Goal: Task Accomplishment & Management: Complete application form

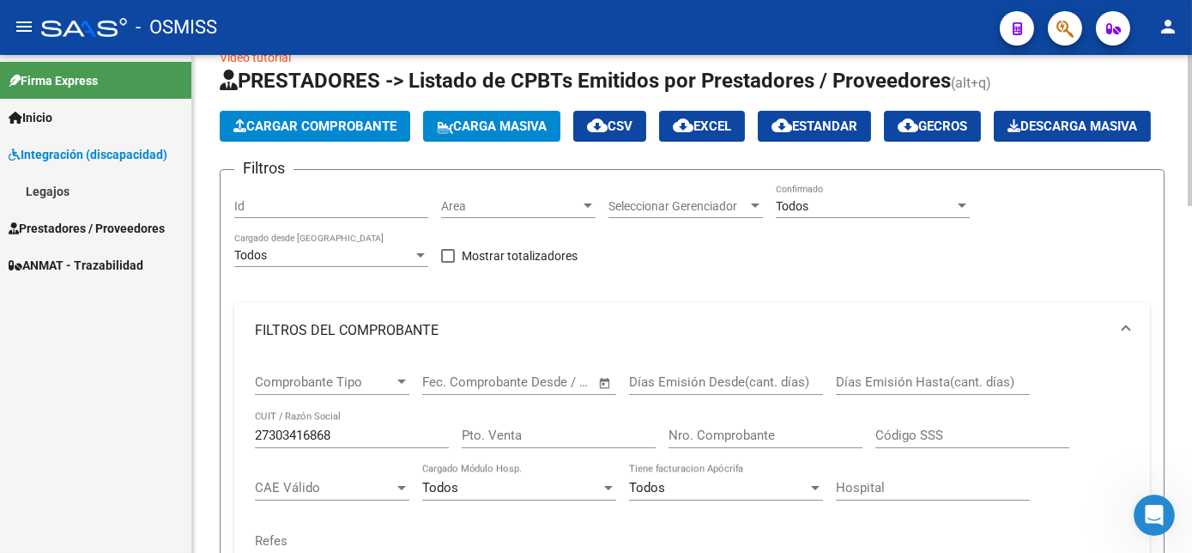
scroll to position [11, 0]
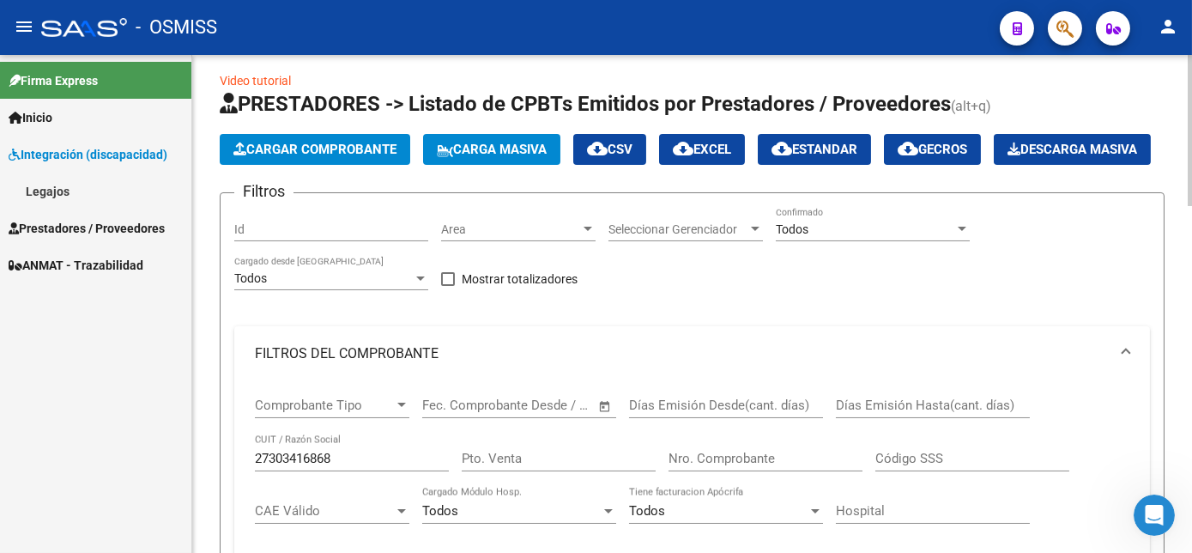
click at [863, 237] on div "Todos" at bounding box center [865, 229] width 179 height 15
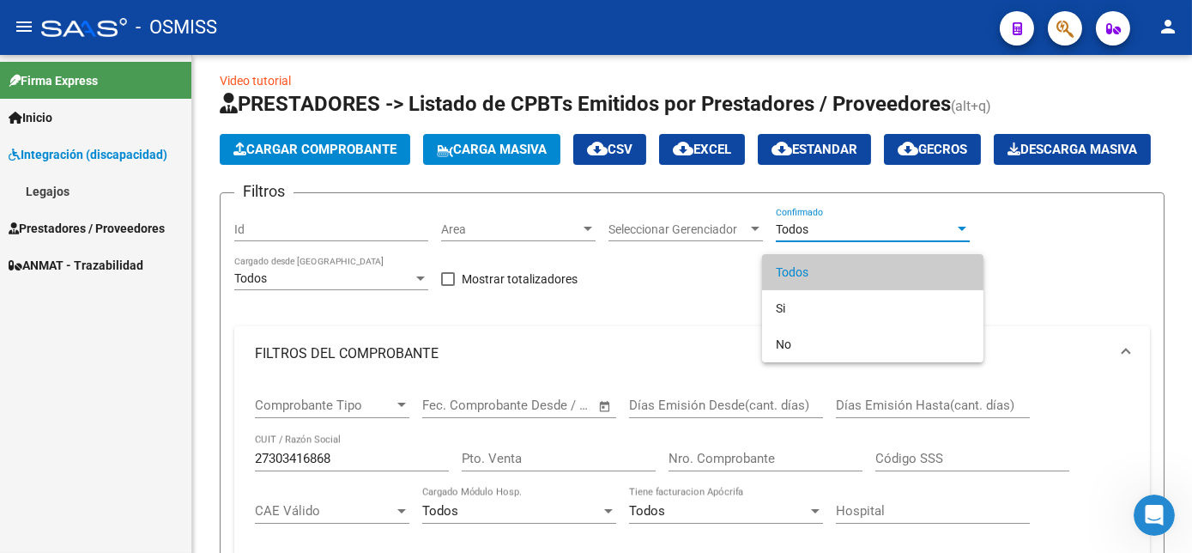
click at [811, 269] on span "Todos" at bounding box center [873, 272] width 194 height 36
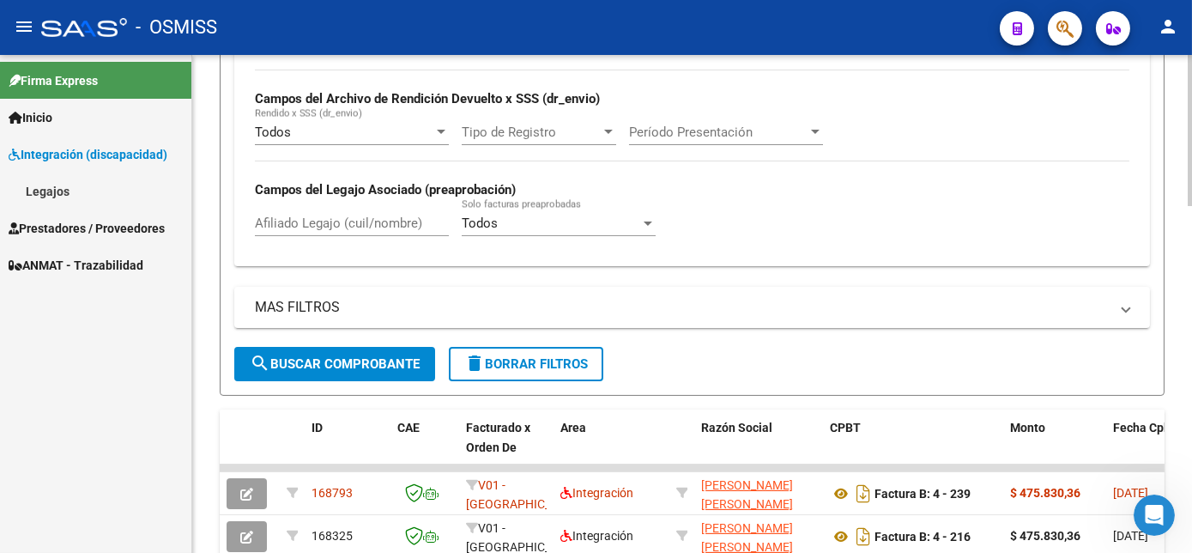
click at [1191, 336] on html "menu - OSMISS person Firma Express Inicio Instructivos Contacto OS Integración …" at bounding box center [596, 276] width 1192 height 553
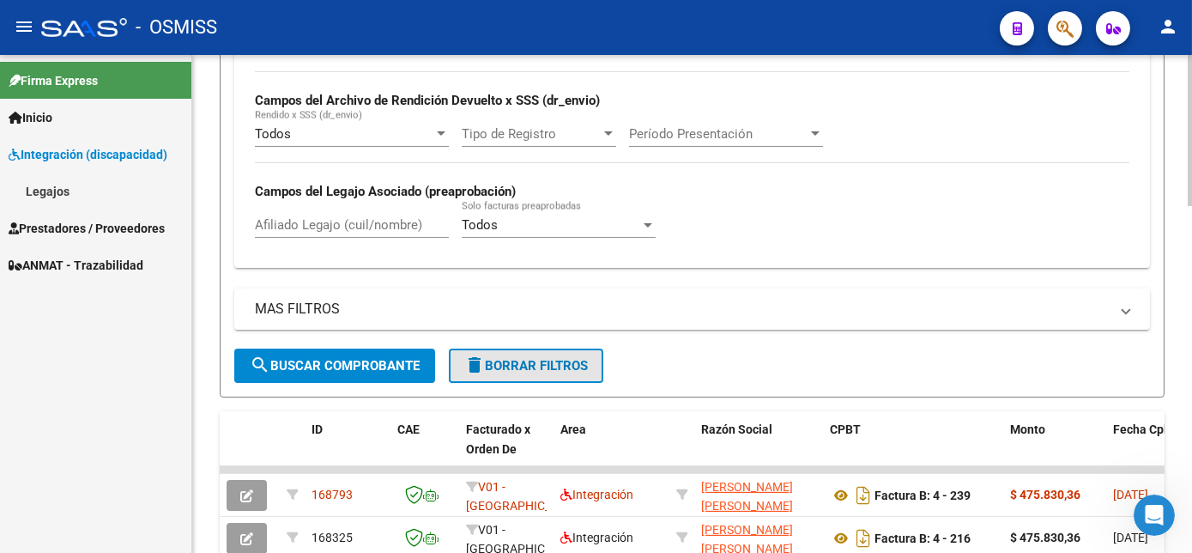
click at [513, 373] on span "delete Borrar Filtros" at bounding box center [526, 365] width 124 height 15
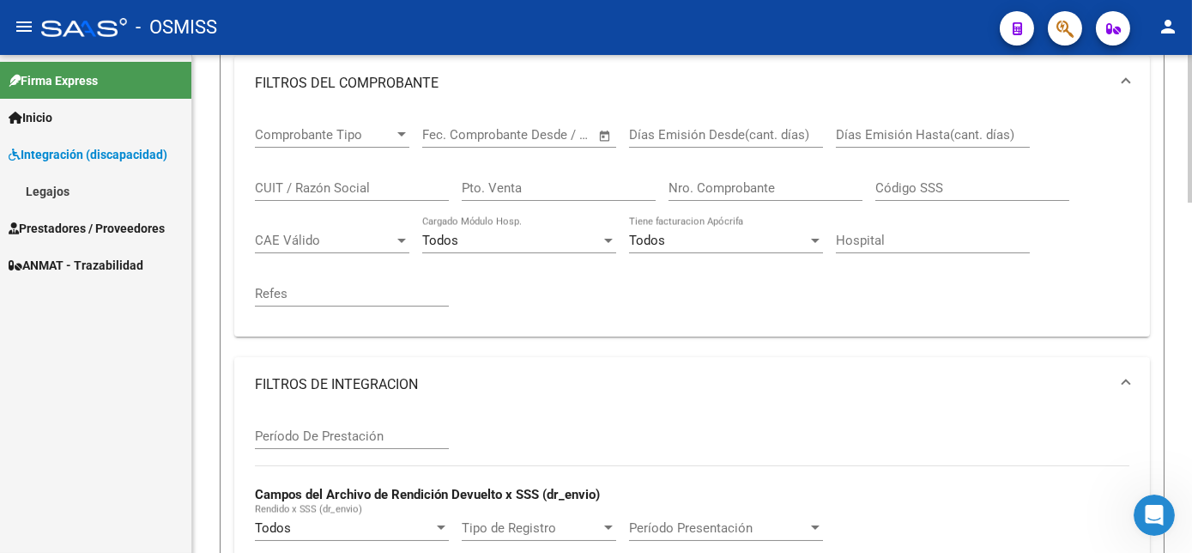
scroll to position [0, 0]
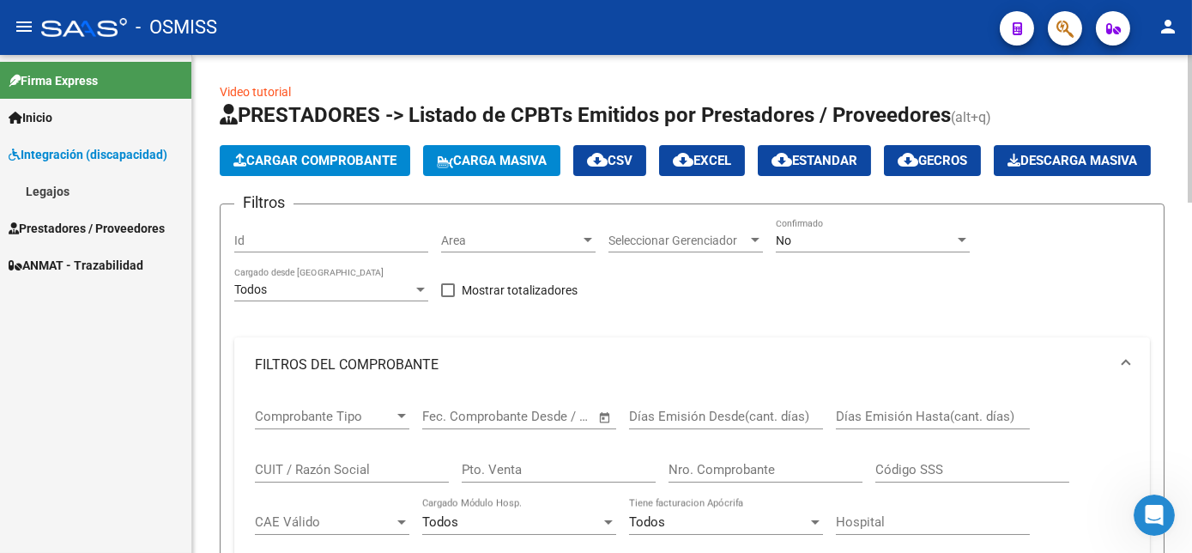
click at [886, 248] on div "No" at bounding box center [865, 240] width 179 height 15
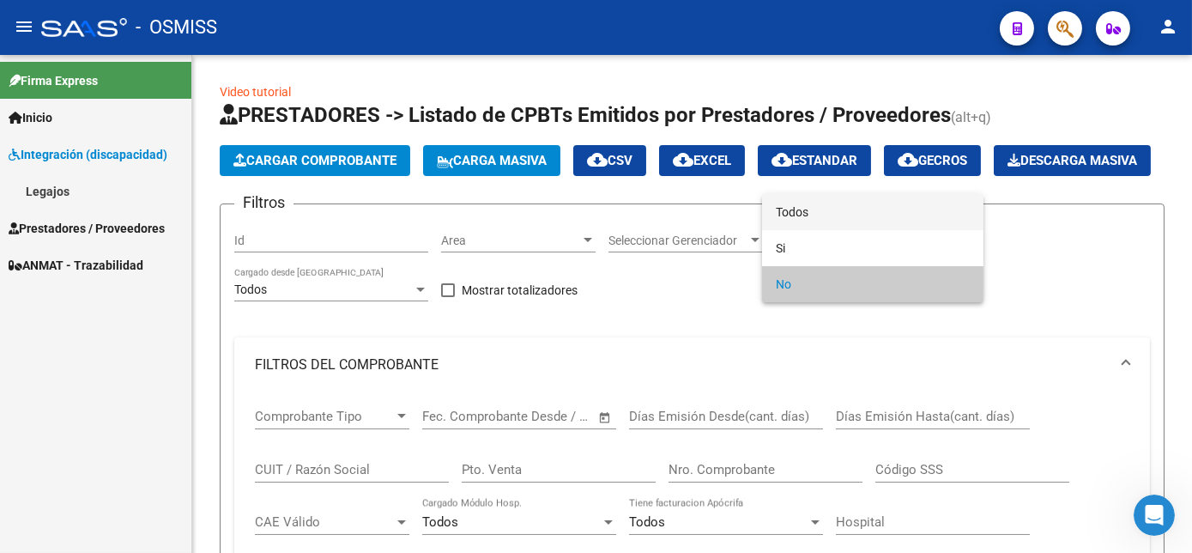
click at [829, 209] on span "Todos" at bounding box center [873, 212] width 194 height 36
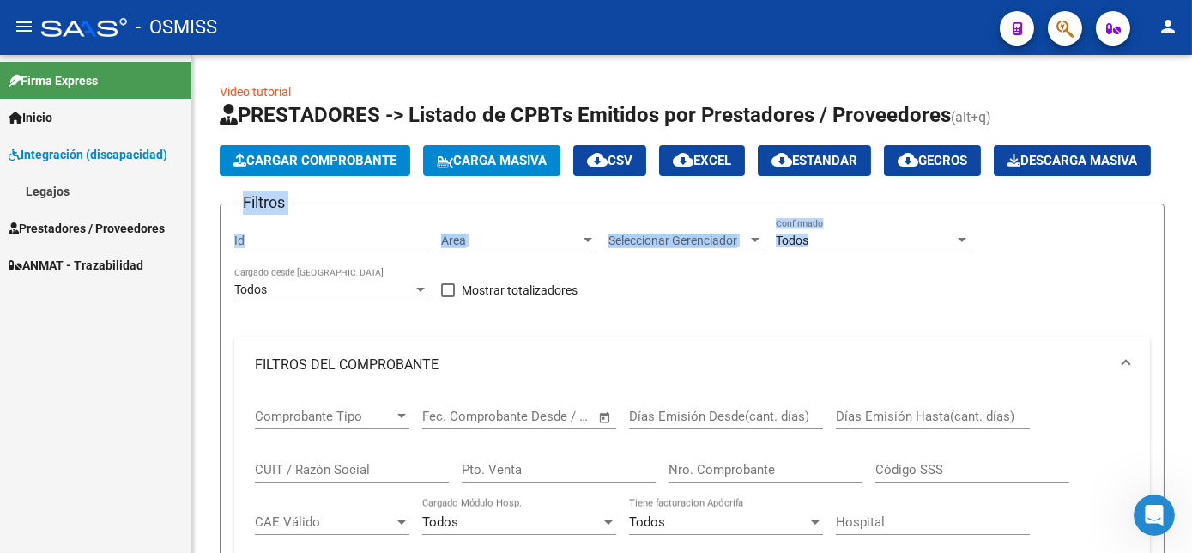
drag, startPoint x: 1187, startPoint y: 177, endPoint x: 1195, endPoint y: 275, distance: 98.1
click at [1191, 275] on html "menu - OSMISS person Firma Express Inicio Instructivos Contacto OS Integración …" at bounding box center [596, 276] width 1192 height 553
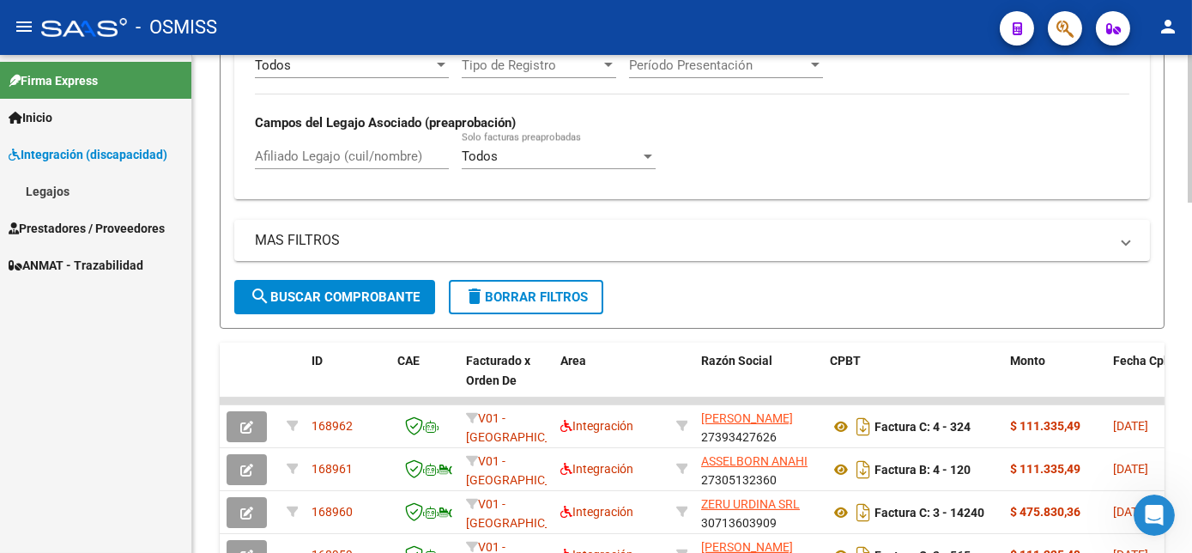
scroll to position [750, 0]
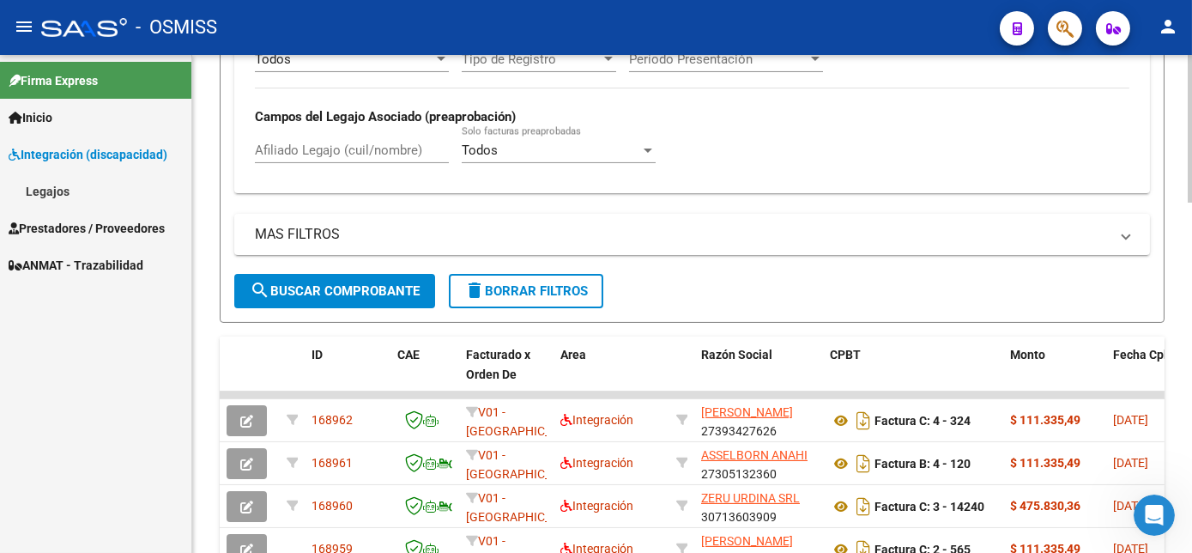
click at [1187, 326] on div "Video tutorial PRESTADORES -> Listado de CPBTs Emitidos por Prestadores / Prove…" at bounding box center [694, 118] width 1004 height 1627
click at [371, 299] on span "search Buscar Comprobante" at bounding box center [335, 290] width 170 height 15
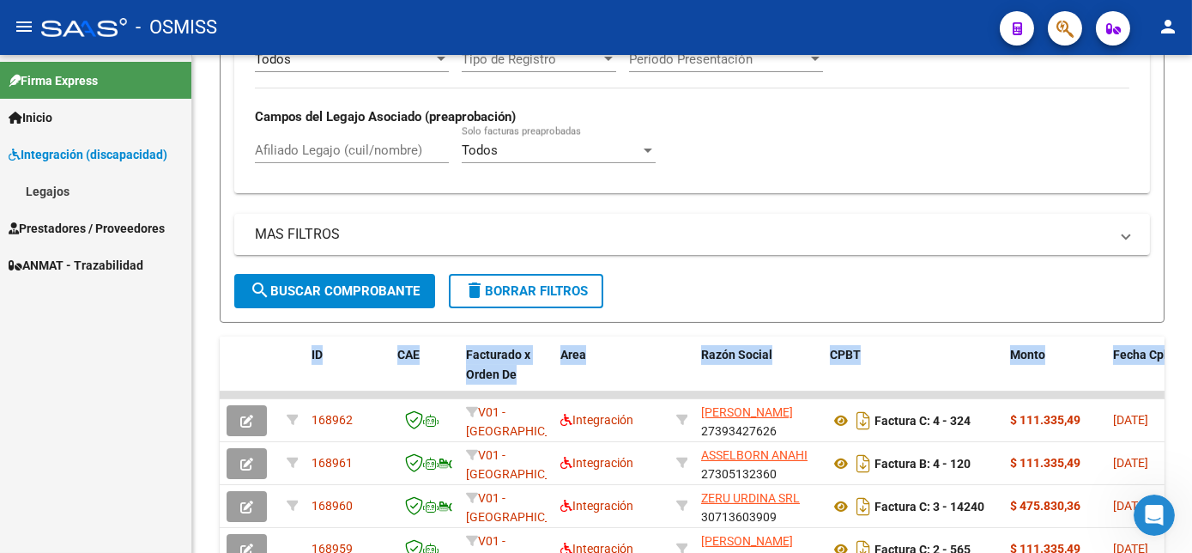
drag, startPoint x: 1186, startPoint y: 326, endPoint x: 1192, endPoint y: 398, distance: 72.3
click at [1191, 398] on html "menu - OSMISS person Firma Express Inicio Instructivos Contacto OS Integración …" at bounding box center [596, 276] width 1192 height 553
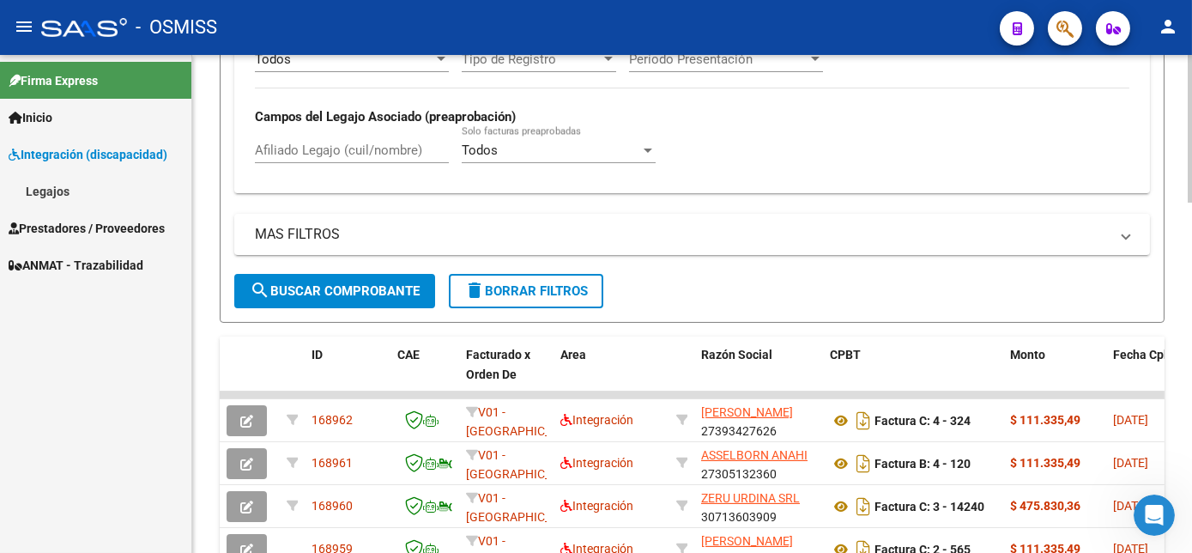
drag, startPoint x: 1192, startPoint y: 398, endPoint x: 1118, endPoint y: 219, distance: 194.0
click at [1118, 179] on div "Período De Prestación Campos del Archivo de Rendición Devuelto x SSS (dr_envio)…" at bounding box center [692, 61] width 875 height 236
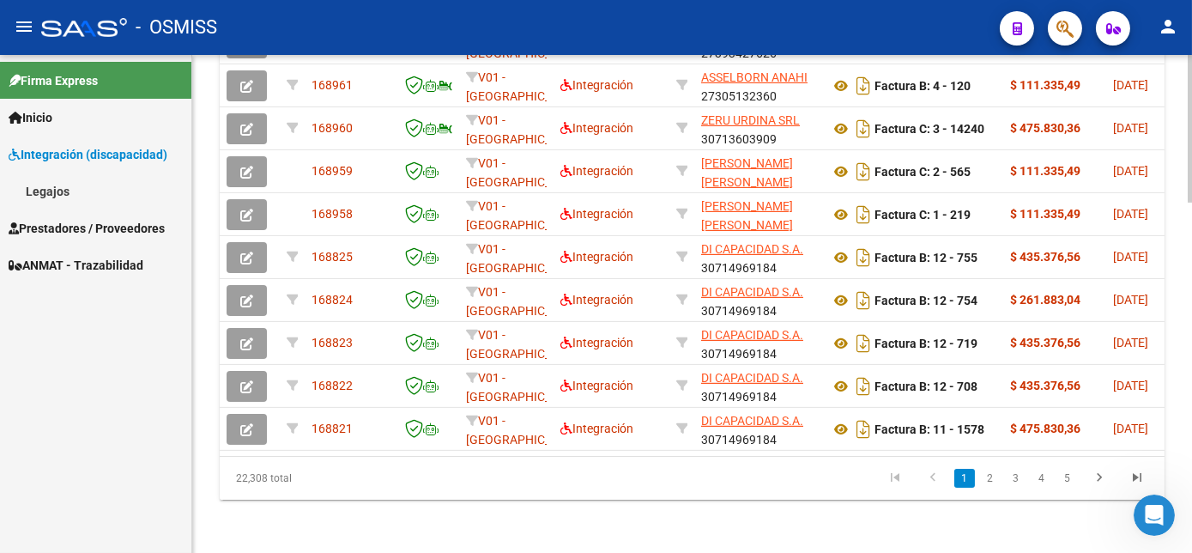
scroll to position [1130, 0]
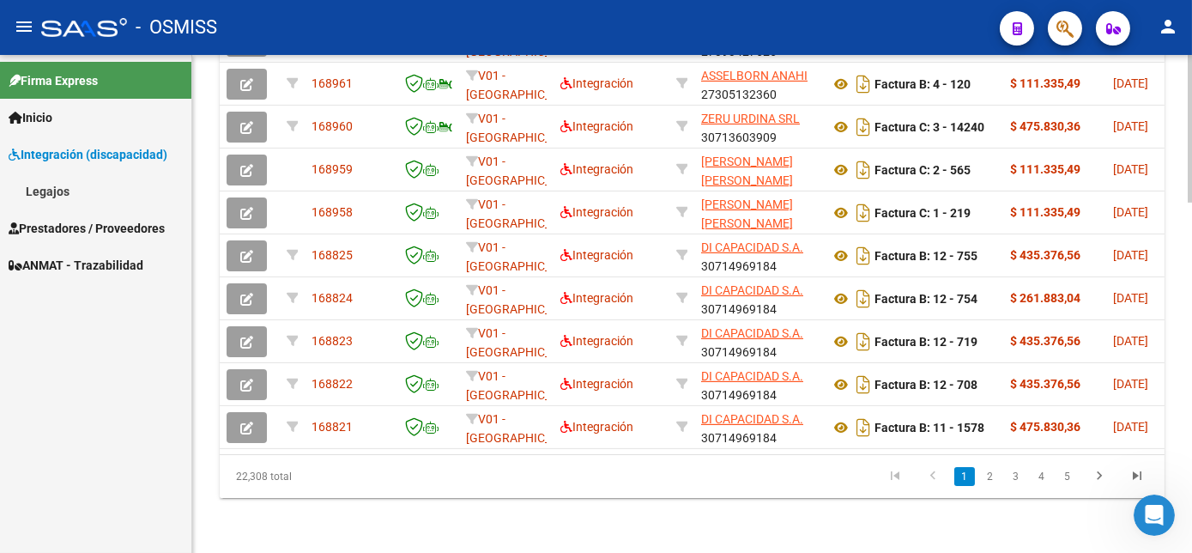
click at [1191, 443] on html "menu - OSMISS person Firma Express Inicio Instructivos Contacto OS Integración …" at bounding box center [596, 276] width 1192 height 553
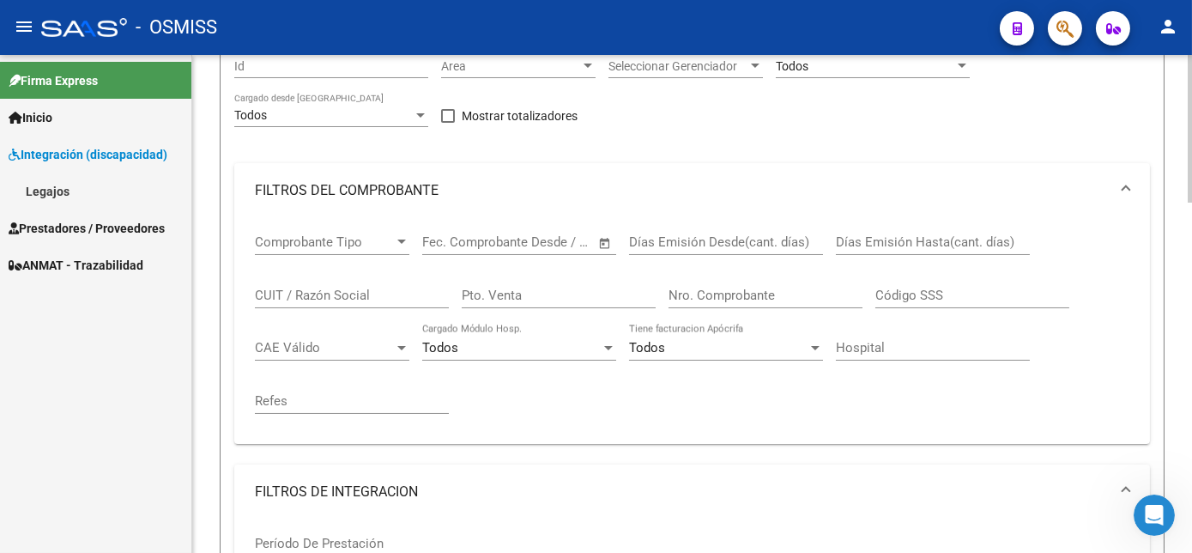
scroll to position [0, 0]
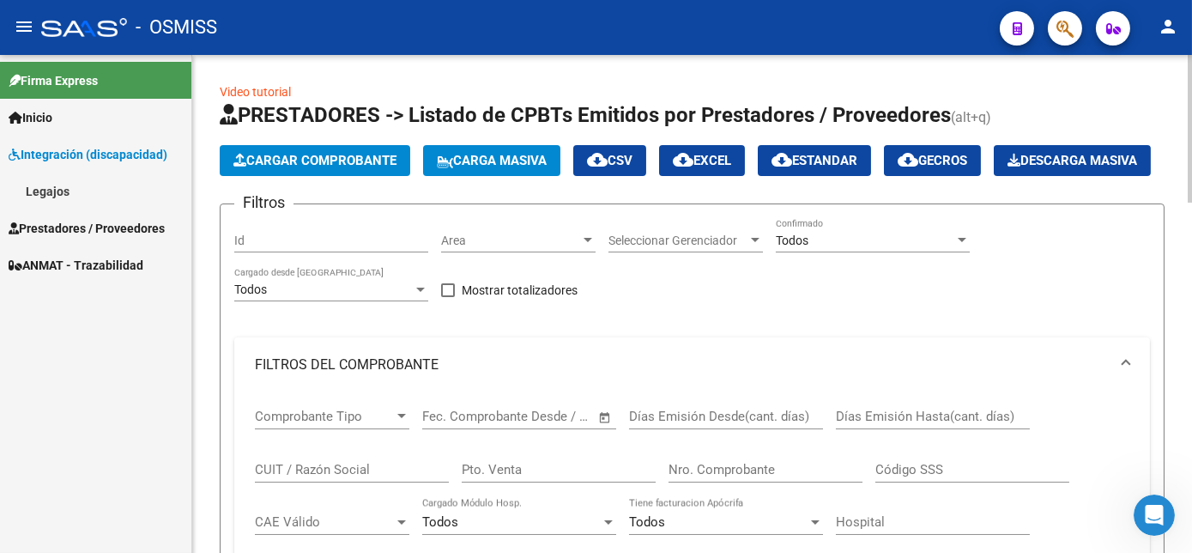
click at [478, 154] on span "Carga Masiva" at bounding box center [492, 160] width 110 height 15
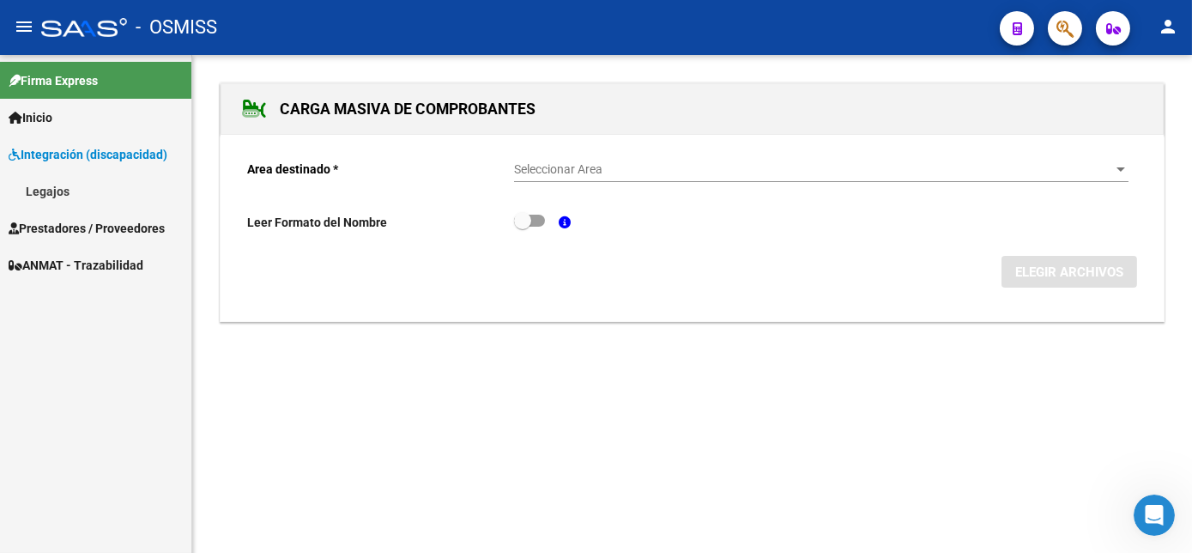
click at [586, 162] on span "Seleccionar Area" at bounding box center [813, 169] width 599 height 15
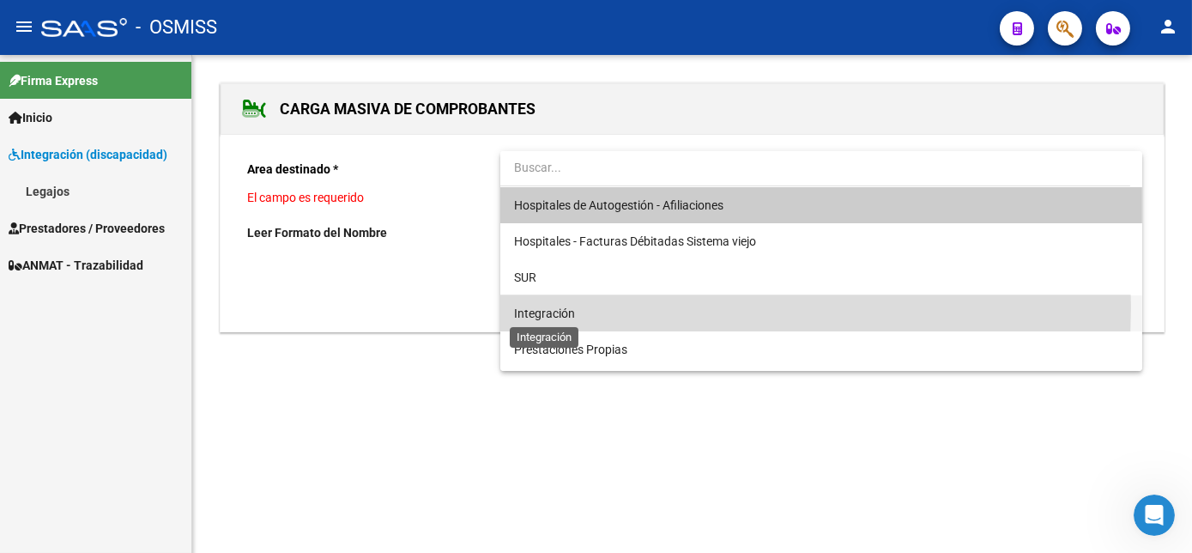
click at [544, 306] on span "Integración" at bounding box center [544, 313] width 61 height 14
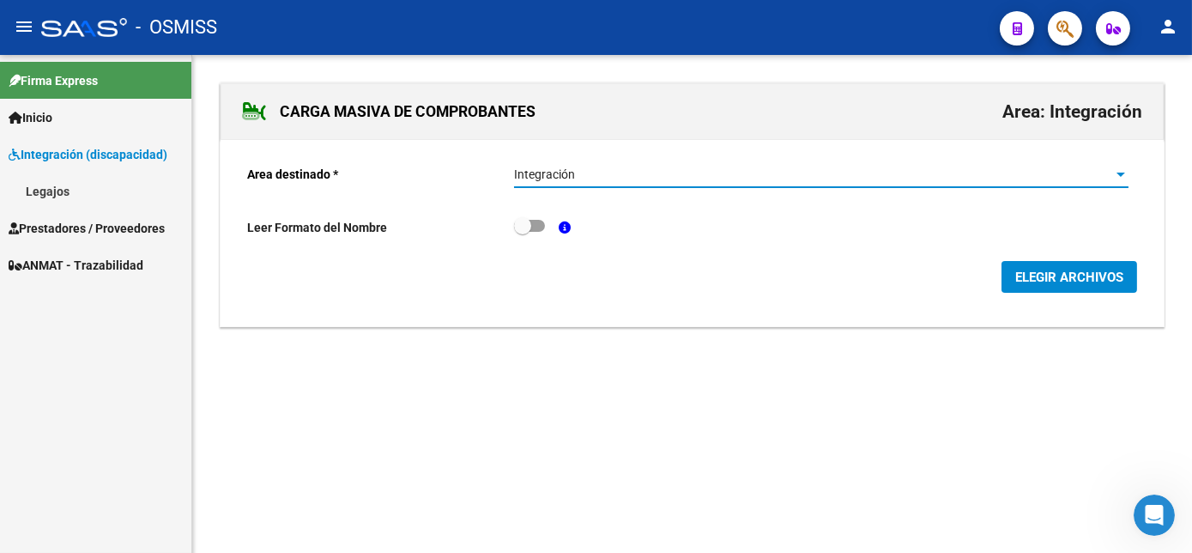
click at [1038, 289] on button "ELEGIR ARCHIVOS" at bounding box center [1070, 277] width 136 height 32
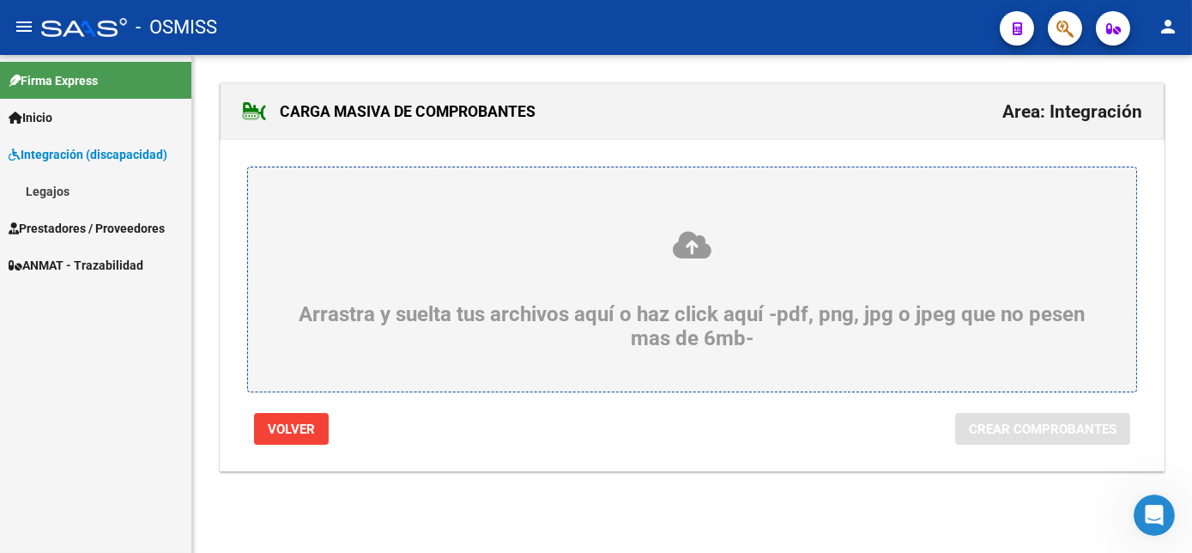
click at [704, 331] on div "Arrastra y suelta tus archivos aquí o haz click aquí -pdf, png, jpg o jpeg que …" at bounding box center [692, 289] width 806 height 121
click at [0, 0] on input "Arrastra y suelta tus archivos aquí o haz click aquí -pdf, png, jpg o jpeg que …" at bounding box center [0, 0] width 0 height 0
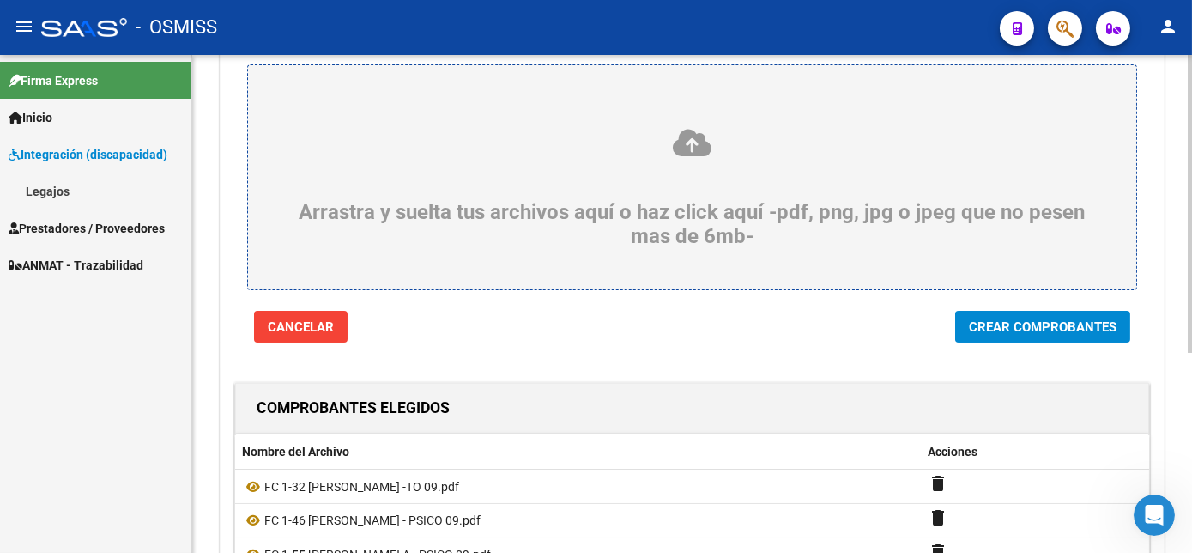
scroll to position [100, 0]
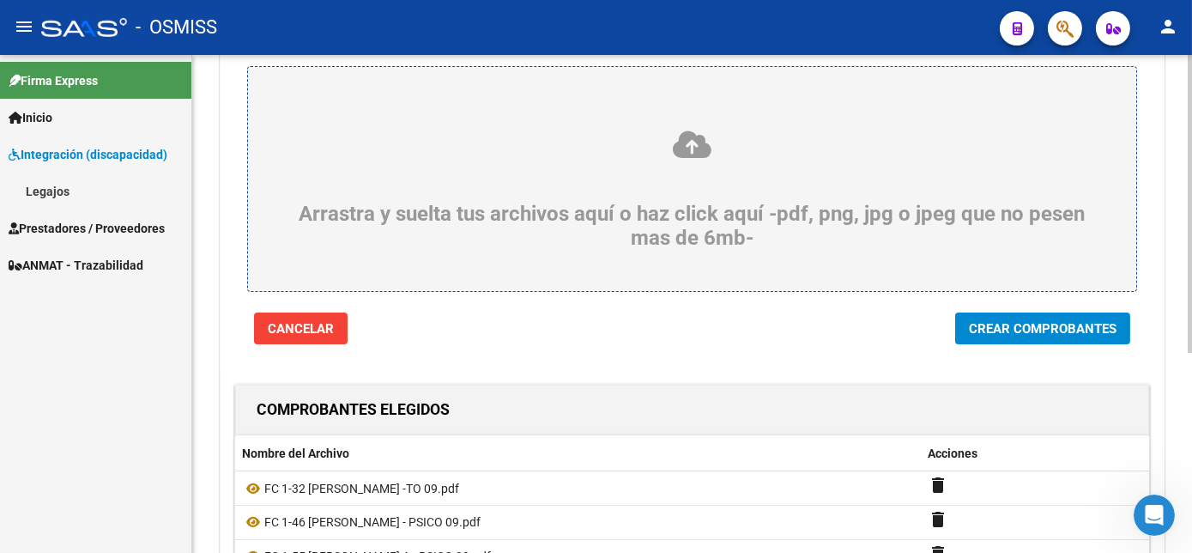
click at [1191, 265] on html "menu - OSMISS person Firma Express Inicio Instructivos Contacto OS Integración …" at bounding box center [596, 276] width 1192 height 553
click at [1045, 317] on button "Crear Comprobantes" at bounding box center [1042, 328] width 175 height 32
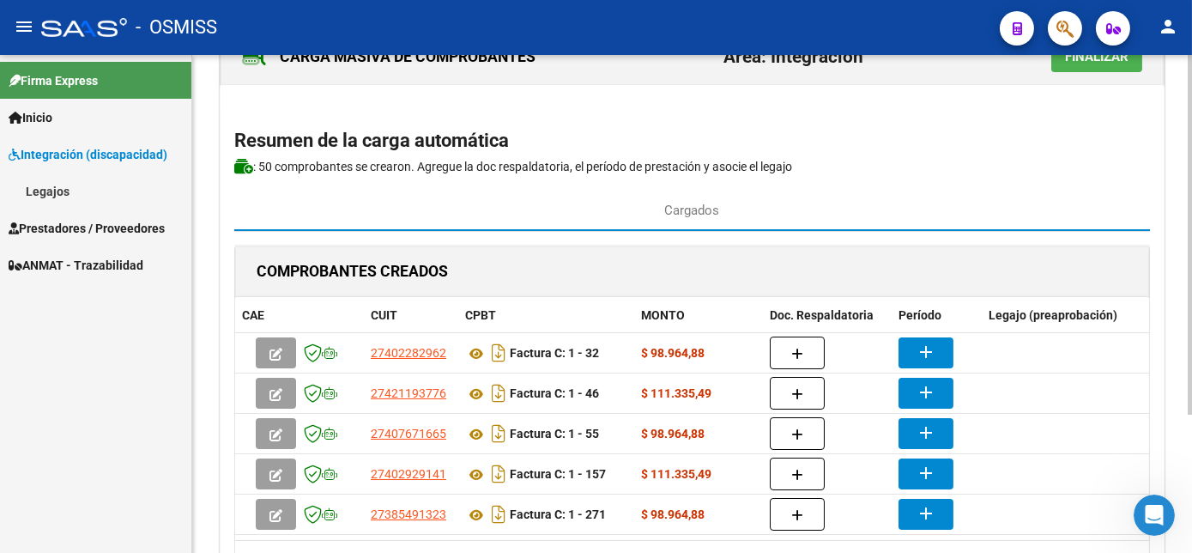
scroll to position [122, 0]
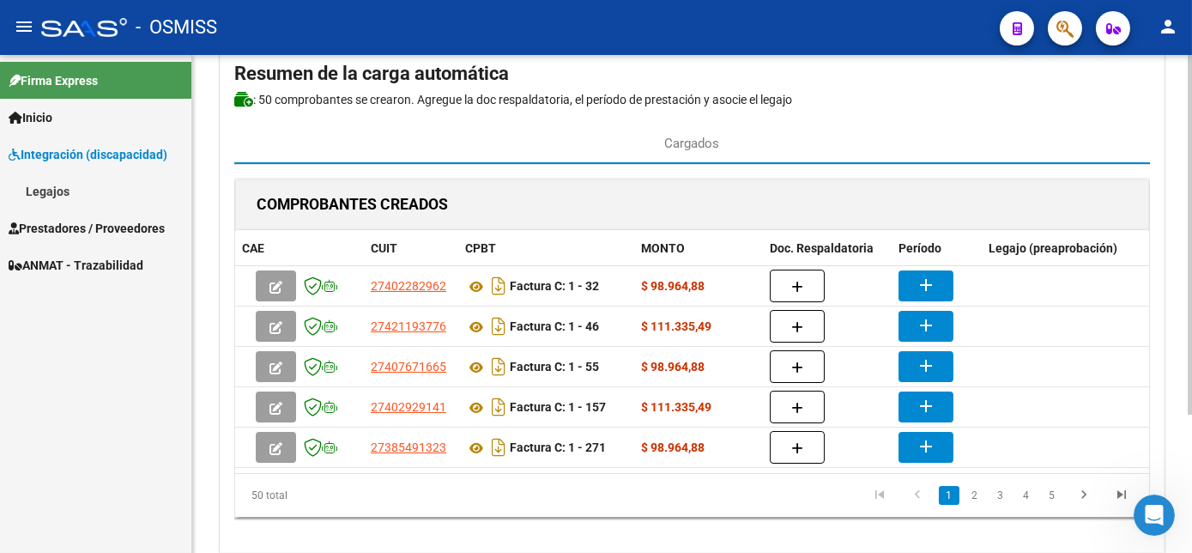
click at [1191, 354] on html "menu - OSMISS person Firma Express Inicio Instructivos Contacto OS Integración …" at bounding box center [596, 276] width 1192 height 553
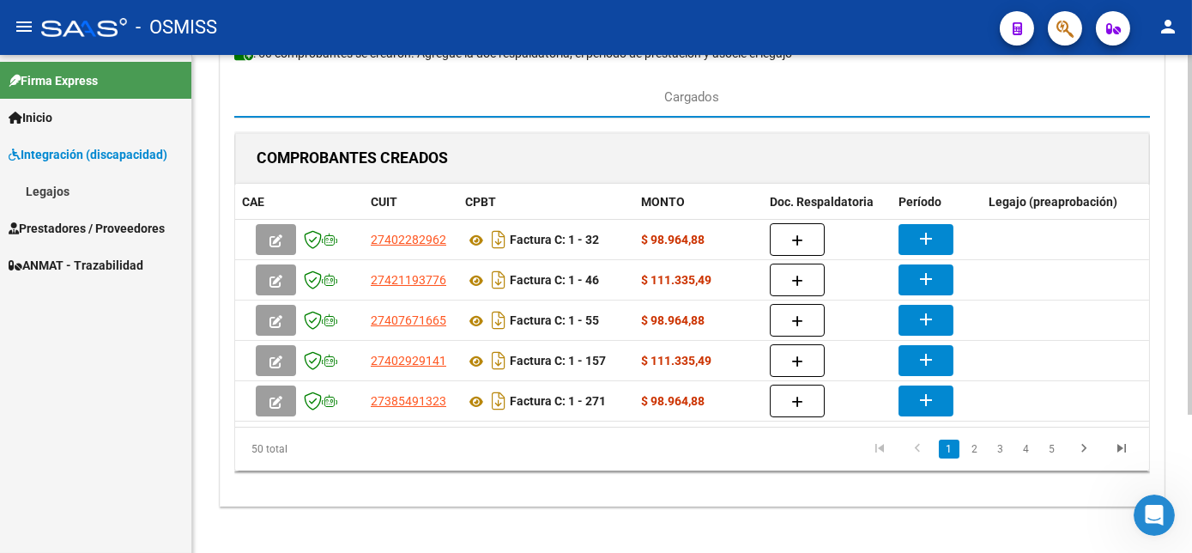
scroll to position [170, 0]
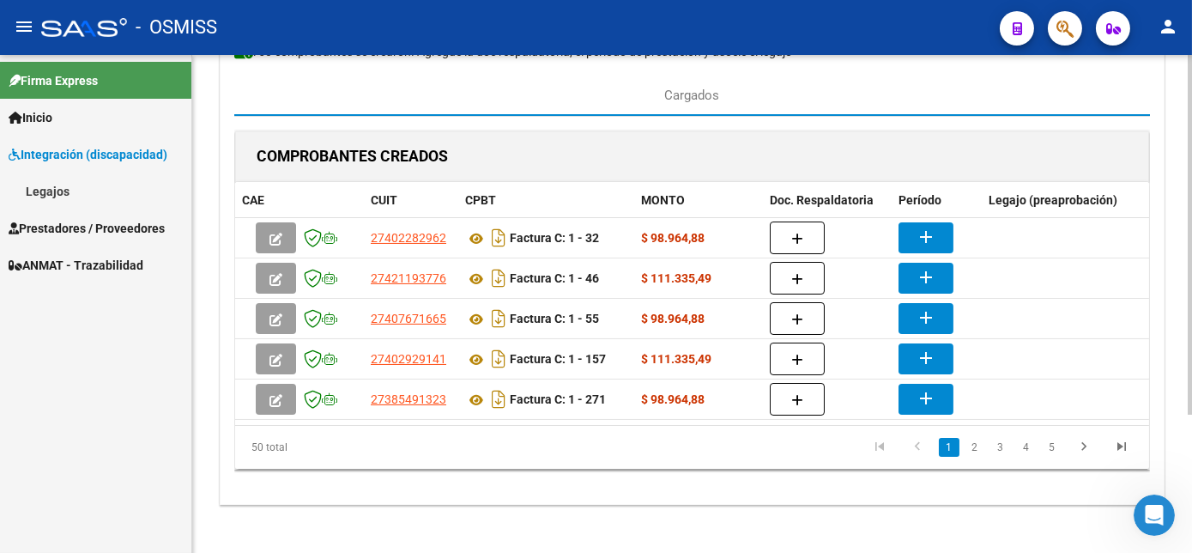
click at [1191, 252] on html "menu - OSMISS person Firma Express Inicio Instructivos Contacto OS Integración …" at bounding box center [596, 276] width 1192 height 553
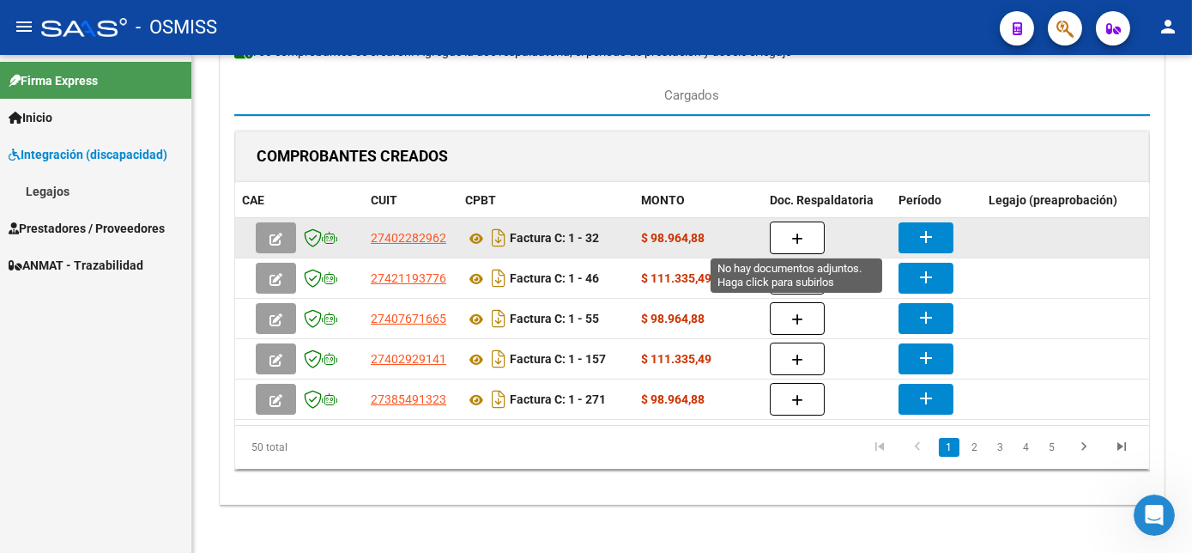
click at [806, 239] on button "button" at bounding box center [797, 237] width 55 height 33
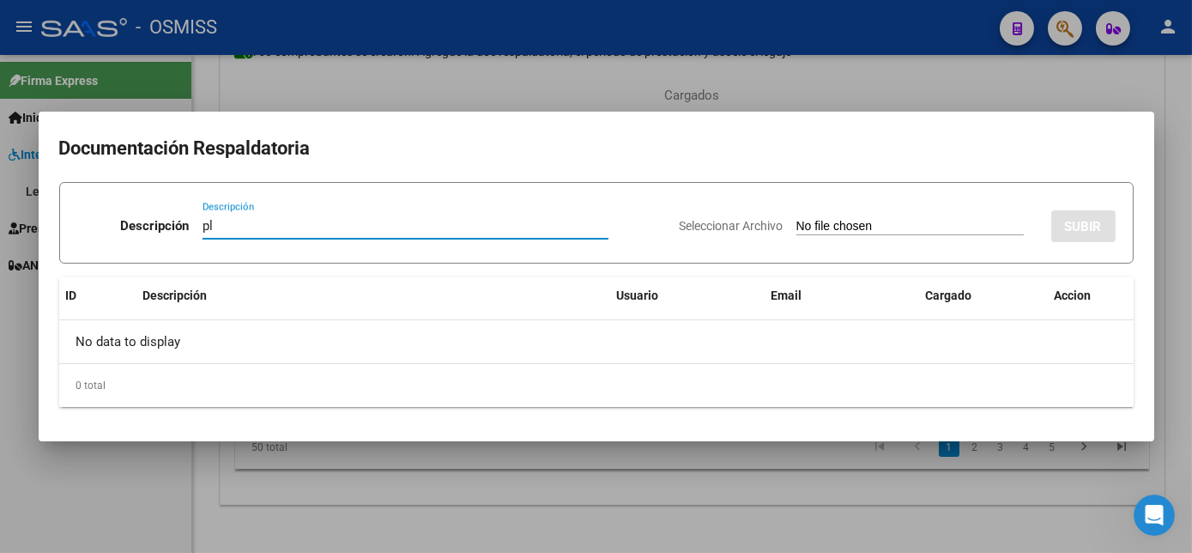
type input "pl"
click at [796, 219] on input "Seleccionar Archivo" at bounding box center [909, 227] width 227 height 16
type input "C:\fakepath\PL 1-32 ENRIQUEZ J -TO 09.pdf"
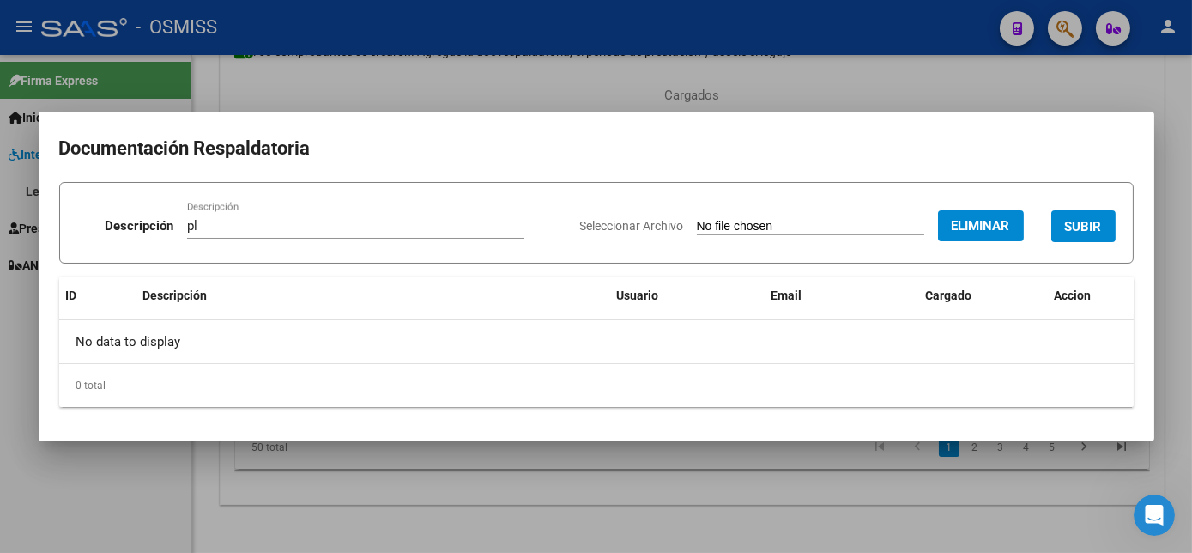
click at [1092, 219] on span "SUBIR" at bounding box center [1083, 226] width 37 height 15
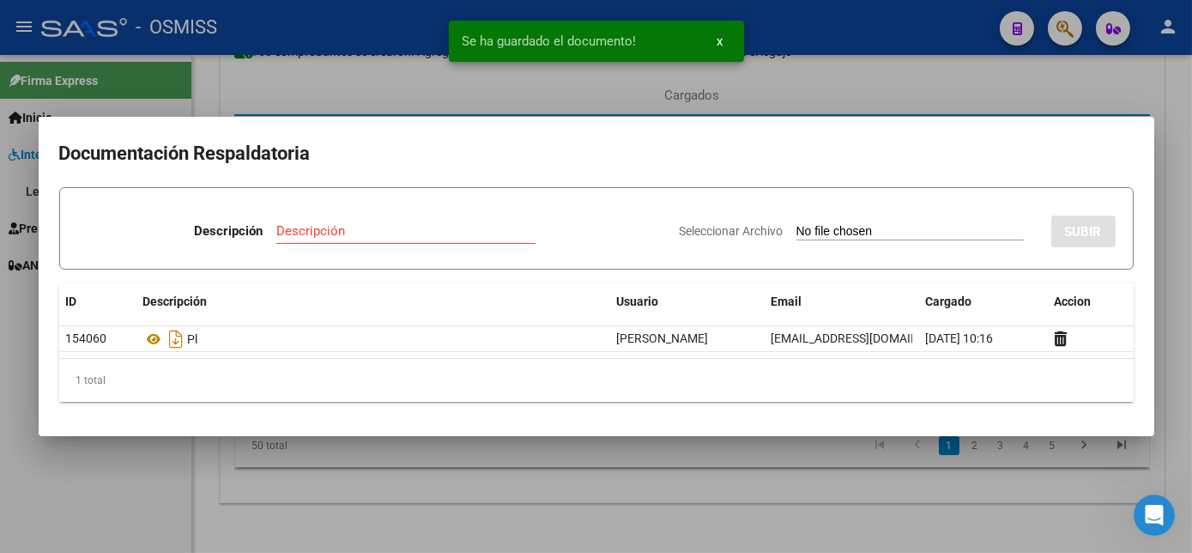
click at [752, 480] on div at bounding box center [596, 276] width 1192 height 553
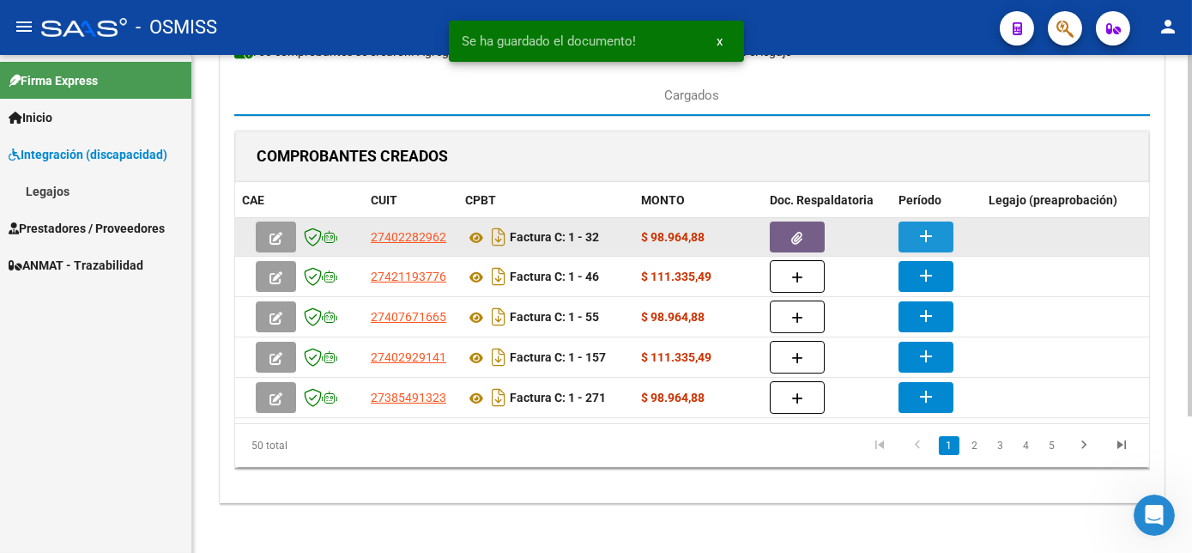
click at [933, 233] on mat-icon "add" at bounding box center [926, 236] width 21 height 21
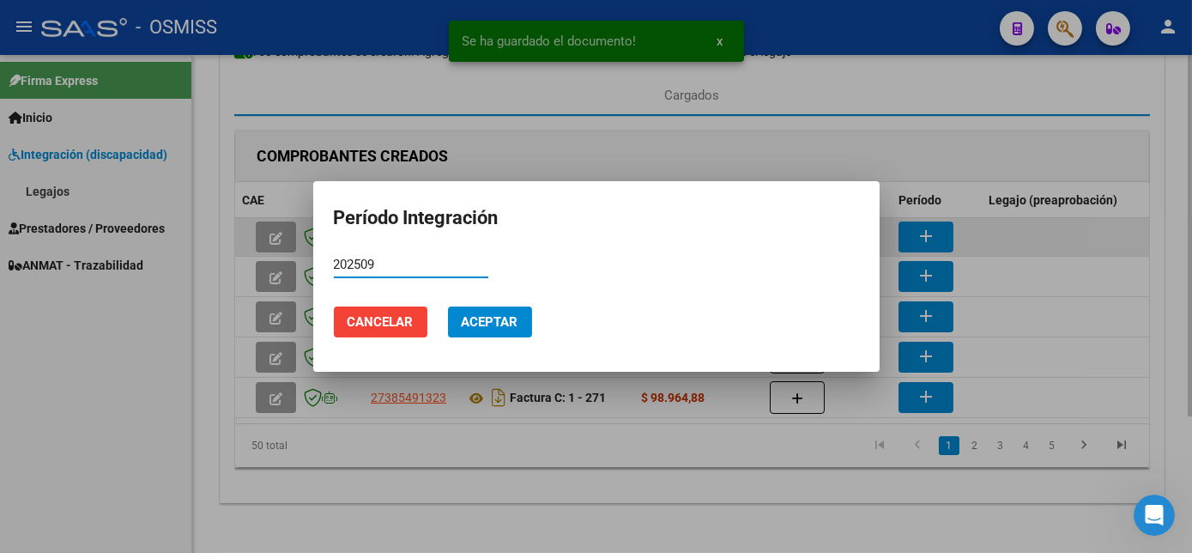
type input "202509"
click at [448, 306] on button "Aceptar" at bounding box center [490, 321] width 84 height 31
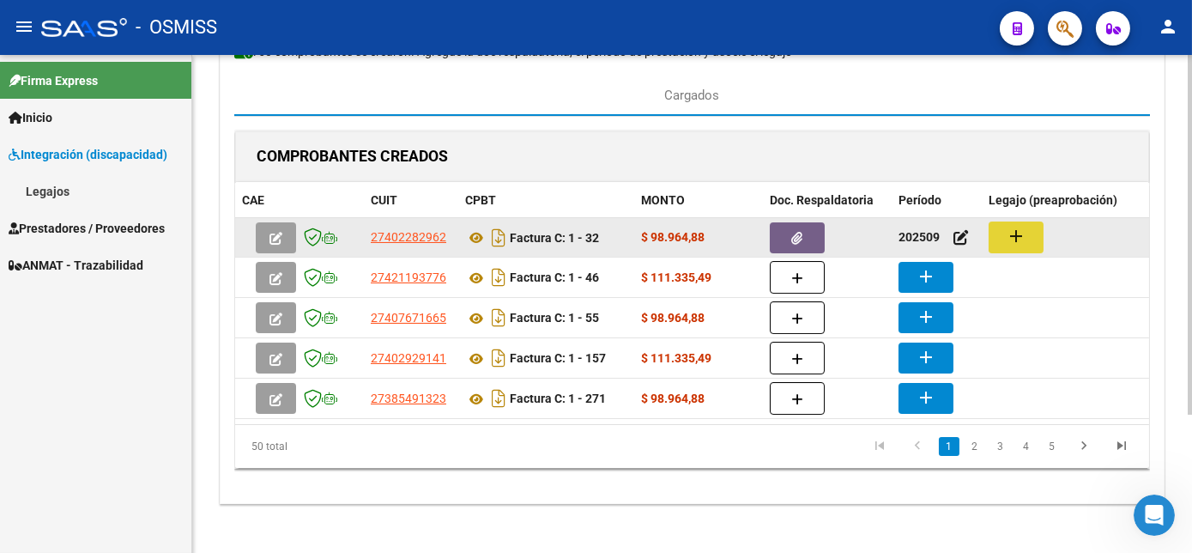
click at [1024, 233] on mat-icon "add" at bounding box center [1016, 236] width 21 height 21
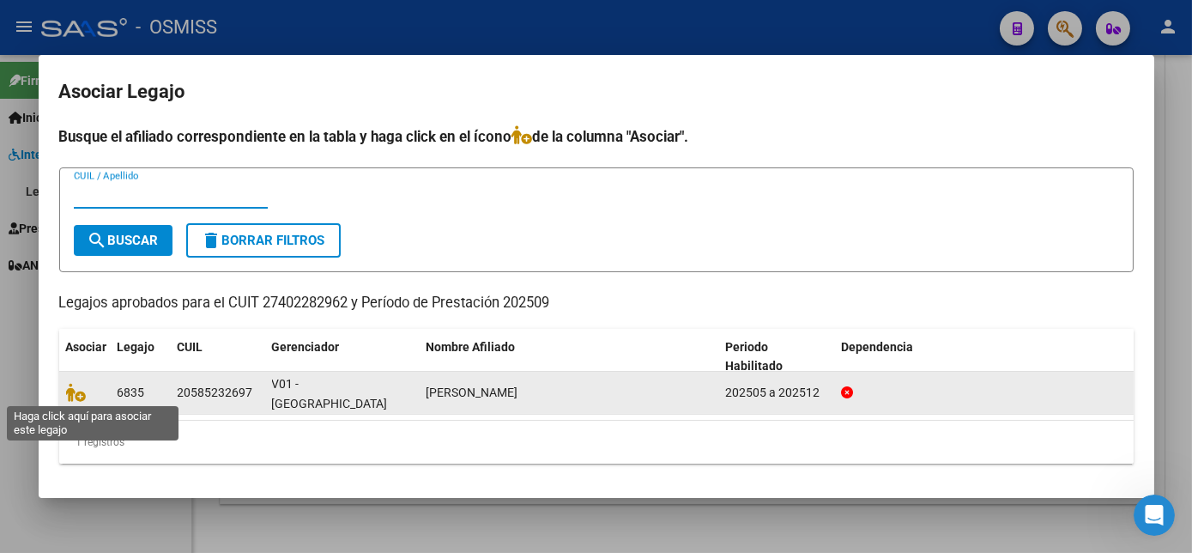
click at [85, 394] on span at bounding box center [79, 392] width 26 height 14
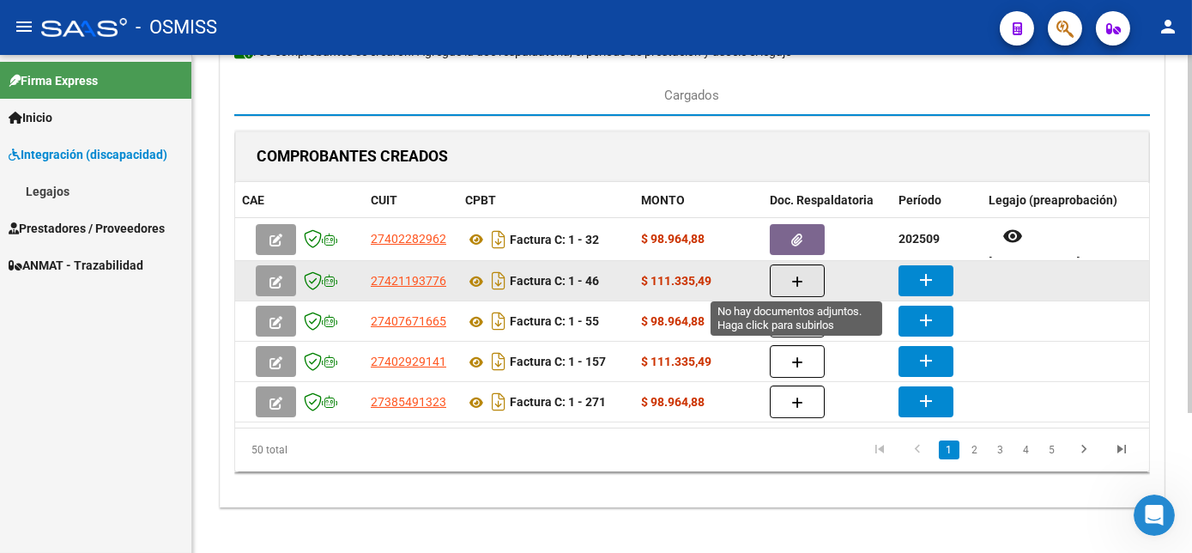
click at [791, 275] on icon "button" at bounding box center [797, 281] width 12 height 13
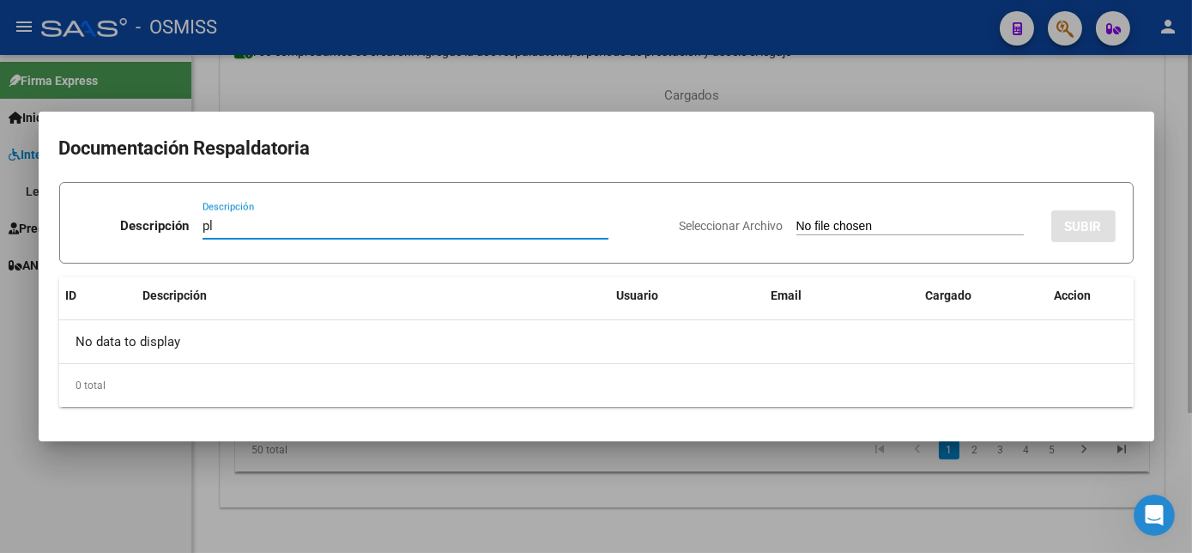
type input "pl"
click at [796, 219] on input "Seleccionar Archivo" at bounding box center [909, 227] width 227 height 16
type input "C:\fakepath\PL 1-46 ENRIQUEZ J - PSICO 09.pdf"
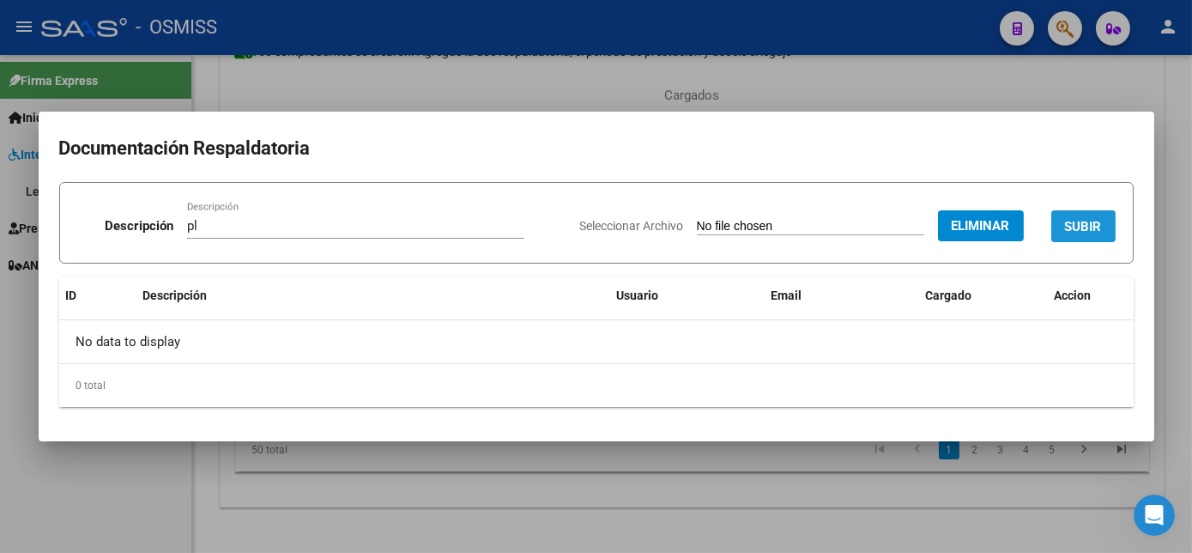
click at [1087, 228] on span "SUBIR" at bounding box center [1083, 226] width 37 height 15
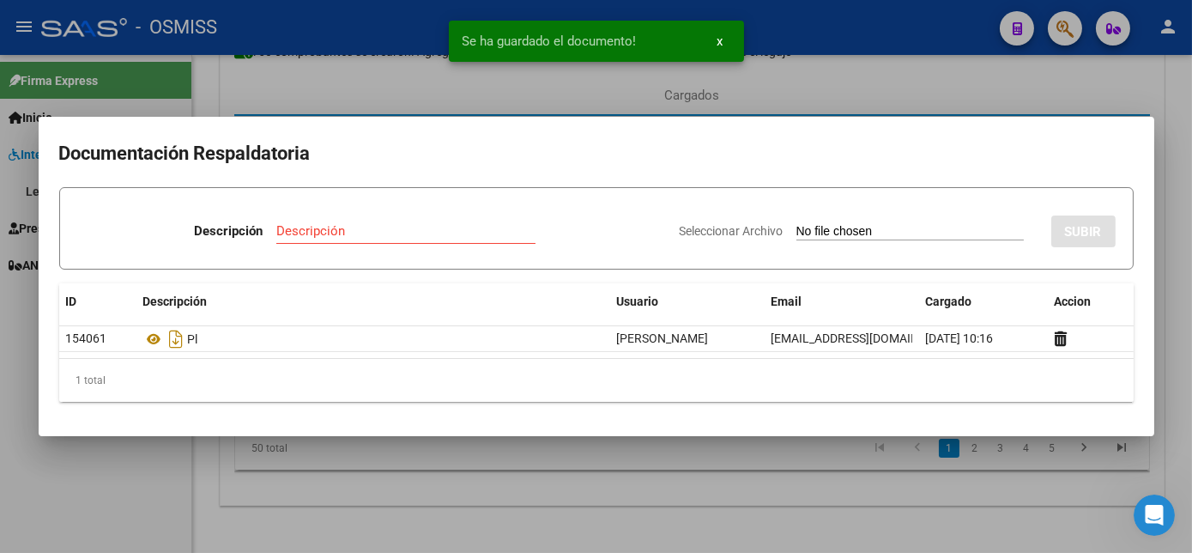
click at [748, 506] on div at bounding box center [596, 276] width 1192 height 553
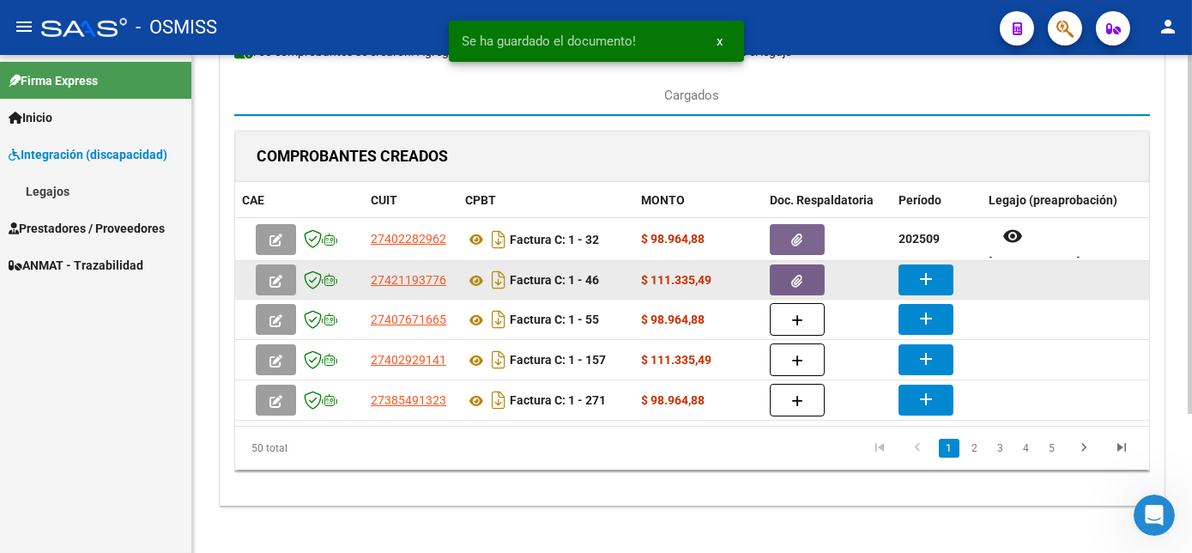
click at [922, 276] on mat-icon "add" at bounding box center [926, 279] width 21 height 21
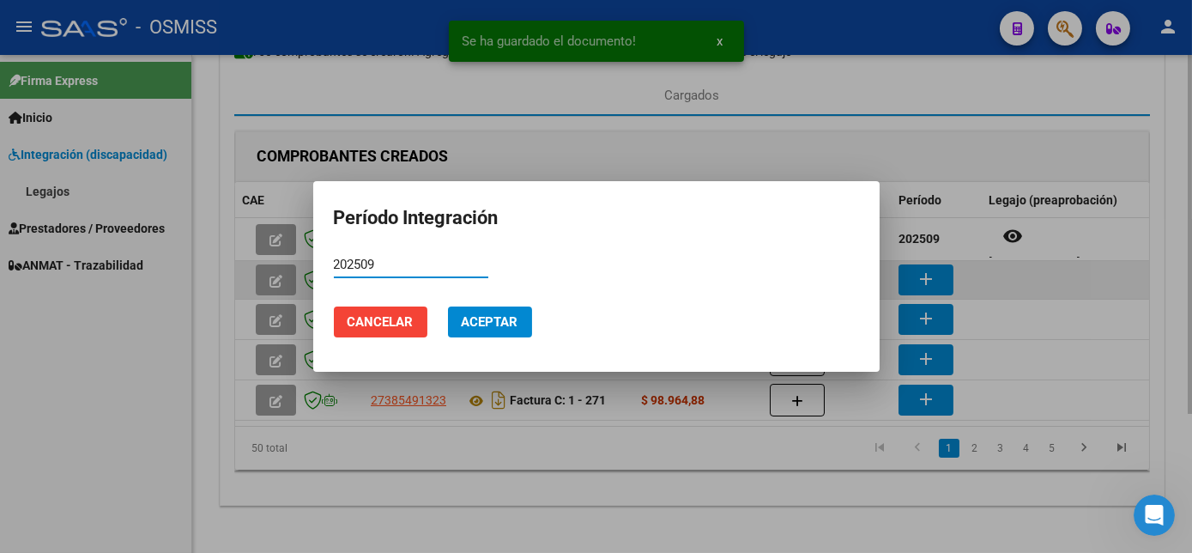
type input "202509"
click at [448, 306] on button "Aceptar" at bounding box center [490, 321] width 84 height 31
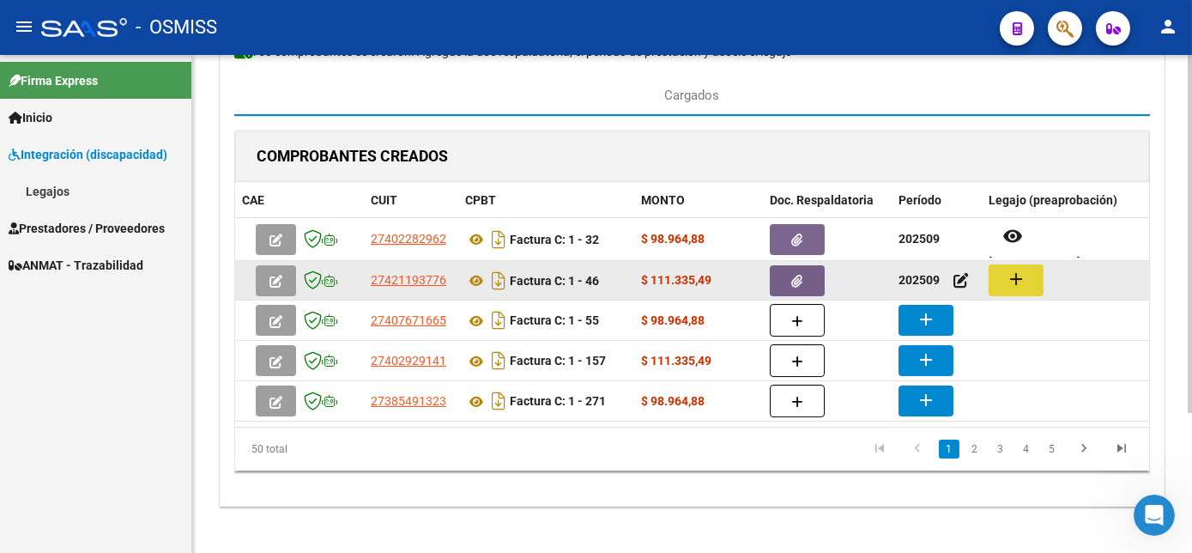
click at [1001, 276] on button "add" at bounding box center [1016, 280] width 55 height 32
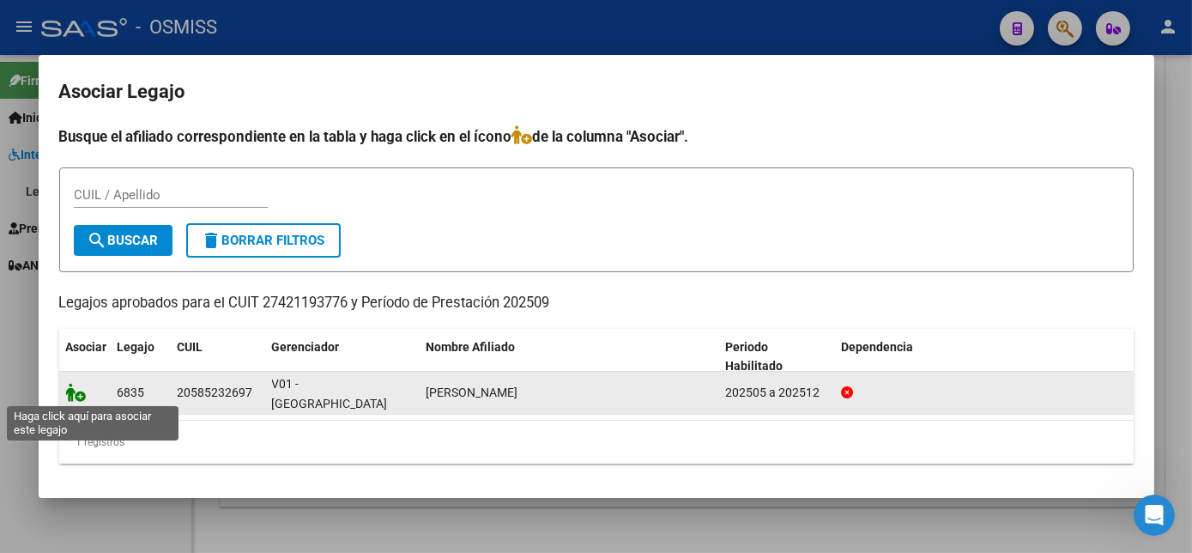
click at [76, 394] on icon at bounding box center [76, 392] width 21 height 19
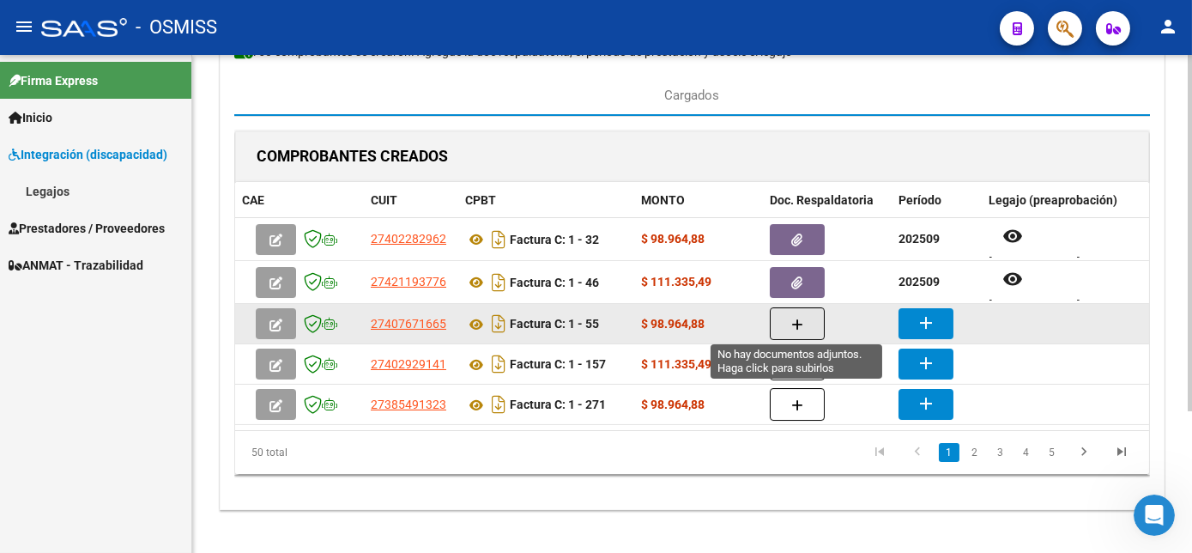
click at [798, 320] on icon "button" at bounding box center [797, 324] width 12 height 13
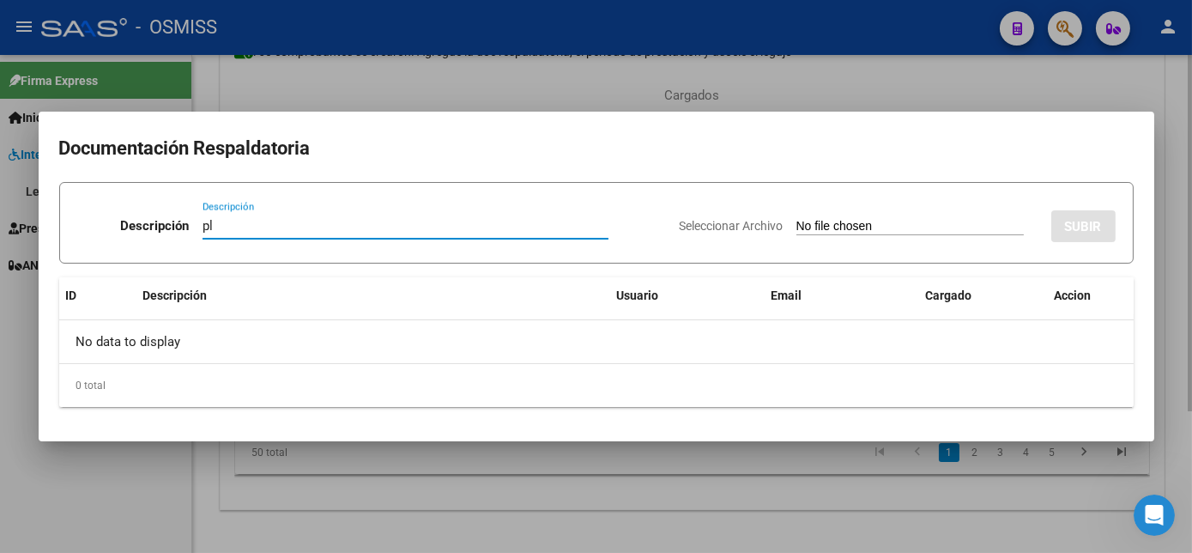
type input "pl"
click at [796, 219] on input "Seleccionar Archivo" at bounding box center [909, 227] width 227 height 16
type input "C:\fakepath\PL 1-55 NUÑEZ A - PSICO 09.pdf"
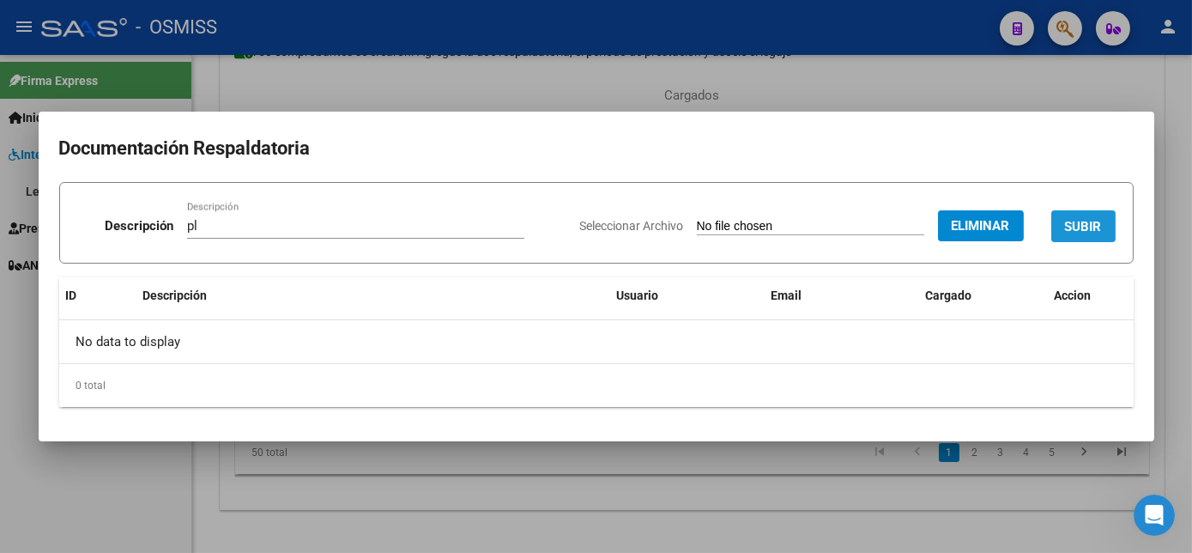
click at [1084, 219] on span "SUBIR" at bounding box center [1083, 226] width 37 height 15
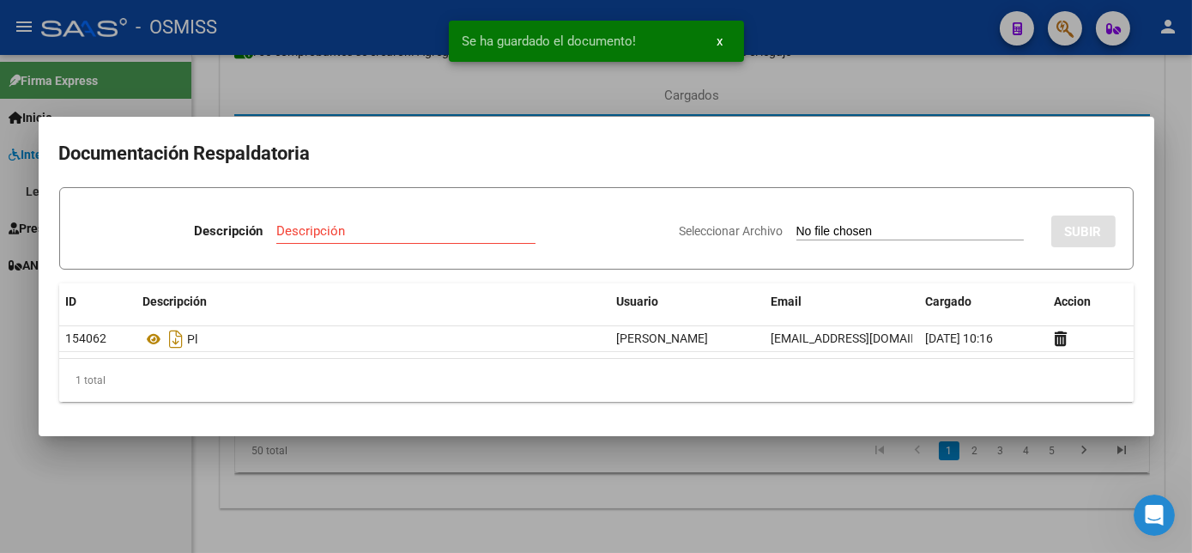
click at [695, 498] on div at bounding box center [596, 276] width 1192 height 553
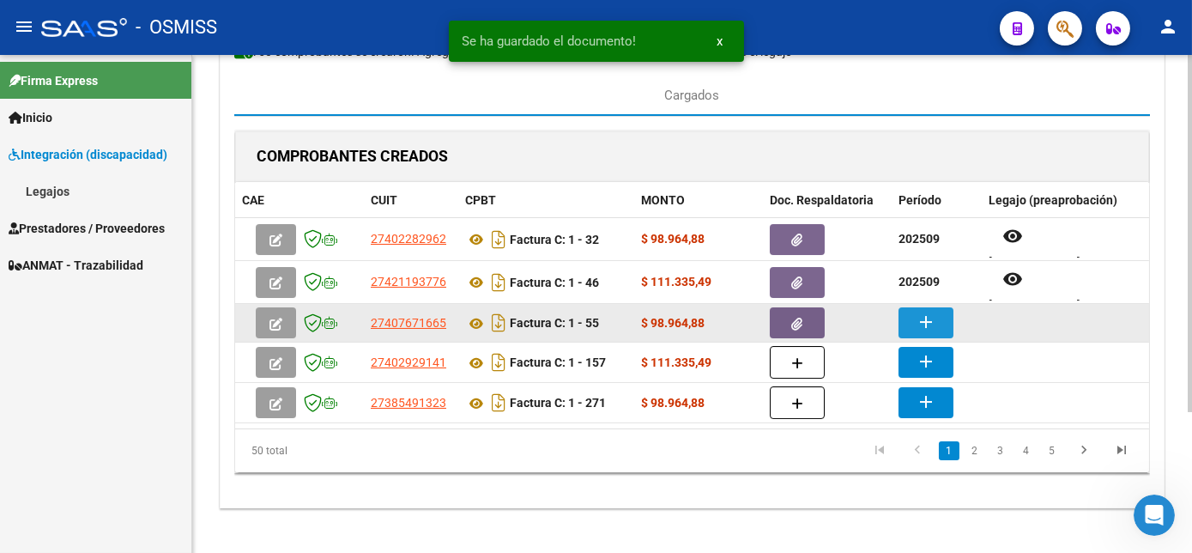
click at [923, 321] on mat-icon "add" at bounding box center [926, 322] width 21 height 21
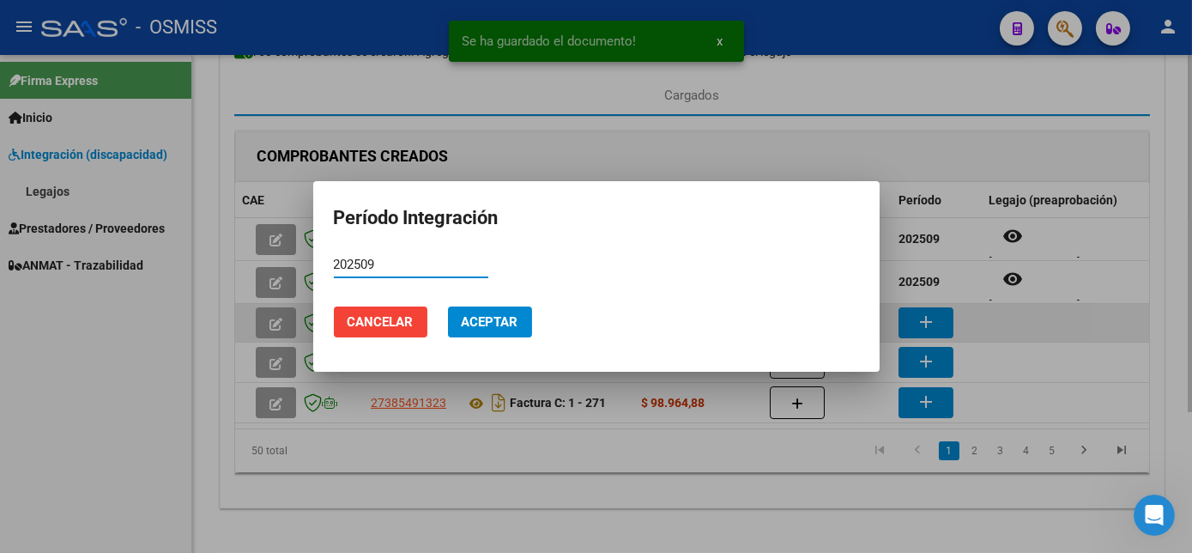
type input "202509"
click at [448, 306] on button "Aceptar" at bounding box center [490, 321] width 84 height 31
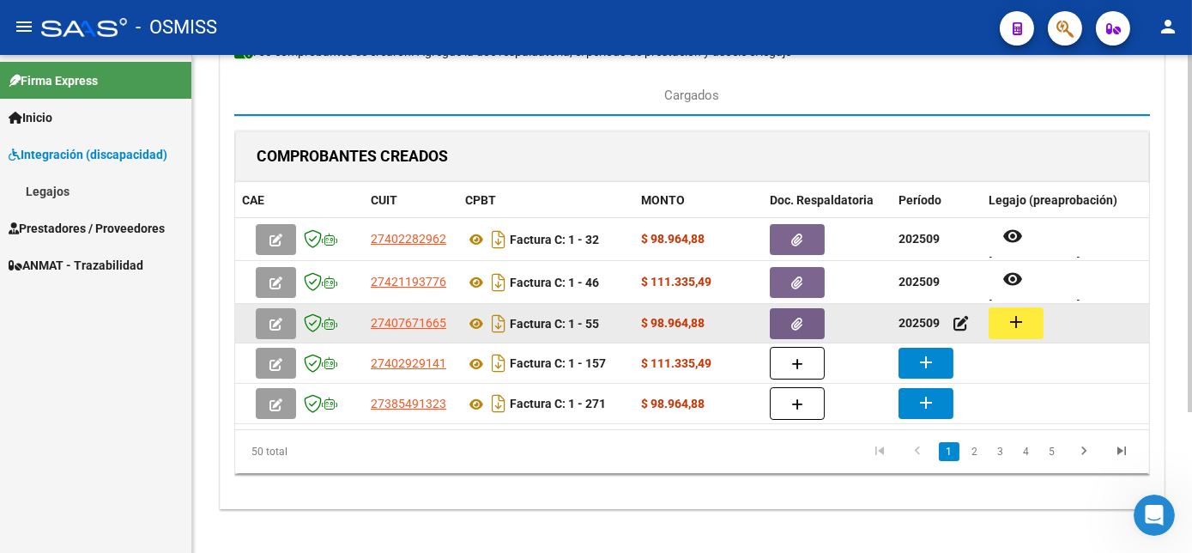
click at [1027, 320] on button "add" at bounding box center [1016, 323] width 55 height 32
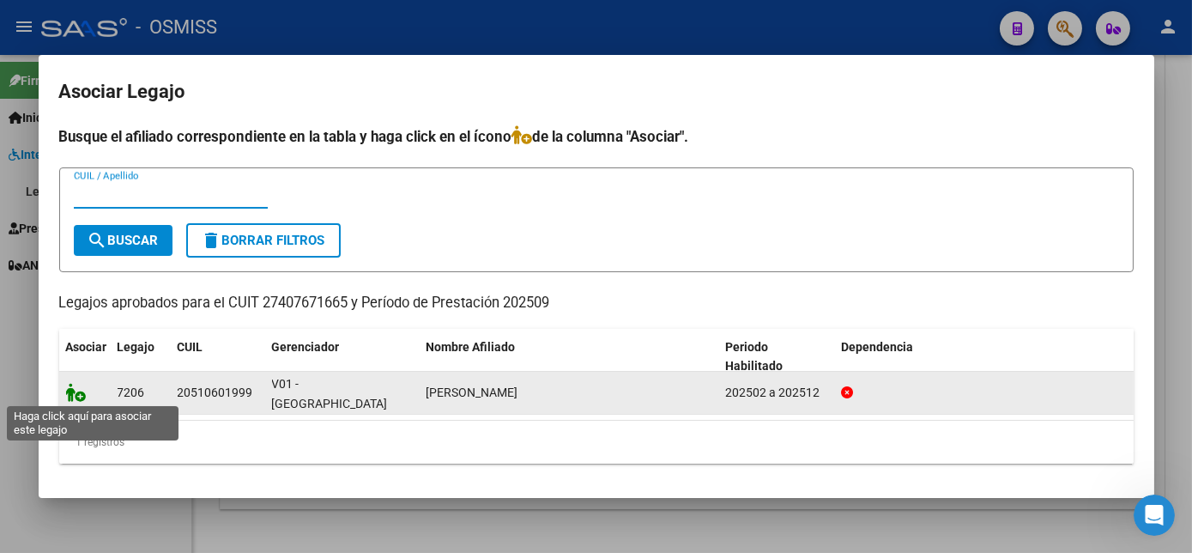
click at [77, 393] on icon at bounding box center [76, 392] width 21 height 19
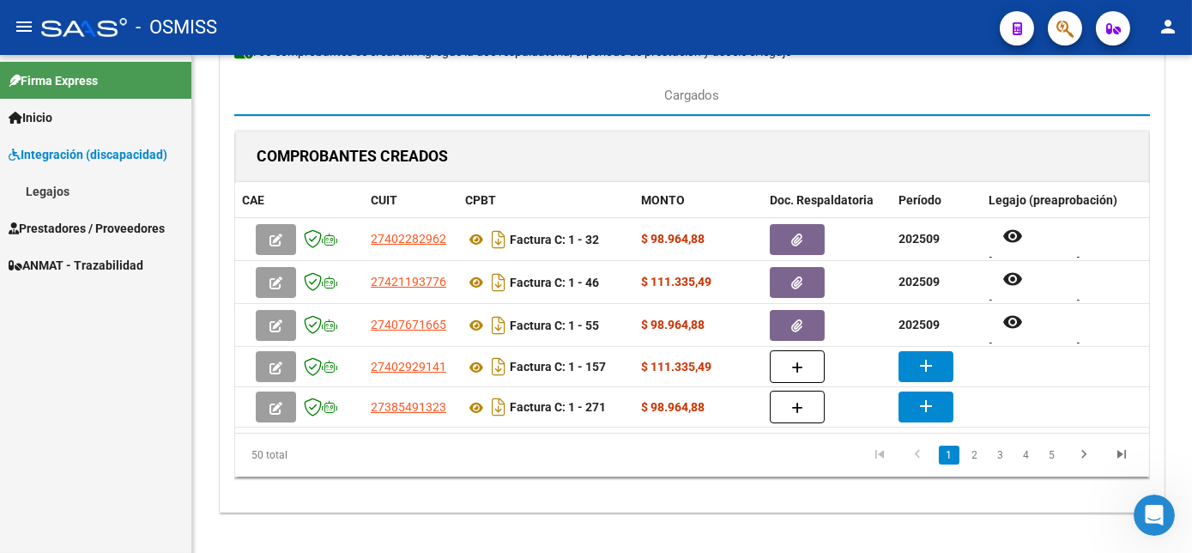
click at [148, 526] on div "Firma Express Inicio Instructivos Contacto OS Integración (discapacidad) Legajo…" at bounding box center [95, 304] width 191 height 498
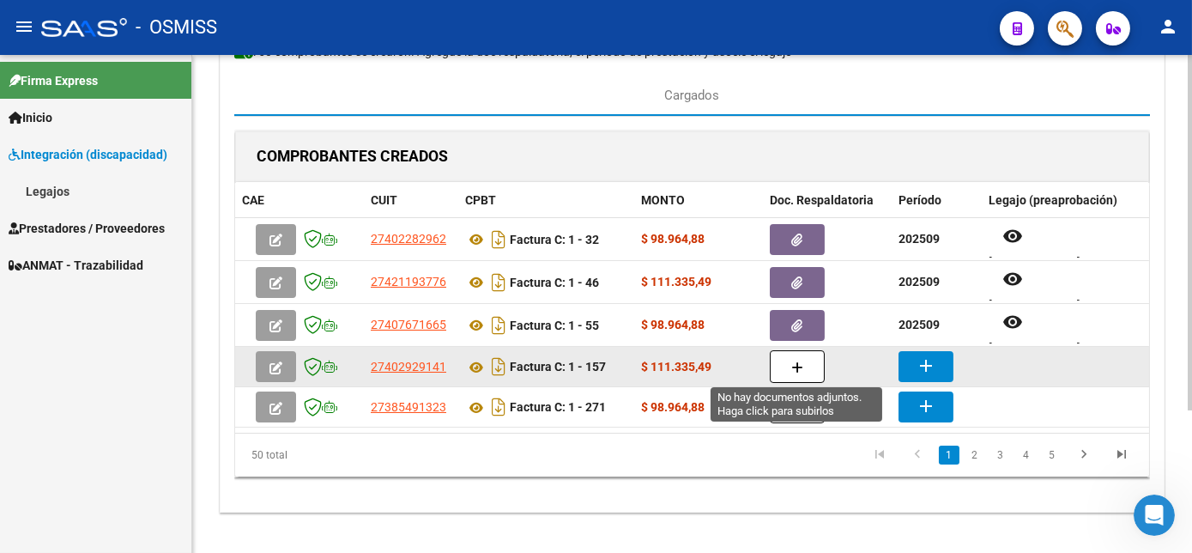
click at [791, 366] on icon "button" at bounding box center [797, 367] width 12 height 13
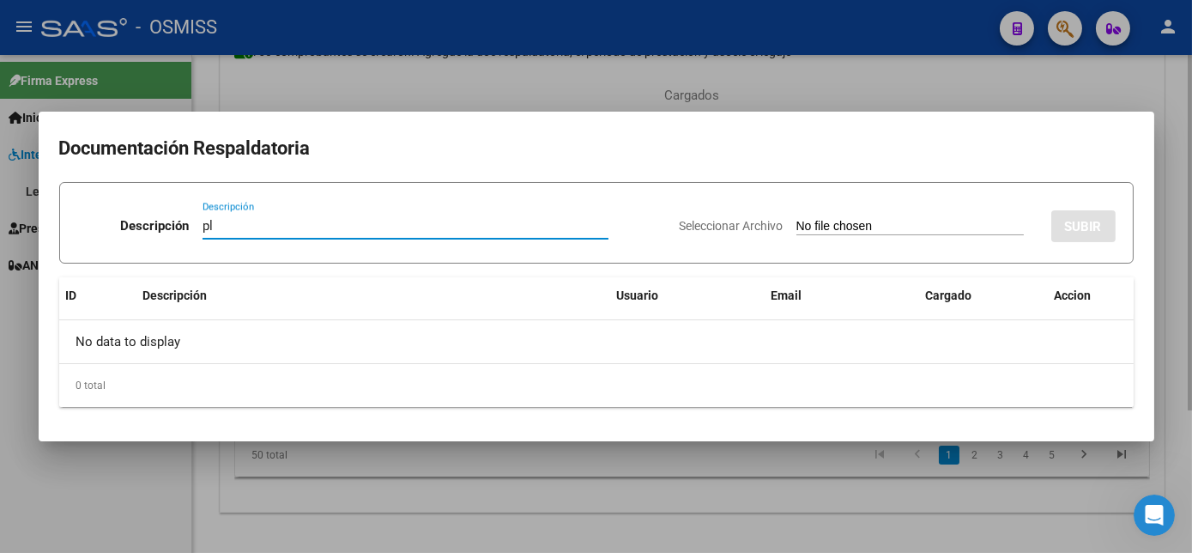
type input "pl"
click at [796, 219] on input "Seleccionar Archivo" at bounding box center [909, 227] width 227 height 16
type input "C:\fakepath\PL 1-157 CONTRERAS A -PSICO 09.pdf"
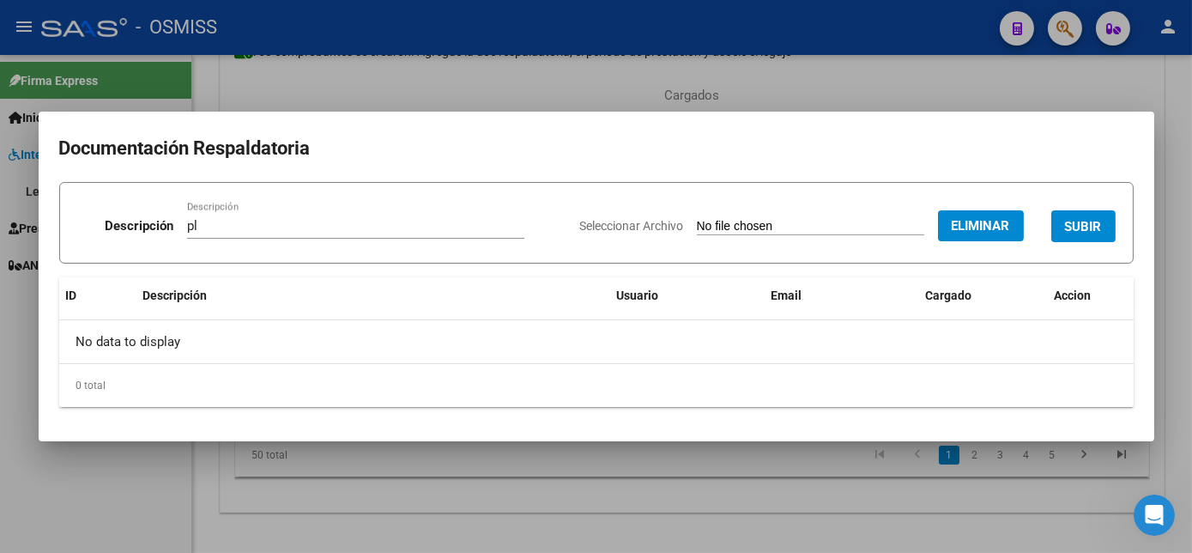
click at [1082, 219] on span "SUBIR" at bounding box center [1083, 226] width 37 height 15
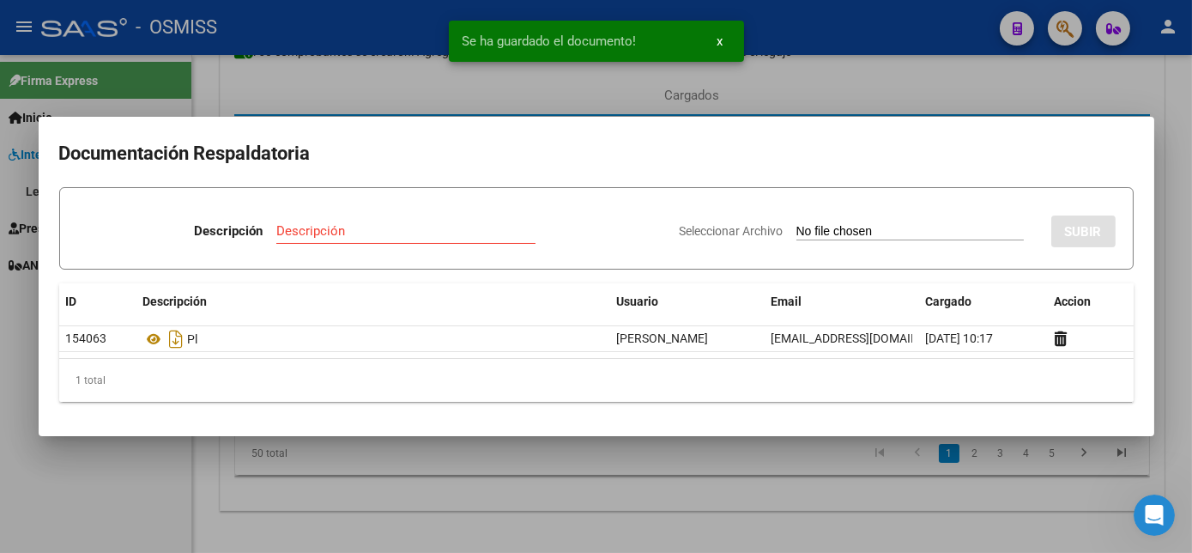
click at [593, 515] on div at bounding box center [596, 276] width 1192 height 553
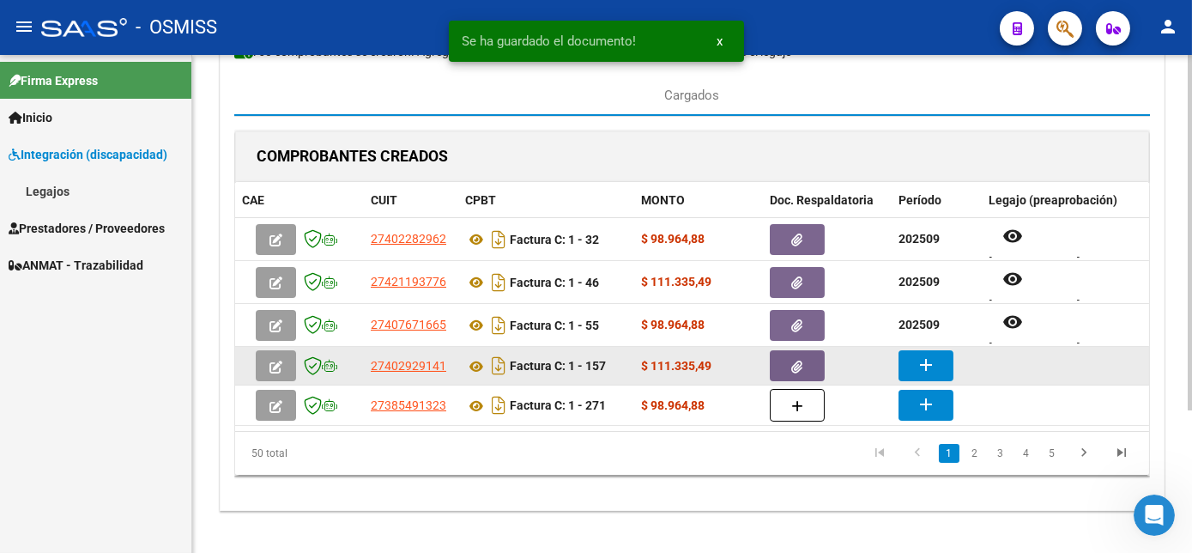
click at [911, 362] on button "add" at bounding box center [926, 365] width 55 height 31
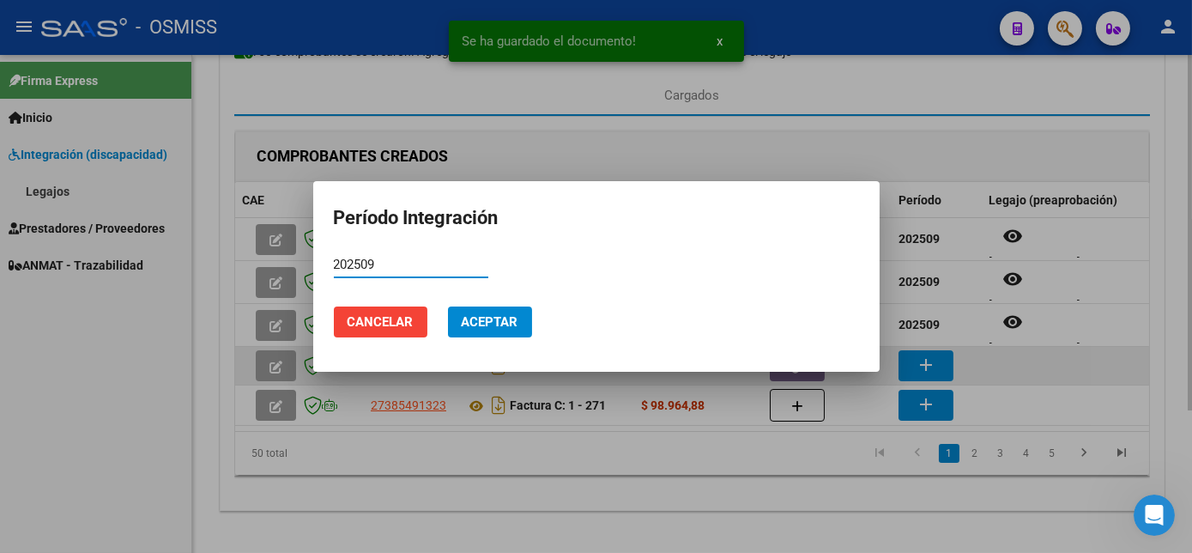
type input "202509"
click at [448, 306] on button "Aceptar" at bounding box center [490, 321] width 84 height 31
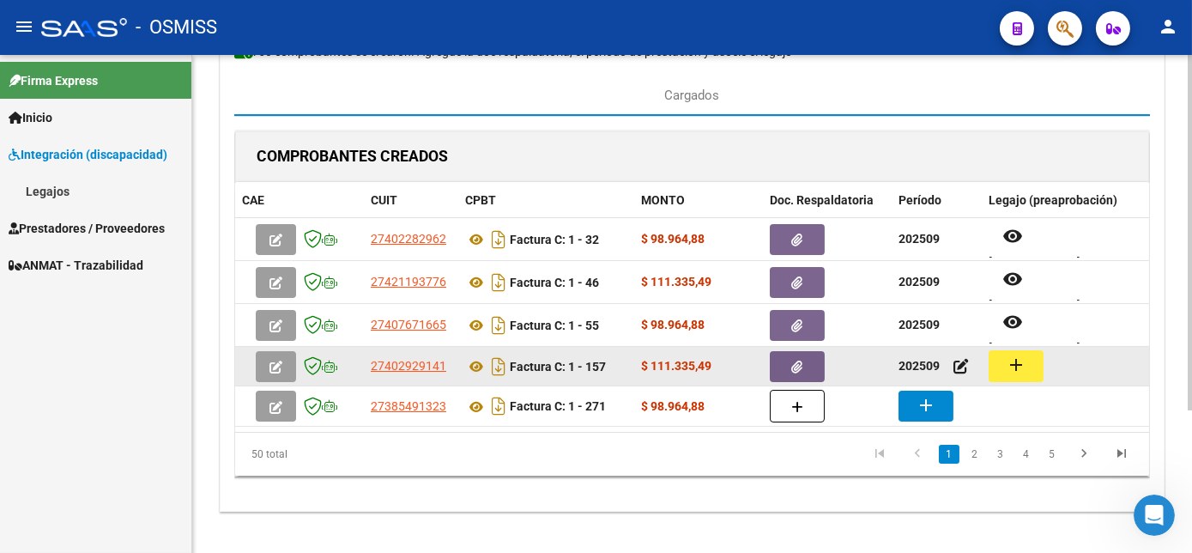
click at [1018, 366] on mat-icon "add" at bounding box center [1016, 364] width 21 height 21
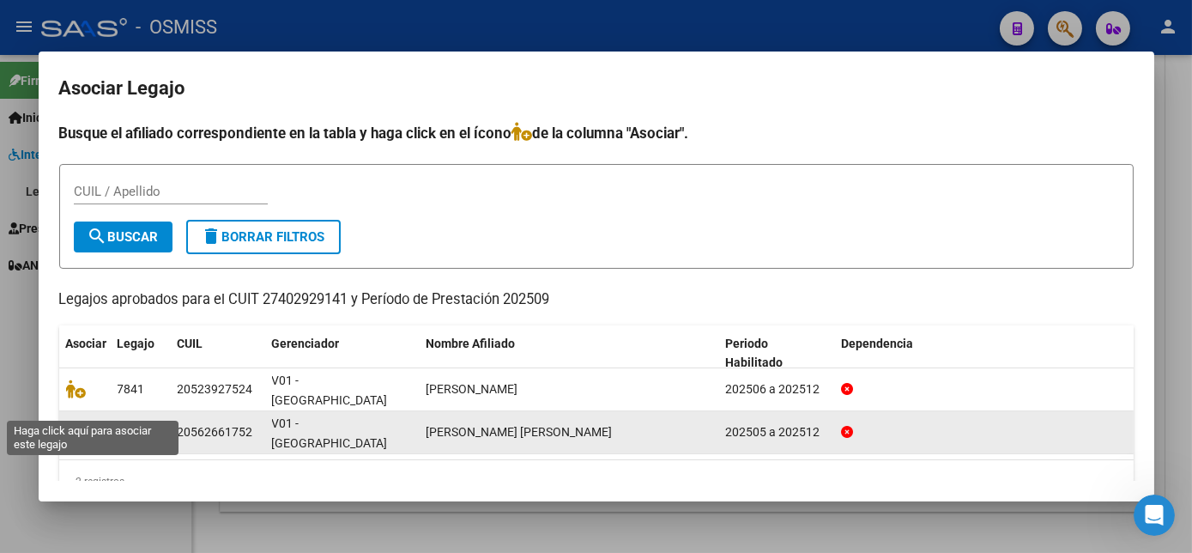
click at [73, 422] on icon at bounding box center [76, 431] width 21 height 19
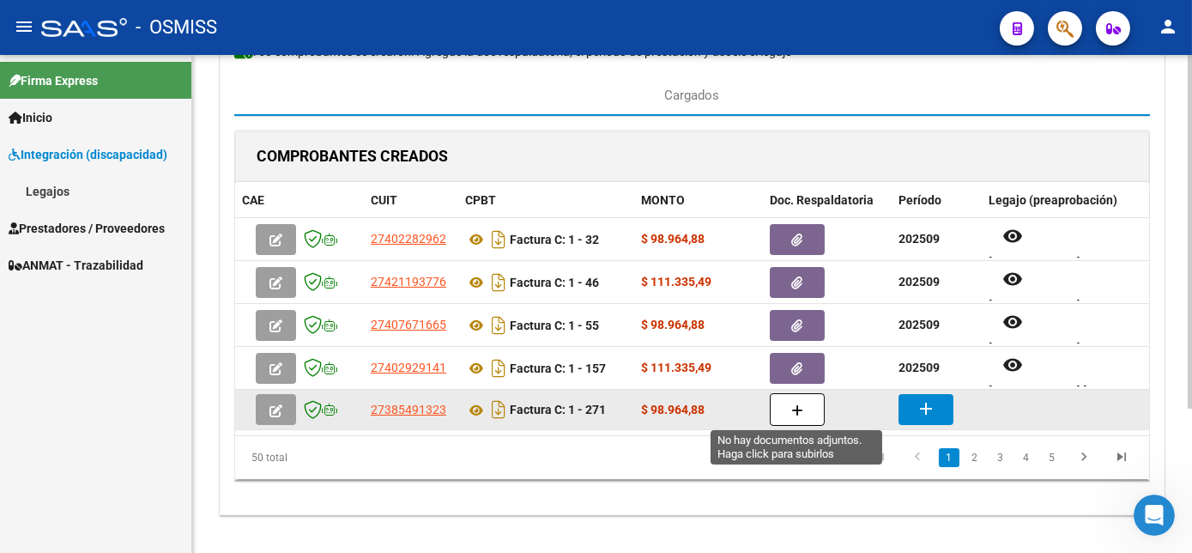
click at [812, 414] on button "button" at bounding box center [797, 409] width 55 height 33
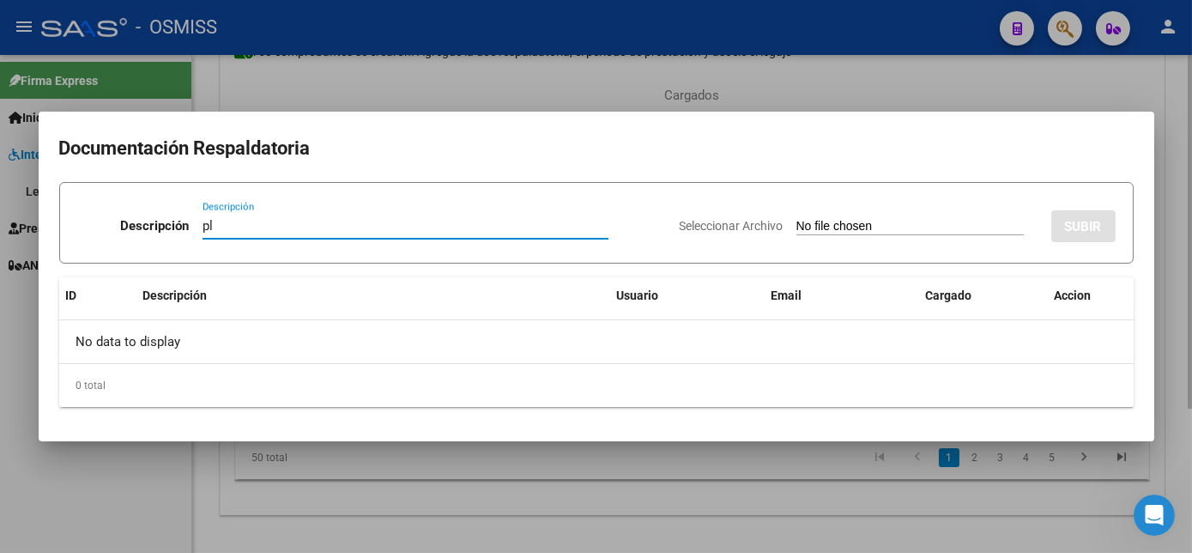
type input "pl"
click at [796, 219] on input "Seleccionar Archivo" at bounding box center [909, 227] width 227 height 16
type input "C:\fakepath\PL 1-271 CONTRERAS A - PSP 08.pdf"
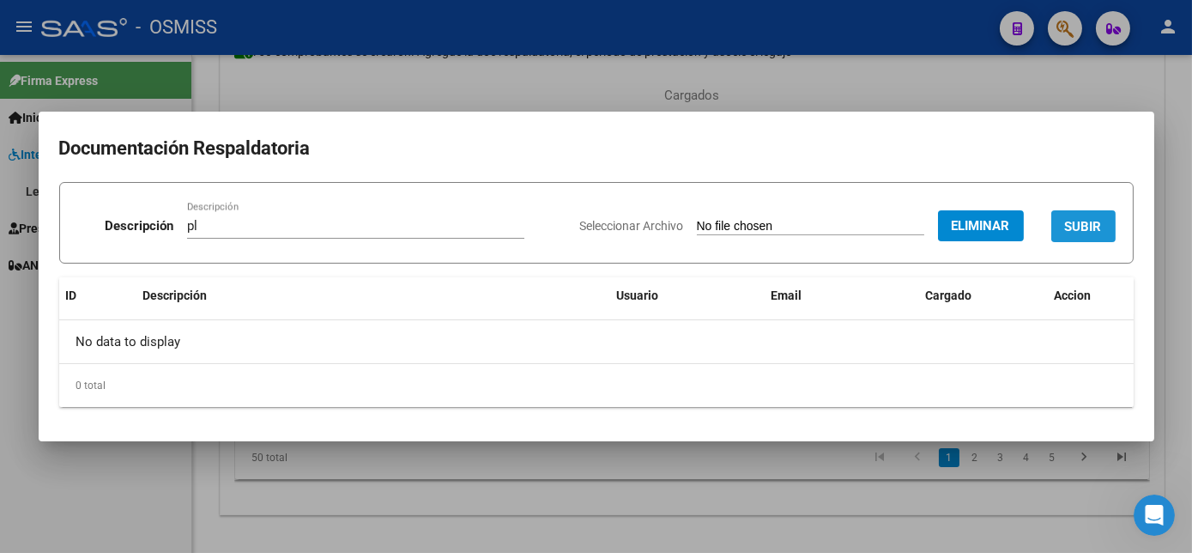
click at [1072, 220] on span "SUBIR" at bounding box center [1083, 226] width 37 height 15
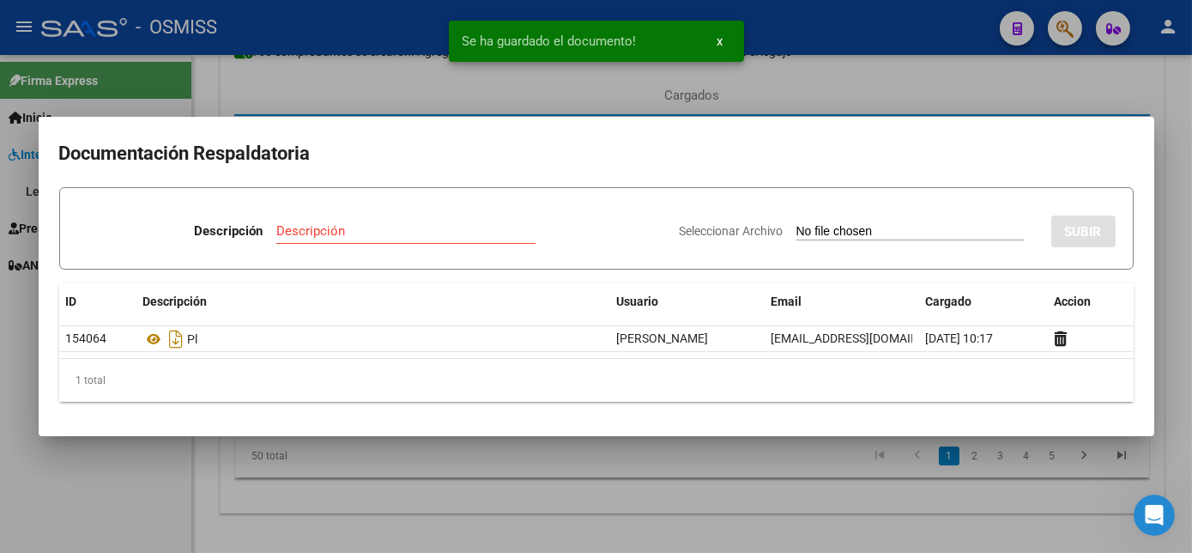
click at [773, 482] on div at bounding box center [596, 276] width 1192 height 553
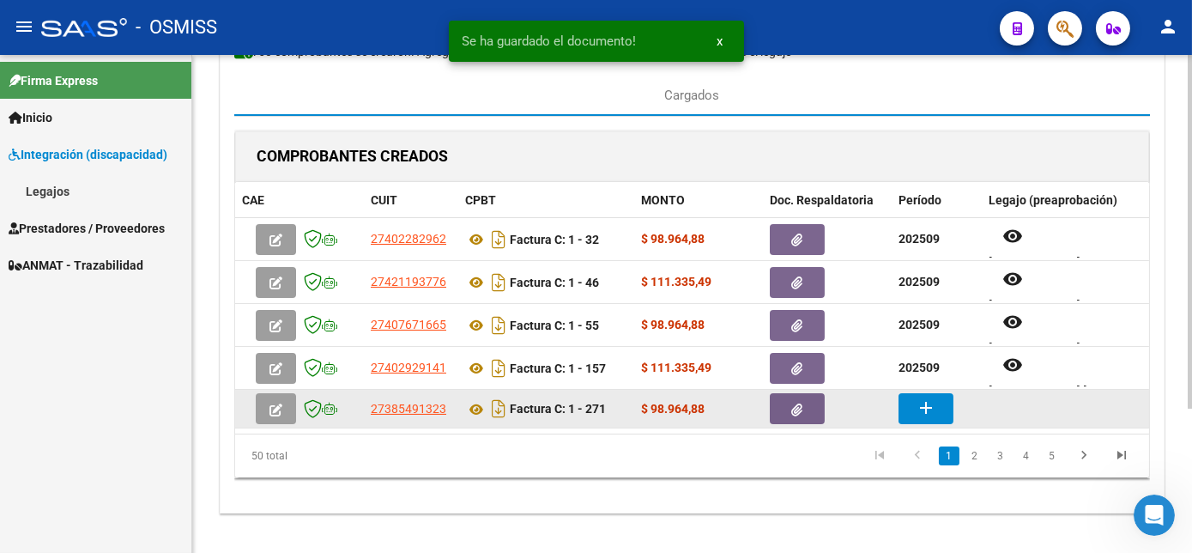
click at [920, 398] on mat-icon "add" at bounding box center [926, 407] width 21 height 21
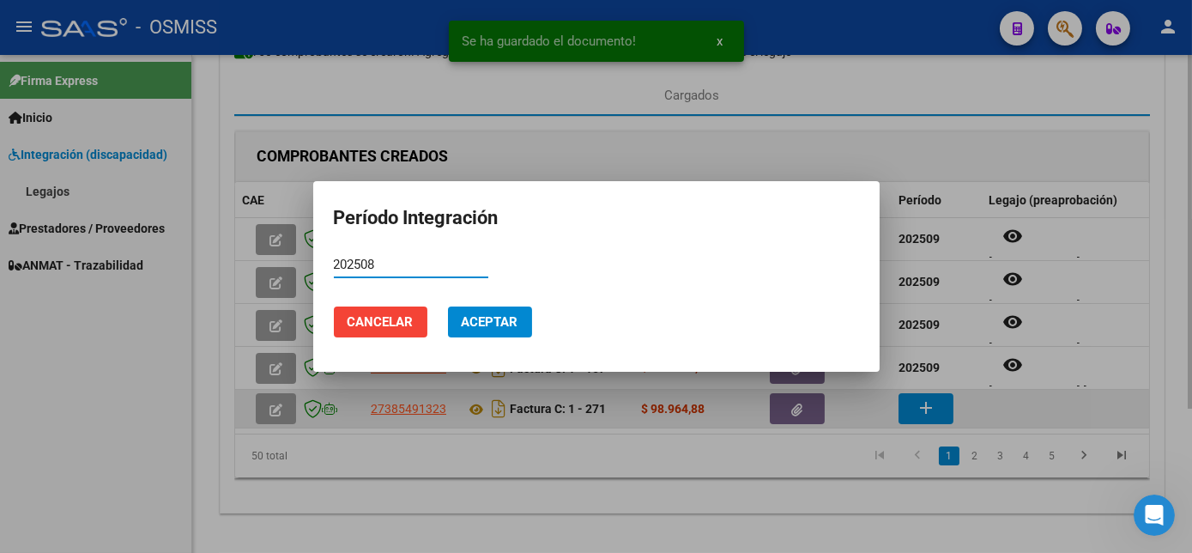
type input "202508"
click at [448, 306] on button "Aceptar" at bounding box center [490, 321] width 84 height 31
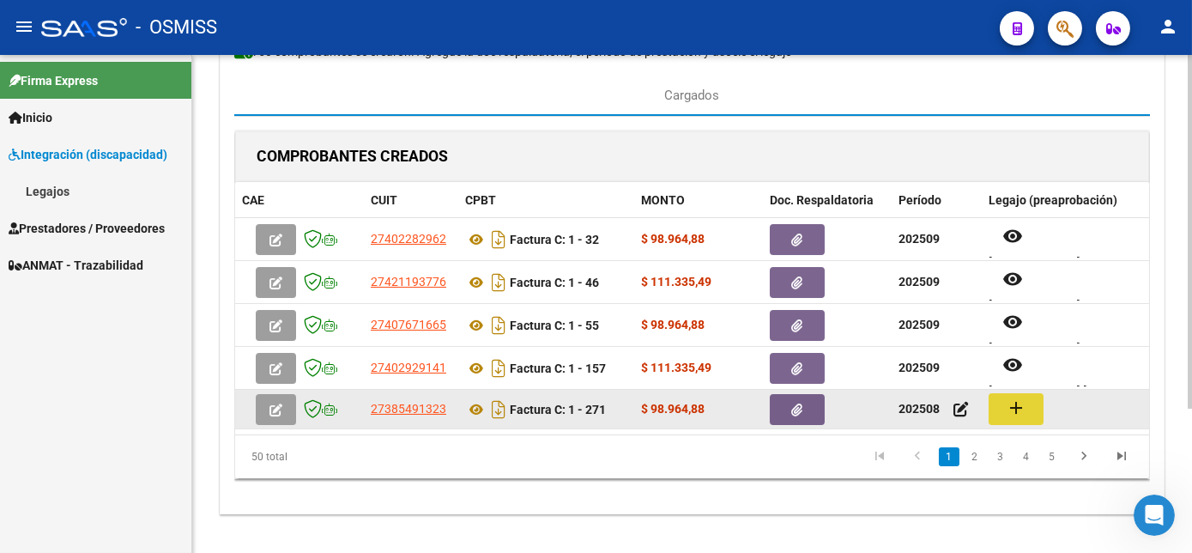
click at [1017, 407] on mat-icon "add" at bounding box center [1016, 407] width 21 height 21
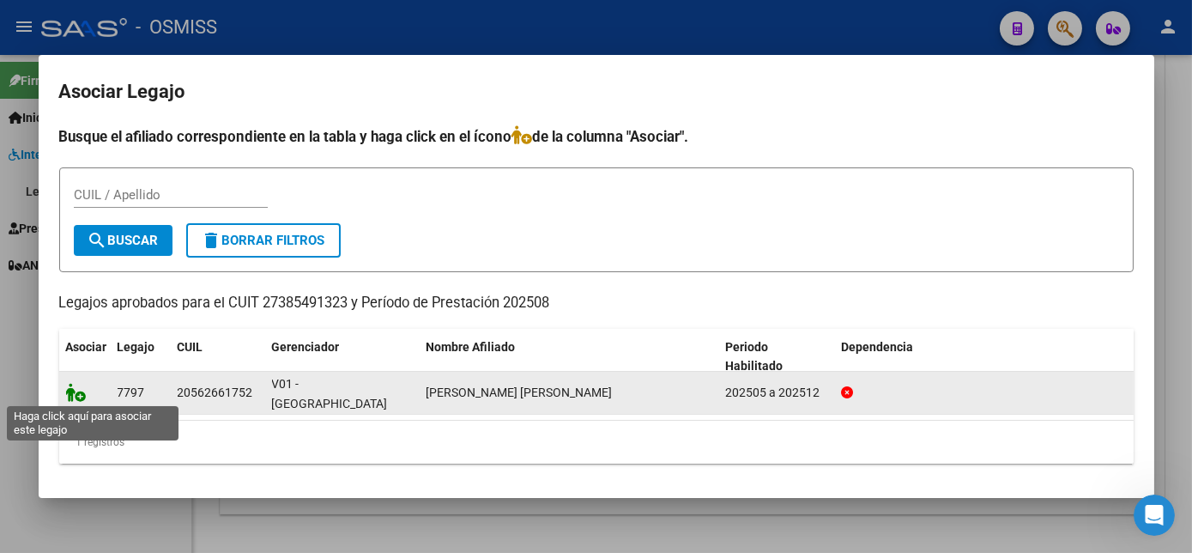
click at [78, 386] on icon at bounding box center [76, 392] width 21 height 19
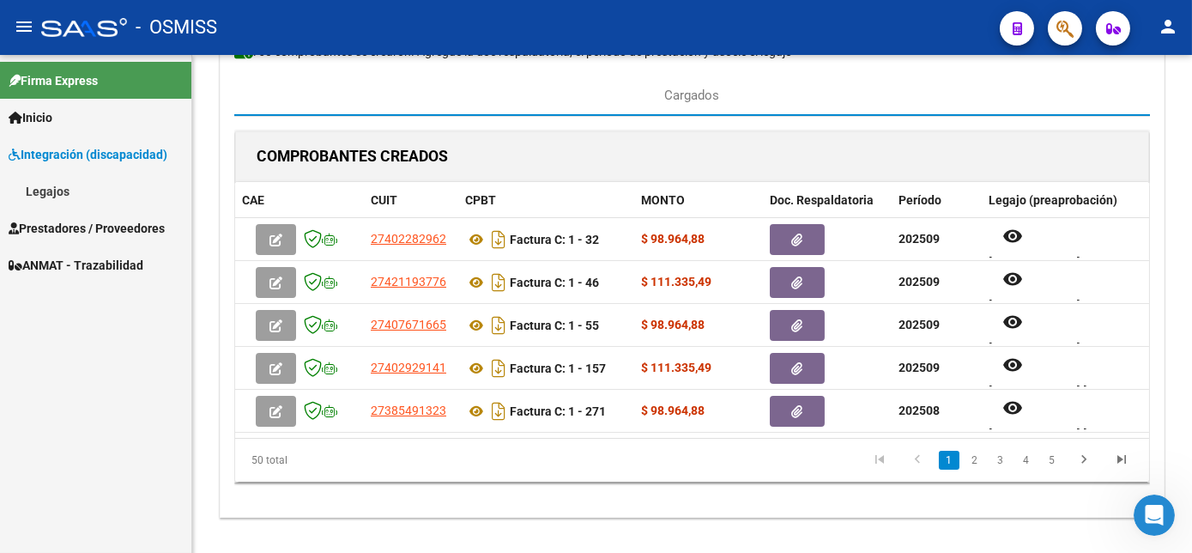
click at [170, 517] on div "Firma Express Inicio Instructivos Contacto OS Integración (discapacidad) Legajo…" at bounding box center [95, 304] width 191 height 498
click at [972, 469] on link "2" at bounding box center [975, 460] width 21 height 19
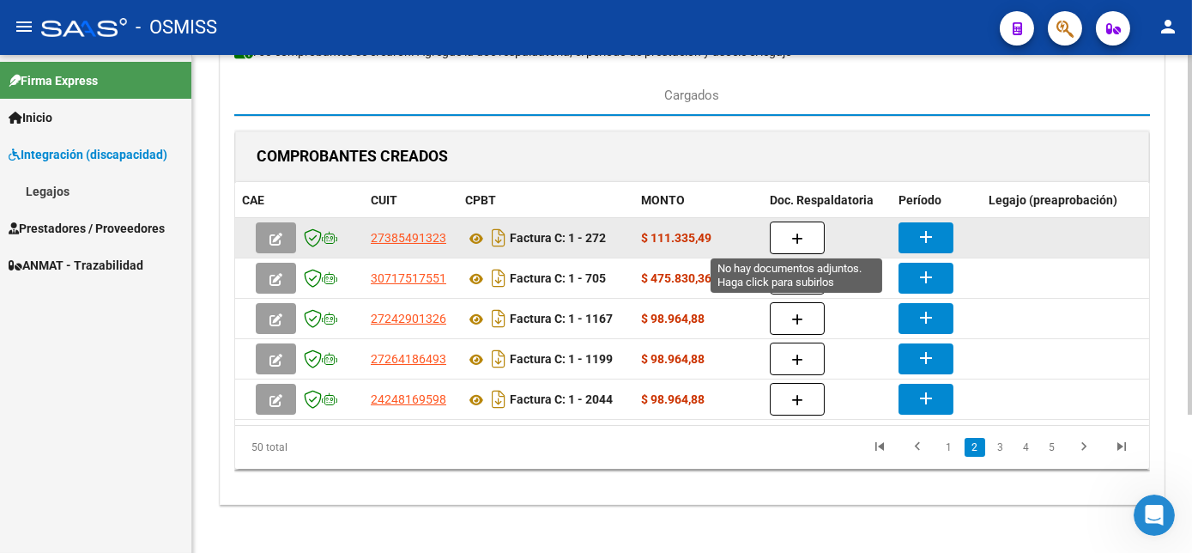
click at [796, 233] on icon "button" at bounding box center [797, 239] width 12 height 13
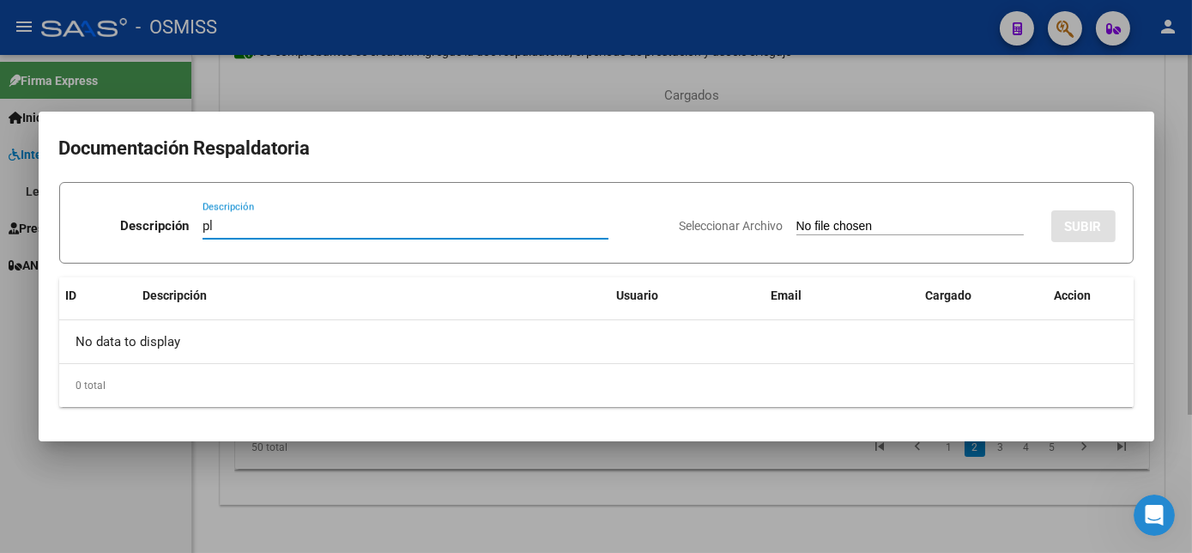
type input "pl"
click at [796, 219] on input "Seleccionar Archivo" at bounding box center [909, 227] width 227 height 16
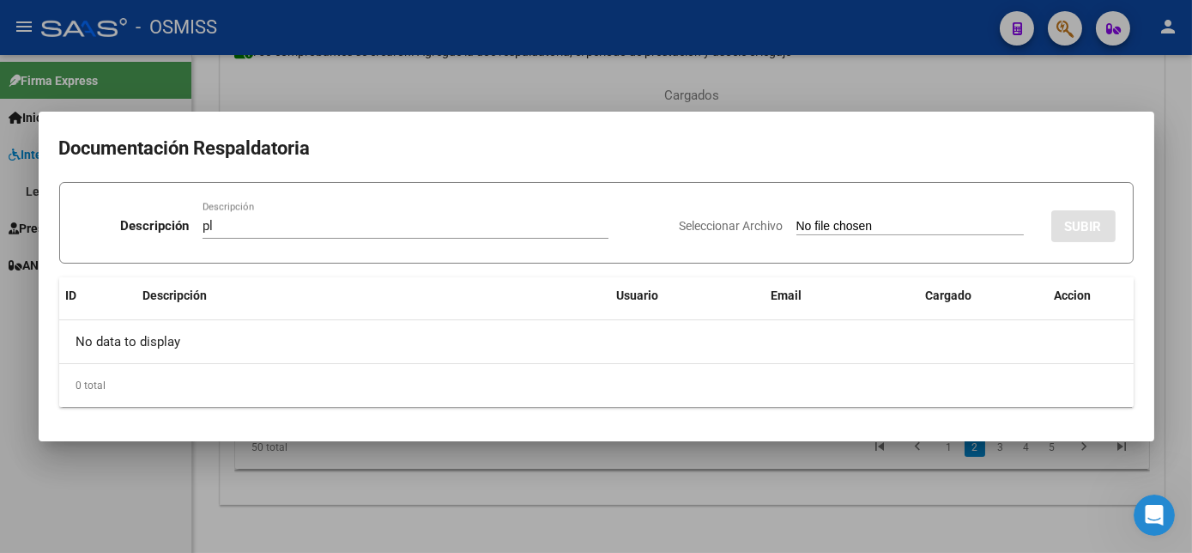
click at [916, 518] on div at bounding box center [596, 276] width 1192 height 553
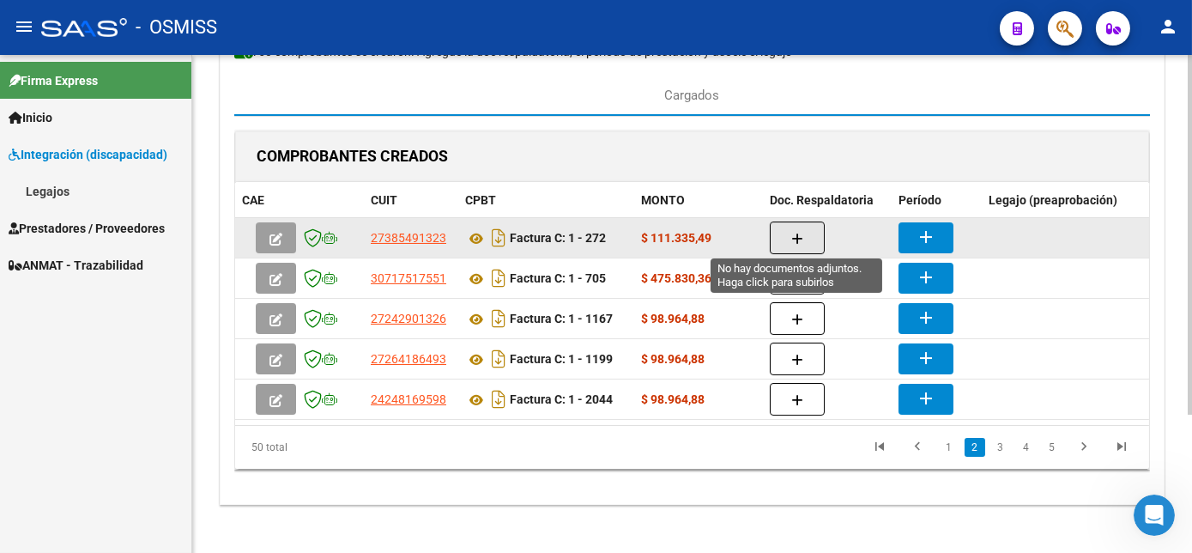
click at [796, 221] on button "button" at bounding box center [797, 237] width 55 height 33
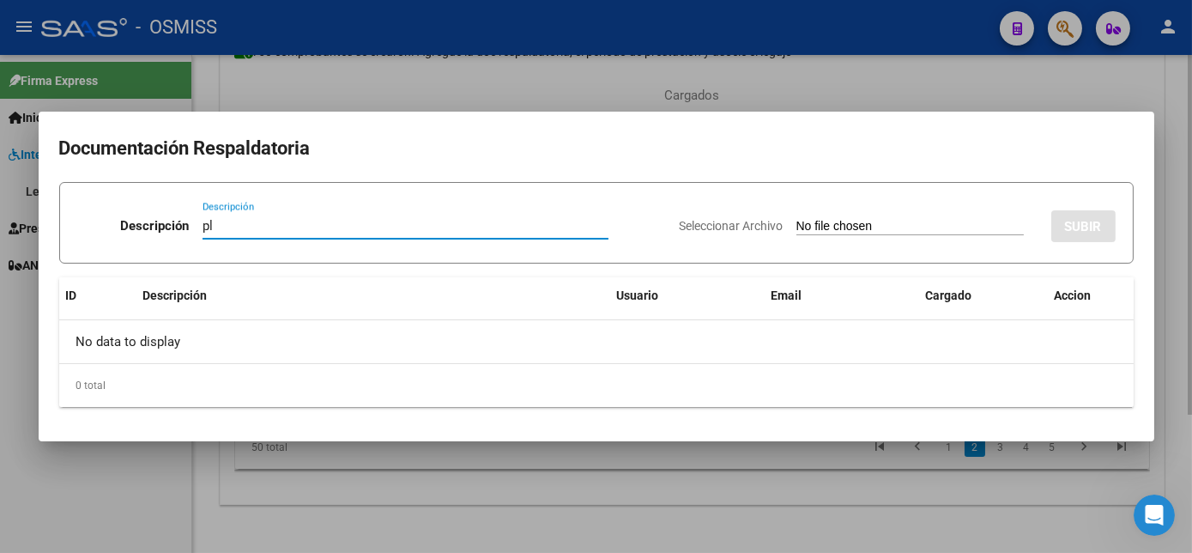
type input "pl"
click at [796, 219] on input "Seleccionar Archivo" at bounding box center [909, 227] width 227 height 16
type input "C:\fakepath\PL 1-272 CONTRERAS A -PSP 09.pdf"
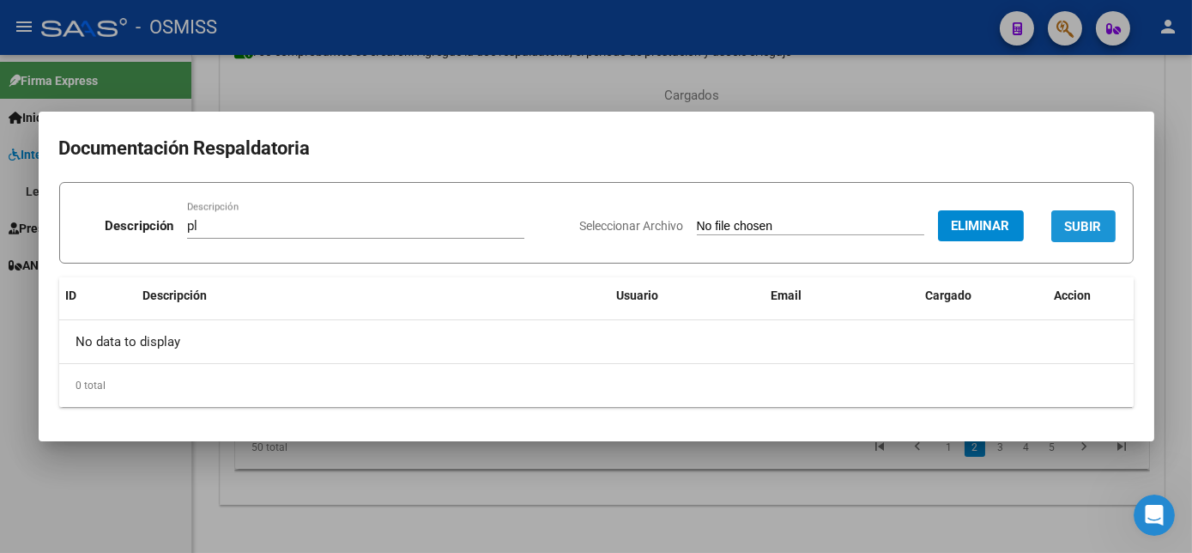
click at [1082, 233] on span "SUBIR" at bounding box center [1083, 226] width 37 height 15
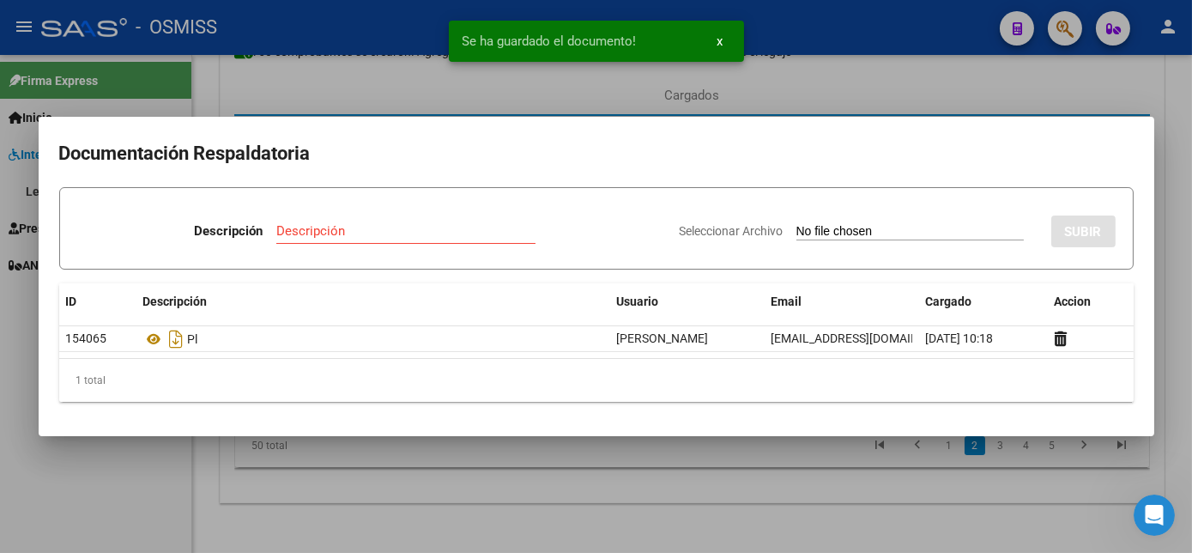
click at [725, 504] on div at bounding box center [596, 276] width 1192 height 553
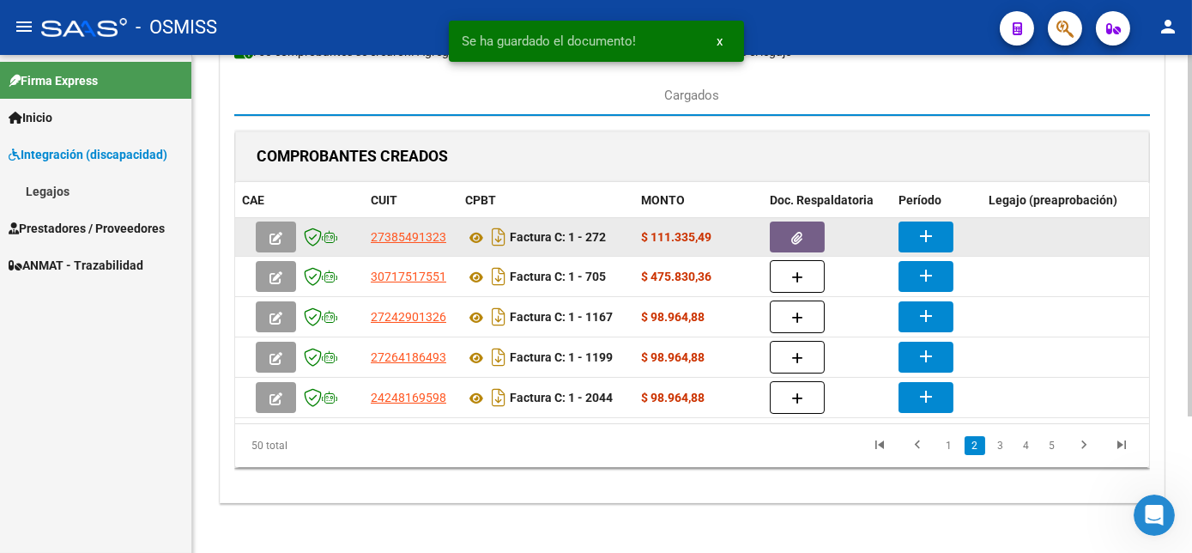
click at [925, 231] on mat-icon "add" at bounding box center [926, 236] width 21 height 21
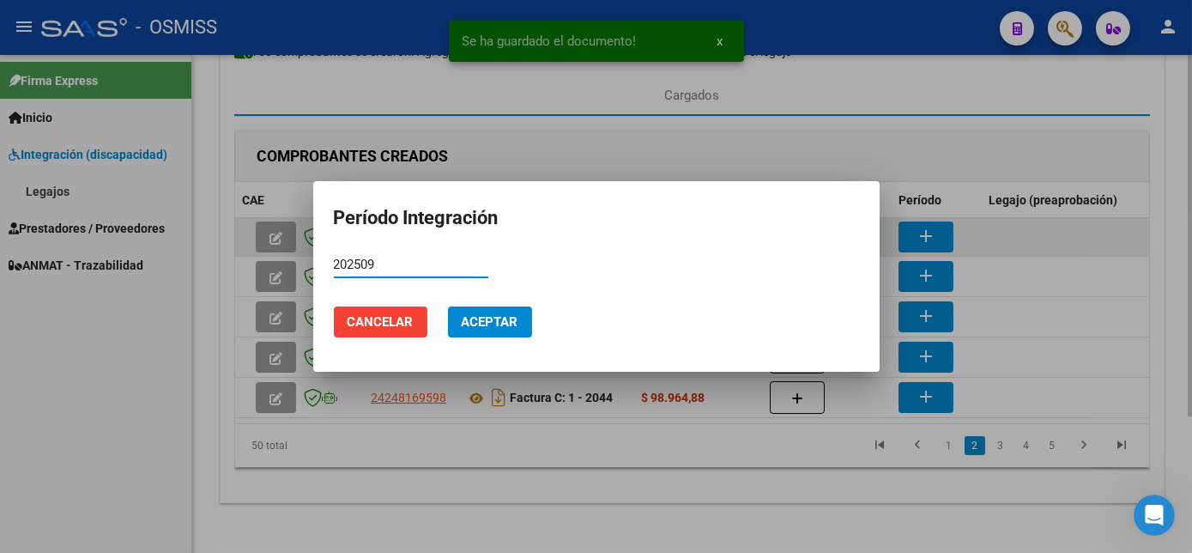
type input "202509"
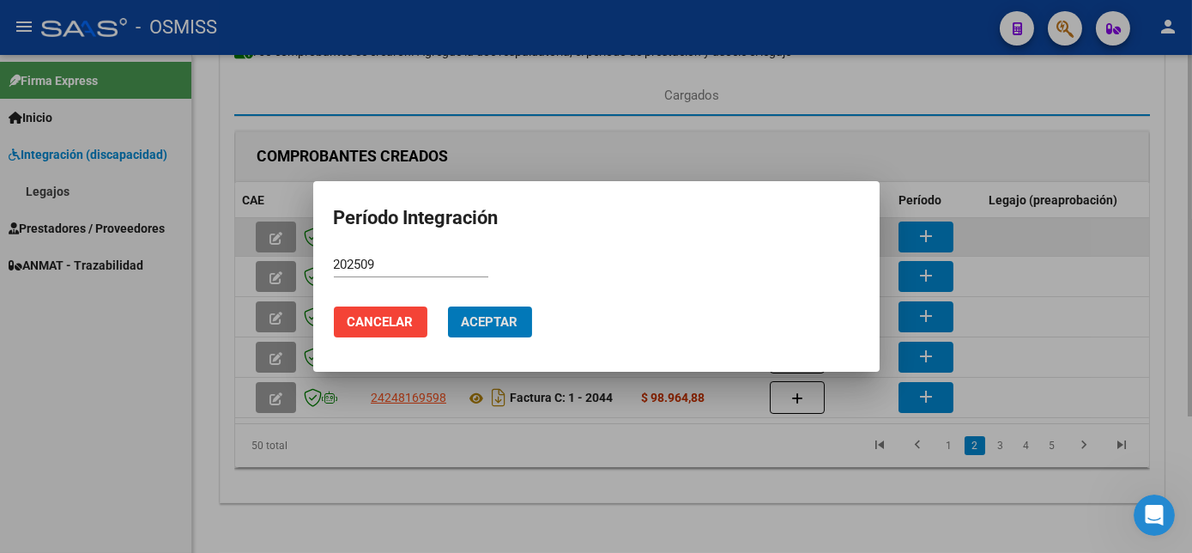
click at [448, 306] on button "Aceptar" at bounding box center [490, 321] width 84 height 31
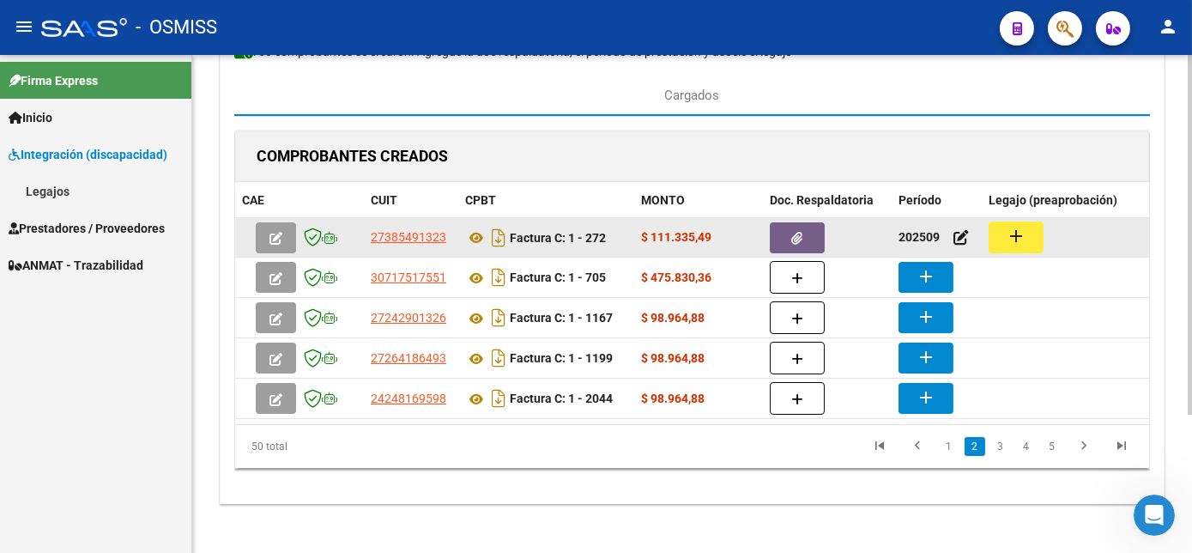
click at [1026, 225] on button "add" at bounding box center [1016, 237] width 55 height 32
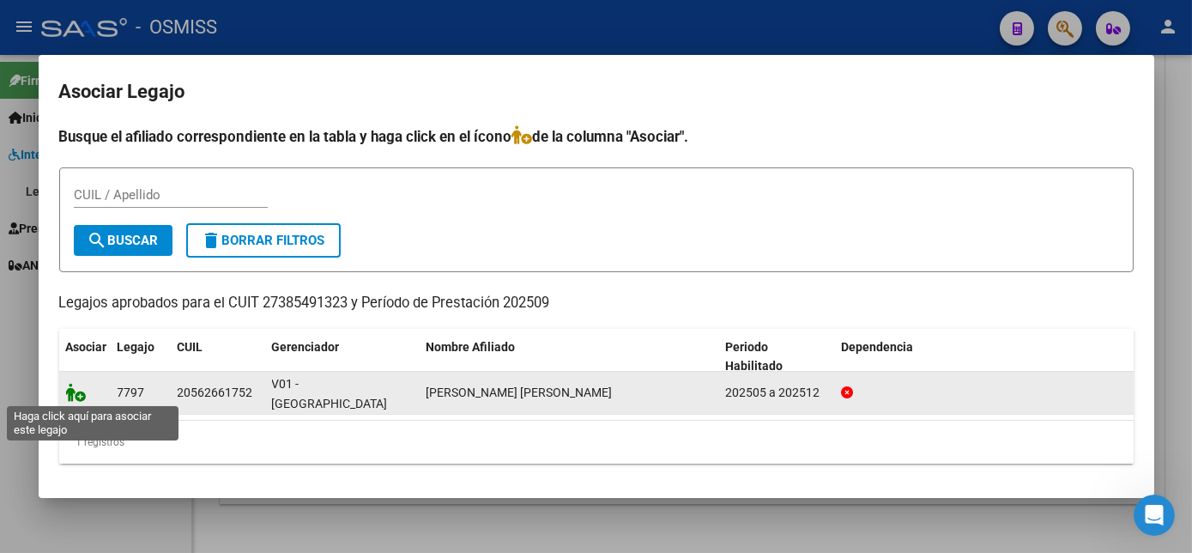
click at [82, 388] on icon at bounding box center [76, 392] width 21 height 19
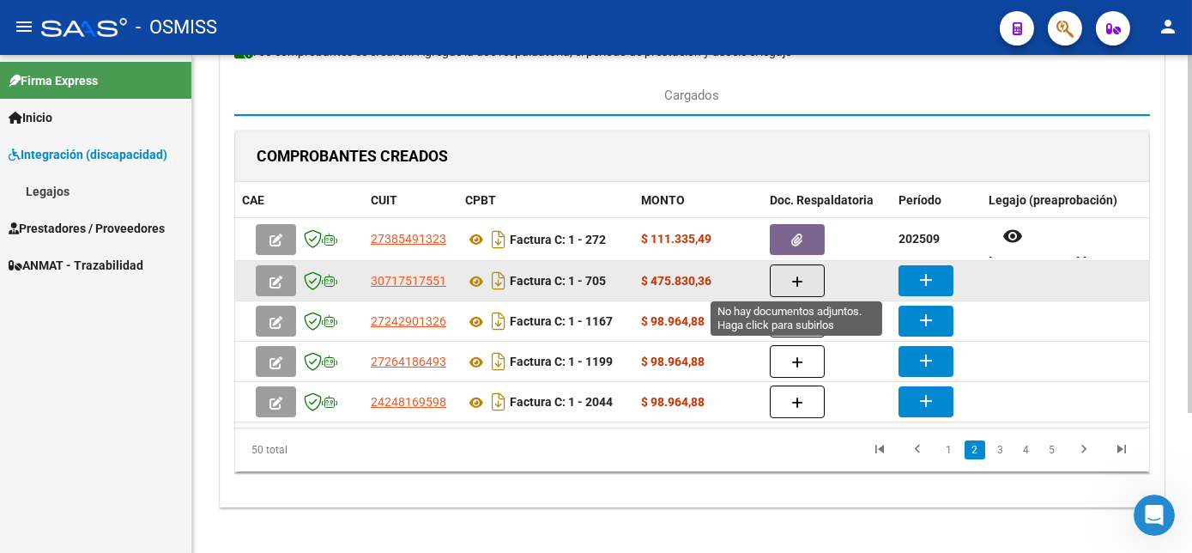
click at [802, 282] on icon "button" at bounding box center [797, 281] width 12 height 13
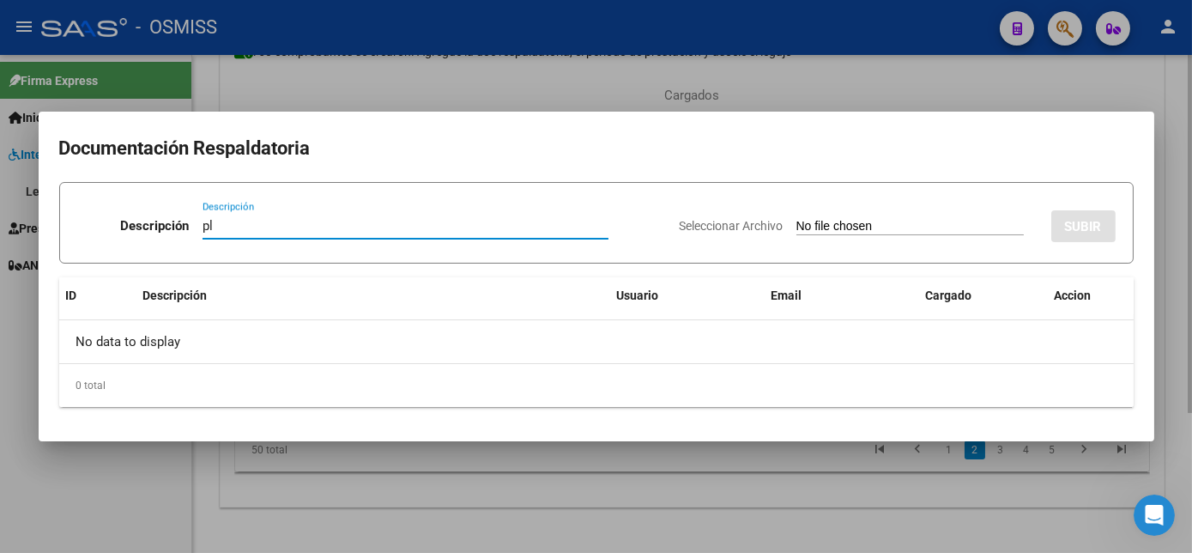
type input "pl"
click at [796, 219] on input "Seleccionar Archivo" at bounding box center [909, 227] width 227 height 16
type input "C:\fakepath\PL 1-705 JOYCE M - MAIE 09.pdf"
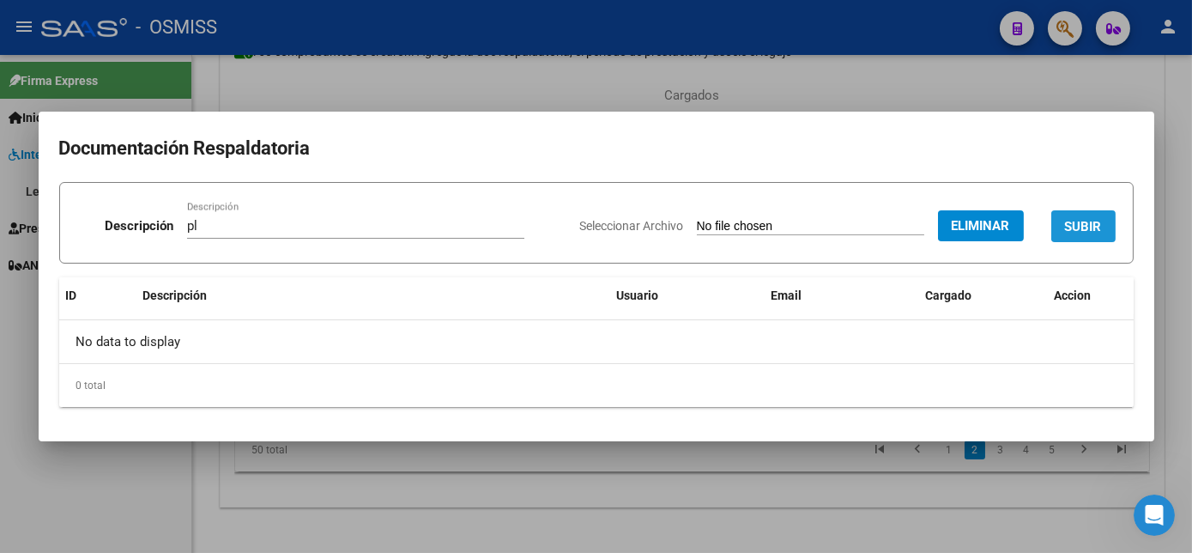
click at [1099, 223] on span "SUBIR" at bounding box center [1083, 226] width 37 height 15
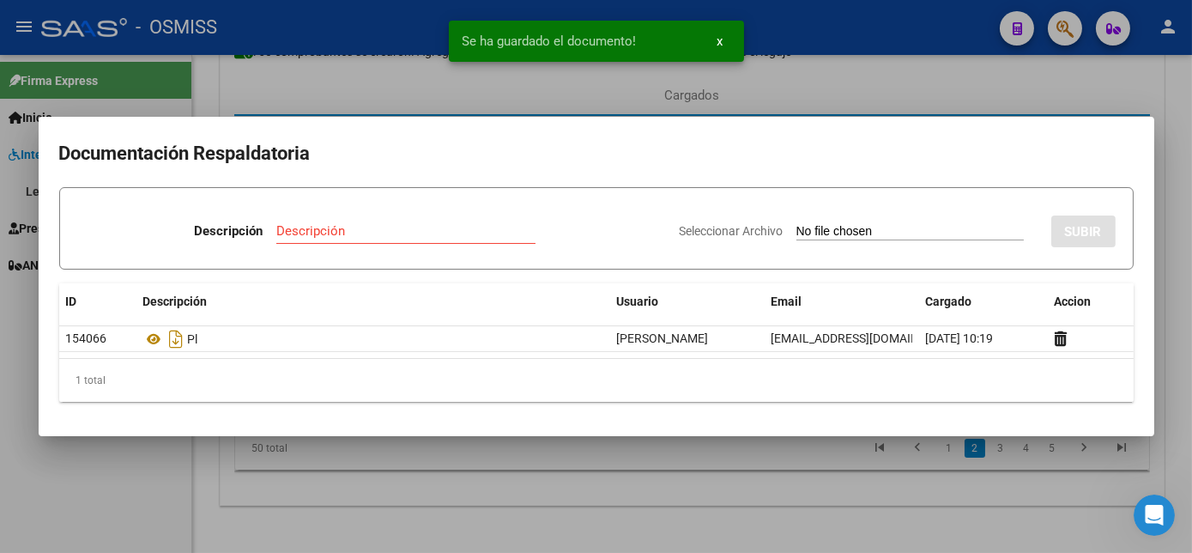
click at [720, 530] on div at bounding box center [596, 276] width 1192 height 553
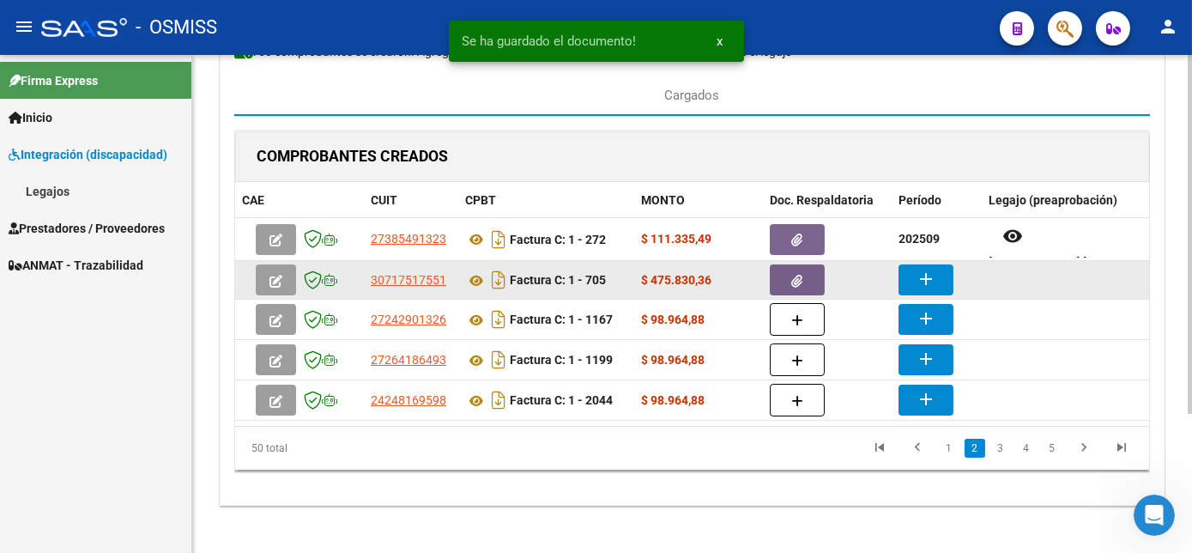
click at [921, 278] on mat-icon "add" at bounding box center [926, 279] width 21 height 21
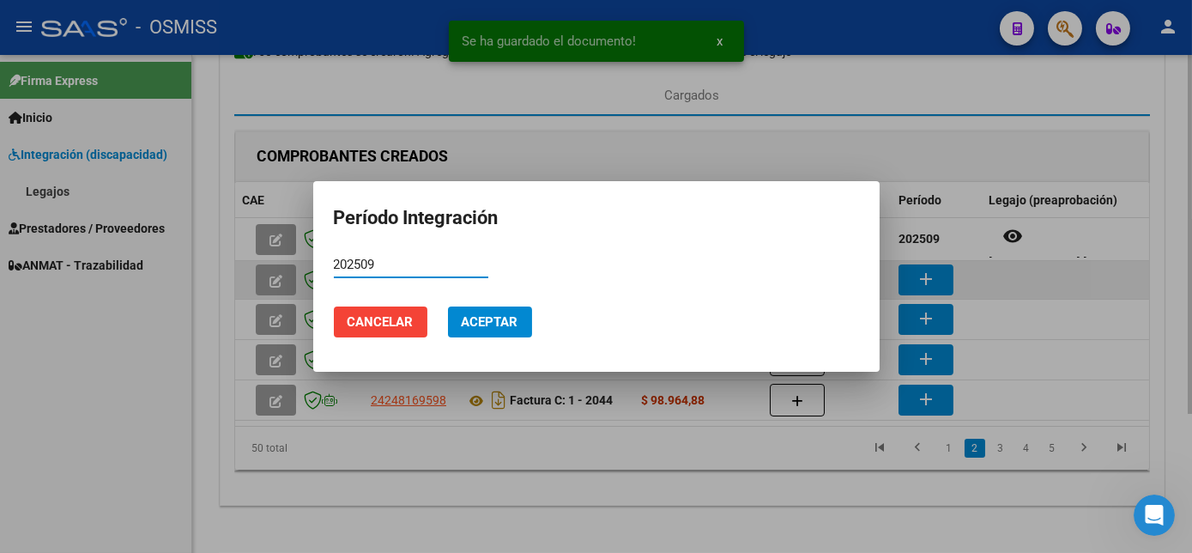
type input "202509"
click at [448, 306] on button "Aceptar" at bounding box center [490, 321] width 84 height 31
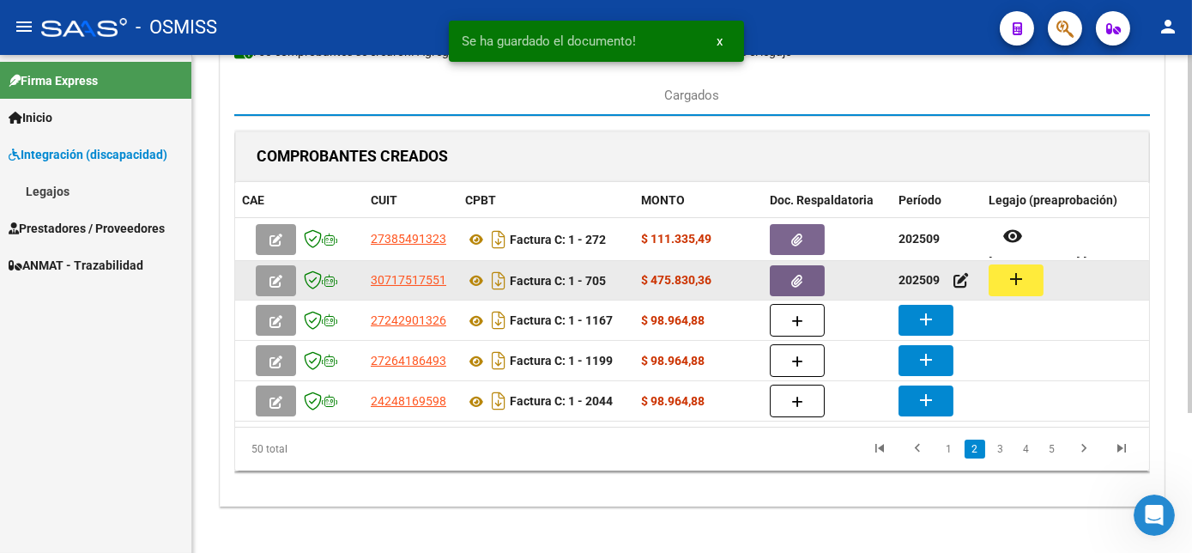
click at [1003, 274] on button "add" at bounding box center [1016, 280] width 55 height 32
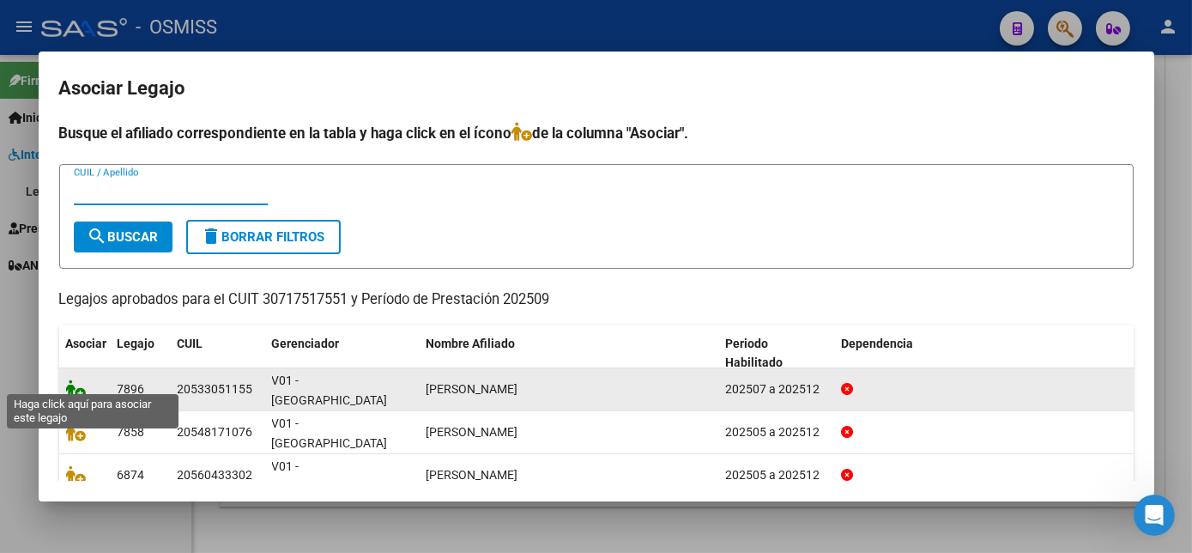
click at [73, 383] on icon at bounding box center [76, 388] width 21 height 19
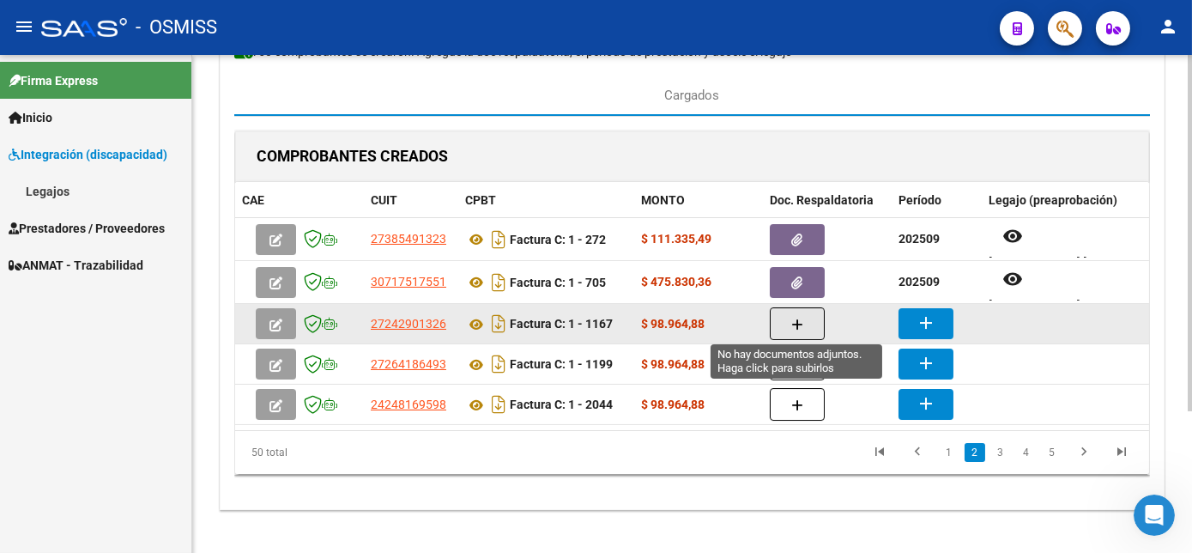
click at [816, 323] on button "button" at bounding box center [797, 323] width 55 height 33
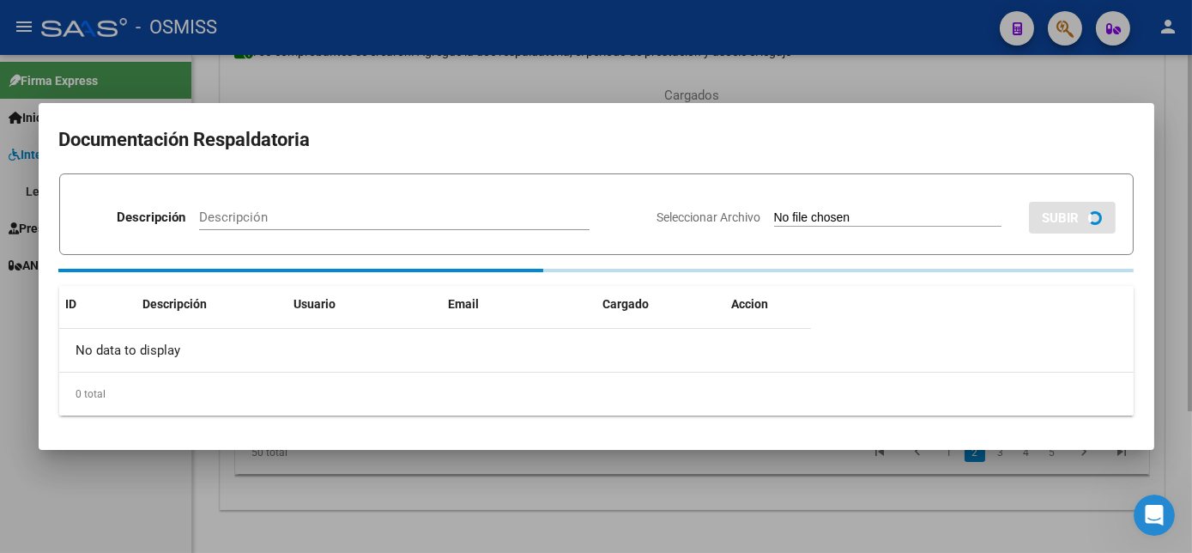
click at [816, 323] on div "ID Descripción Usuario Email Cargado Accion No data to display 0 total 1" at bounding box center [596, 351] width 1075 height 130
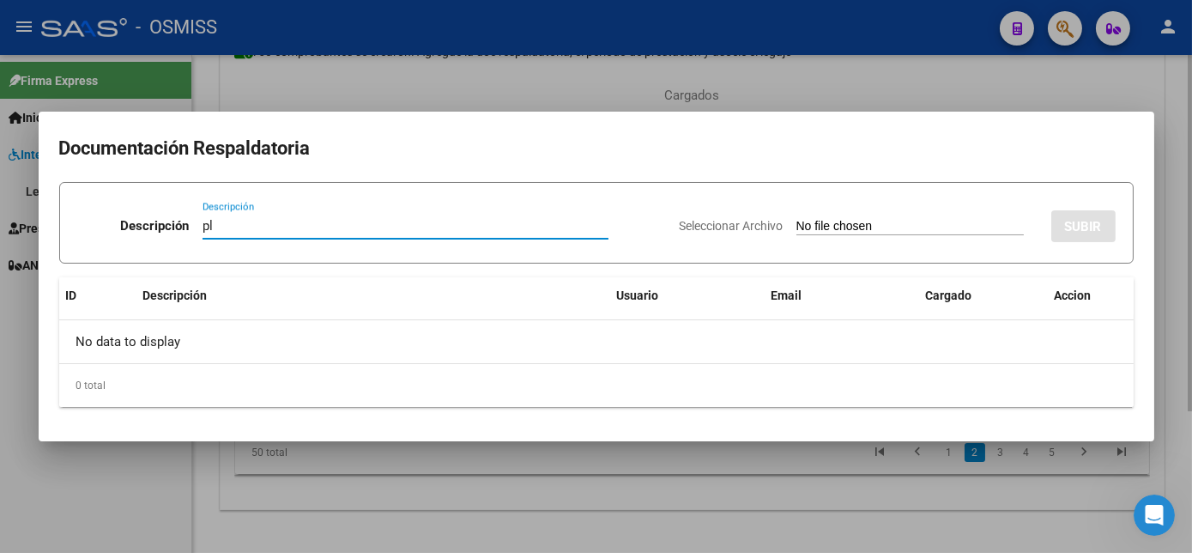
type input "pl"
click at [796, 219] on input "Seleccionar Archivo" at bounding box center [909, 227] width 227 height 16
type input "C:\fakepath\PL 1-1167 SANTA M - PSP 09.pdf"
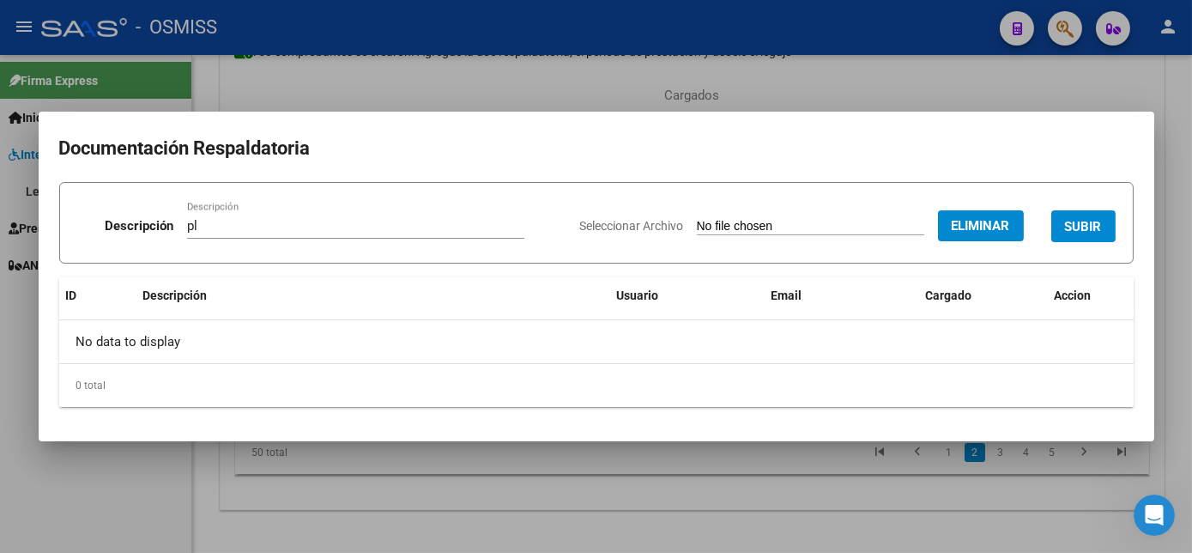
click at [1078, 222] on span "SUBIR" at bounding box center [1083, 226] width 37 height 15
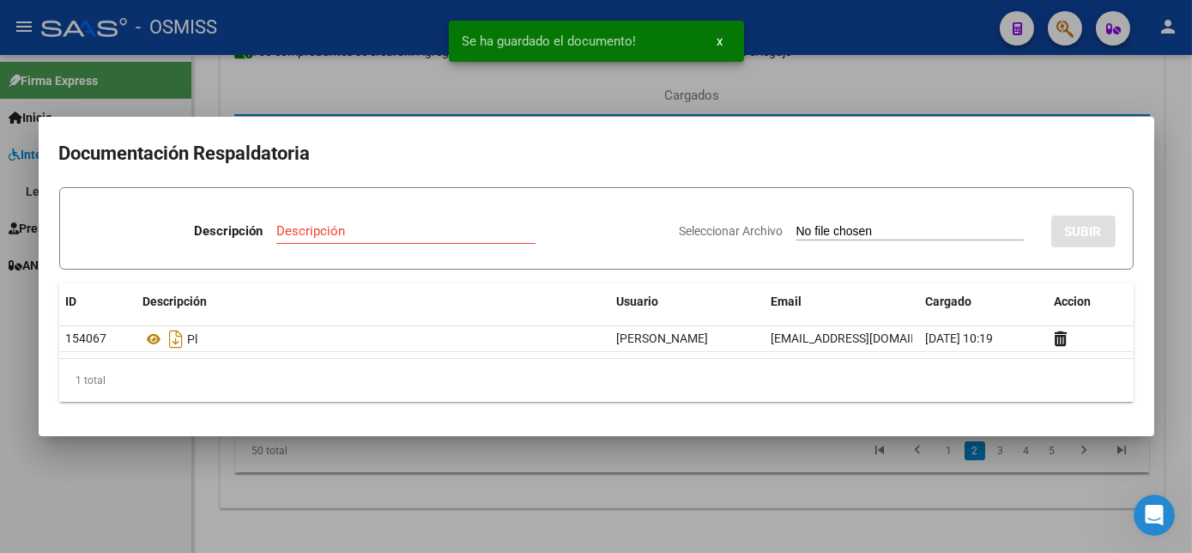
click at [636, 493] on div at bounding box center [596, 276] width 1192 height 553
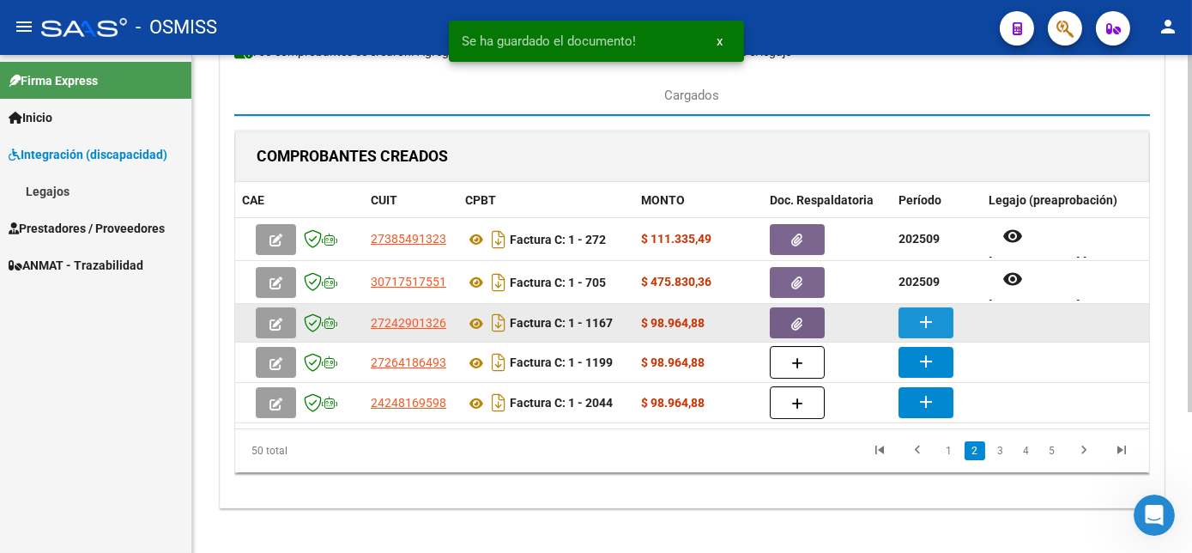
click at [909, 312] on button "add" at bounding box center [926, 322] width 55 height 31
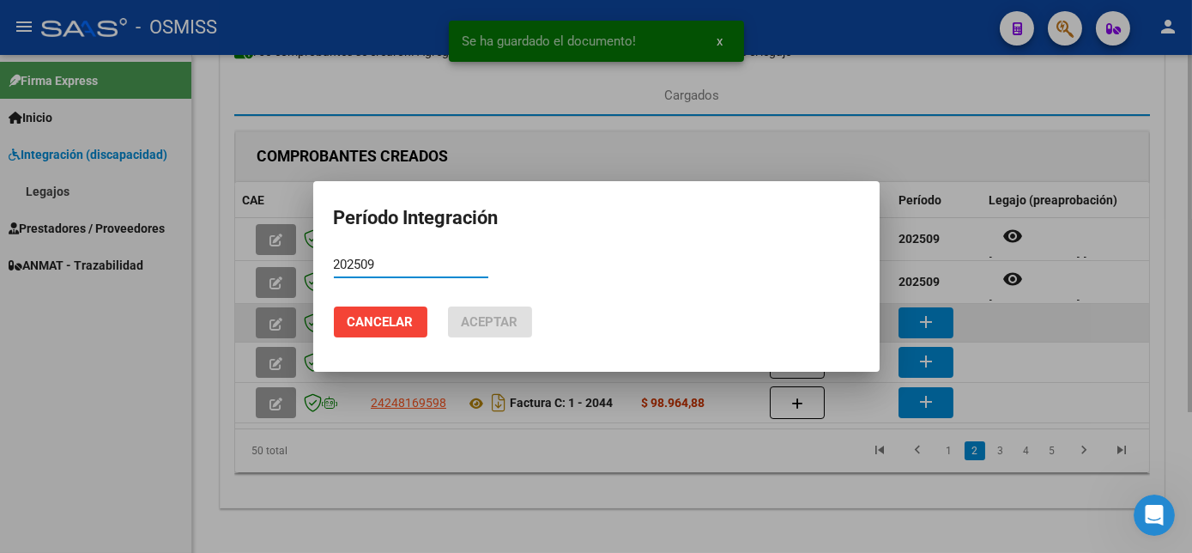
type input "202509"
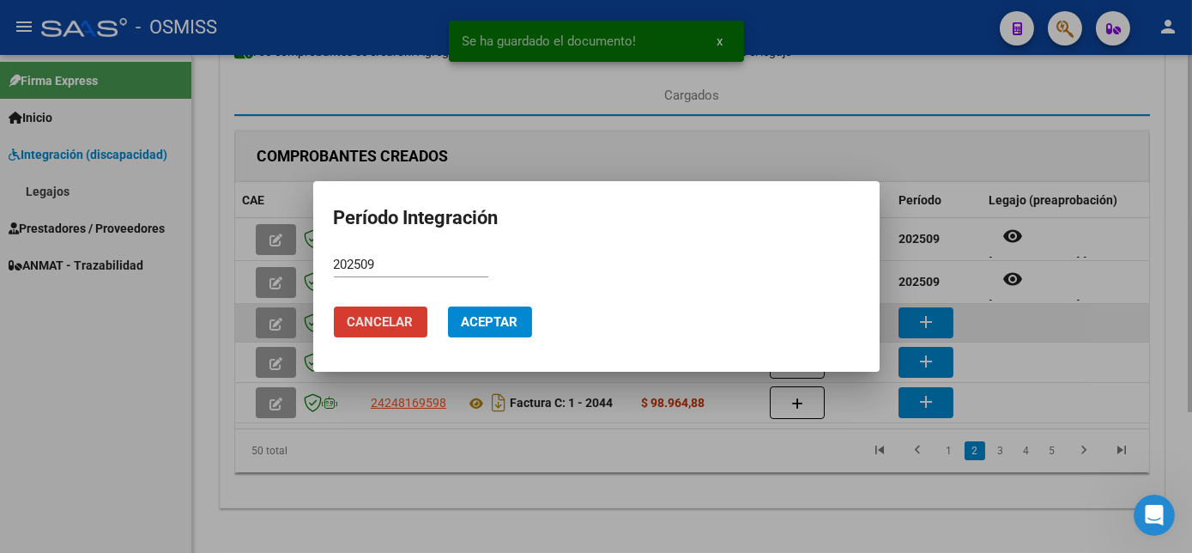
click at [448, 306] on button "Aceptar" at bounding box center [490, 321] width 84 height 31
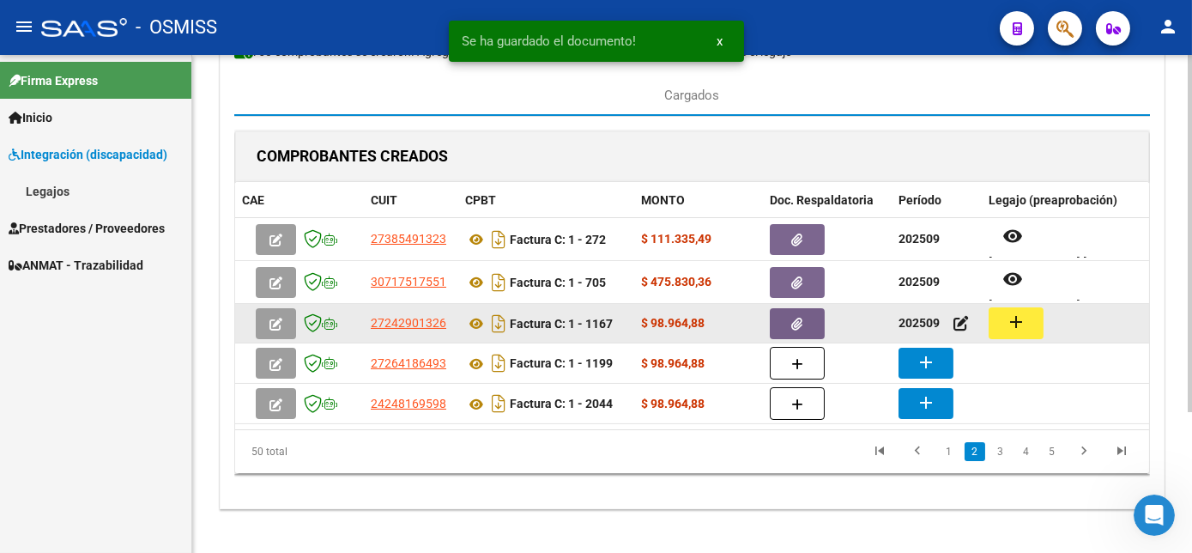
click at [990, 316] on button "add" at bounding box center [1016, 323] width 55 height 32
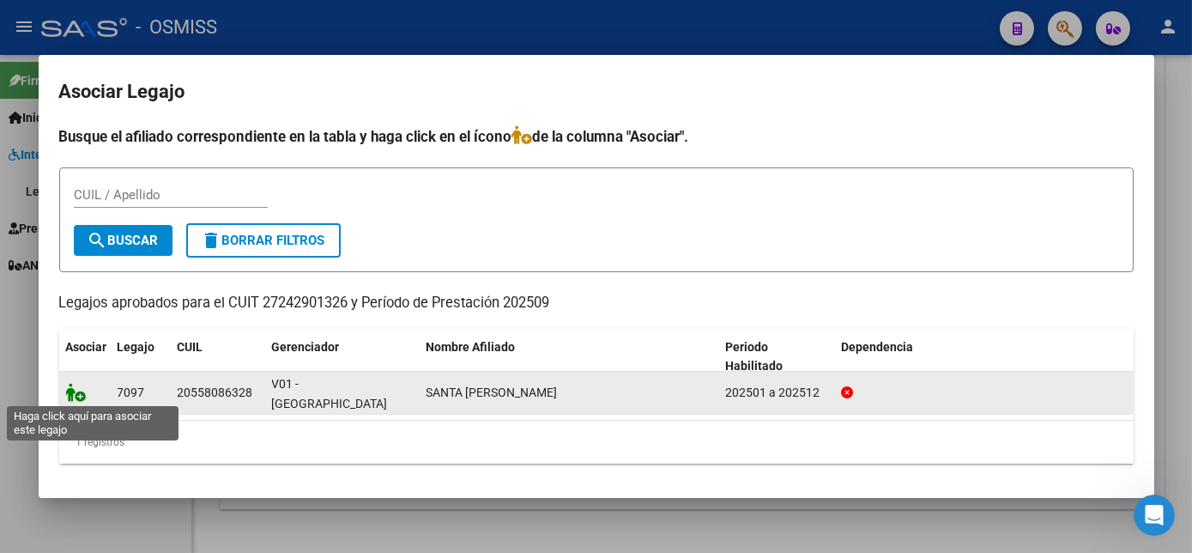
click at [71, 392] on icon at bounding box center [76, 392] width 21 height 19
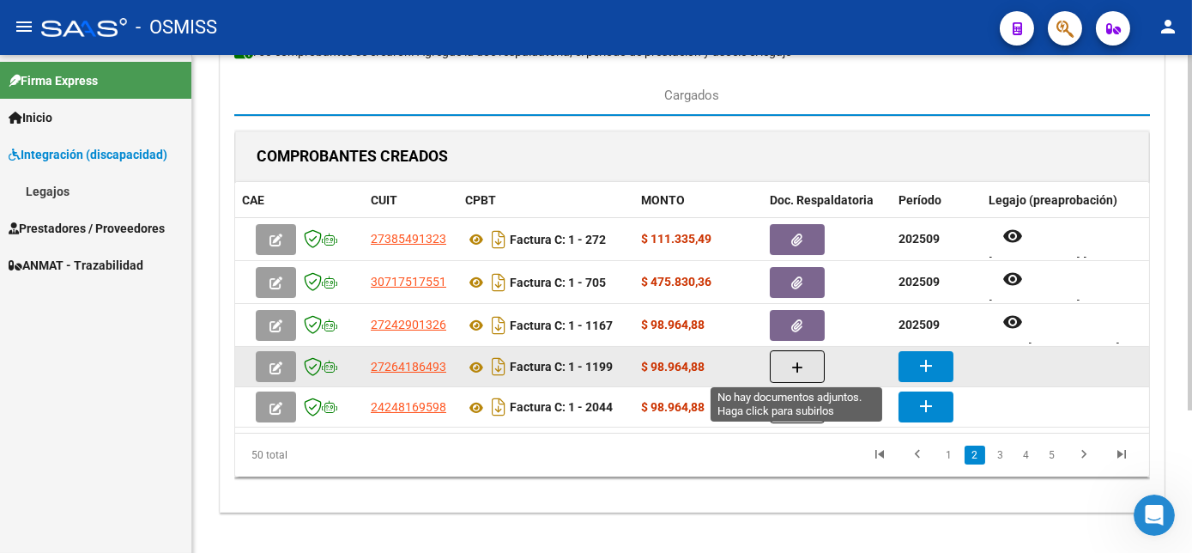
click at [799, 373] on button "button" at bounding box center [797, 366] width 55 height 33
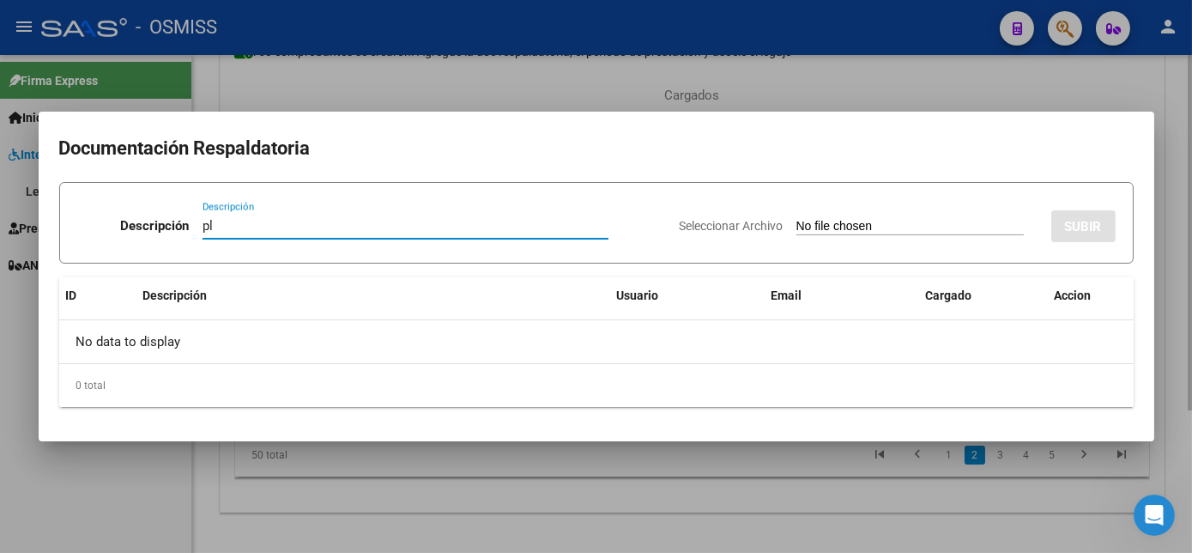
type input "pl"
click at [796, 219] on input "Seleccionar Archivo" at bounding box center [909, 227] width 227 height 16
type input "C:\fakepath\PL 1-1199 CANO G - PSP 09.pdf"
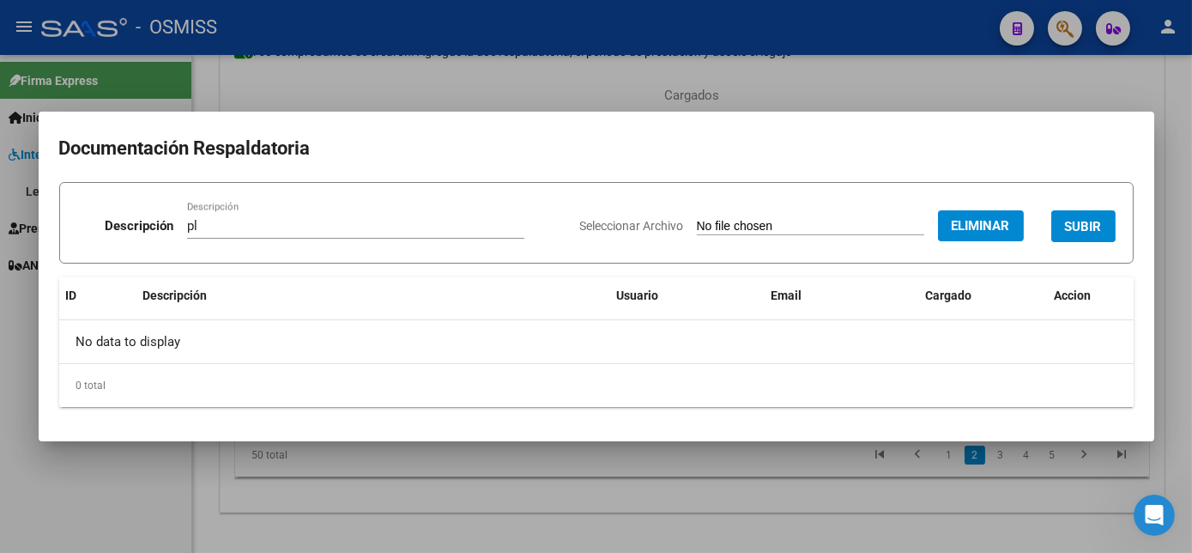
click at [1089, 230] on span "SUBIR" at bounding box center [1083, 226] width 37 height 15
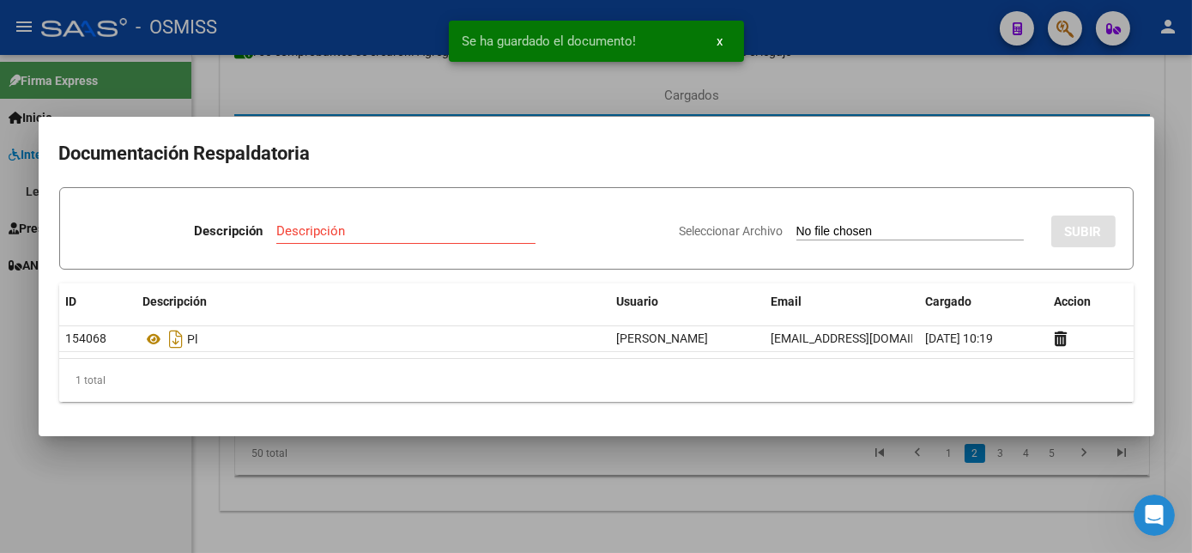
click at [673, 500] on div at bounding box center [596, 276] width 1192 height 553
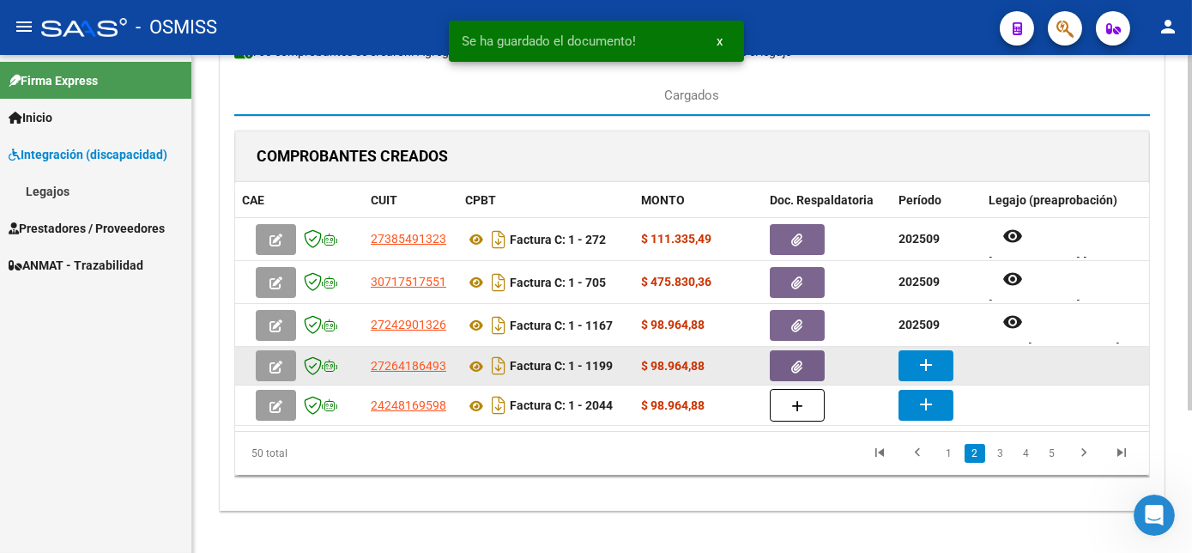
click at [918, 360] on mat-icon "add" at bounding box center [926, 364] width 21 height 21
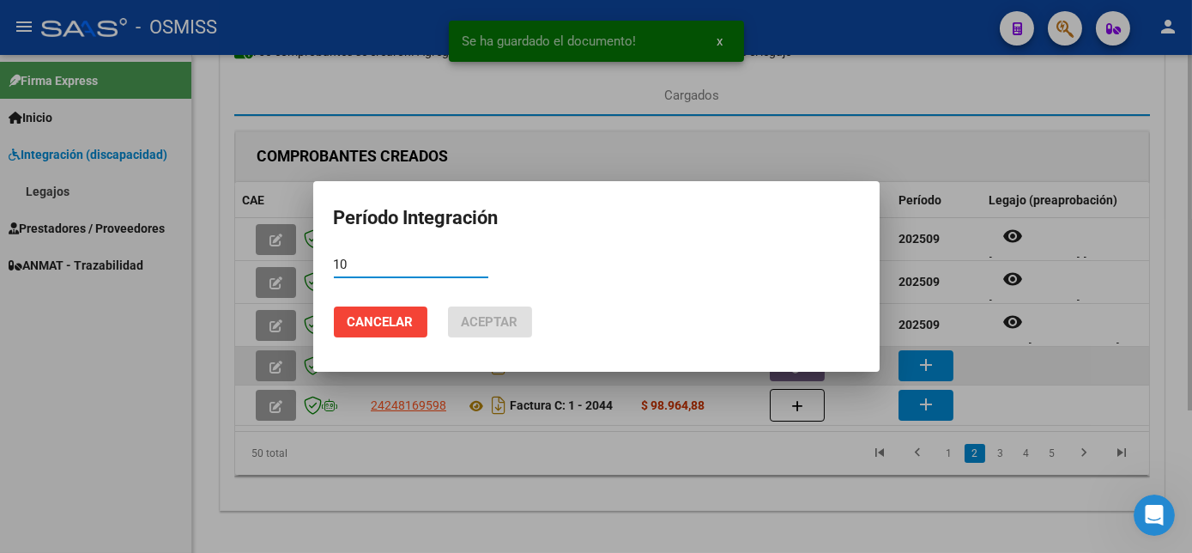
type input "1"
type input "202509"
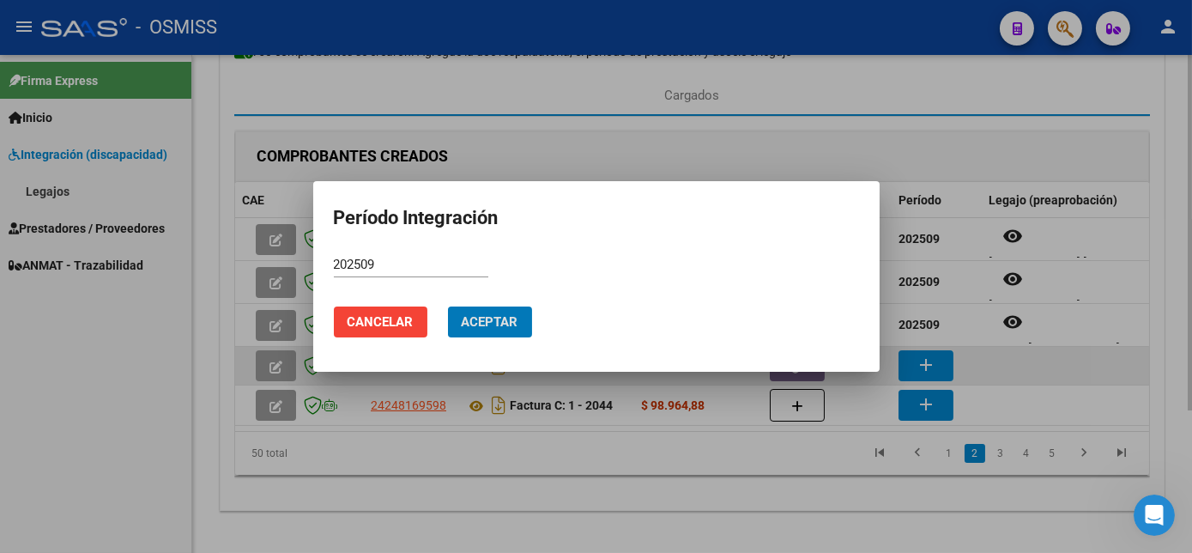
click at [448, 306] on button "Aceptar" at bounding box center [490, 321] width 84 height 31
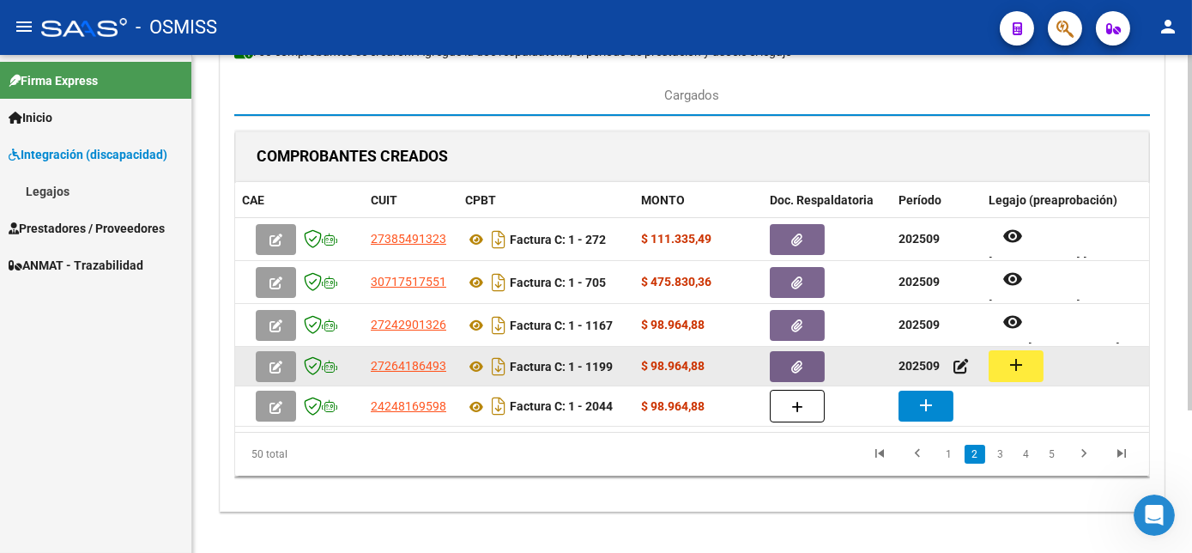
click at [1013, 358] on mat-icon "add" at bounding box center [1016, 364] width 21 height 21
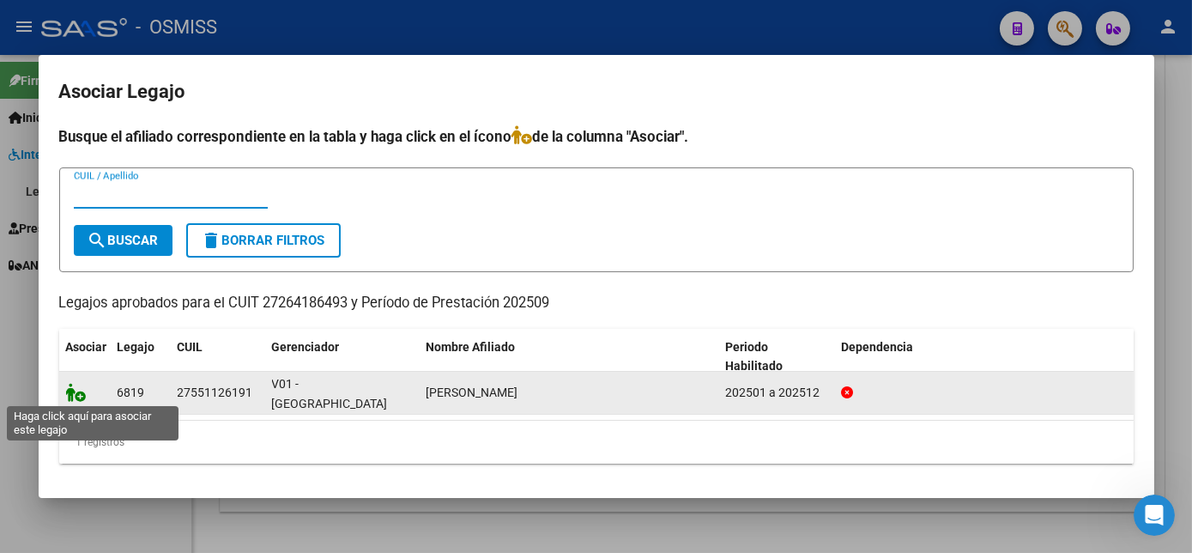
click at [82, 389] on icon at bounding box center [76, 392] width 21 height 19
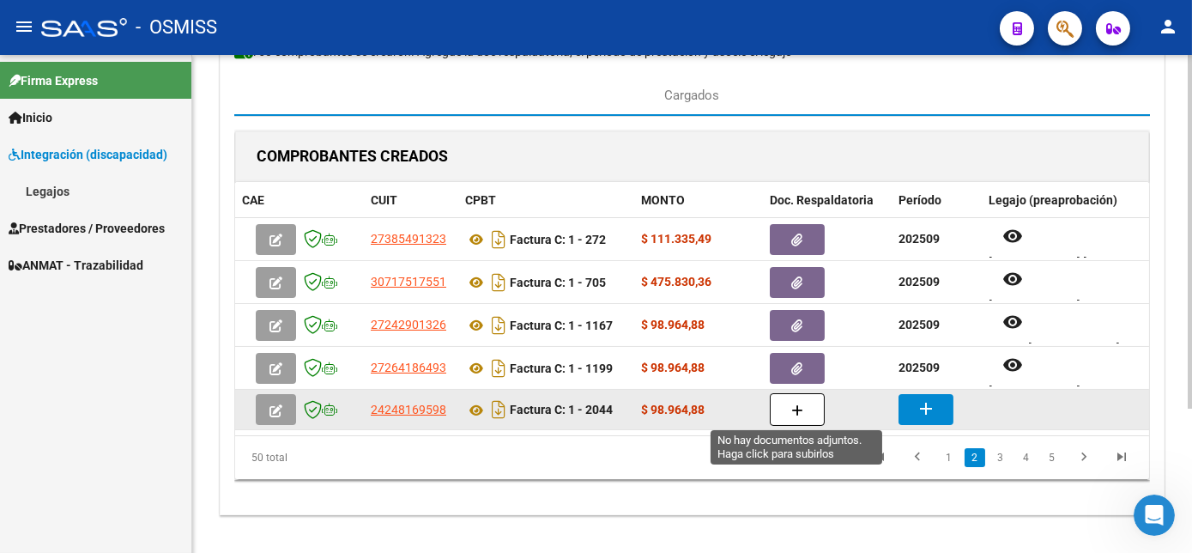
click at [770, 406] on button "button" at bounding box center [797, 409] width 55 height 33
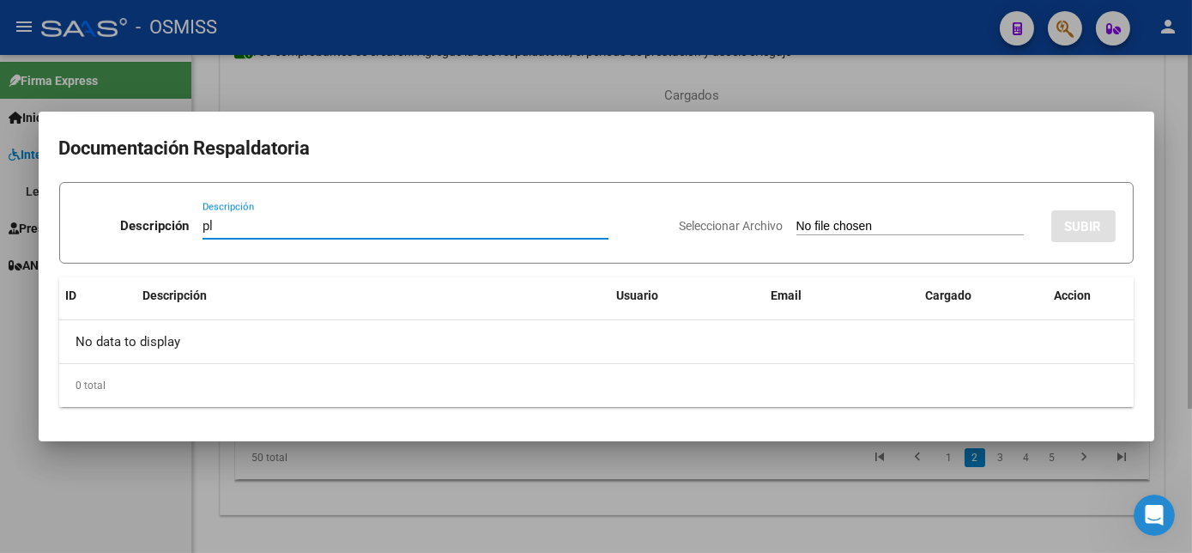
type input "pl"
click at [796, 219] on input "Seleccionar Archivo" at bounding box center [909, 227] width 227 height 16
type input "C:\fakepath\PL 1-2044 ROMERO F - FONO 09.pdf"
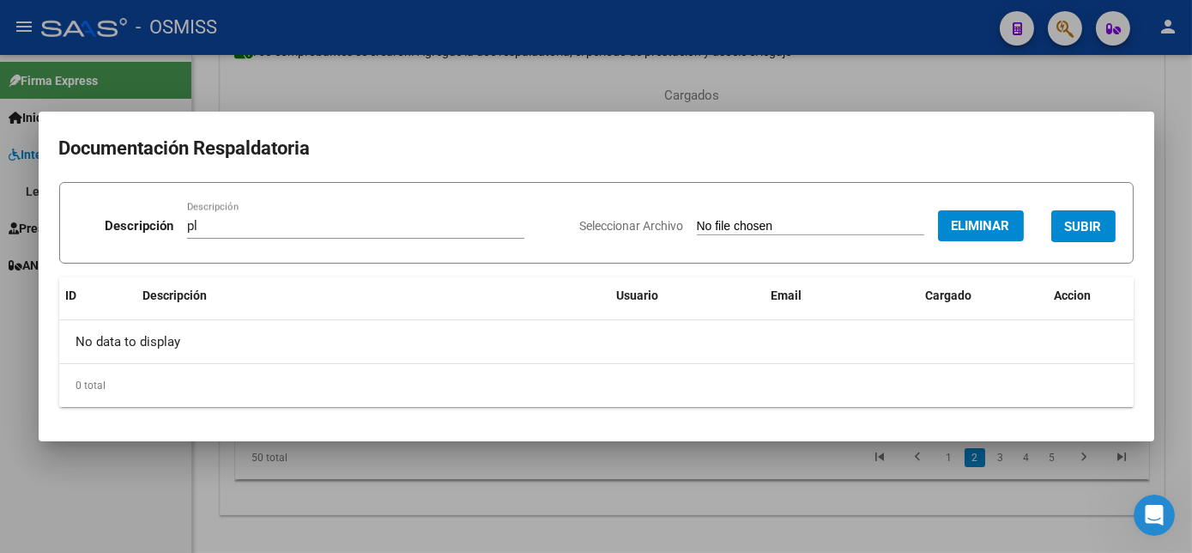
click at [1082, 228] on span "SUBIR" at bounding box center [1083, 226] width 37 height 15
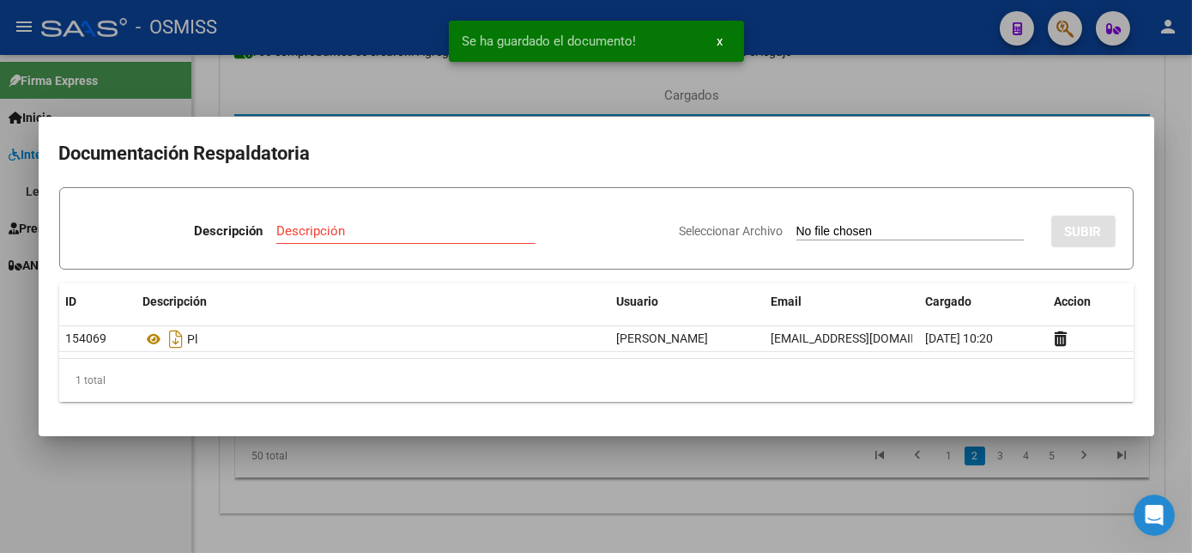
click at [728, 500] on div at bounding box center [596, 276] width 1192 height 553
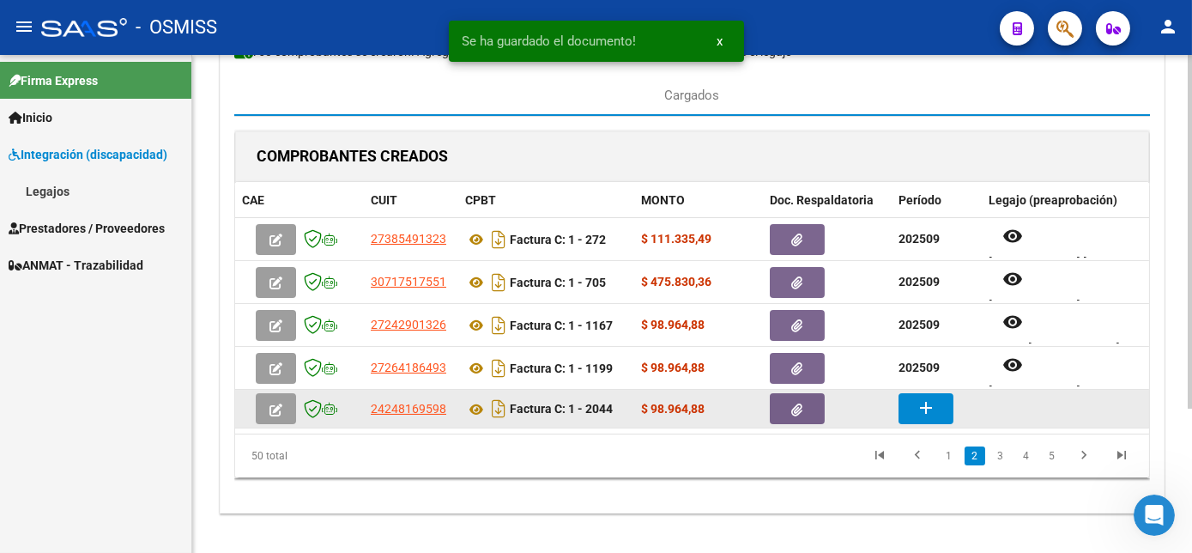
click at [923, 409] on mat-icon "add" at bounding box center [926, 407] width 21 height 21
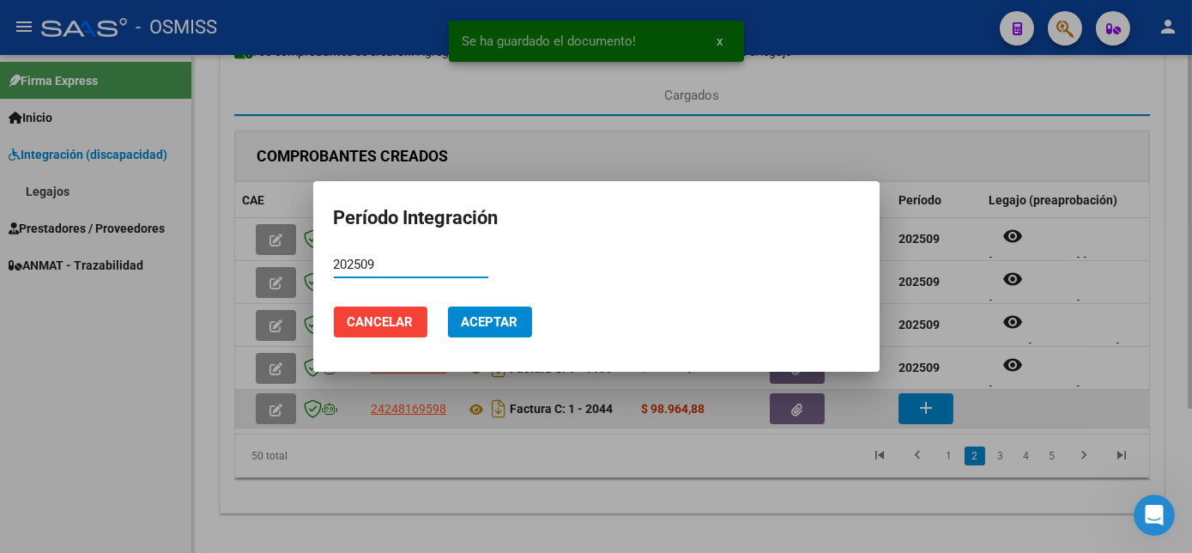
type input "202509"
click at [448, 306] on button "Aceptar" at bounding box center [490, 321] width 84 height 31
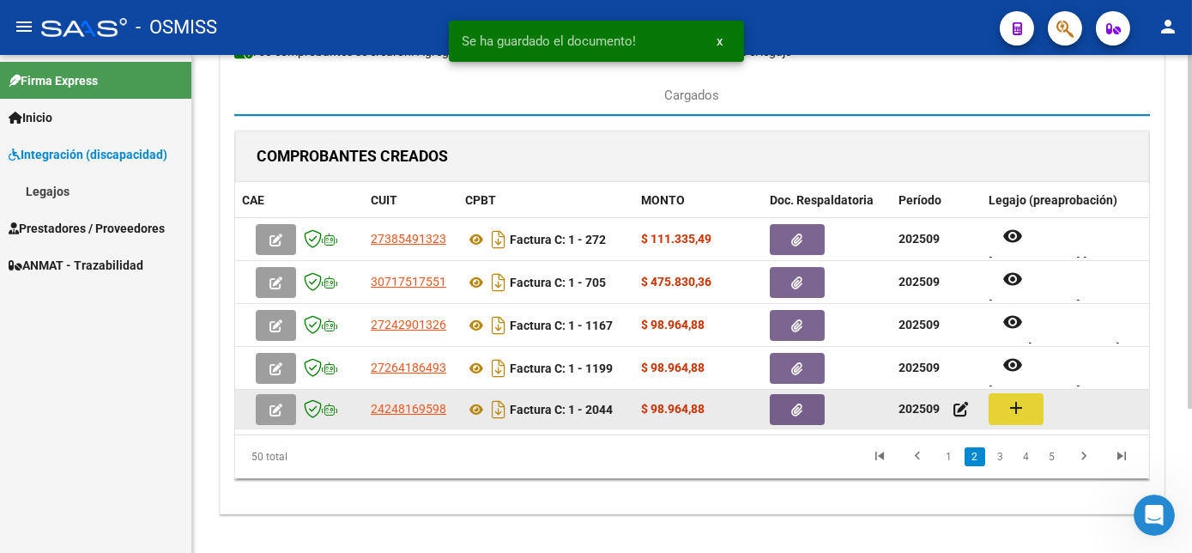
click at [1013, 400] on mat-icon "add" at bounding box center [1016, 407] width 21 height 21
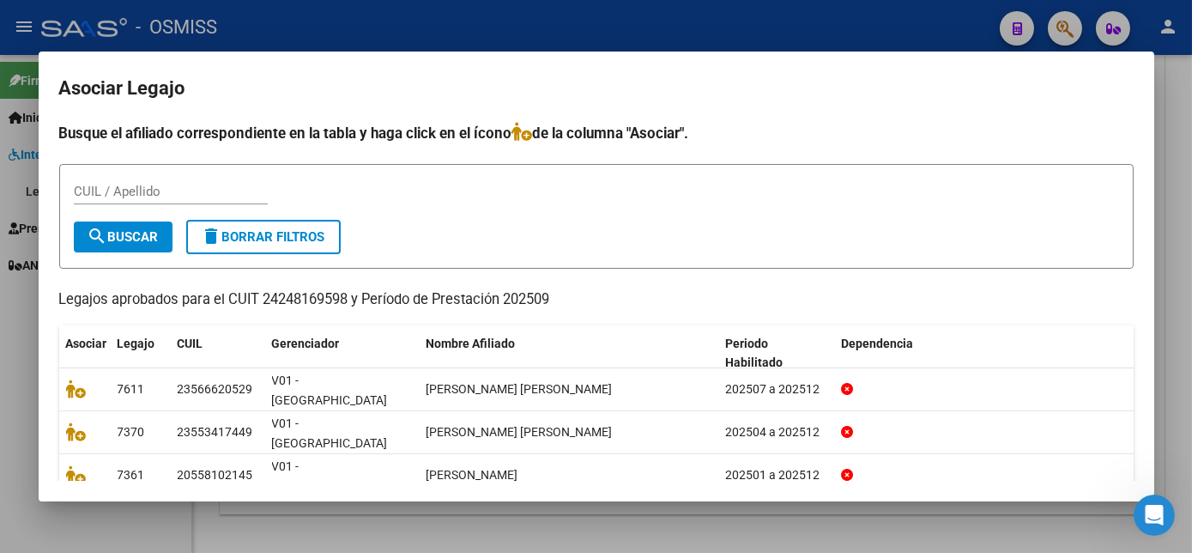
scroll to position [57, 0]
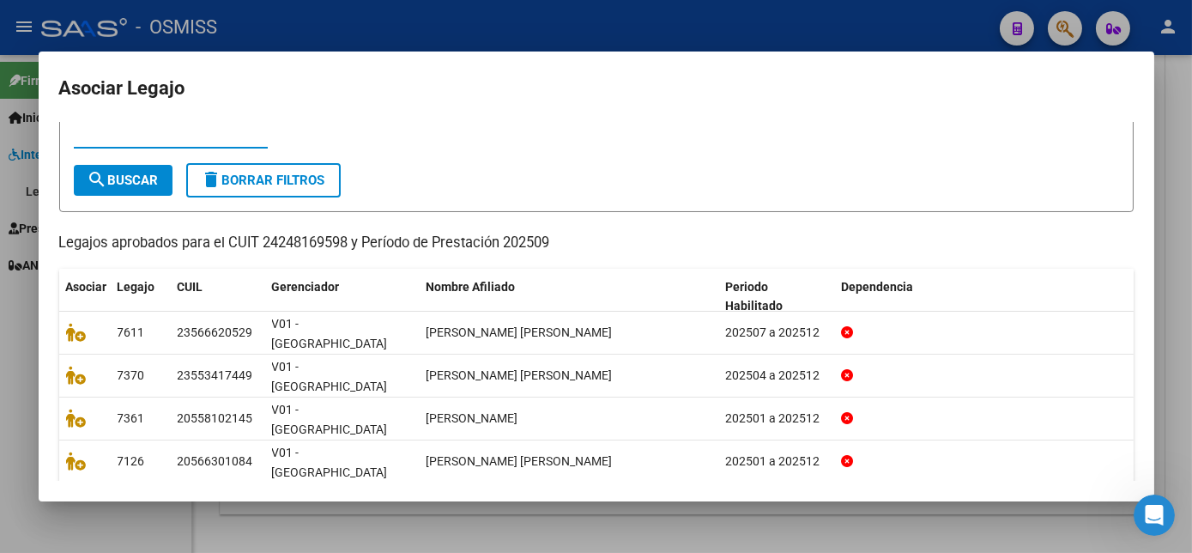
click at [198, 139] on input "CUIL / Apellido" at bounding box center [171, 134] width 194 height 15
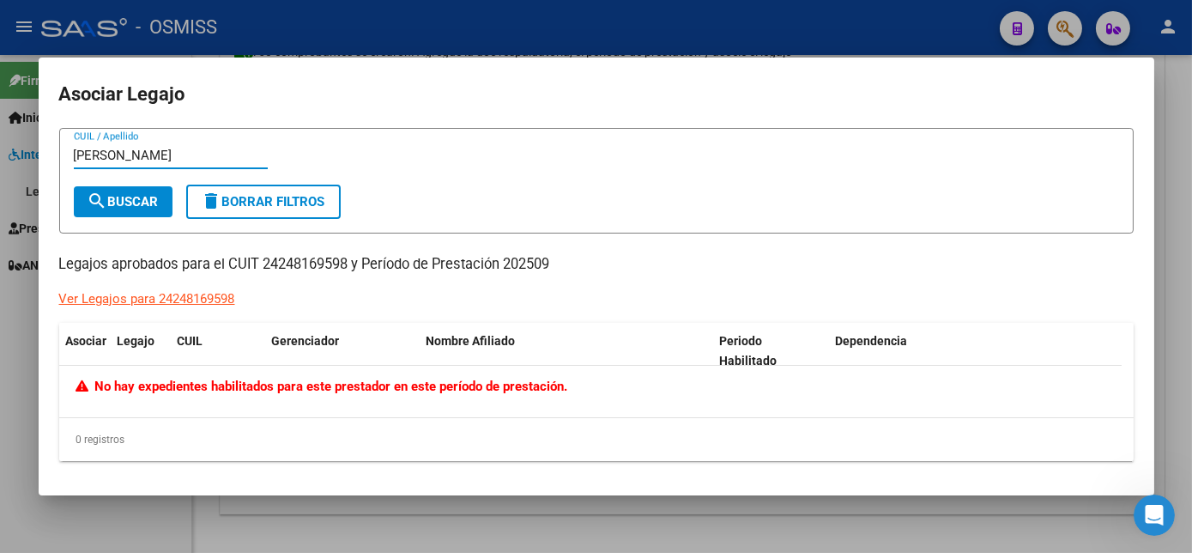
scroll to position [0, 0]
type input "cano"
click at [1166, 268] on div at bounding box center [596, 276] width 1192 height 553
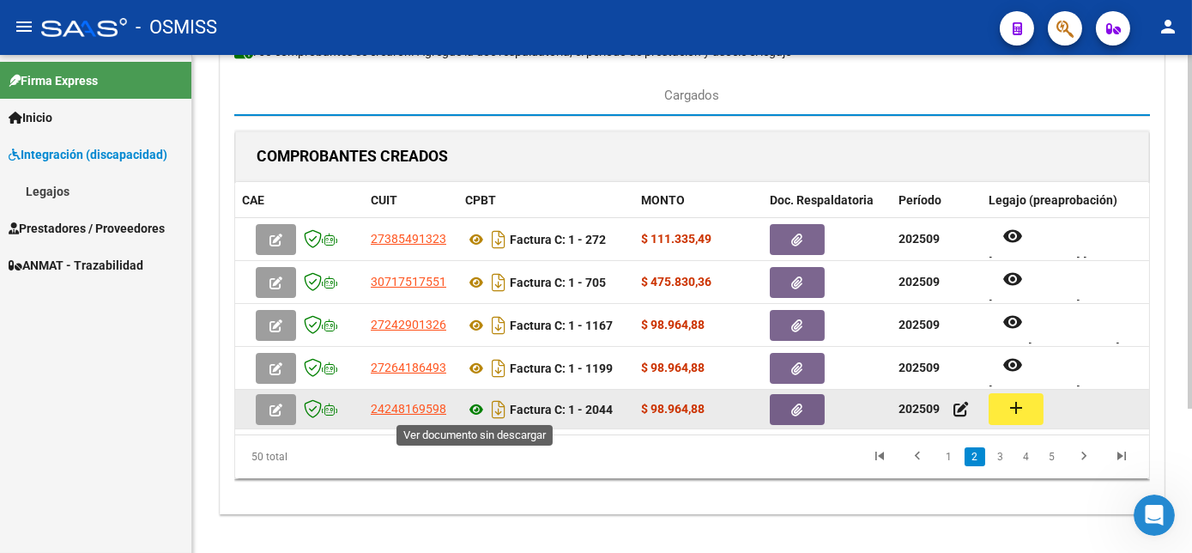
click at [481, 406] on icon at bounding box center [476, 409] width 22 height 21
click at [1036, 409] on button "add" at bounding box center [1016, 409] width 55 height 32
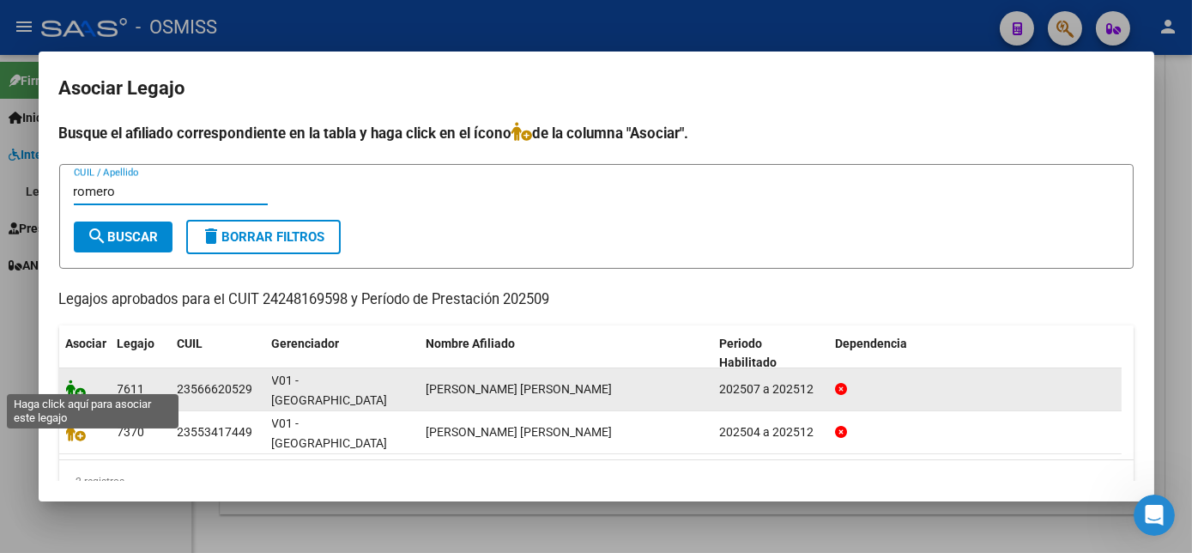
type input "romero"
click at [79, 382] on icon at bounding box center [76, 388] width 21 height 19
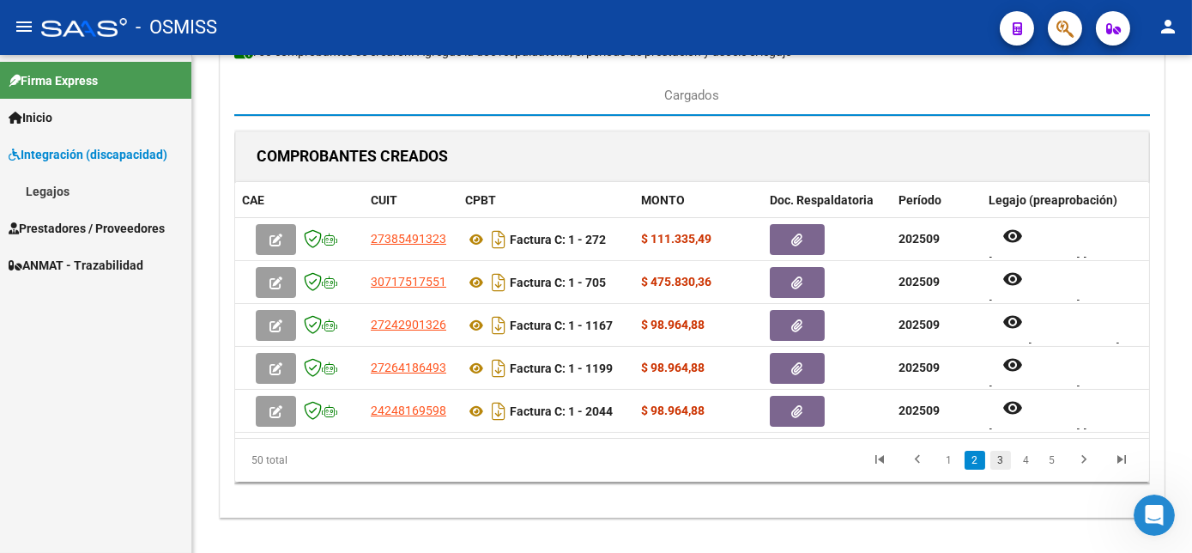
click at [1005, 469] on link "3" at bounding box center [1000, 460] width 21 height 19
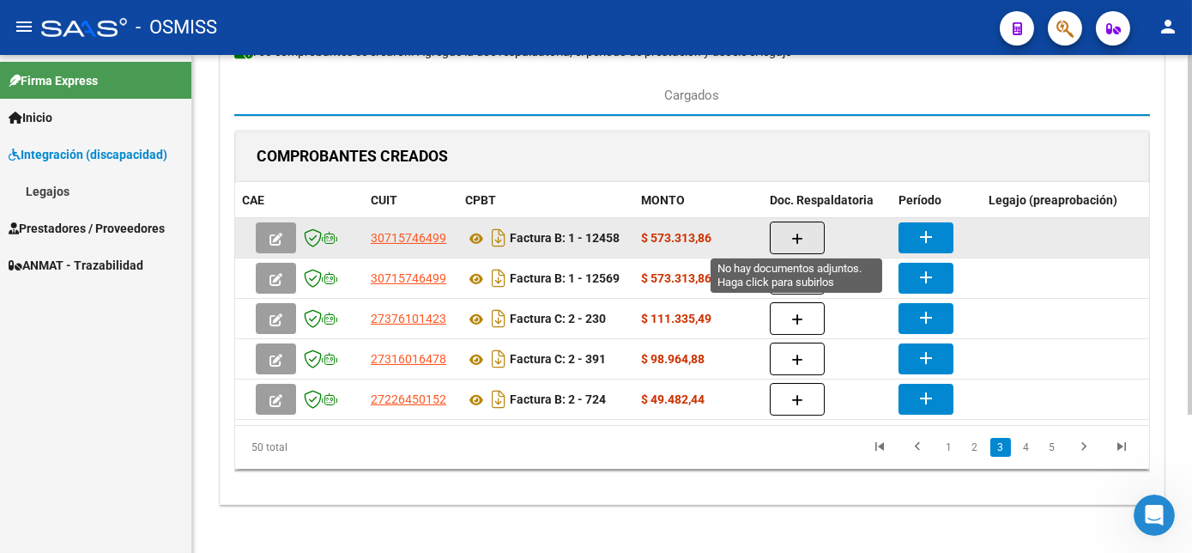
click at [791, 230] on span "button" at bounding box center [797, 237] width 12 height 15
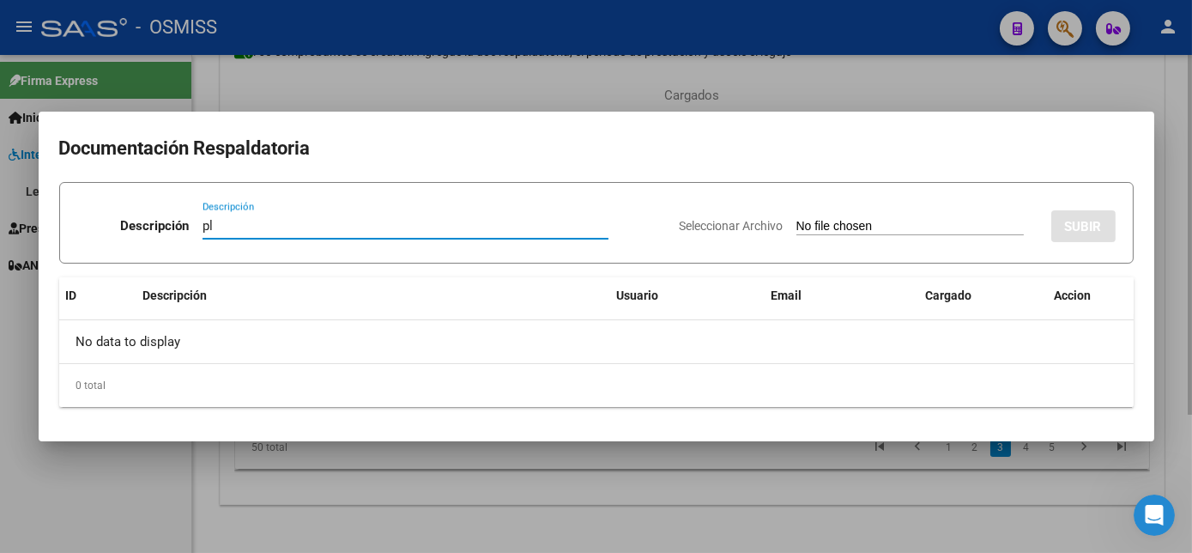
type input "pl"
click at [796, 219] on input "Seleccionar Archivo" at bounding box center [909, 227] width 227 height 16
type input "C:\fakepath\PL 1-12458 MEDINA E - MIS 07.pdf"
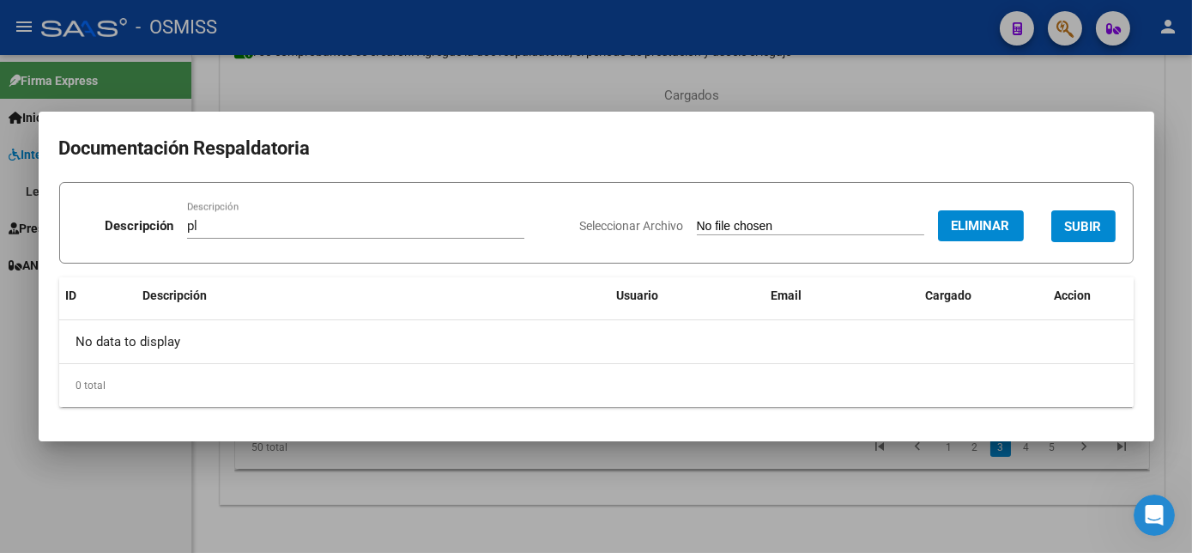
click at [1089, 236] on button "SUBIR" at bounding box center [1083, 226] width 64 height 32
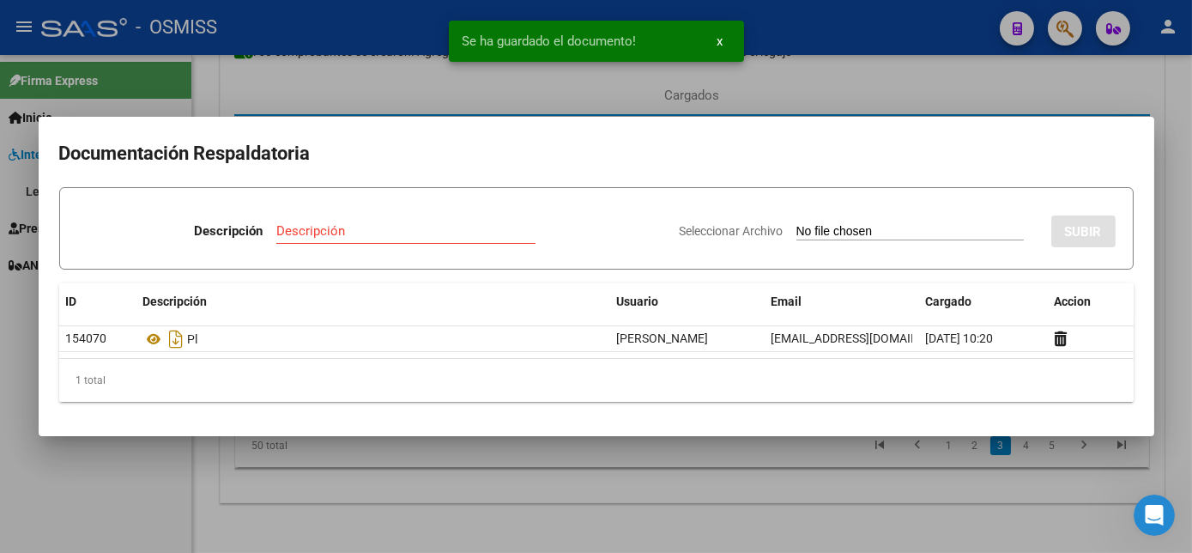
click at [818, 471] on div at bounding box center [596, 276] width 1192 height 553
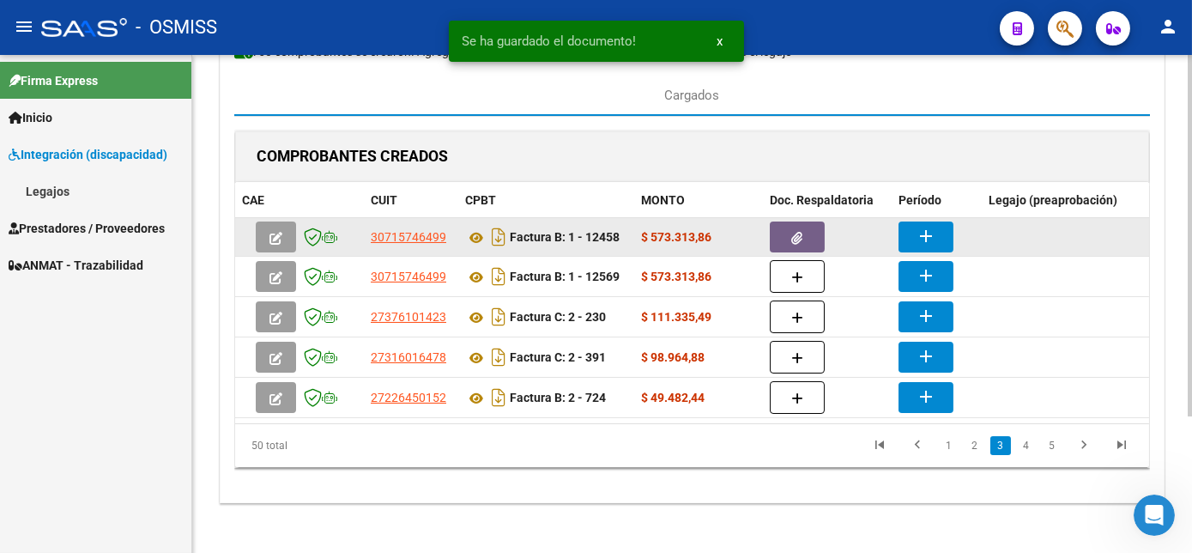
click at [919, 240] on mat-icon "add" at bounding box center [926, 236] width 21 height 21
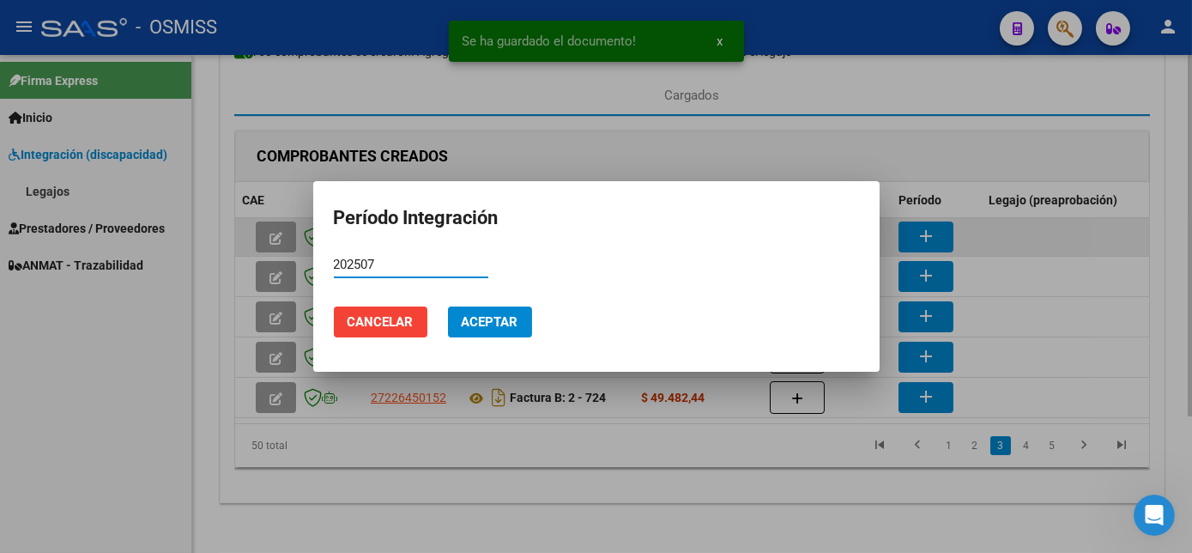
type input "202507"
click at [448, 306] on button "Aceptar" at bounding box center [490, 321] width 84 height 31
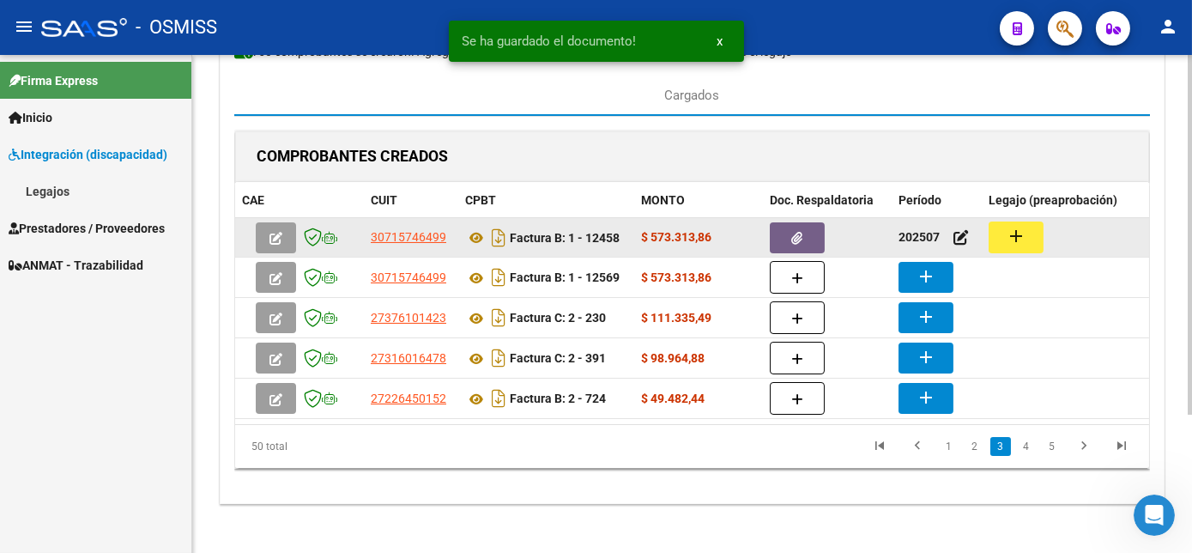
click at [1011, 232] on mat-icon "add" at bounding box center [1016, 236] width 21 height 21
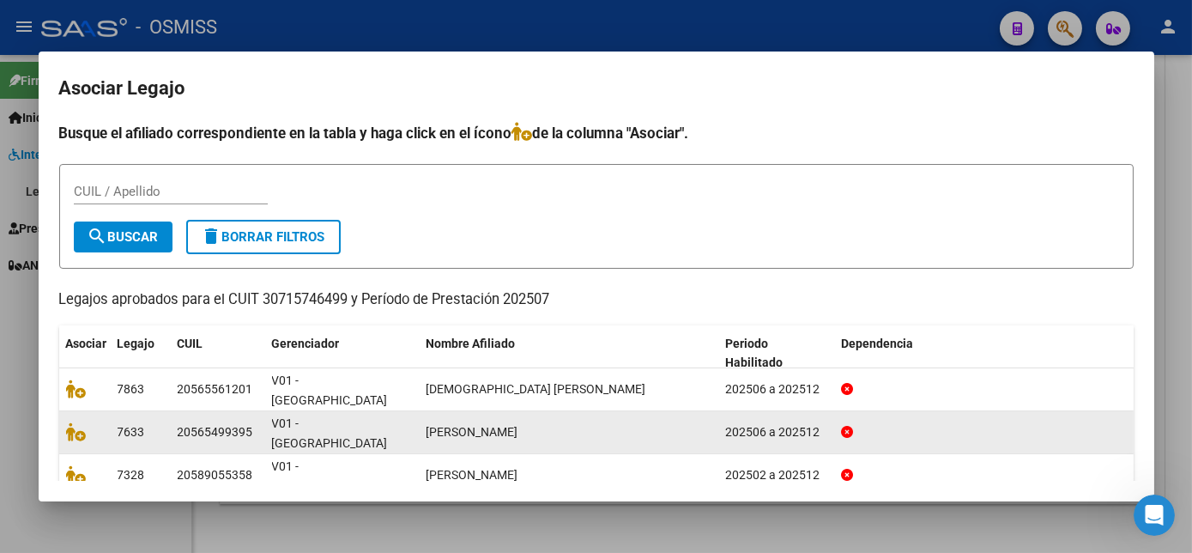
click at [403, 414] on div "V01 - [GEOGRAPHIC_DATA]" at bounding box center [342, 432] width 141 height 36
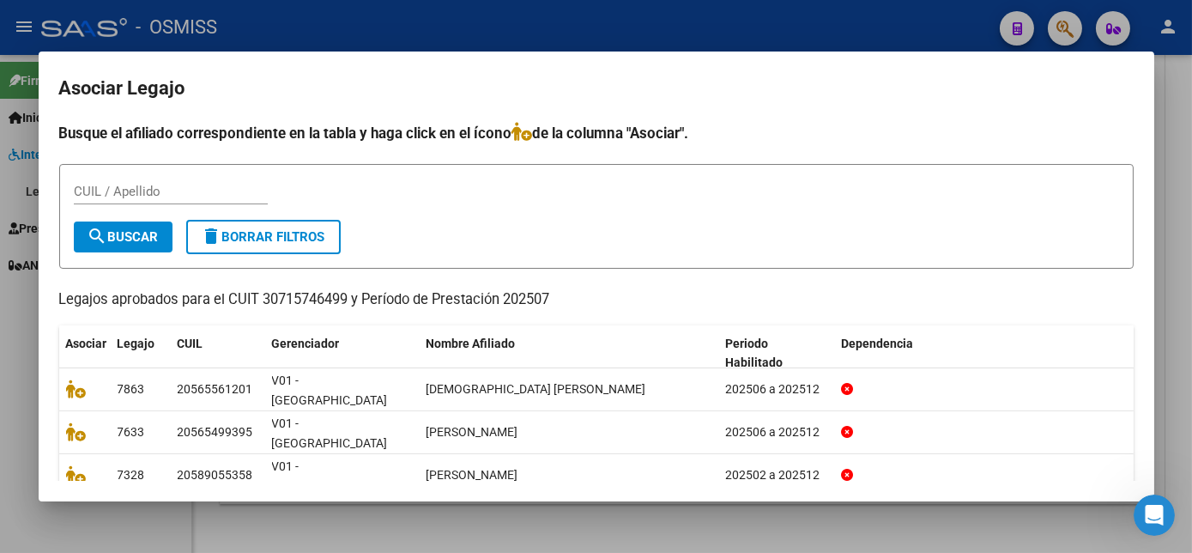
click at [245, 197] on input "CUIL / Apellido" at bounding box center [171, 191] width 194 height 15
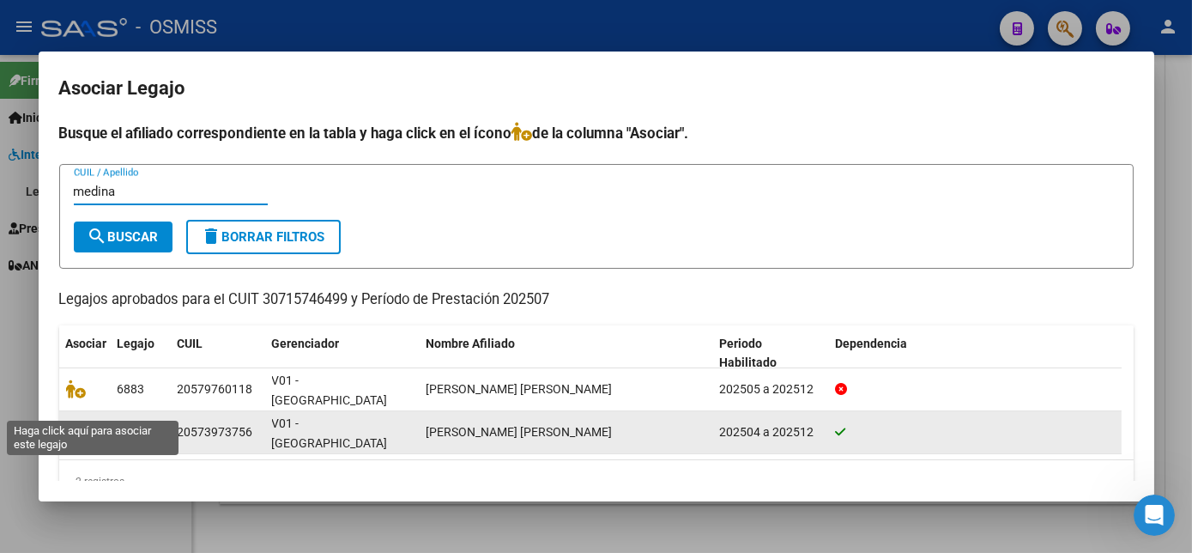
type input "medina"
click at [79, 422] on icon at bounding box center [76, 431] width 21 height 19
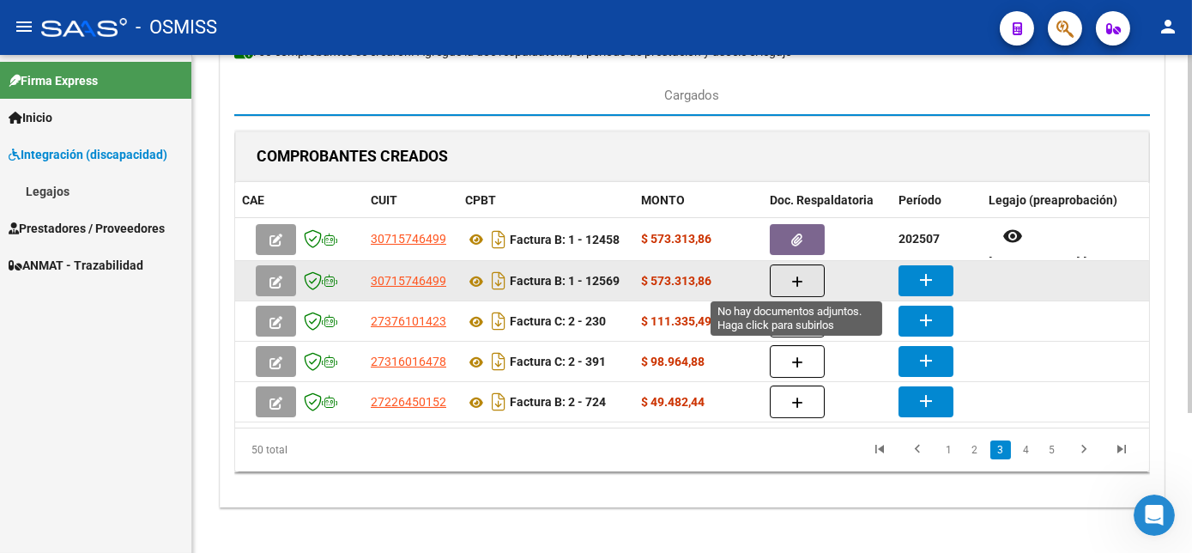
click at [788, 269] on button "button" at bounding box center [797, 280] width 55 height 33
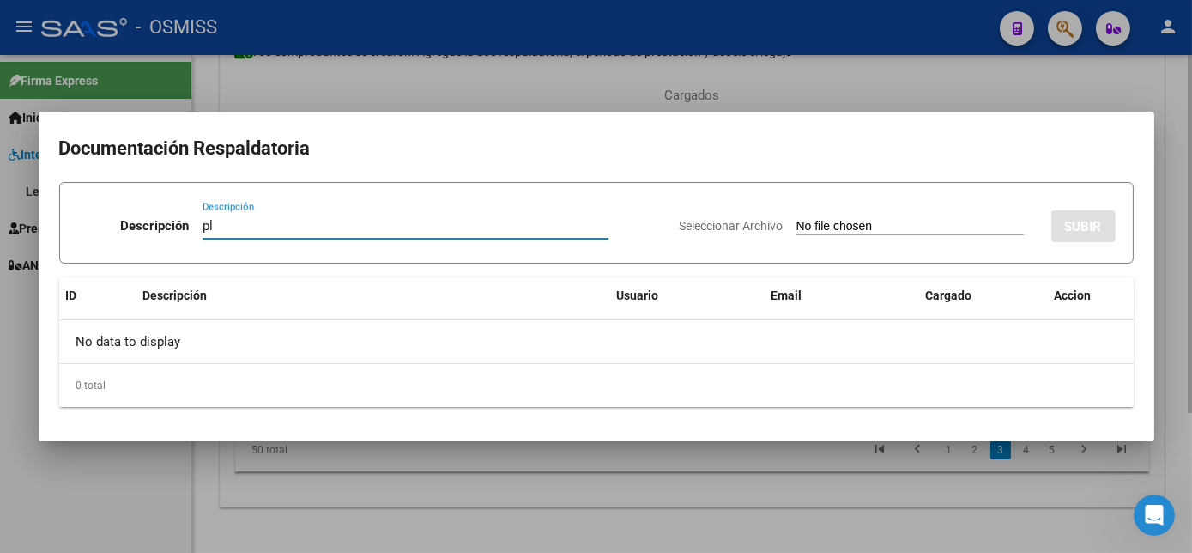
type input "pl"
click at [796, 219] on input "Seleccionar Archivo" at bounding box center [909, 227] width 227 height 16
type input "C:\fakepath\PL 1-12569 MEDINA E - MIS 09.pdf"
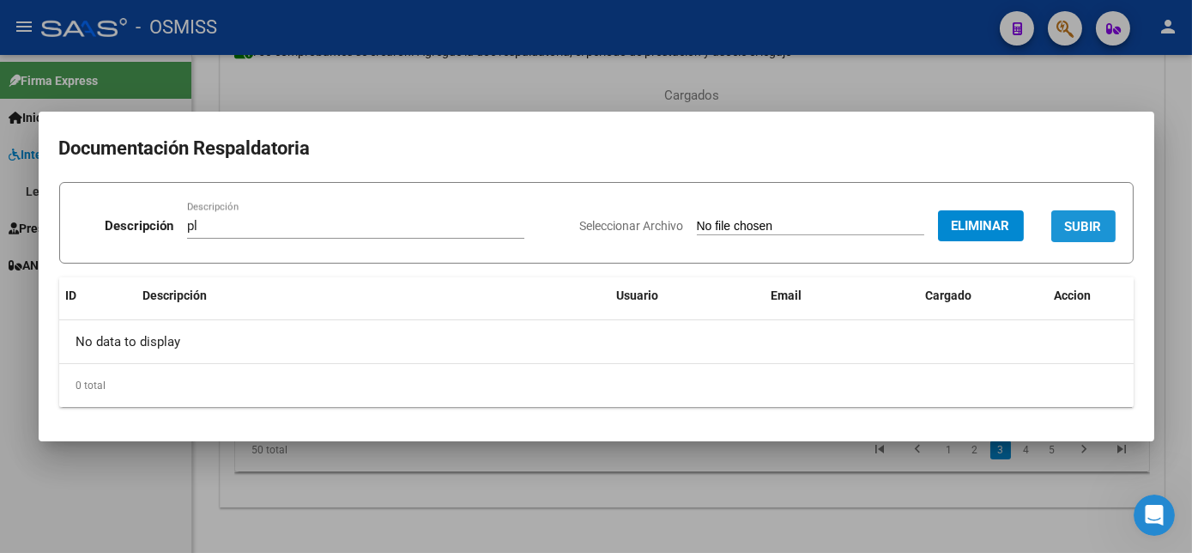
click at [1093, 214] on button "SUBIR" at bounding box center [1083, 226] width 64 height 32
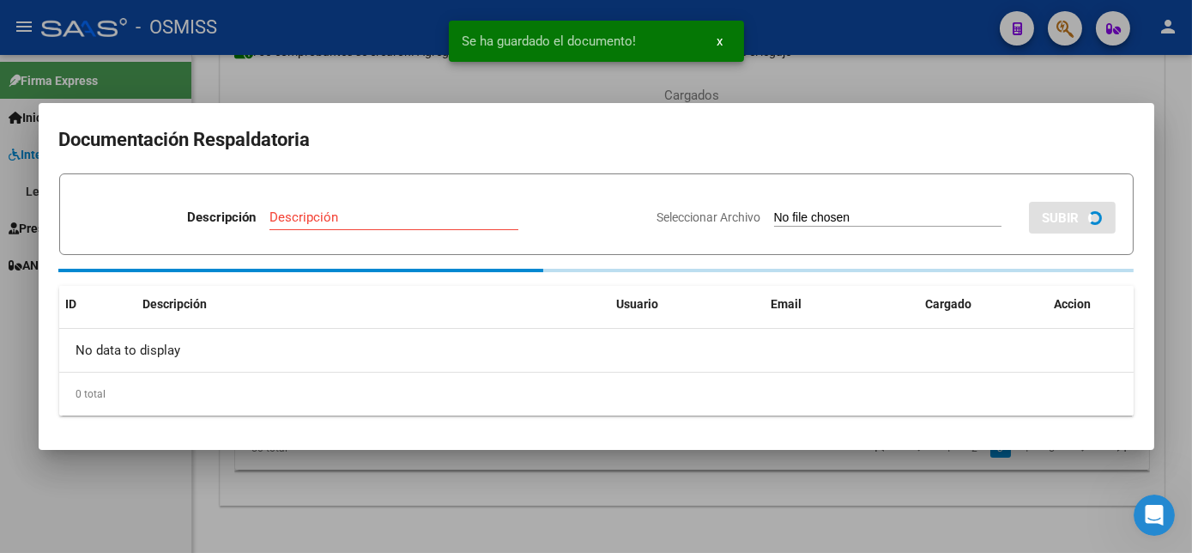
click at [736, 492] on div at bounding box center [596, 276] width 1192 height 553
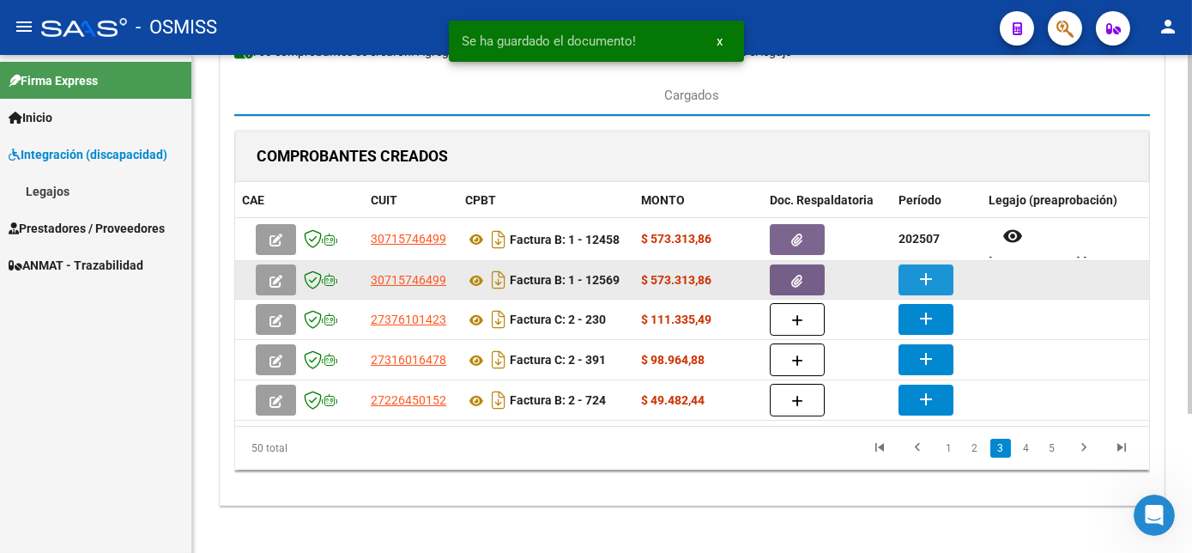
click at [918, 286] on mat-icon "add" at bounding box center [926, 279] width 21 height 21
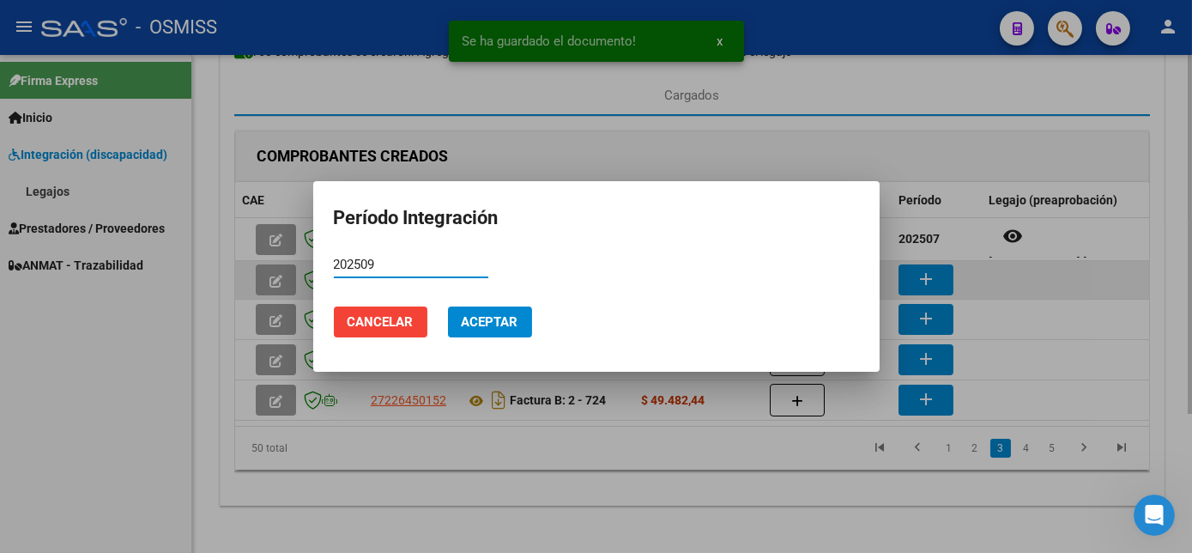
type input "202509"
click at [334, 306] on button "Cancelar" at bounding box center [381, 321] width 94 height 31
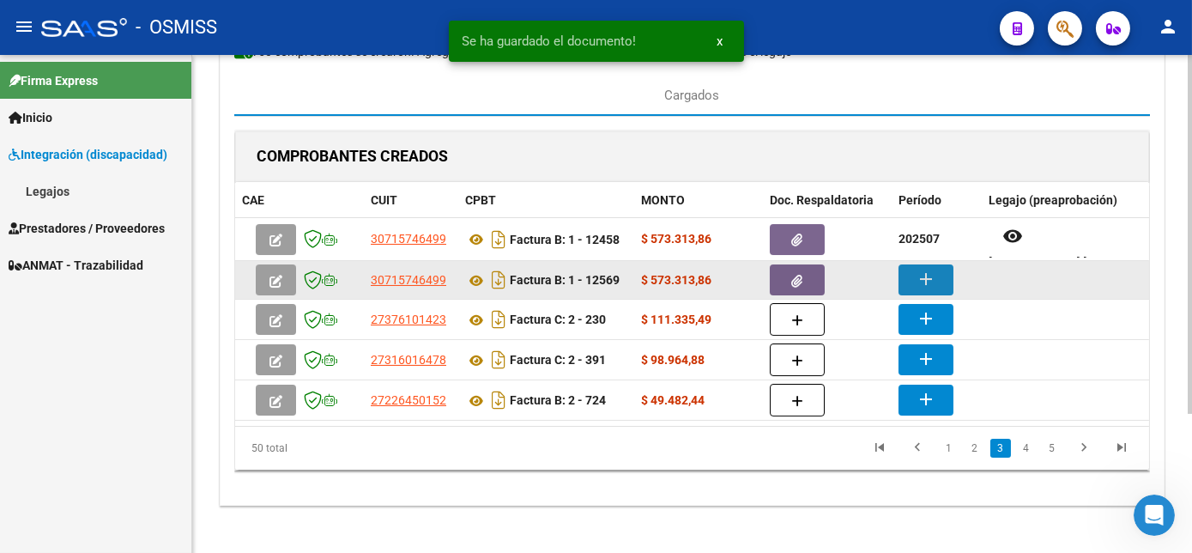
click at [918, 286] on mat-icon "add" at bounding box center [926, 279] width 21 height 21
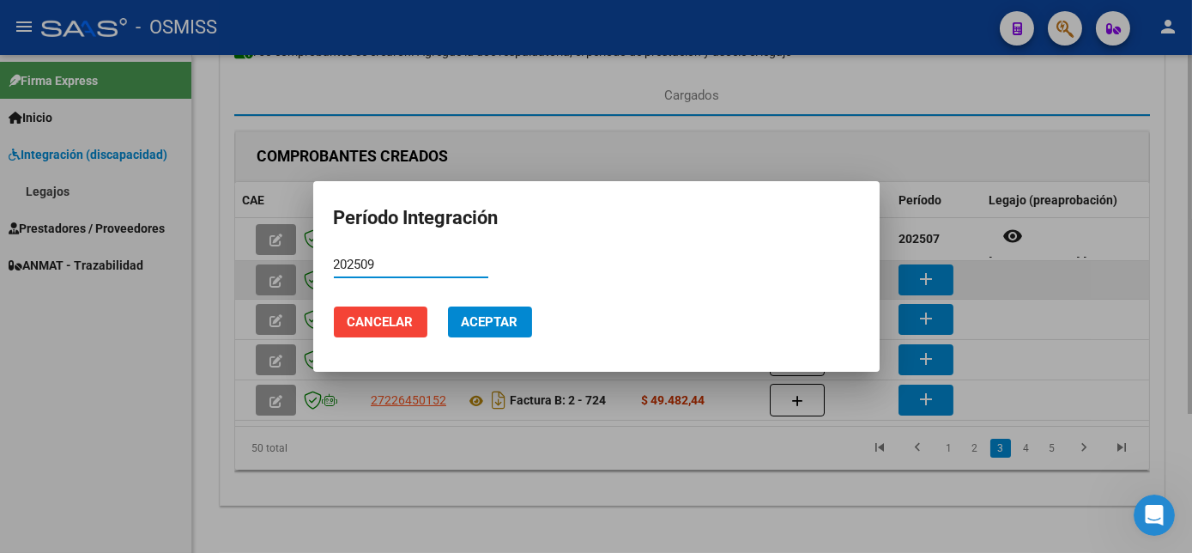
type input "202509"
click at [448, 306] on button "Aceptar" at bounding box center [490, 321] width 84 height 31
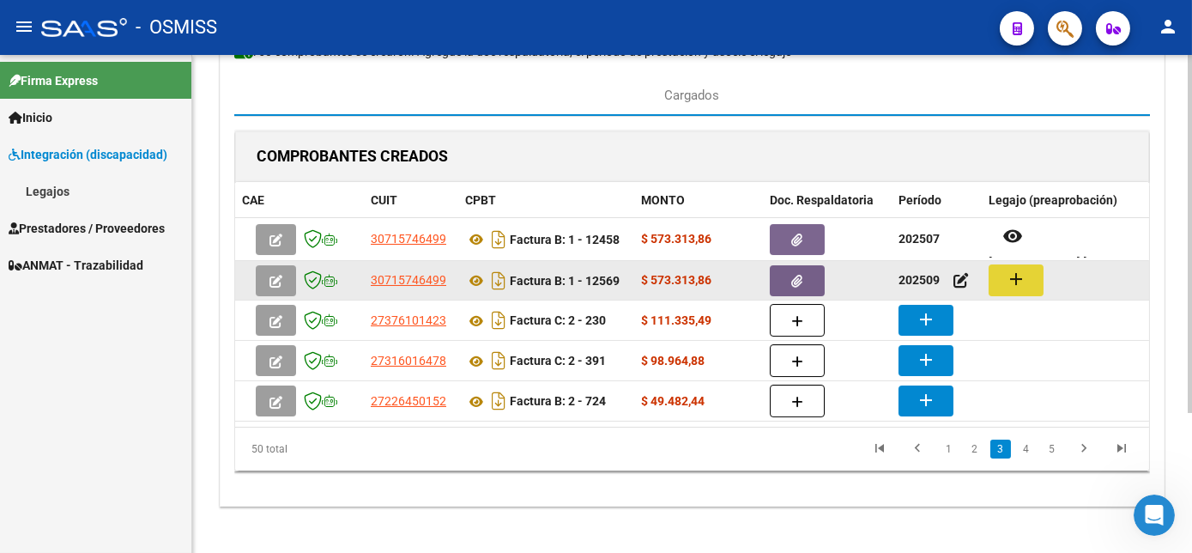
click at [1014, 269] on mat-icon "add" at bounding box center [1016, 279] width 21 height 21
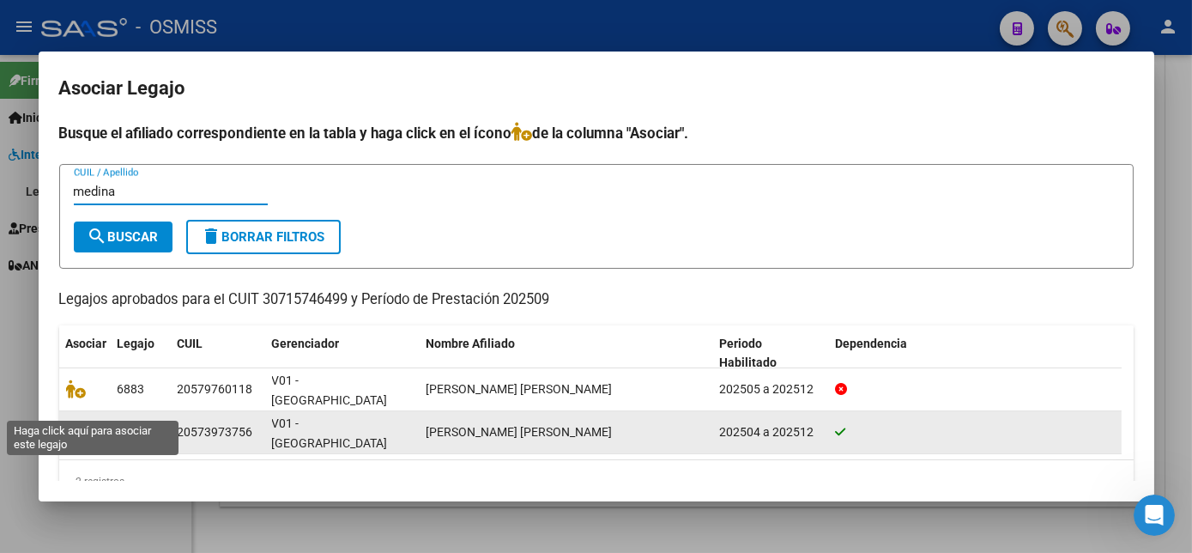
type input "medina"
click at [72, 422] on icon at bounding box center [76, 431] width 21 height 19
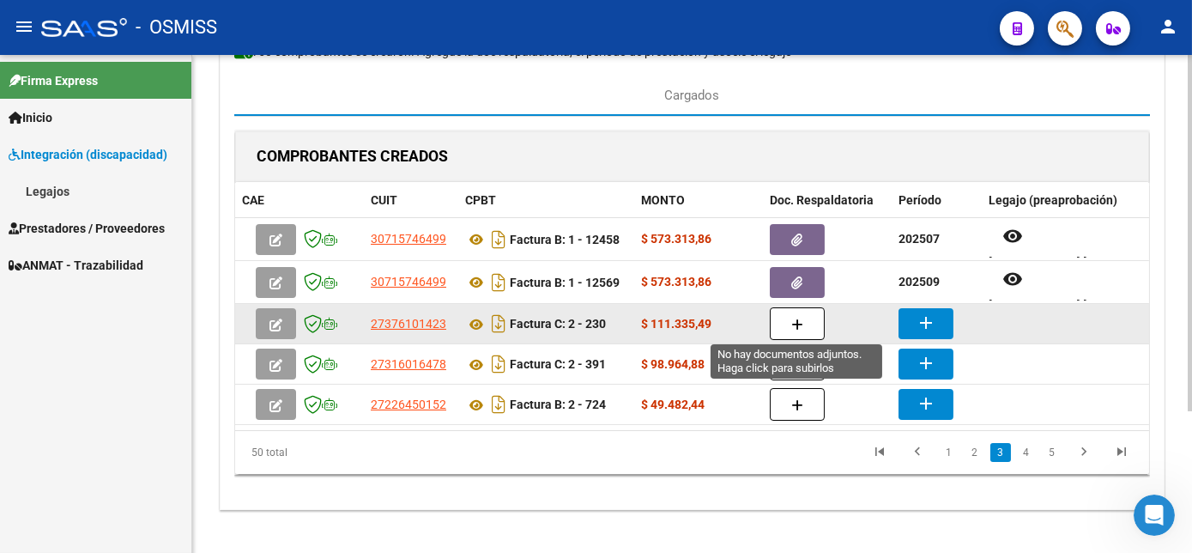
click at [804, 321] on button "button" at bounding box center [797, 323] width 55 height 33
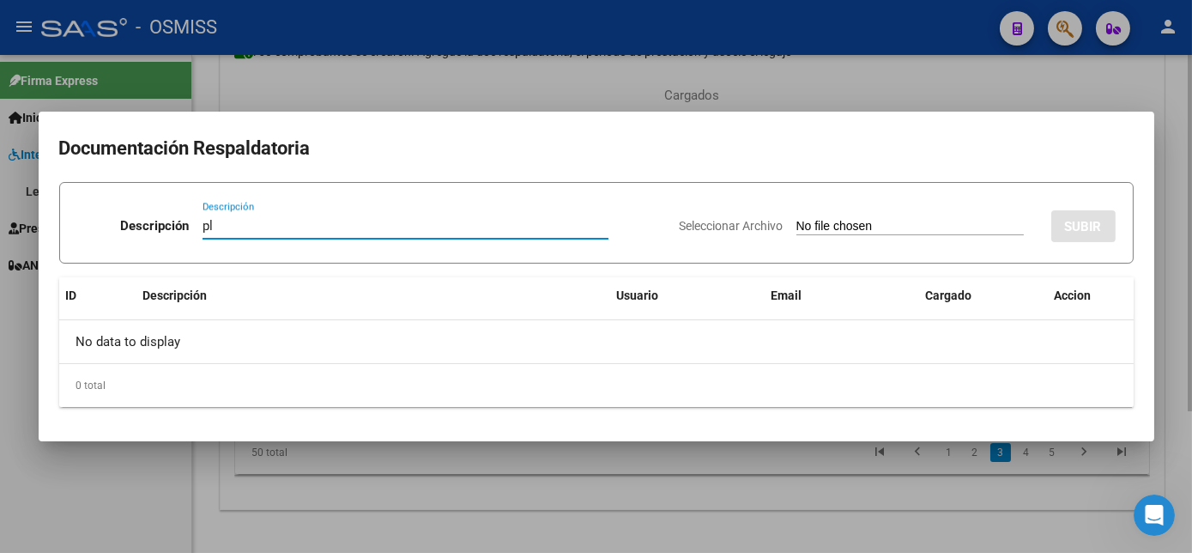
type input "pl"
click at [796, 219] on input "Seleccionar Archivo" at bounding box center [909, 227] width 227 height 16
type input "C:\fakepath\PL 2-230 NUÑEZ A-PSP 09.jpg"
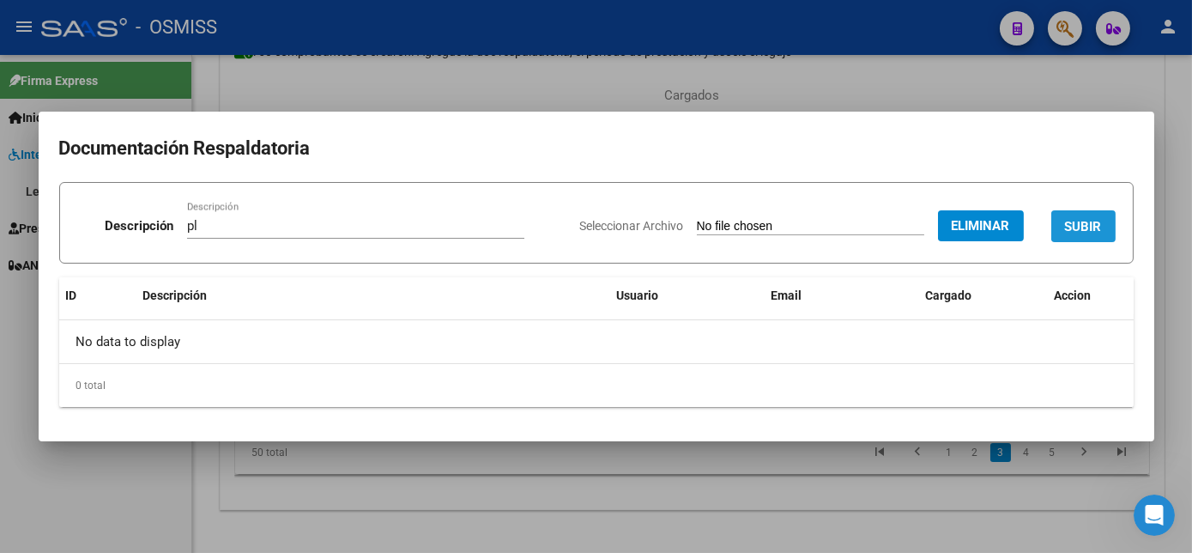
click at [1096, 220] on span "SUBIR" at bounding box center [1083, 226] width 37 height 15
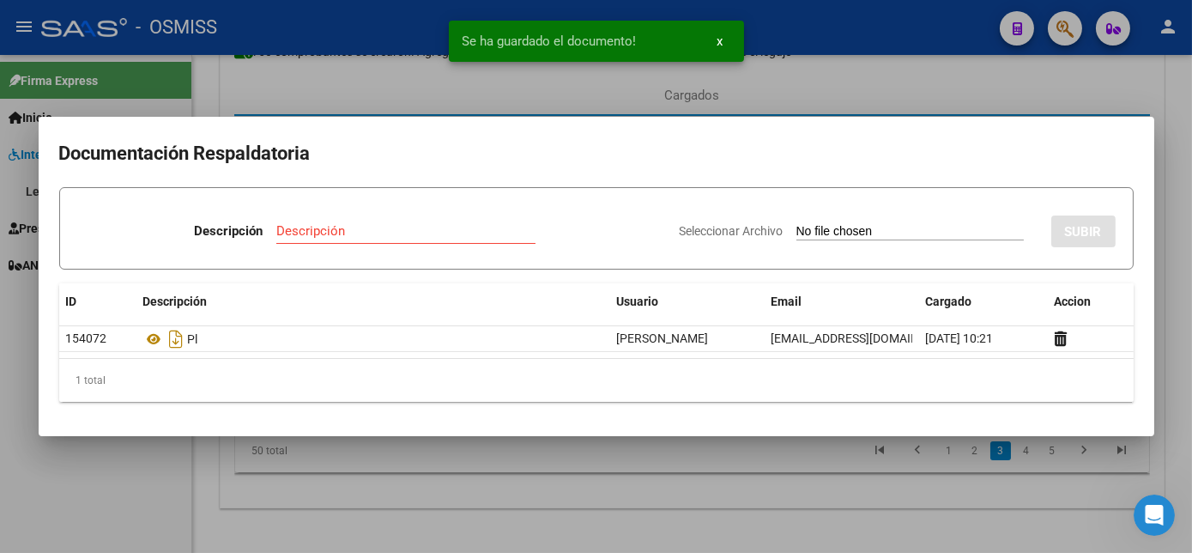
click at [809, 509] on div at bounding box center [596, 276] width 1192 height 553
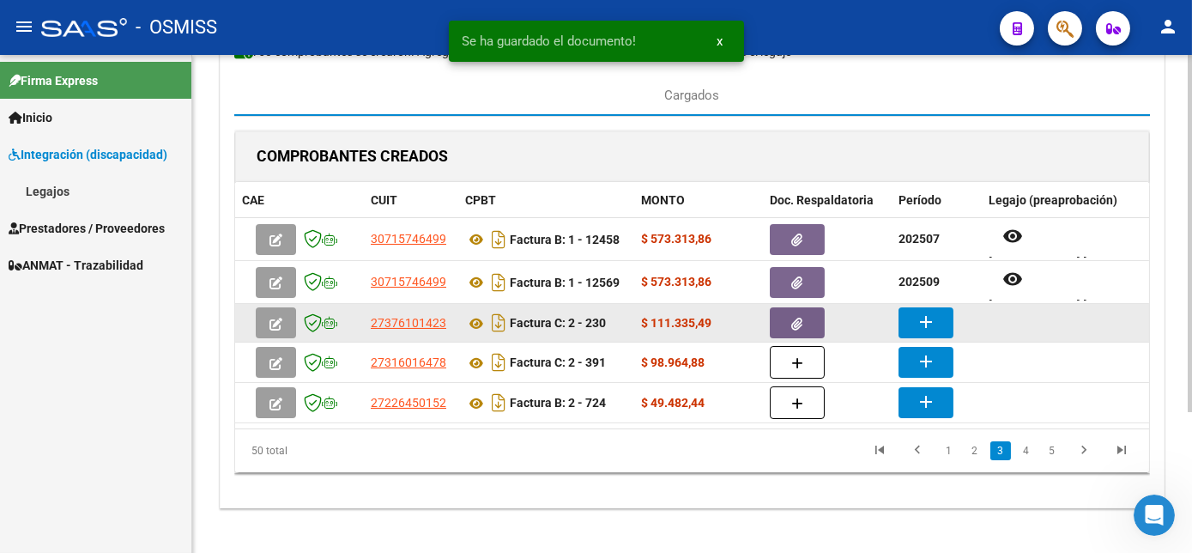
click at [929, 318] on mat-icon "add" at bounding box center [926, 322] width 21 height 21
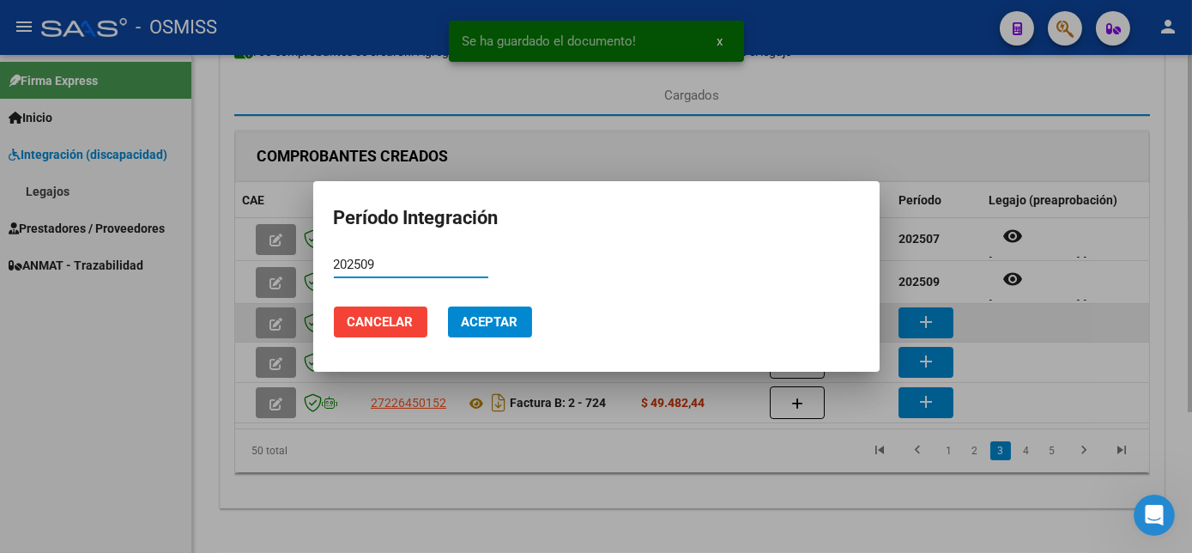
type input "202509"
click at [448, 306] on button "Aceptar" at bounding box center [490, 321] width 84 height 31
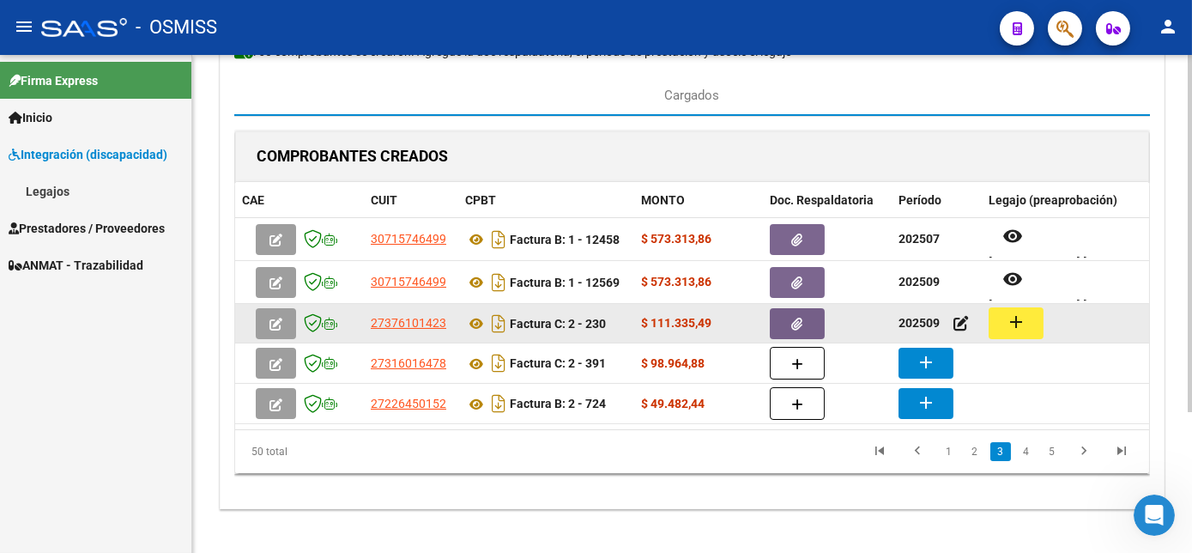
click at [1018, 318] on mat-icon "add" at bounding box center [1016, 322] width 21 height 21
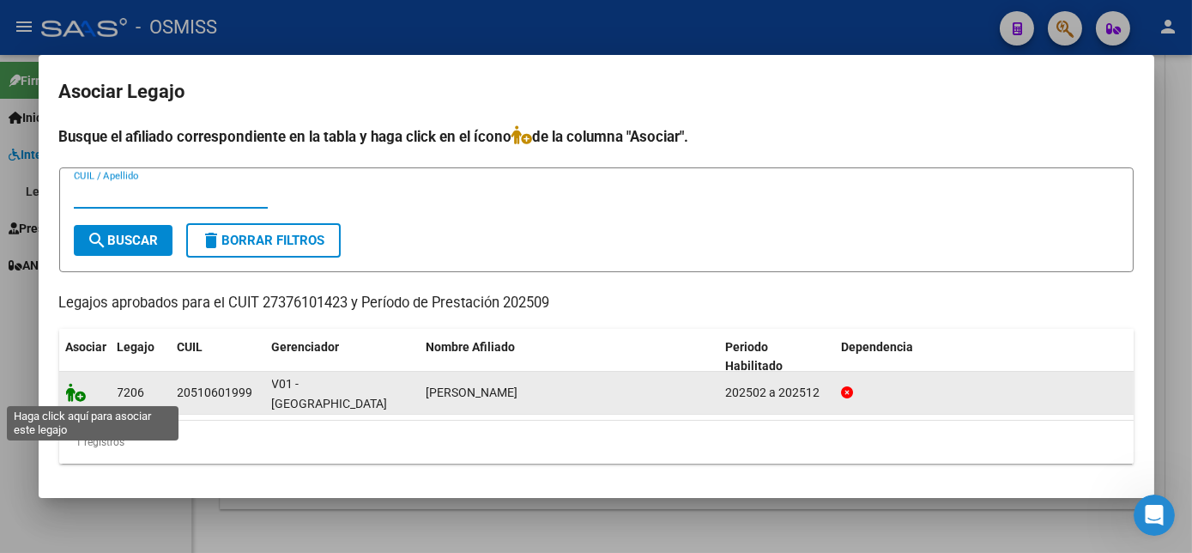
click at [82, 391] on icon at bounding box center [76, 392] width 21 height 19
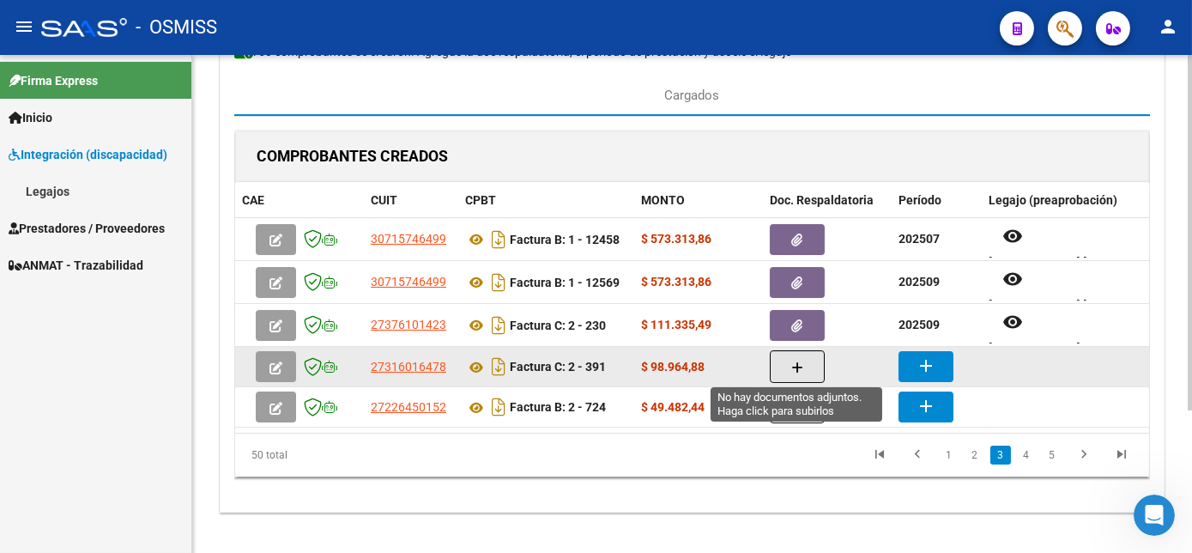
click at [784, 372] on button "button" at bounding box center [797, 366] width 55 height 33
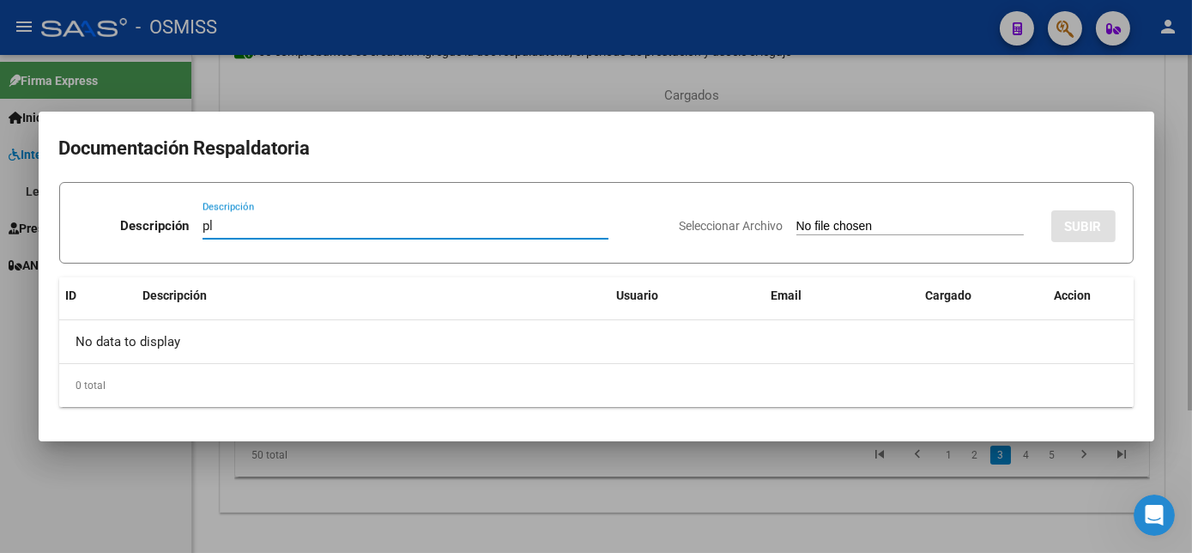
type input "pl"
click at [796, 219] on input "Seleccionar Archivo" at bounding box center [909, 227] width 227 height 16
type input "C:\fakepath\PL 2-391 SOSA S -PSICO 09.pdf"
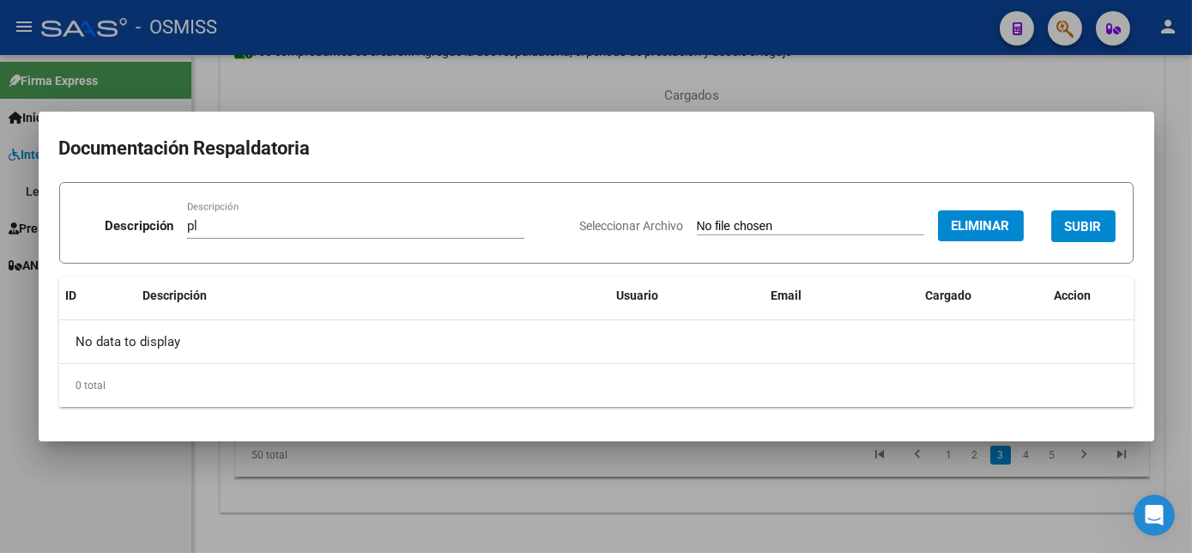
click at [1082, 224] on span "SUBIR" at bounding box center [1083, 226] width 37 height 15
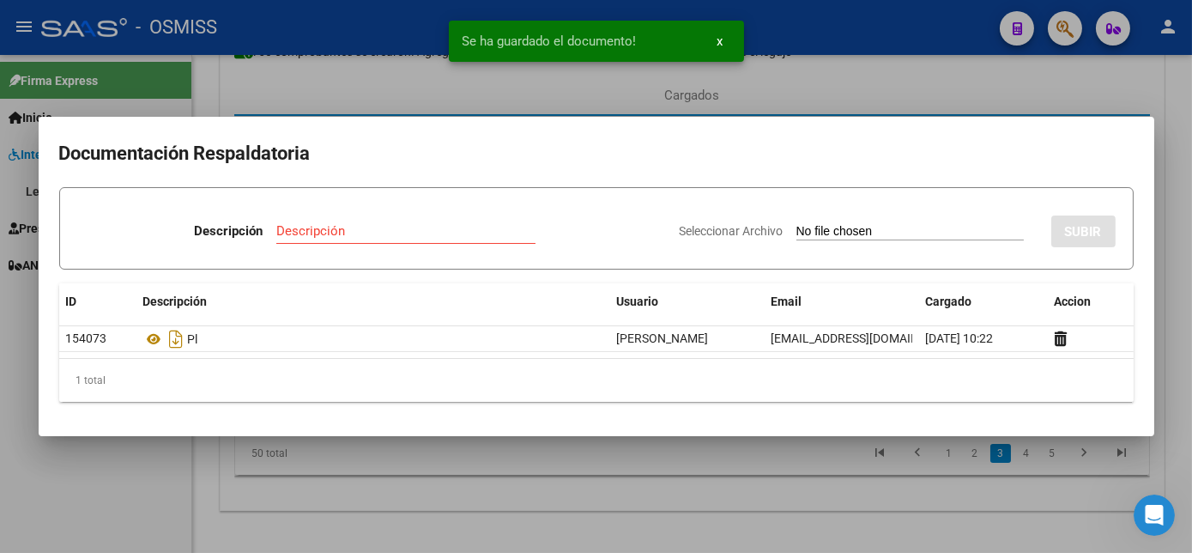
click at [760, 482] on div at bounding box center [596, 276] width 1192 height 553
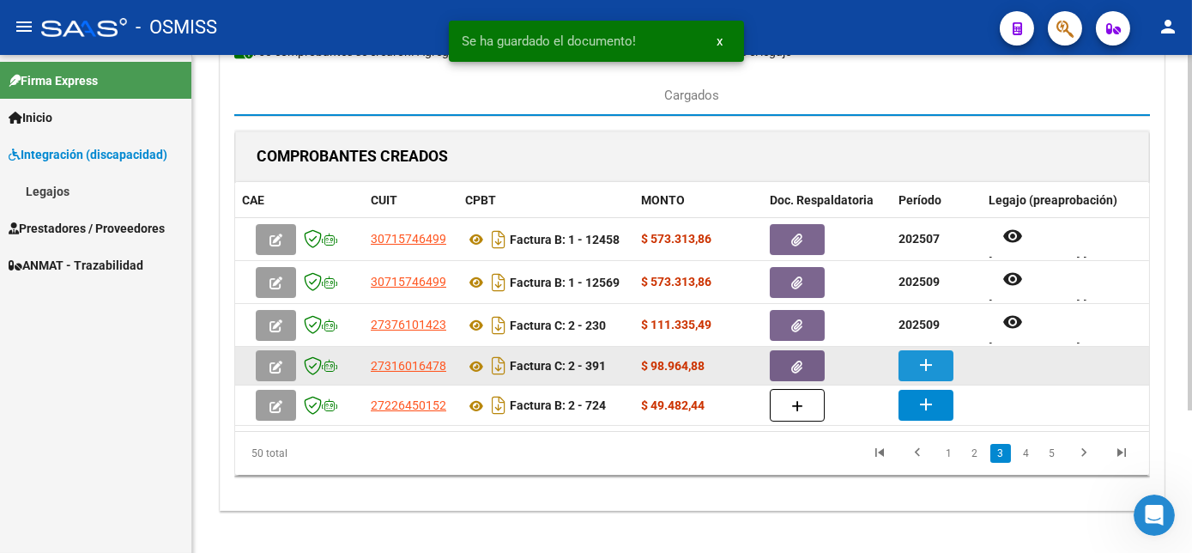
click at [921, 359] on mat-icon "add" at bounding box center [926, 364] width 21 height 21
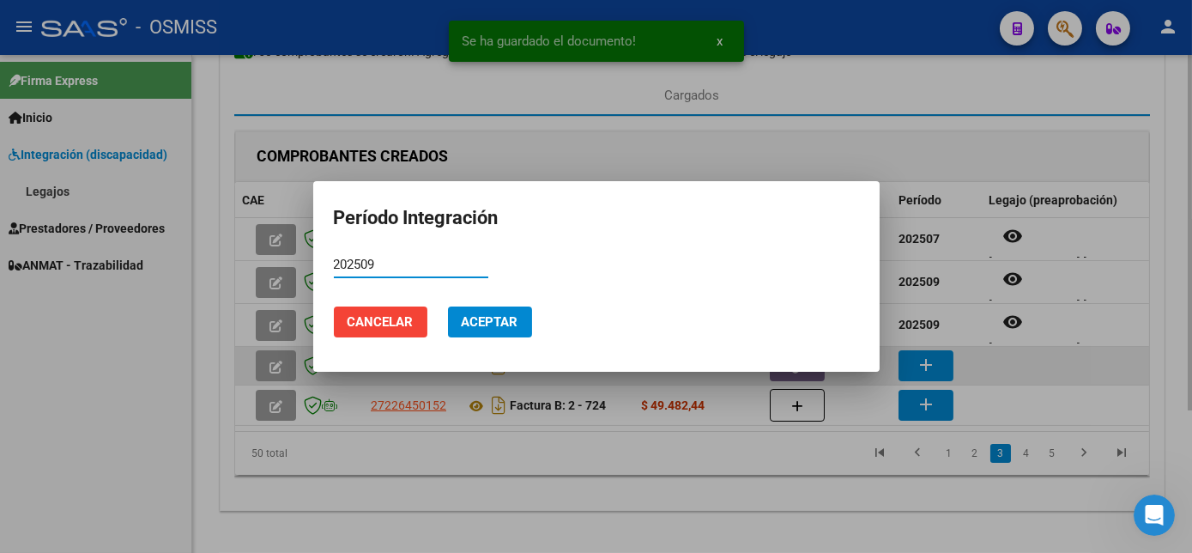
type input "202509"
click at [448, 306] on button "Aceptar" at bounding box center [490, 321] width 84 height 31
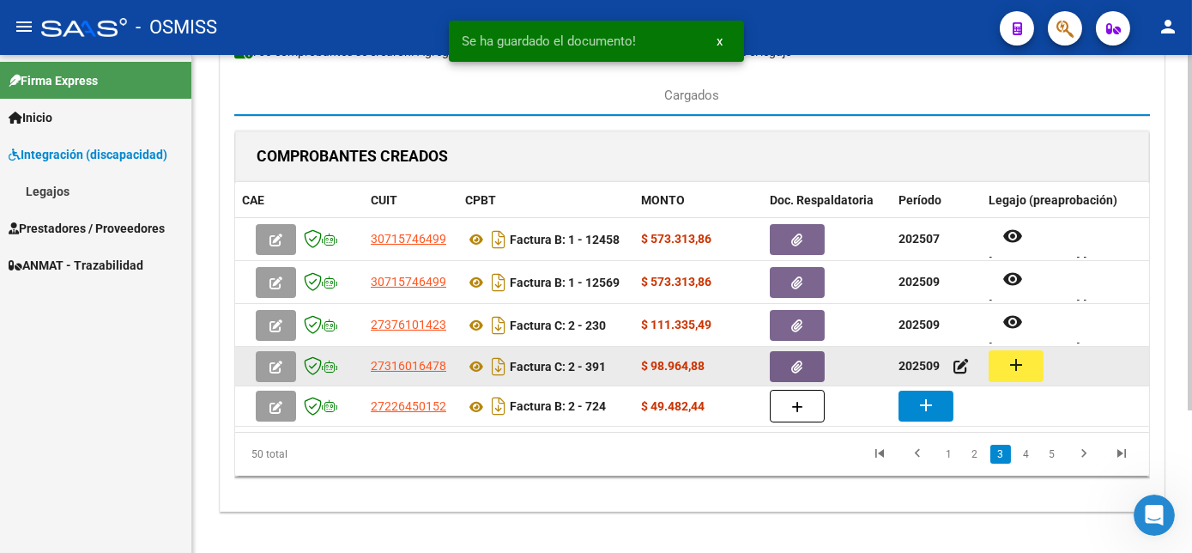
click at [1018, 356] on mat-icon "add" at bounding box center [1016, 364] width 21 height 21
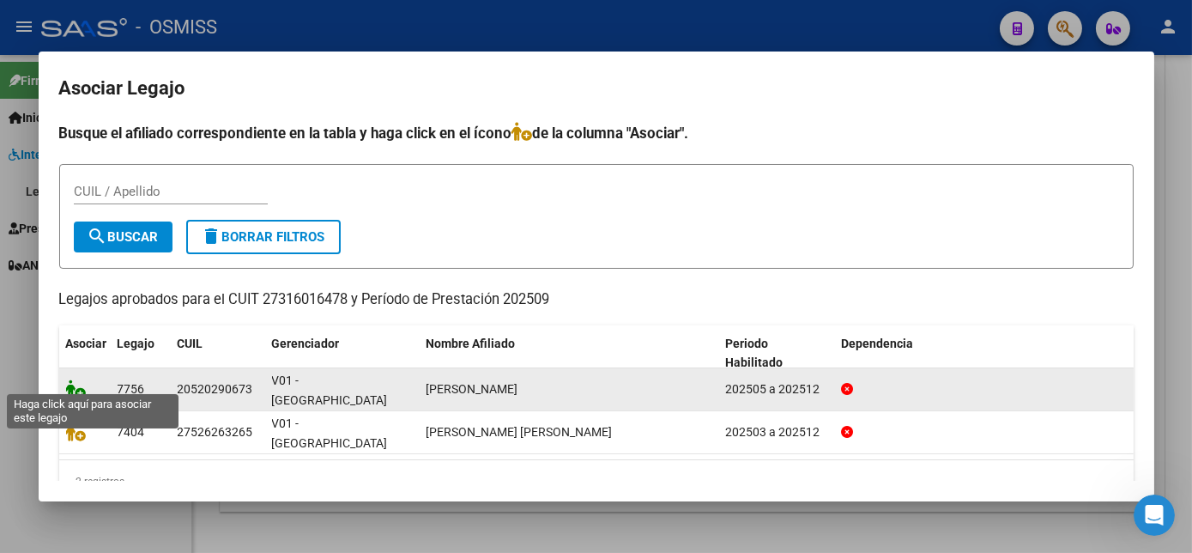
click at [82, 379] on icon at bounding box center [76, 388] width 21 height 19
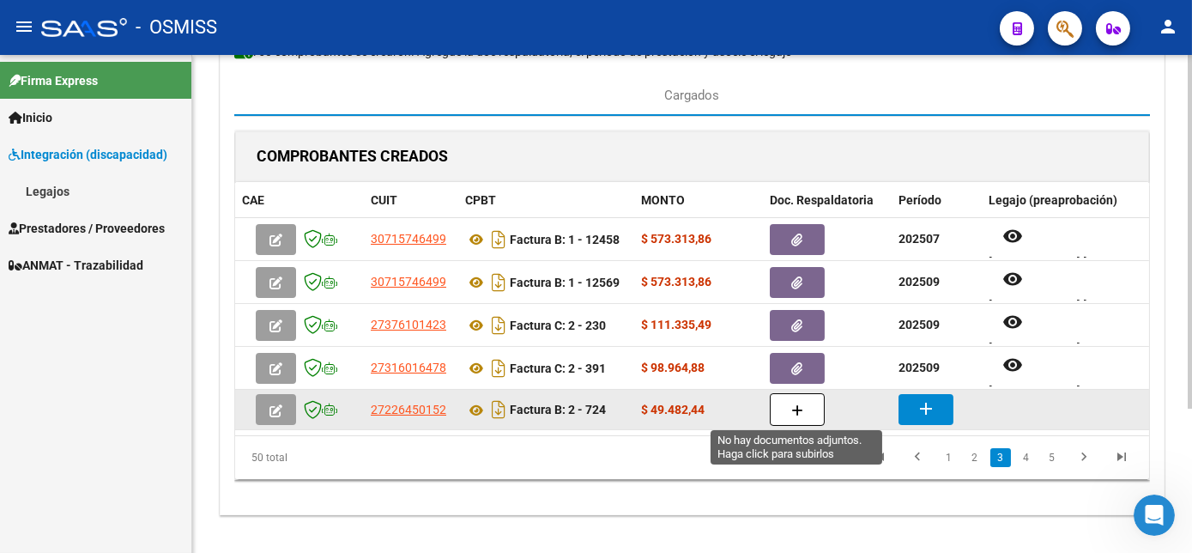
click at [796, 406] on icon "button" at bounding box center [797, 410] width 12 height 13
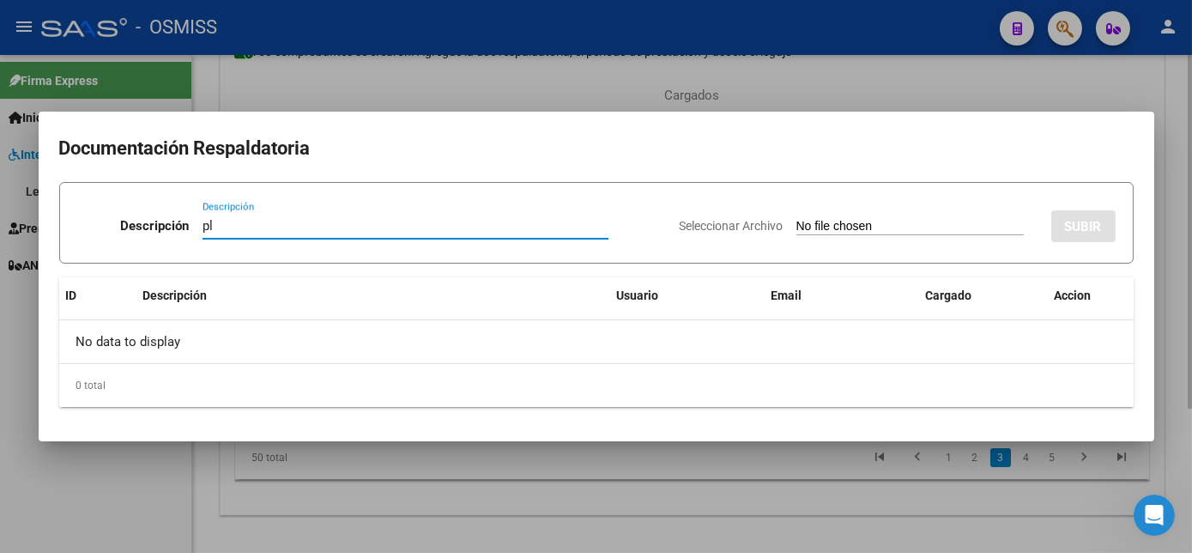
type input "pl"
click at [796, 219] on input "Seleccionar Archivo" at bounding box center [909, 227] width 227 height 16
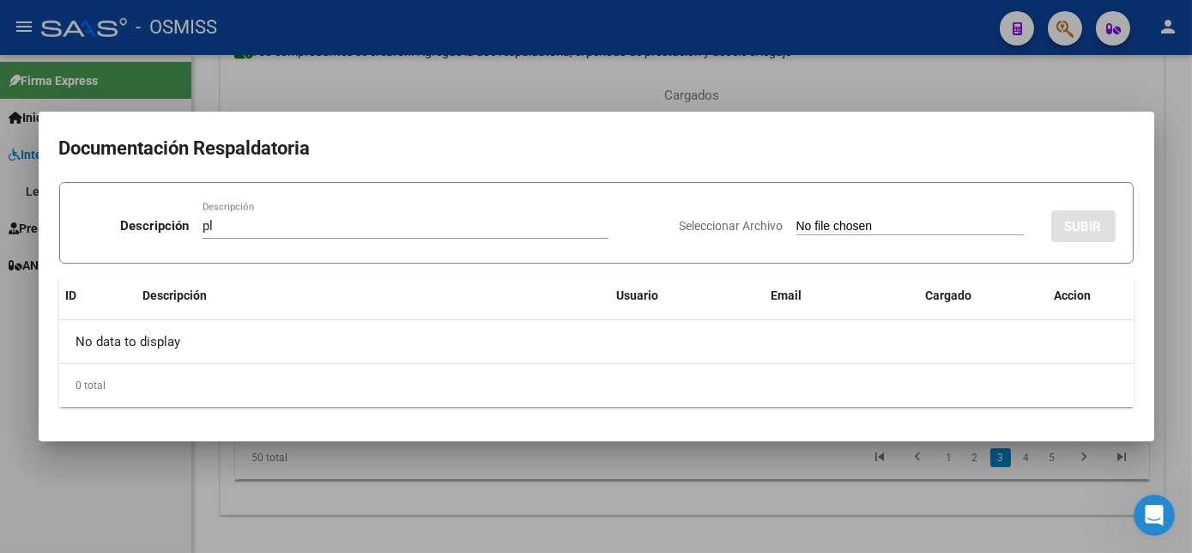
click at [732, 497] on div at bounding box center [596, 276] width 1192 height 553
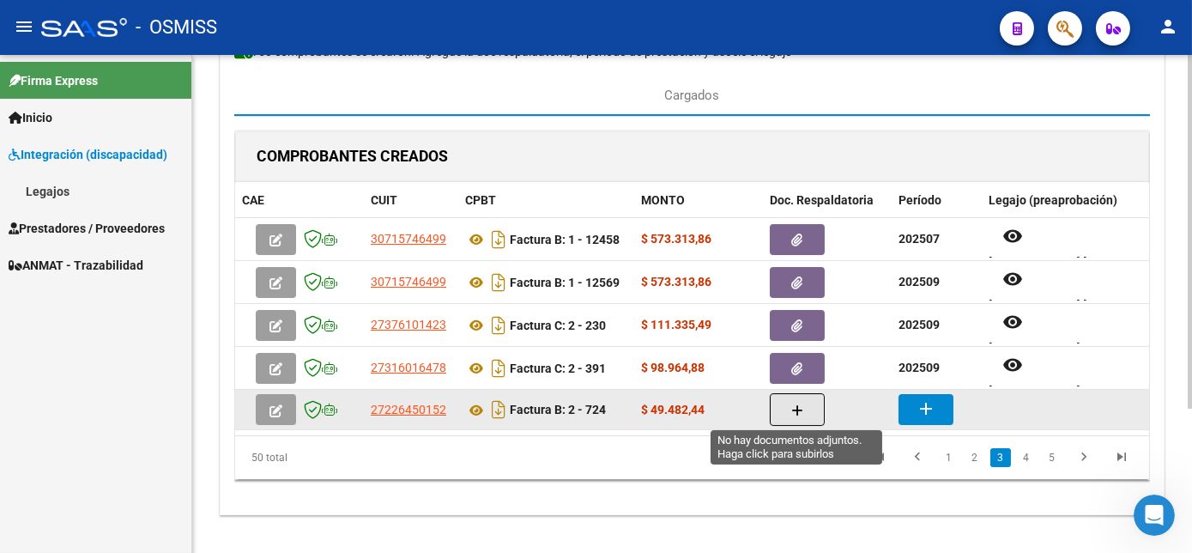
click at [777, 409] on button "button" at bounding box center [797, 409] width 55 height 33
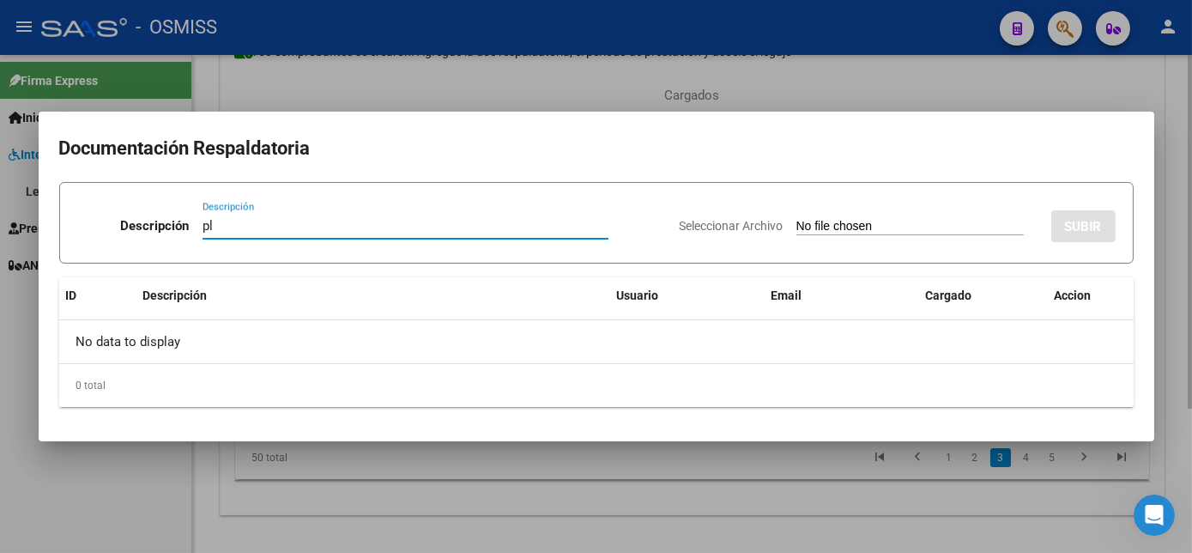
type input "pl"
click at [796, 219] on input "Seleccionar Archivo" at bounding box center [909, 227] width 227 height 16
type input "C:\fakepath\PL 2-724 NUÑEZ A - FONO 09.pdf"
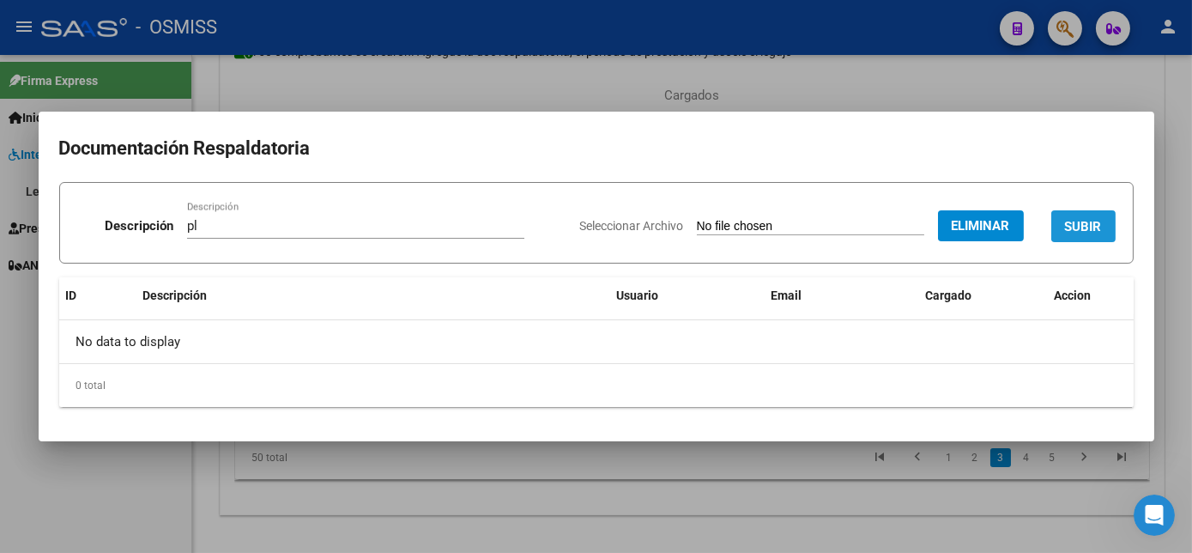
click at [1078, 228] on span "SUBIR" at bounding box center [1083, 226] width 37 height 15
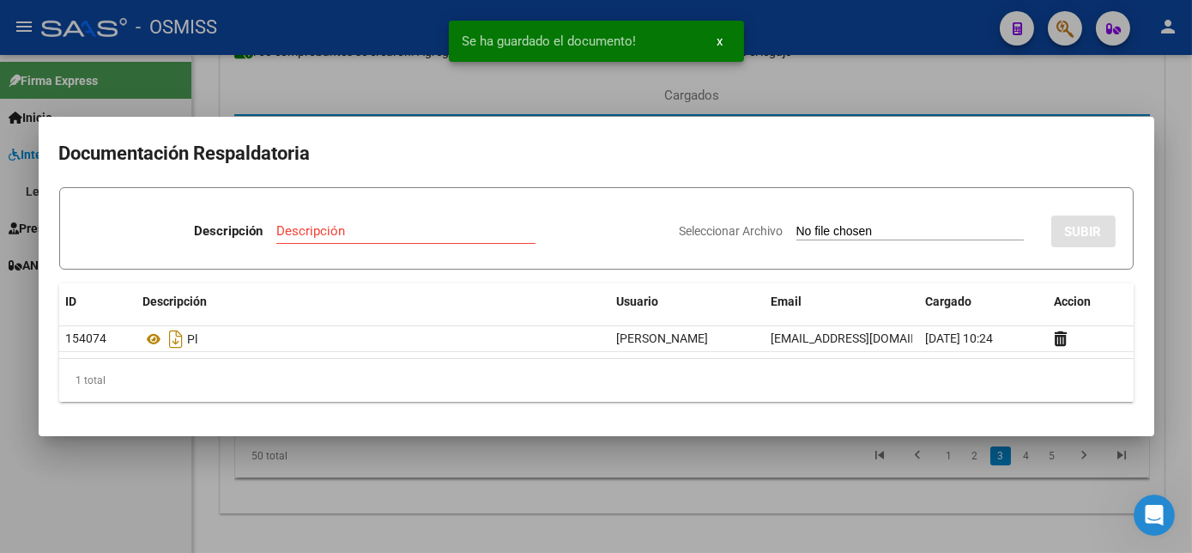
click at [692, 487] on div at bounding box center [596, 276] width 1192 height 553
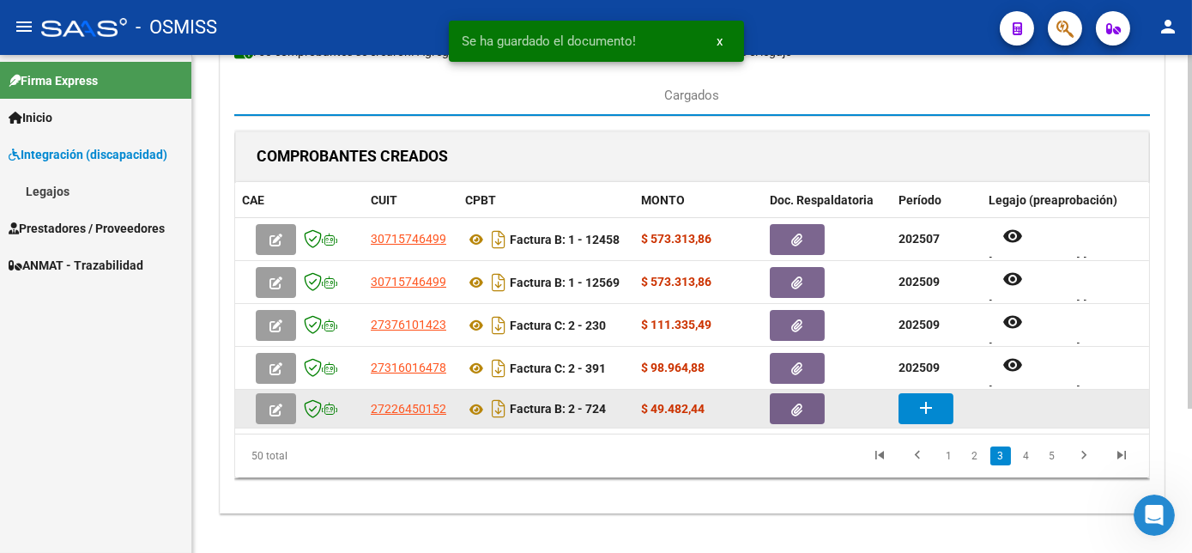
click at [921, 409] on mat-icon "add" at bounding box center [926, 407] width 21 height 21
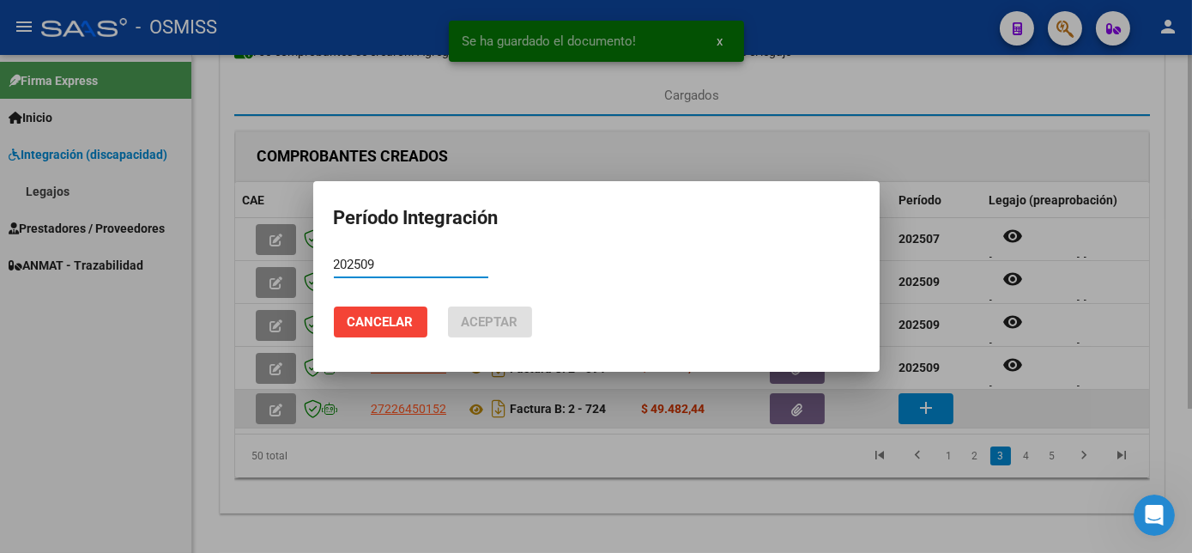
type input "202509"
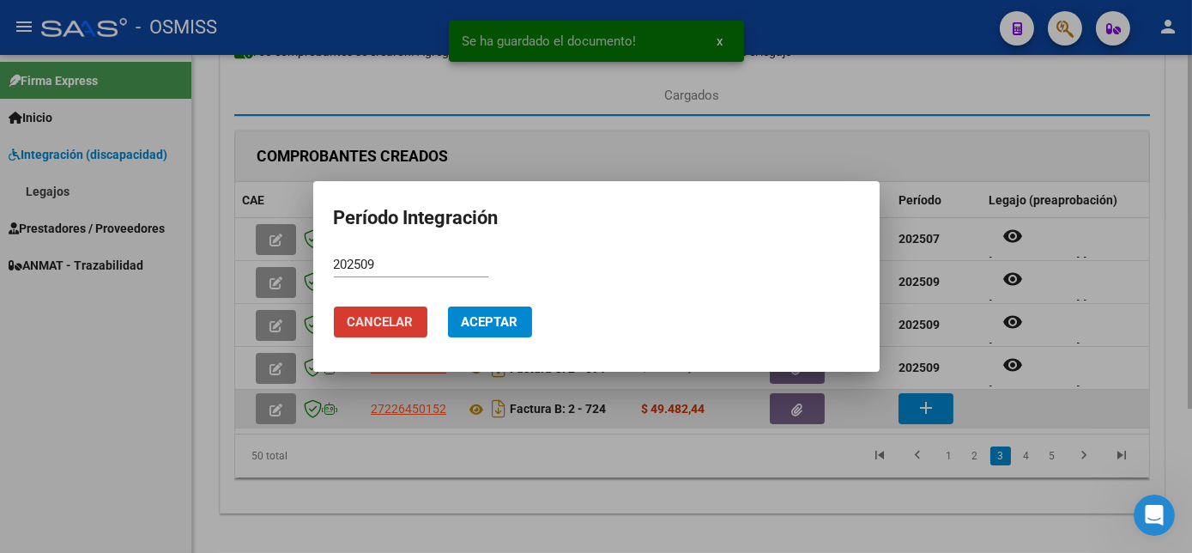
click at [334, 306] on button "Cancelar" at bounding box center [381, 321] width 94 height 31
click at [899, 393] on button "add" at bounding box center [926, 408] width 55 height 31
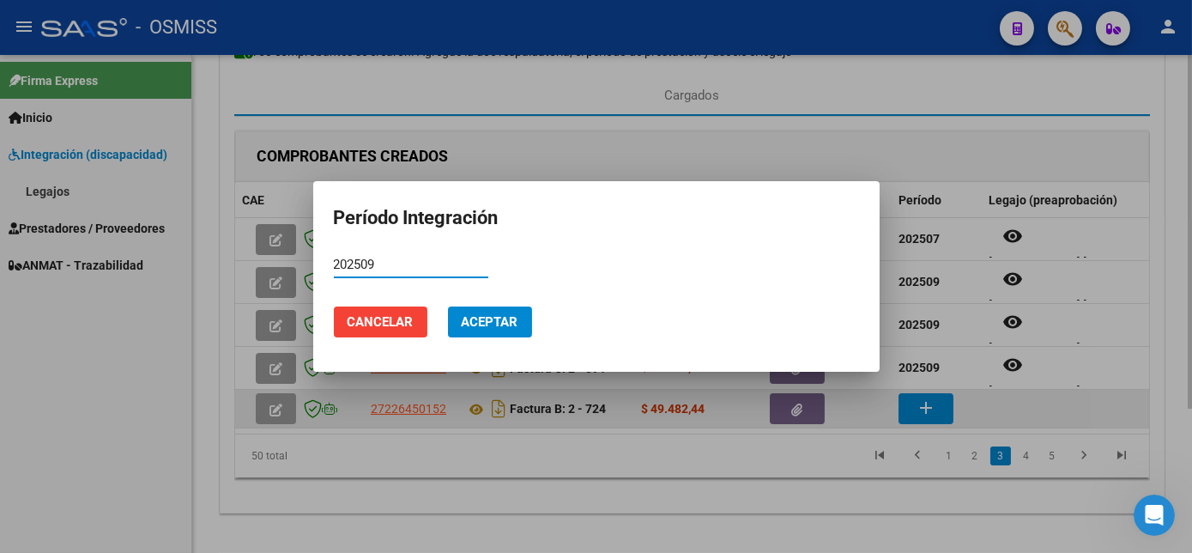
type input "202509"
click at [448, 306] on button "Aceptar" at bounding box center [490, 321] width 84 height 31
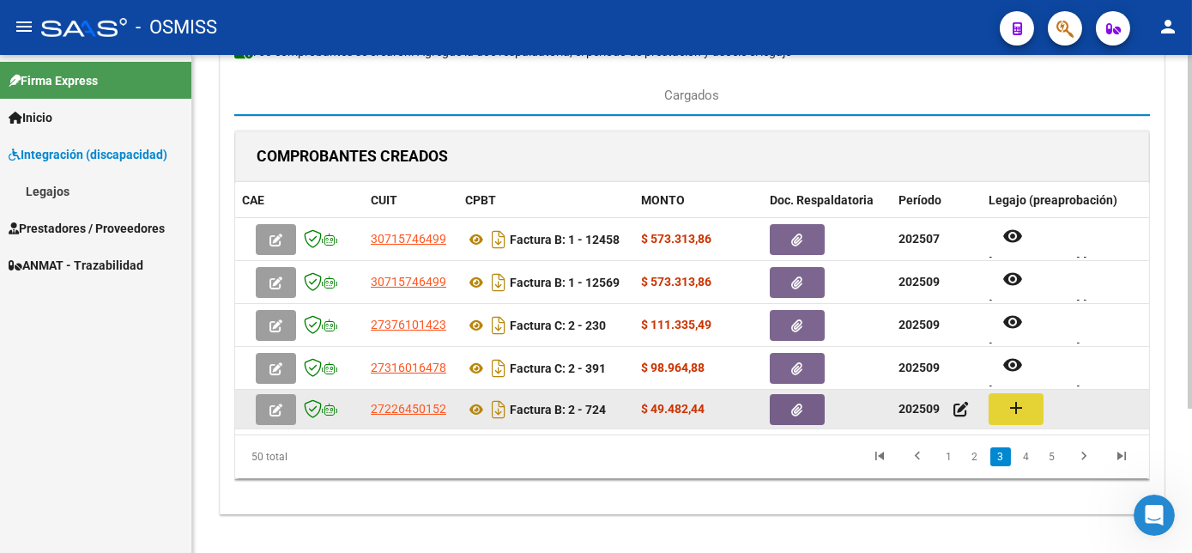
click at [1020, 398] on mat-icon "add" at bounding box center [1016, 407] width 21 height 21
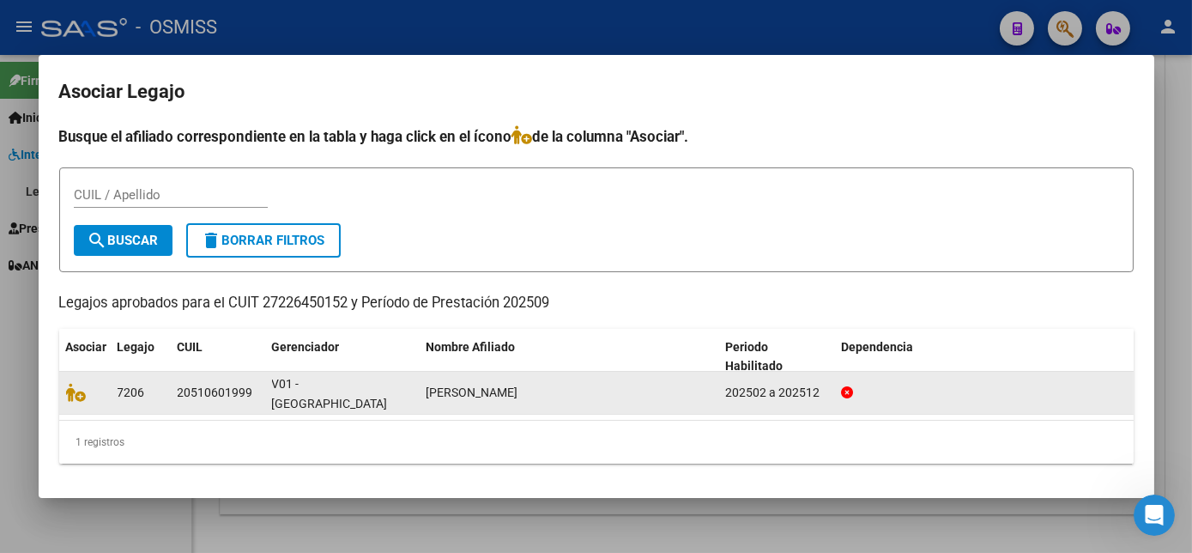
click at [71, 403] on datatable-body-cell at bounding box center [84, 393] width 51 height 42
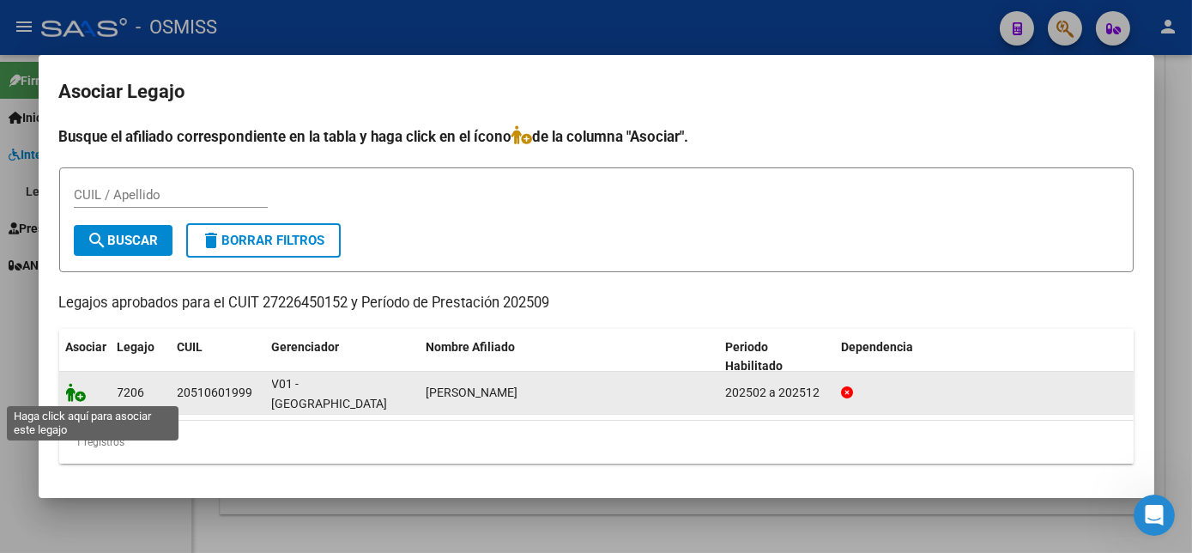
click at [80, 396] on icon at bounding box center [76, 392] width 21 height 19
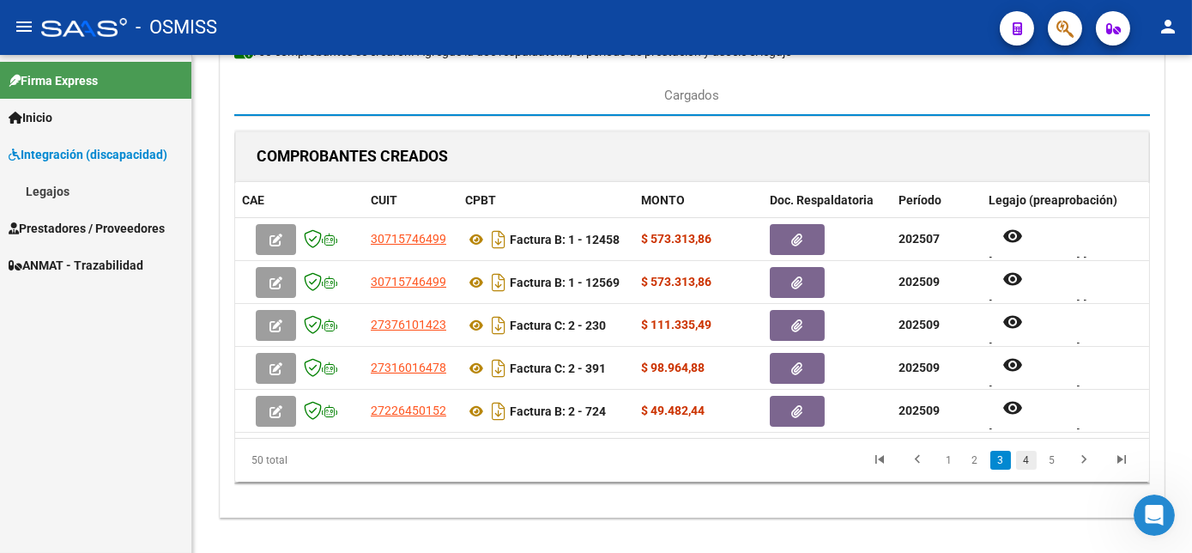
click at [1026, 469] on link "4" at bounding box center [1026, 460] width 21 height 19
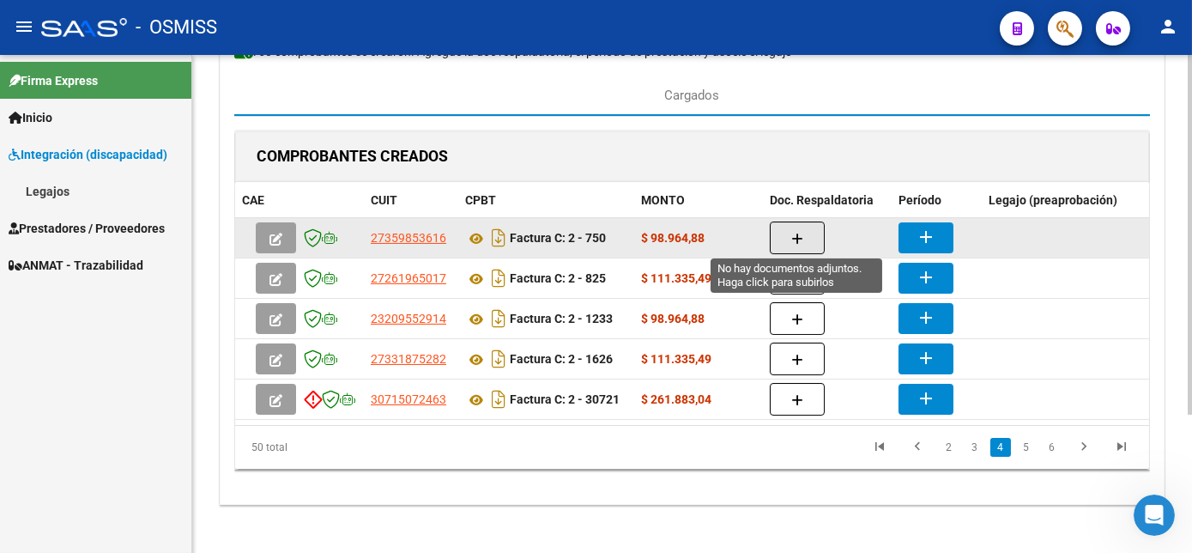
click at [791, 234] on icon "button" at bounding box center [797, 239] width 12 height 13
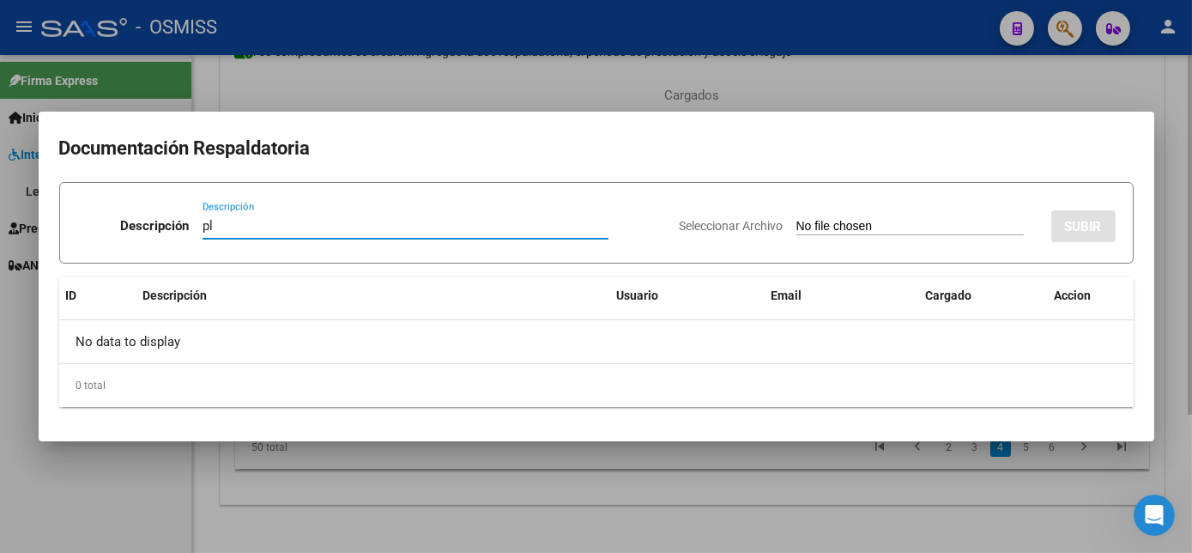
type input "pl"
click at [796, 219] on input "Seleccionar Archivo" at bounding box center [909, 227] width 227 height 16
type input "C:\fakepath\PL 2-750 SANTOS E -PSICO 09.pdf"
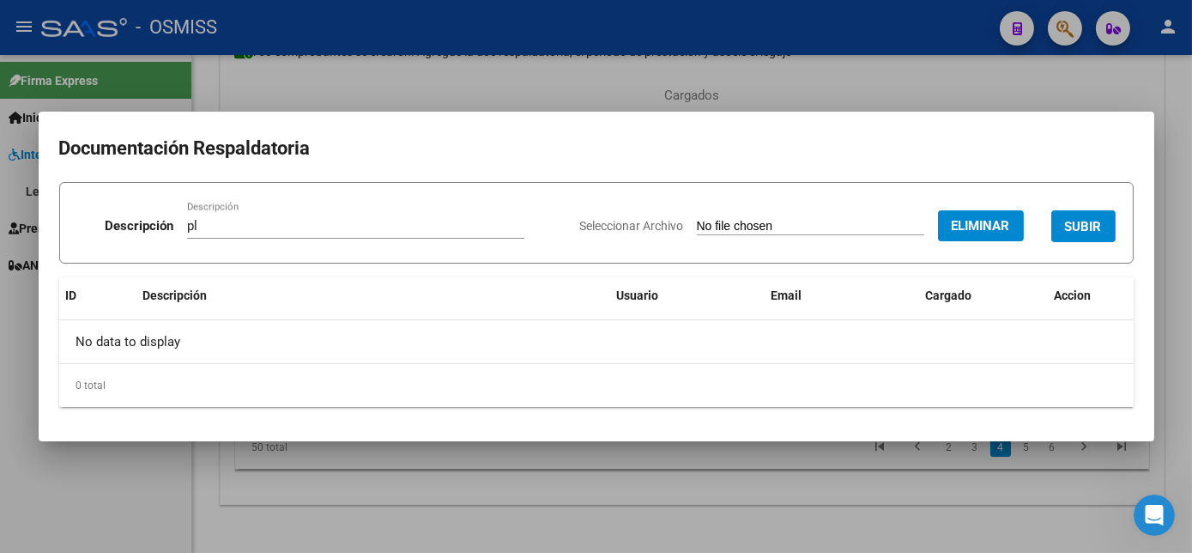
click at [1082, 220] on span "SUBIR" at bounding box center [1083, 226] width 37 height 15
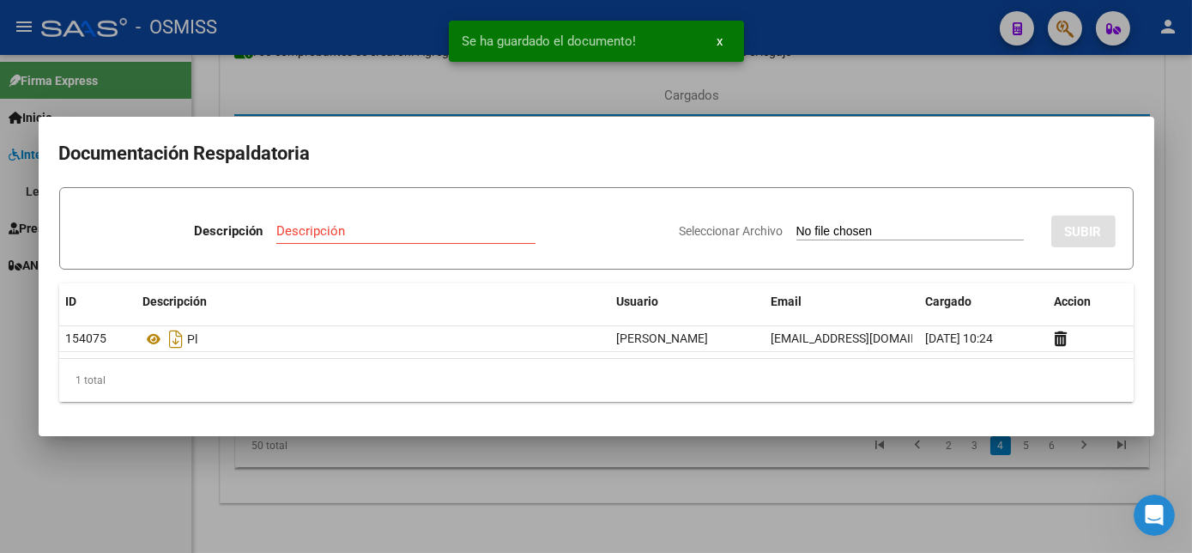
click at [624, 457] on div at bounding box center [596, 276] width 1192 height 553
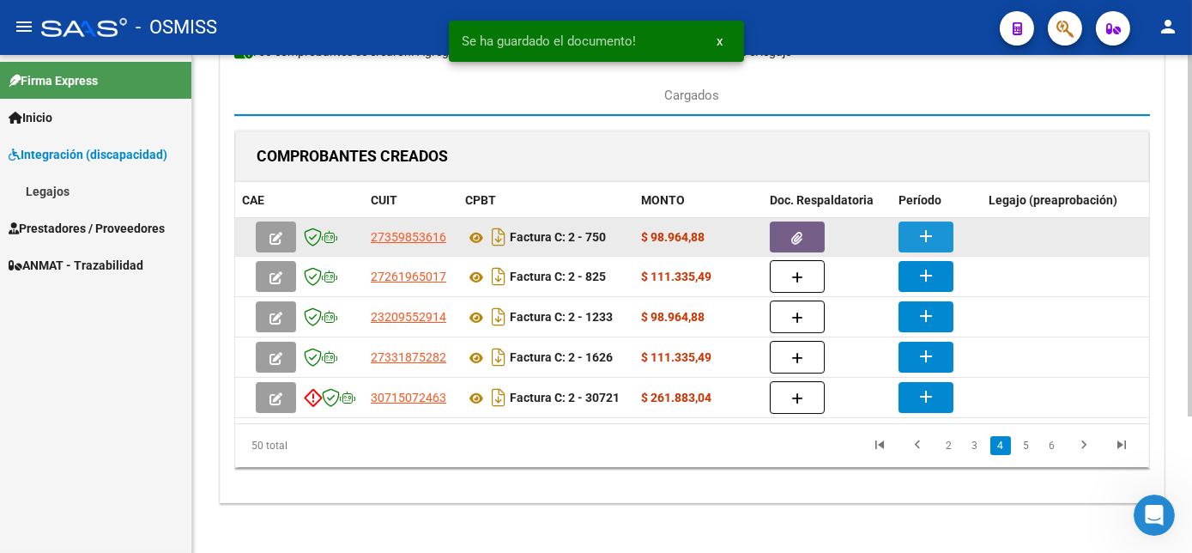
click at [913, 235] on button "add" at bounding box center [926, 236] width 55 height 31
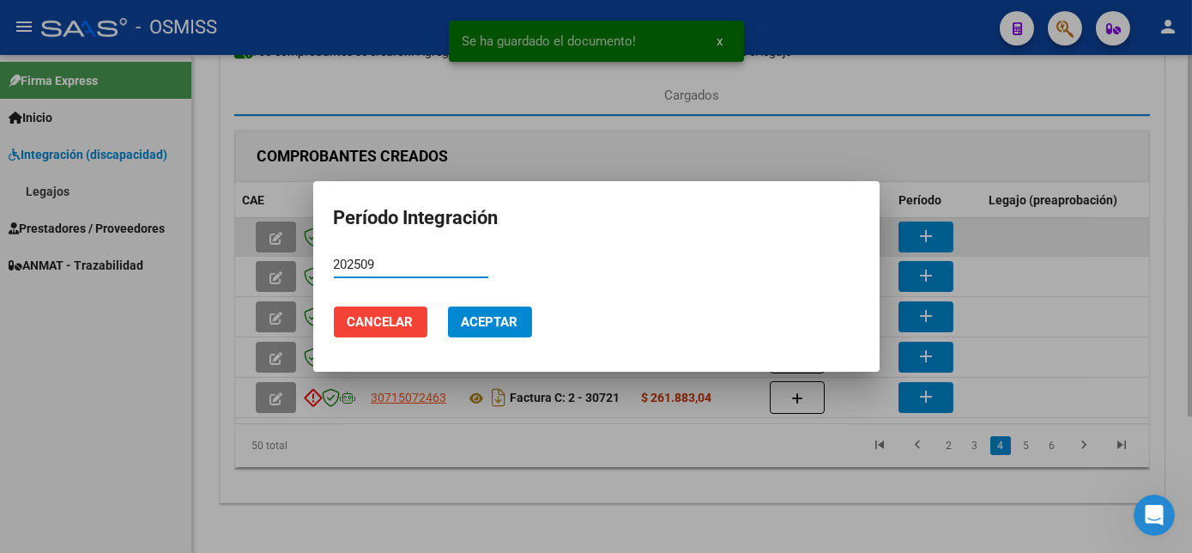
type input "202509"
click at [448, 306] on button "Aceptar" at bounding box center [490, 321] width 84 height 31
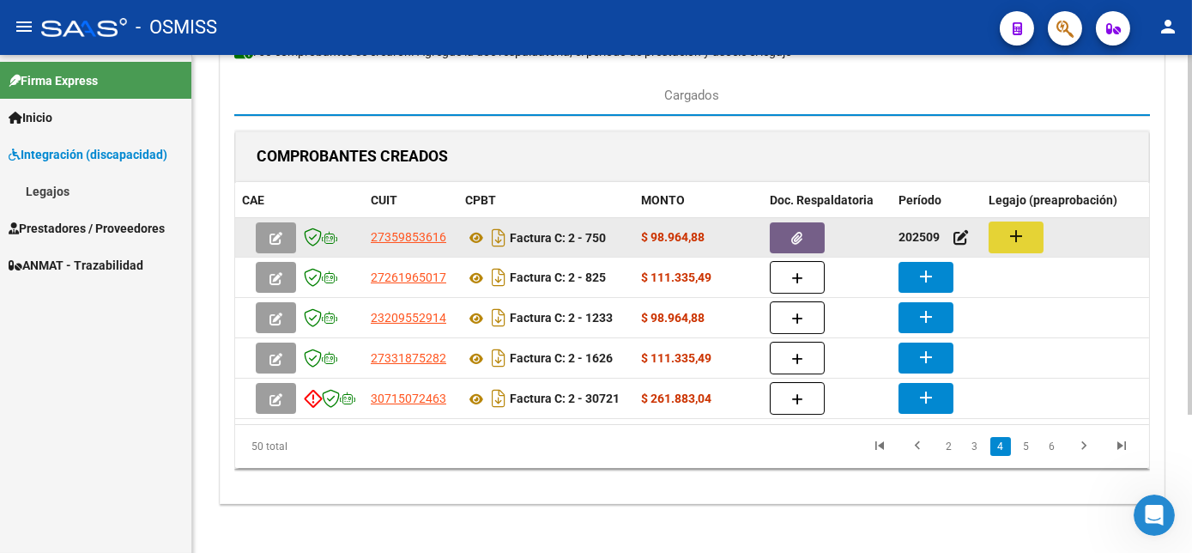
click at [1012, 232] on mat-icon "add" at bounding box center [1016, 236] width 21 height 21
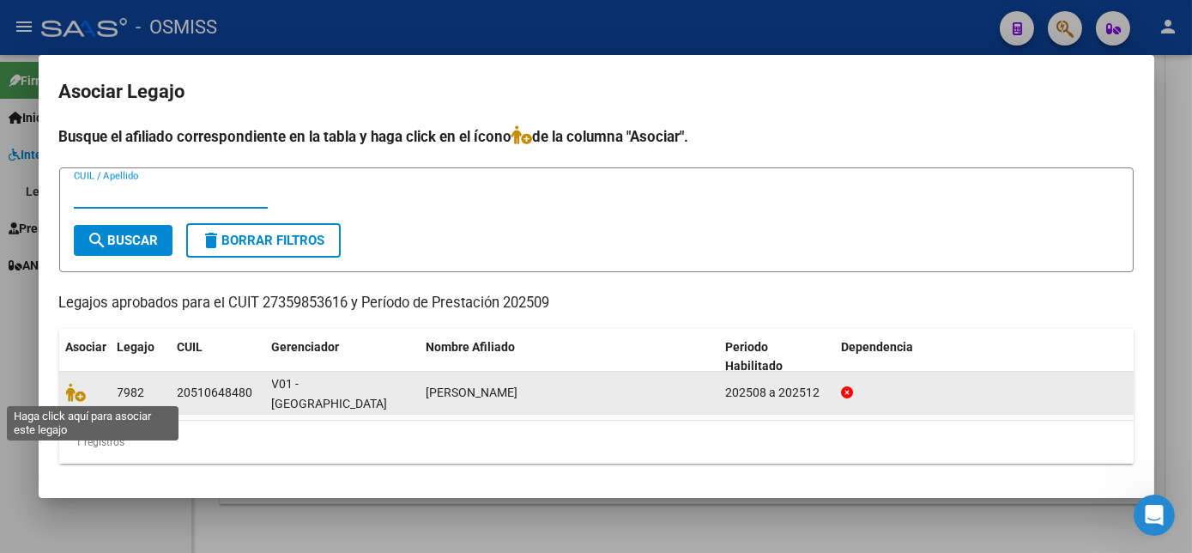
click at [85, 398] on span at bounding box center [79, 392] width 26 height 14
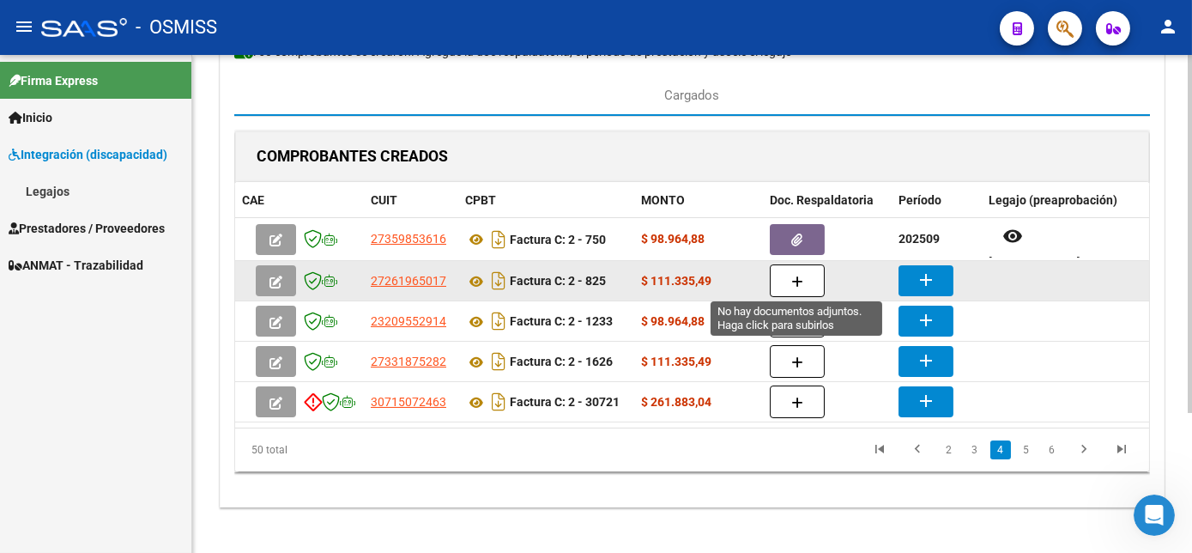
click at [790, 279] on button "button" at bounding box center [797, 280] width 55 height 33
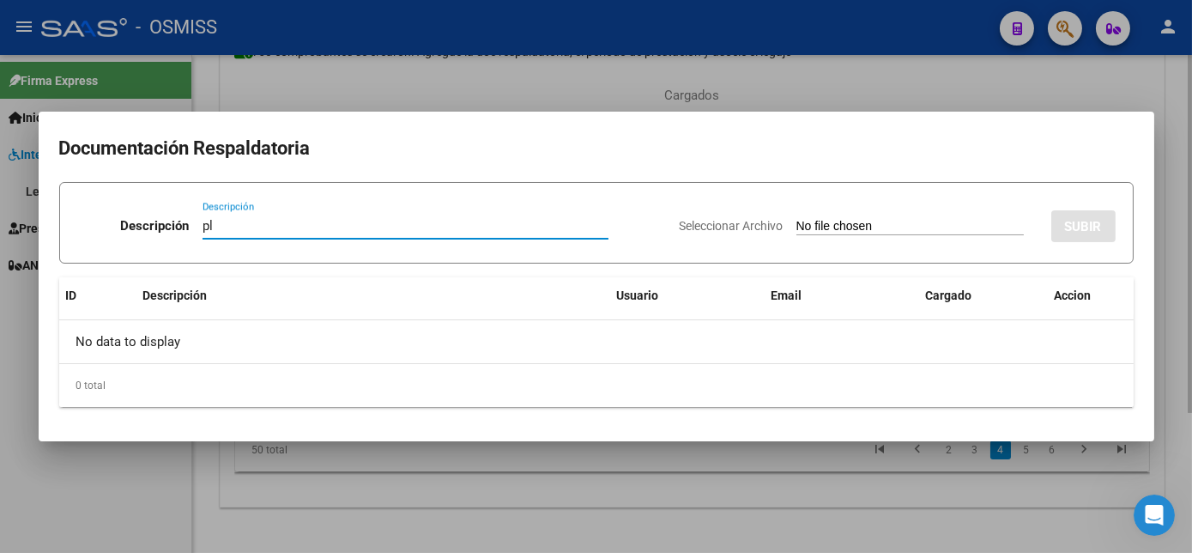
type input "pl"
click at [796, 219] on input "Seleccionar Archivo" at bounding box center [909, 227] width 227 height 16
type input "C:\fakepath\PL 2-825 JOYCE M -PSICO 09.pdf"
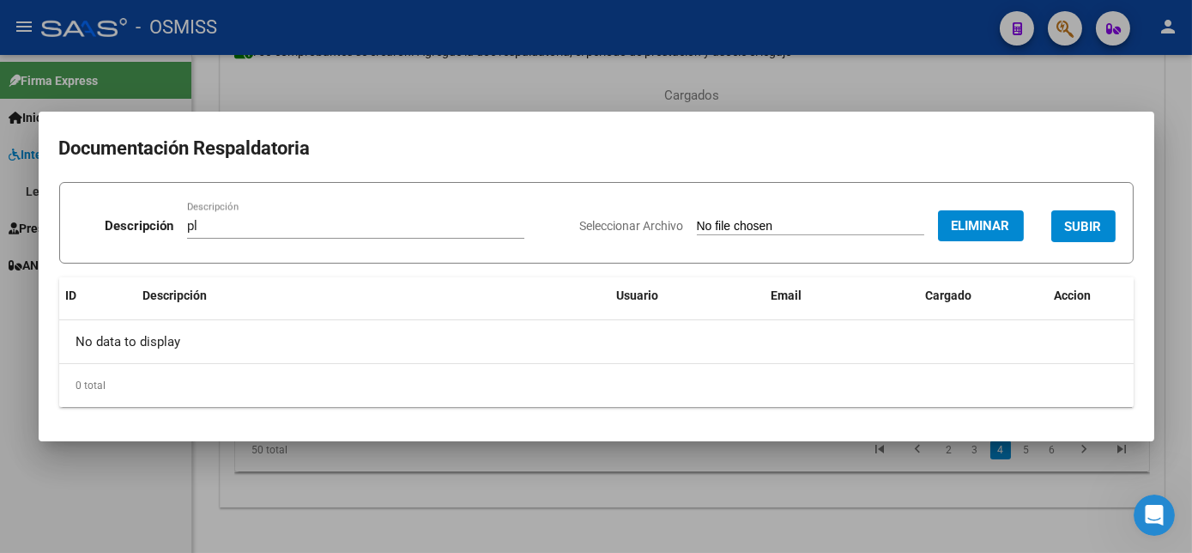
click at [1087, 234] on button "SUBIR" at bounding box center [1083, 226] width 64 height 32
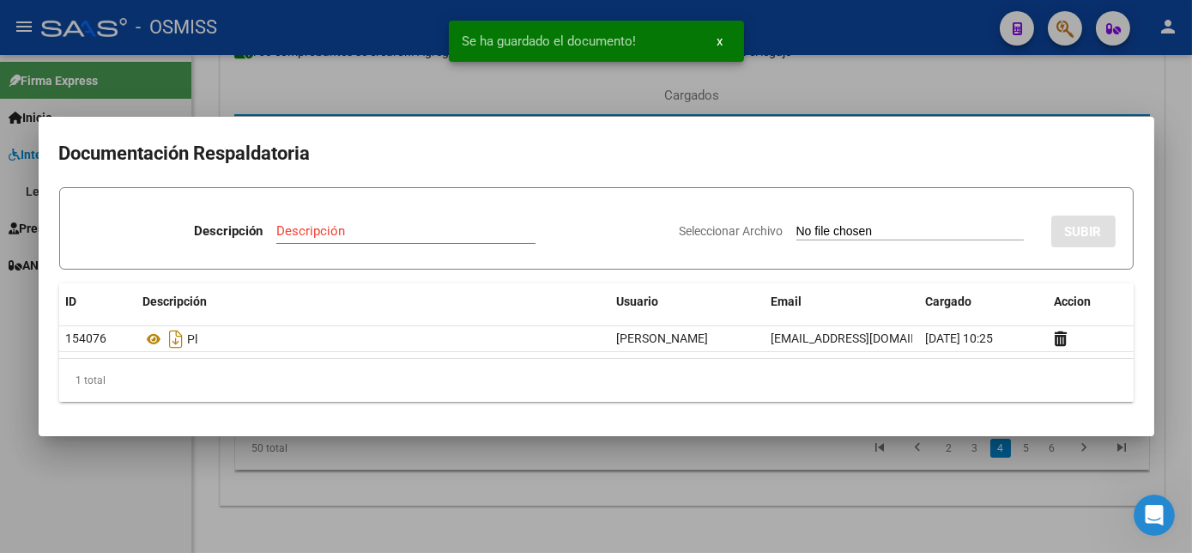
click at [672, 500] on div at bounding box center [596, 276] width 1192 height 553
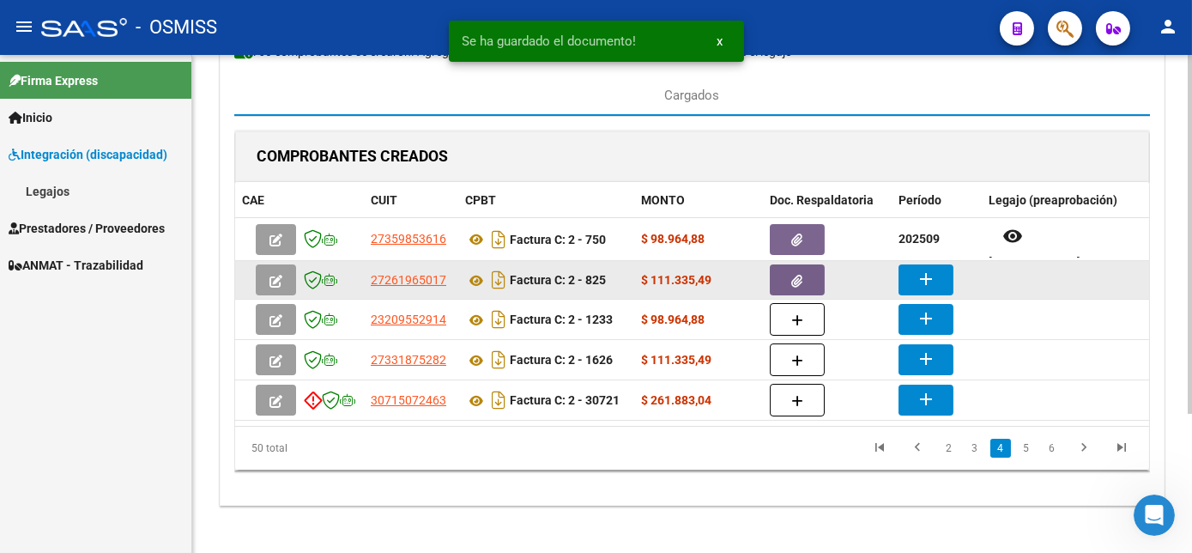
click at [923, 279] on mat-icon "add" at bounding box center [926, 279] width 21 height 21
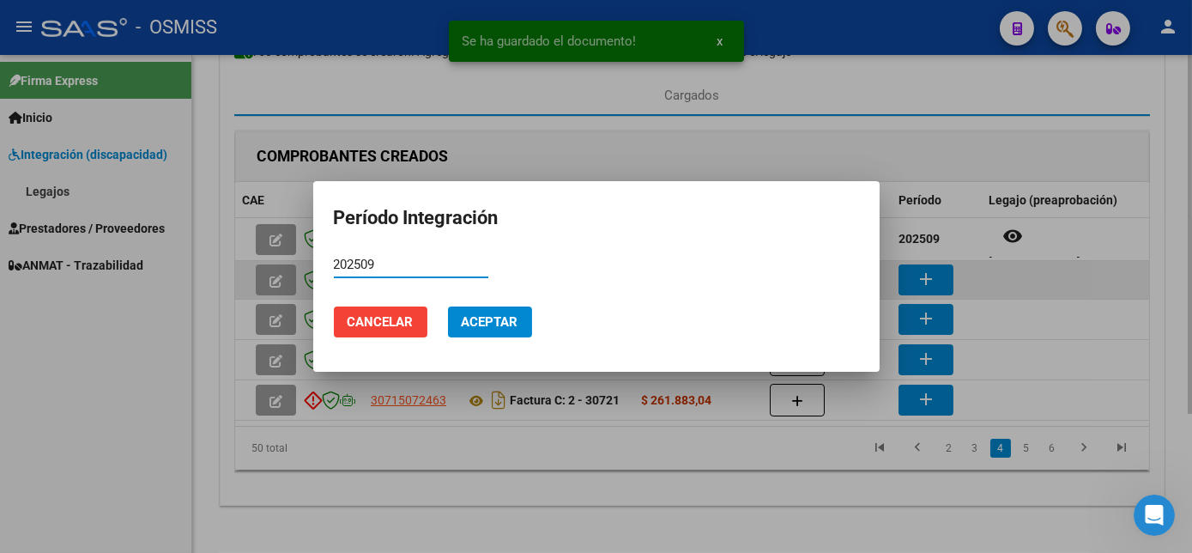
type input "202509"
click at [448, 306] on button "Aceptar" at bounding box center [490, 321] width 84 height 31
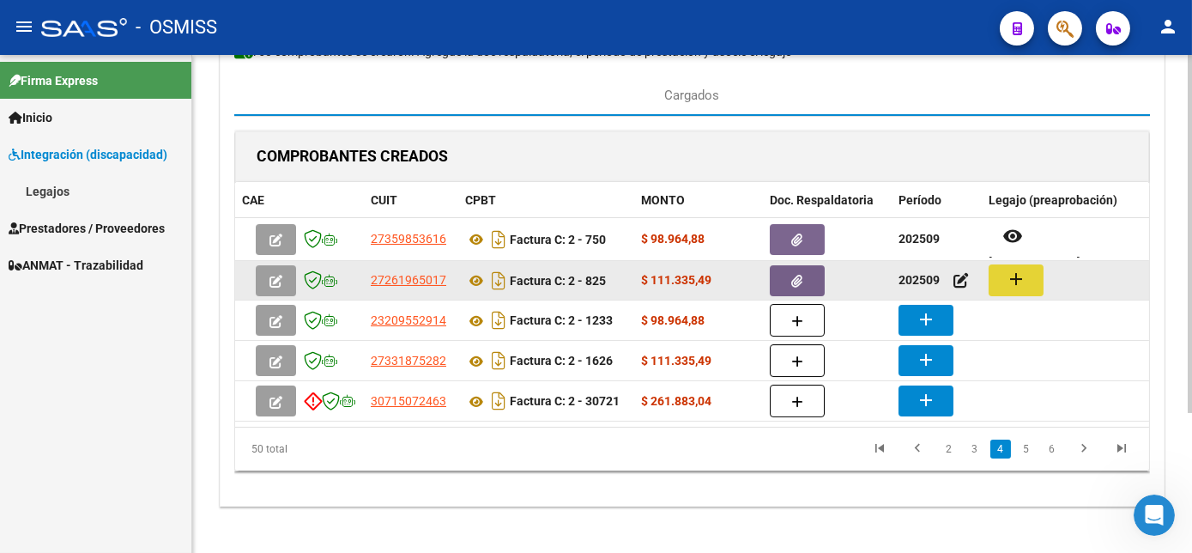
click at [1020, 279] on mat-icon "add" at bounding box center [1016, 279] width 21 height 21
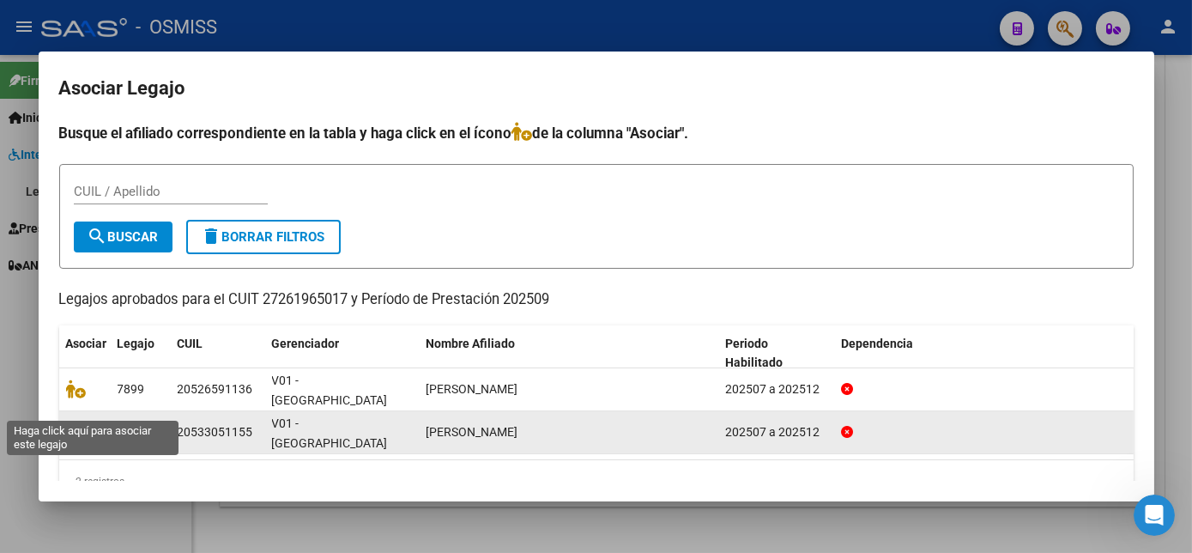
click at [83, 422] on icon at bounding box center [76, 431] width 21 height 19
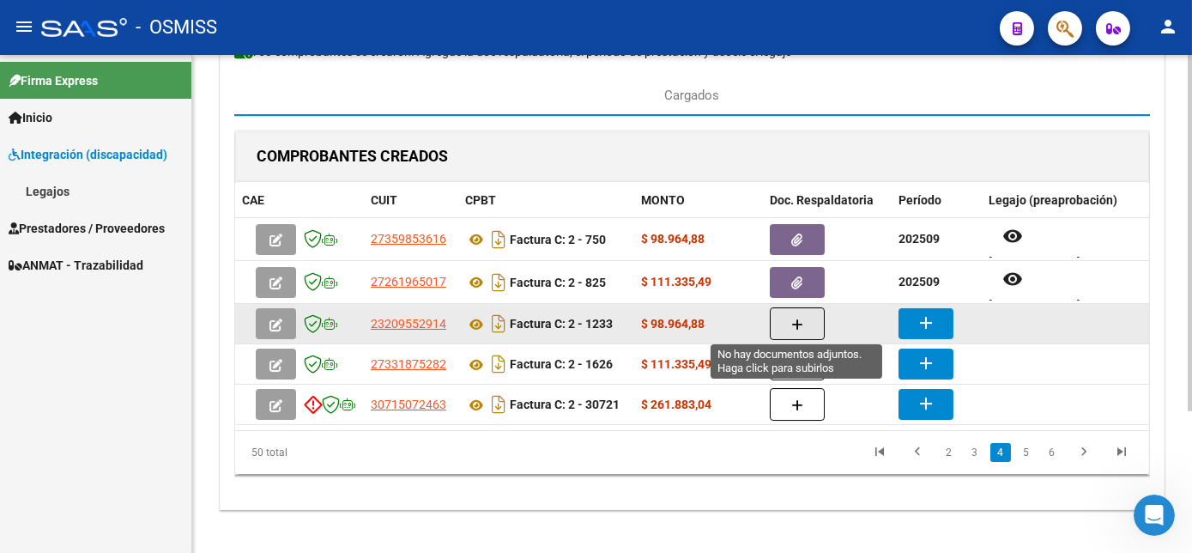
click at [796, 319] on icon "button" at bounding box center [797, 324] width 12 height 13
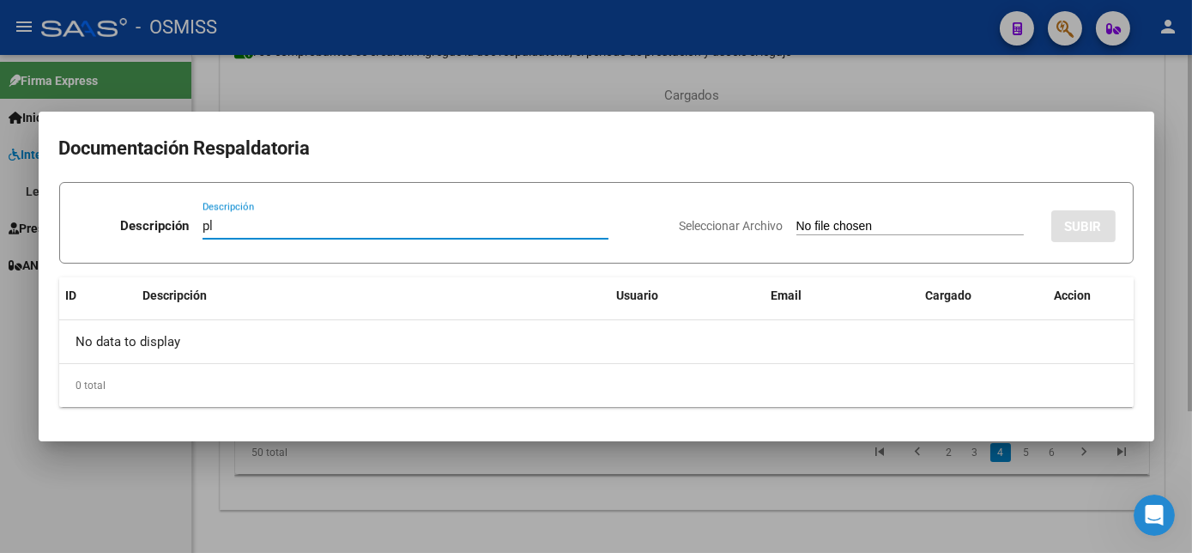
type input "pl"
click at [796, 219] on input "Seleccionar Archivo" at bounding box center [909, 227] width 227 height 16
type input "C:\fakepath\PL 2-1233 ALVAREZ G - FONO 09.pdf"
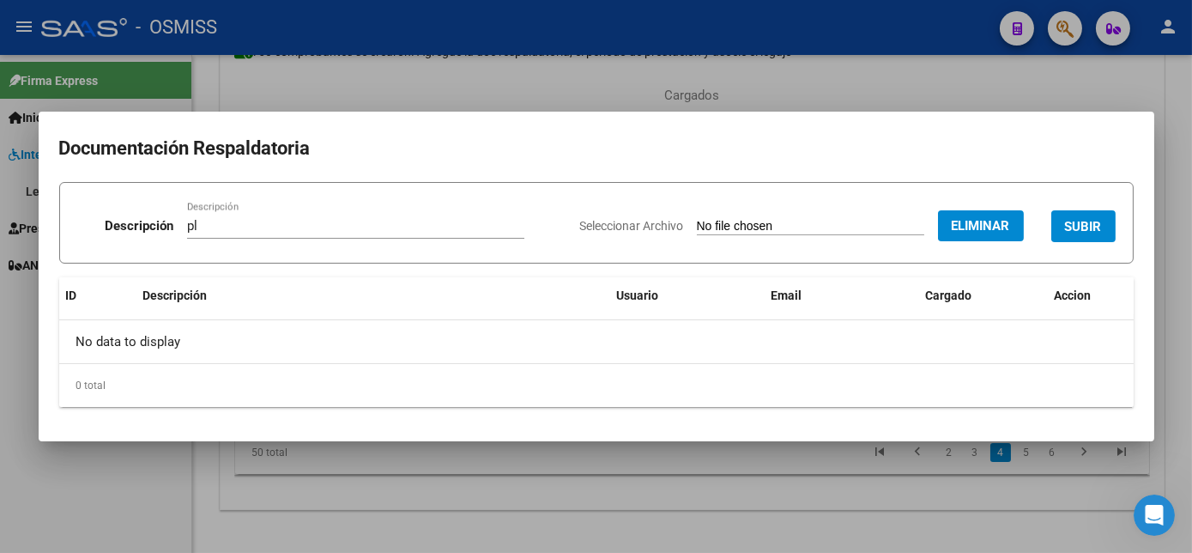
click at [1101, 224] on span "SUBIR" at bounding box center [1083, 226] width 37 height 15
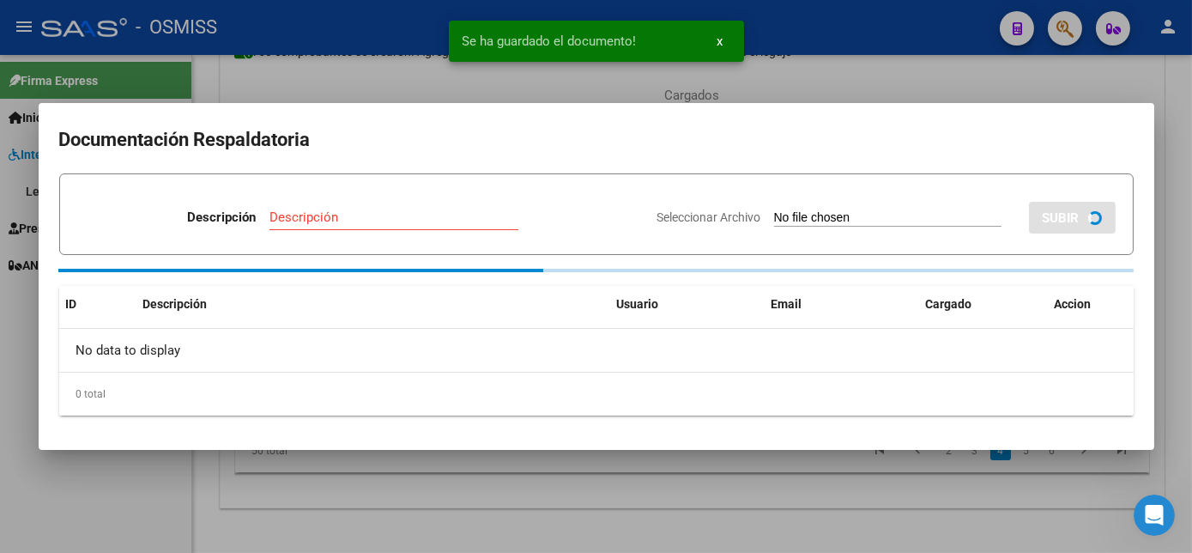
click at [795, 517] on div at bounding box center [596, 276] width 1192 height 553
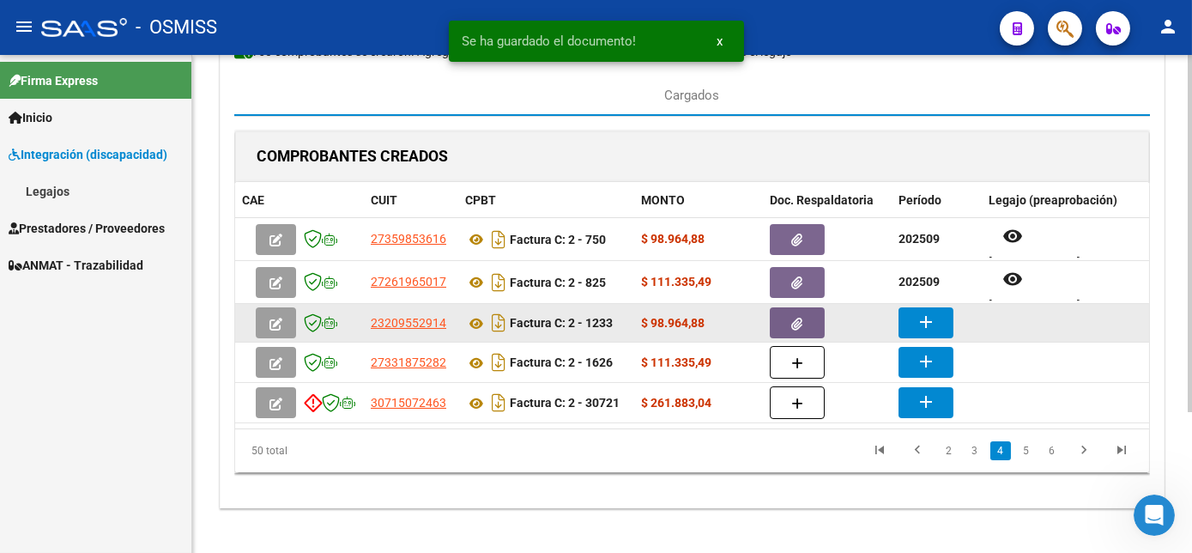
click at [929, 318] on mat-icon "add" at bounding box center [926, 322] width 21 height 21
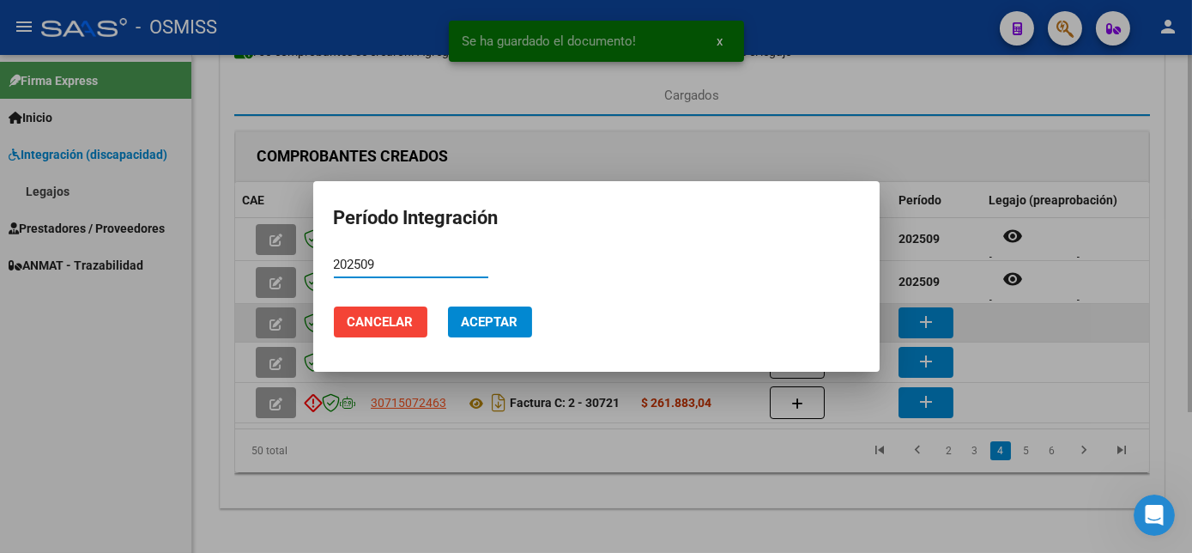
type input "202509"
click at [448, 306] on button "Aceptar" at bounding box center [490, 321] width 84 height 31
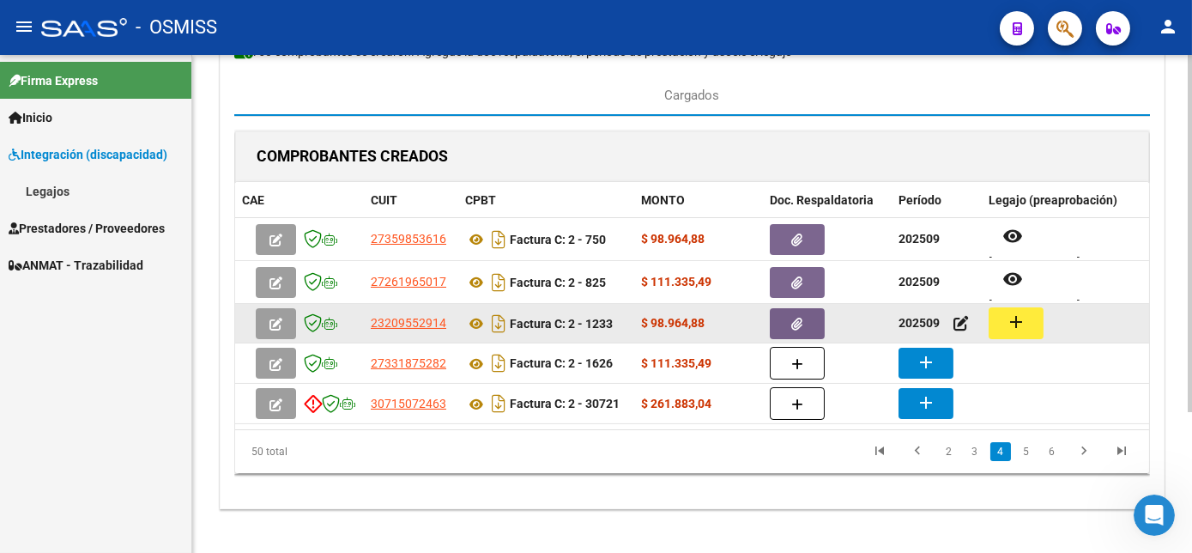
click at [1025, 320] on mat-icon "add" at bounding box center [1016, 322] width 21 height 21
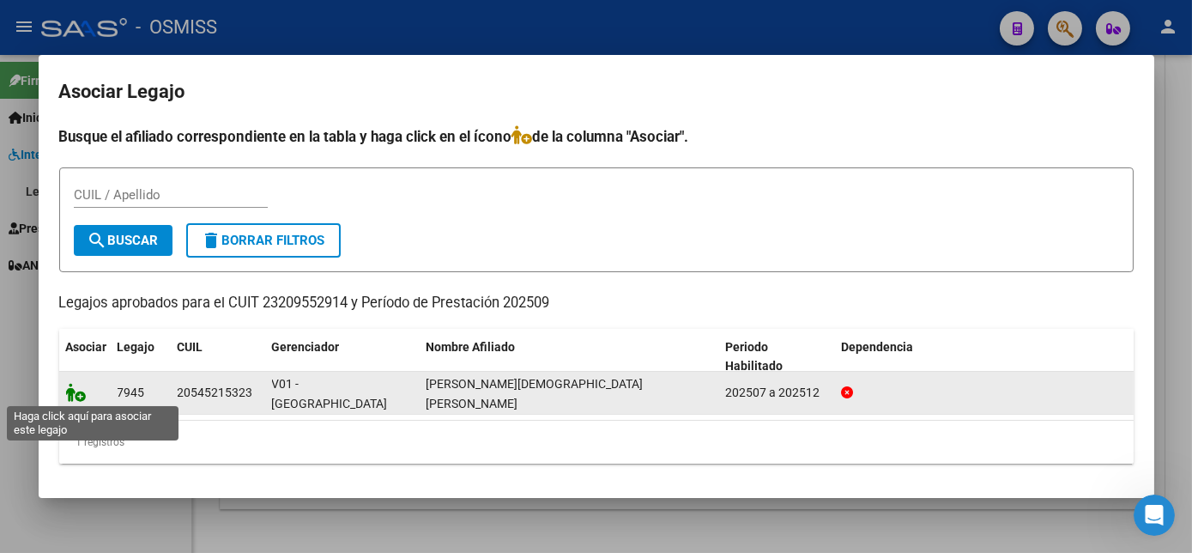
click at [74, 394] on icon at bounding box center [76, 392] width 21 height 19
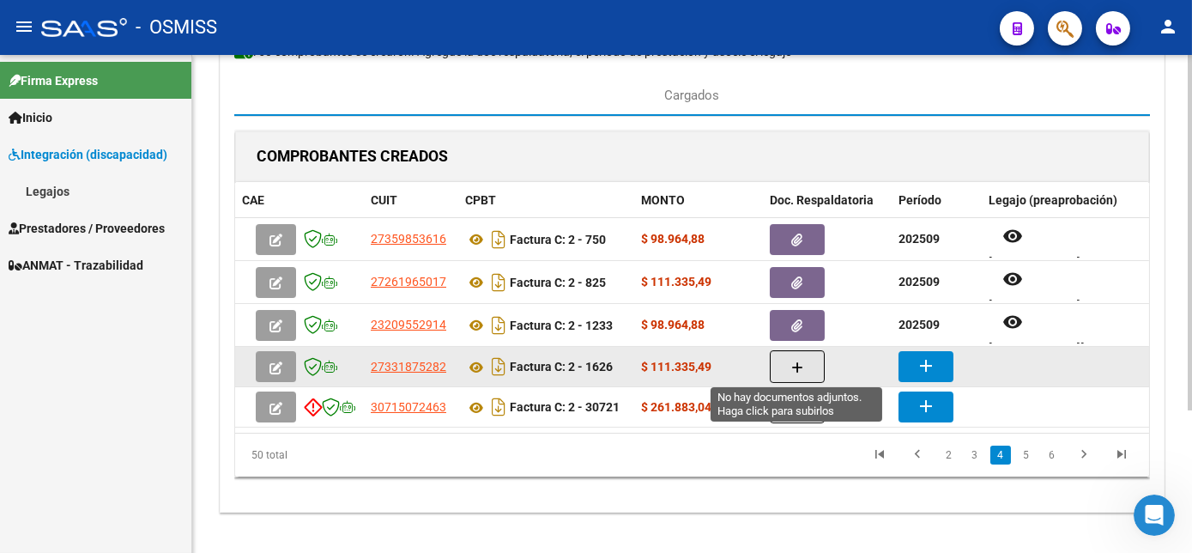
click at [795, 375] on button "button" at bounding box center [797, 366] width 55 height 33
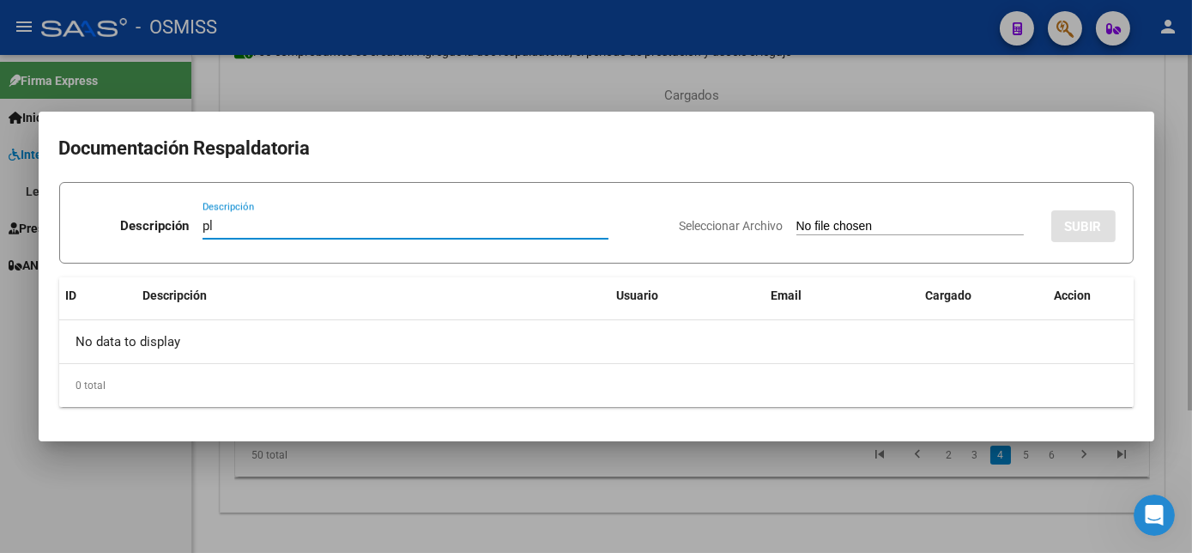
type input "pl"
click at [796, 219] on input "Seleccionar Archivo" at bounding box center [909, 227] width 227 height 16
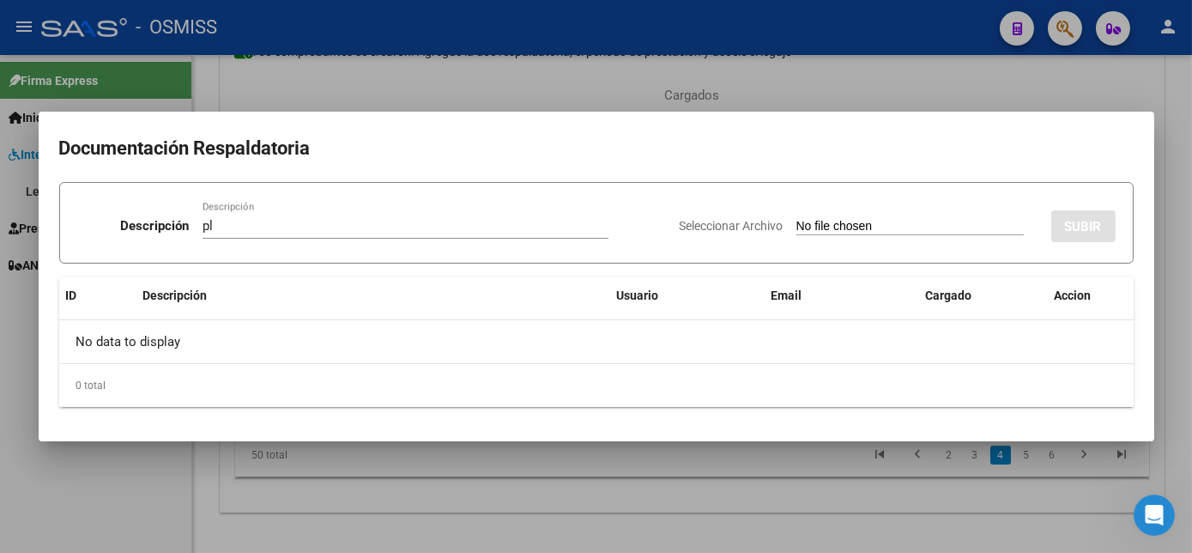
click at [876, 495] on div at bounding box center [596, 276] width 1192 height 553
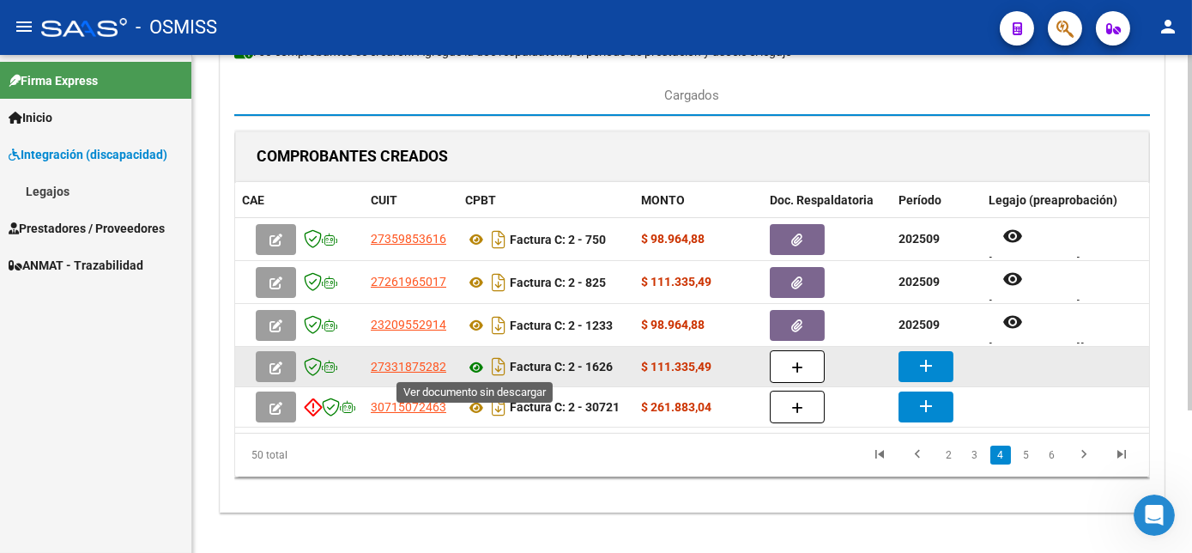
click at [473, 361] on icon at bounding box center [476, 367] width 22 height 21
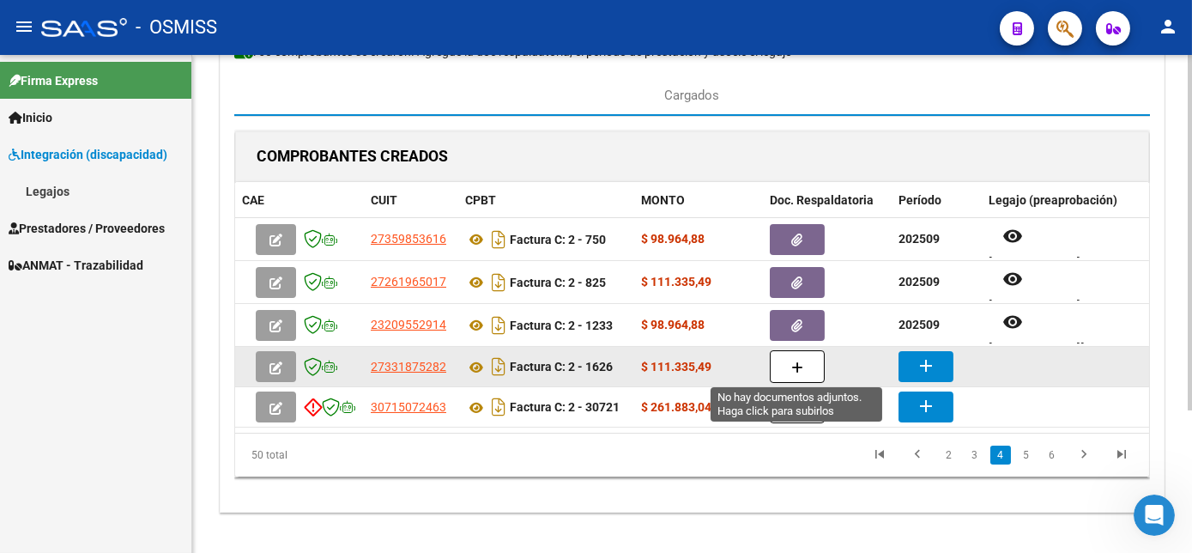
click at [806, 359] on button "button" at bounding box center [797, 366] width 55 height 33
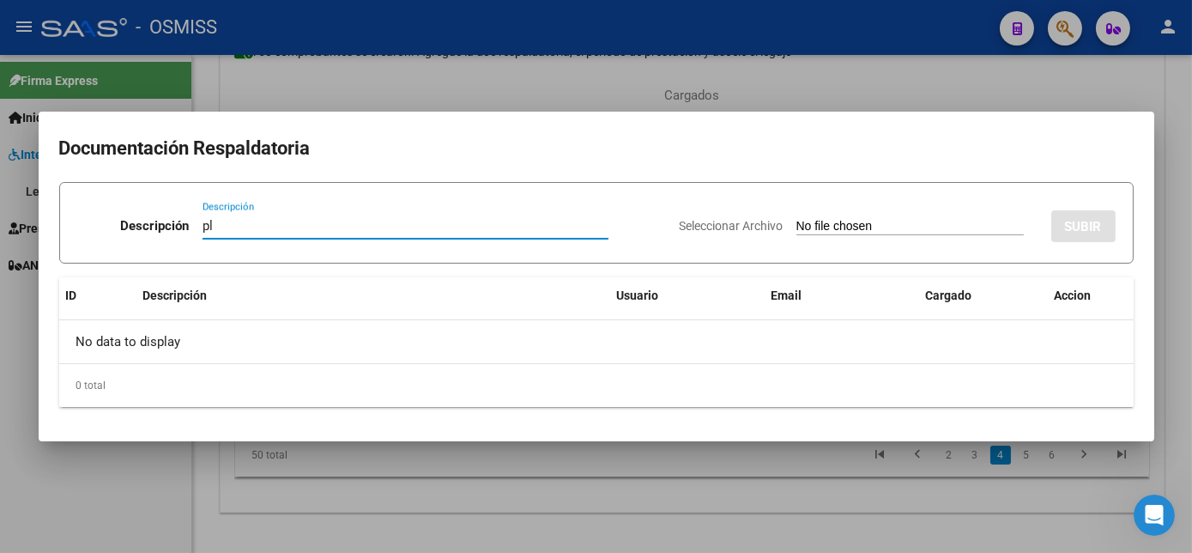
type input "pl"
click at [796, 219] on input "Seleccionar Archivo" at bounding box center [909, 227] width 227 height 16
type input "C:\fakepath\PL 2-1626 COLMENARES S - PSICO 09.pdf"
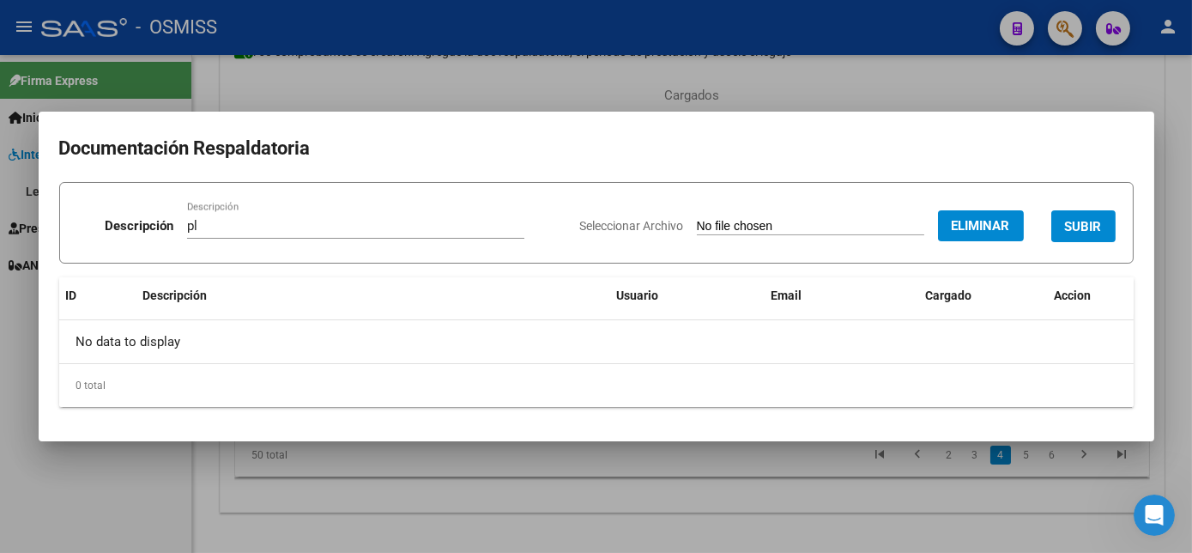
click at [812, 508] on div at bounding box center [596, 276] width 1192 height 553
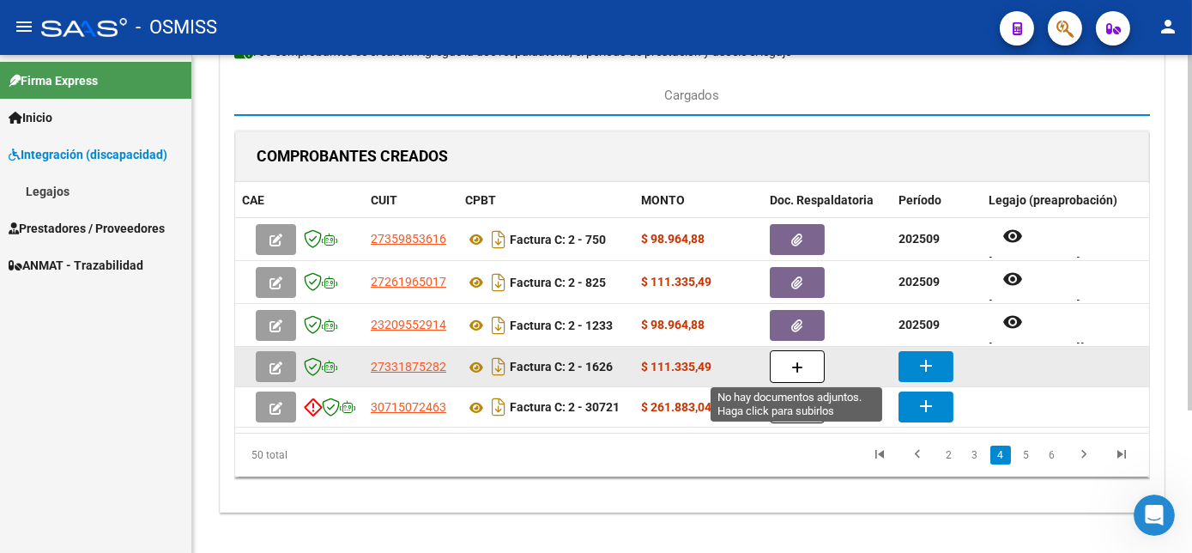
click at [778, 365] on button "button" at bounding box center [797, 366] width 55 height 33
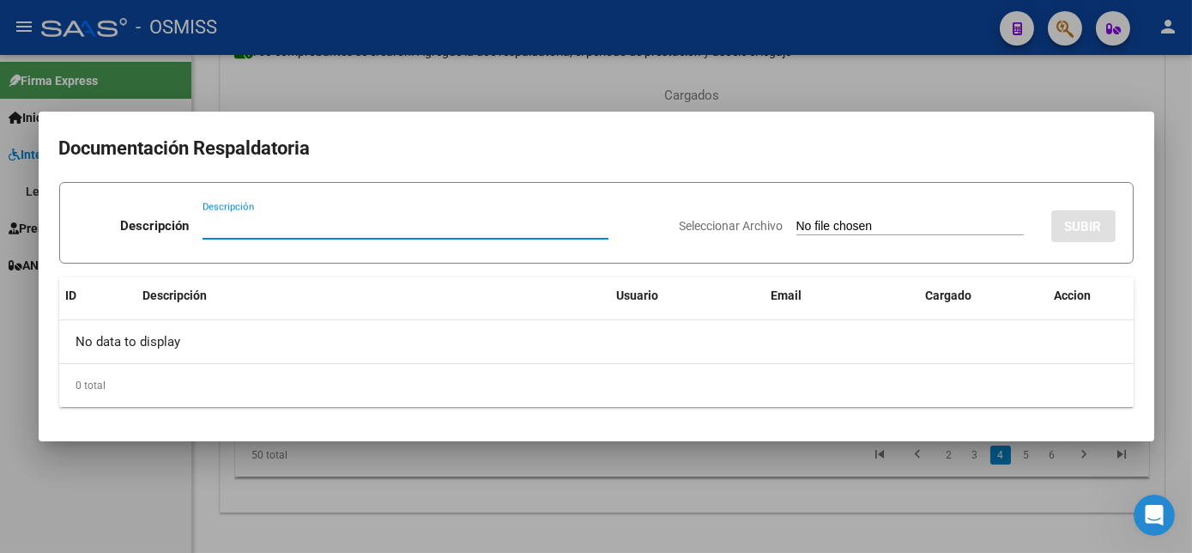
click at [455, 218] on input "Descripción" at bounding box center [406, 225] width 406 height 15
type input "pl"
click at [796, 219] on input "Seleccionar Archivo" at bounding box center [909, 227] width 227 height 16
type input "C:\fakepath\PL 2-1626 COLMENARES S - PSICO 09.pdf"
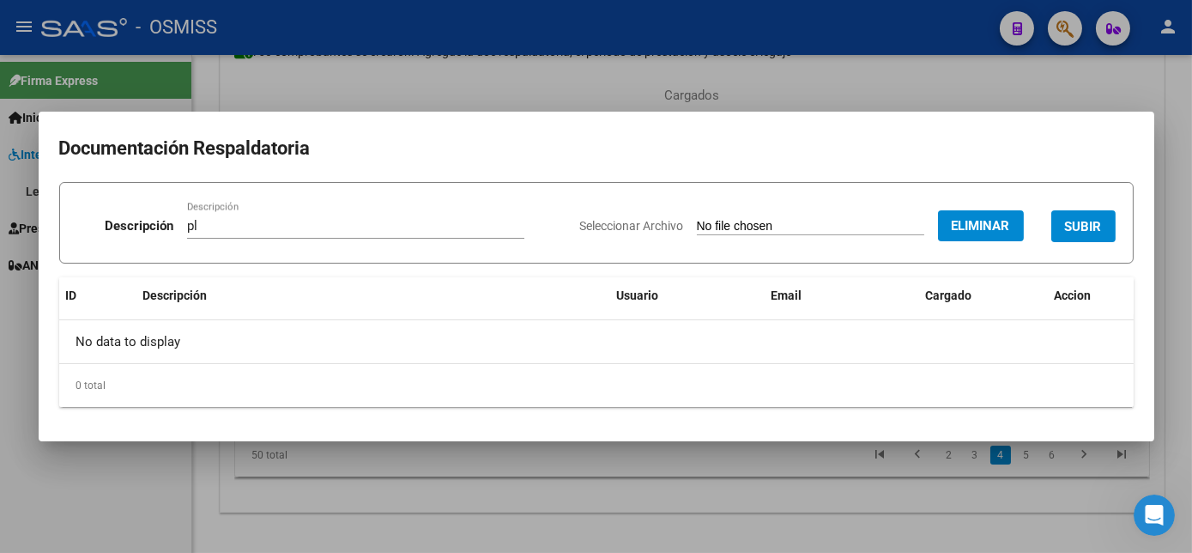
click at [1070, 223] on span "SUBIR" at bounding box center [1083, 226] width 37 height 15
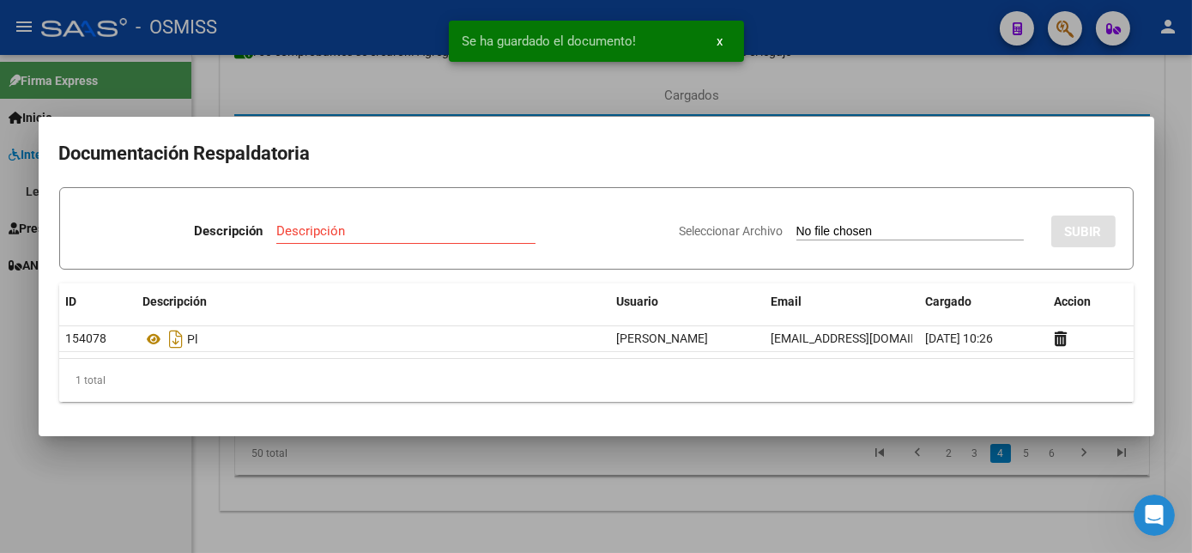
click at [649, 492] on div at bounding box center [596, 276] width 1192 height 553
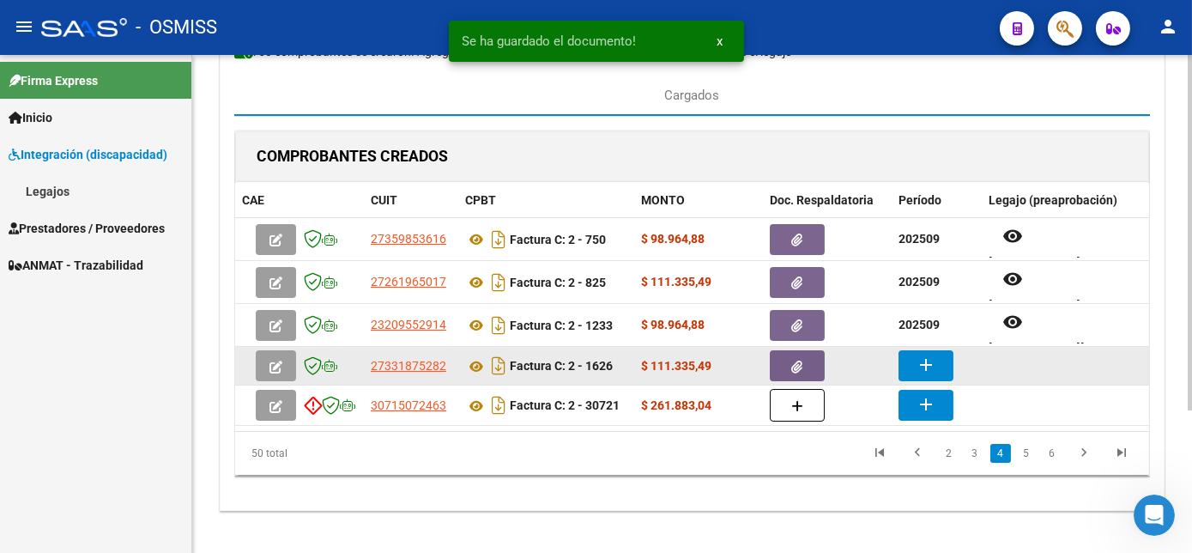
click at [923, 368] on mat-icon "add" at bounding box center [926, 364] width 21 height 21
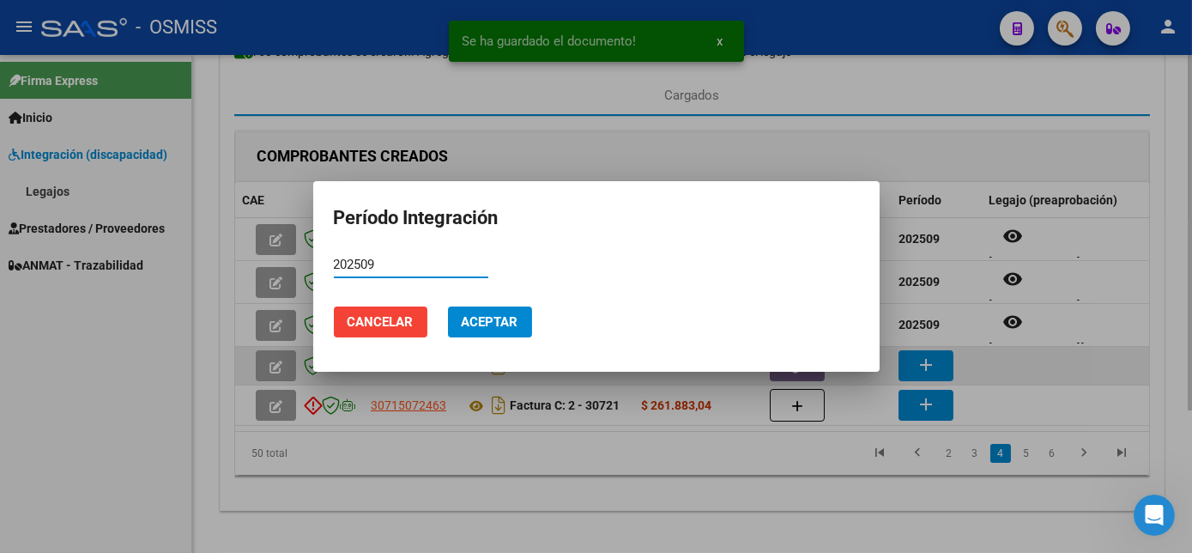
type input "202509"
click at [448, 306] on button "Aceptar" at bounding box center [490, 321] width 84 height 31
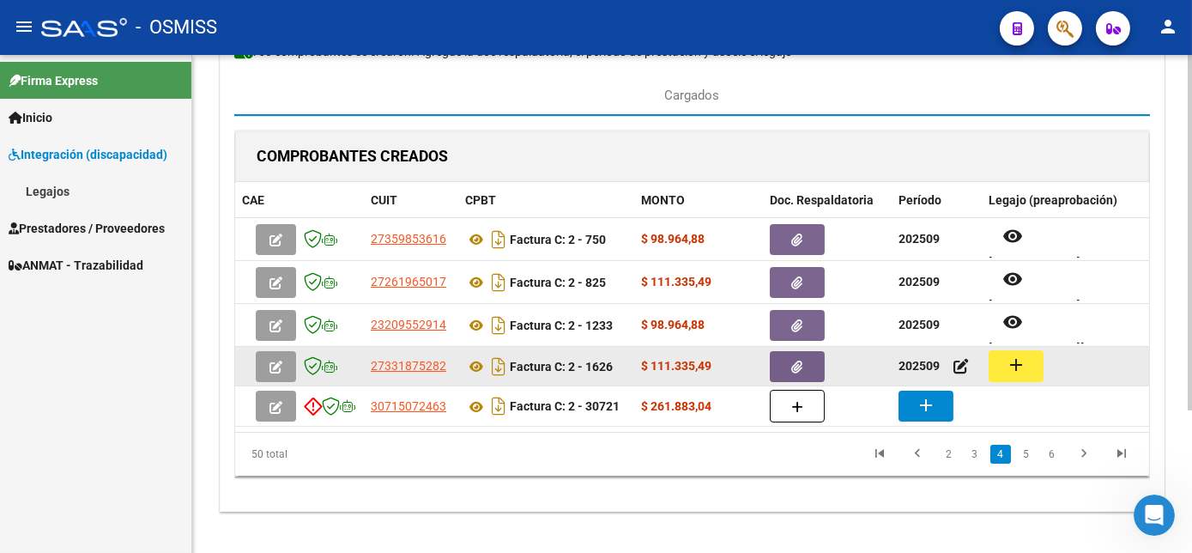
click at [1013, 360] on mat-icon "add" at bounding box center [1016, 364] width 21 height 21
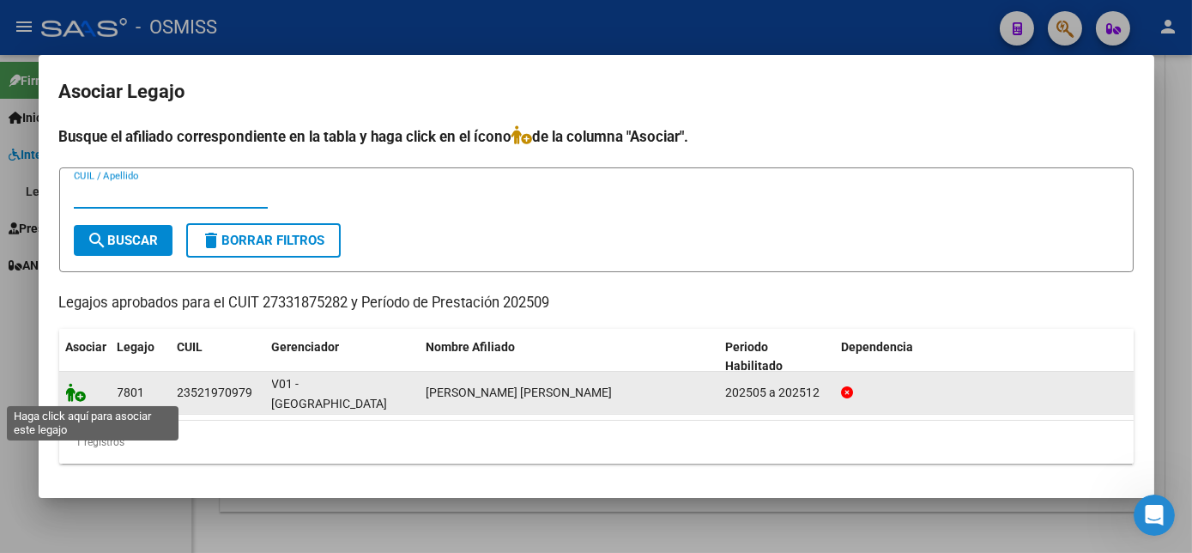
click at [78, 391] on icon at bounding box center [76, 392] width 21 height 19
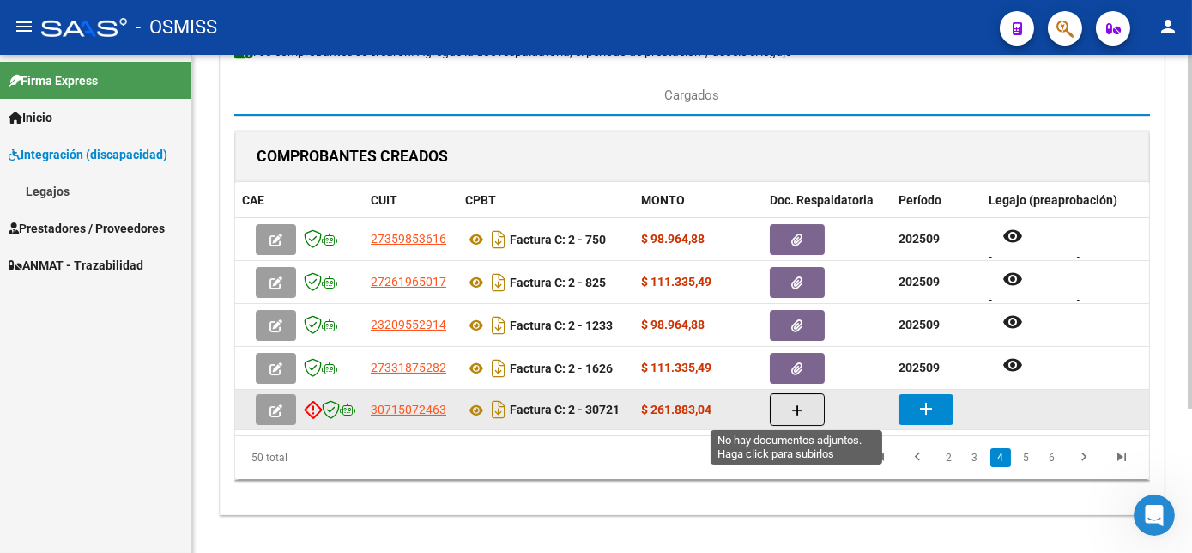
click at [784, 403] on button "button" at bounding box center [797, 409] width 55 height 33
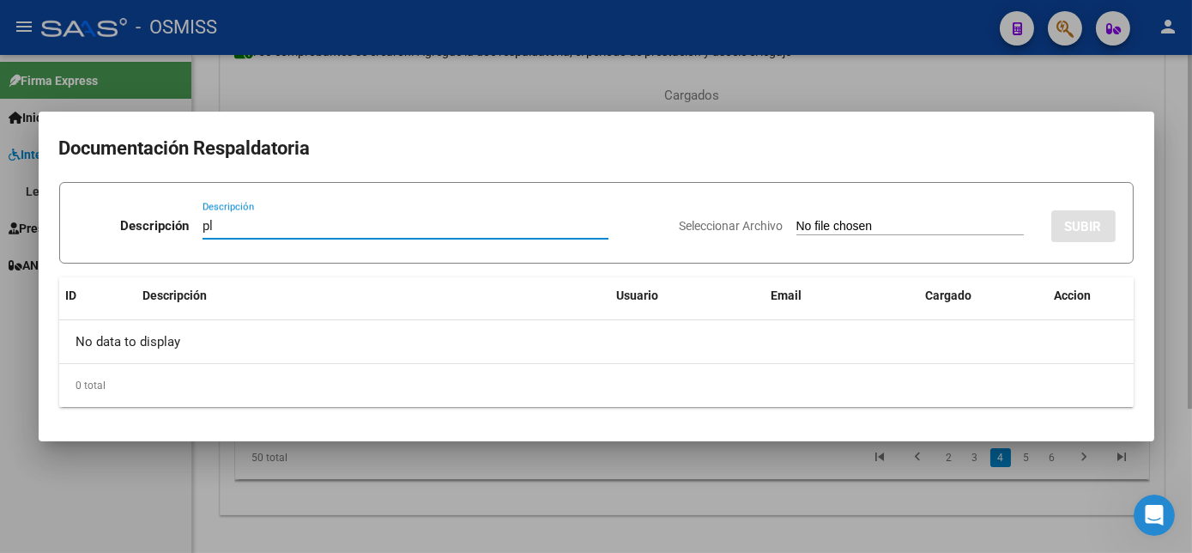
type input "pl"
click at [796, 219] on input "Seleccionar Archivo" at bounding box center [909, 227] width 227 height 16
type input "C:\fakepath\PL 2-30721 ALMIRON G - MIS 09.pdf"
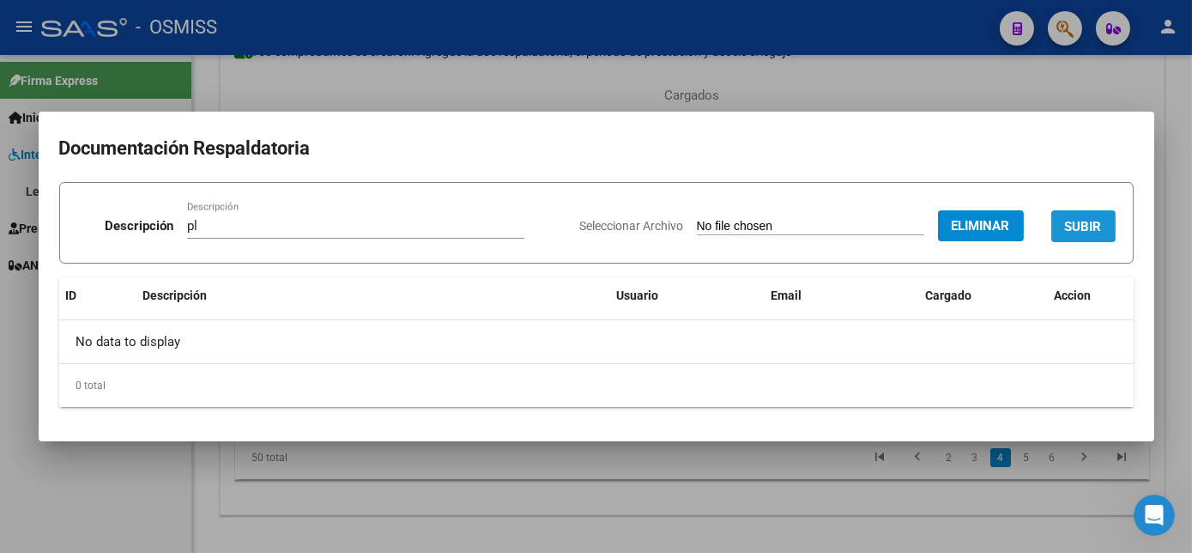
click at [1087, 225] on span "SUBIR" at bounding box center [1083, 226] width 37 height 15
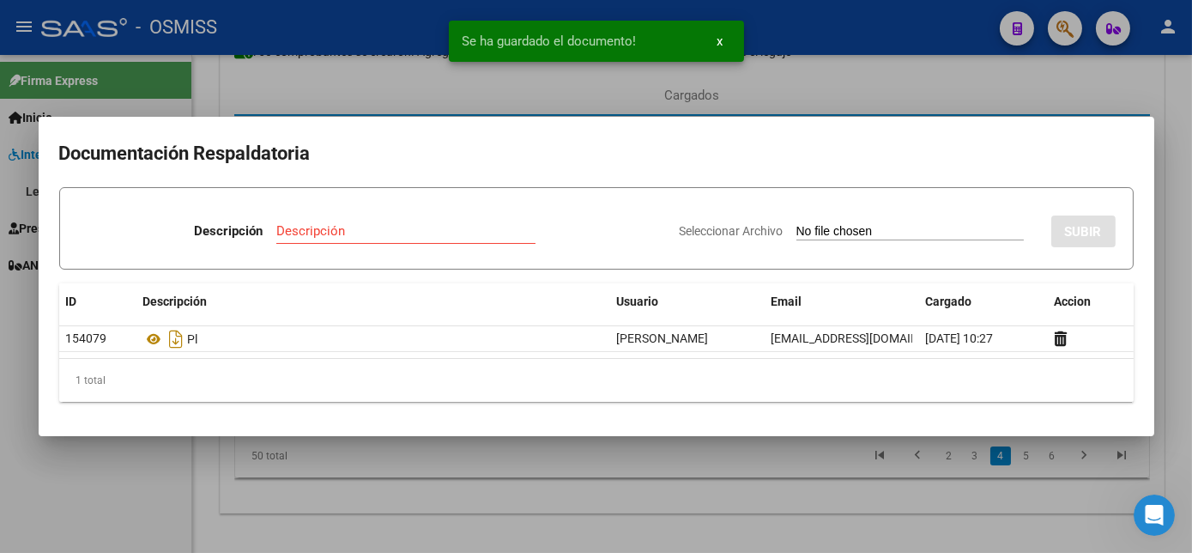
click at [810, 505] on div at bounding box center [596, 276] width 1192 height 553
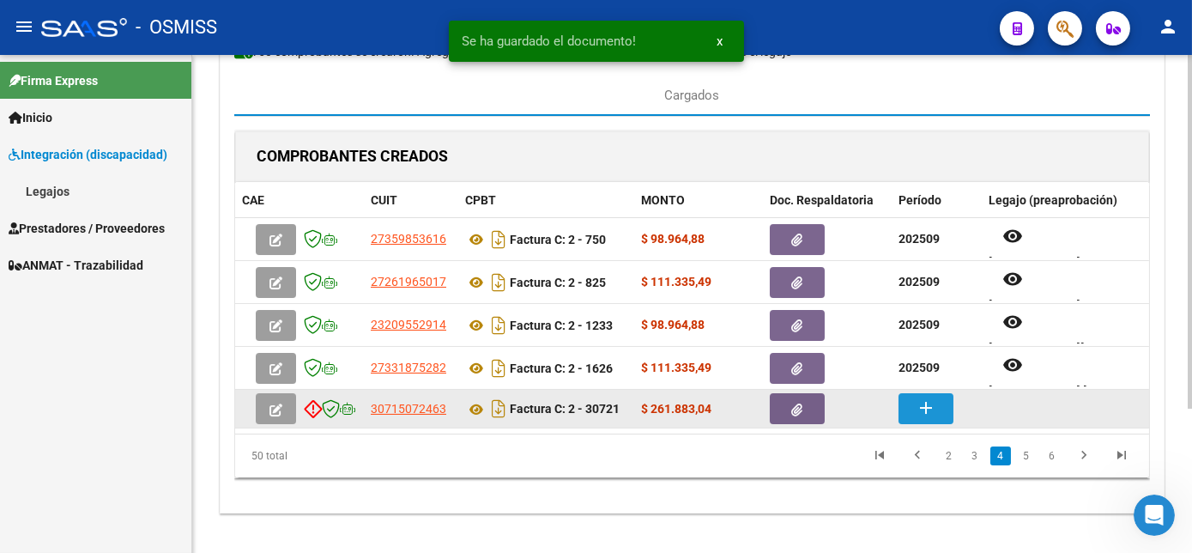
click at [938, 403] on button "add" at bounding box center [926, 408] width 55 height 31
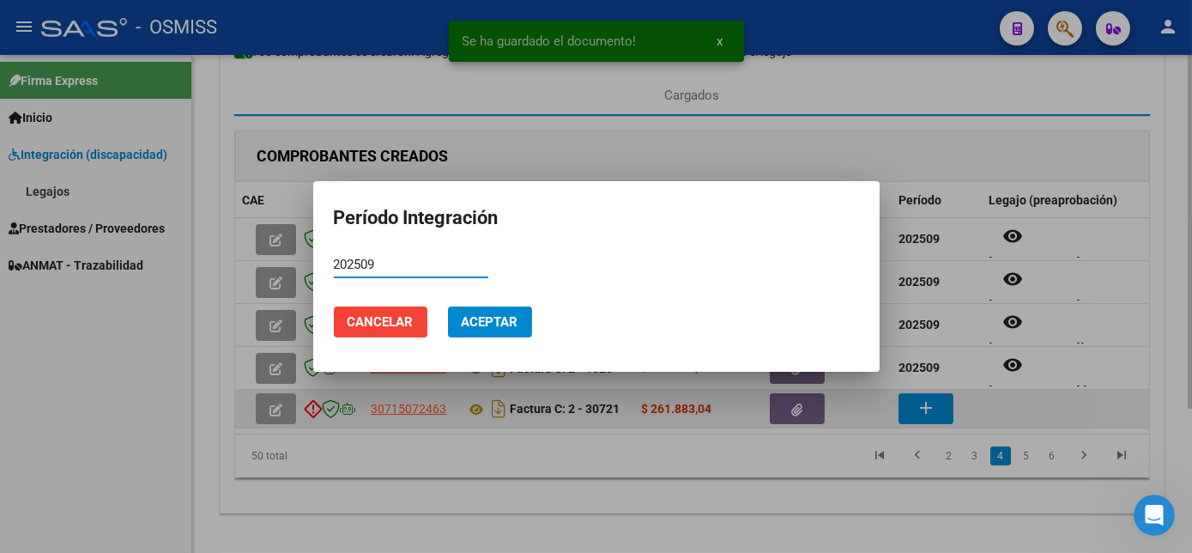
type input "202509"
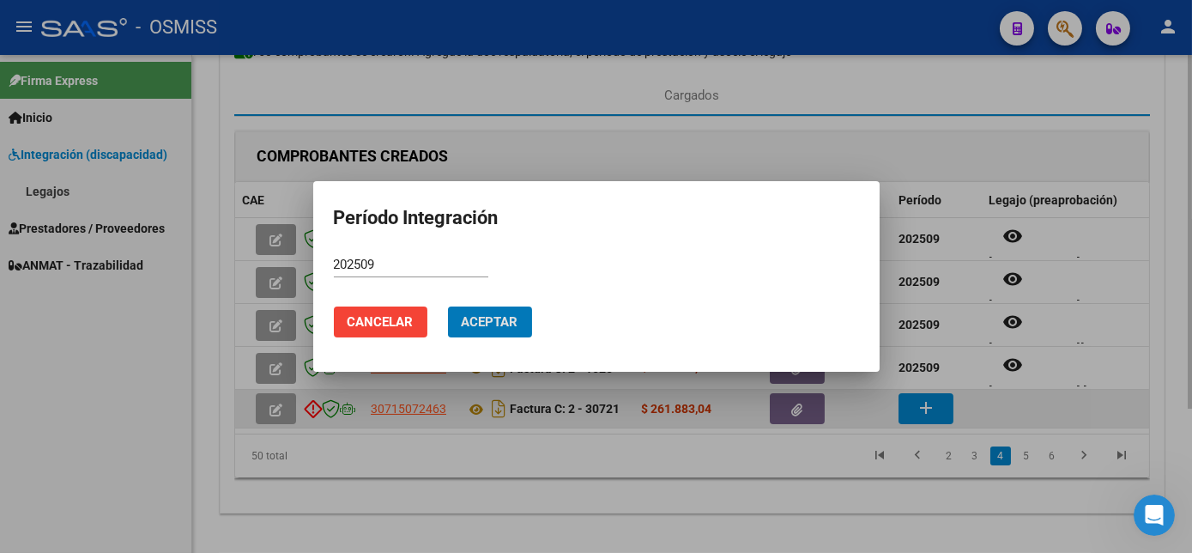
click at [448, 306] on button "Aceptar" at bounding box center [490, 321] width 84 height 31
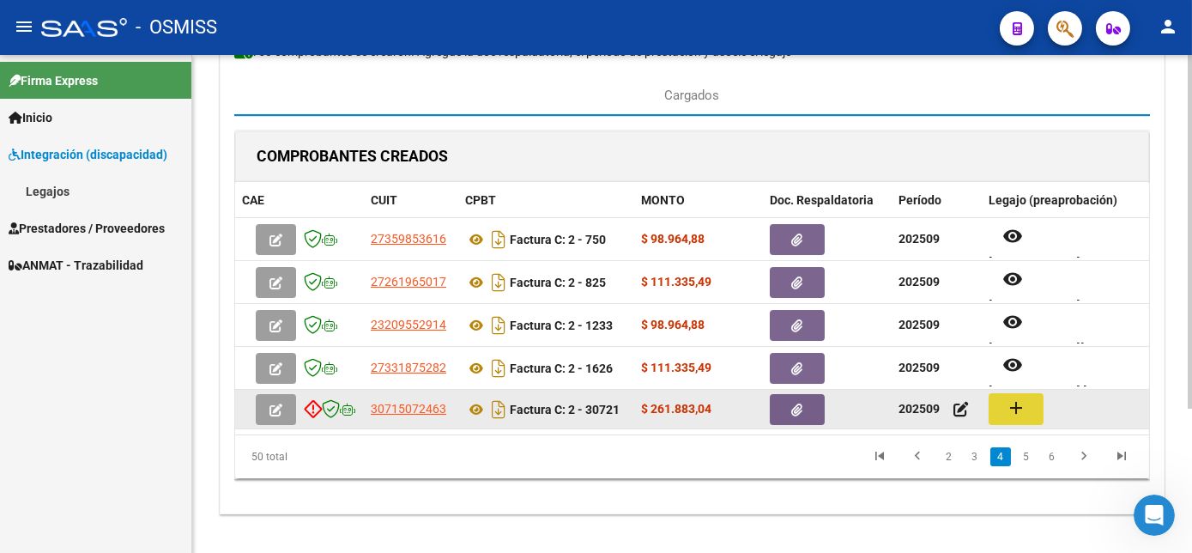
click at [1034, 405] on button "add" at bounding box center [1016, 409] width 55 height 32
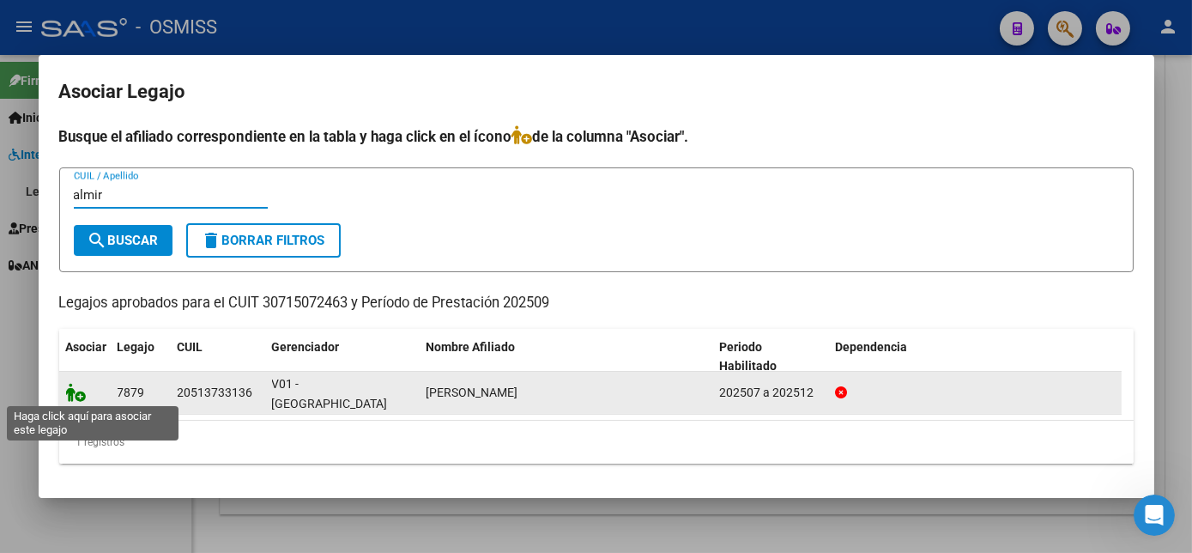
type input "almir"
click at [73, 392] on icon at bounding box center [76, 392] width 21 height 19
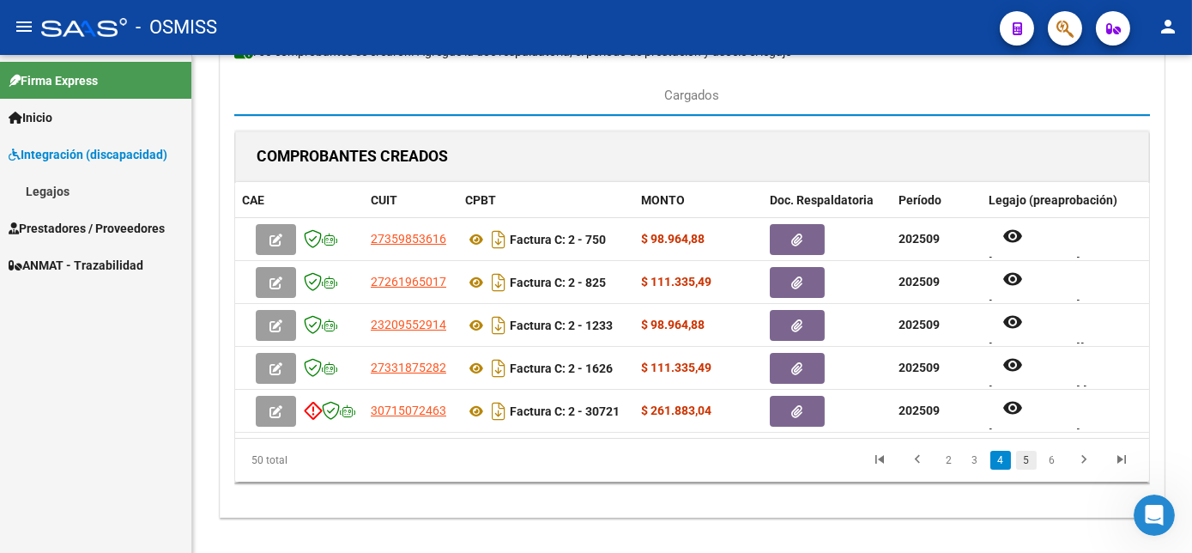
click at [1026, 469] on link "5" at bounding box center [1026, 460] width 21 height 19
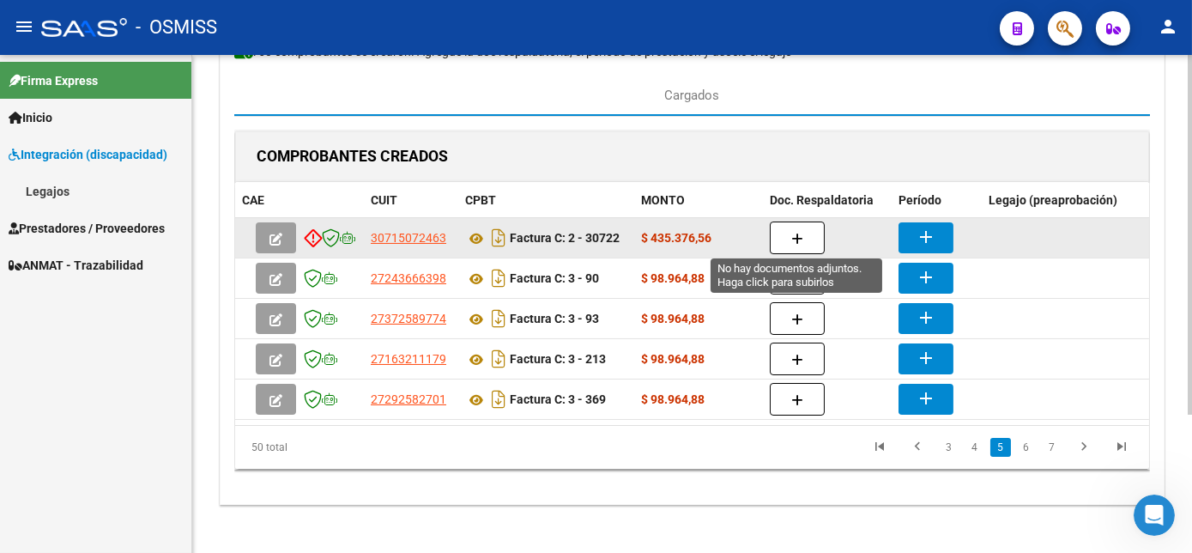
click at [779, 238] on button "button" at bounding box center [797, 237] width 55 height 33
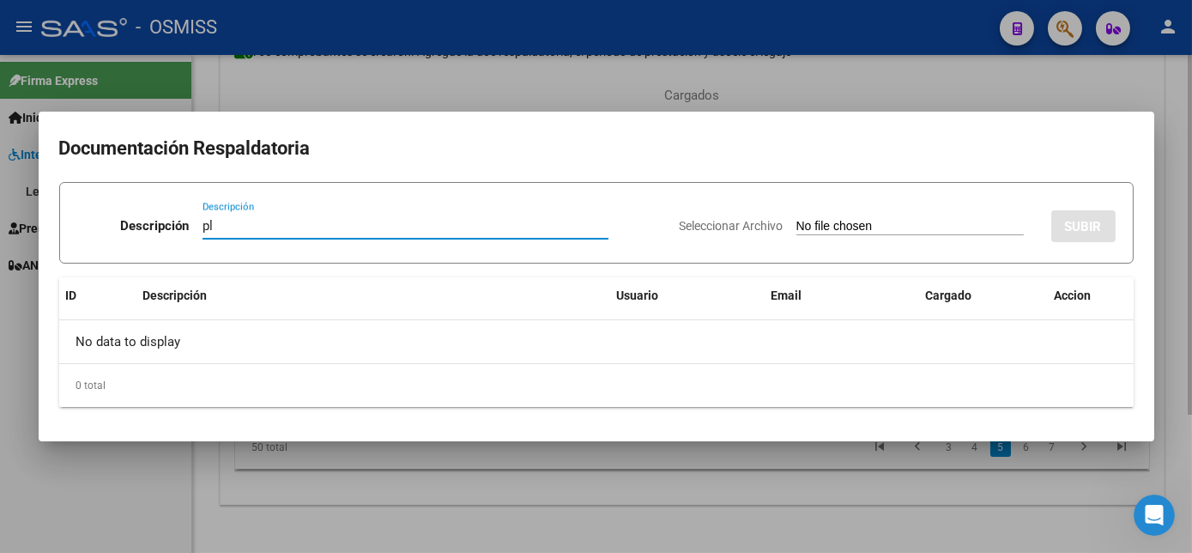
type input "pl"
click at [796, 219] on input "Seleccionar Archivo" at bounding box center [909, 227] width 227 height 16
type input "C:\fakepath\PL 2-30722 AQUINO C - MII 09.pdf"
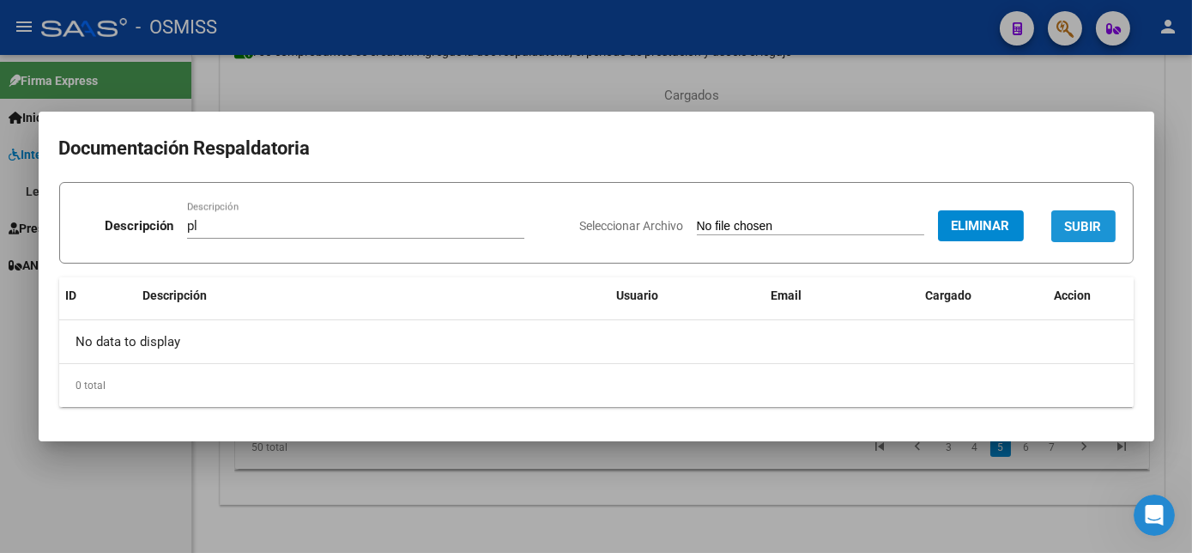
click at [1087, 235] on button "SUBIR" at bounding box center [1083, 226] width 64 height 32
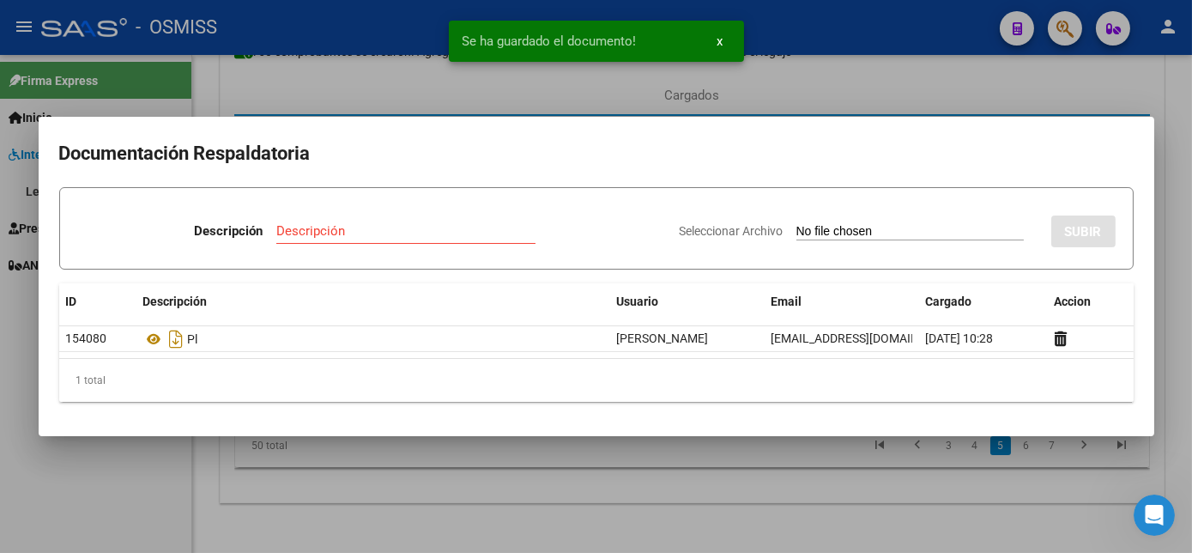
click at [612, 501] on div at bounding box center [596, 276] width 1192 height 553
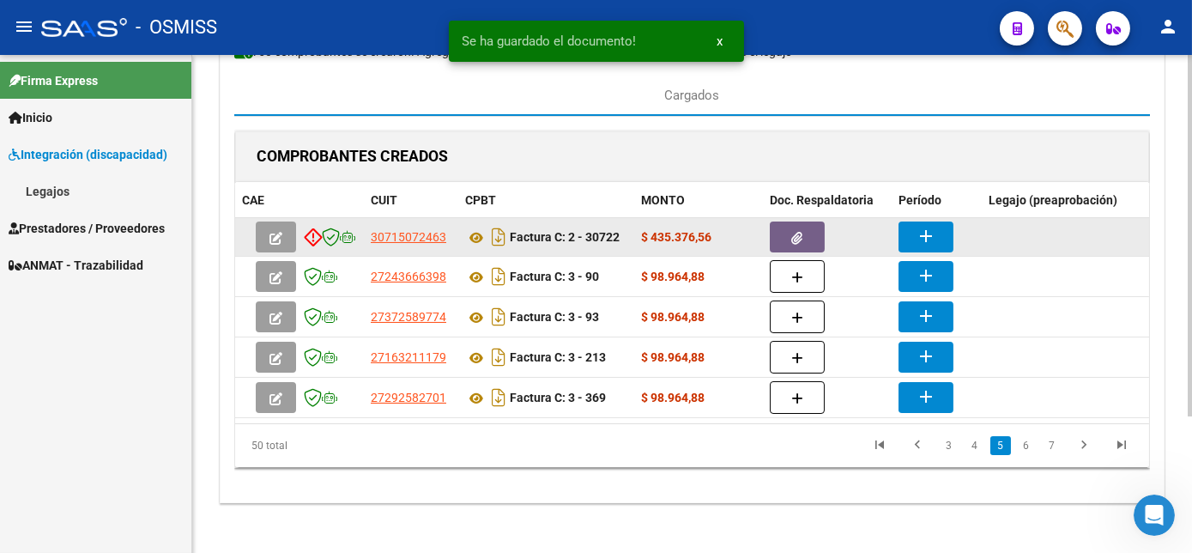
click at [907, 238] on button "add" at bounding box center [926, 236] width 55 height 31
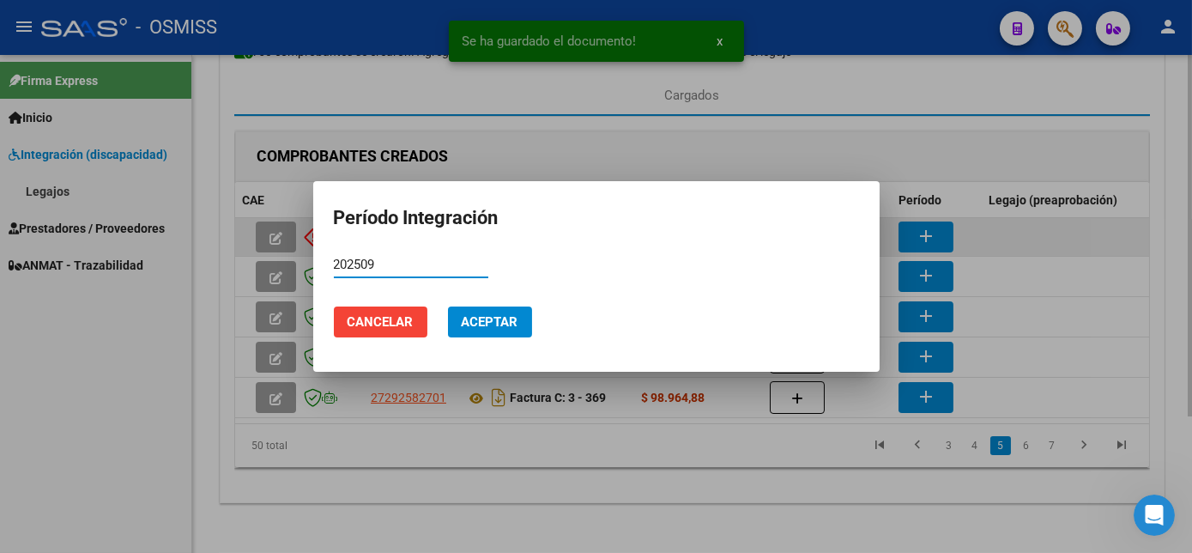
type input "202509"
click at [448, 306] on button "Aceptar" at bounding box center [490, 321] width 84 height 31
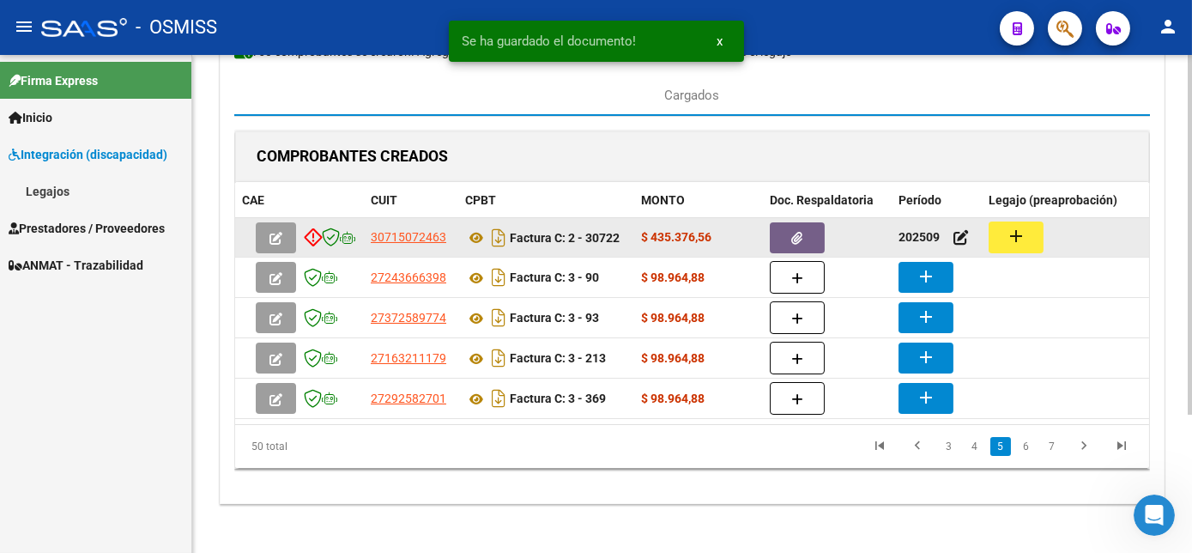
click at [1027, 232] on button "add" at bounding box center [1016, 237] width 55 height 32
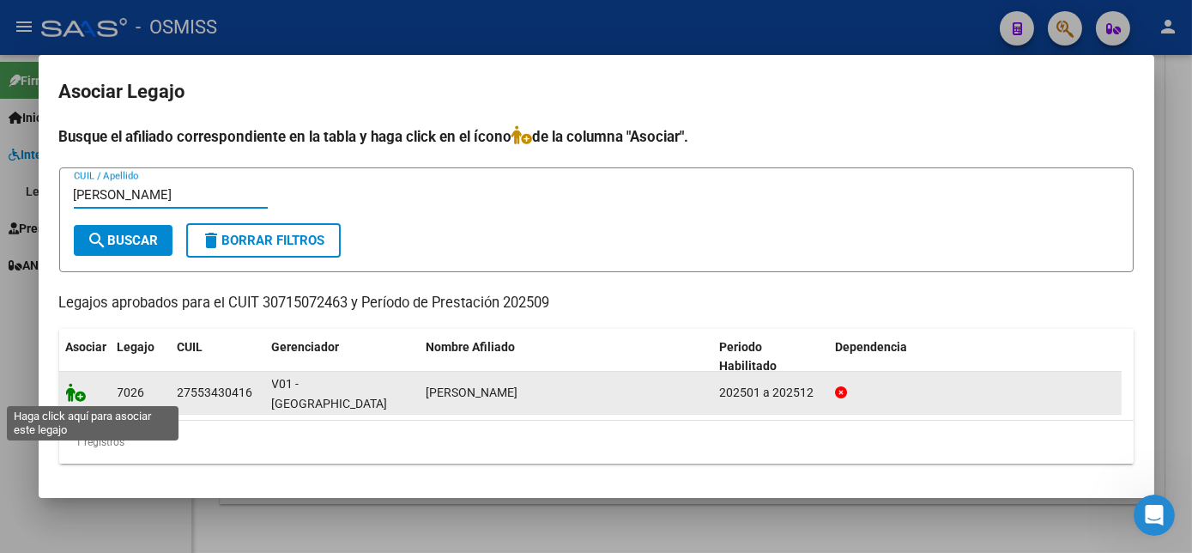
type input "aquino"
click at [76, 393] on icon at bounding box center [76, 392] width 21 height 19
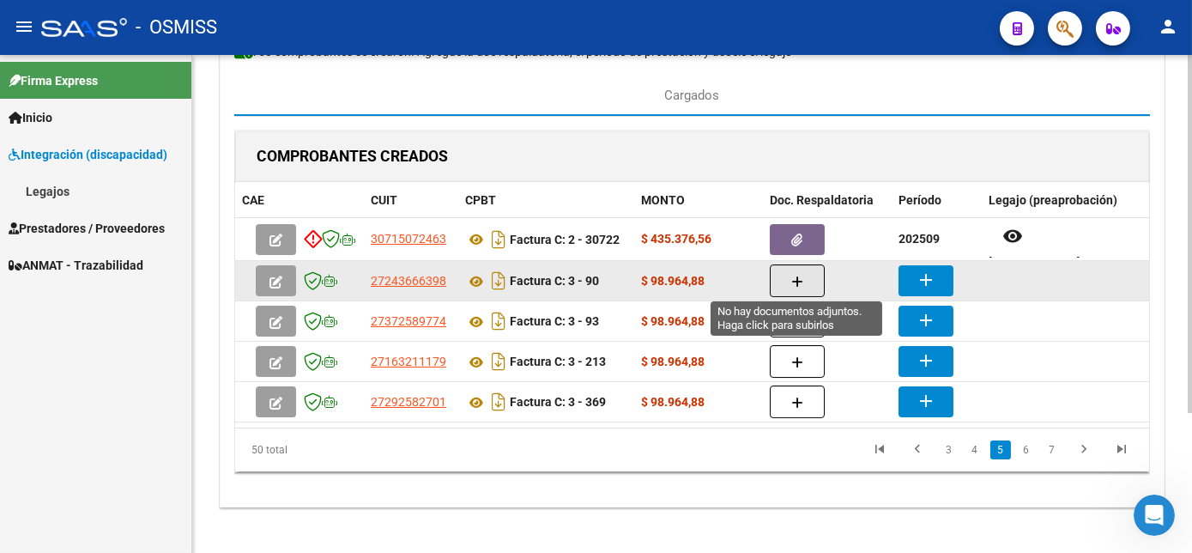
click at [796, 283] on icon "button" at bounding box center [797, 281] width 12 height 13
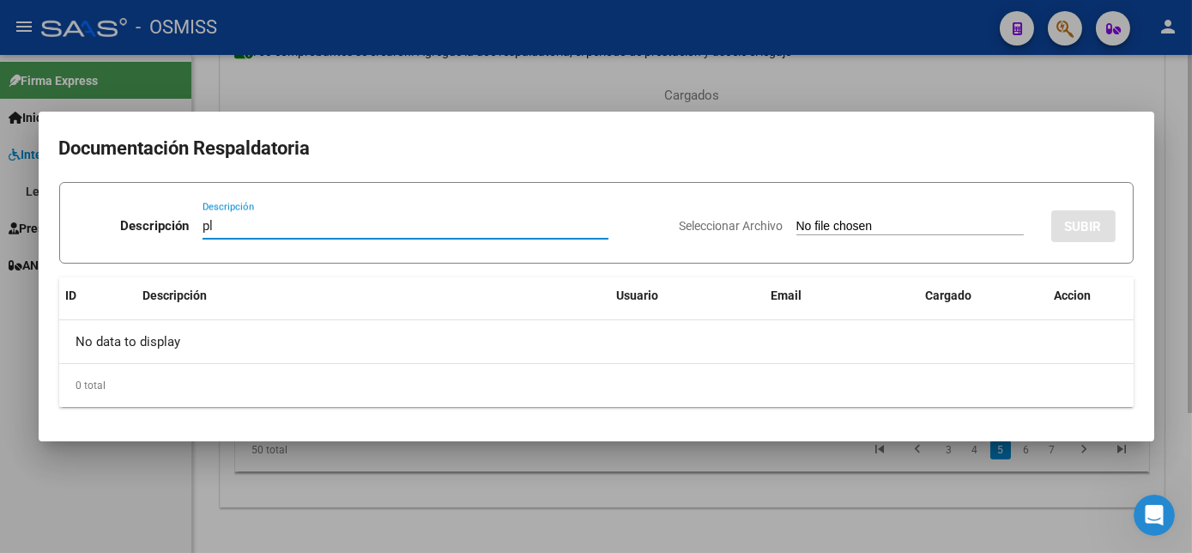
type input "pl"
click at [796, 219] on input "Seleccionar Archivo" at bounding box center [909, 227] width 227 height 16
type input "C:\fakepath\PL 3-90 COLMENARES S -PSP 09.pdf"
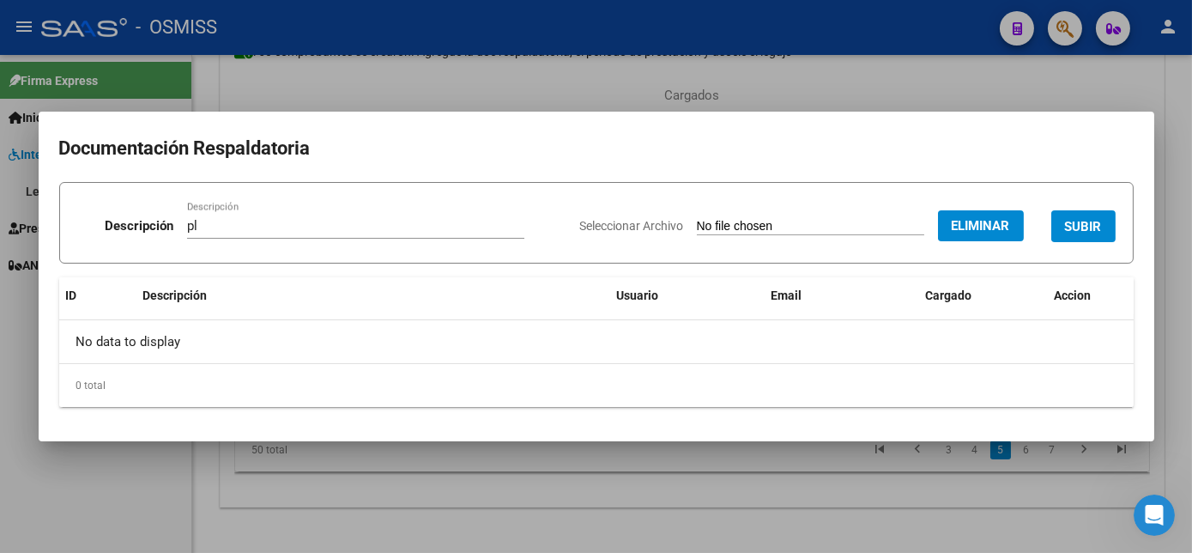
click at [1080, 223] on span "SUBIR" at bounding box center [1083, 226] width 37 height 15
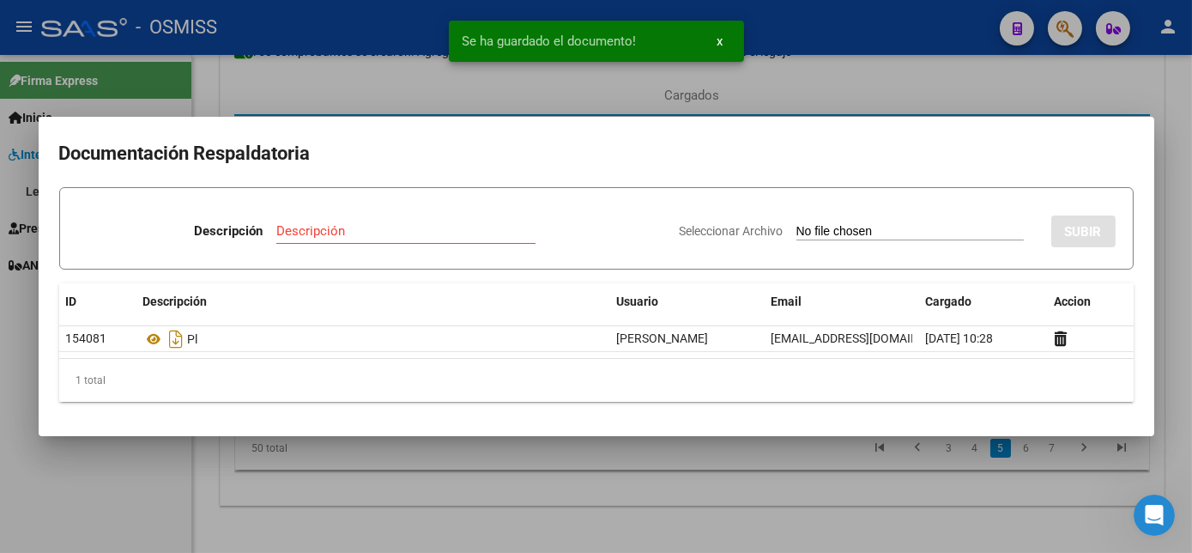
click at [642, 508] on div at bounding box center [596, 276] width 1192 height 553
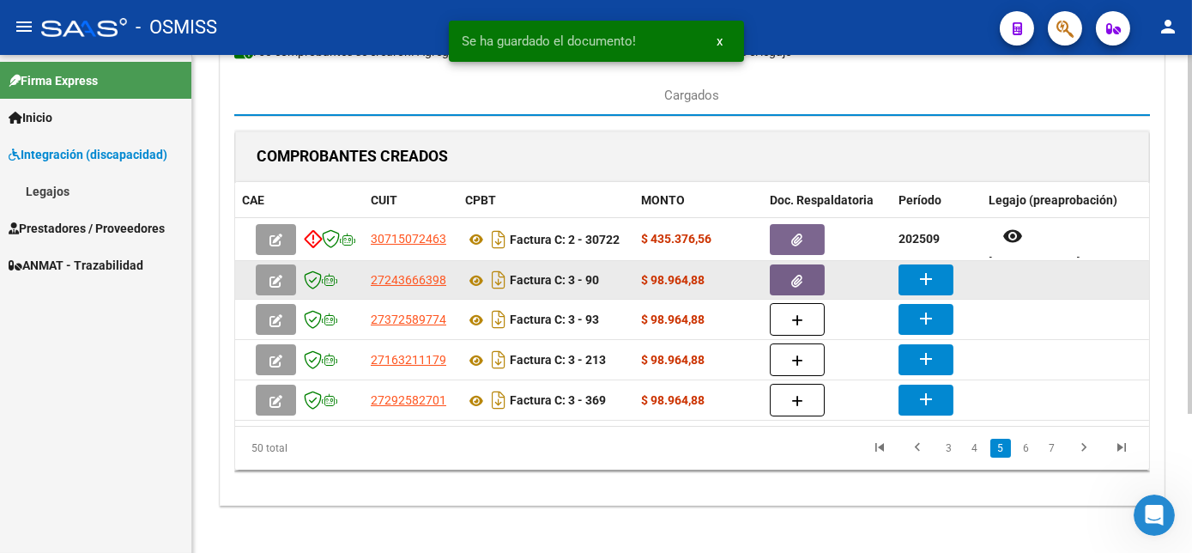
click at [913, 283] on button "add" at bounding box center [926, 279] width 55 height 31
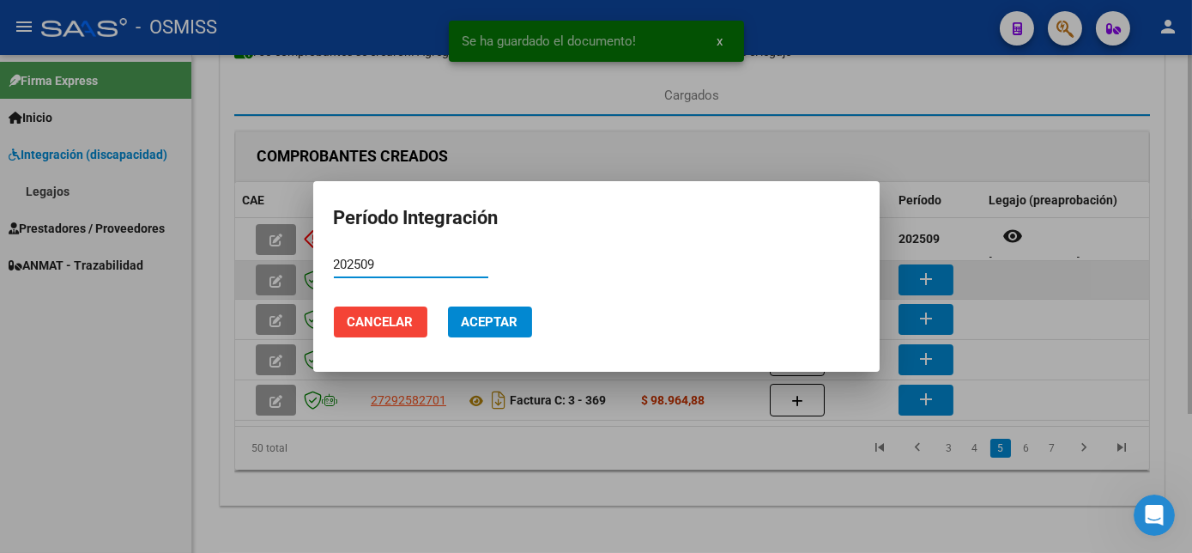
type input "202509"
click at [334, 306] on button "Cancelar" at bounding box center [381, 321] width 94 height 31
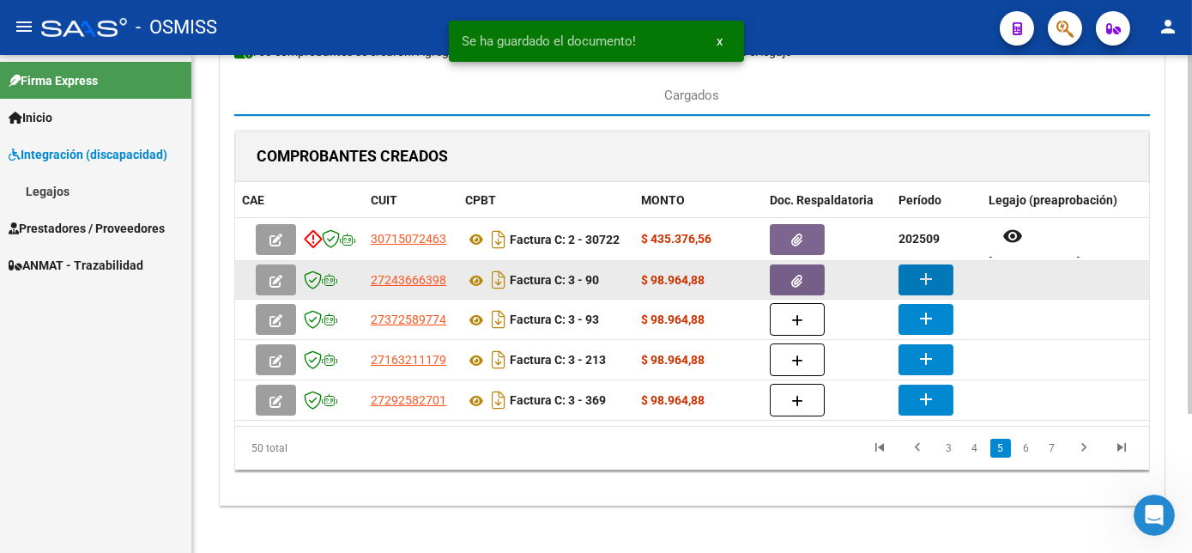
click at [931, 269] on mat-icon "add" at bounding box center [926, 279] width 21 height 21
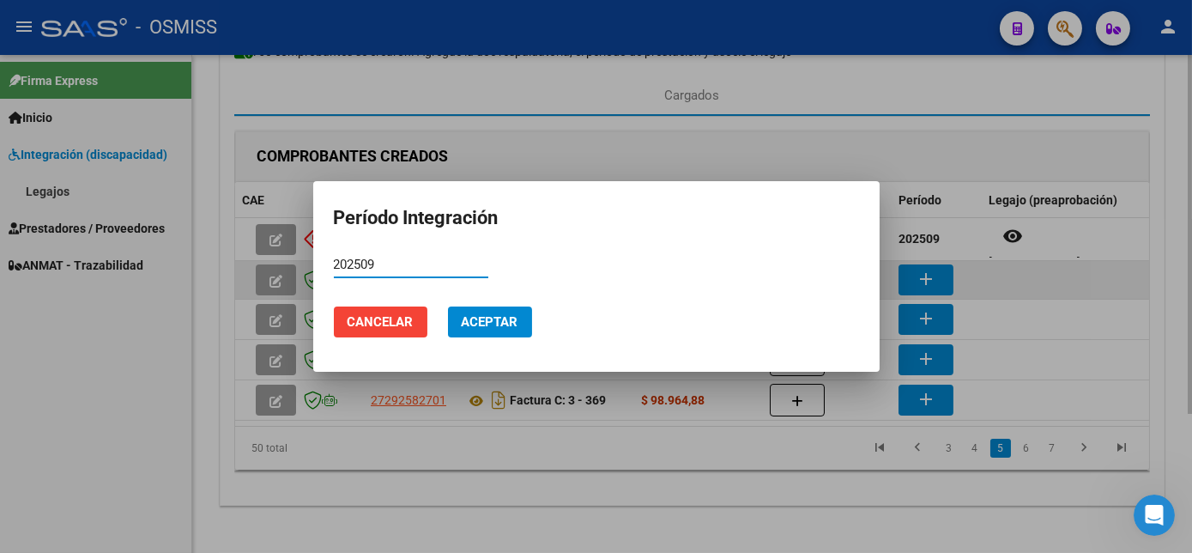
type input "202509"
click at [448, 306] on button "Aceptar" at bounding box center [490, 321] width 84 height 31
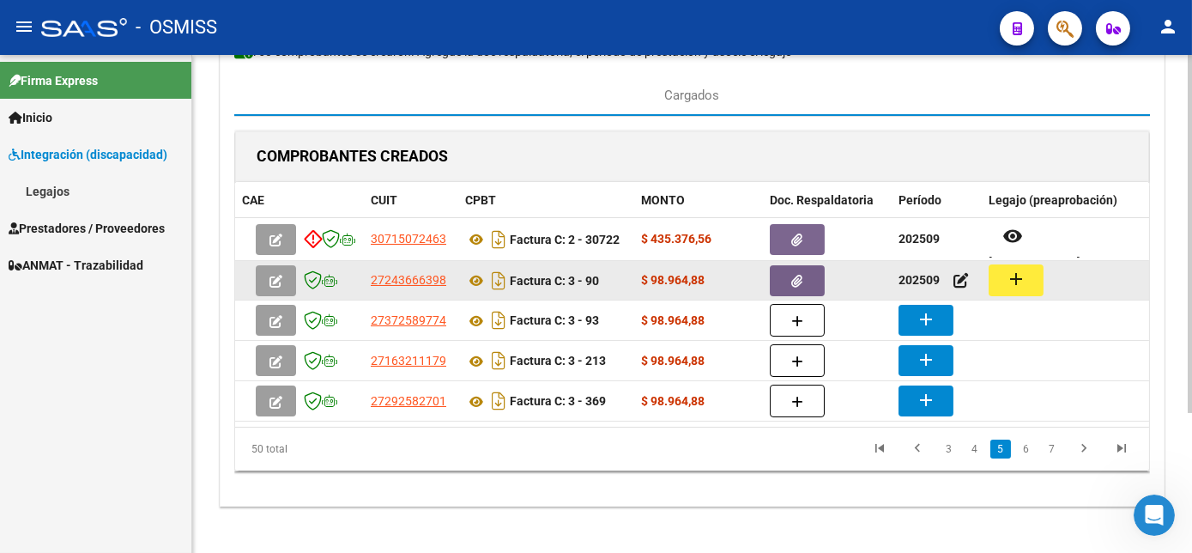
click at [1007, 264] on button "add" at bounding box center [1016, 280] width 55 height 32
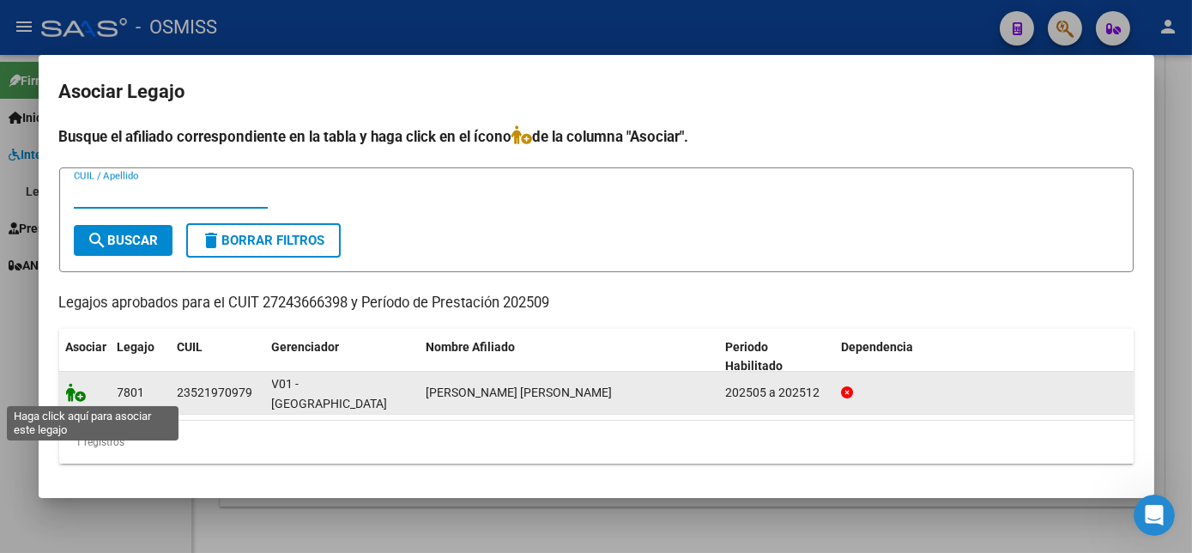
click at [69, 396] on icon at bounding box center [76, 392] width 21 height 19
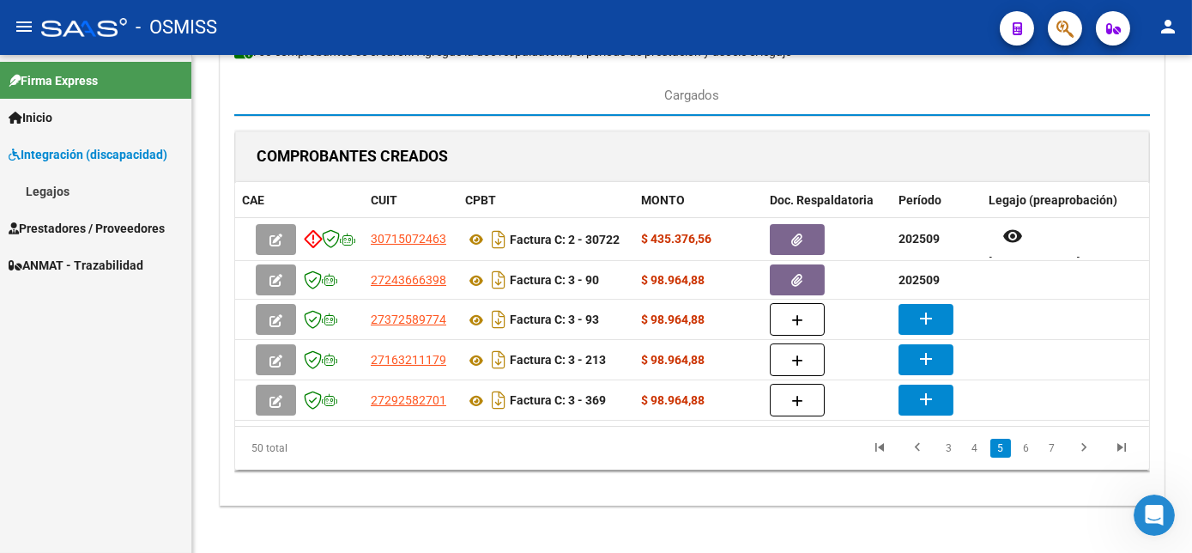
click at [150, 520] on div "Firma Express Inicio Instructivos Contacto OS Integración (discapacidad) Legajo…" at bounding box center [95, 304] width 191 height 498
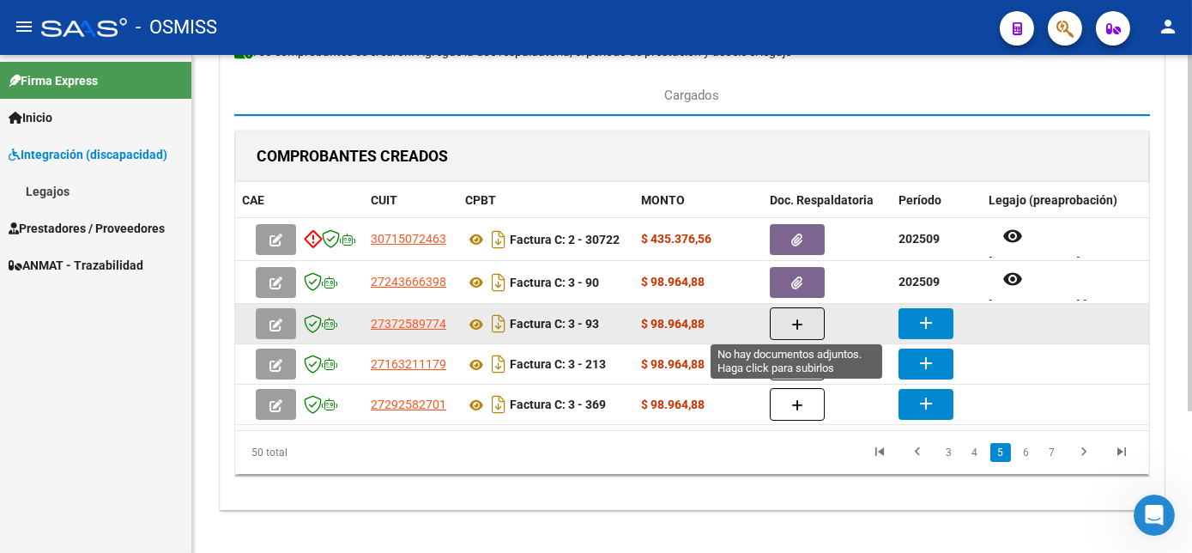
click at [803, 324] on button "button" at bounding box center [797, 323] width 55 height 33
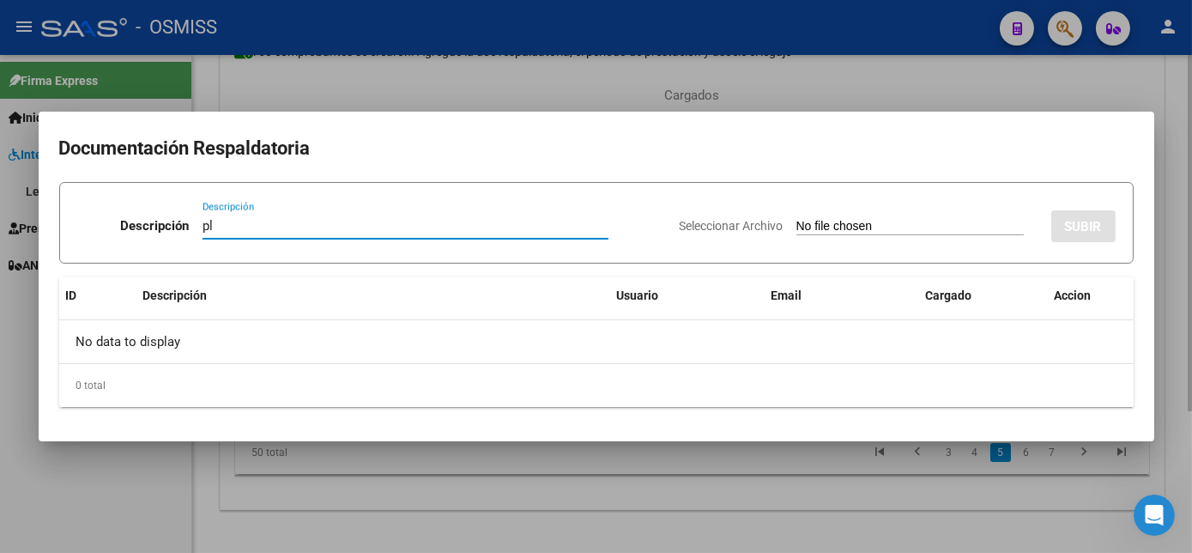
type input "pl"
click at [796, 219] on input "Seleccionar Archivo" at bounding box center [909, 227] width 227 height 16
type input "C:\fakepath\PL 3-93 JUAREZ L -PSP 09.pdf"
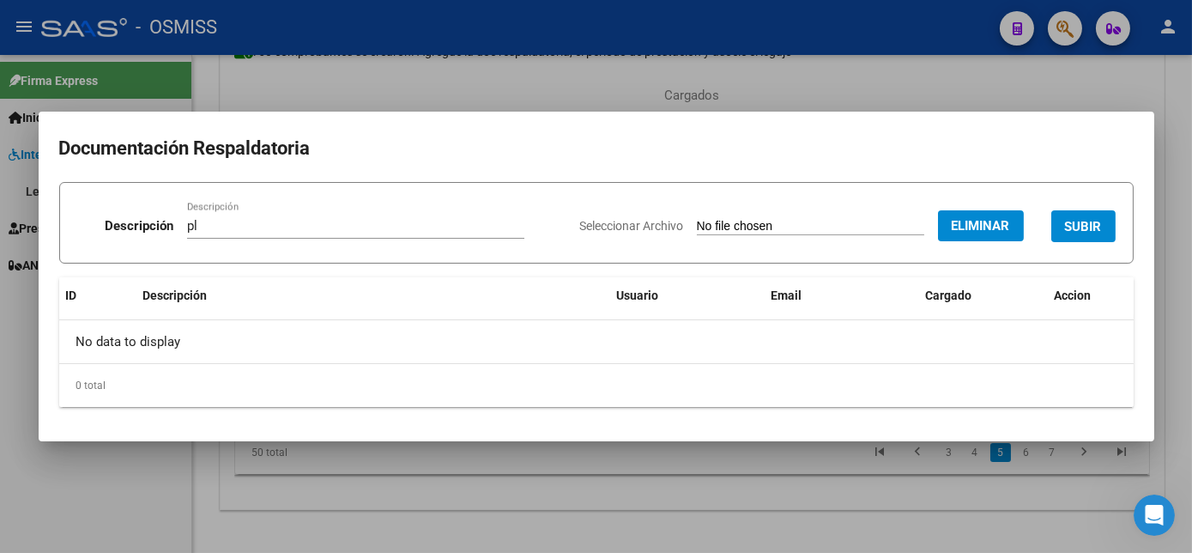
click at [1099, 232] on span "SUBIR" at bounding box center [1083, 226] width 37 height 15
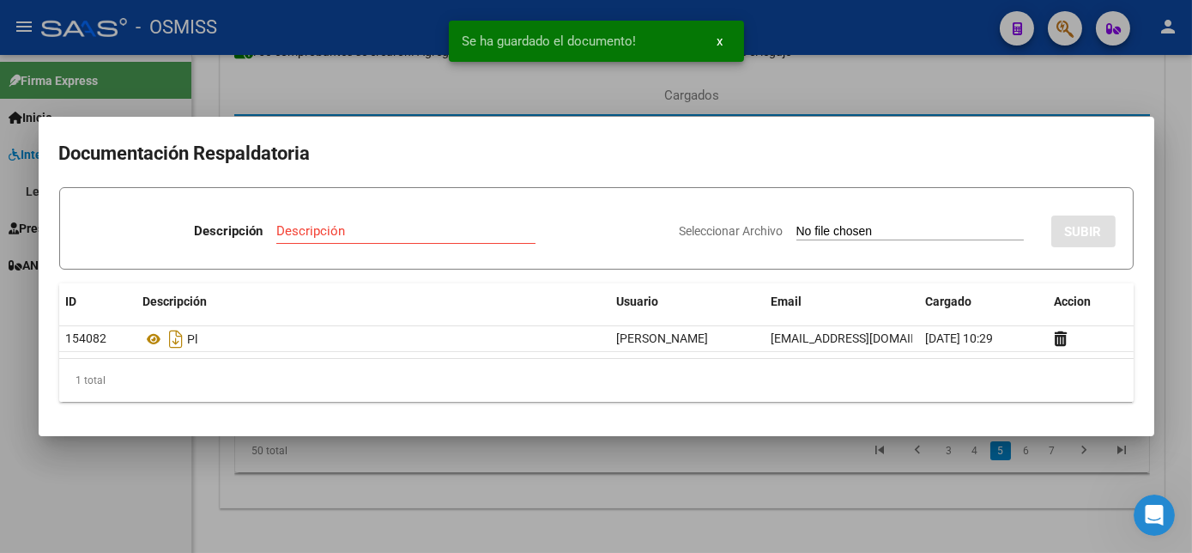
click at [825, 522] on div at bounding box center [596, 276] width 1192 height 553
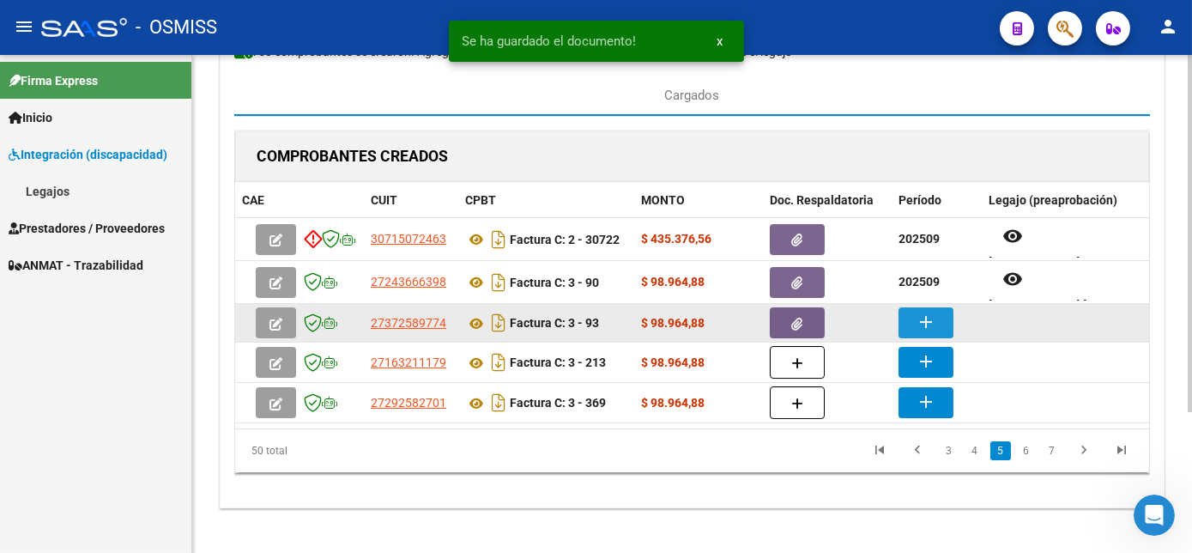
click at [929, 322] on mat-icon "add" at bounding box center [926, 322] width 21 height 21
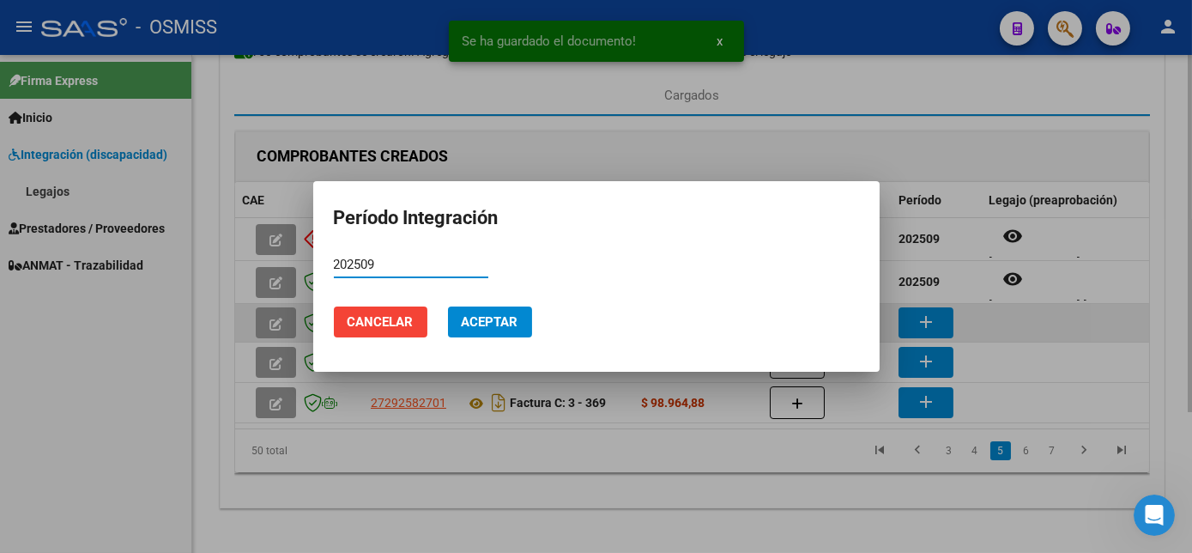
type input "202509"
click at [448, 306] on button "Aceptar" at bounding box center [490, 321] width 84 height 31
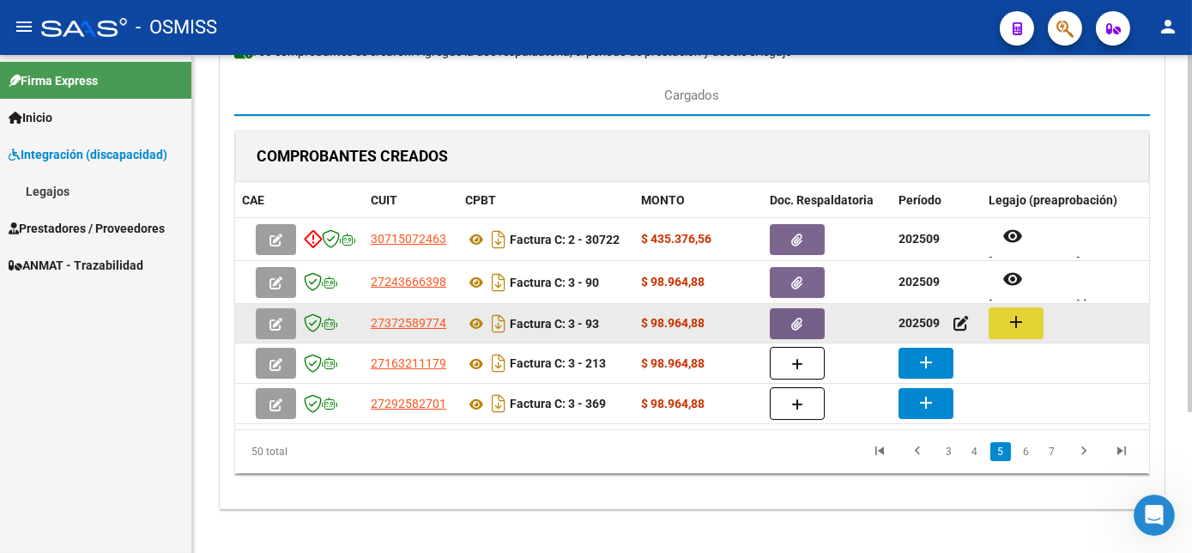
click at [1034, 324] on button "add" at bounding box center [1016, 323] width 55 height 32
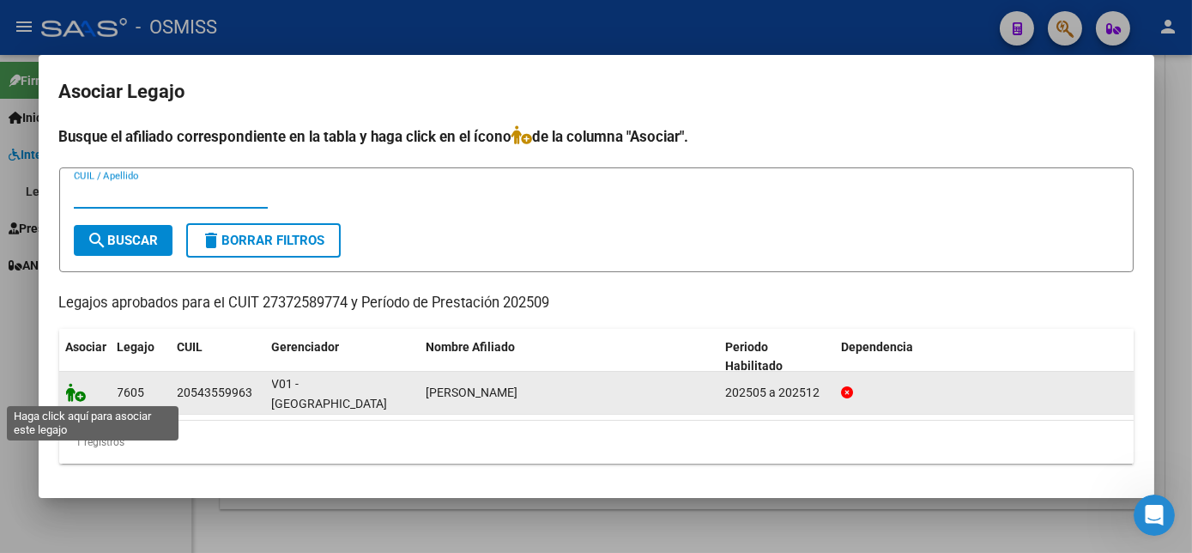
click at [82, 396] on icon at bounding box center [76, 392] width 21 height 19
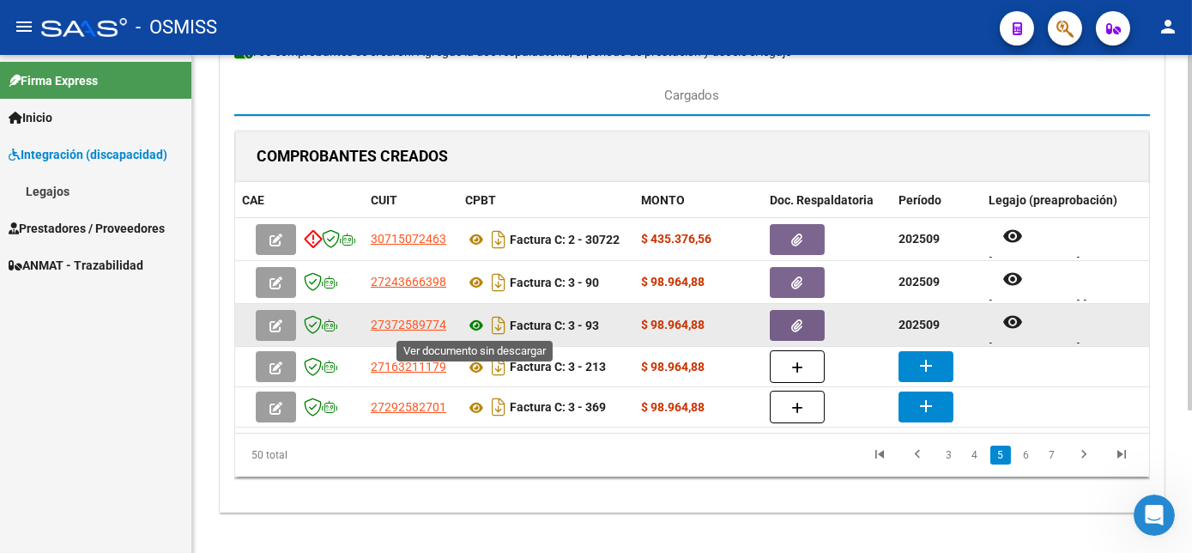
click at [476, 329] on icon at bounding box center [476, 325] width 22 height 21
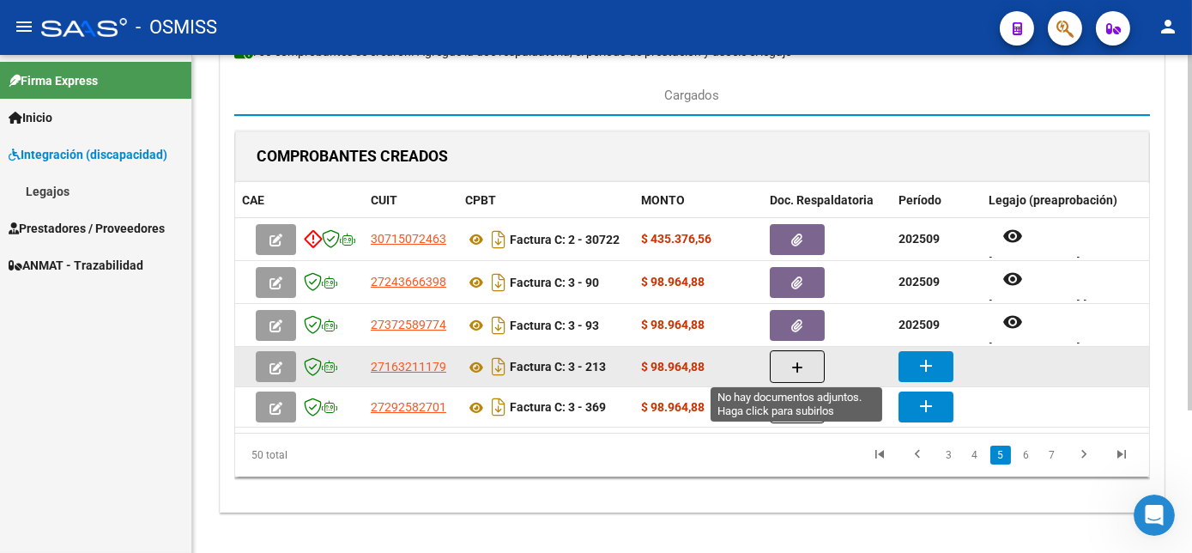
click at [801, 359] on span "button" at bounding box center [797, 366] width 12 height 15
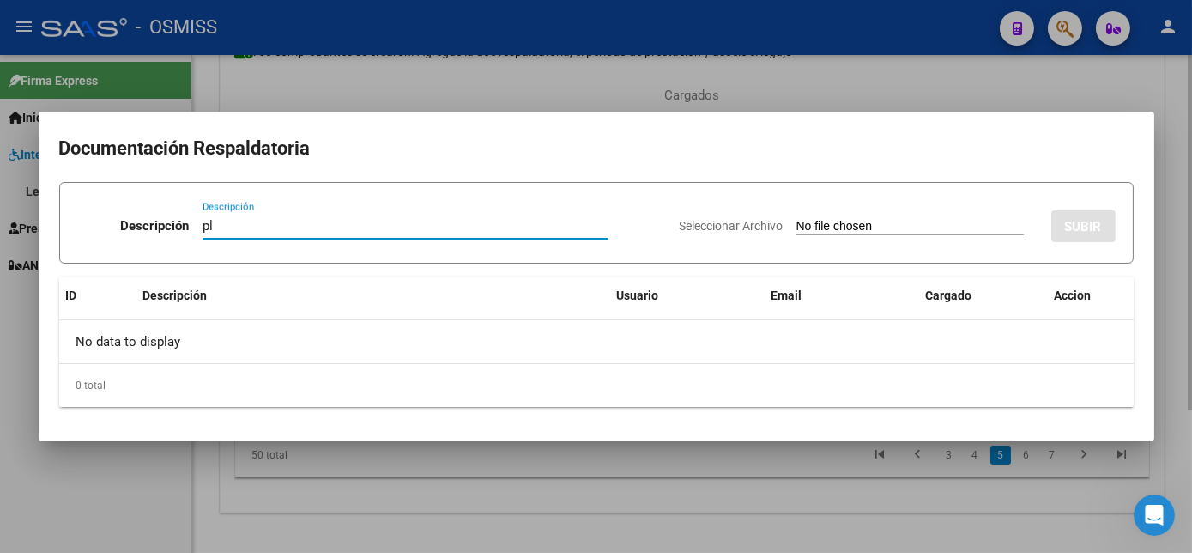
type input "pl"
click at [796, 219] on input "Seleccionar Archivo" at bounding box center [909, 227] width 227 height 16
type input "C:\fakepath\PL 3-213 ALVAREZ G- PSP 09.pdf"
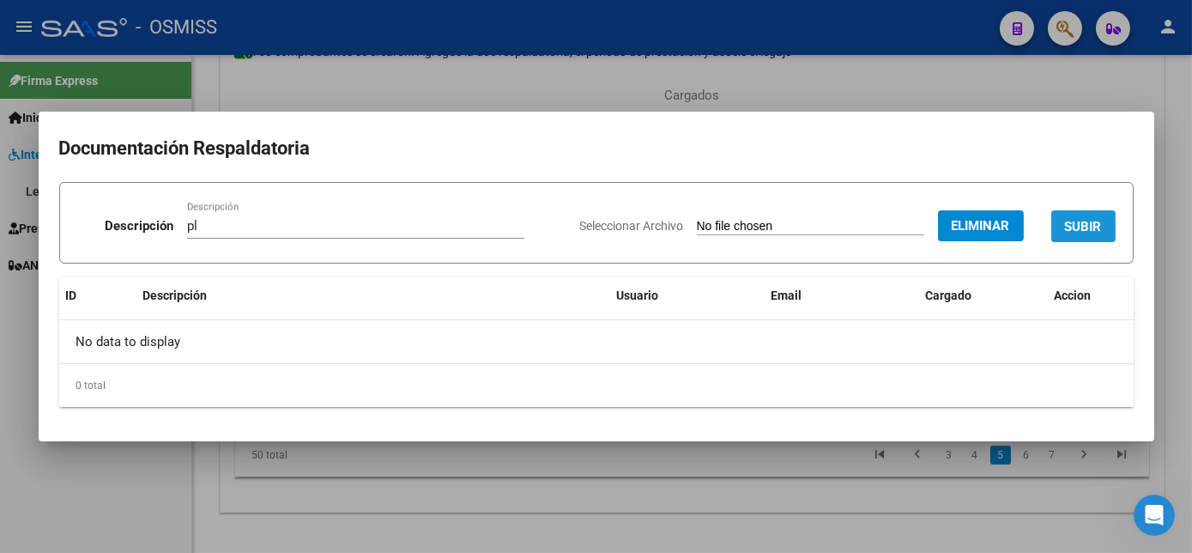
click at [1074, 230] on span "SUBIR" at bounding box center [1083, 226] width 37 height 15
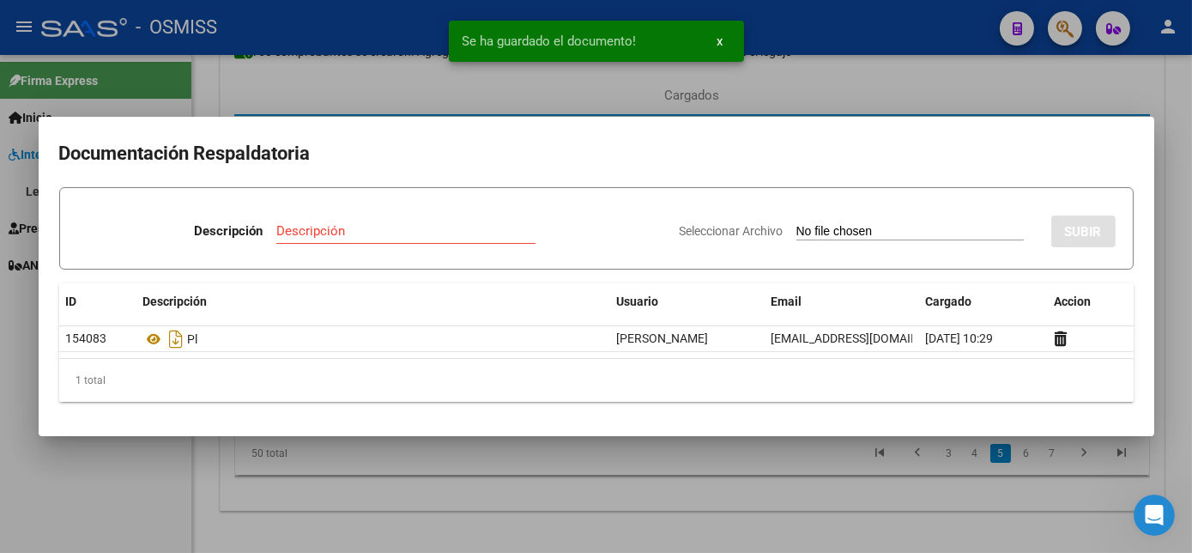
click at [721, 457] on div at bounding box center [596, 276] width 1192 height 553
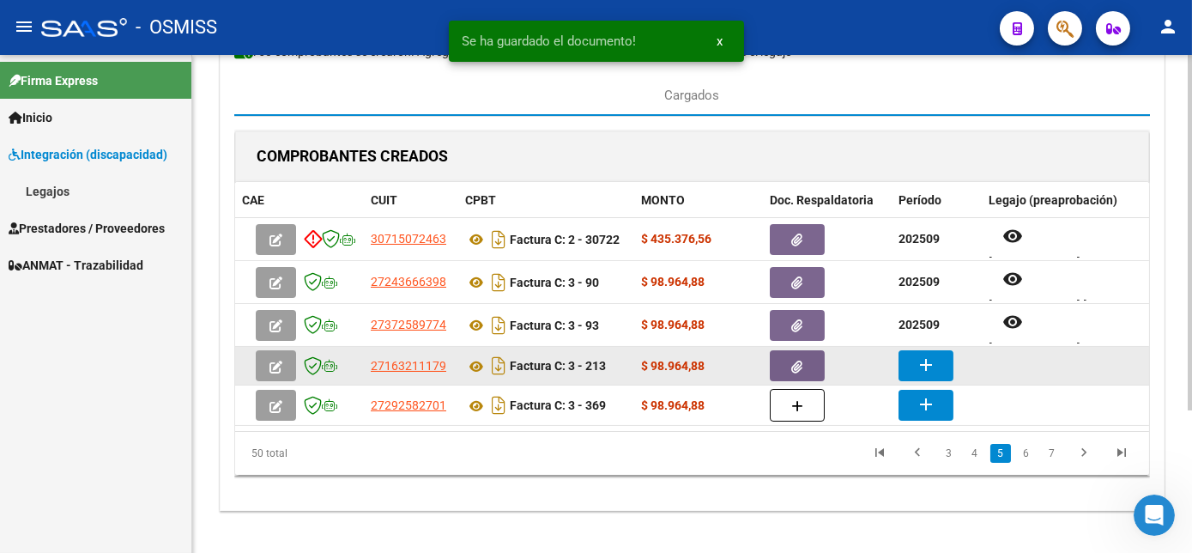
click at [919, 372] on mat-icon "add" at bounding box center [926, 364] width 21 height 21
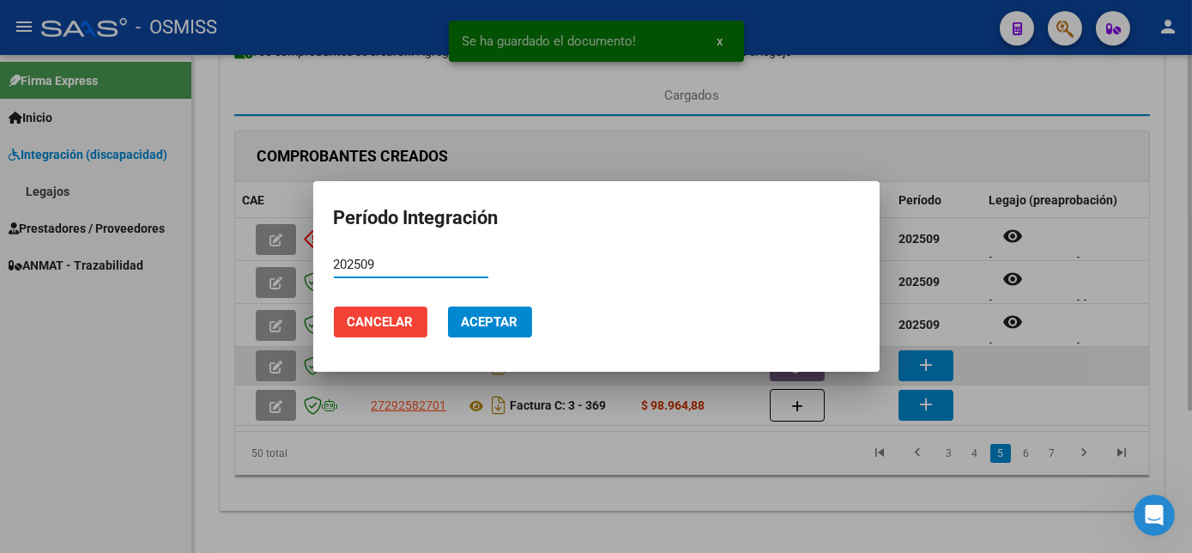
type input "202509"
click at [448, 306] on button "Aceptar" at bounding box center [490, 321] width 84 height 31
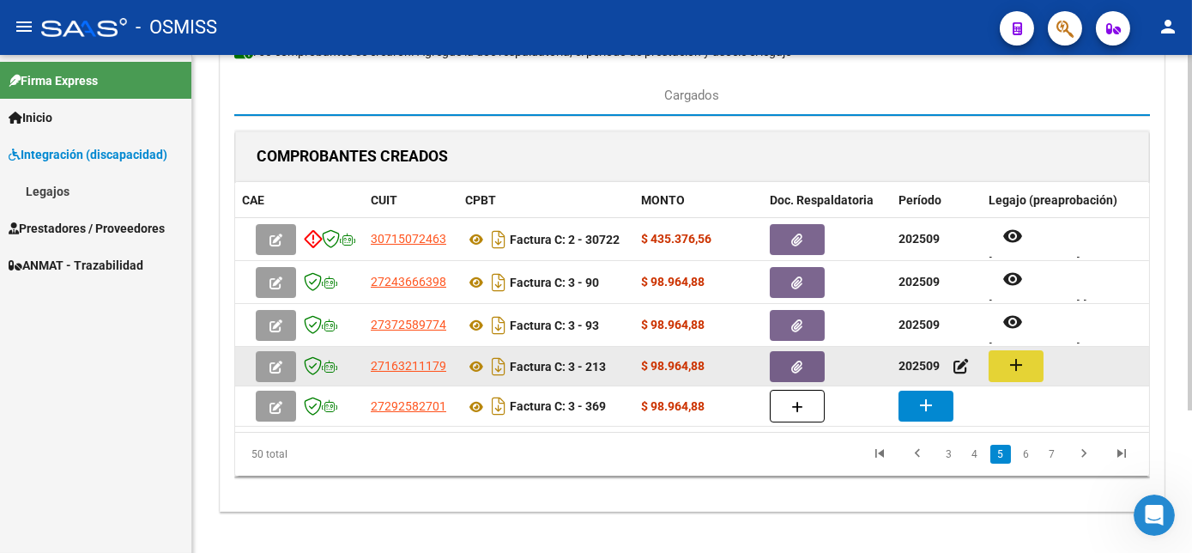
click at [1004, 361] on button "add" at bounding box center [1016, 366] width 55 height 32
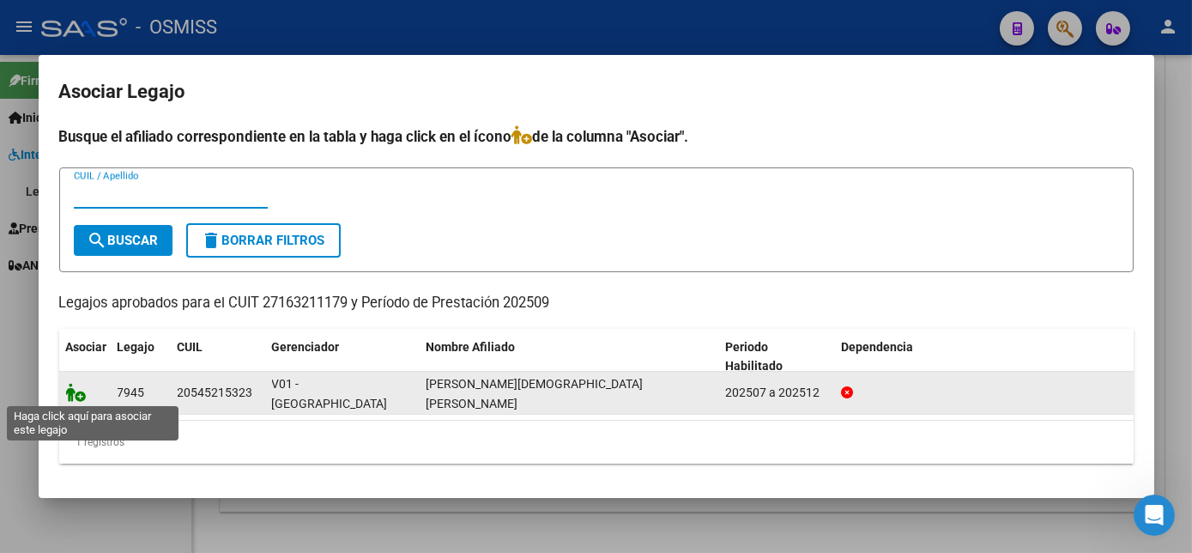
click at [84, 392] on icon at bounding box center [76, 392] width 21 height 19
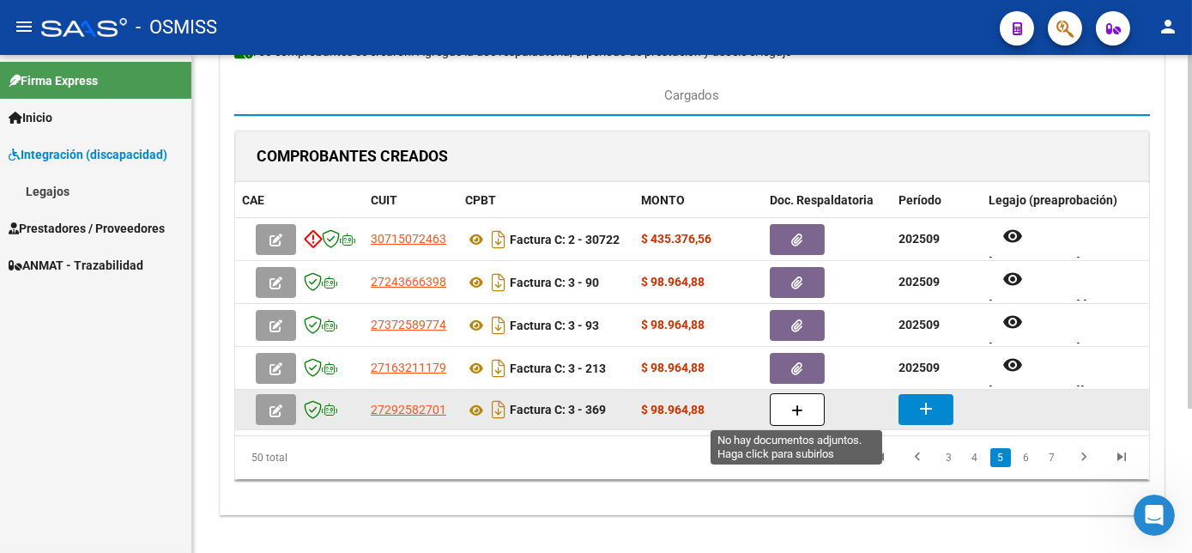
click at [791, 412] on icon "button" at bounding box center [797, 410] width 12 height 13
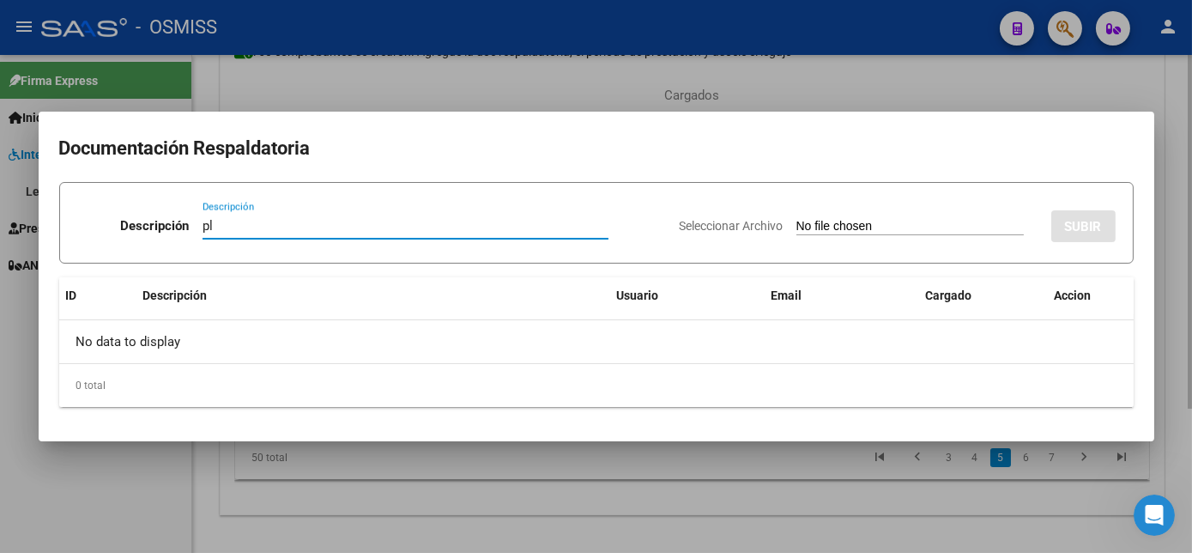
type input "pl"
click at [796, 219] on input "Seleccionar Archivo" at bounding box center [909, 227] width 227 height 16
type input "C:\fakepath\PL 3-369 CONTRERAS A -PSICOMOTRICIDAD -09.pdf"
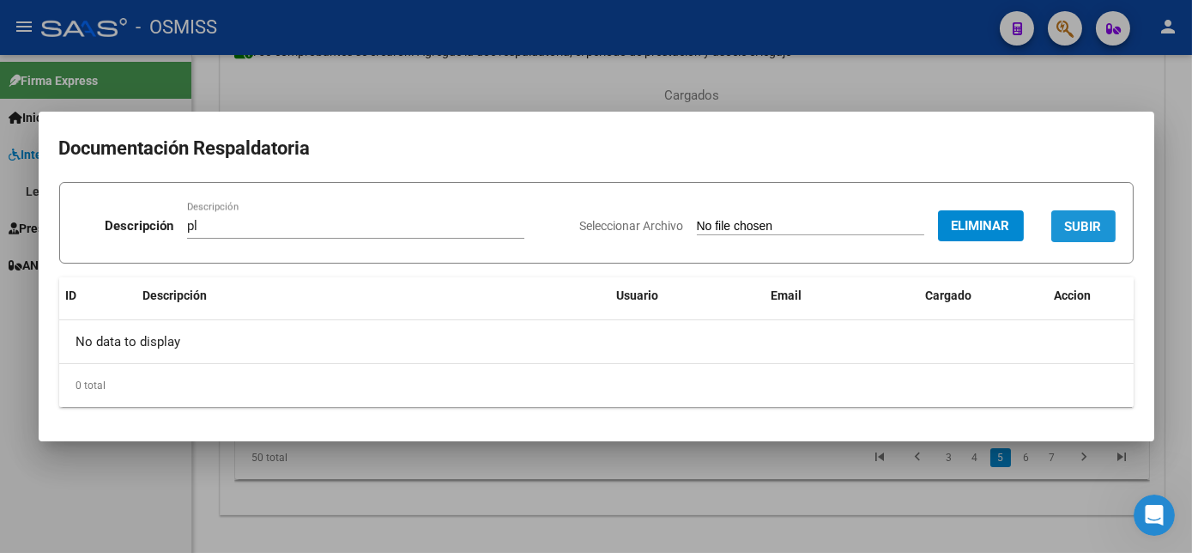
click at [1066, 224] on span "SUBIR" at bounding box center [1083, 226] width 37 height 15
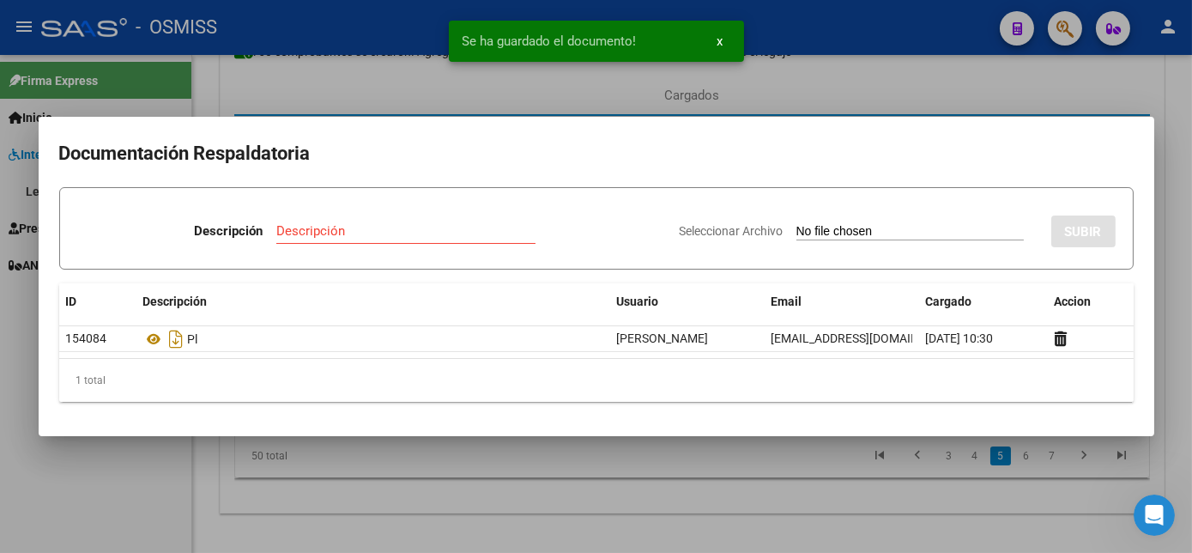
click at [611, 463] on div at bounding box center [596, 276] width 1192 height 553
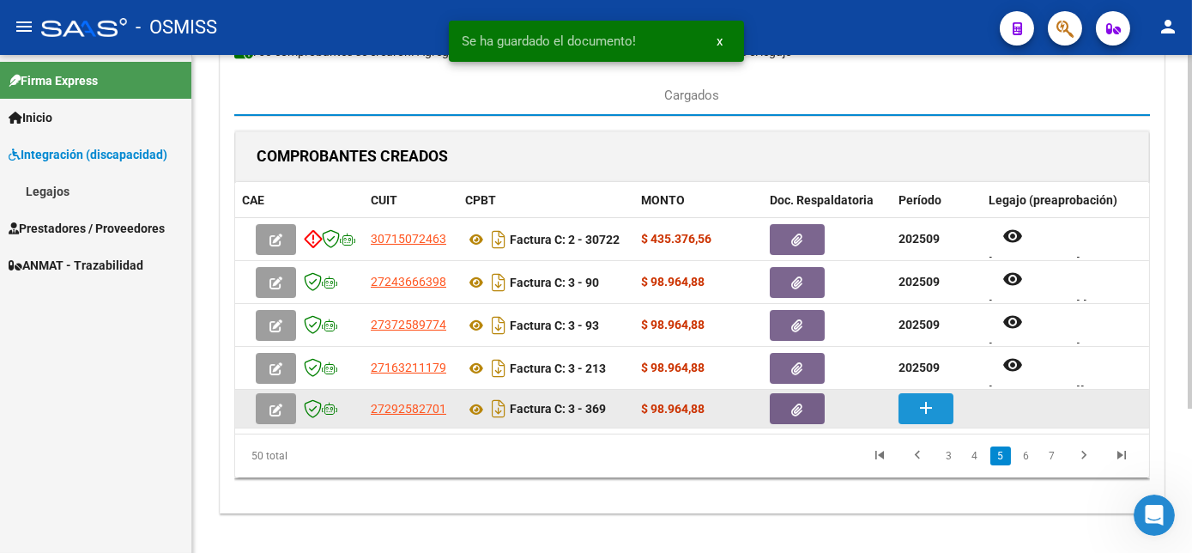
click at [912, 407] on button "add" at bounding box center [926, 408] width 55 height 31
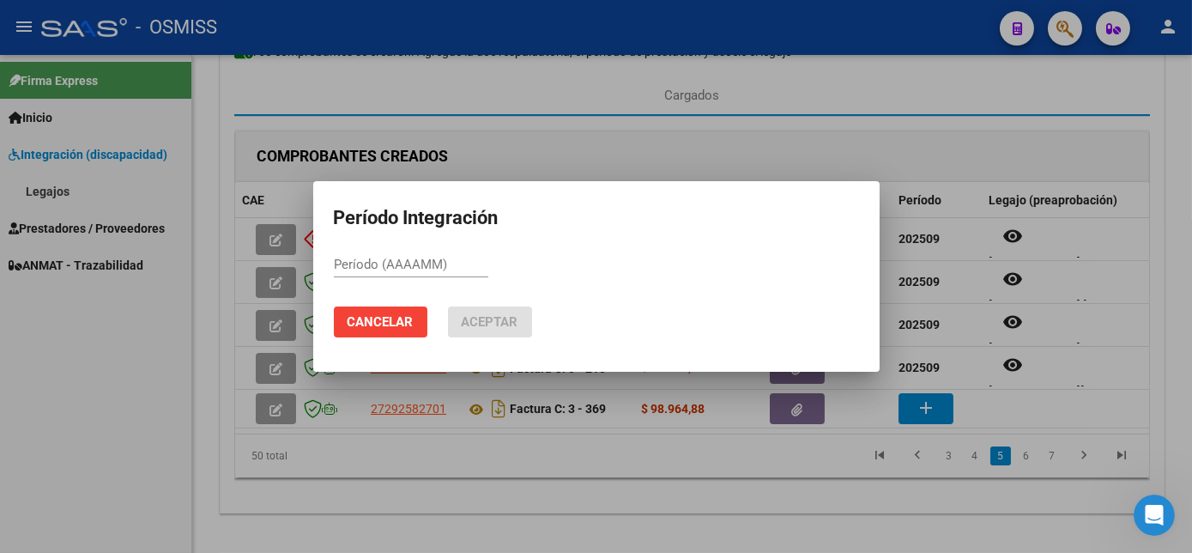
click at [1079, 360] on div at bounding box center [596, 276] width 1192 height 553
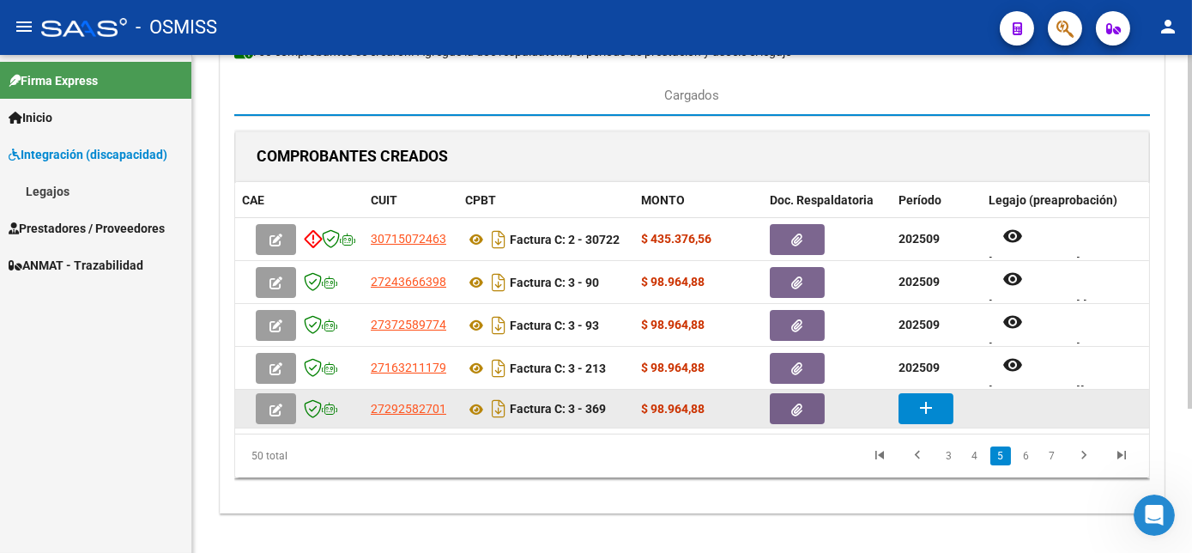
click at [929, 399] on mat-icon "add" at bounding box center [926, 407] width 21 height 21
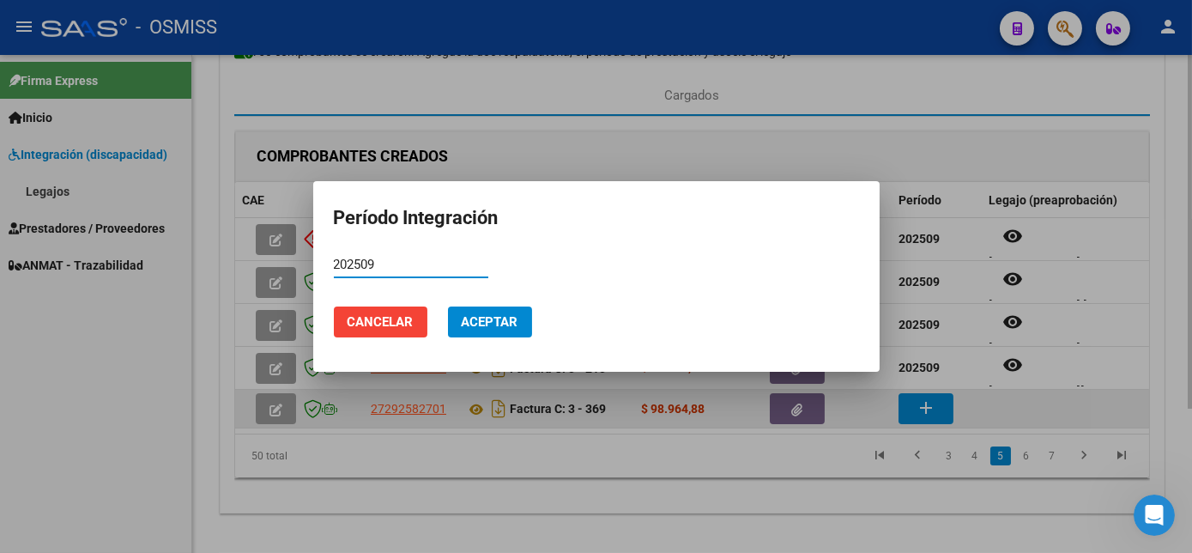
type input "202509"
click at [448, 306] on button "Aceptar" at bounding box center [490, 321] width 84 height 31
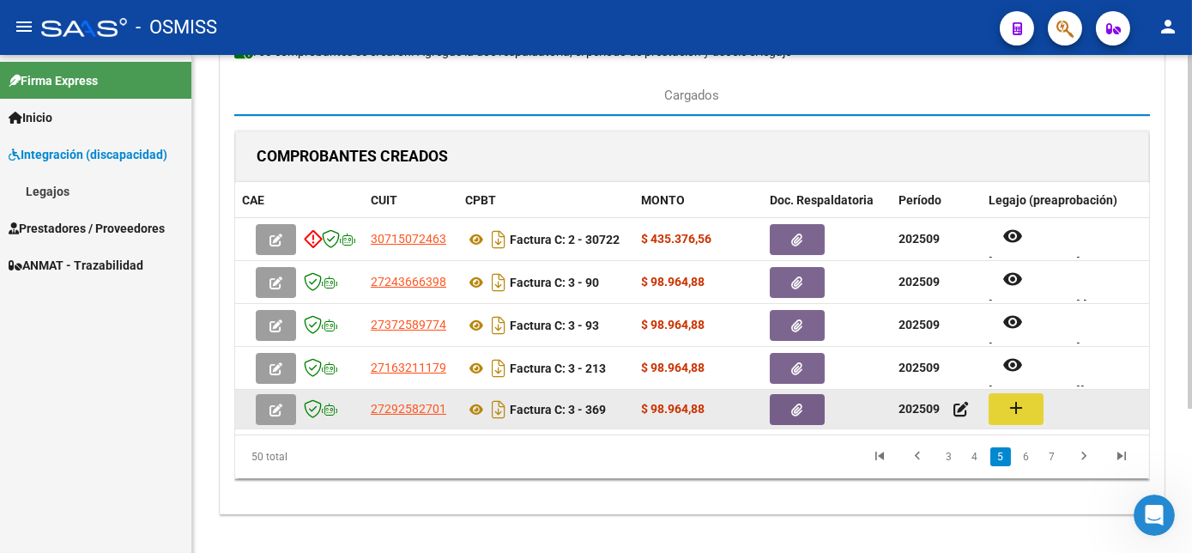
click at [1020, 415] on mat-icon "add" at bounding box center [1016, 407] width 21 height 21
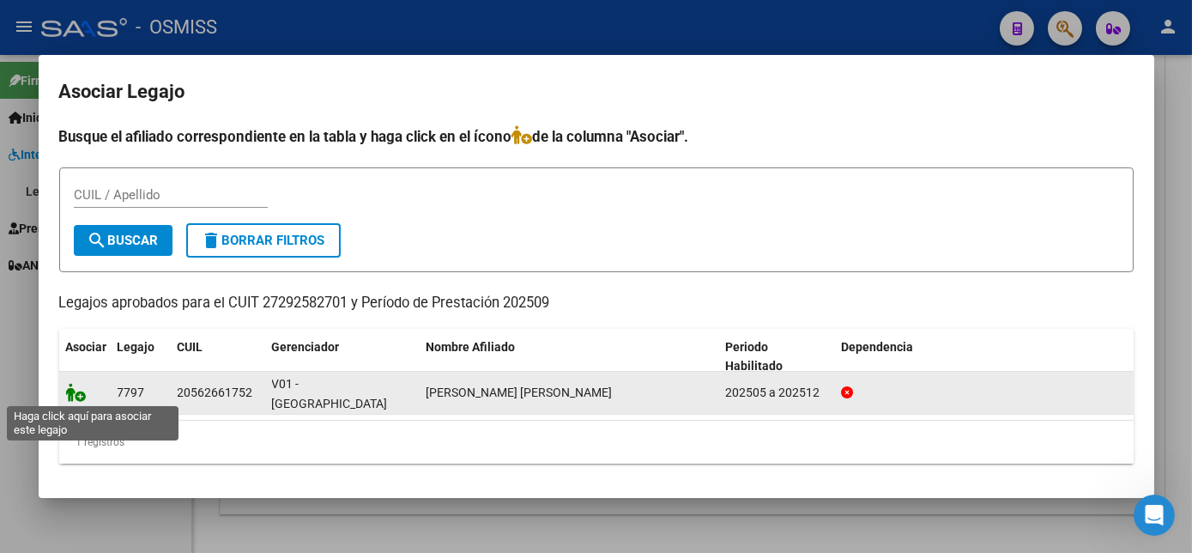
click at [81, 391] on icon at bounding box center [76, 392] width 21 height 19
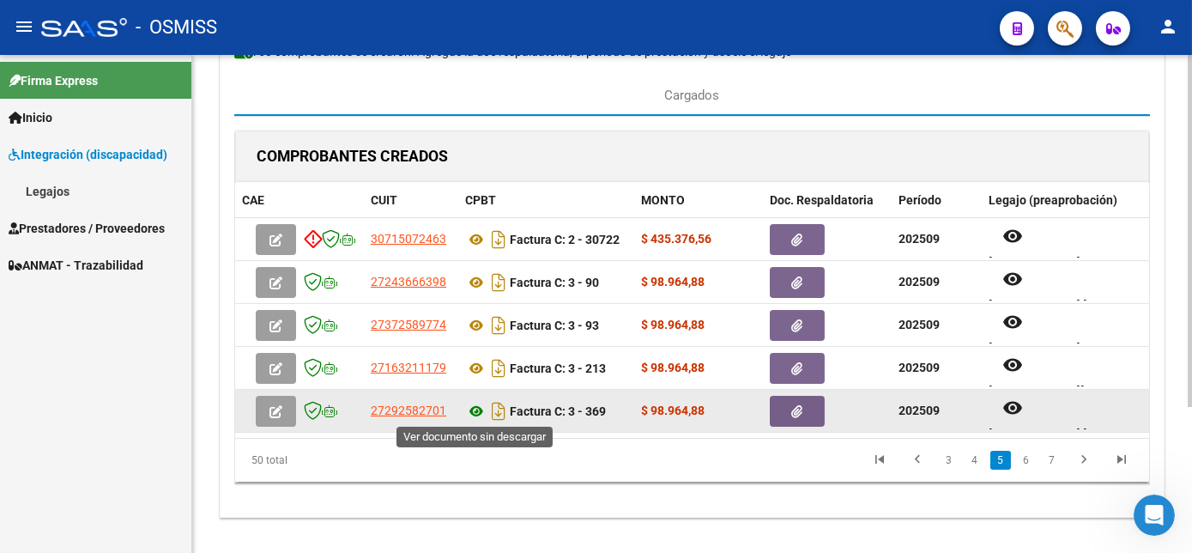
click at [471, 409] on icon at bounding box center [476, 411] width 22 height 21
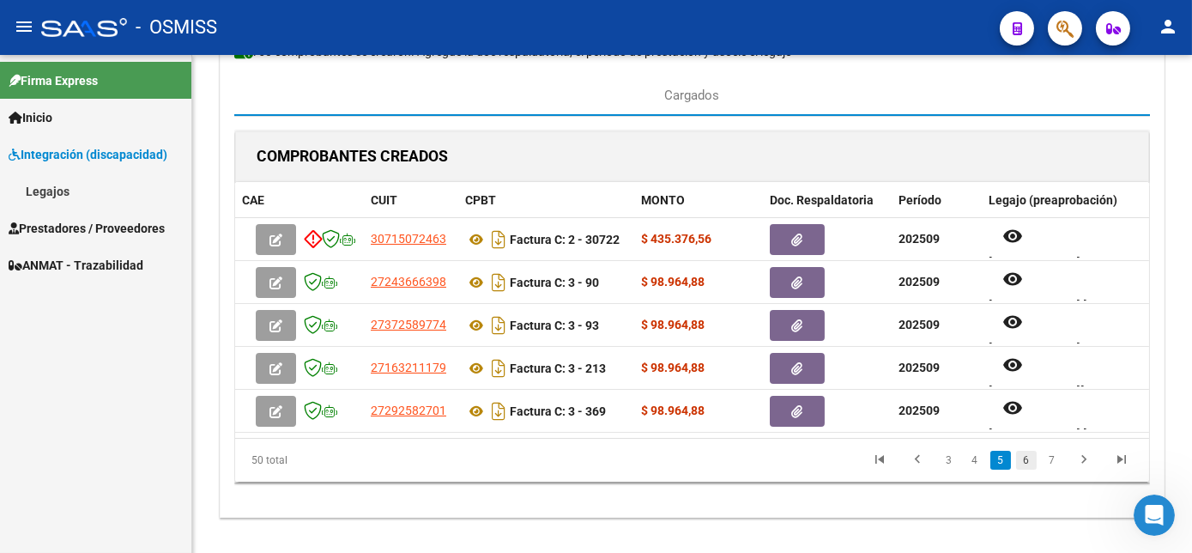
click at [1026, 469] on link "6" at bounding box center [1026, 460] width 21 height 19
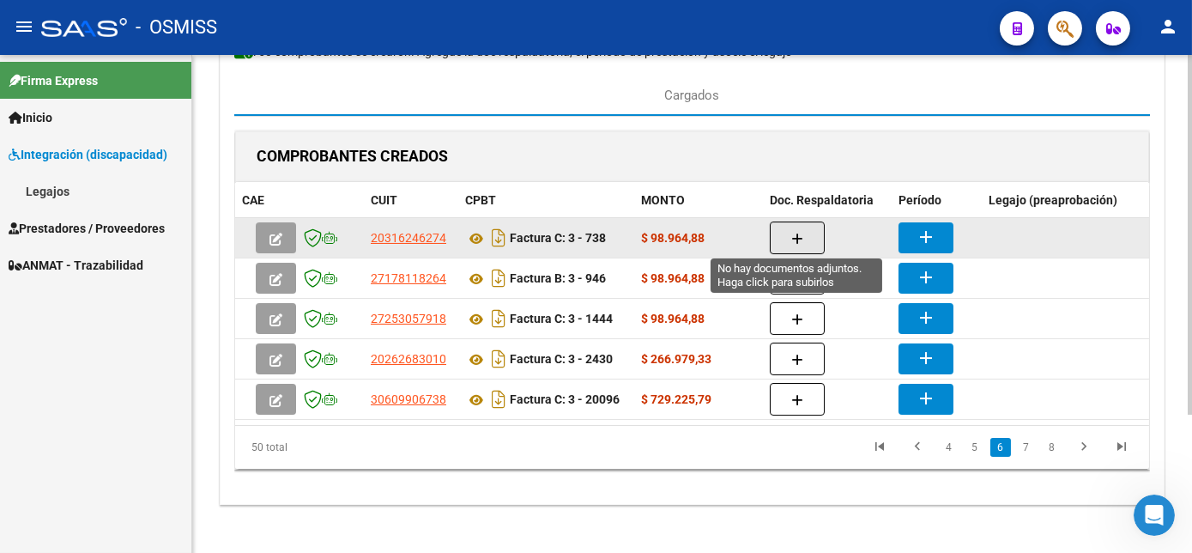
click at [780, 229] on button "button" at bounding box center [797, 237] width 55 height 33
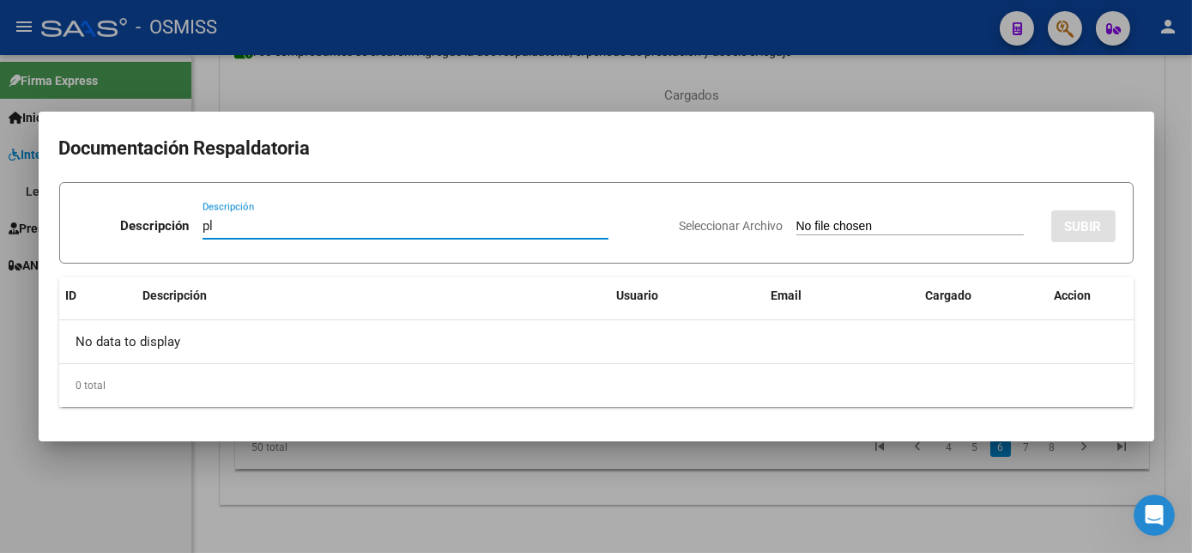
type input "pl"
click at [796, 219] on input "Seleccionar Archivo" at bounding box center [909, 227] width 227 height 16
click at [769, 517] on div at bounding box center [596, 276] width 1192 height 553
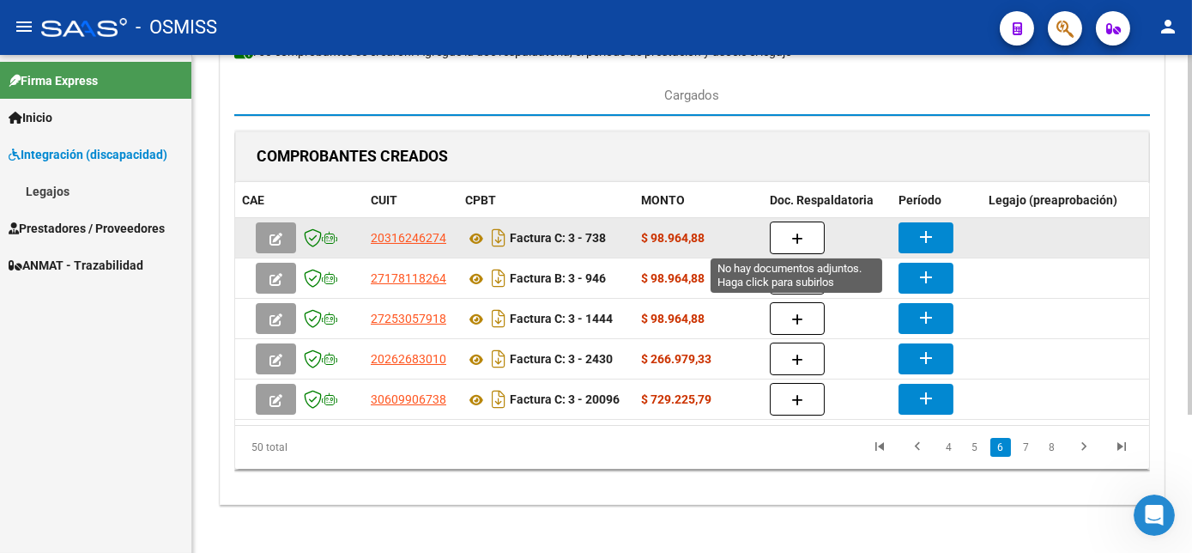
click at [808, 235] on button "button" at bounding box center [797, 237] width 55 height 33
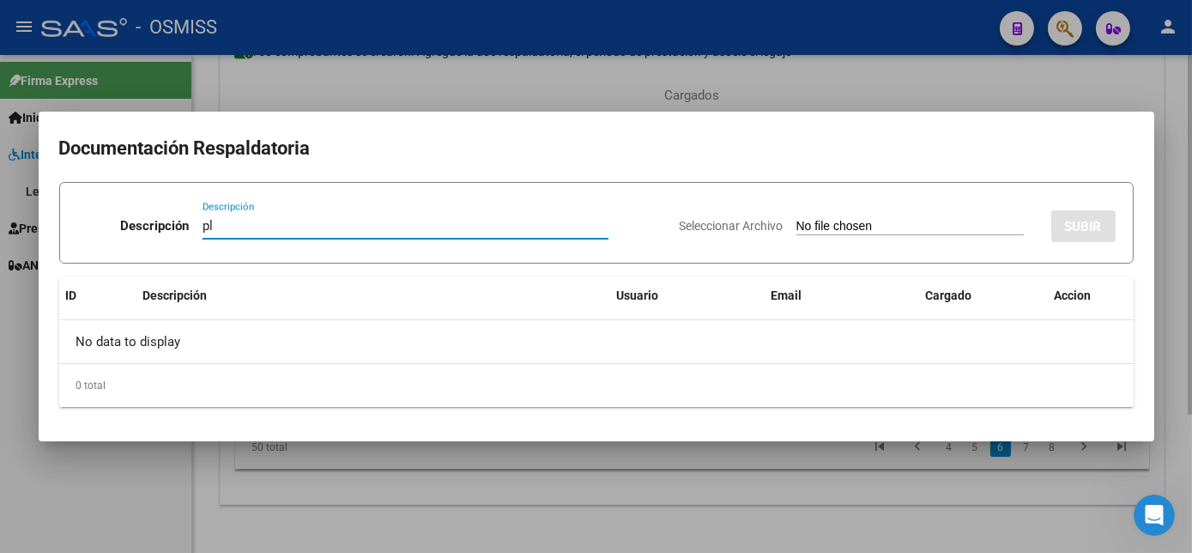
type input "pl"
click at [796, 219] on input "Seleccionar Archivo" at bounding box center [909, 227] width 227 height 16
type input "C:\fakepath\PL 3-738 MORALES E- PSICO 09.jpeg"
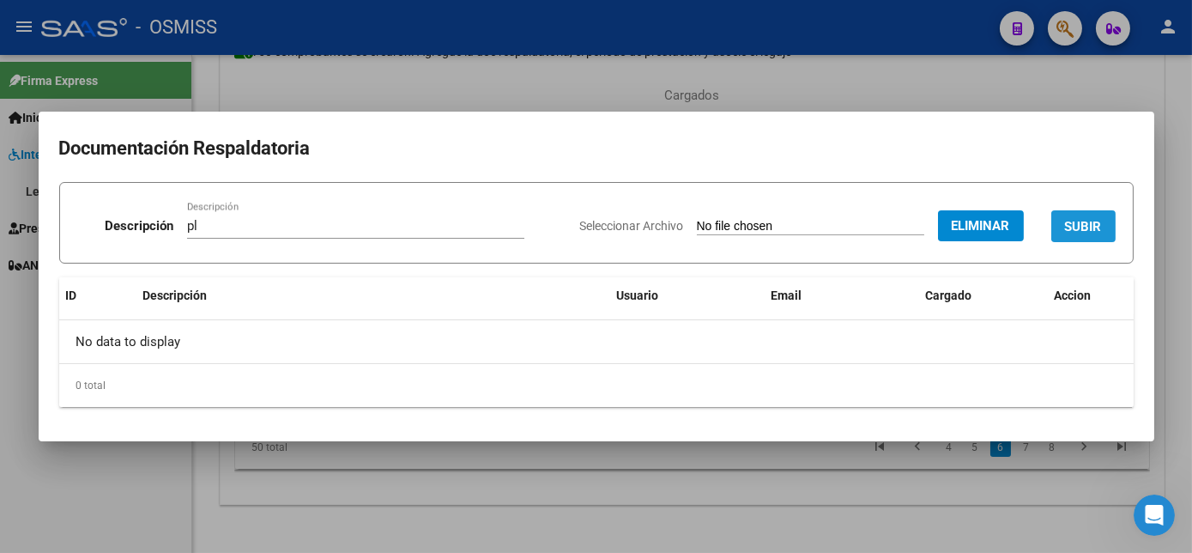
click at [1087, 232] on span "SUBIR" at bounding box center [1083, 226] width 37 height 15
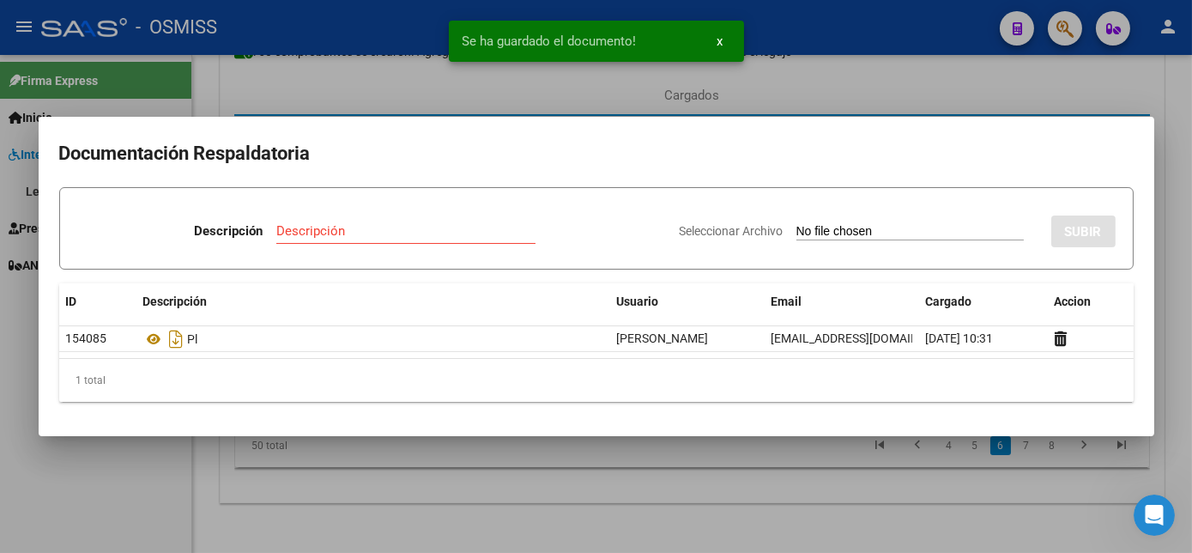
click at [670, 522] on div at bounding box center [596, 276] width 1192 height 553
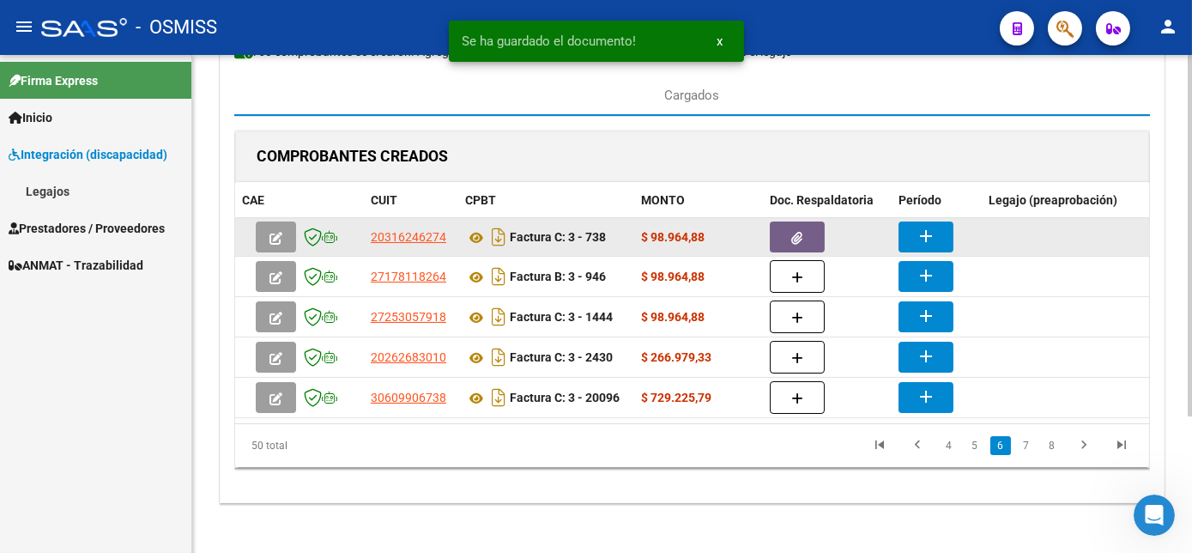
click at [933, 236] on mat-icon "add" at bounding box center [926, 236] width 21 height 21
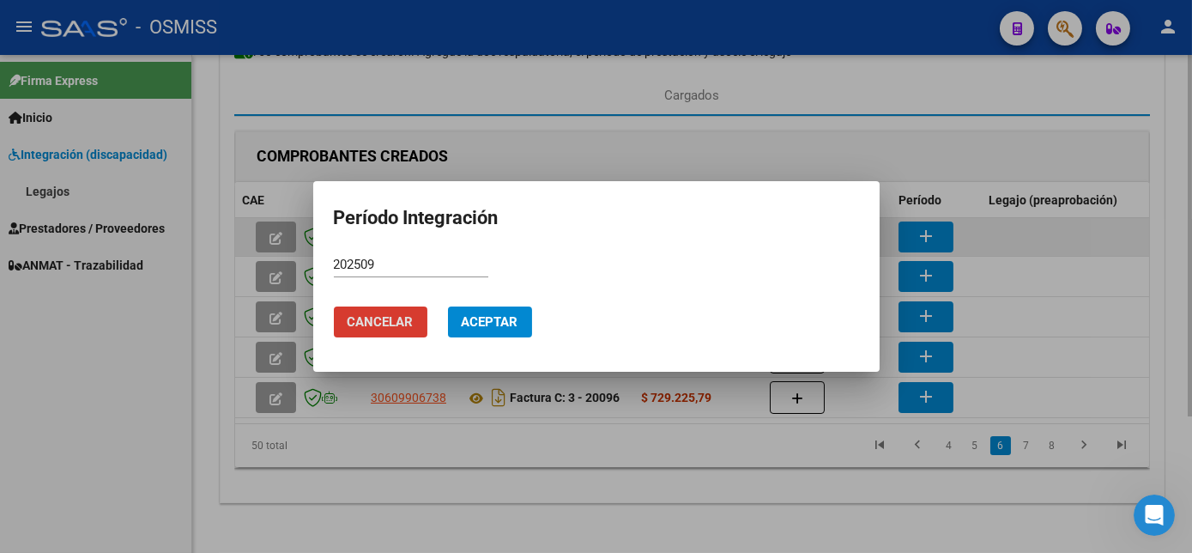
click at [448, 306] on button "Aceptar" at bounding box center [490, 321] width 84 height 31
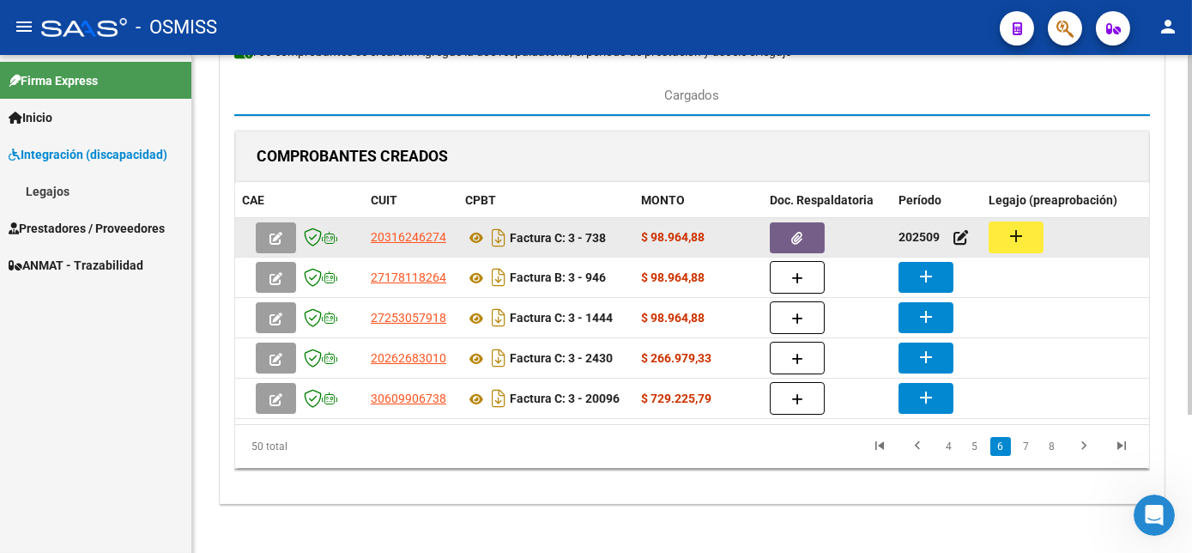
click at [1012, 228] on mat-icon "add" at bounding box center [1016, 236] width 21 height 21
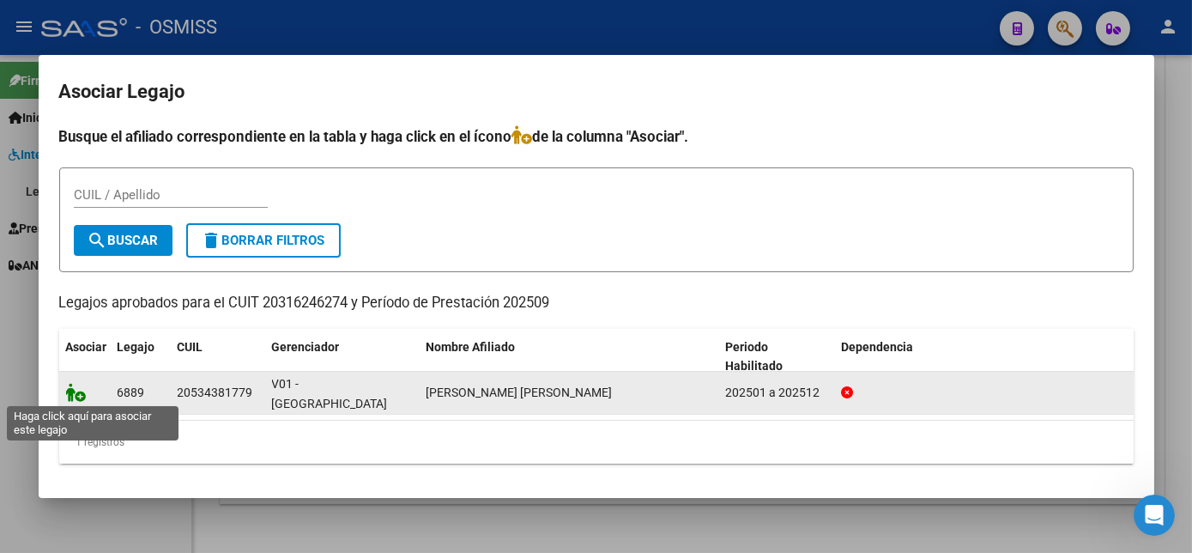
click at [74, 387] on icon at bounding box center [76, 392] width 21 height 19
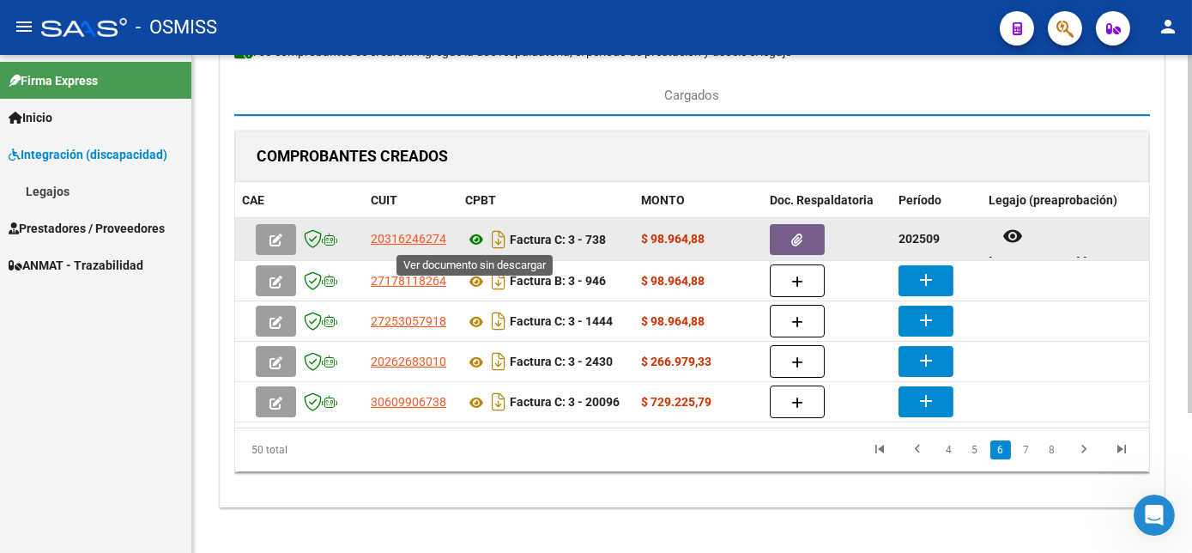
click at [471, 233] on icon at bounding box center [476, 239] width 22 height 21
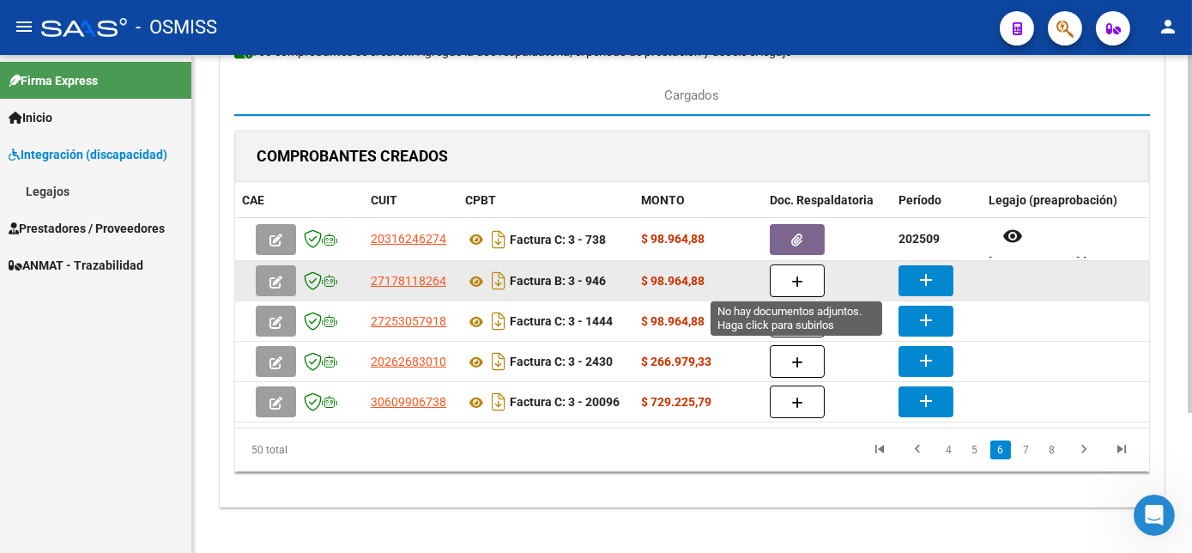
click at [790, 281] on button "button" at bounding box center [797, 280] width 55 height 33
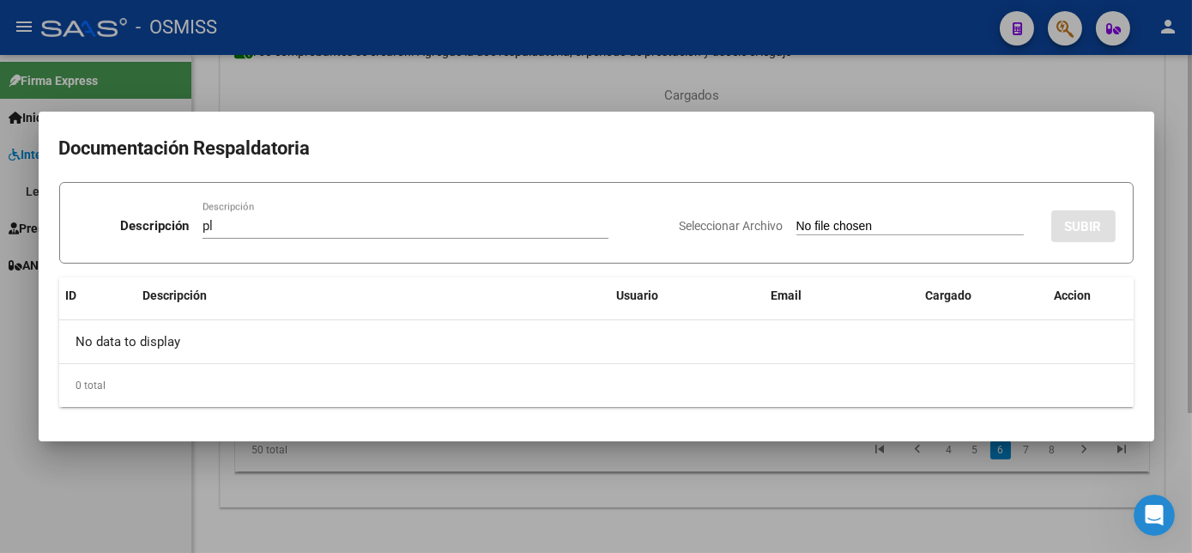
click at [796, 219] on input "Seleccionar Archivo" at bounding box center [909, 227] width 227 height 16
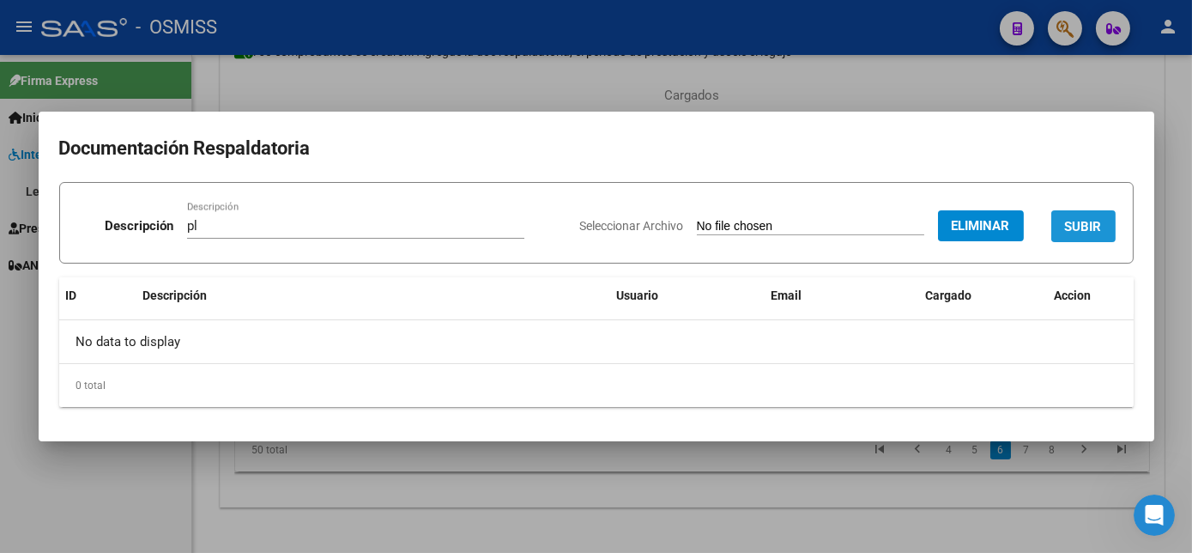
click at [1109, 233] on button "SUBIR" at bounding box center [1083, 226] width 64 height 32
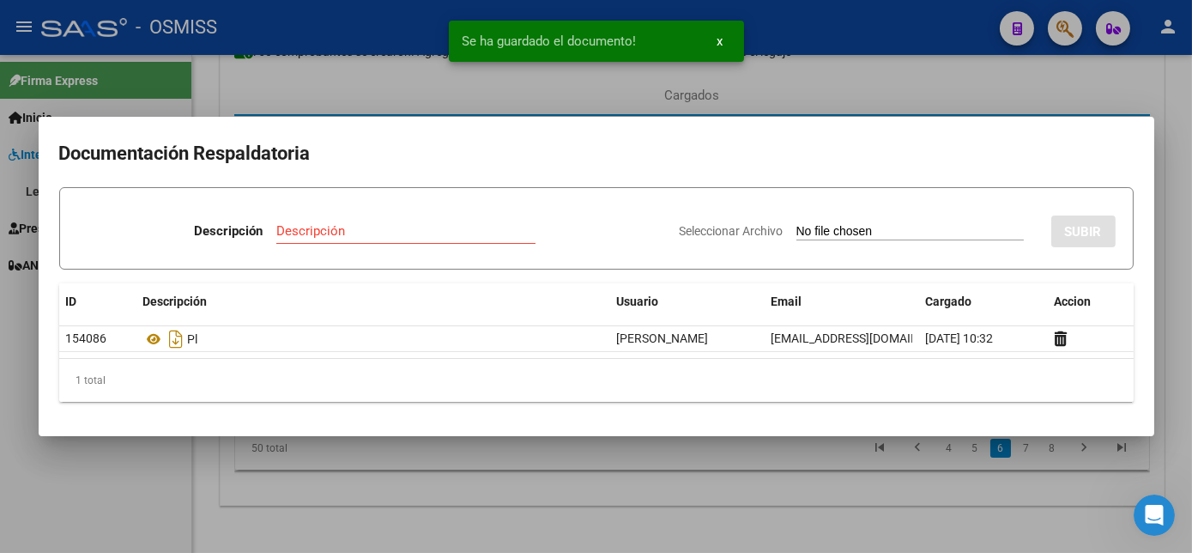
click at [627, 509] on div at bounding box center [596, 276] width 1192 height 553
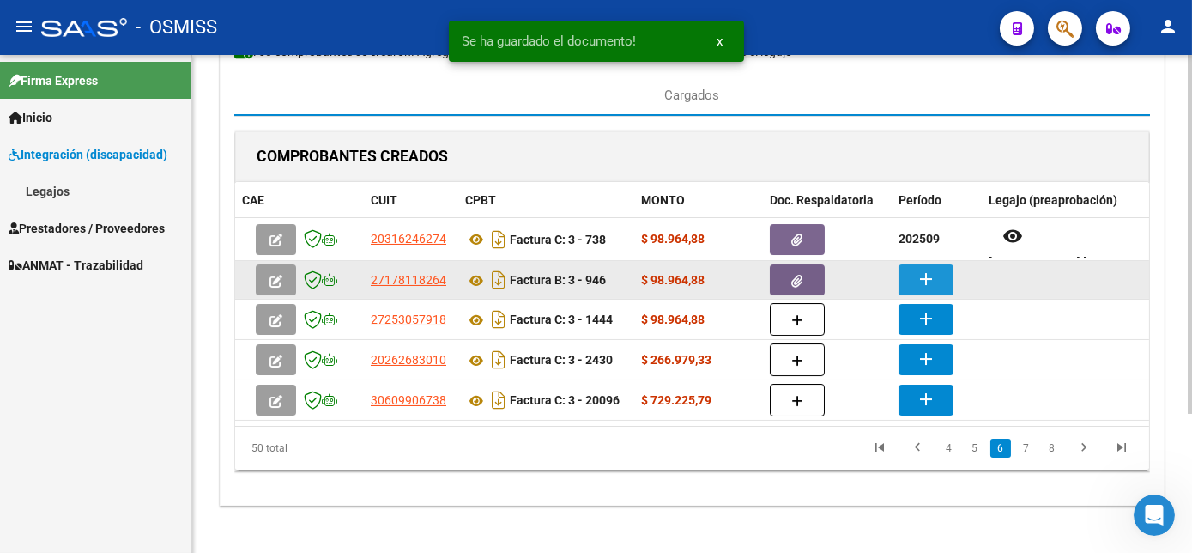
click at [916, 276] on mat-icon "add" at bounding box center [926, 279] width 21 height 21
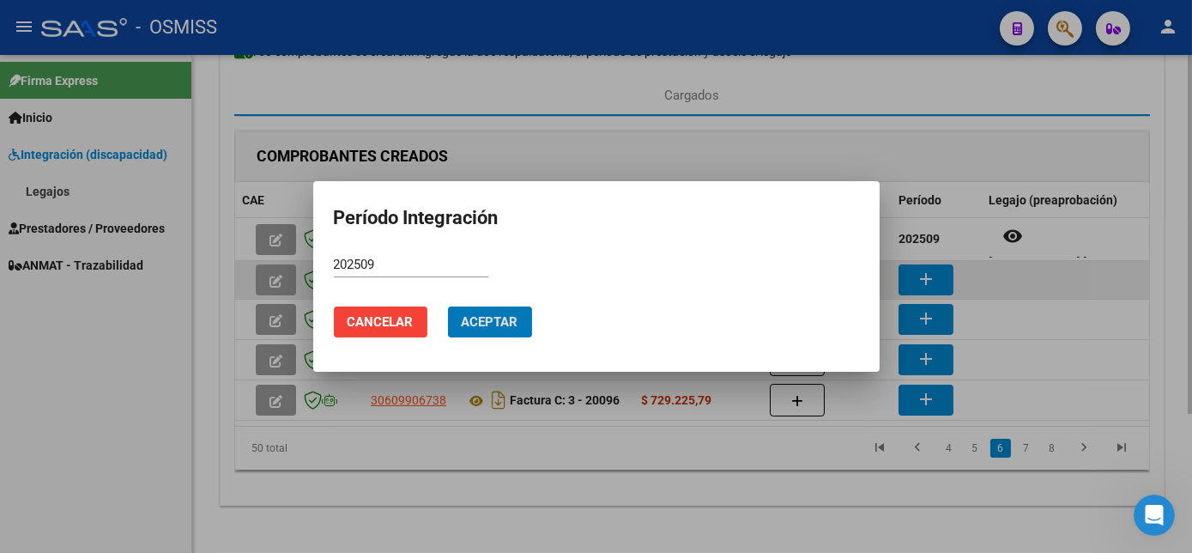
click at [448, 306] on button "Aceptar" at bounding box center [490, 321] width 84 height 31
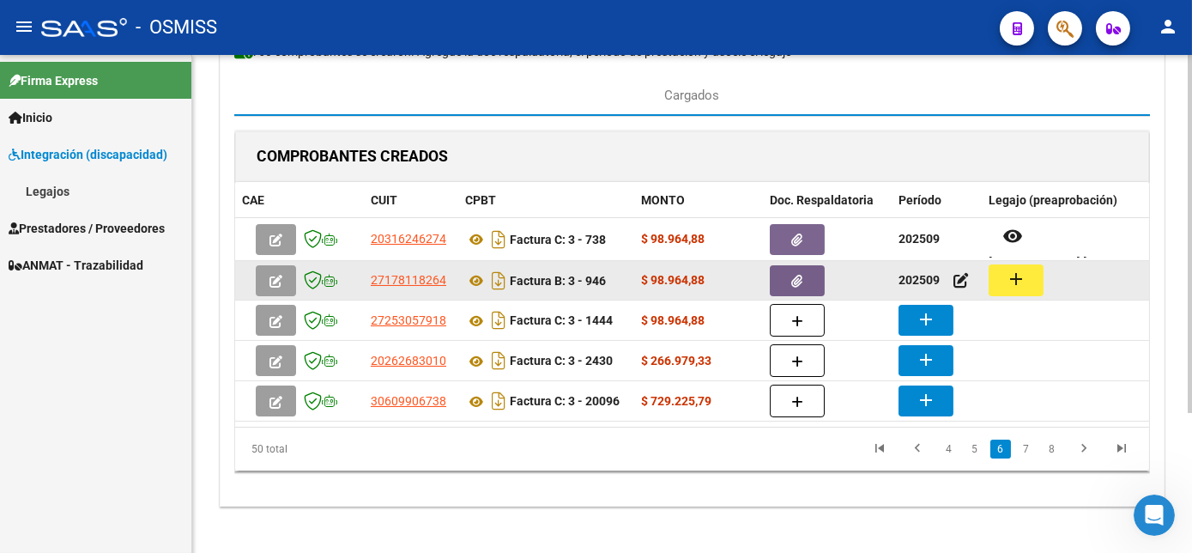
click at [1040, 270] on button "add" at bounding box center [1016, 280] width 55 height 32
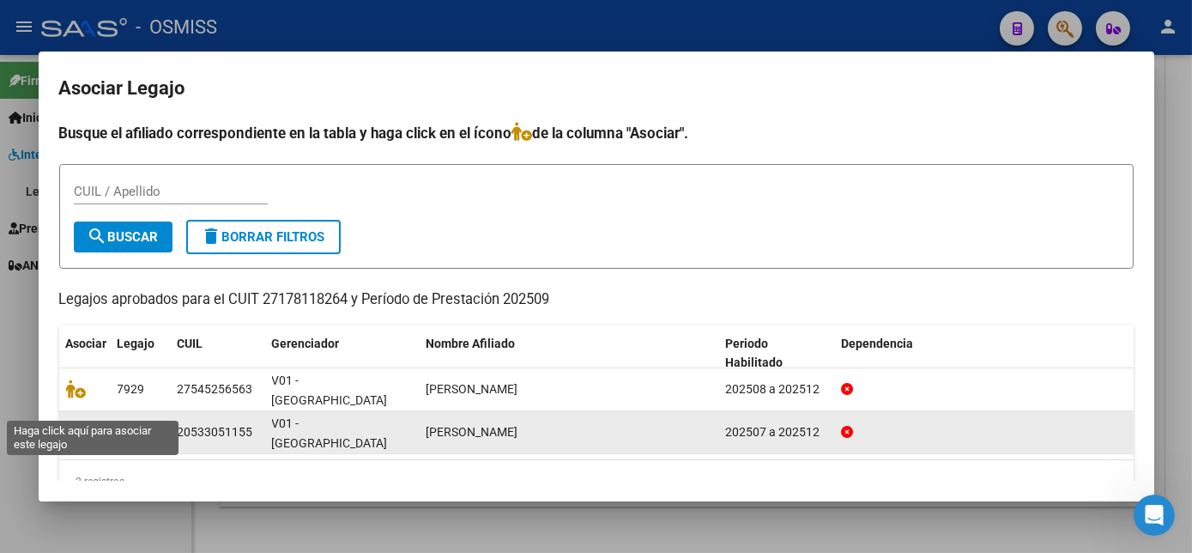
click at [81, 422] on icon at bounding box center [76, 431] width 21 height 19
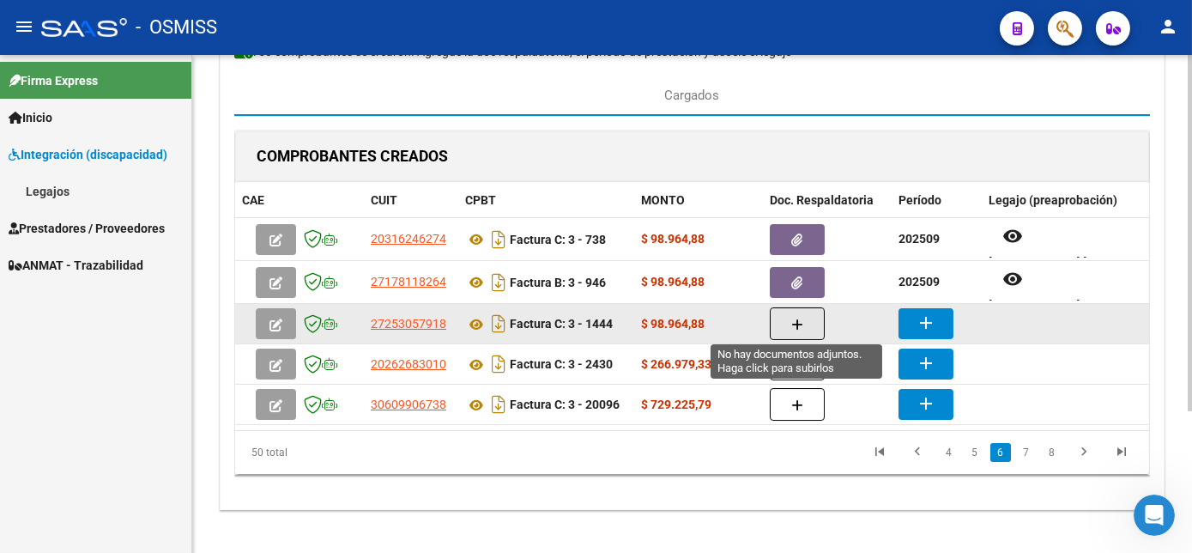
click at [791, 330] on button "button" at bounding box center [797, 323] width 55 height 33
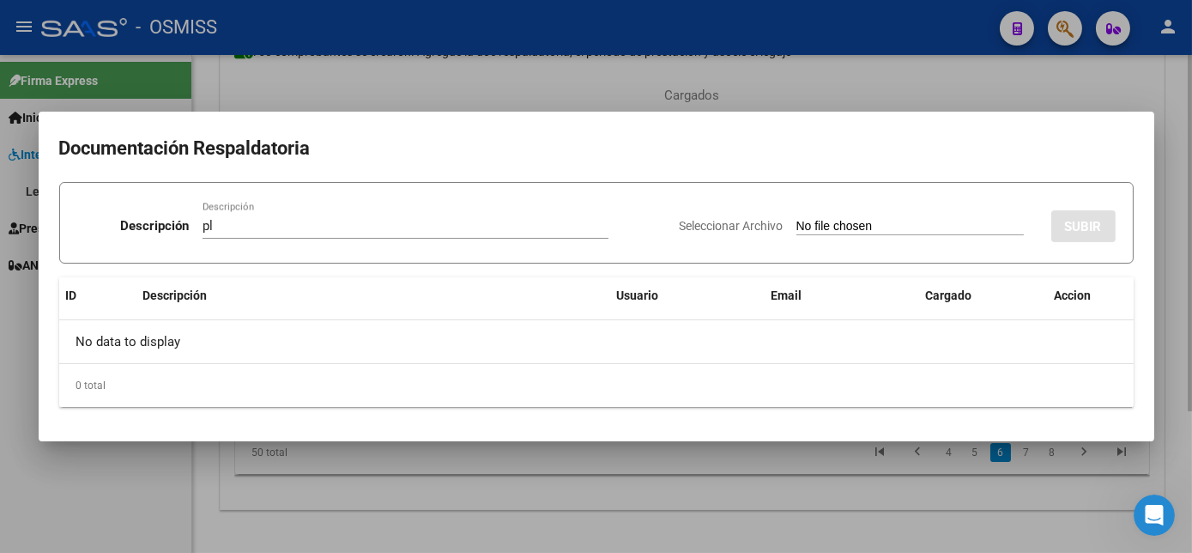
click at [796, 219] on input "Seleccionar Archivo" at bounding box center [909, 227] width 227 height 16
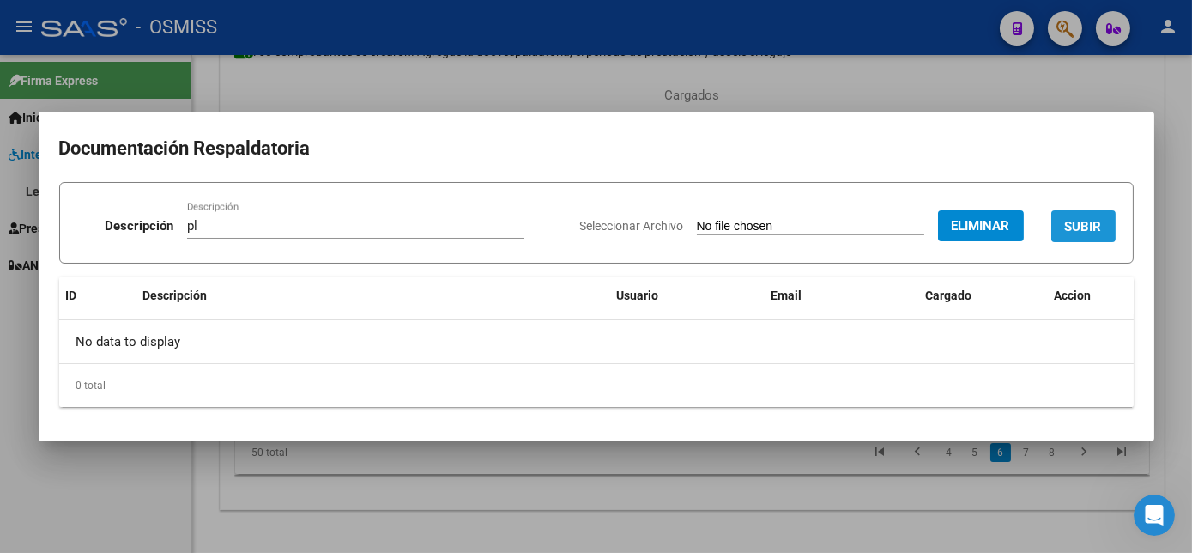
click at [1085, 214] on button "SUBIR" at bounding box center [1083, 226] width 64 height 32
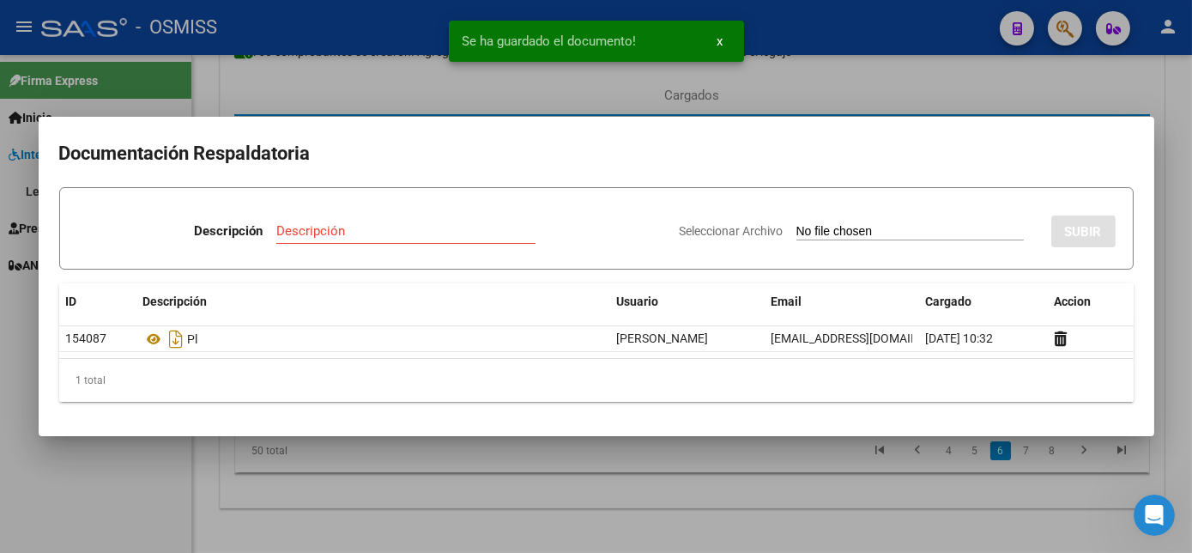
click at [809, 458] on div at bounding box center [596, 276] width 1192 height 553
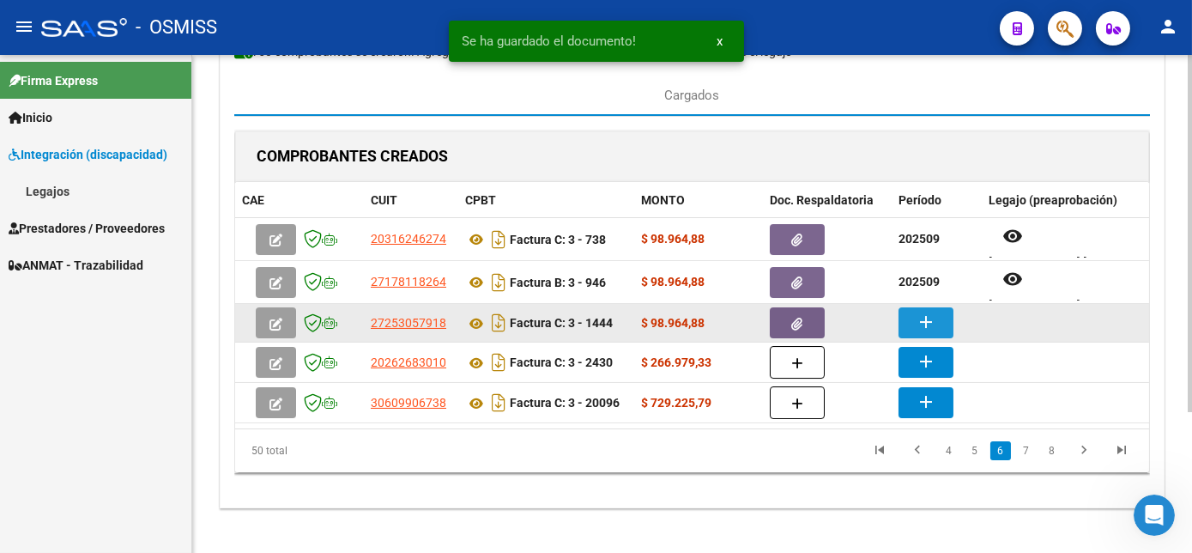
click at [933, 316] on mat-icon "add" at bounding box center [926, 322] width 21 height 21
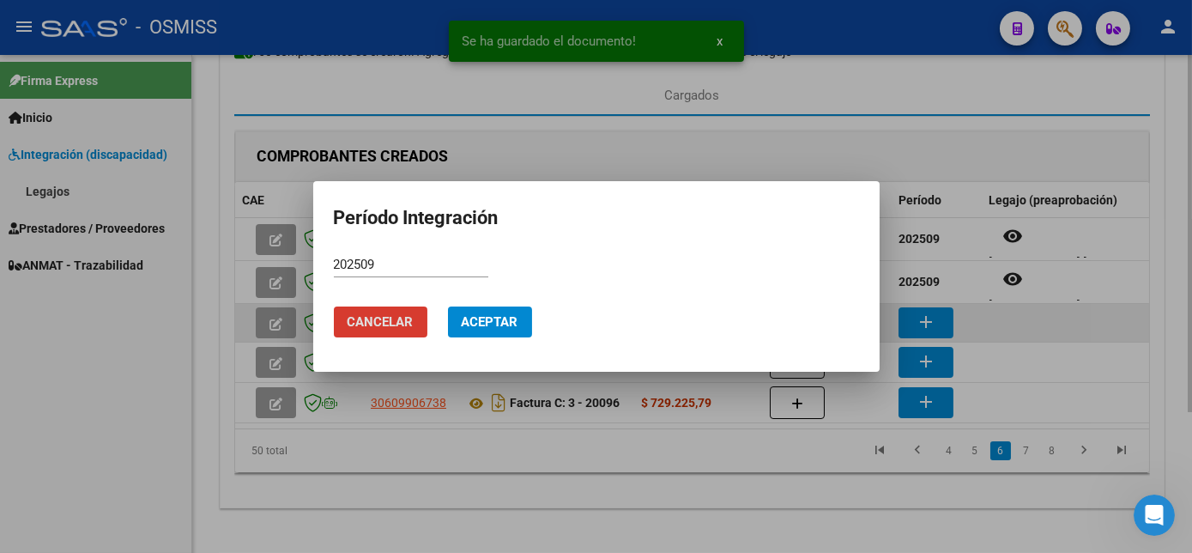
click at [334, 306] on button "Cancelar" at bounding box center [381, 321] width 94 height 31
click at [899, 307] on button "add" at bounding box center [926, 322] width 55 height 31
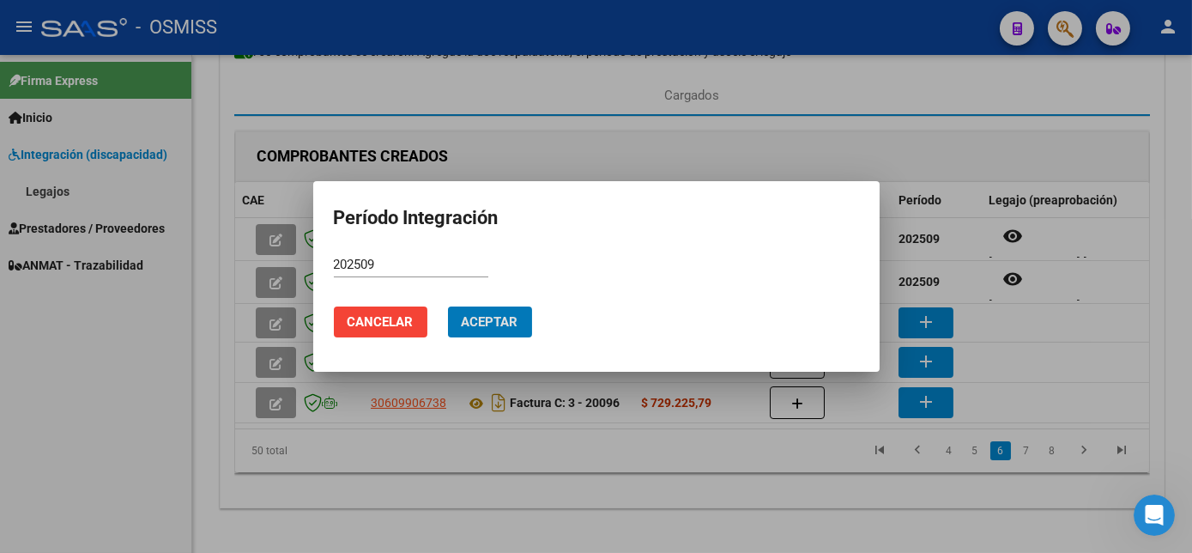
click at [448, 306] on button "Aceptar" at bounding box center [490, 321] width 84 height 31
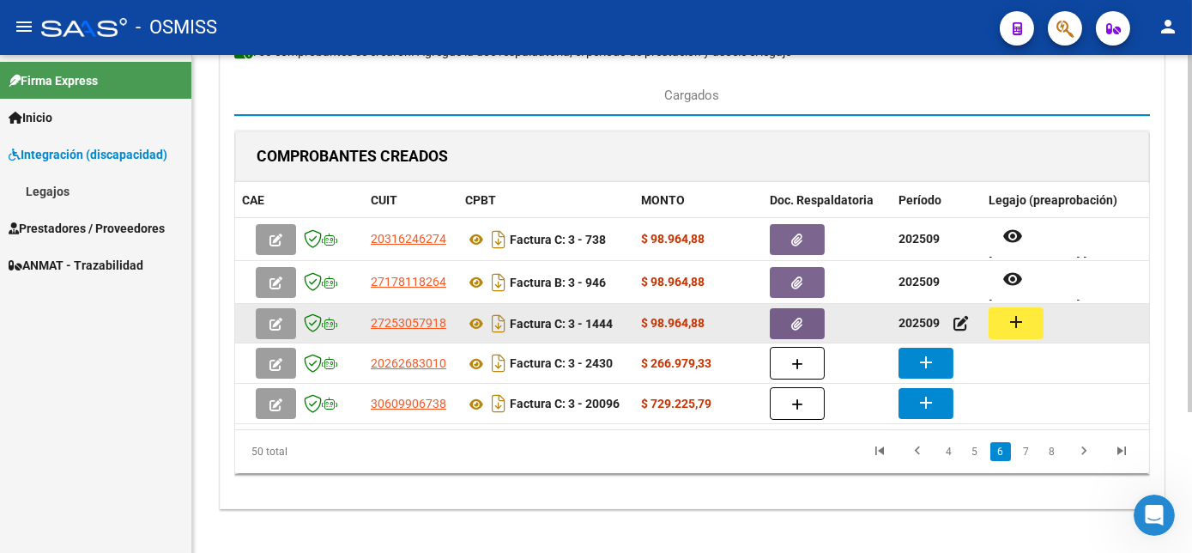
click at [1032, 318] on button "add" at bounding box center [1016, 323] width 55 height 32
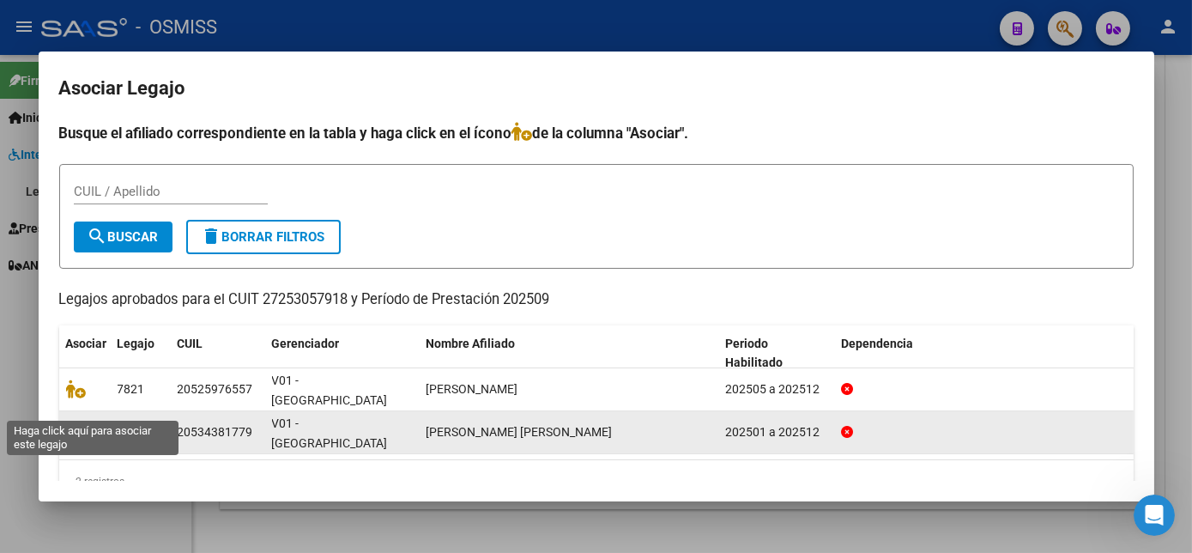
click at [72, 422] on icon at bounding box center [76, 431] width 21 height 19
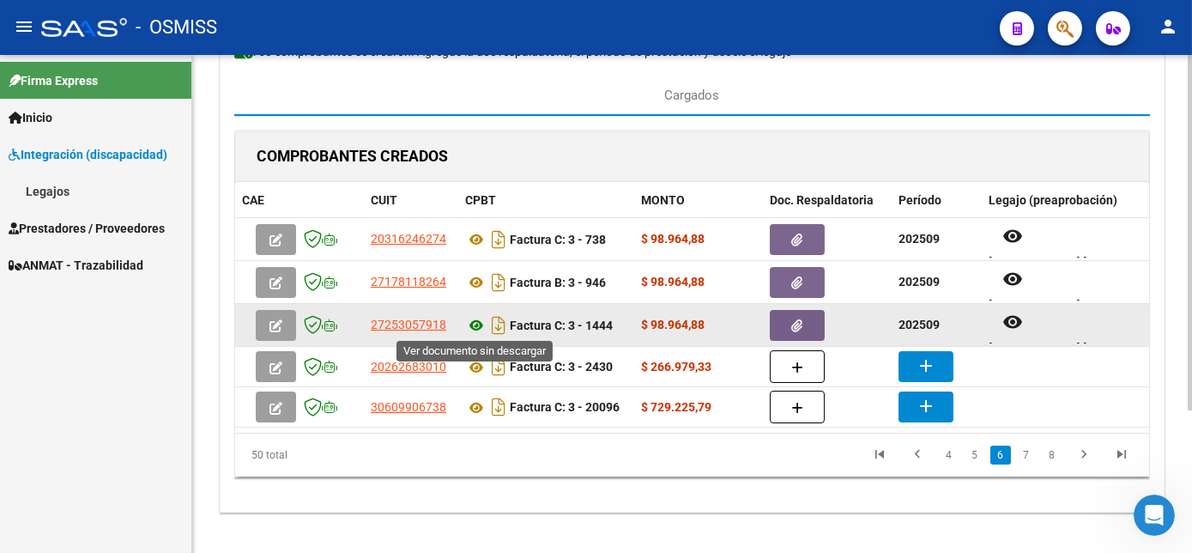
click at [477, 322] on icon at bounding box center [476, 325] width 22 height 21
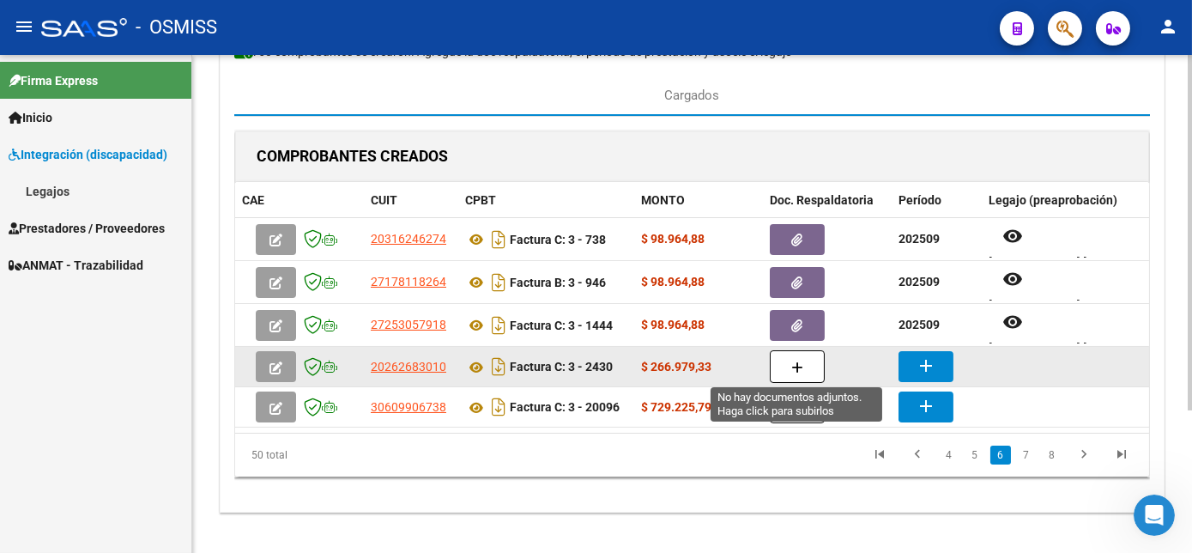
click at [789, 367] on button "button" at bounding box center [797, 366] width 55 height 33
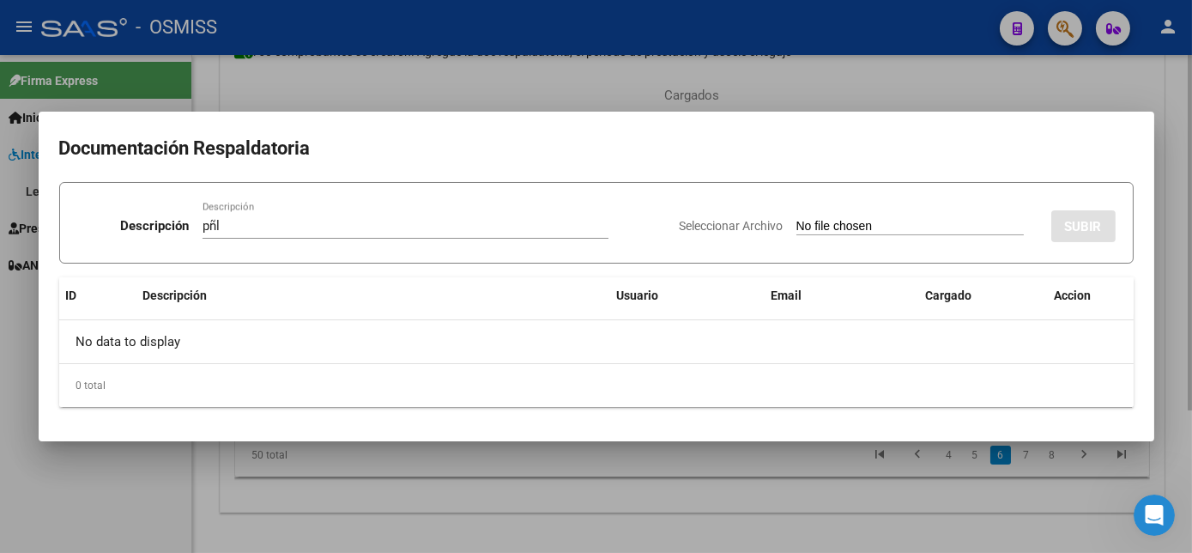
click at [796, 219] on input "Seleccionar Archivo" at bounding box center [909, 227] width 227 height 16
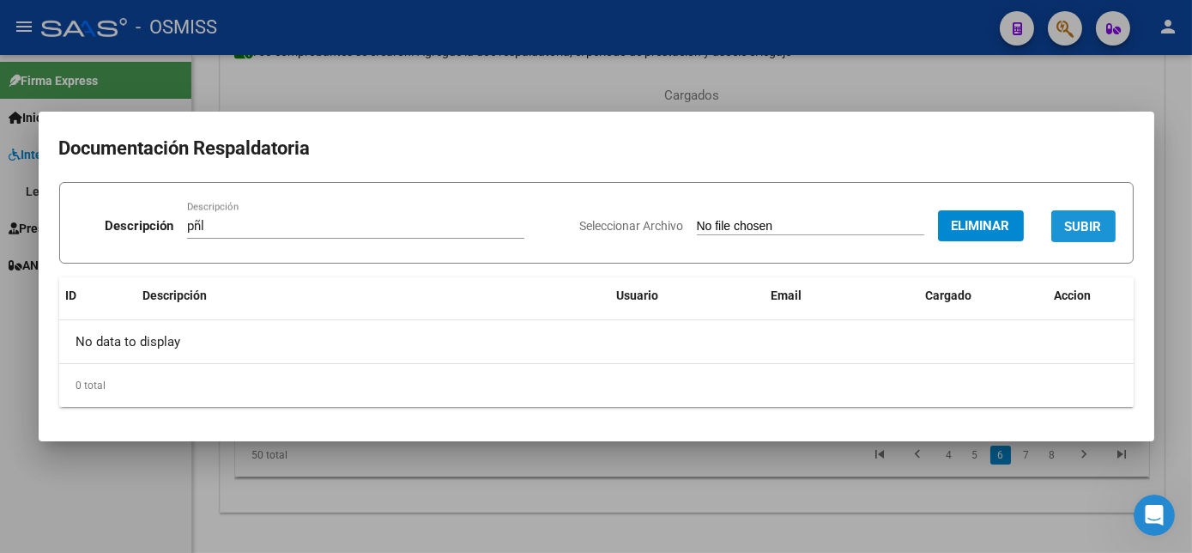
click at [1096, 221] on span "SUBIR" at bounding box center [1083, 226] width 37 height 15
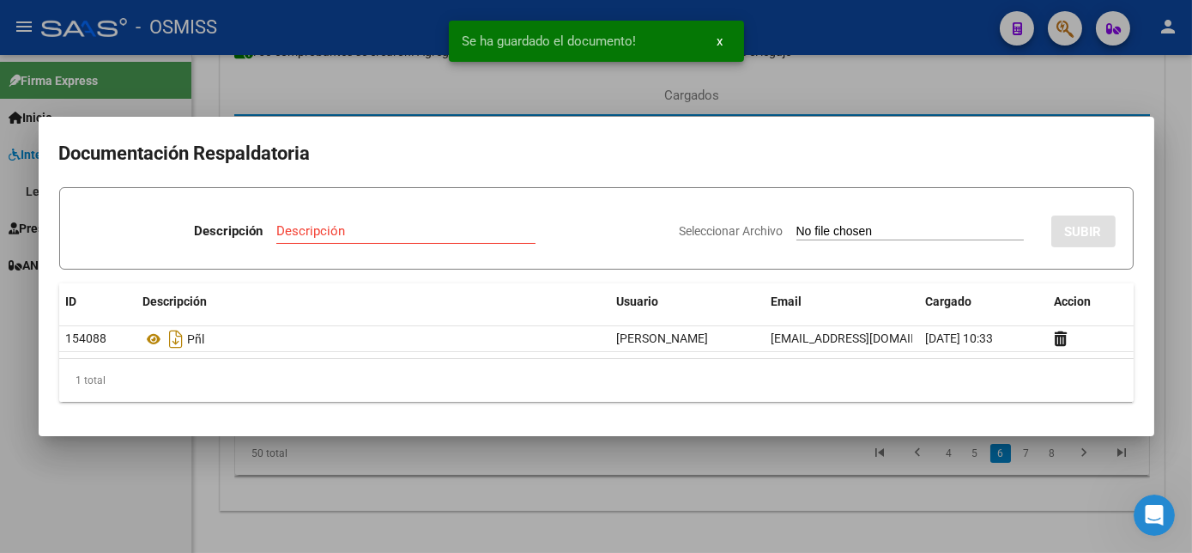
click at [540, 493] on div at bounding box center [596, 276] width 1192 height 553
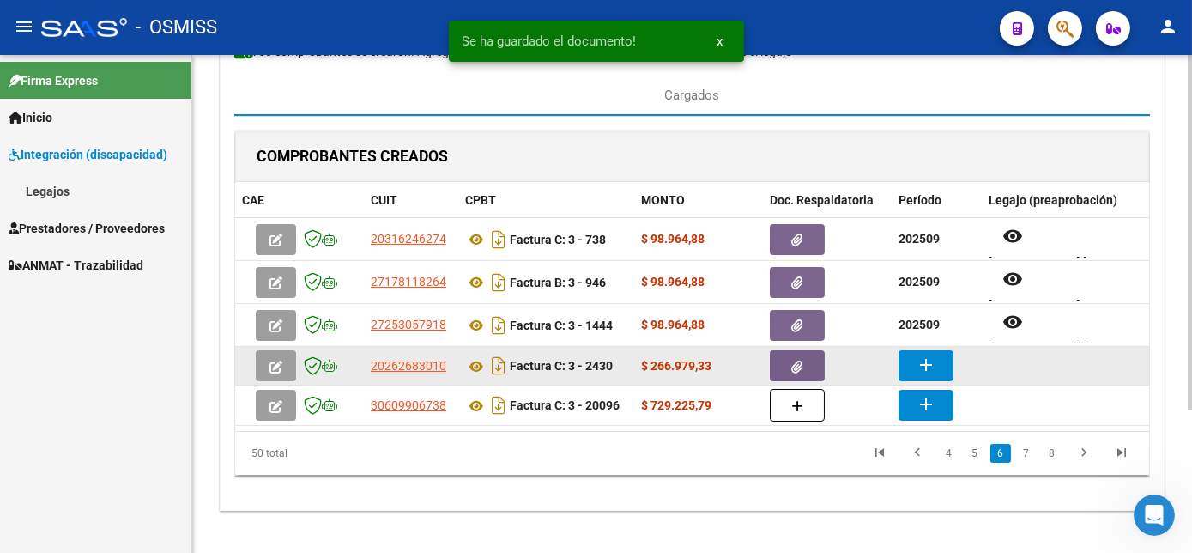
click at [929, 361] on mat-icon "add" at bounding box center [926, 364] width 21 height 21
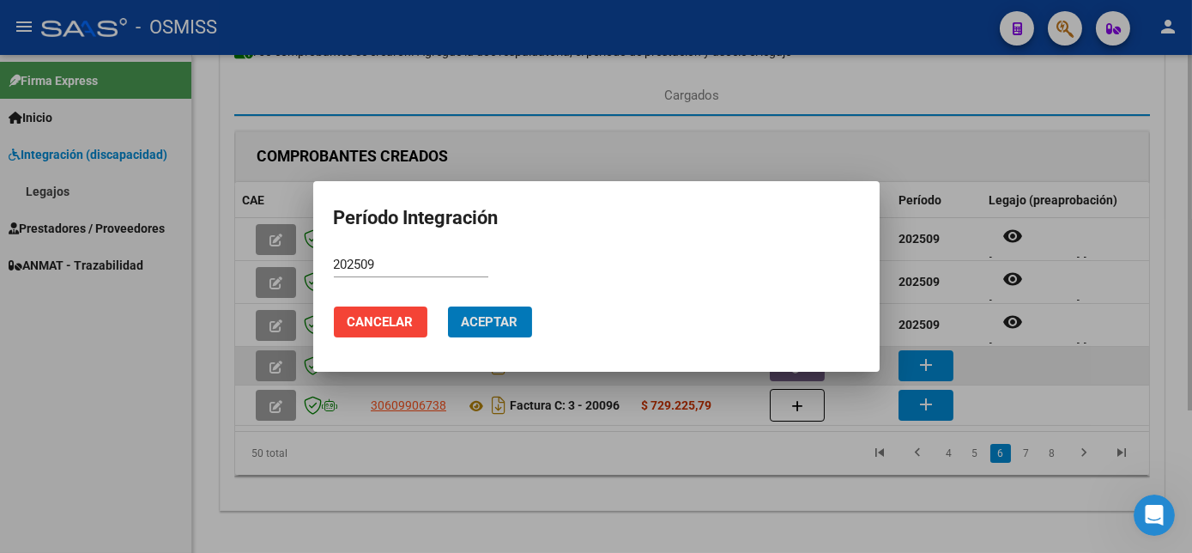
click at [448, 306] on button "Aceptar" at bounding box center [490, 321] width 84 height 31
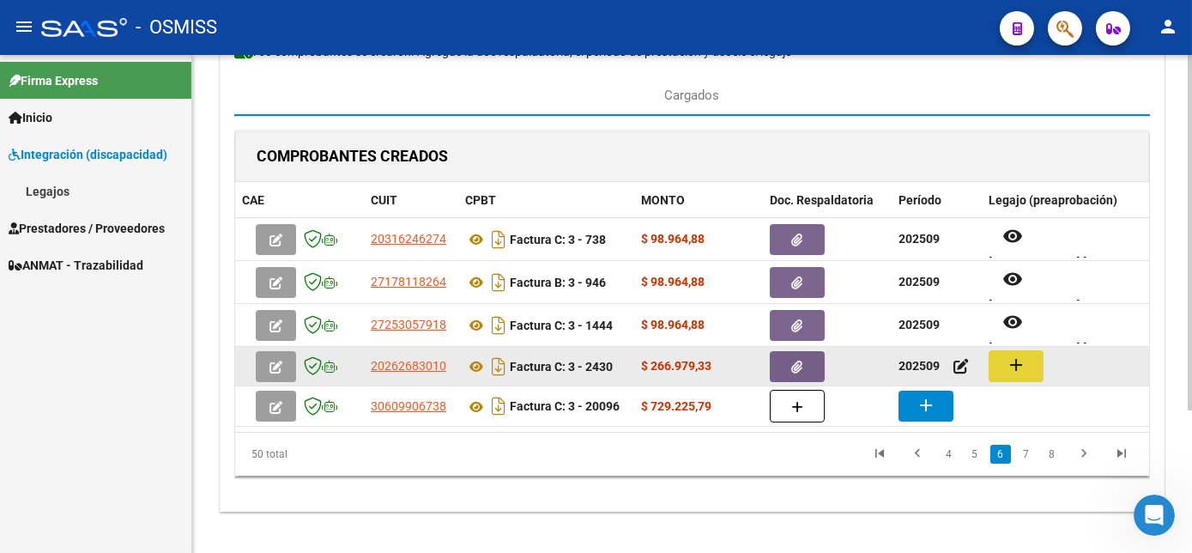
click at [1026, 362] on button "add" at bounding box center [1016, 366] width 55 height 32
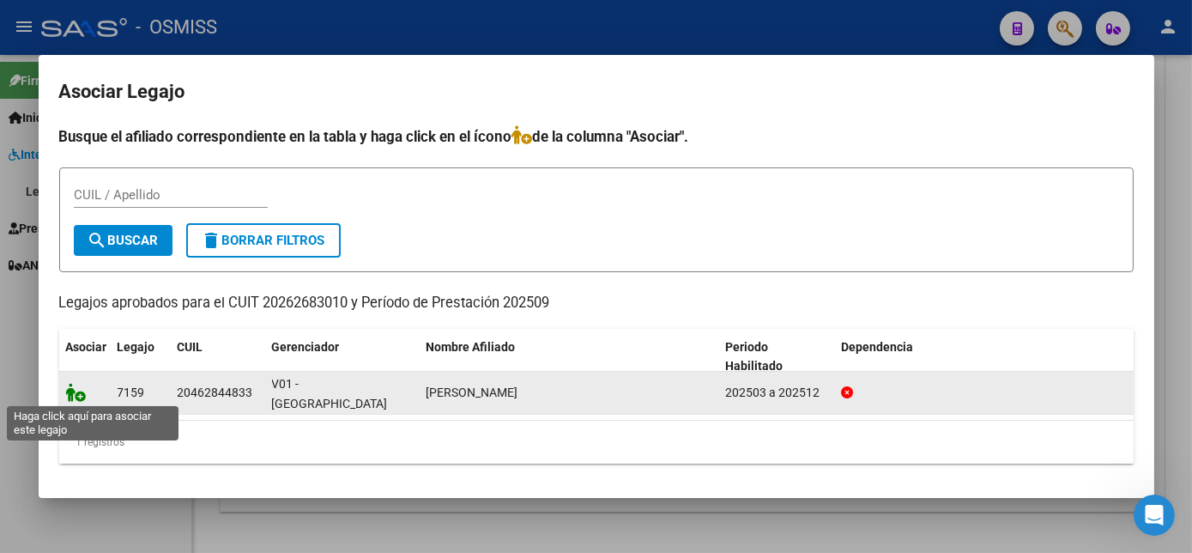
click at [70, 397] on icon at bounding box center [76, 392] width 21 height 19
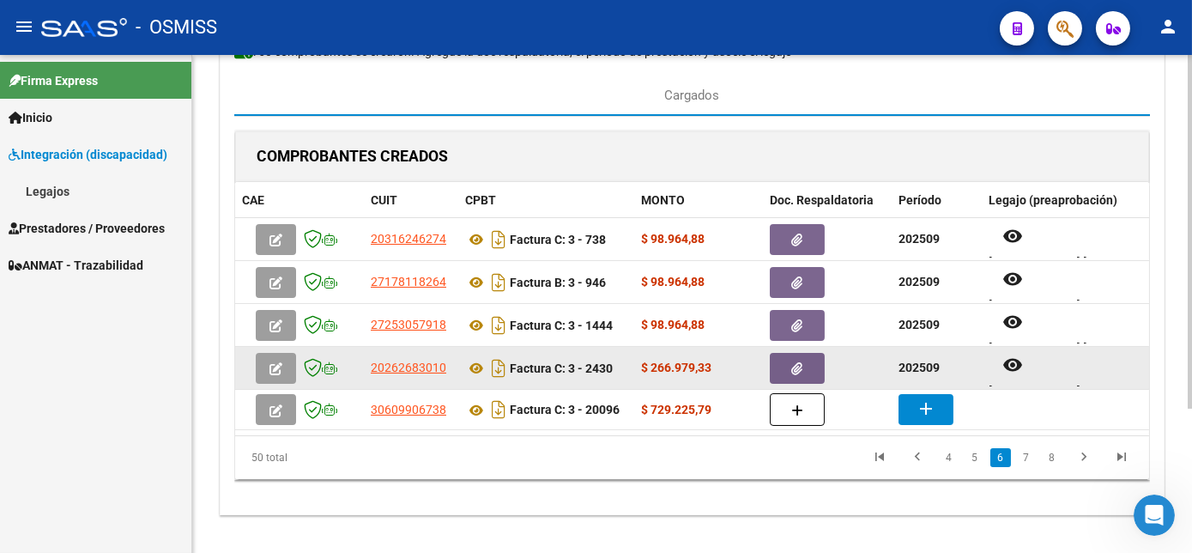
click at [790, 366] on button "button" at bounding box center [797, 368] width 55 height 31
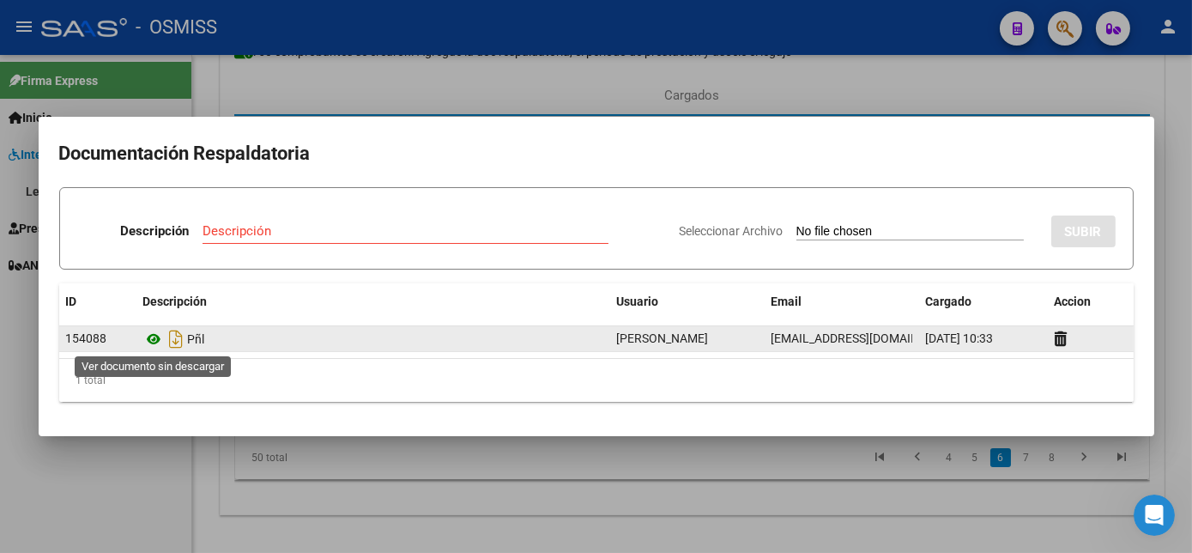
click at [154, 338] on icon at bounding box center [154, 339] width 22 height 21
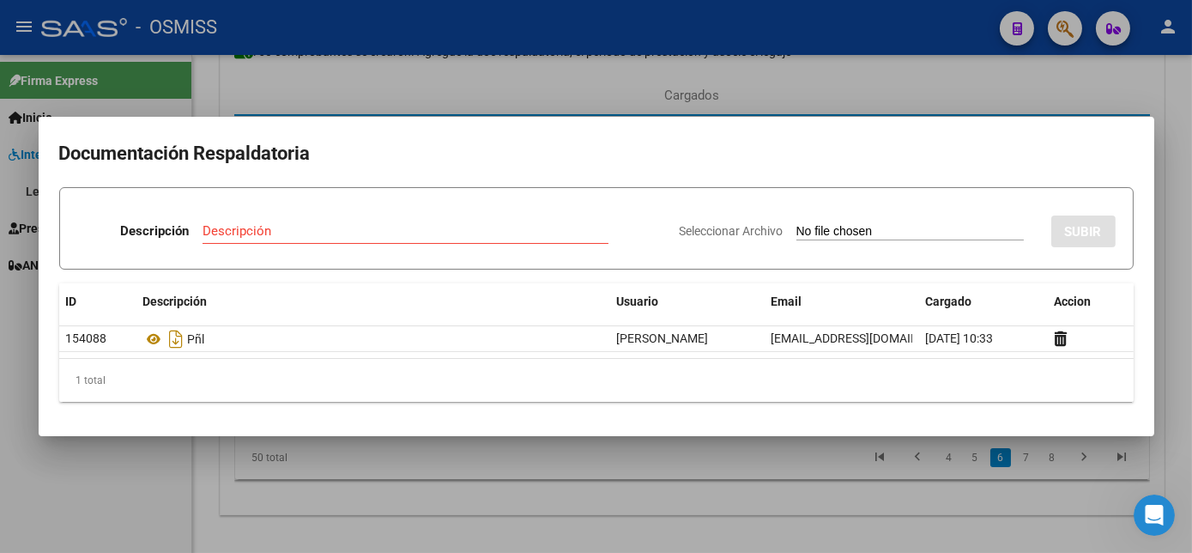
click at [694, 508] on div at bounding box center [596, 276] width 1192 height 553
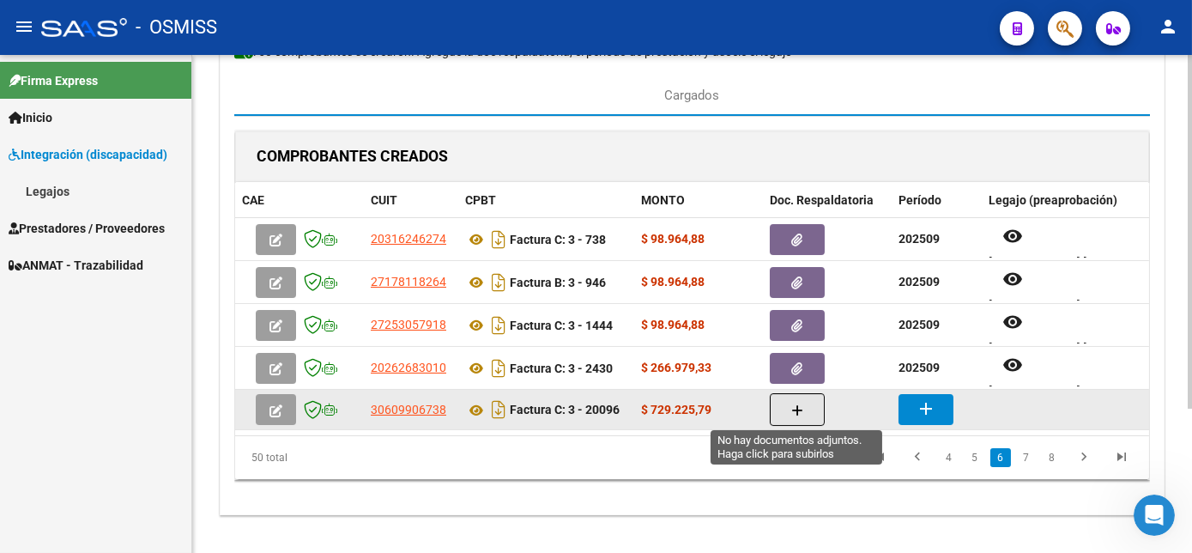
click at [791, 407] on icon "button" at bounding box center [797, 410] width 12 height 13
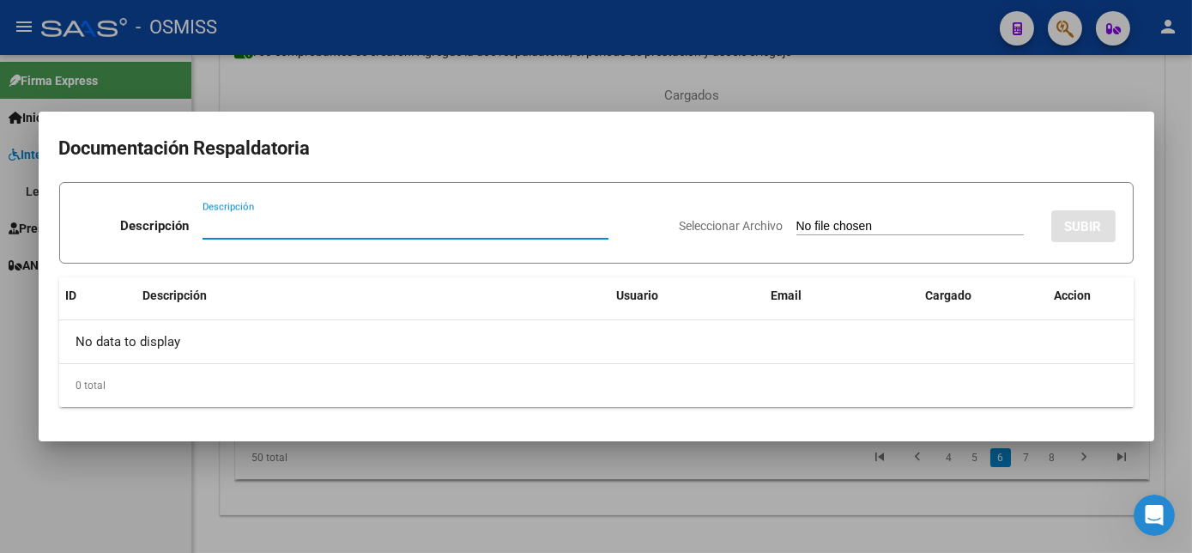
click at [772, 457] on div at bounding box center [596, 276] width 1192 height 553
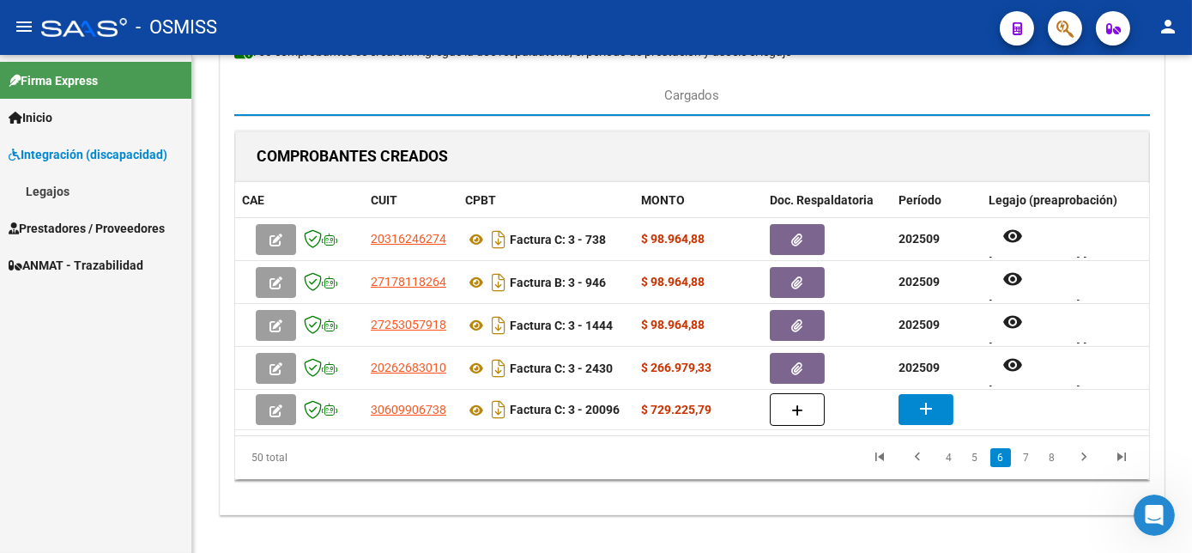
click at [772, 457] on datatable-pager "4 5 6 7 8" at bounding box center [782, 457] width 717 height 29
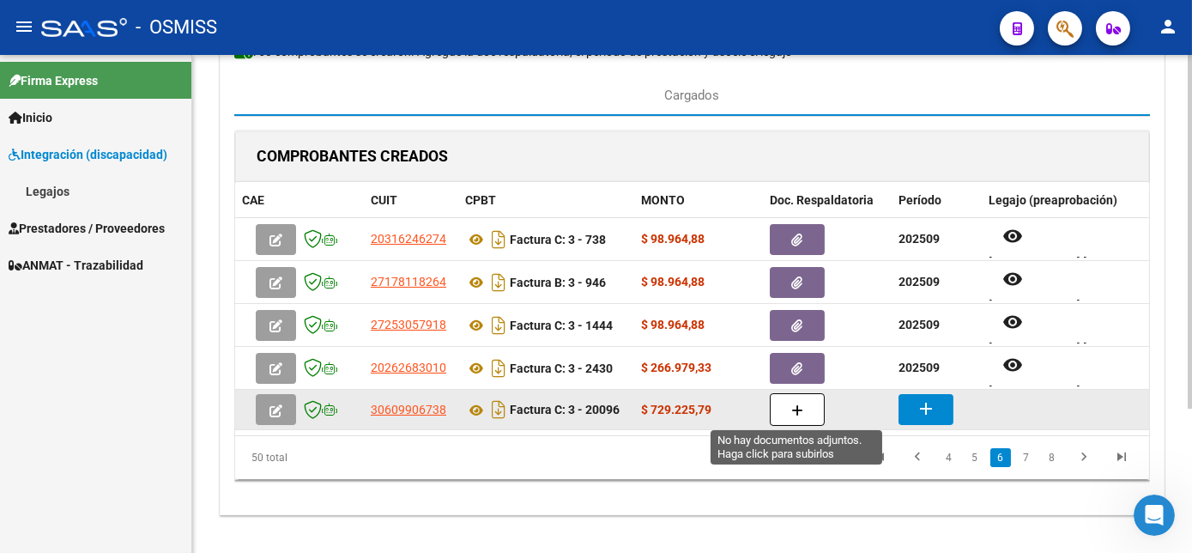
click at [790, 407] on button "button" at bounding box center [797, 409] width 55 height 33
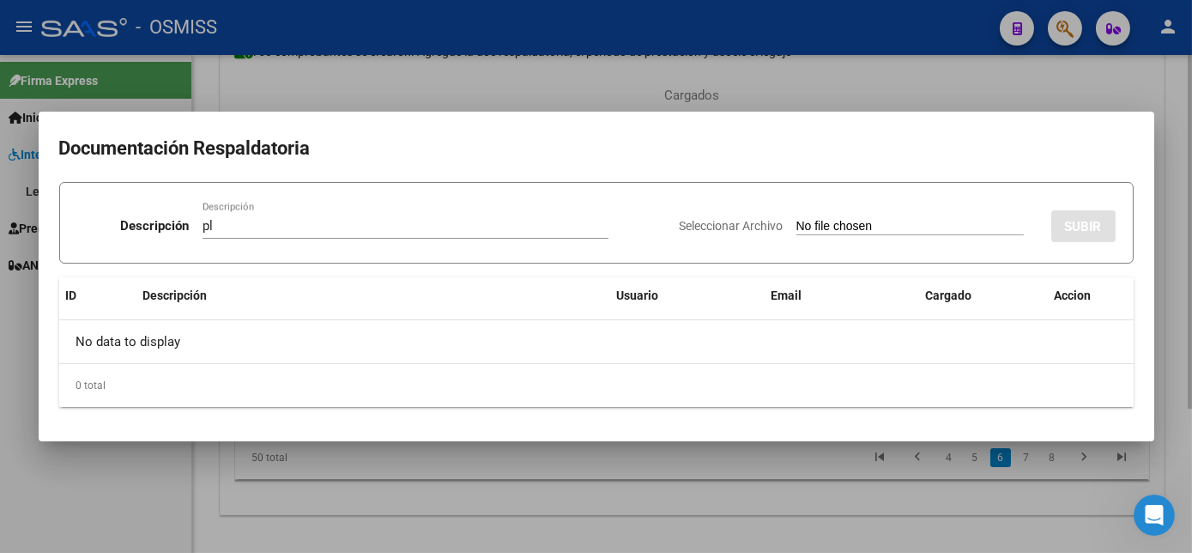
click at [796, 219] on input "Seleccionar Archivo" at bounding box center [909, 227] width 227 height 16
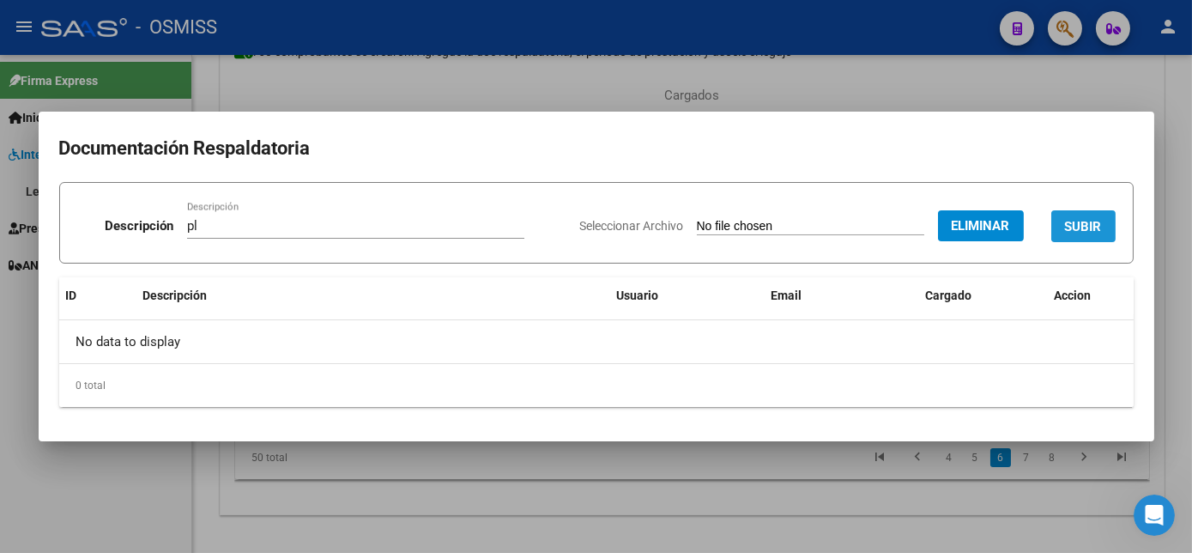
click at [1085, 221] on span "SUBIR" at bounding box center [1083, 226] width 37 height 15
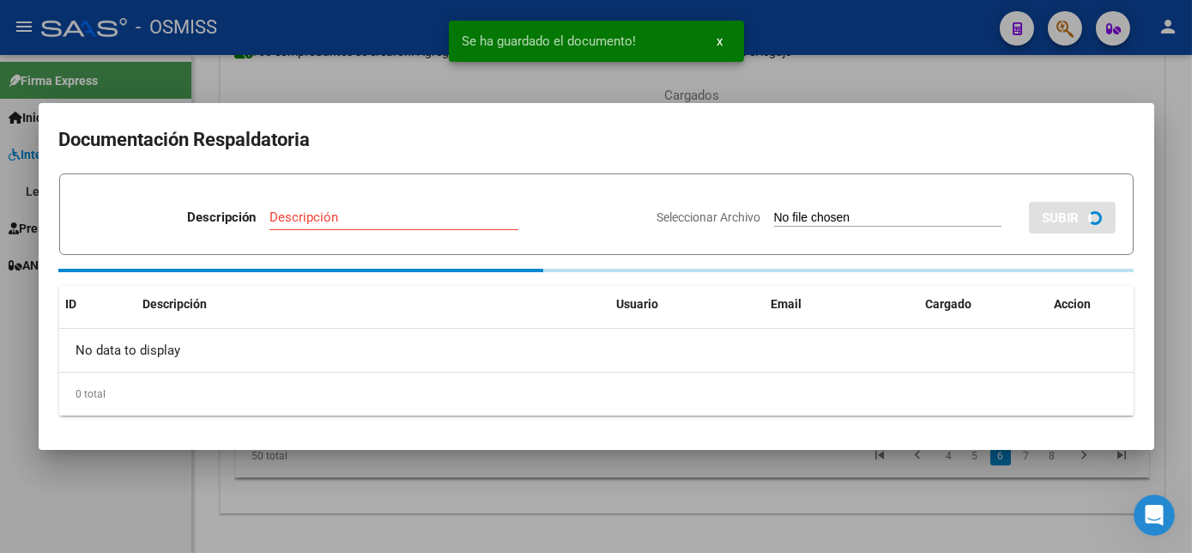
click at [688, 501] on div at bounding box center [596, 276] width 1192 height 553
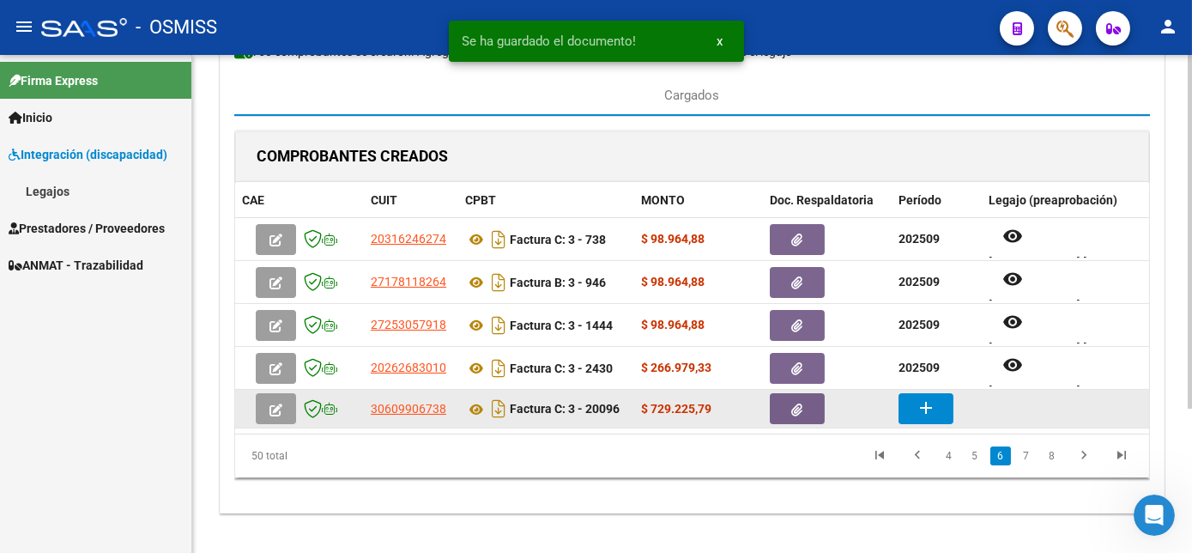
click at [922, 400] on mat-icon "add" at bounding box center [926, 407] width 21 height 21
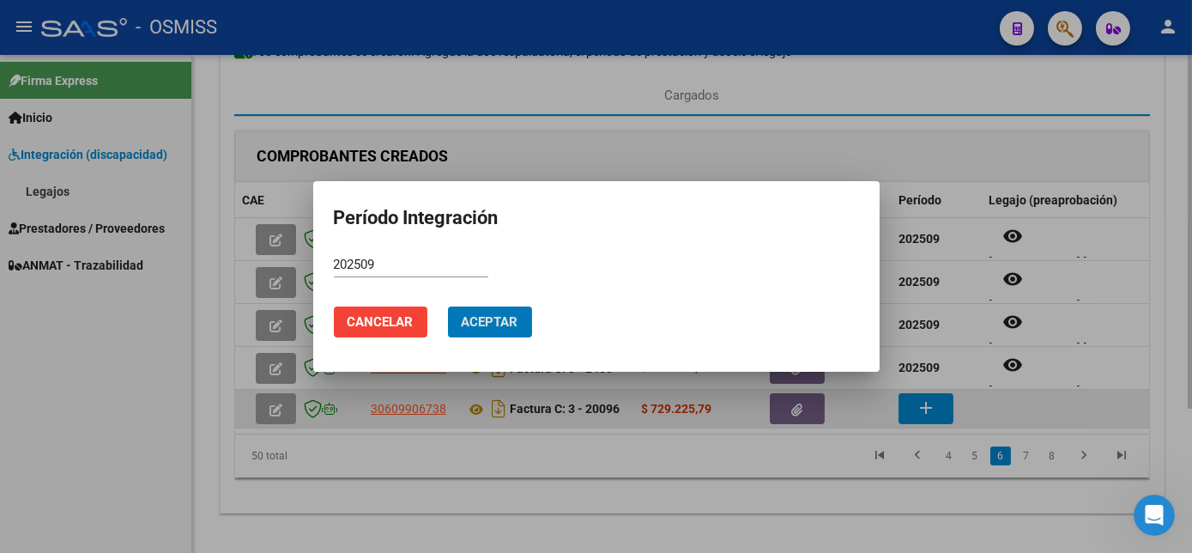
click at [448, 306] on button "Aceptar" at bounding box center [490, 321] width 84 height 31
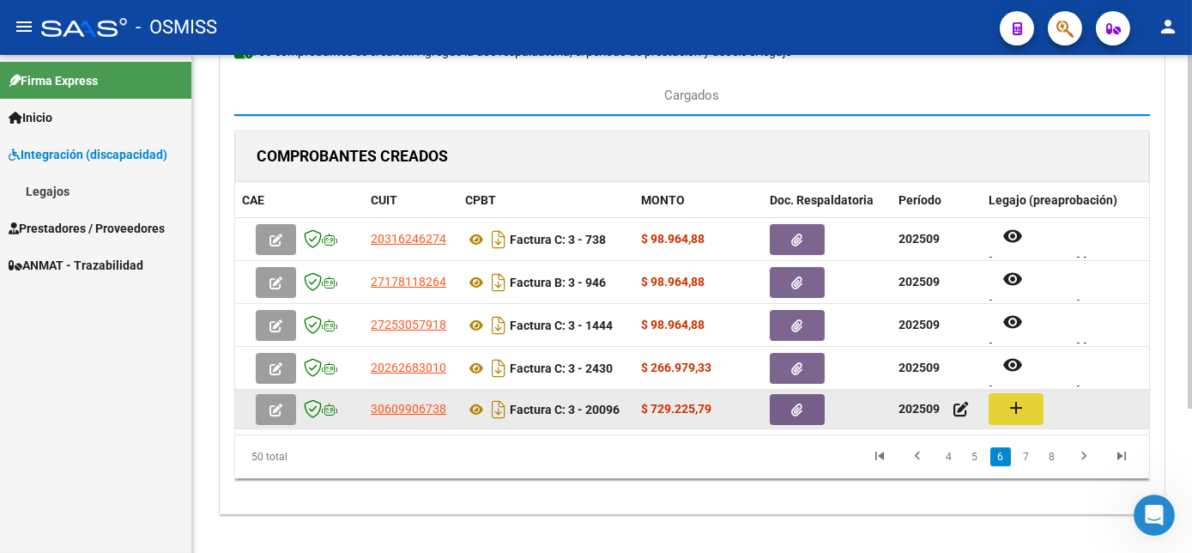
click at [1017, 398] on mat-icon "add" at bounding box center [1016, 407] width 21 height 21
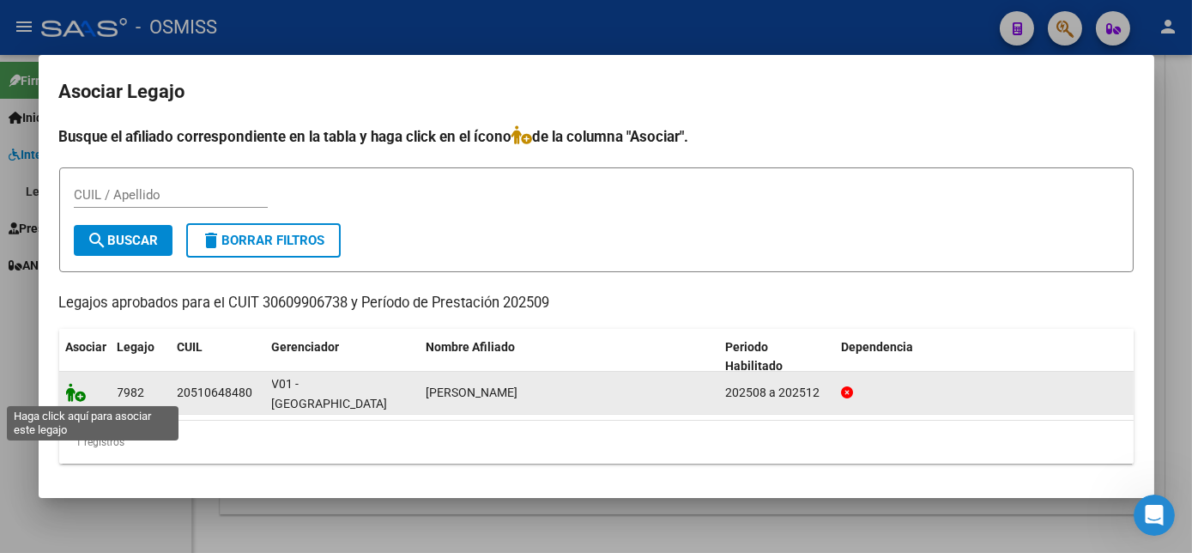
click at [75, 391] on icon at bounding box center [76, 392] width 21 height 19
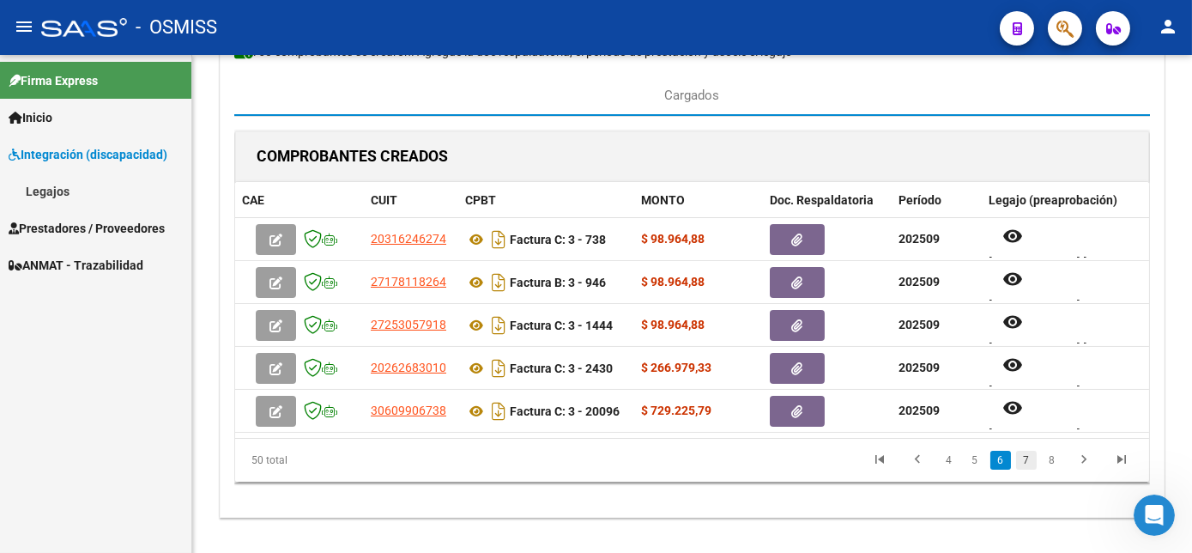
click at [1030, 469] on link "7" at bounding box center [1026, 460] width 21 height 19
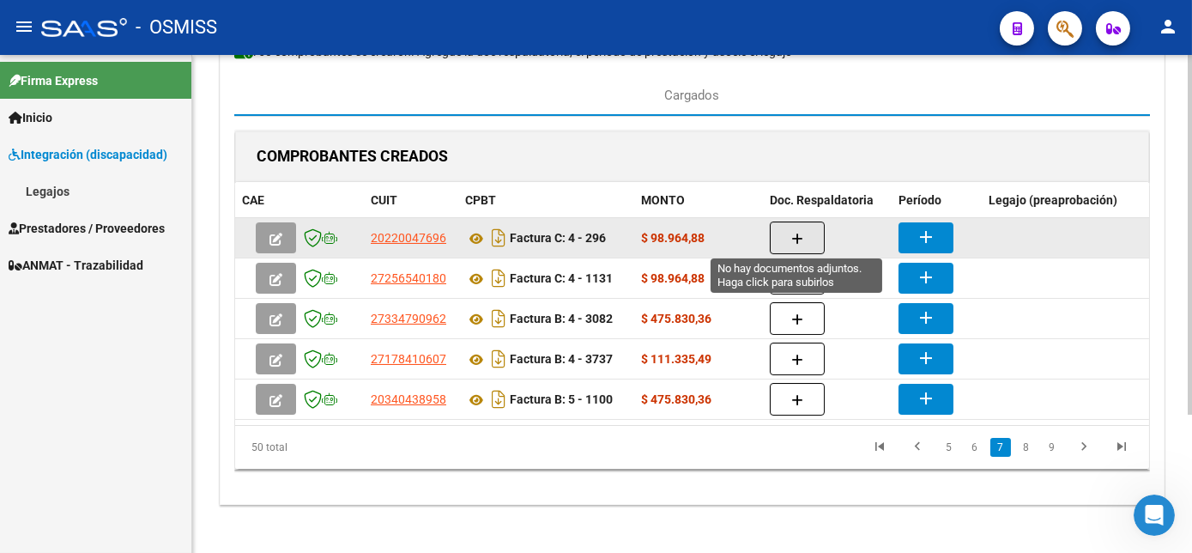
click at [790, 236] on button "button" at bounding box center [797, 237] width 55 height 33
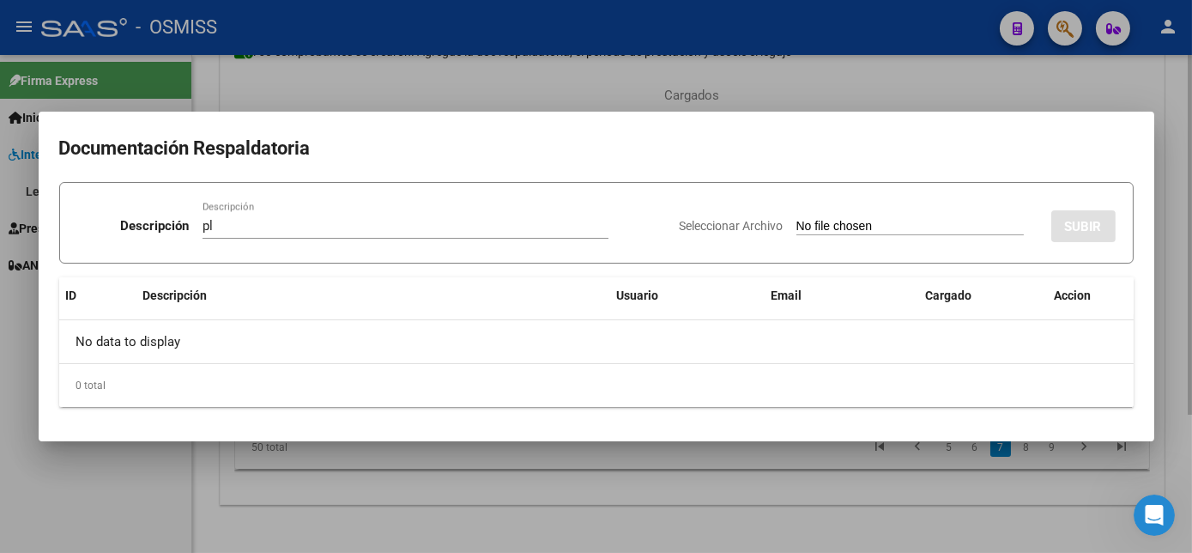
click at [796, 219] on input "Seleccionar Archivo" at bounding box center [909, 227] width 227 height 16
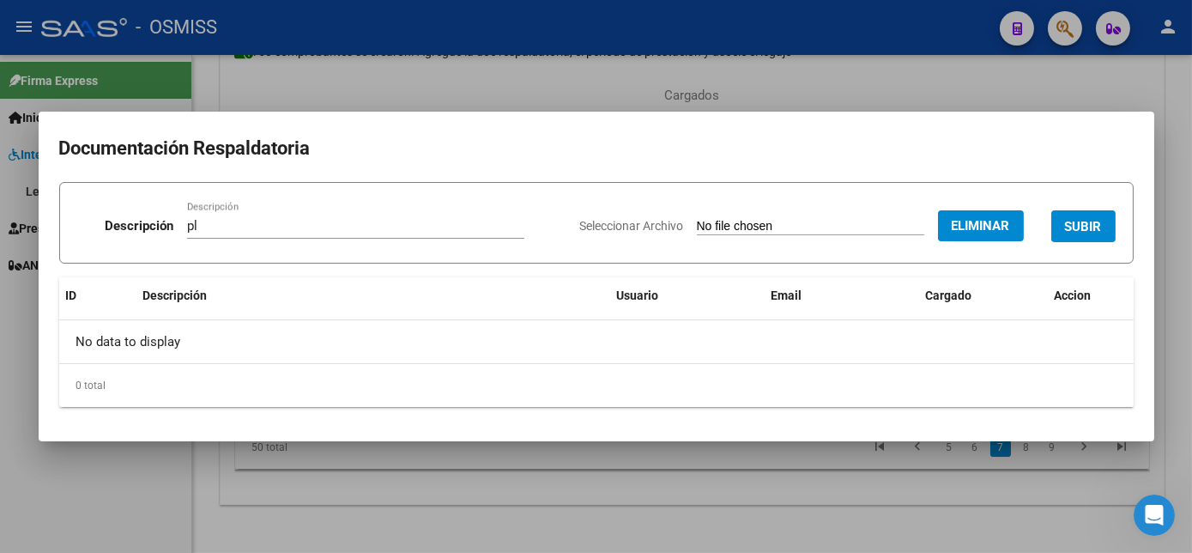
click at [1093, 226] on span "SUBIR" at bounding box center [1083, 226] width 37 height 15
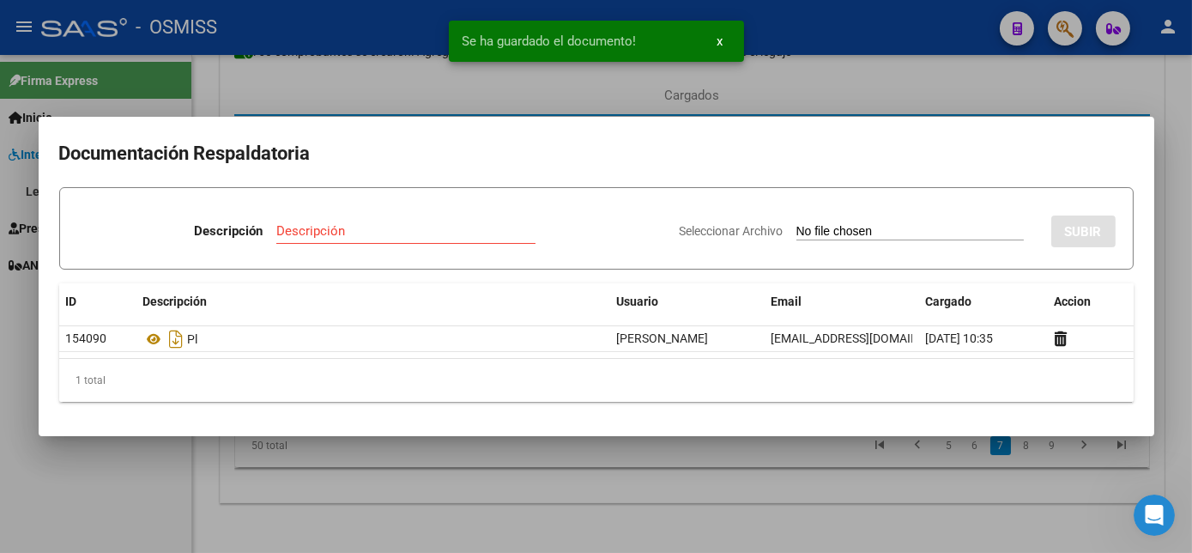
click at [851, 491] on div at bounding box center [596, 276] width 1192 height 553
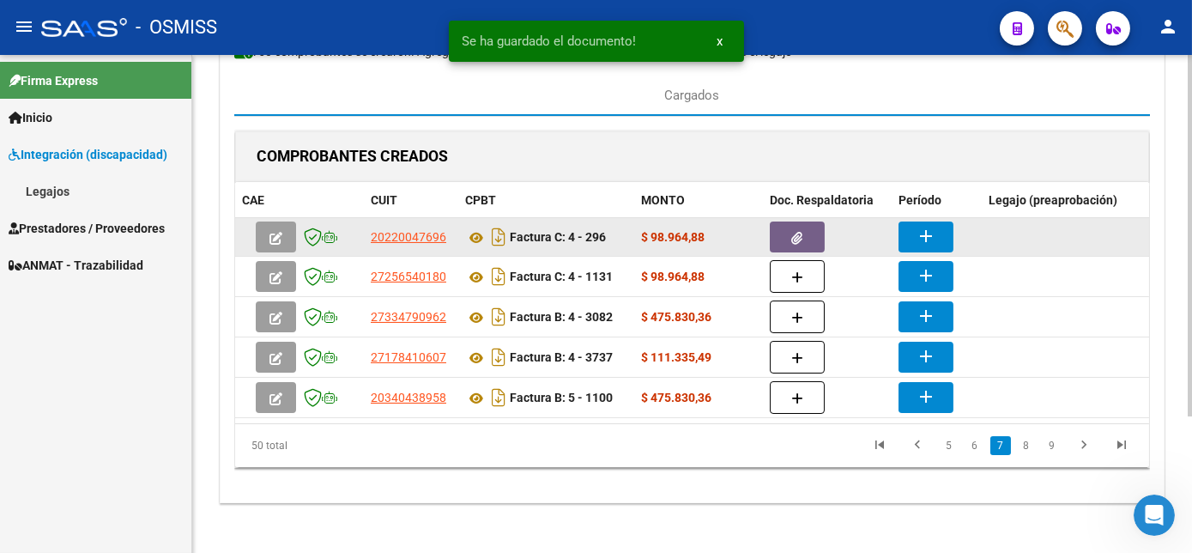
click at [923, 226] on mat-icon "add" at bounding box center [926, 236] width 21 height 21
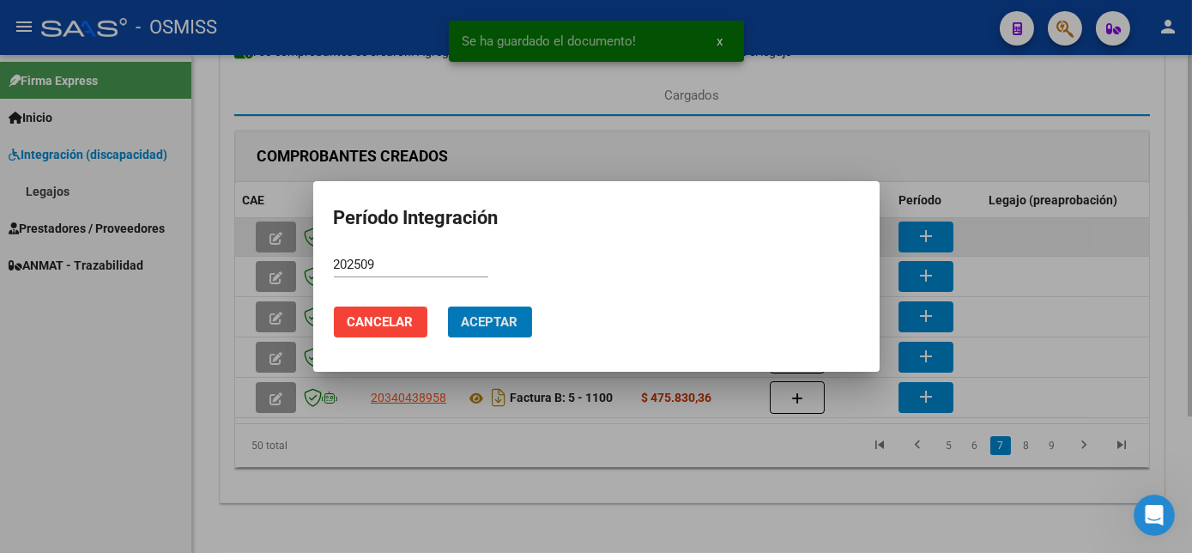
click at [448, 306] on button "Aceptar" at bounding box center [490, 321] width 84 height 31
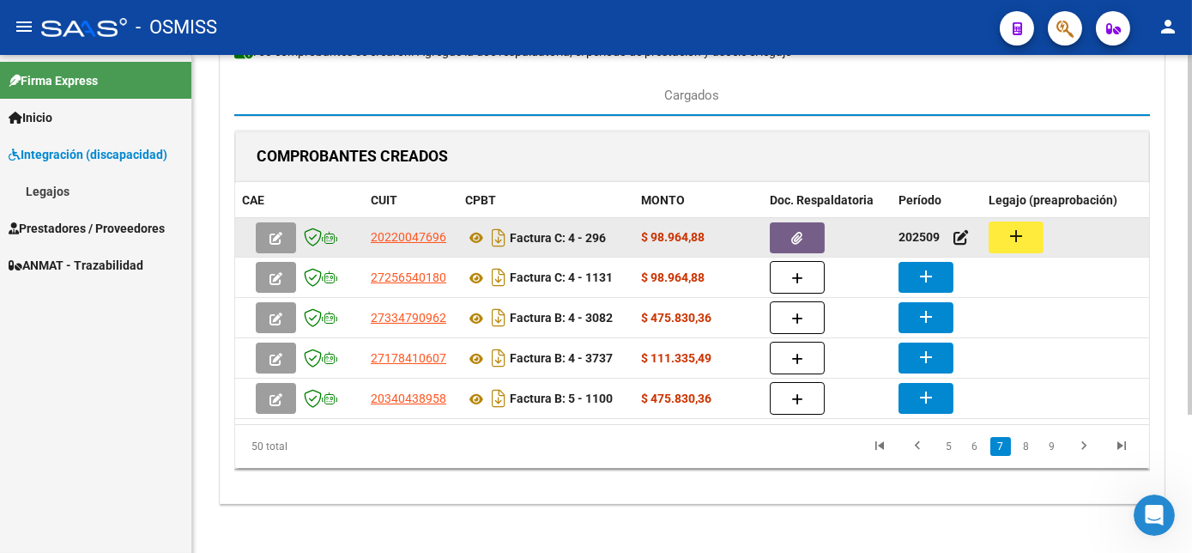
click at [993, 238] on button "add" at bounding box center [1016, 237] width 55 height 32
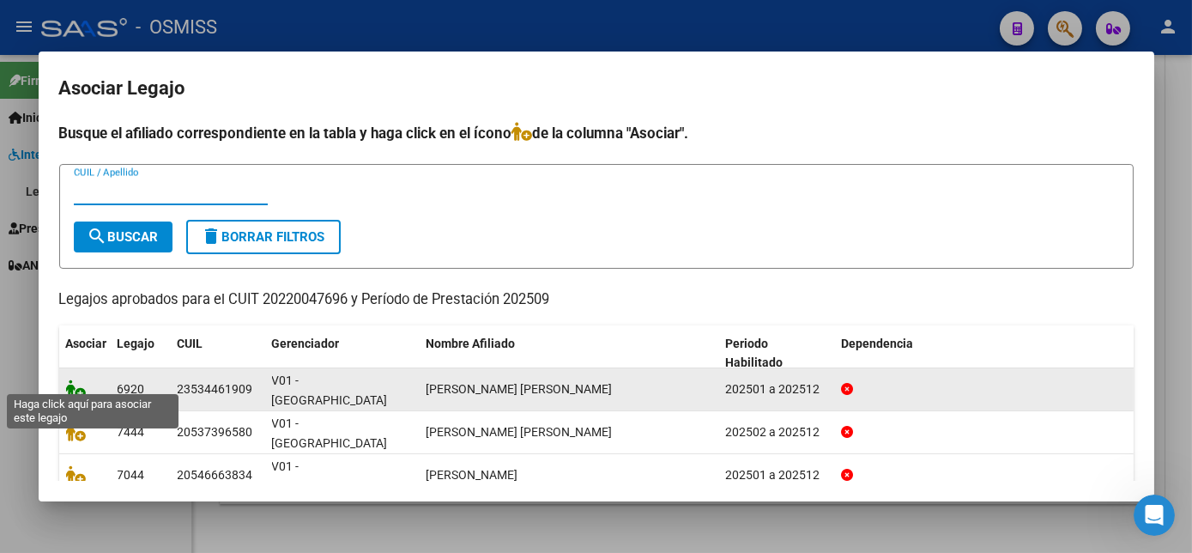
click at [74, 379] on icon at bounding box center [76, 388] width 21 height 19
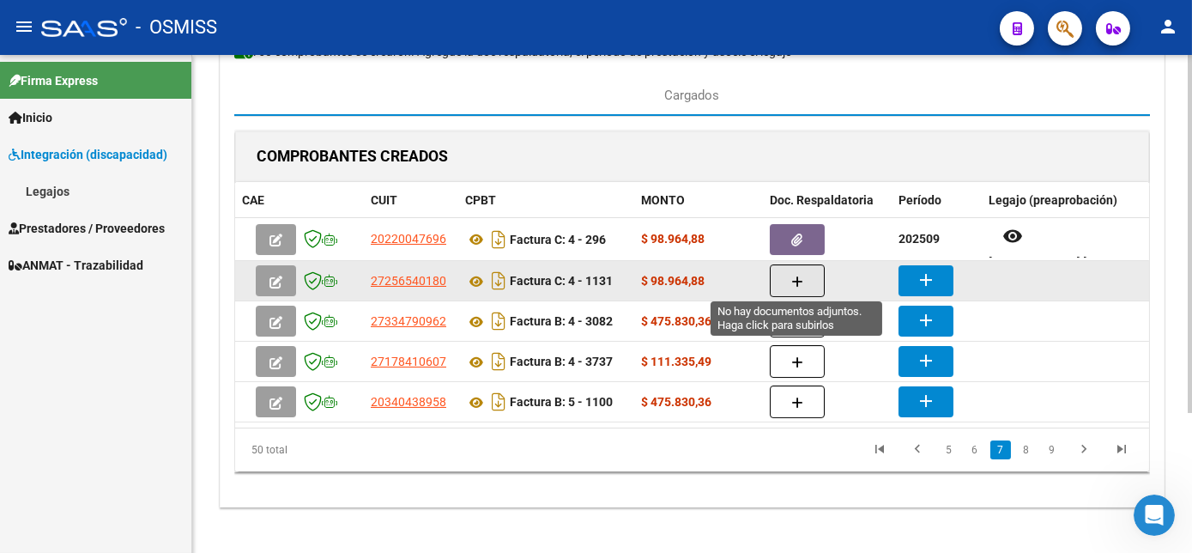
click at [806, 276] on button "button" at bounding box center [797, 280] width 55 height 33
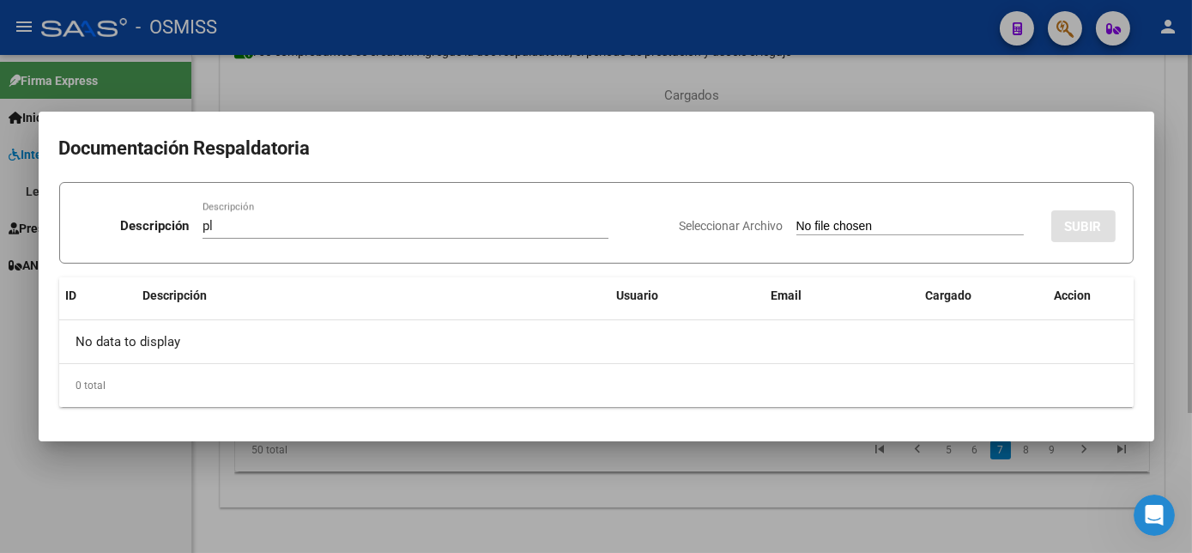
click at [796, 219] on input "Seleccionar Archivo" at bounding box center [909, 227] width 227 height 16
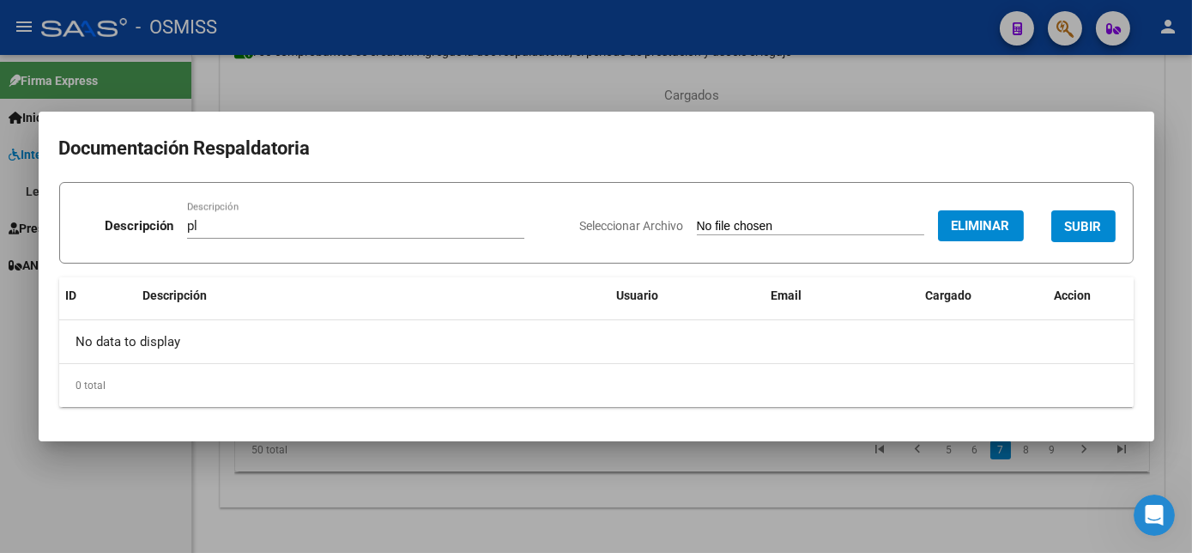
click at [1090, 220] on span "SUBIR" at bounding box center [1083, 226] width 37 height 15
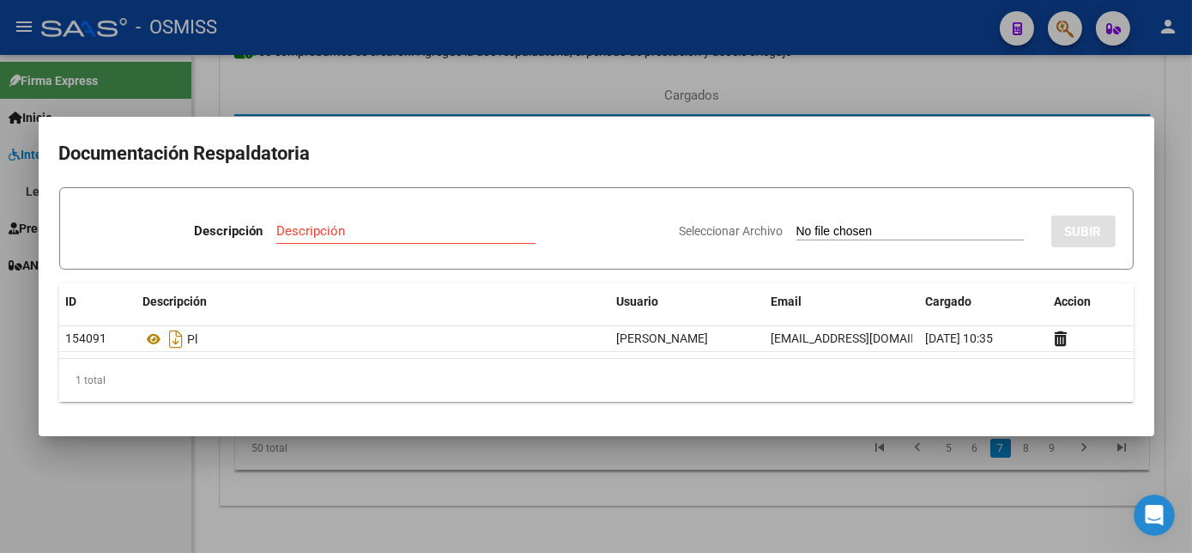
click at [554, 466] on div at bounding box center [596, 276] width 1192 height 553
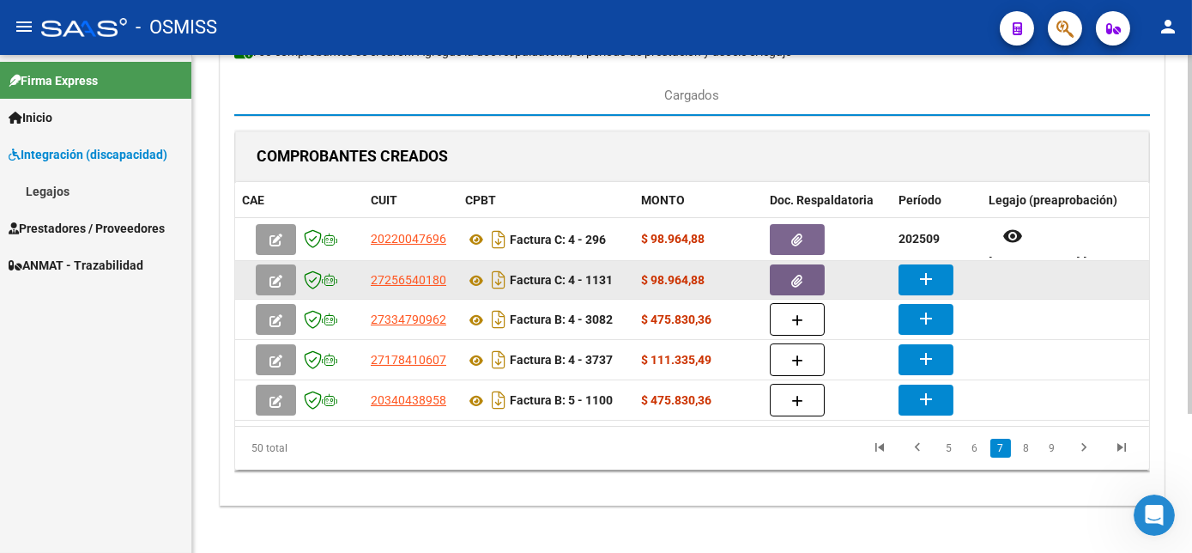
click at [929, 276] on mat-icon "add" at bounding box center [926, 279] width 21 height 21
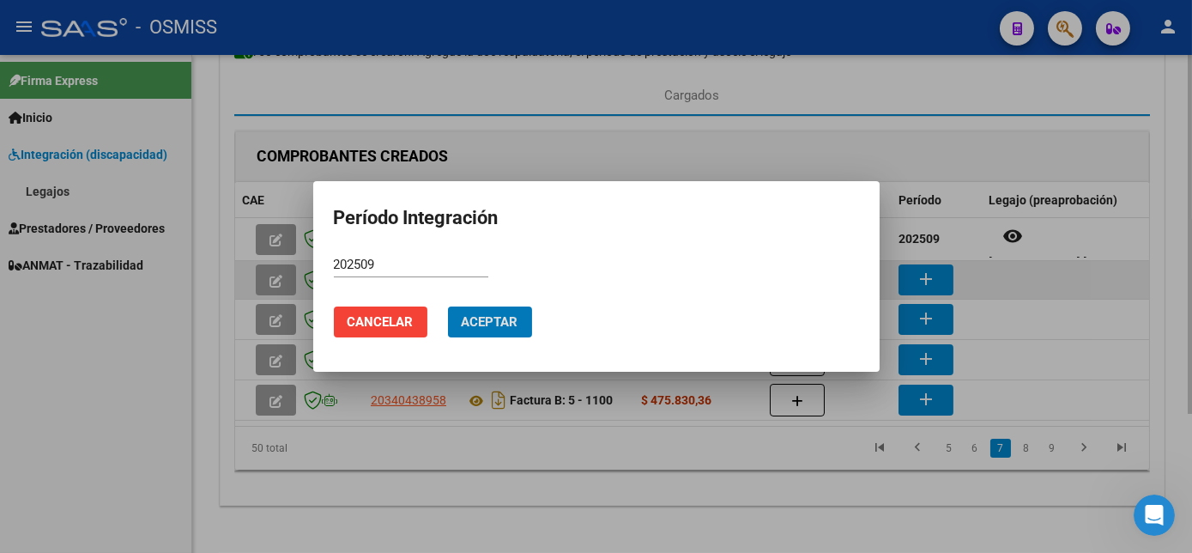
click at [448, 306] on button "Aceptar" at bounding box center [490, 321] width 84 height 31
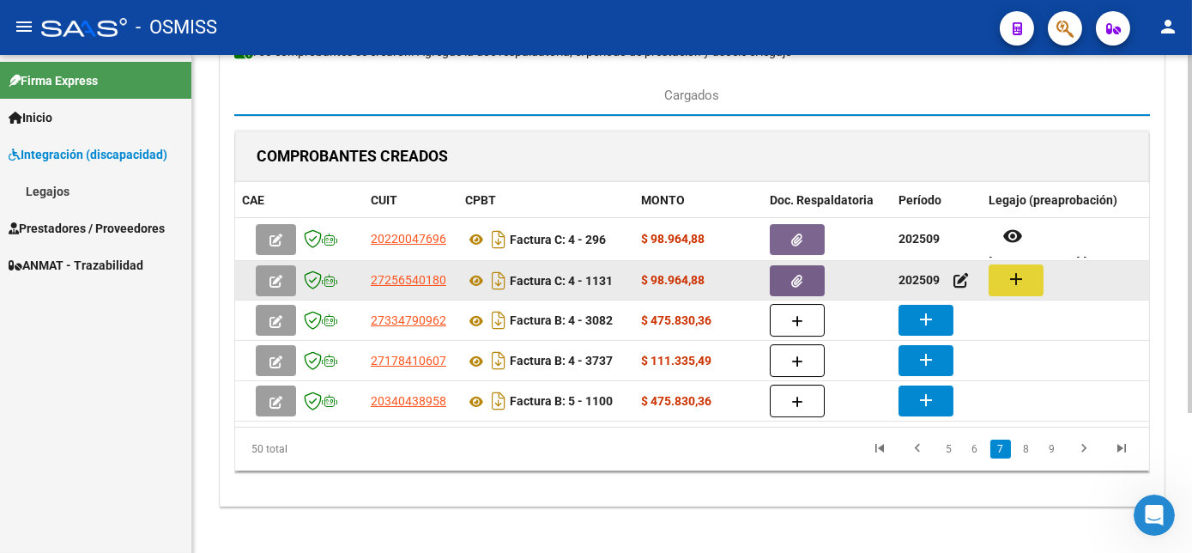
click at [1014, 280] on mat-icon "add" at bounding box center [1016, 279] width 21 height 21
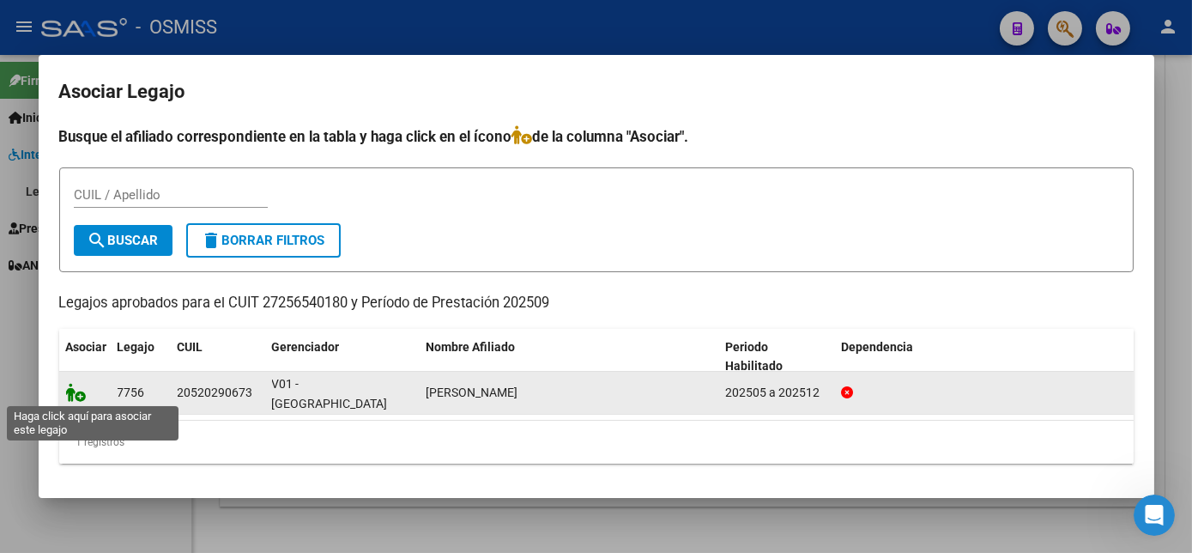
click at [67, 393] on icon at bounding box center [76, 392] width 21 height 19
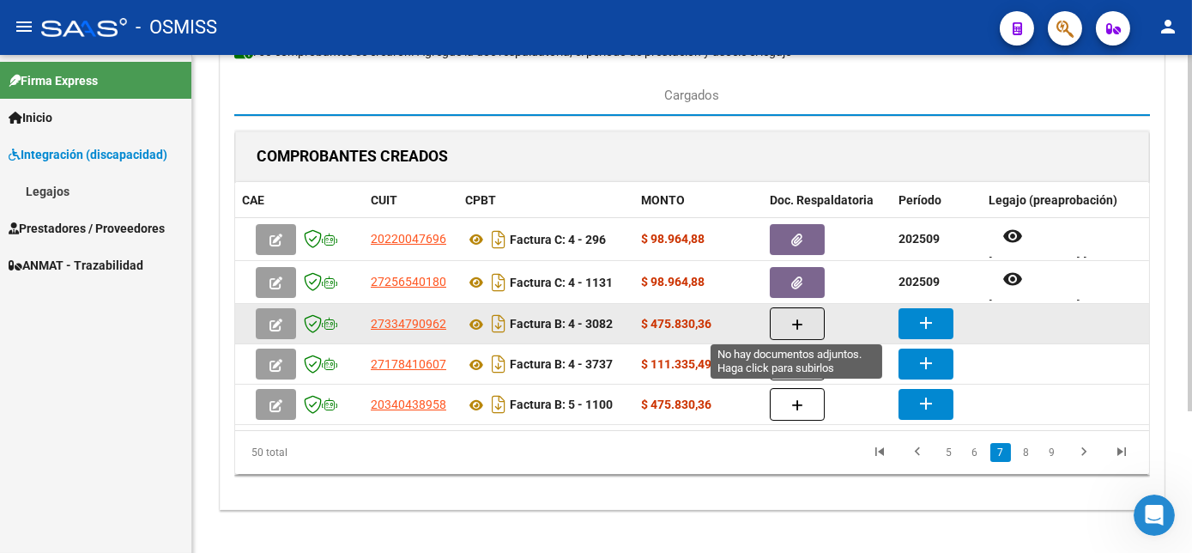
click at [808, 320] on button "button" at bounding box center [797, 323] width 55 height 33
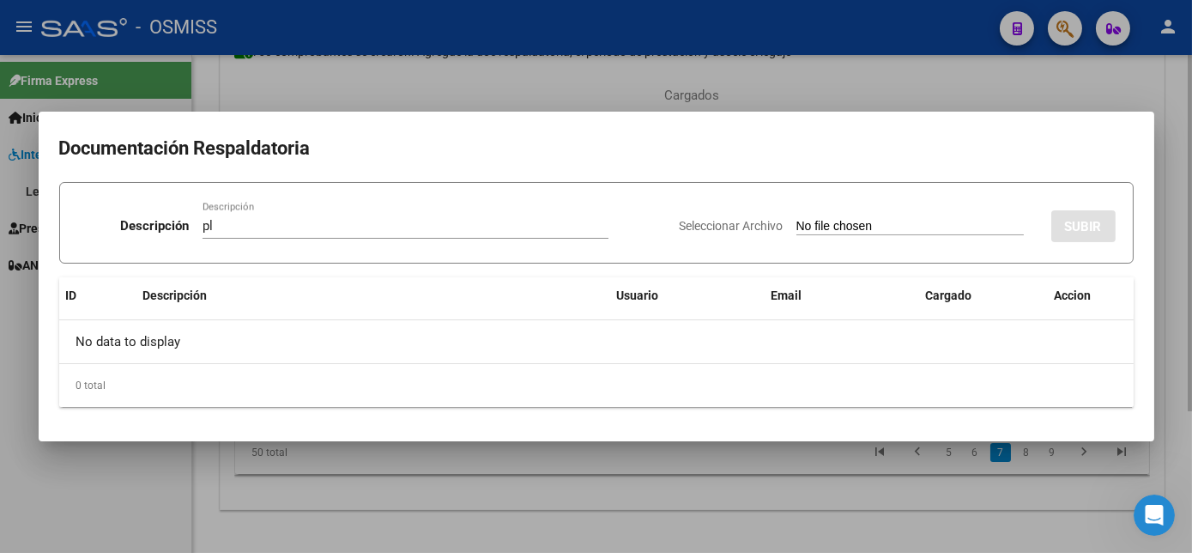
click at [796, 219] on input "Seleccionar Archivo" at bounding box center [909, 227] width 227 height 16
click at [764, 501] on div at bounding box center [596, 276] width 1192 height 553
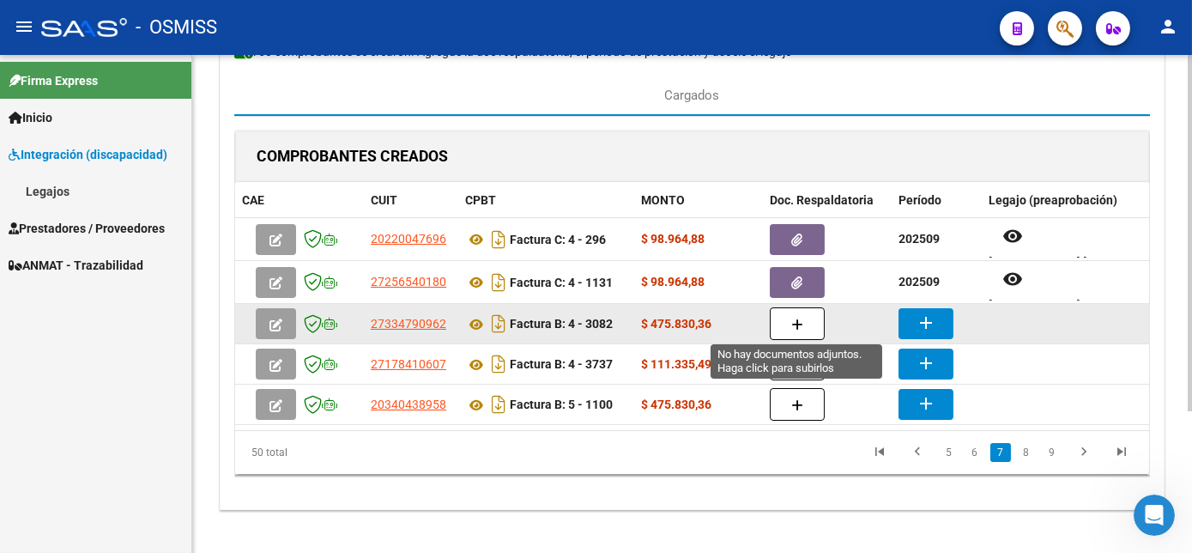
click at [802, 322] on icon "button" at bounding box center [797, 324] width 12 height 13
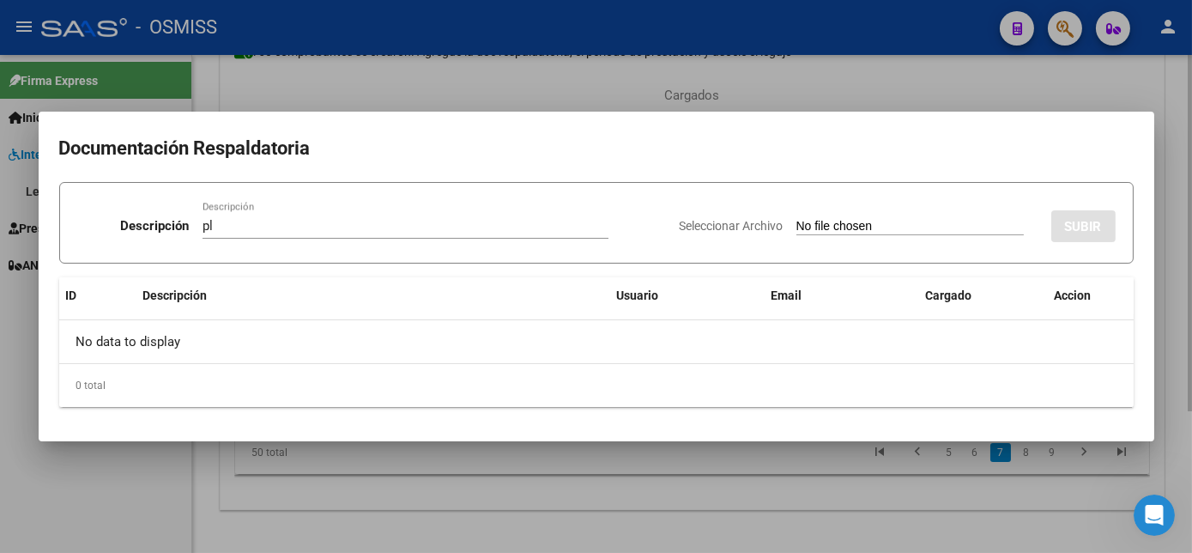
click at [796, 219] on input "Seleccionar Archivo" at bounding box center [909, 227] width 227 height 16
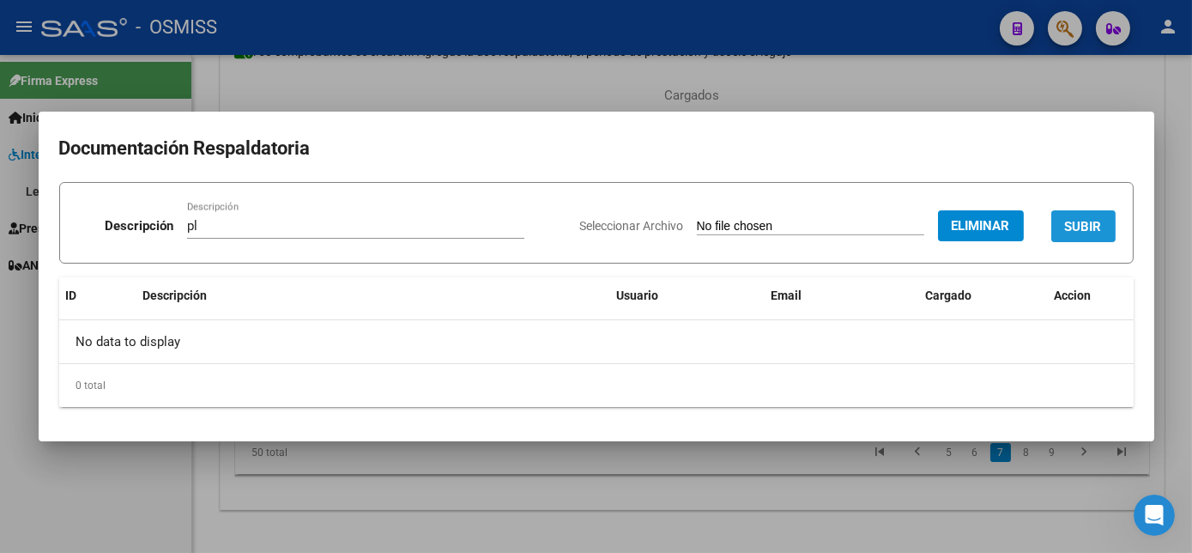
click at [1077, 227] on span "SUBIR" at bounding box center [1083, 226] width 37 height 15
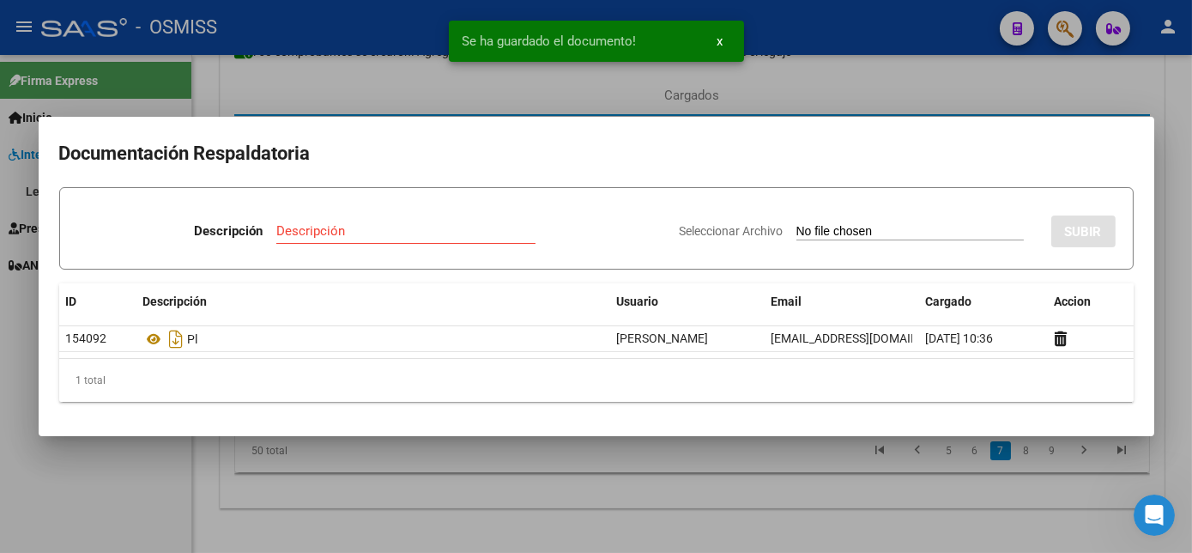
click at [695, 492] on div at bounding box center [596, 276] width 1192 height 553
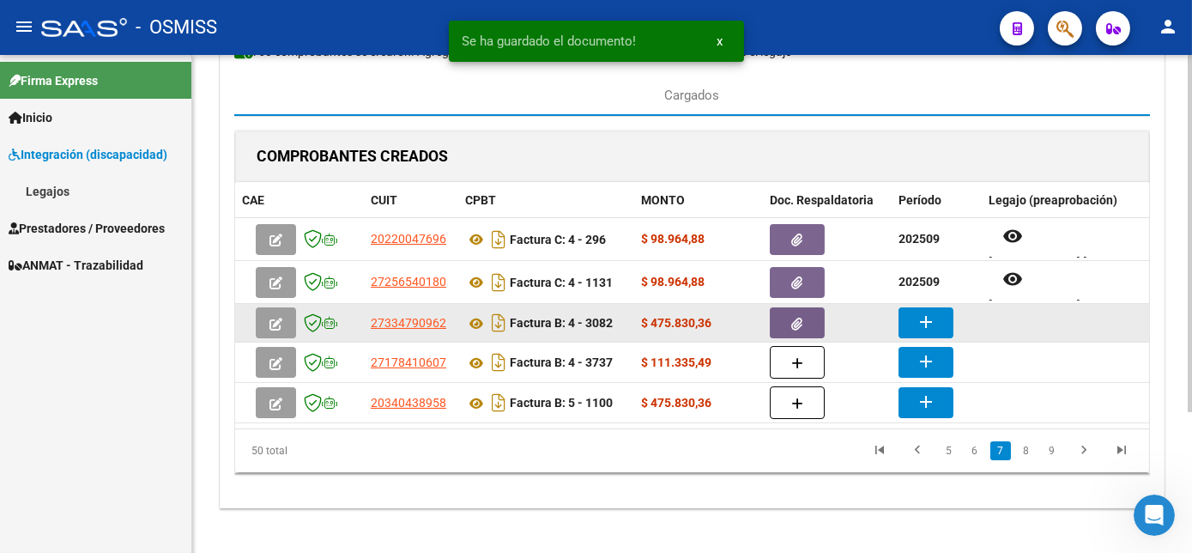
click at [914, 311] on button "add" at bounding box center [926, 322] width 55 height 31
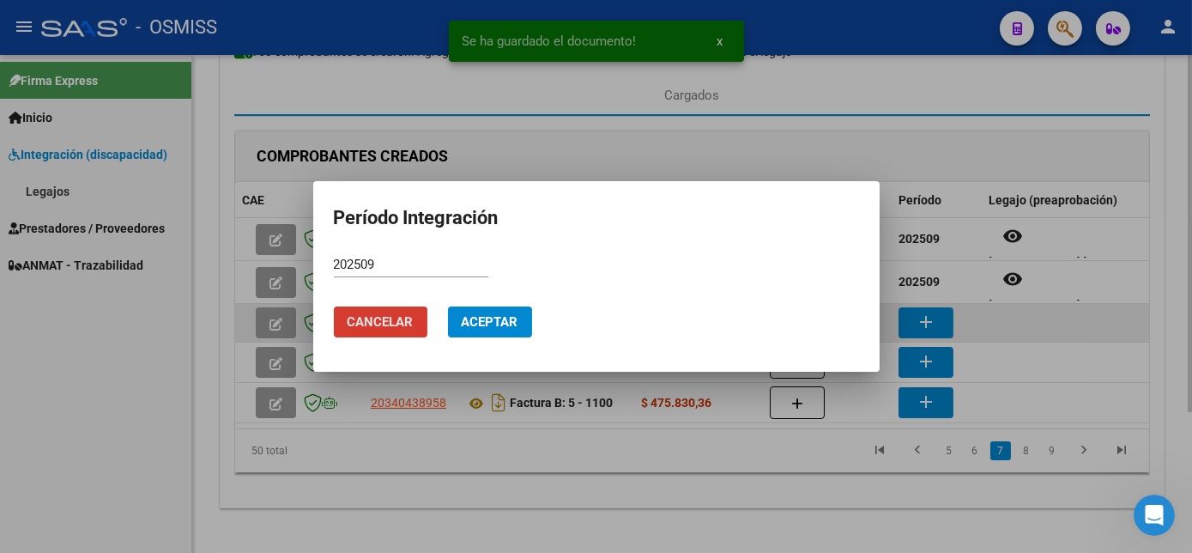
click at [448, 306] on button "Aceptar" at bounding box center [490, 321] width 84 height 31
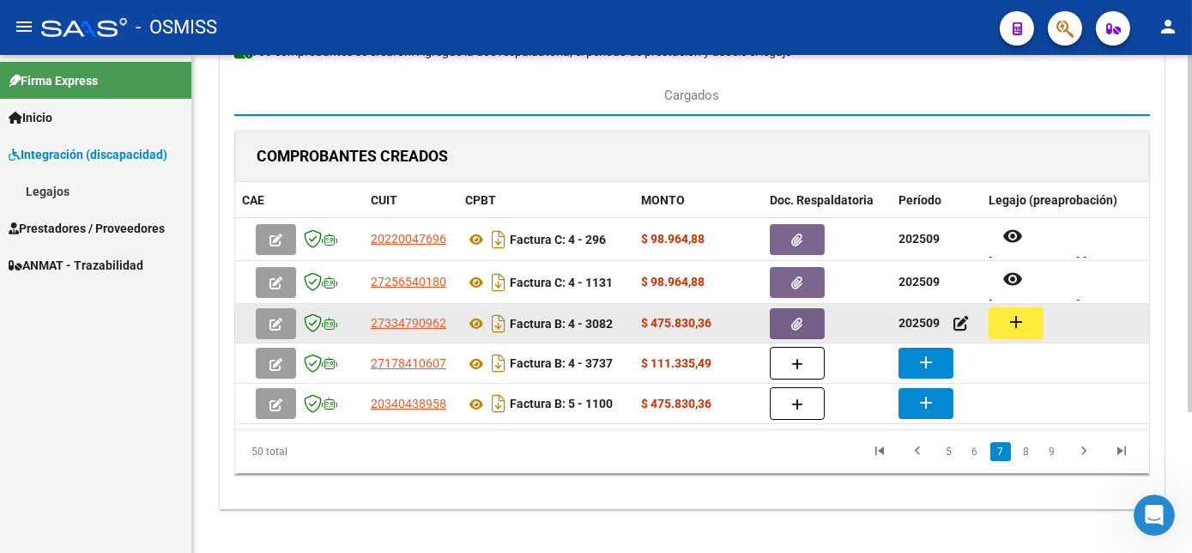
click at [1002, 313] on button "add" at bounding box center [1016, 323] width 55 height 32
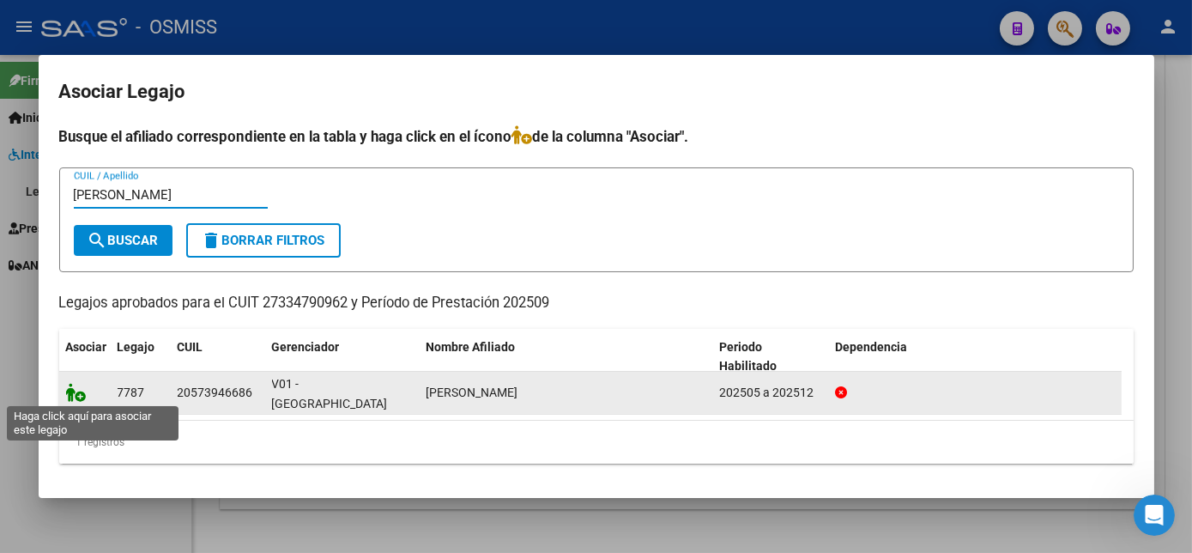
click at [80, 397] on icon at bounding box center [76, 392] width 21 height 19
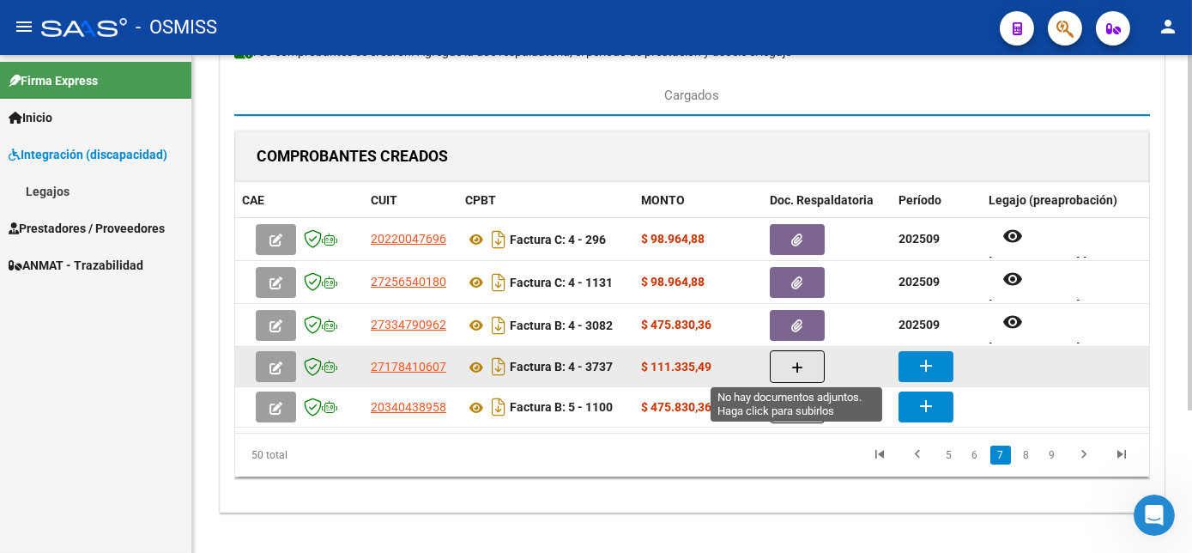
click at [797, 369] on icon "button" at bounding box center [797, 367] width 12 height 13
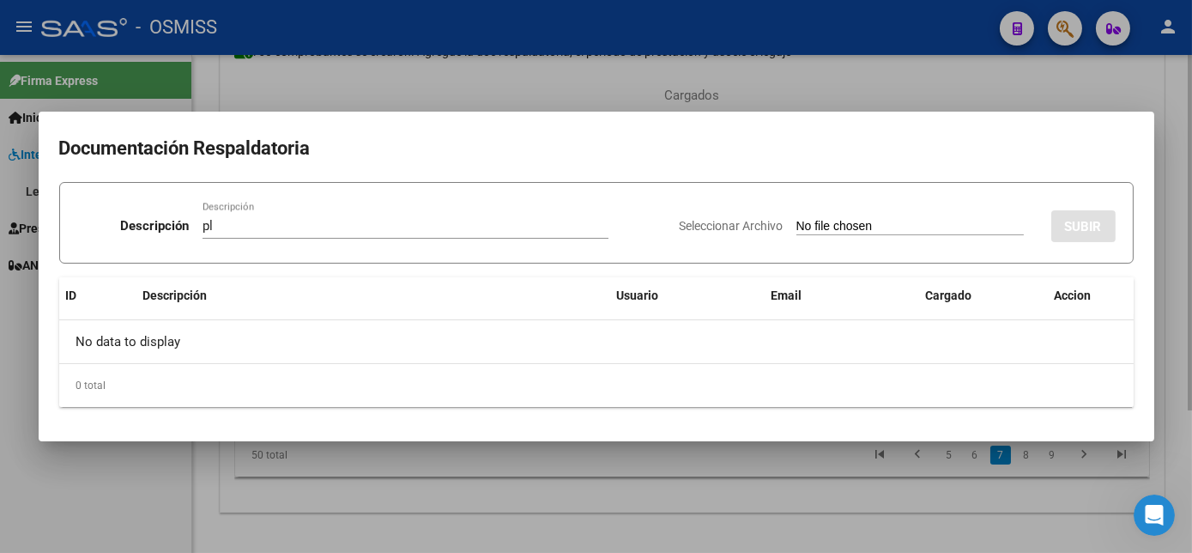
click at [796, 219] on input "Seleccionar Archivo" at bounding box center [909, 227] width 227 height 16
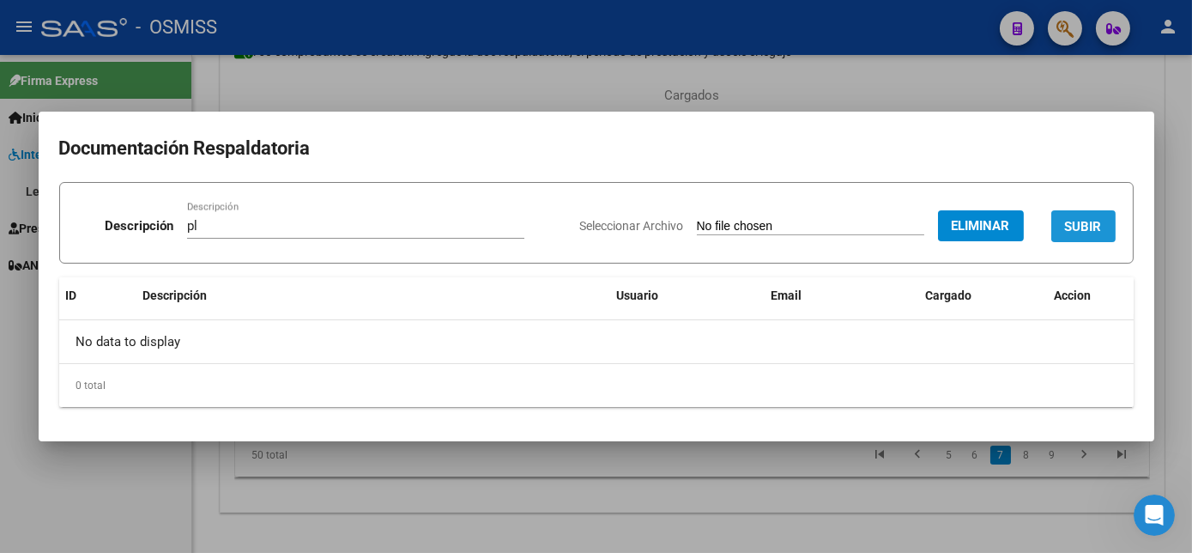
click at [1085, 228] on span "SUBIR" at bounding box center [1083, 226] width 37 height 15
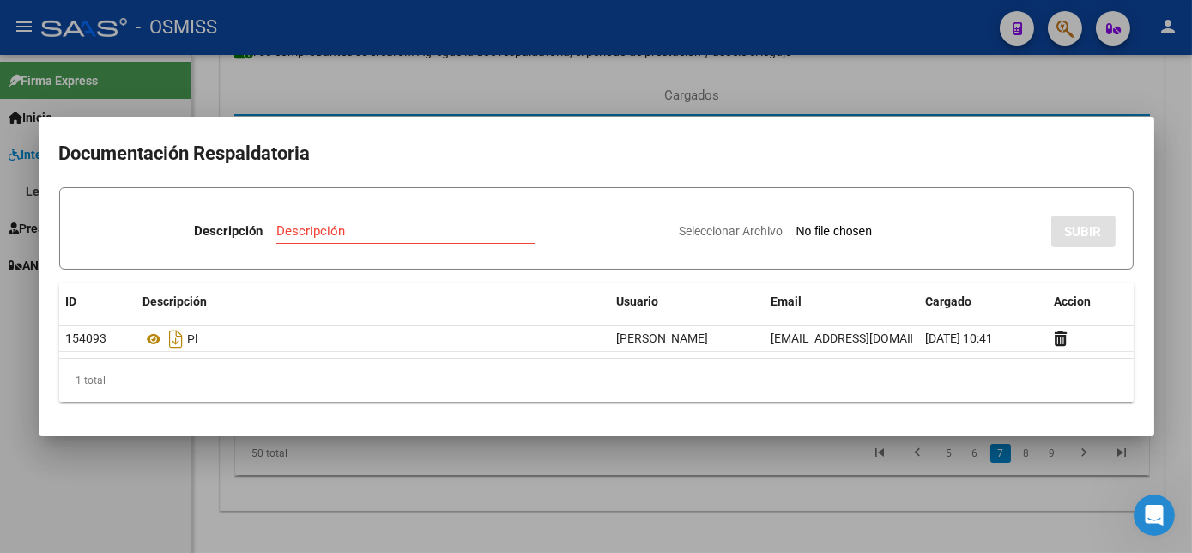
click at [653, 471] on div at bounding box center [596, 276] width 1192 height 553
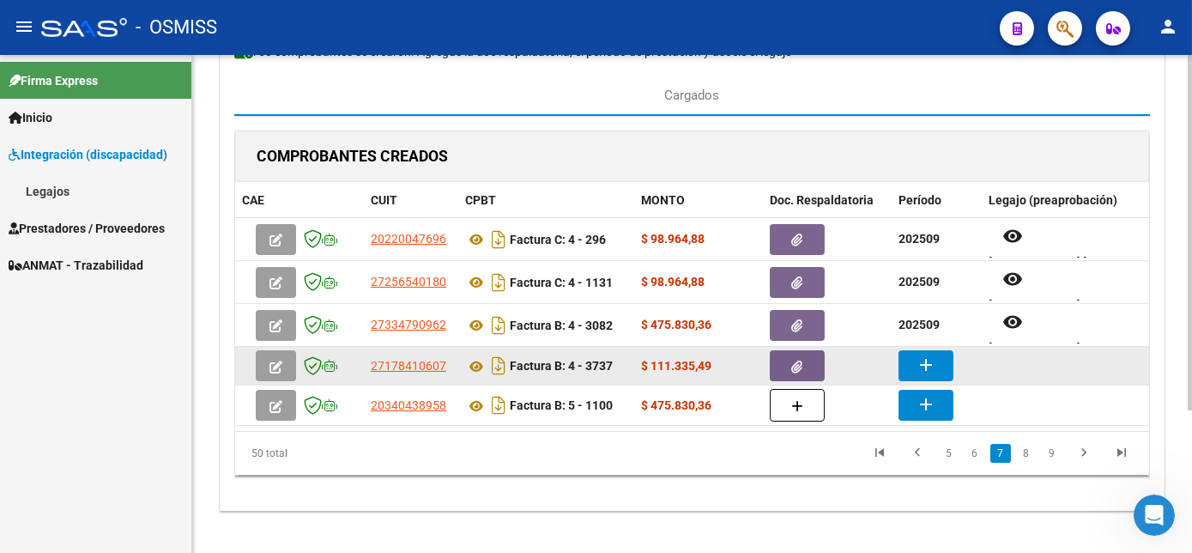
click at [924, 370] on mat-icon "add" at bounding box center [926, 364] width 21 height 21
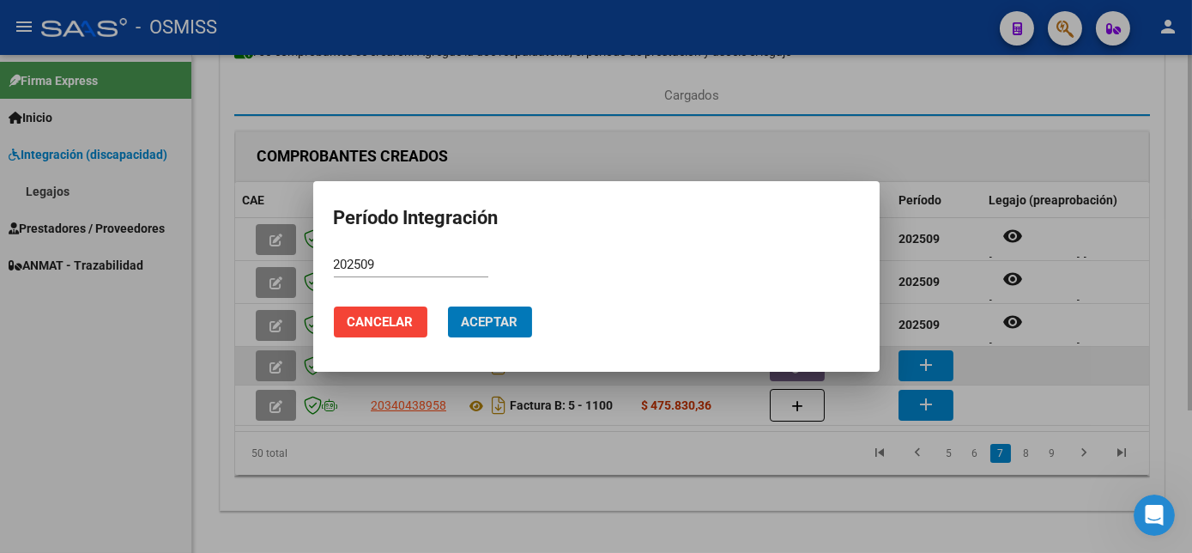
click at [448, 306] on button "Aceptar" at bounding box center [490, 321] width 84 height 31
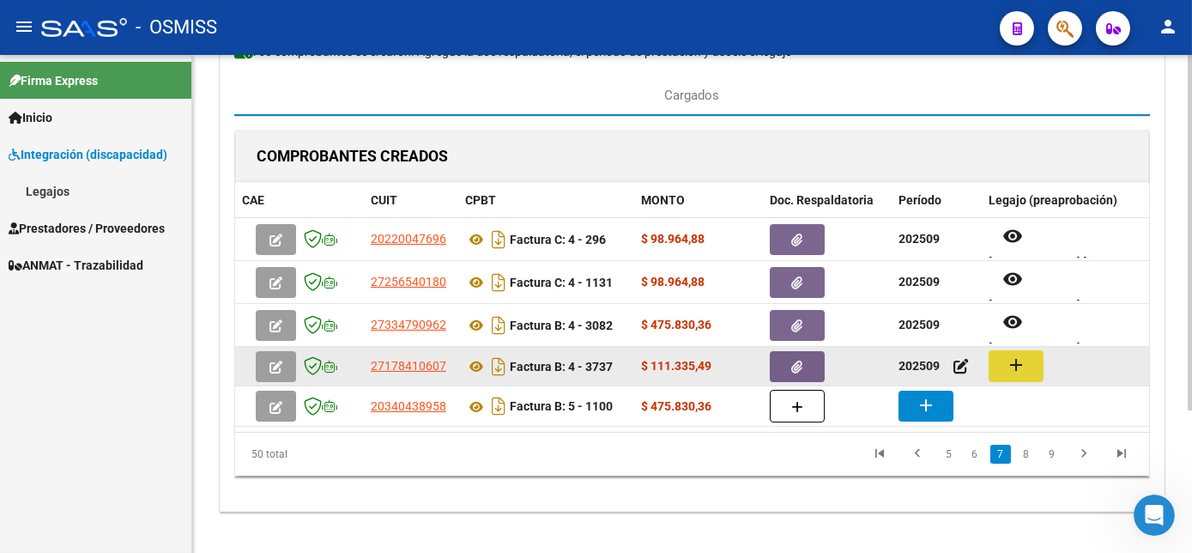
click at [1000, 368] on button "add" at bounding box center [1016, 366] width 55 height 32
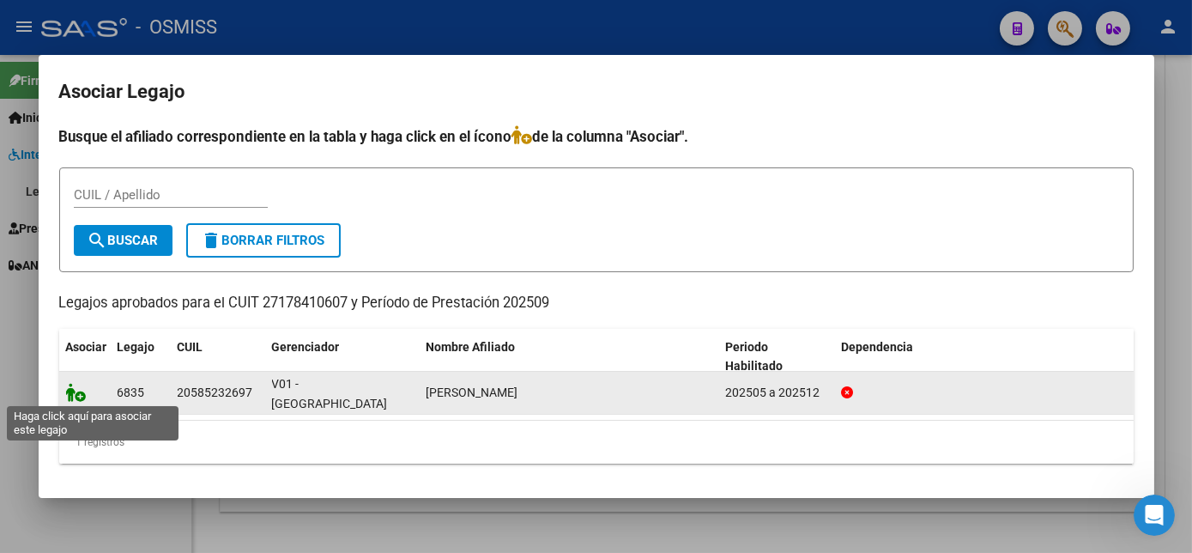
click at [82, 392] on icon at bounding box center [76, 392] width 21 height 19
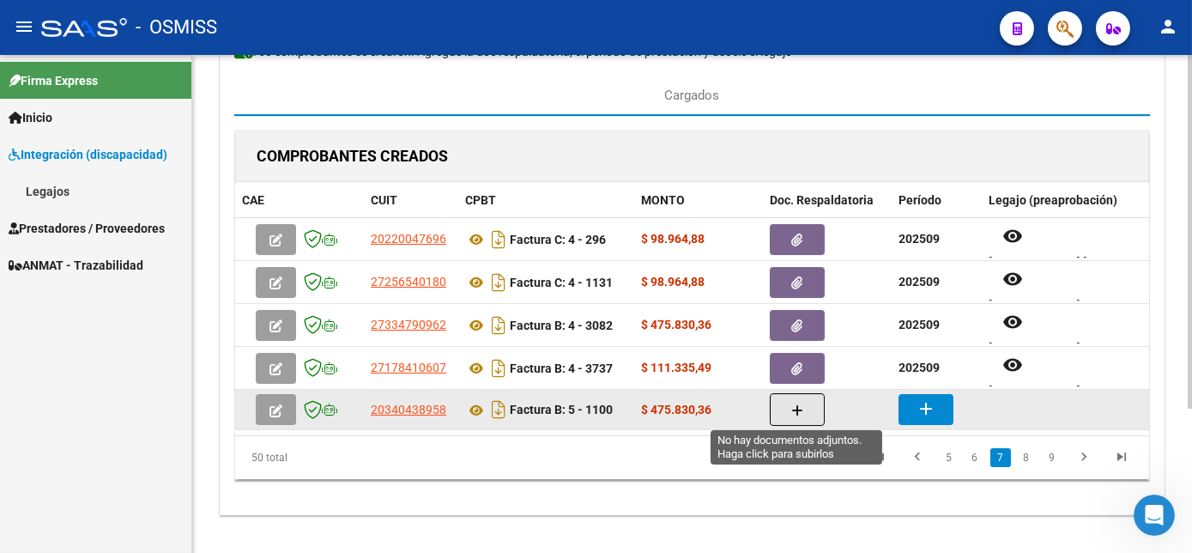
click at [803, 409] on button "button" at bounding box center [797, 409] width 55 height 33
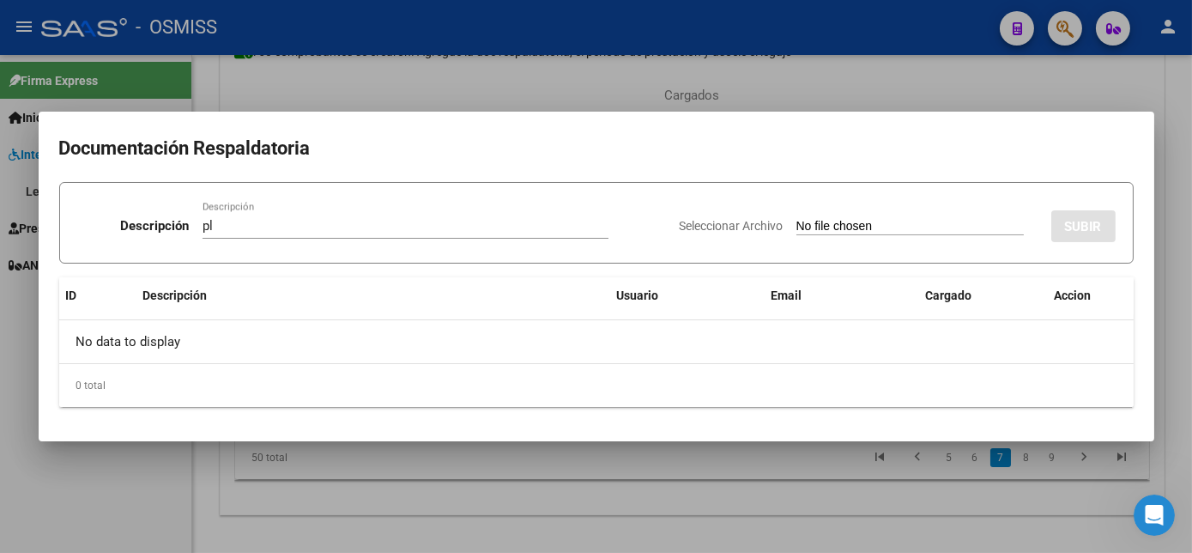
click at [796, 219] on input "Seleccionar Archivo" at bounding box center [909, 227] width 227 height 16
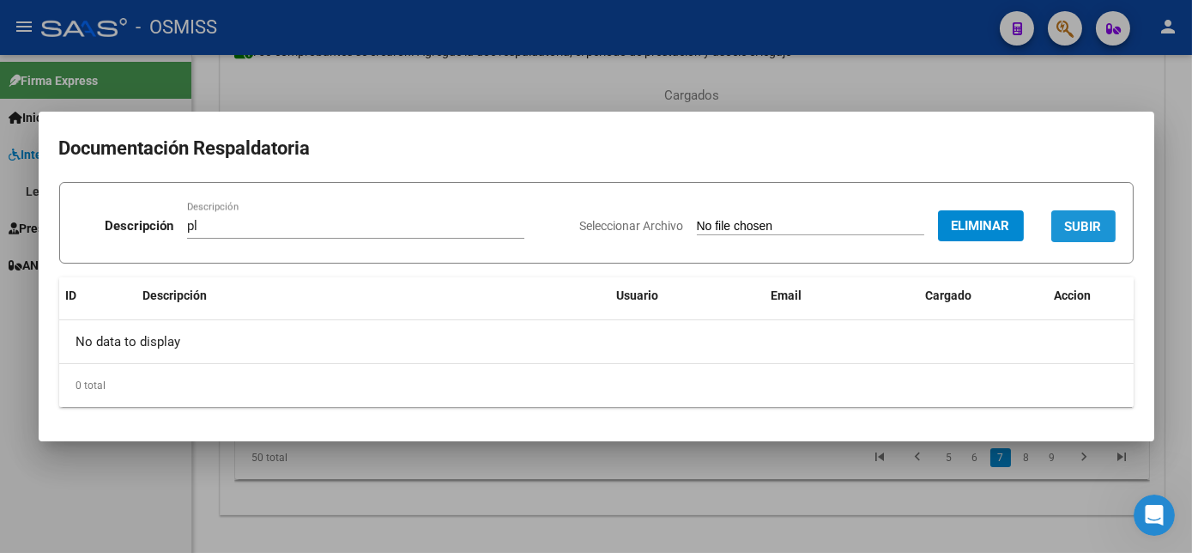
click at [1094, 218] on span "SUBIR" at bounding box center [1083, 225] width 37 height 15
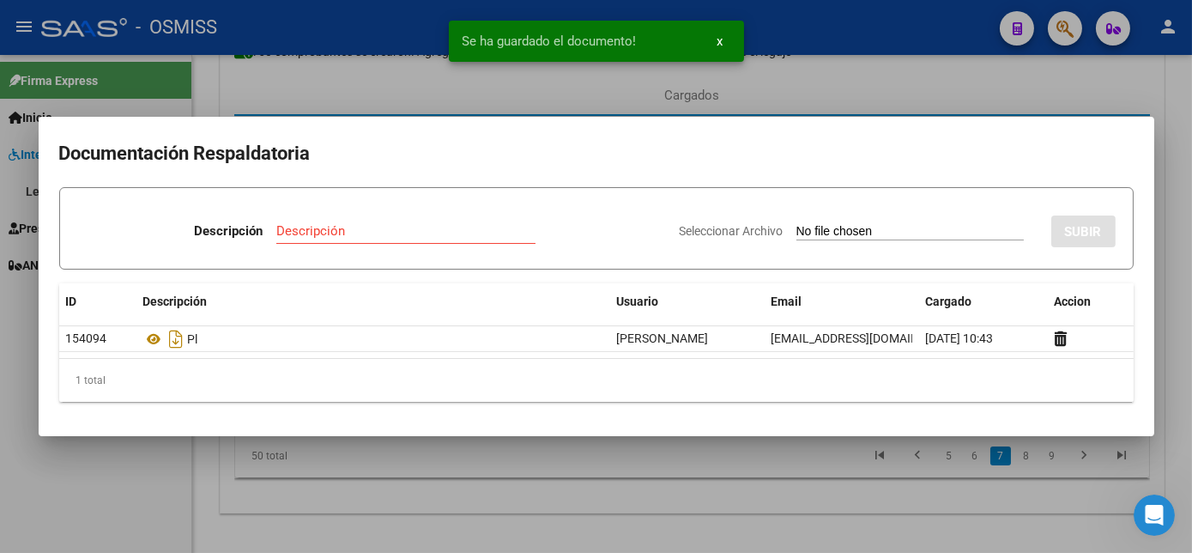
click at [698, 482] on div at bounding box center [596, 276] width 1192 height 553
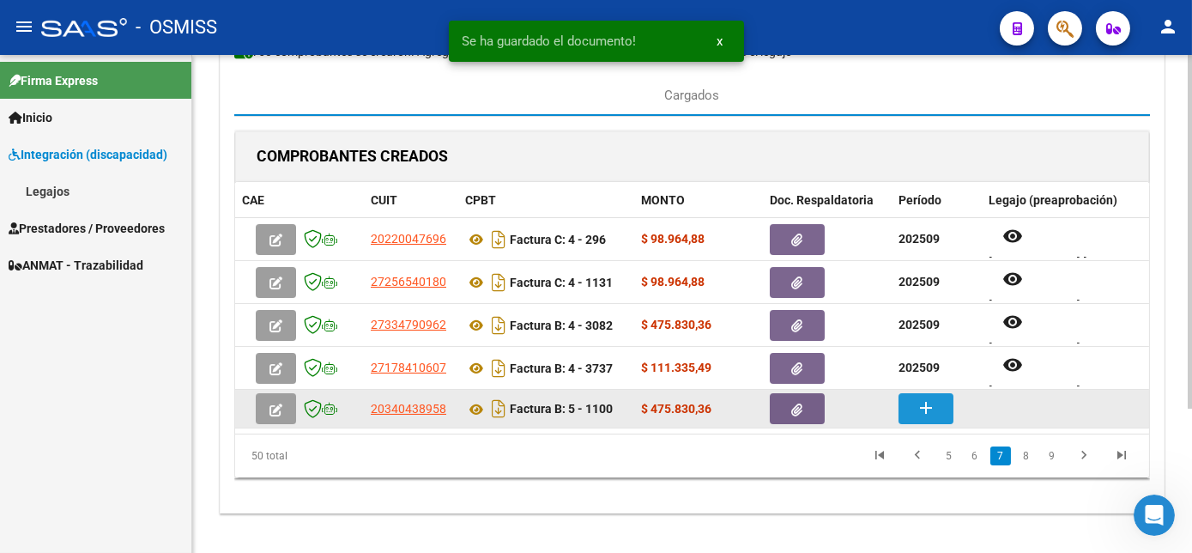
click at [927, 398] on mat-icon "add" at bounding box center [926, 407] width 21 height 21
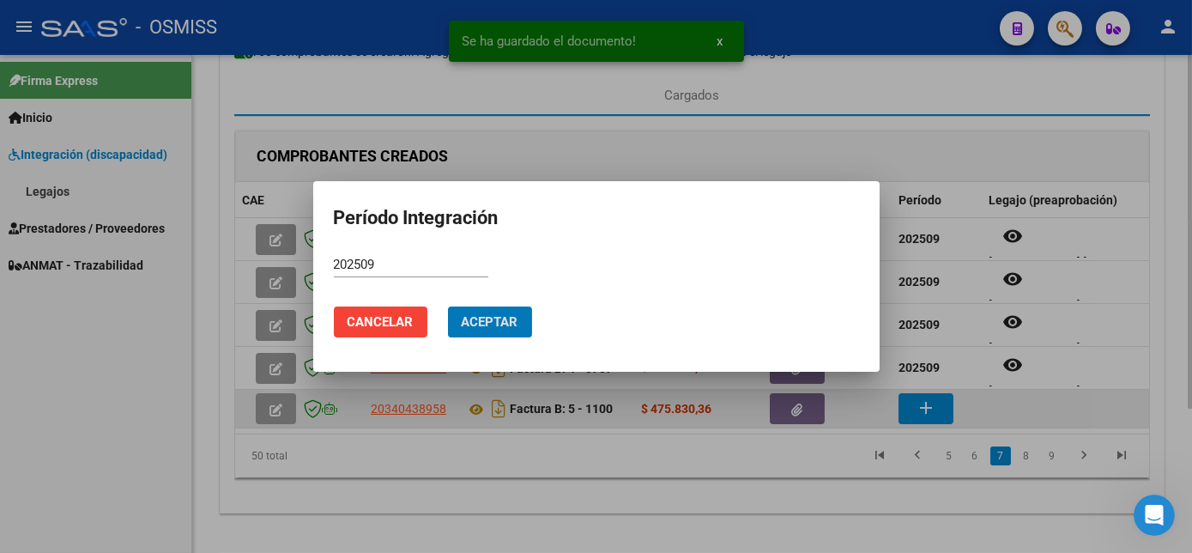
click at [448, 306] on button "Aceptar" at bounding box center [490, 321] width 84 height 31
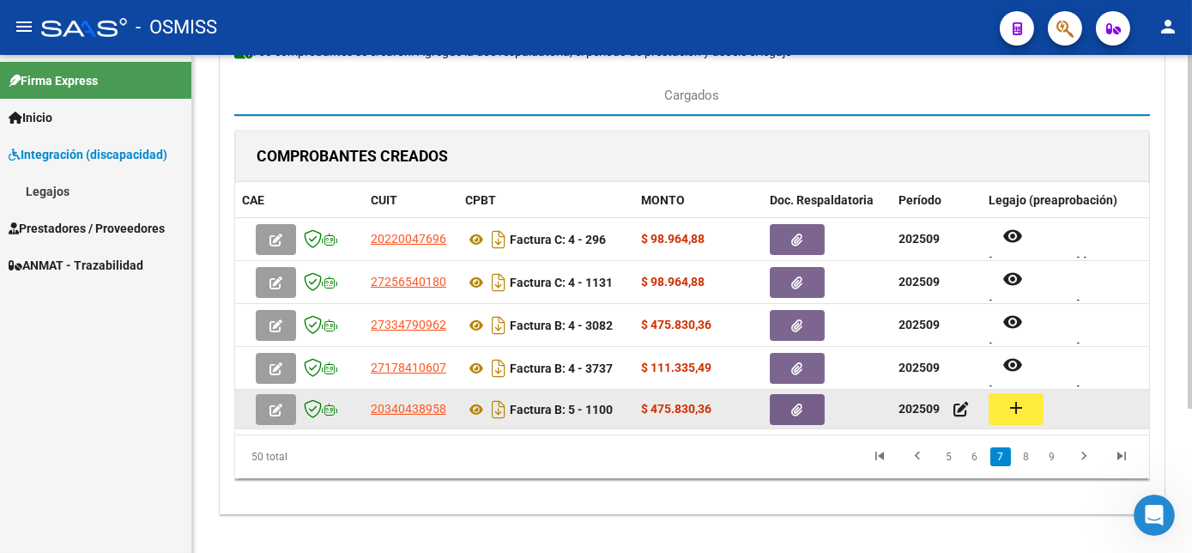
click at [1020, 417] on button "add" at bounding box center [1016, 409] width 55 height 32
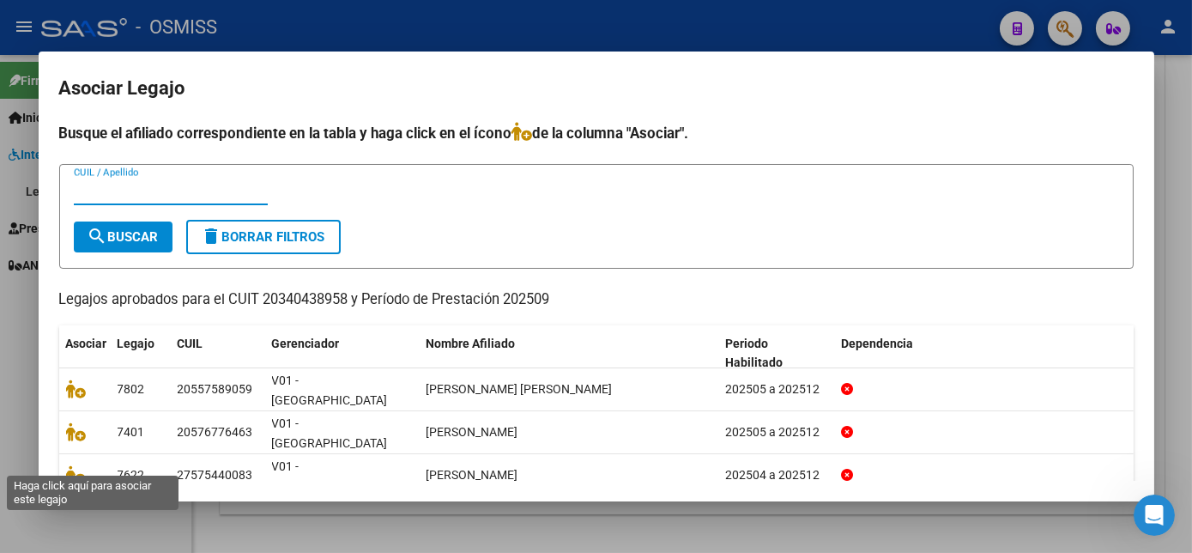
click at [77, 508] on icon at bounding box center [76, 517] width 21 height 19
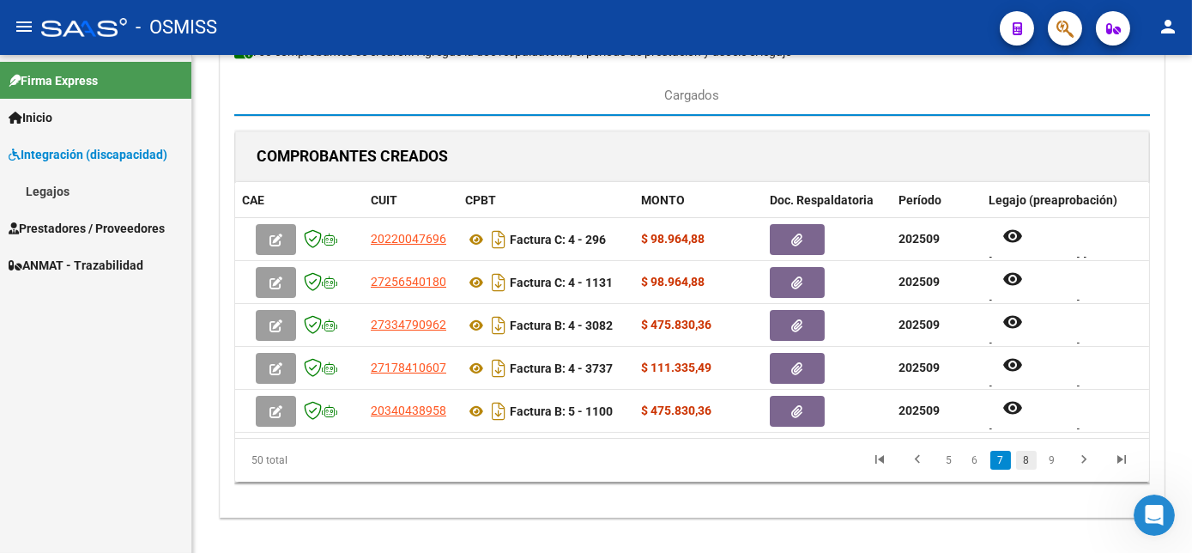
click at [1028, 469] on link "8" at bounding box center [1026, 460] width 21 height 19
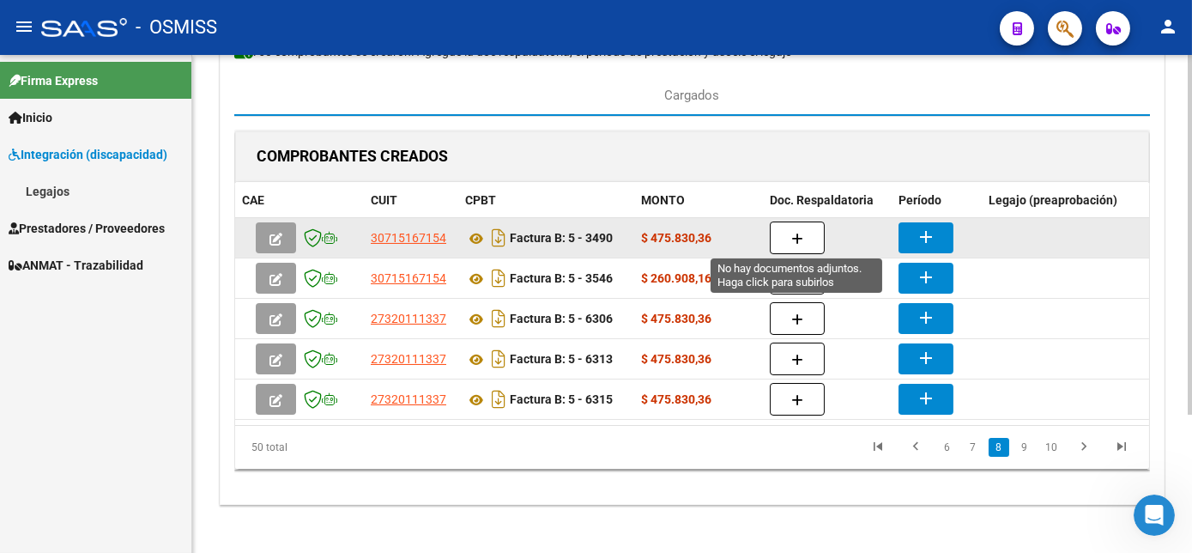
click at [796, 233] on icon "button" at bounding box center [797, 239] width 12 height 13
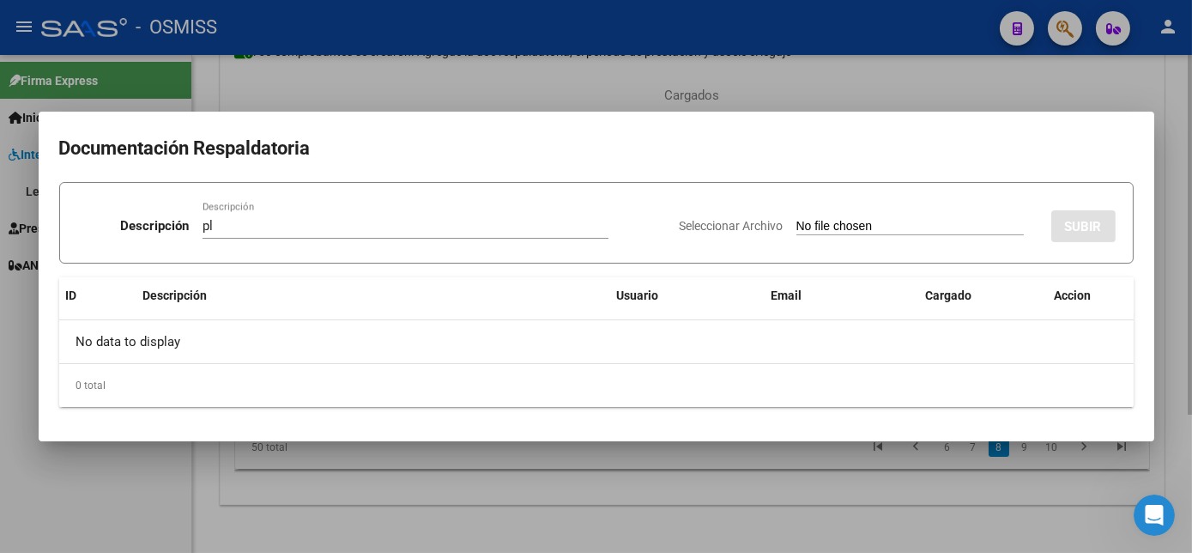
click at [796, 219] on input "Seleccionar Archivo" at bounding box center [909, 227] width 227 height 16
click at [937, 494] on div at bounding box center [596, 276] width 1192 height 553
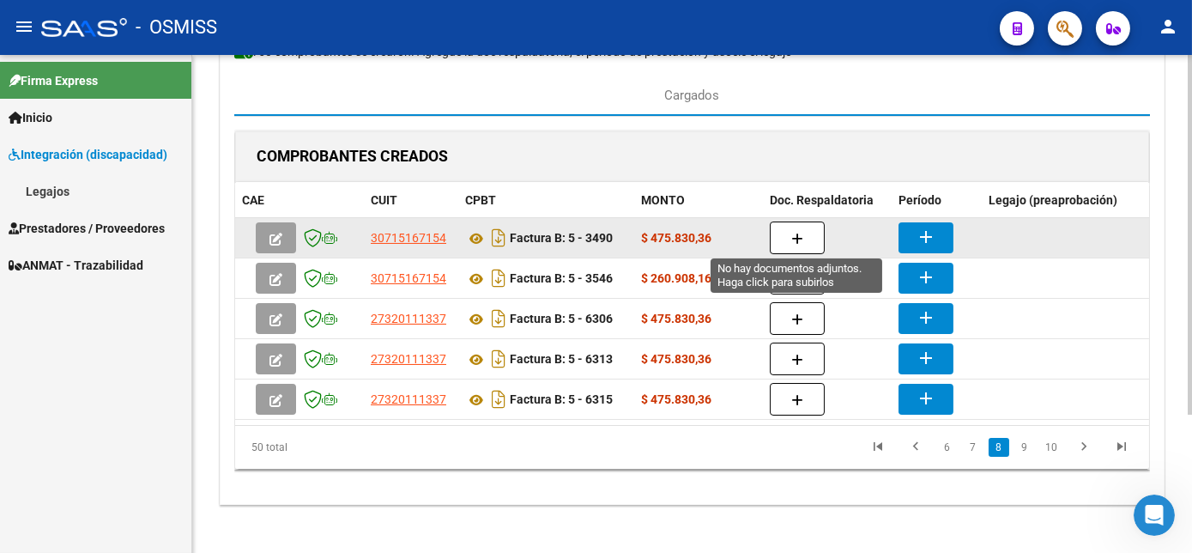
click at [796, 233] on icon "button" at bounding box center [797, 239] width 12 height 13
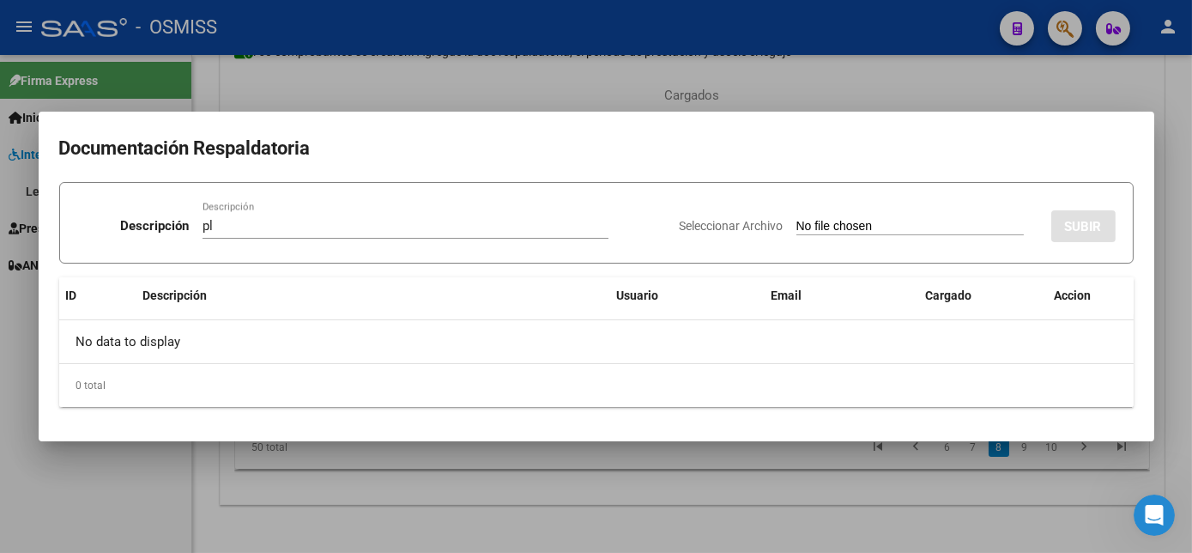
click at [796, 219] on input "Seleccionar Archivo" at bounding box center [909, 227] width 227 height 16
click at [669, 540] on div at bounding box center [596, 276] width 1192 height 553
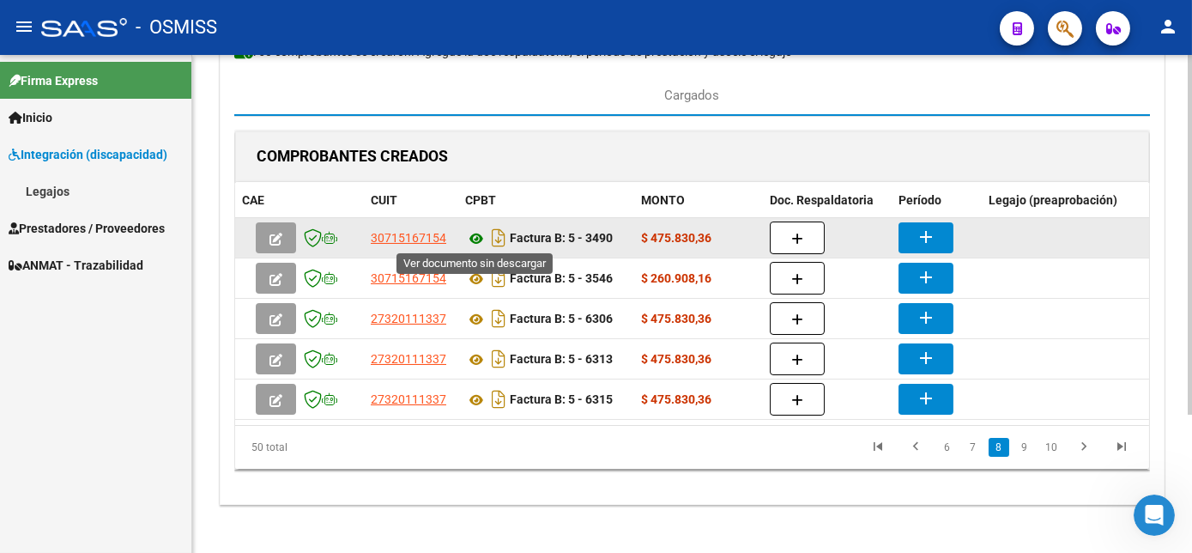
click at [471, 236] on icon at bounding box center [476, 238] width 22 height 21
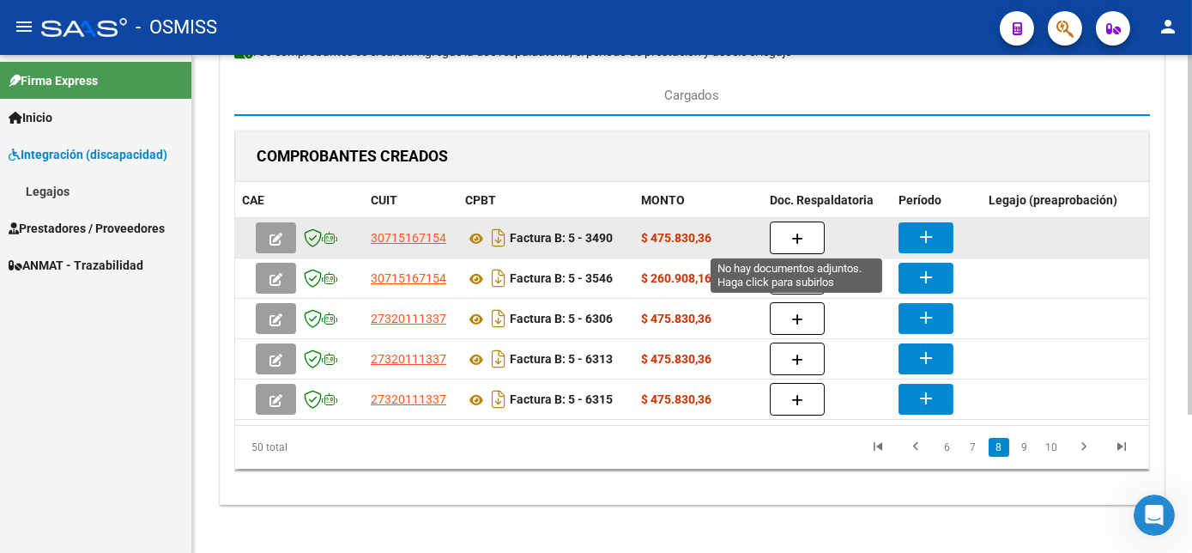
click at [805, 231] on button "button" at bounding box center [797, 237] width 55 height 33
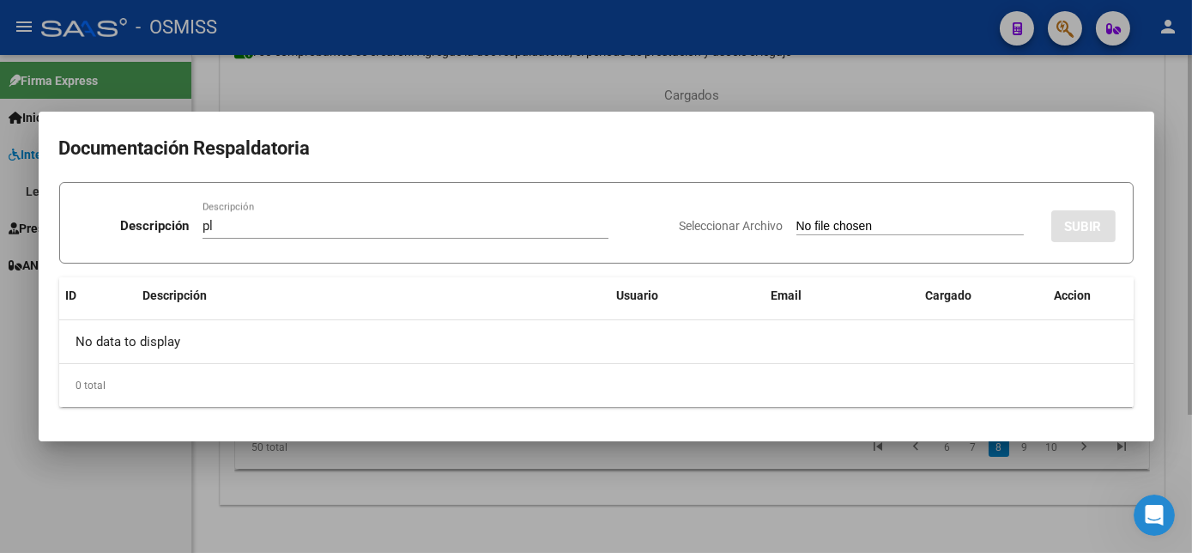
click at [796, 219] on input "Seleccionar Archivo" at bounding box center [909, 227] width 227 height 16
click at [691, 506] on div at bounding box center [596, 276] width 1192 height 553
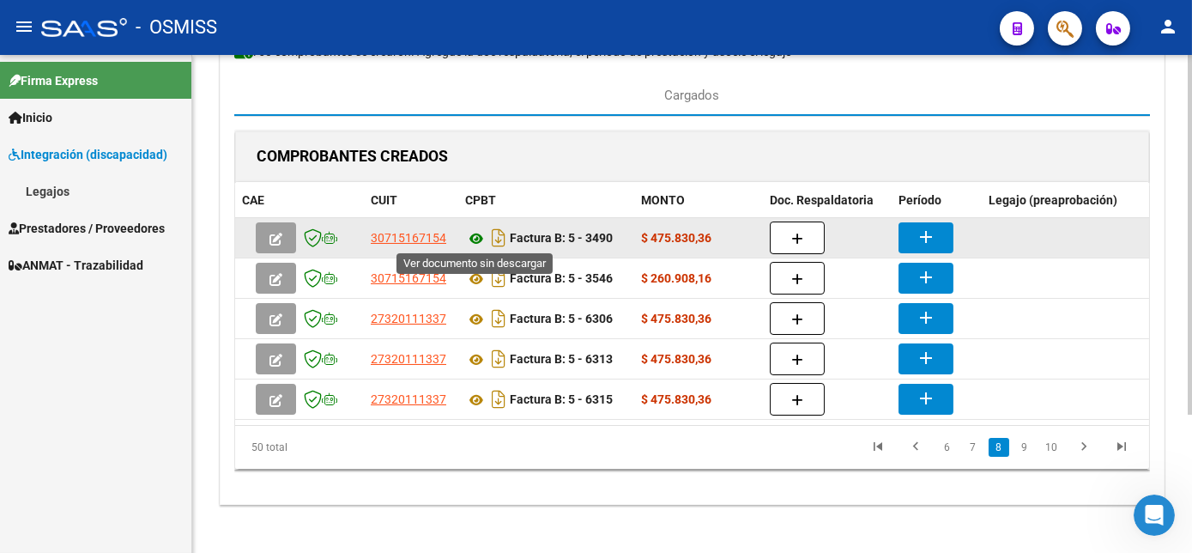
click at [475, 235] on icon at bounding box center [476, 238] width 22 height 21
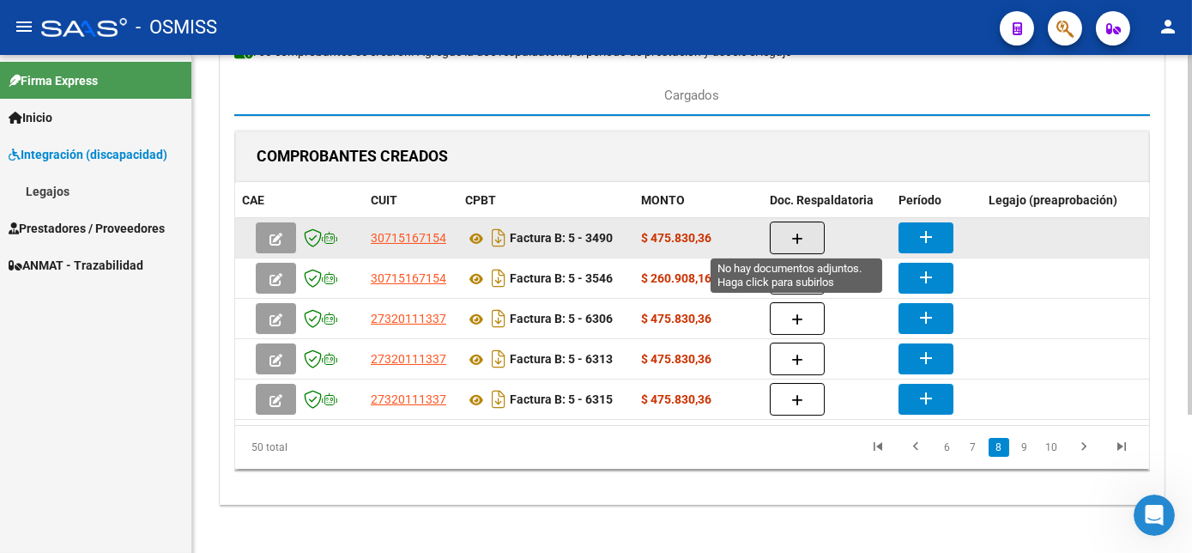
click at [784, 241] on button "button" at bounding box center [797, 237] width 55 height 33
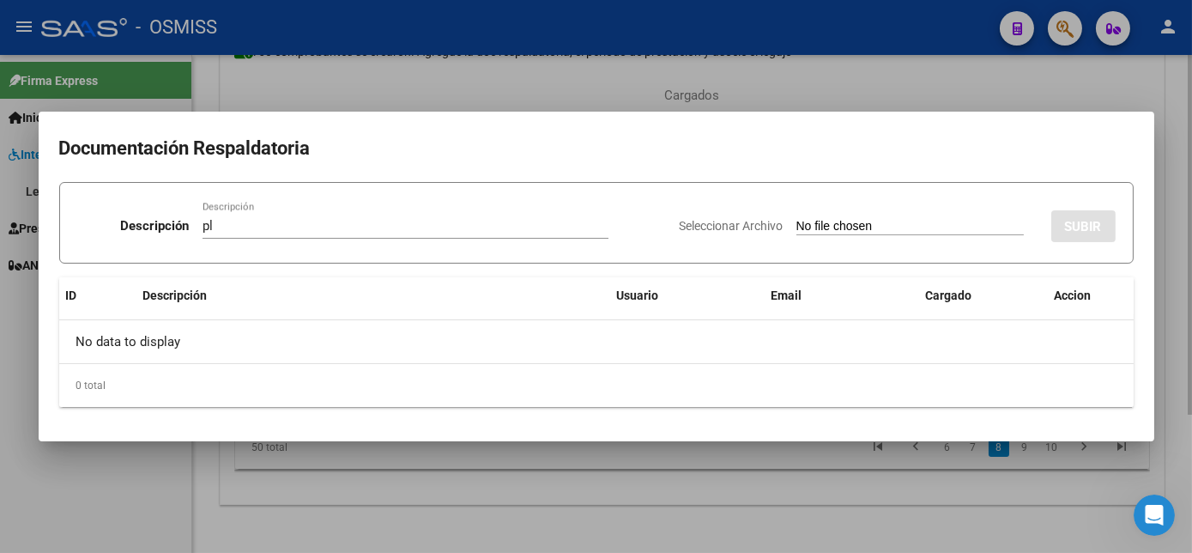
click at [796, 219] on input "Seleccionar Archivo" at bounding box center [909, 227] width 227 height 16
click at [938, 540] on div at bounding box center [596, 276] width 1192 height 553
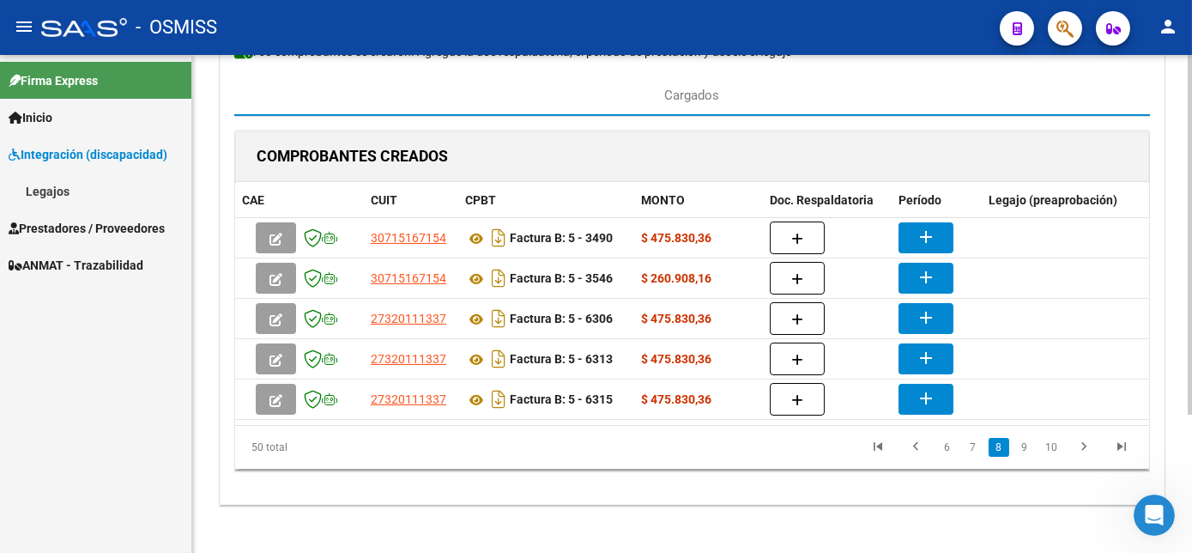
click at [845, 499] on div "CARGA MASIVA DE COMPROBANTES Area: Integración Finalizar Resumen de la carga au…" at bounding box center [692, 208] width 945 height 592
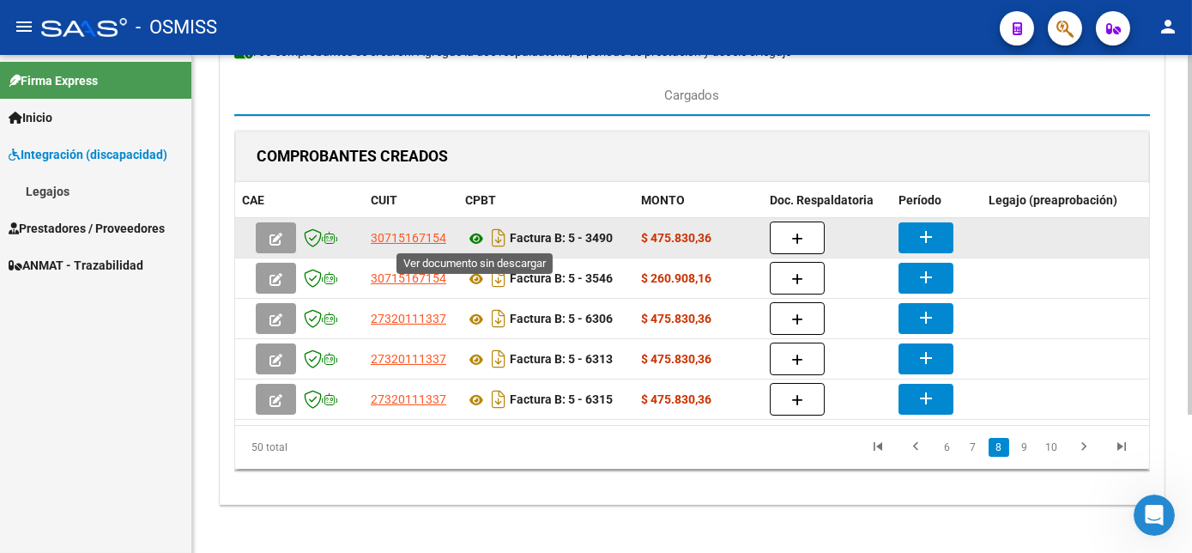
click at [474, 239] on icon at bounding box center [476, 238] width 22 height 21
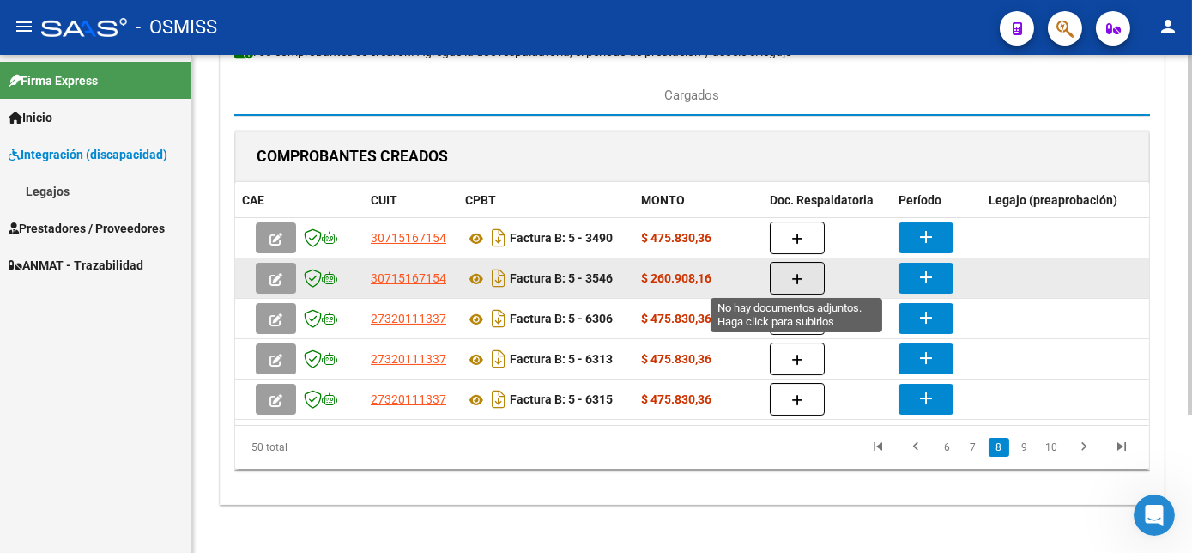
click at [799, 276] on icon "button" at bounding box center [797, 279] width 12 height 13
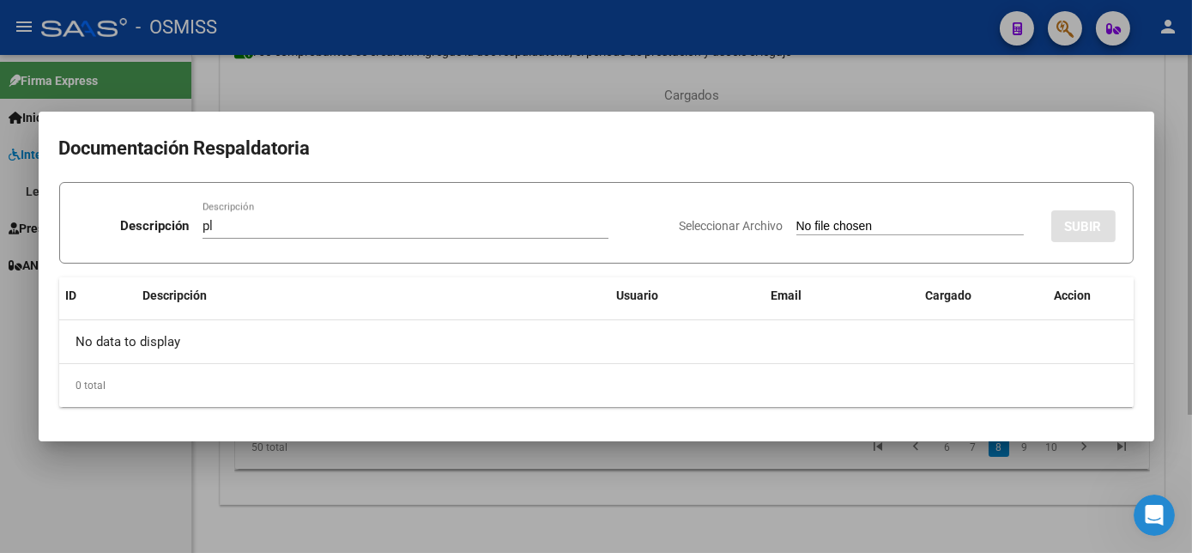
click at [796, 219] on input "Seleccionar Archivo" at bounding box center [909, 227] width 227 height 16
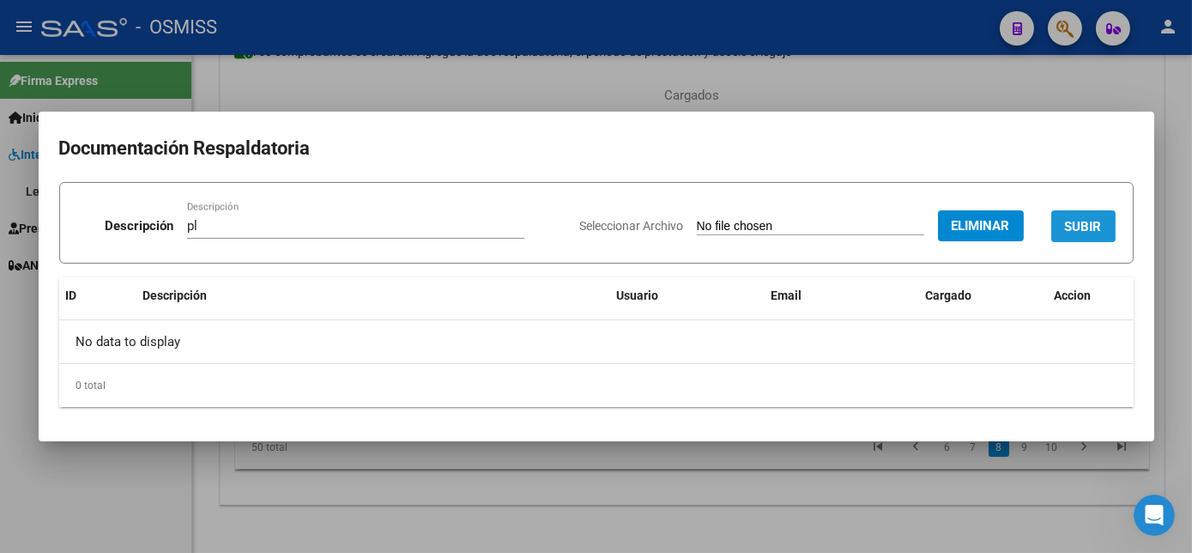
click at [1082, 225] on span "SUBIR" at bounding box center [1083, 226] width 37 height 15
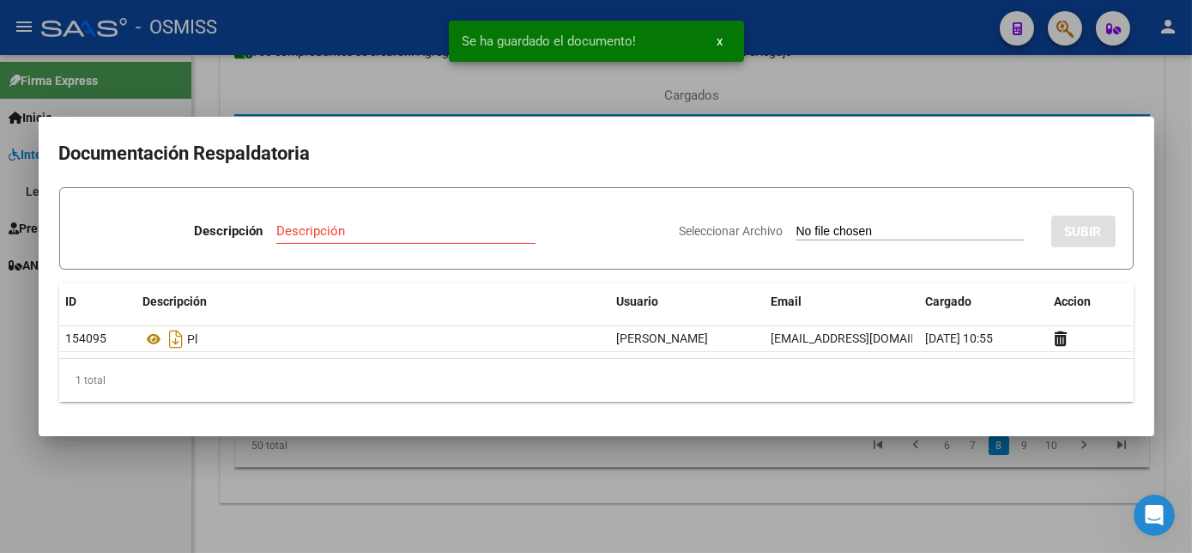
click at [636, 517] on div at bounding box center [596, 276] width 1192 height 553
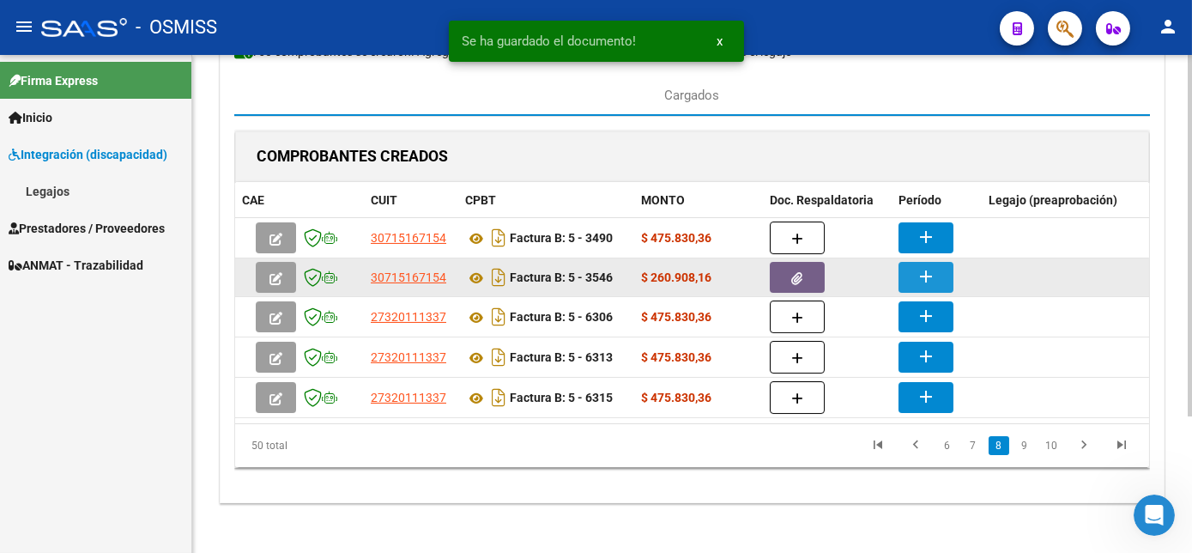
click at [921, 272] on mat-icon "add" at bounding box center [926, 276] width 21 height 21
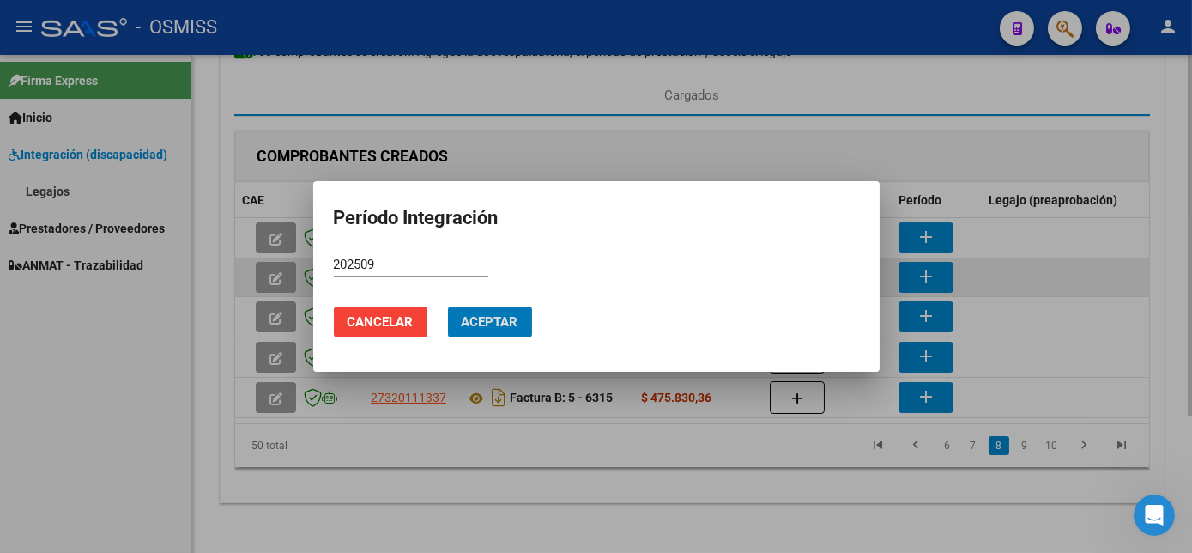
click at [448, 306] on button "Aceptar" at bounding box center [490, 321] width 84 height 31
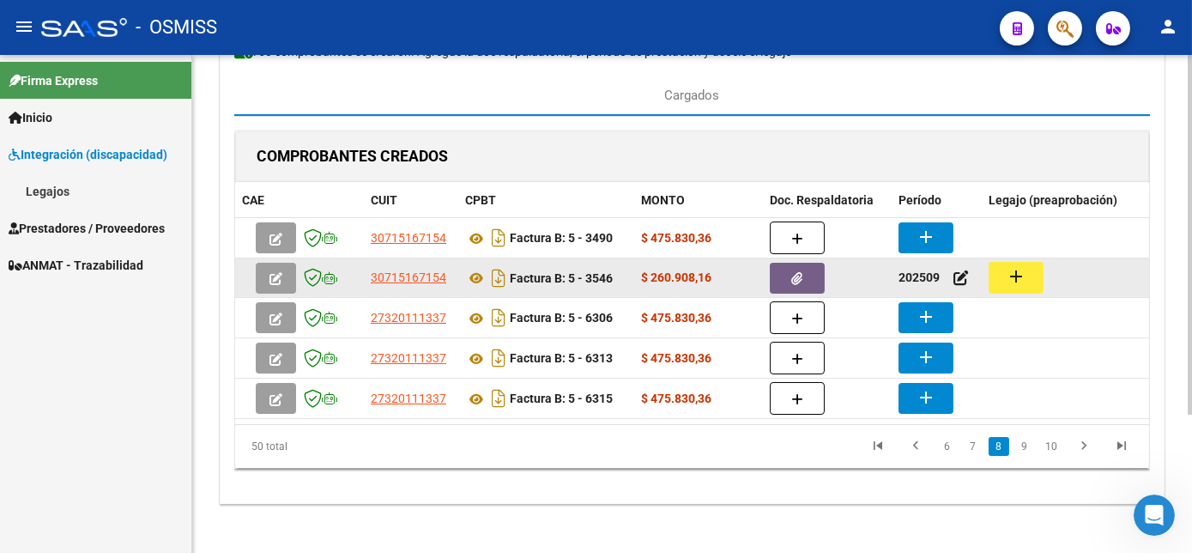
click at [1030, 271] on button "add" at bounding box center [1016, 278] width 55 height 32
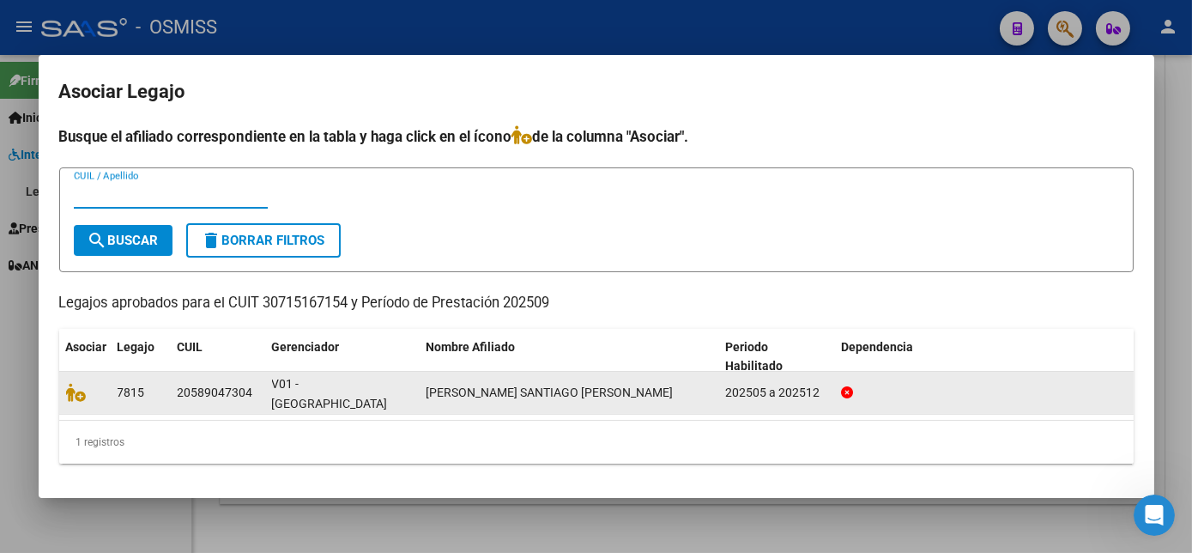
click at [78, 400] on div at bounding box center [85, 393] width 38 height 20
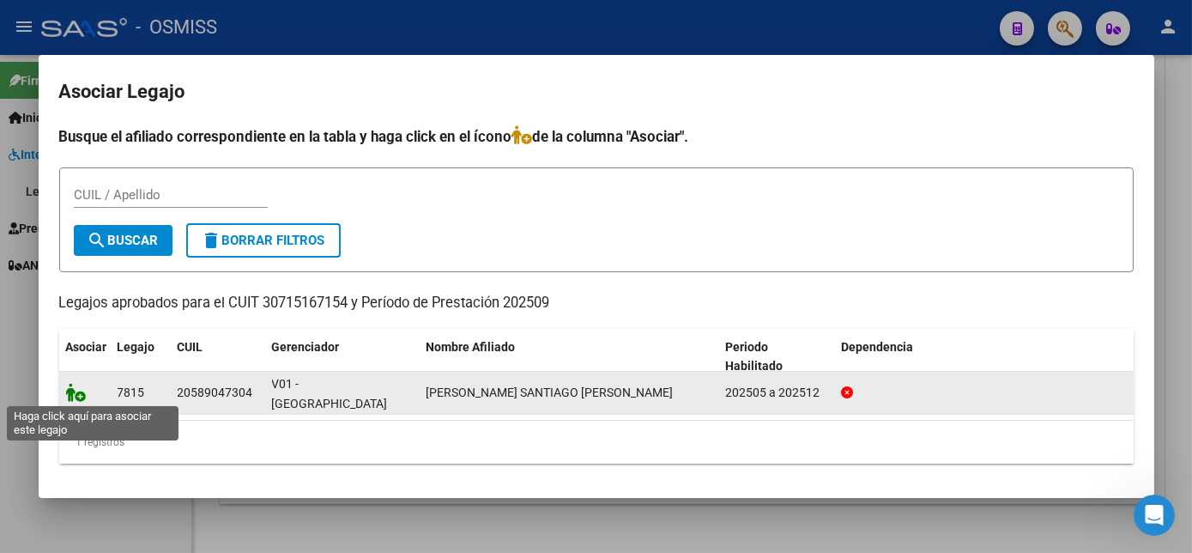
click at [70, 394] on icon at bounding box center [76, 392] width 21 height 19
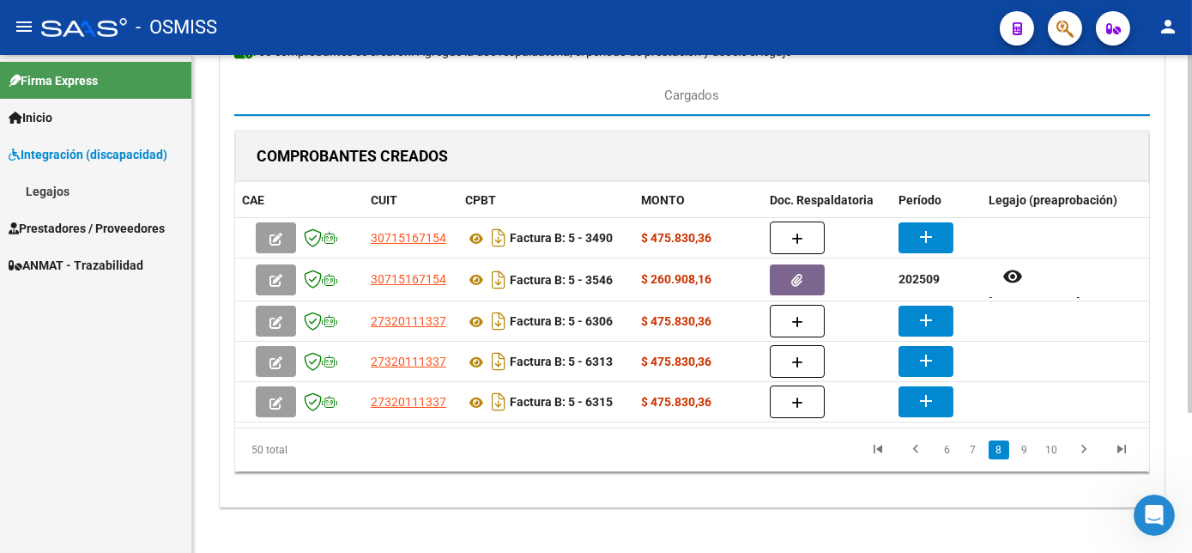
click at [513, 526] on div "CARGA MASIVA DE COMPROBANTES Area: Integración Finalizar Resumen de la carga au…" at bounding box center [692, 227] width 1000 height 684
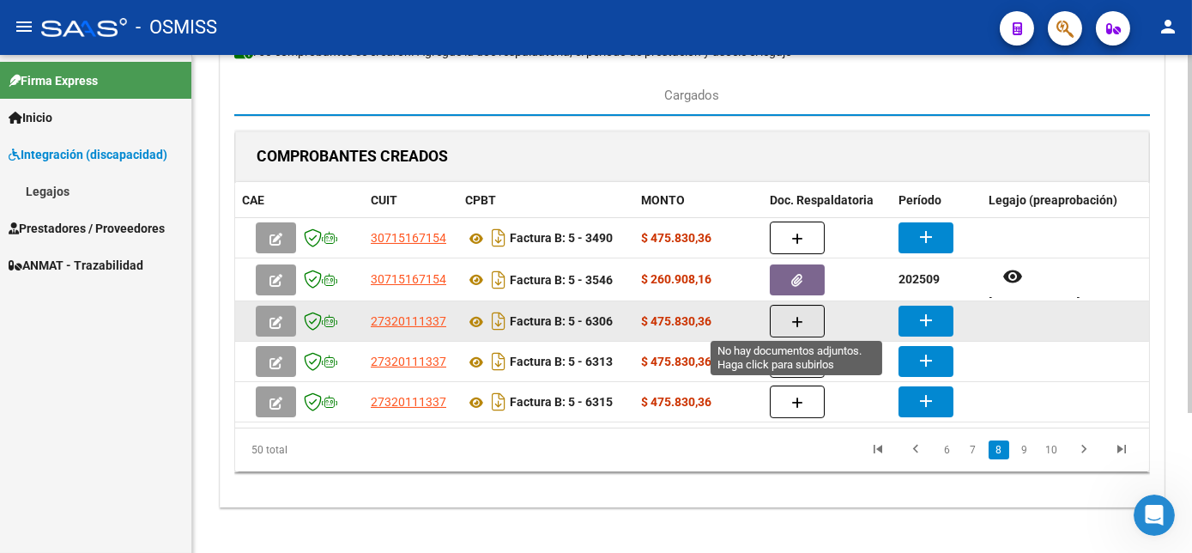
click at [801, 316] on icon "button" at bounding box center [797, 322] width 12 height 13
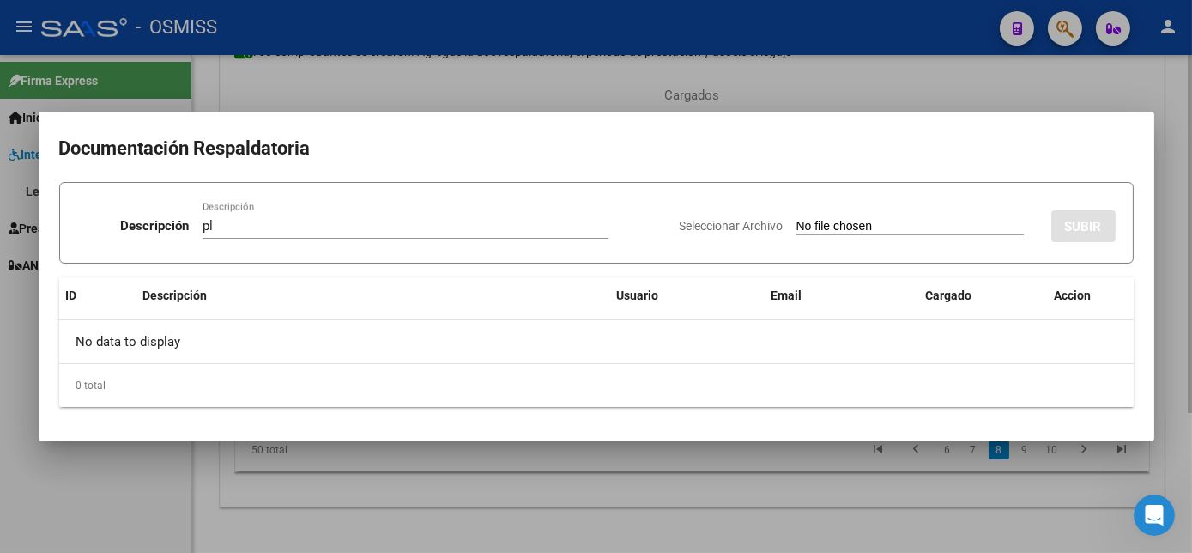
click at [796, 219] on input "Seleccionar Archivo" at bounding box center [909, 227] width 227 height 16
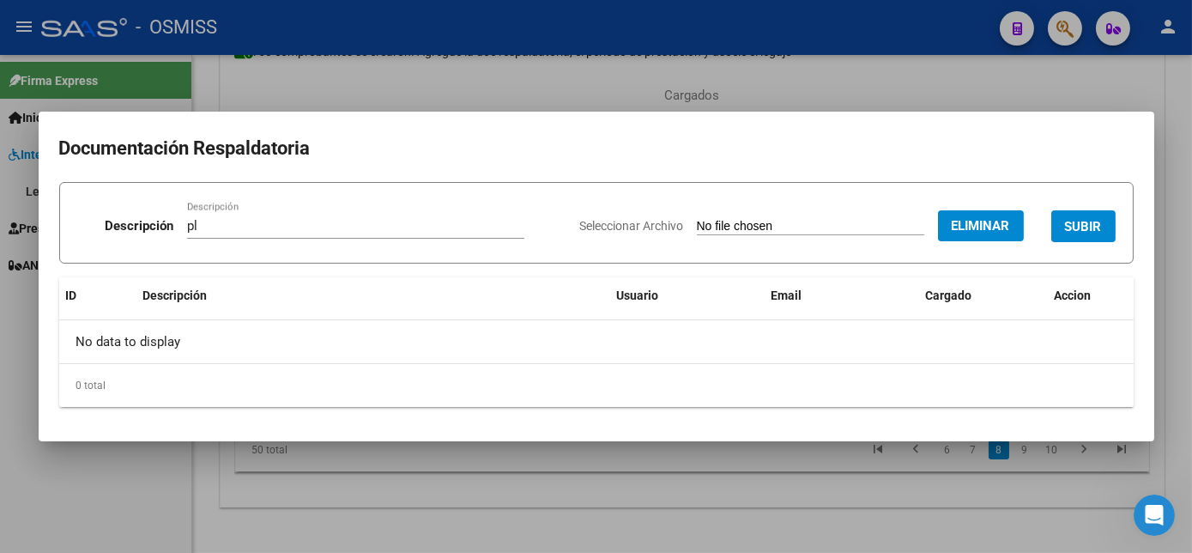
click at [1079, 220] on span "SUBIR" at bounding box center [1083, 226] width 37 height 15
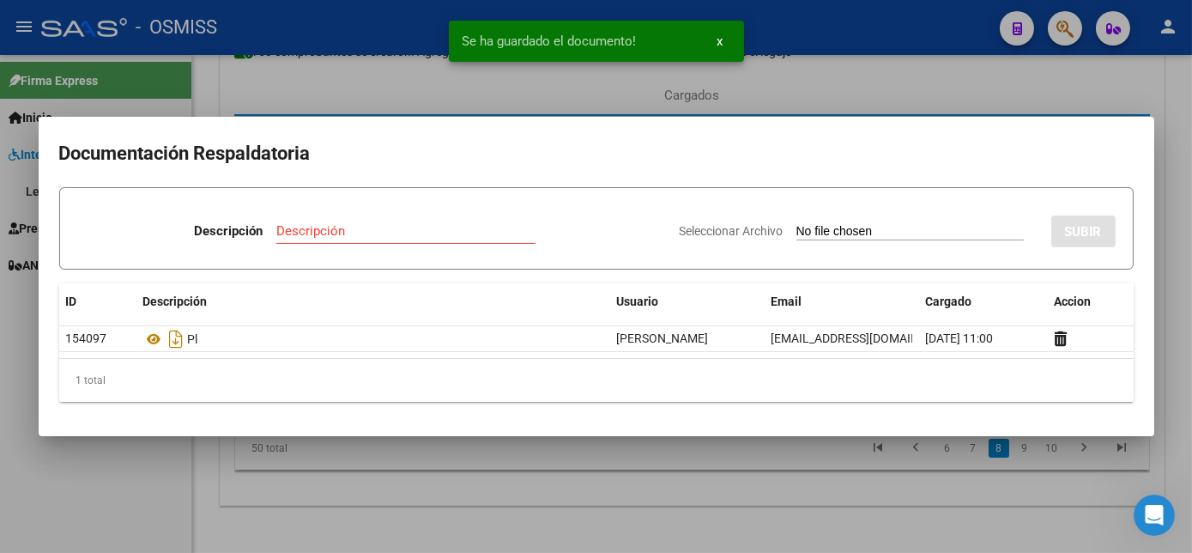
click at [611, 483] on div at bounding box center [596, 276] width 1192 height 553
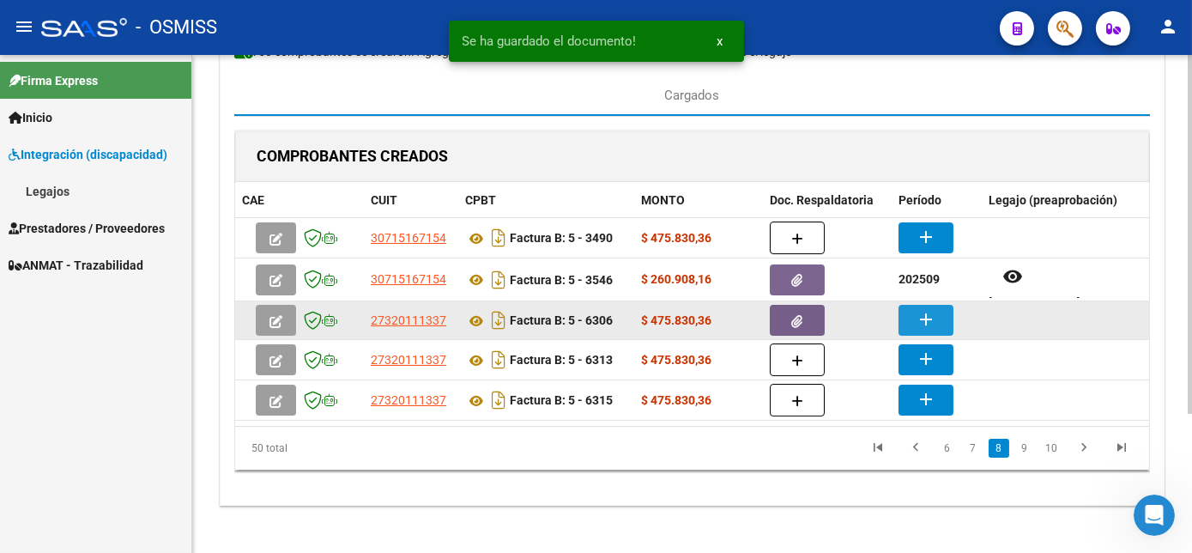
click at [931, 318] on mat-icon "add" at bounding box center [926, 319] width 21 height 21
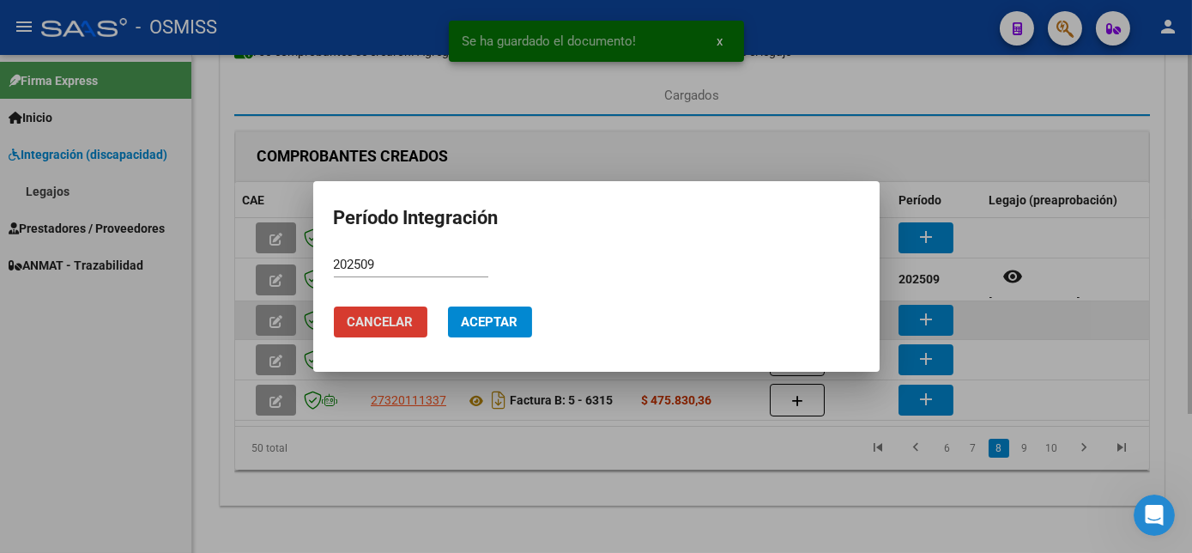
click at [334, 306] on button "Cancelar" at bounding box center [381, 321] width 94 height 31
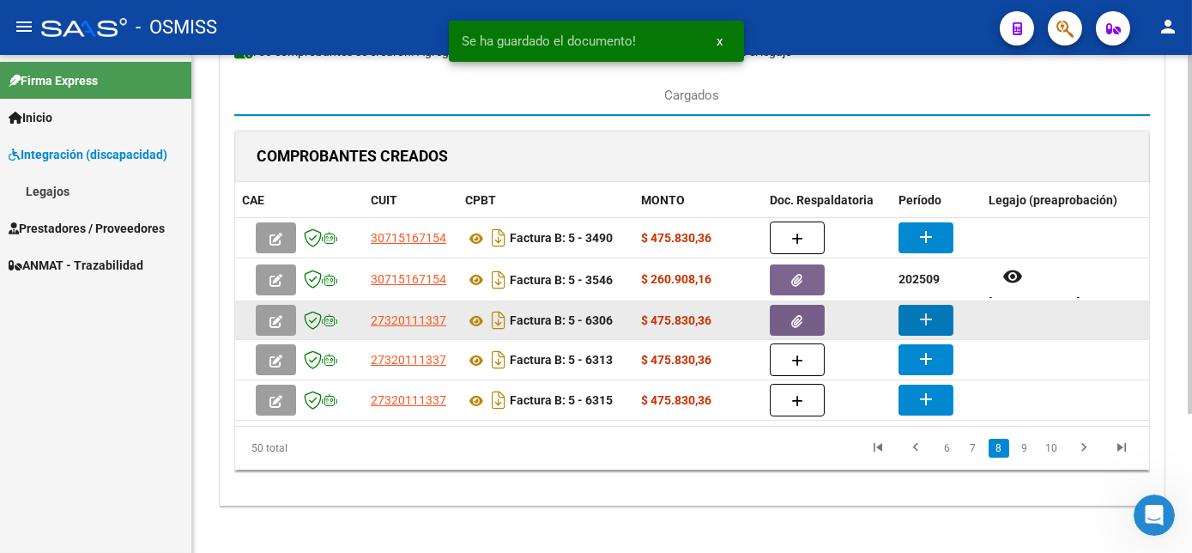
click at [931, 318] on mat-icon "add" at bounding box center [926, 319] width 21 height 21
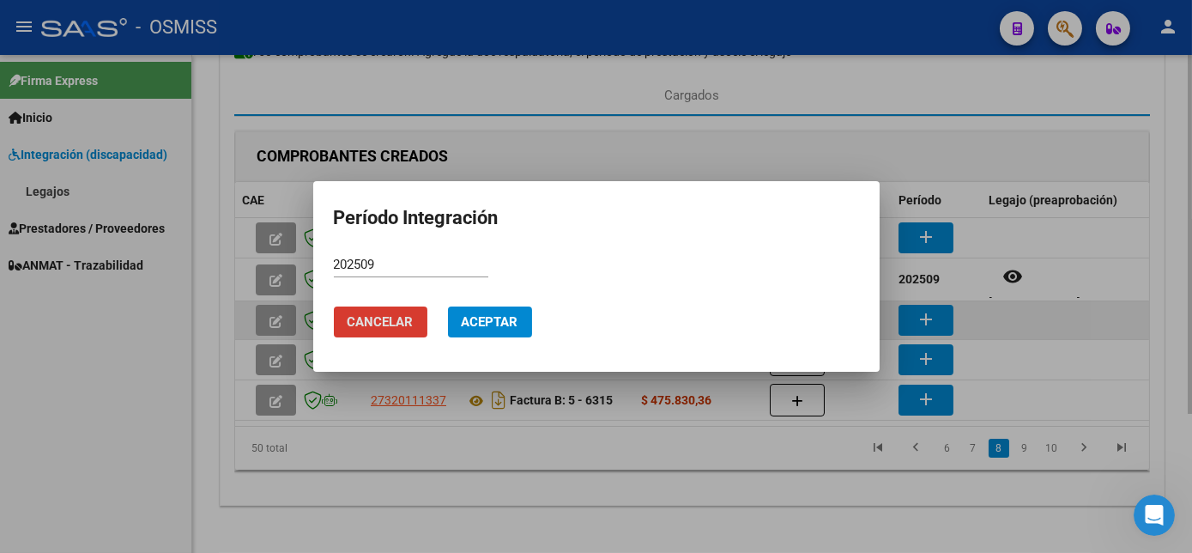
click at [448, 306] on button "Aceptar" at bounding box center [490, 321] width 84 height 31
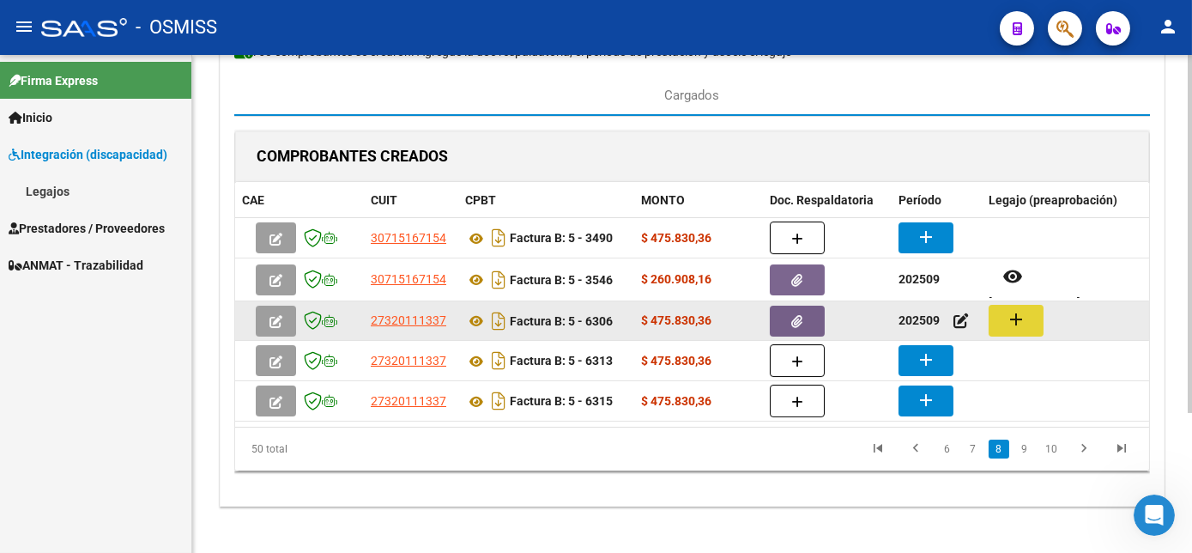
click at [1035, 311] on button "add" at bounding box center [1016, 321] width 55 height 32
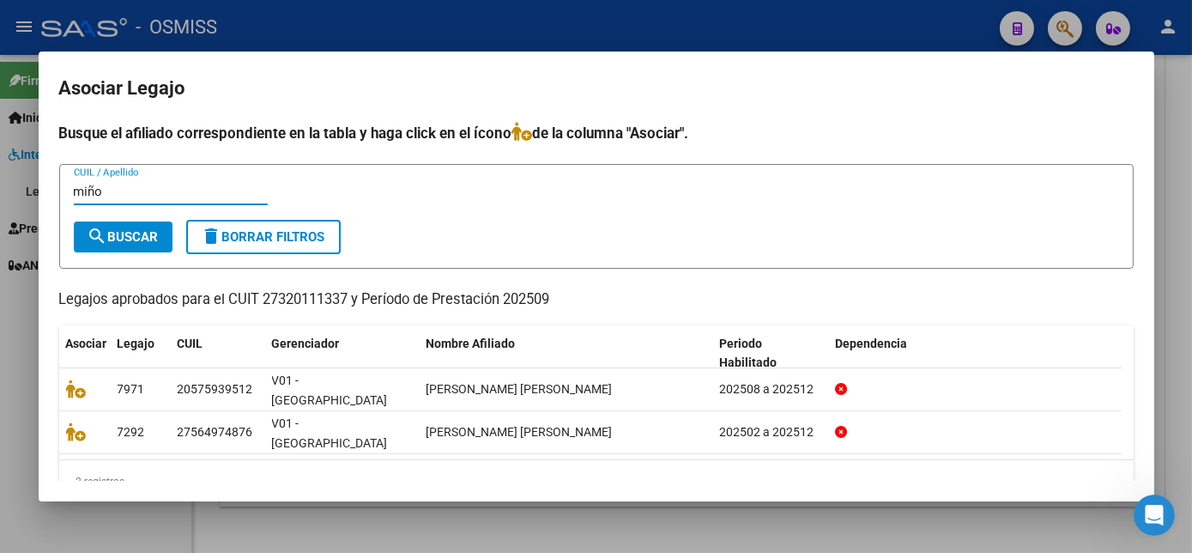
click at [899, 522] on div at bounding box center [596, 276] width 1192 height 553
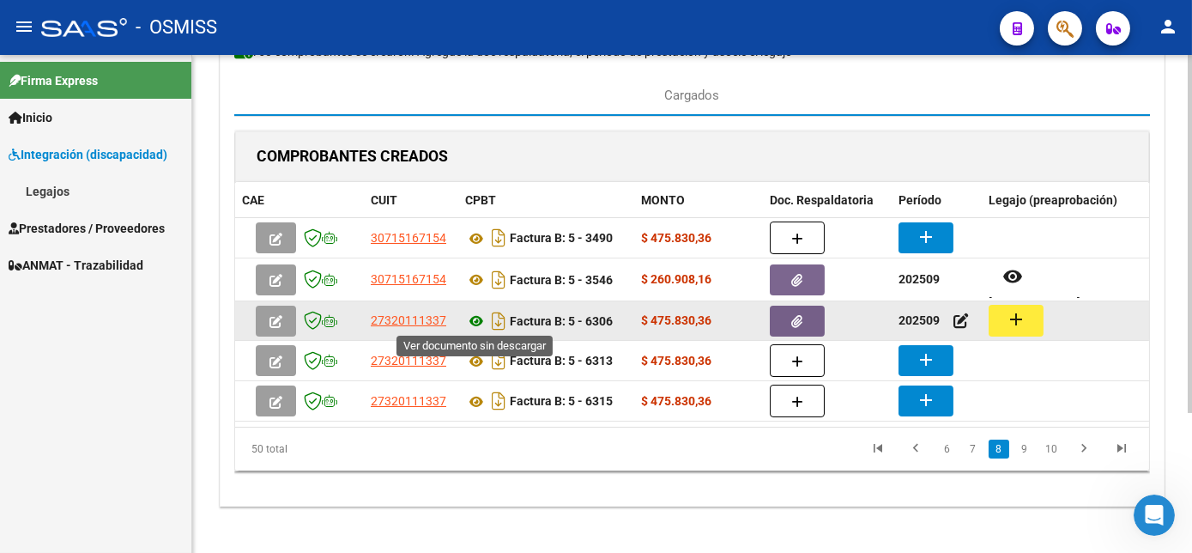
click at [474, 318] on icon at bounding box center [476, 321] width 22 height 21
click at [1009, 322] on mat-icon "add" at bounding box center [1016, 319] width 21 height 21
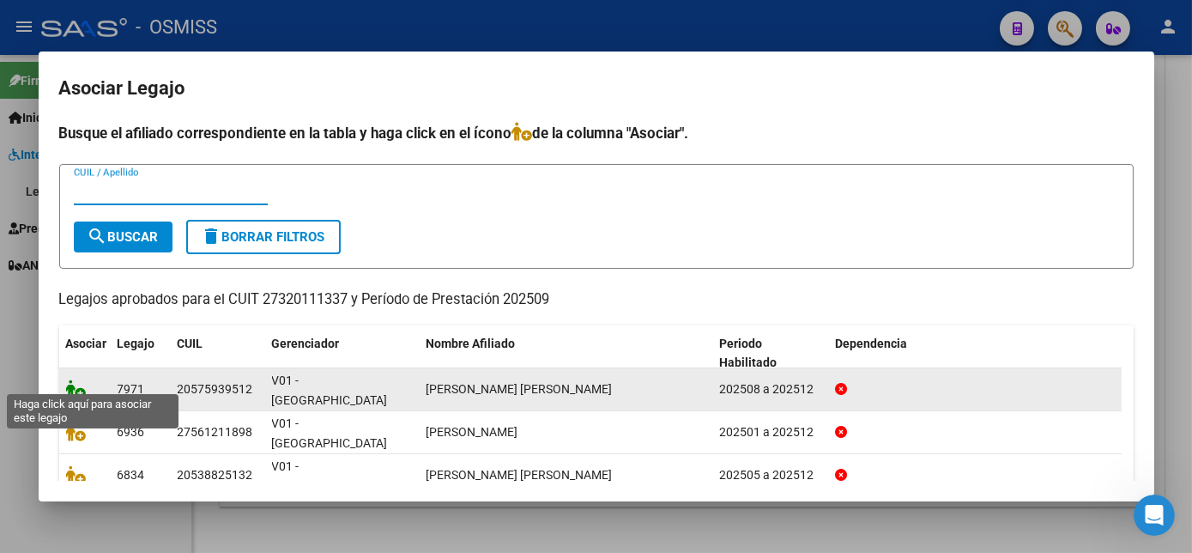
click at [75, 382] on icon at bounding box center [76, 388] width 21 height 19
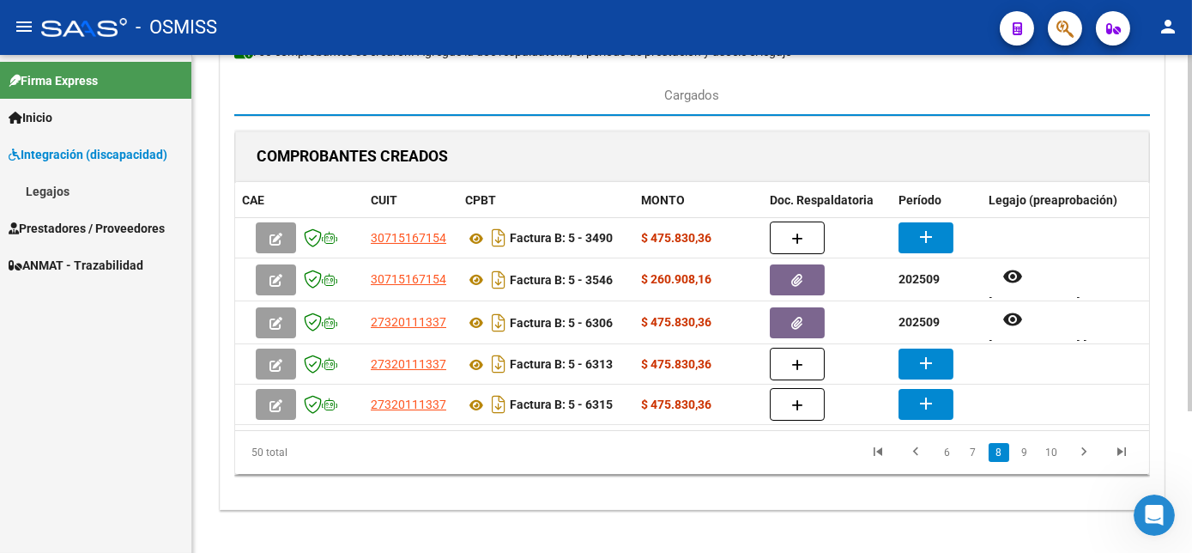
click at [890, 533] on div "CARGA MASIVA DE COMPROBANTES Area: Integración Finalizar Resumen de la carga au…" at bounding box center [692, 228] width 1000 height 687
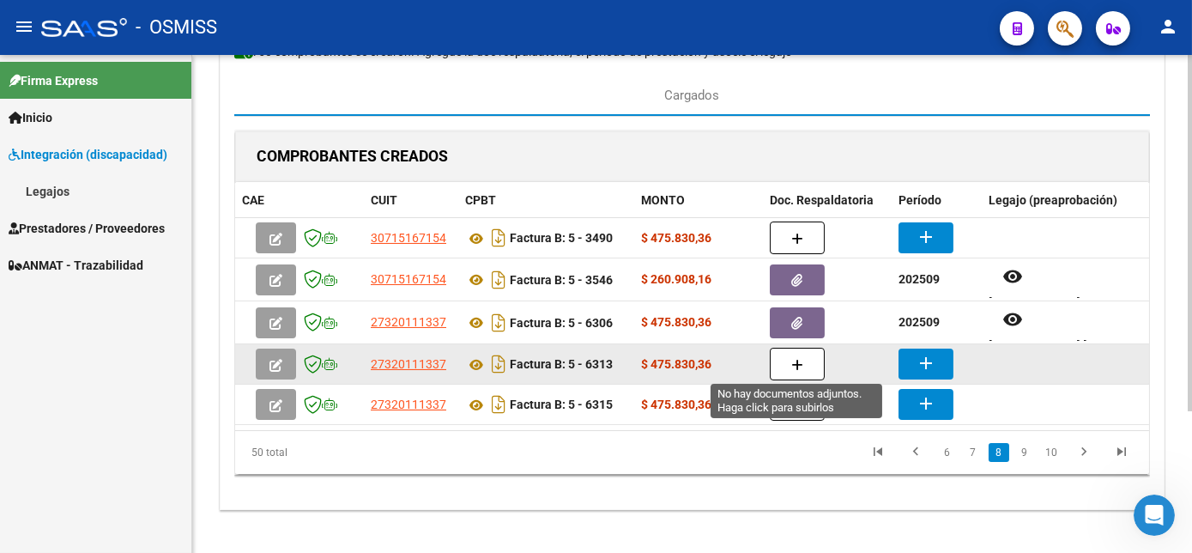
click at [784, 357] on button "button" at bounding box center [797, 364] width 55 height 33
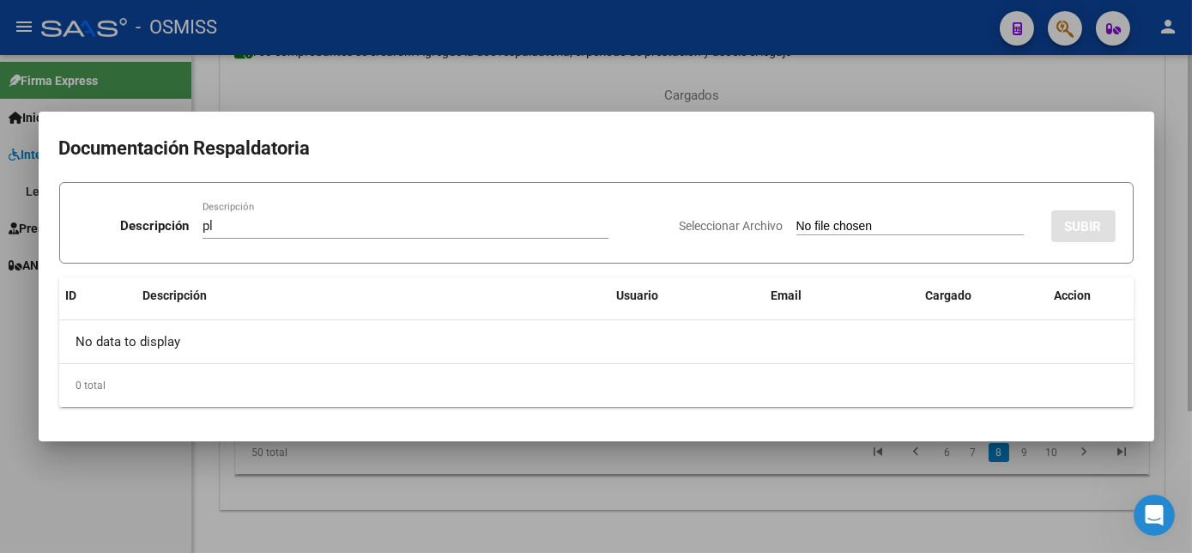
click at [796, 219] on input "Seleccionar Archivo" at bounding box center [909, 227] width 227 height 16
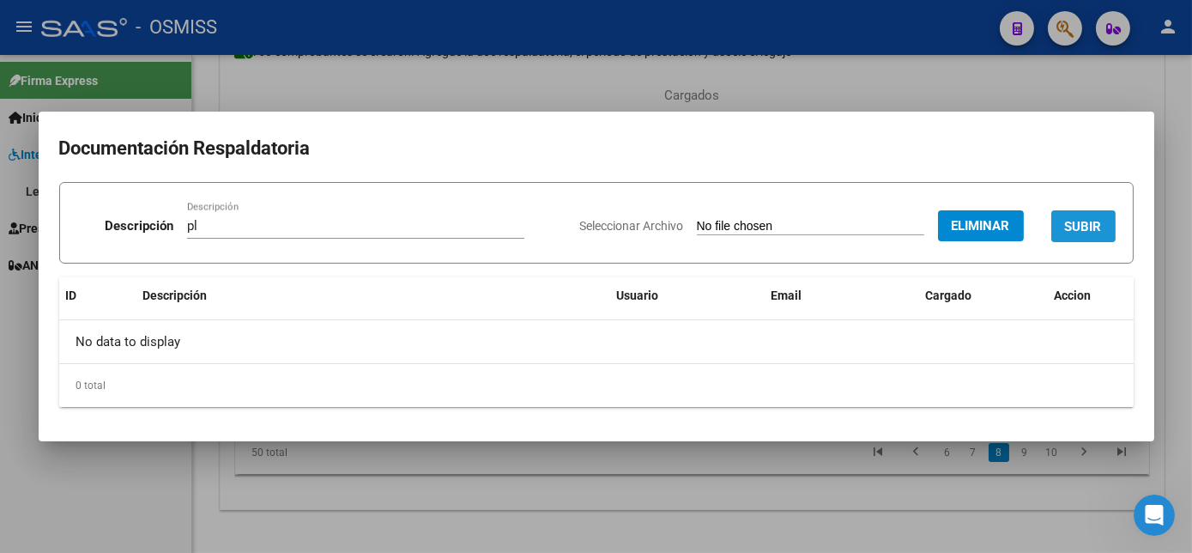
click at [1080, 231] on span "SUBIR" at bounding box center [1083, 226] width 37 height 15
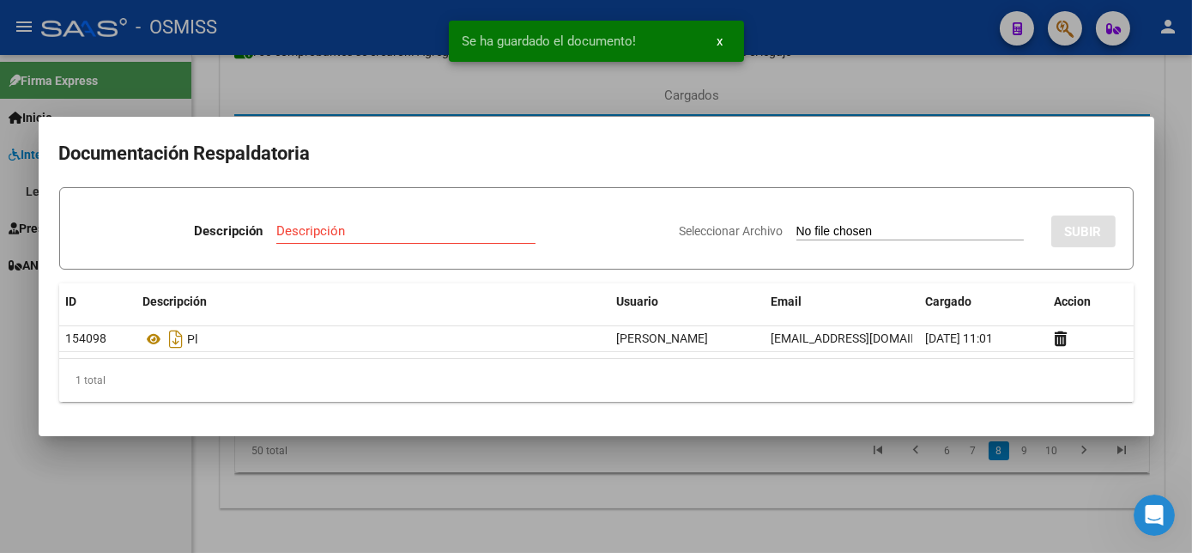
click at [808, 493] on div at bounding box center [596, 276] width 1192 height 553
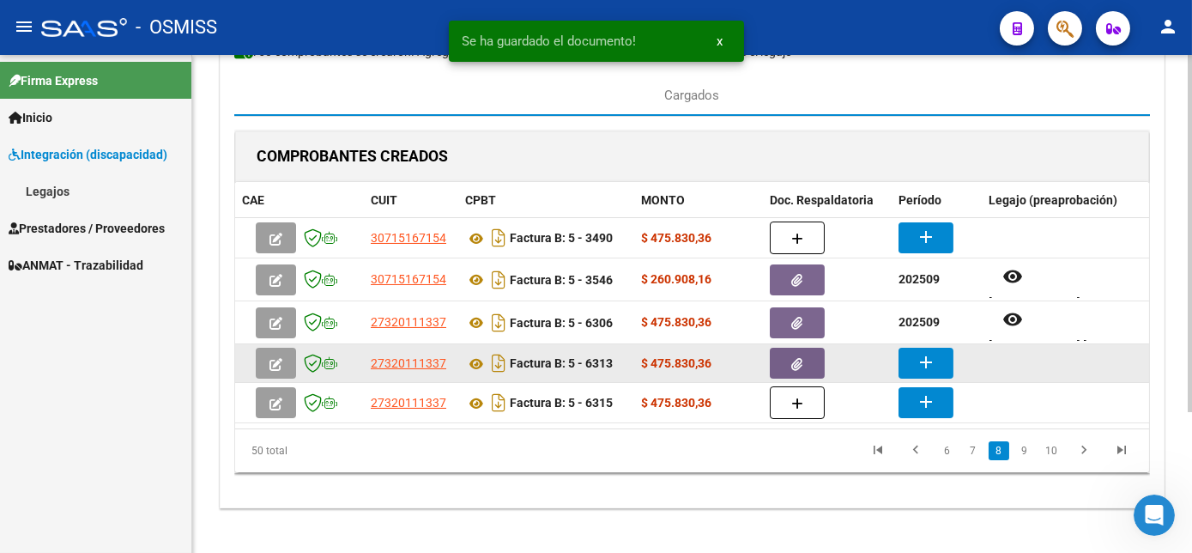
click at [933, 365] on mat-icon "add" at bounding box center [926, 362] width 21 height 21
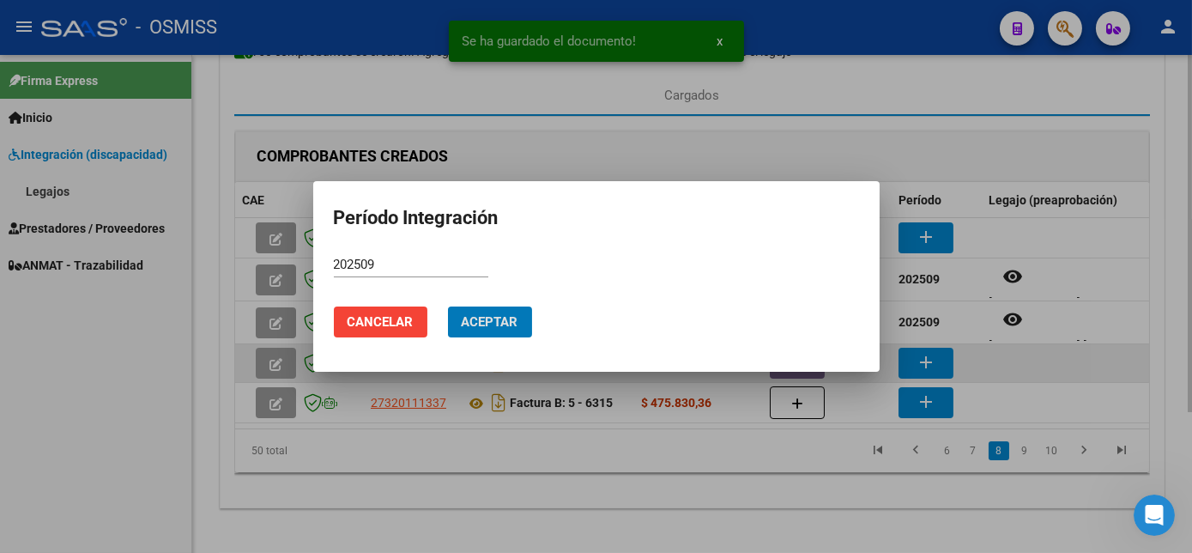
click at [448, 306] on button "Aceptar" at bounding box center [490, 321] width 84 height 31
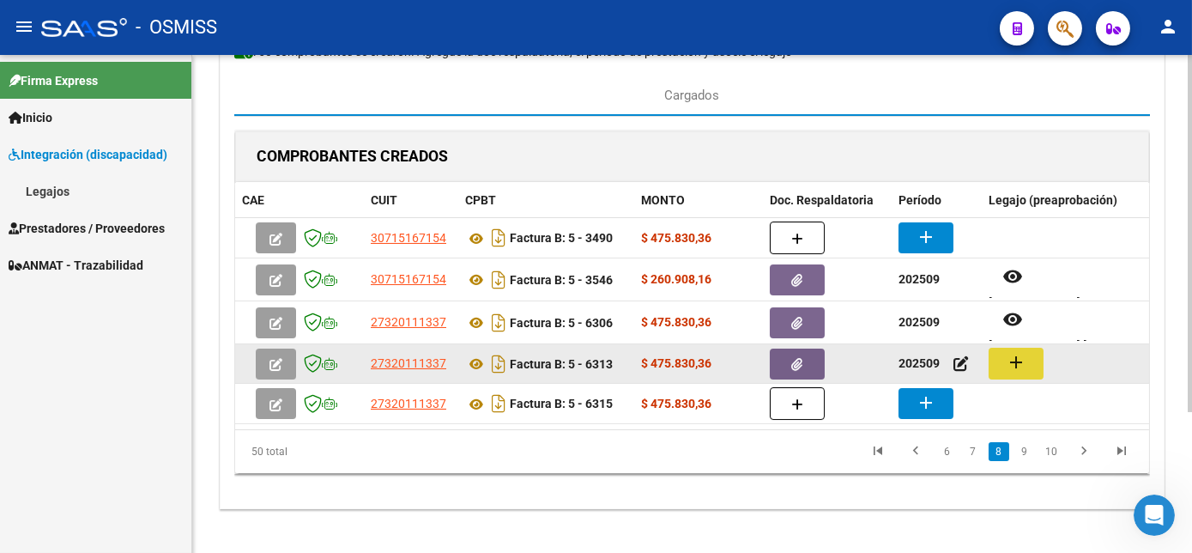
click at [1014, 364] on mat-icon "add" at bounding box center [1016, 362] width 21 height 21
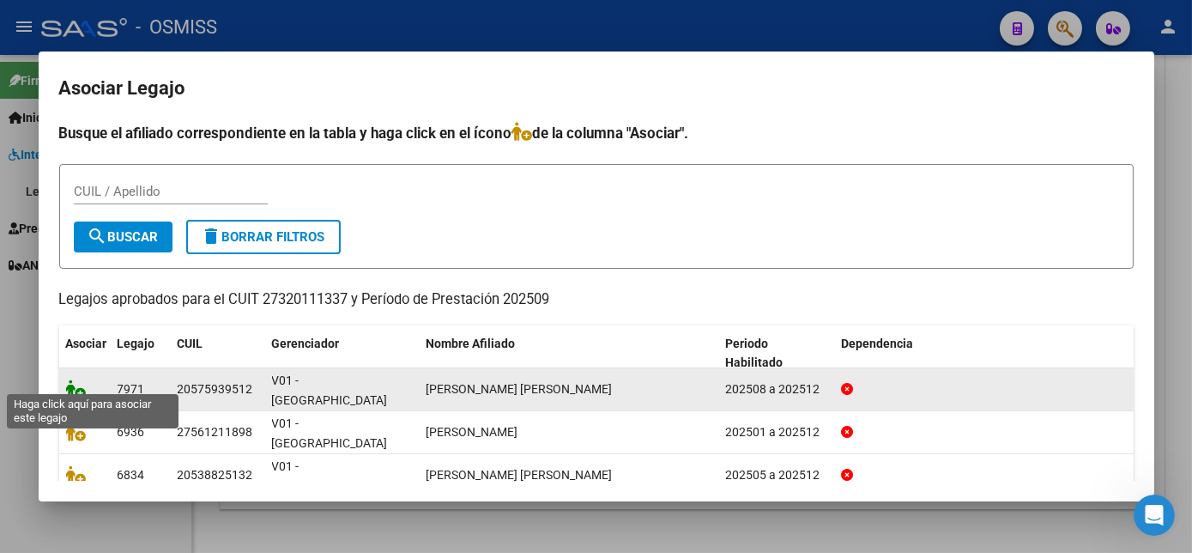
click at [80, 379] on icon at bounding box center [76, 388] width 21 height 19
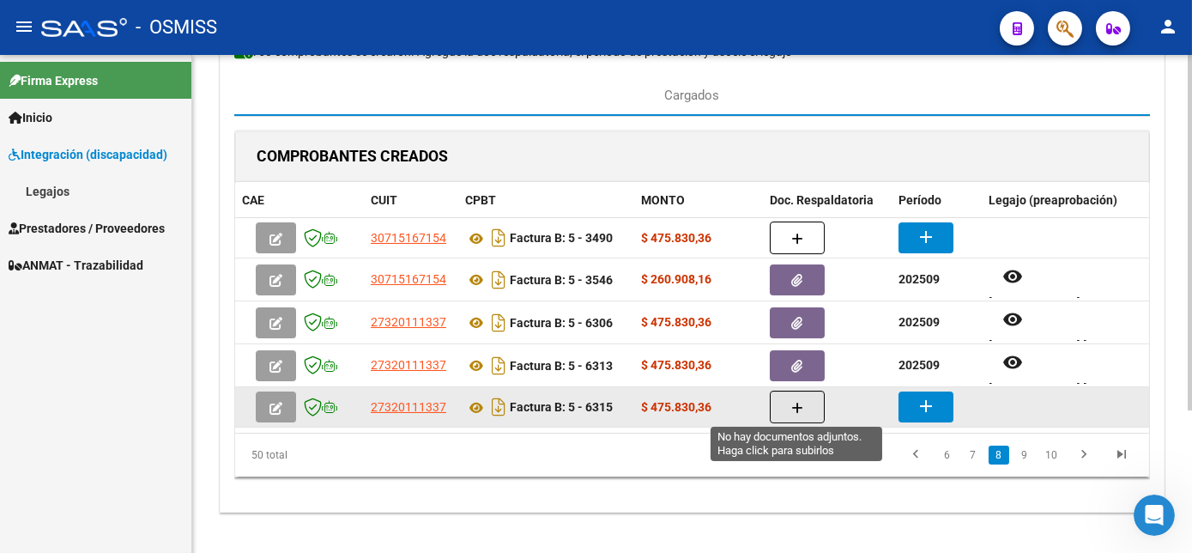
click at [797, 402] on icon "button" at bounding box center [797, 408] width 12 height 13
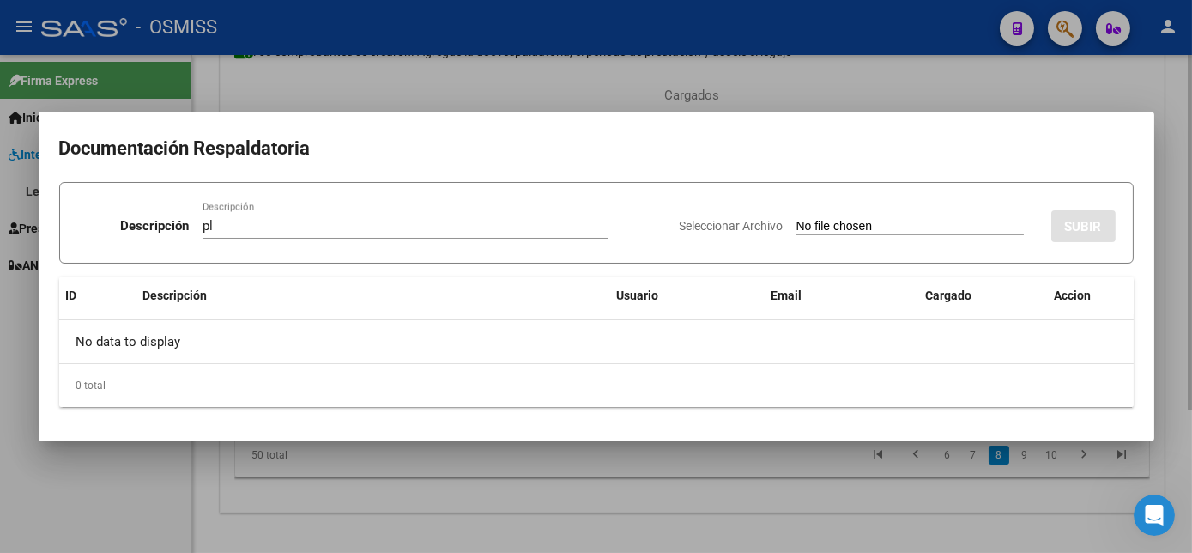
click at [796, 219] on input "Seleccionar Archivo" at bounding box center [909, 227] width 227 height 16
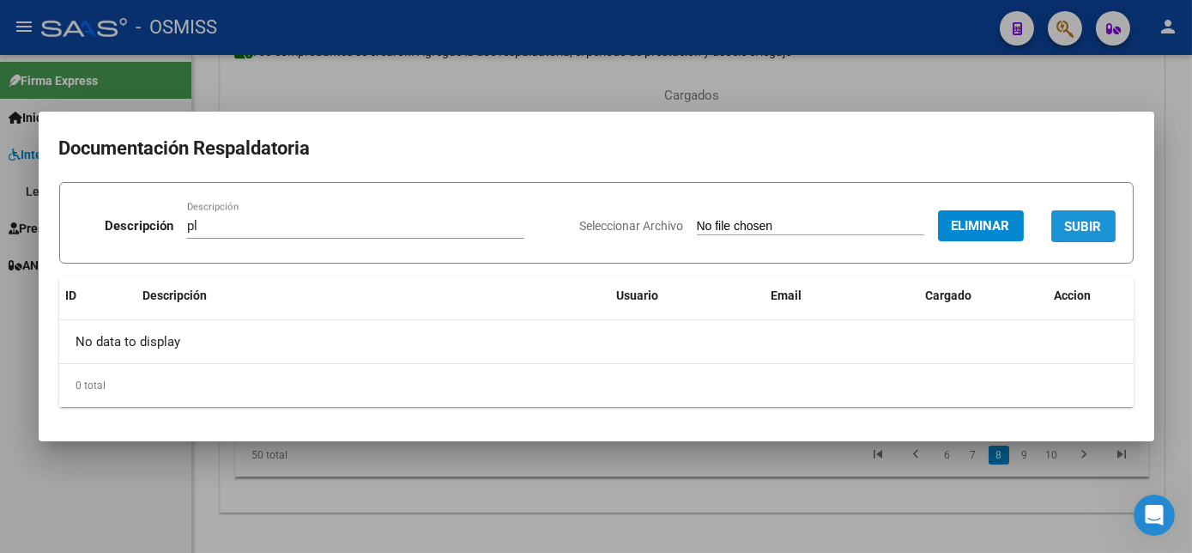
click at [1083, 231] on span "SUBIR" at bounding box center [1083, 226] width 37 height 15
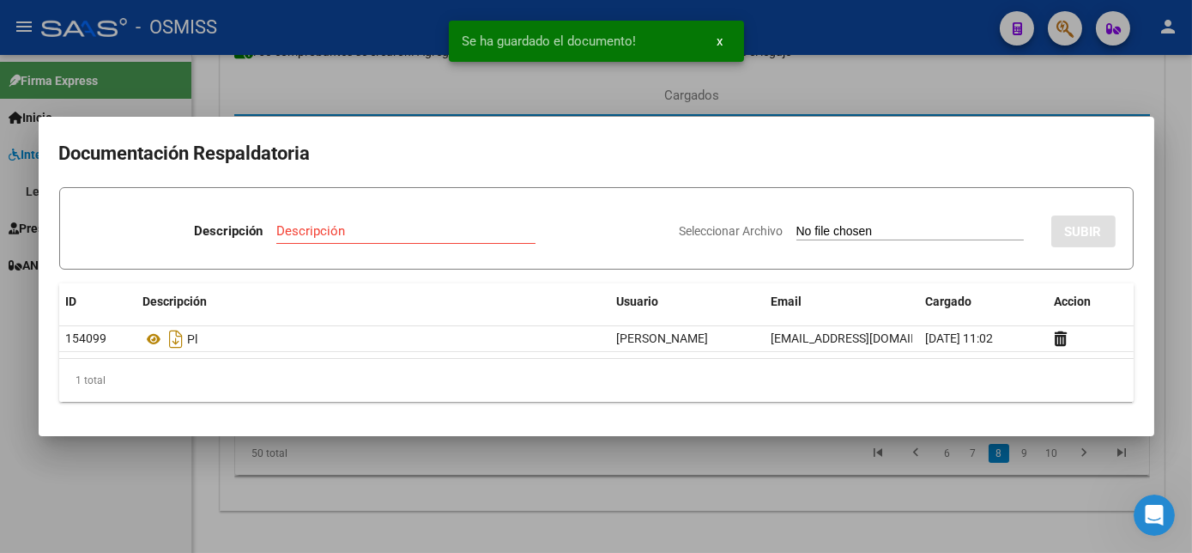
click at [526, 489] on div at bounding box center [596, 276] width 1192 height 553
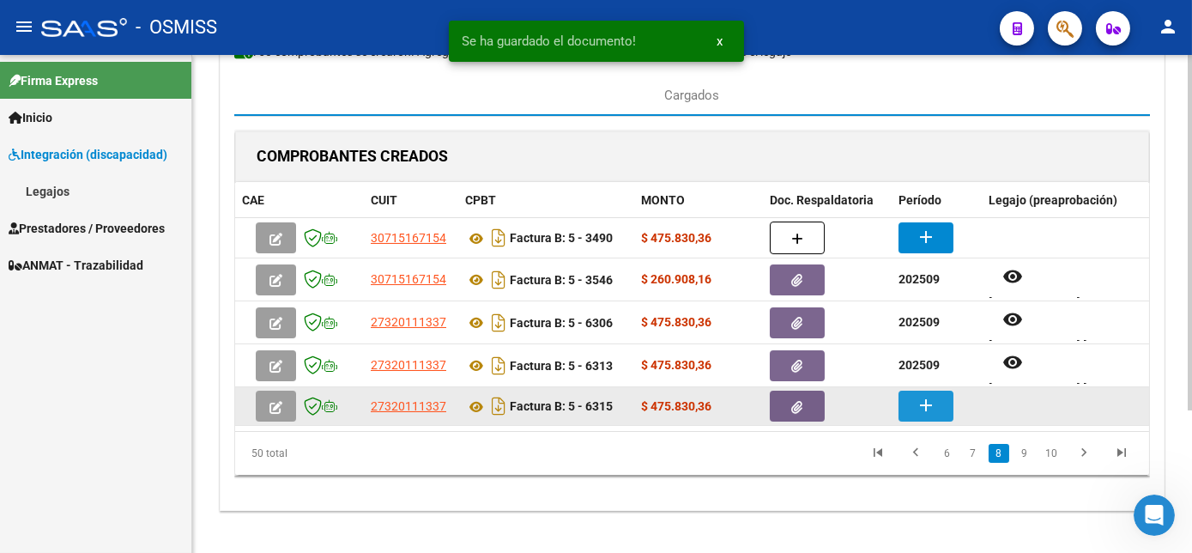
click at [922, 410] on mat-icon "add" at bounding box center [926, 405] width 21 height 21
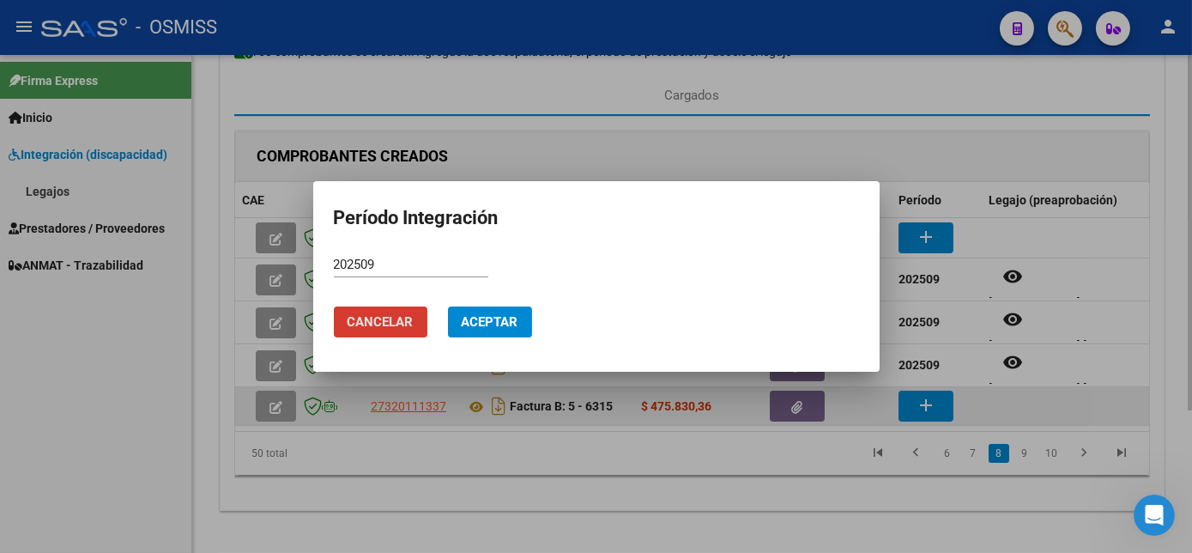
click at [448, 306] on button "Aceptar" at bounding box center [490, 321] width 84 height 31
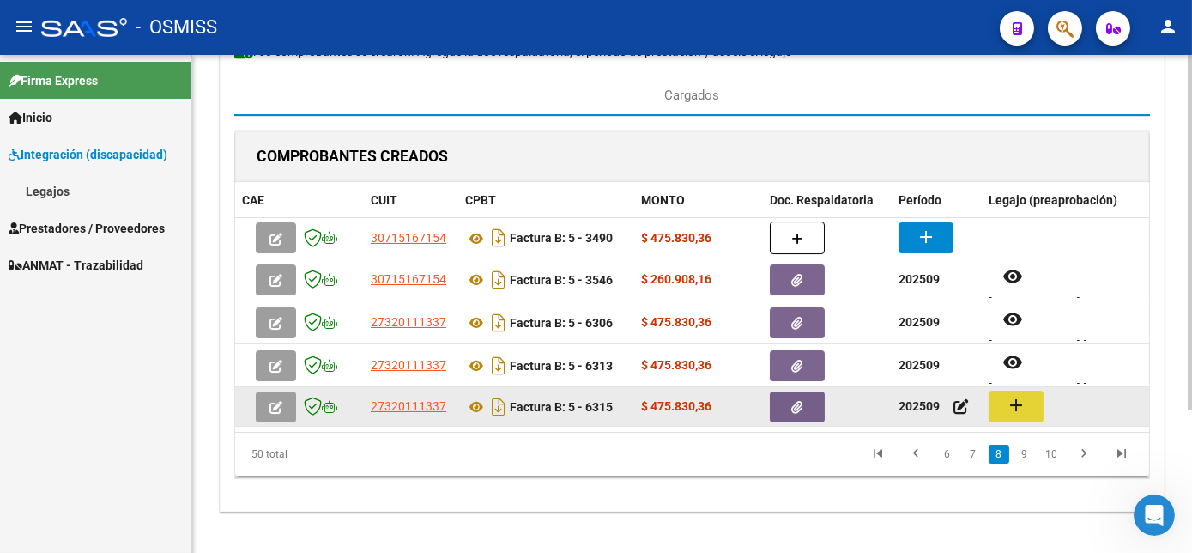
click at [1011, 405] on mat-icon "add" at bounding box center [1016, 405] width 21 height 21
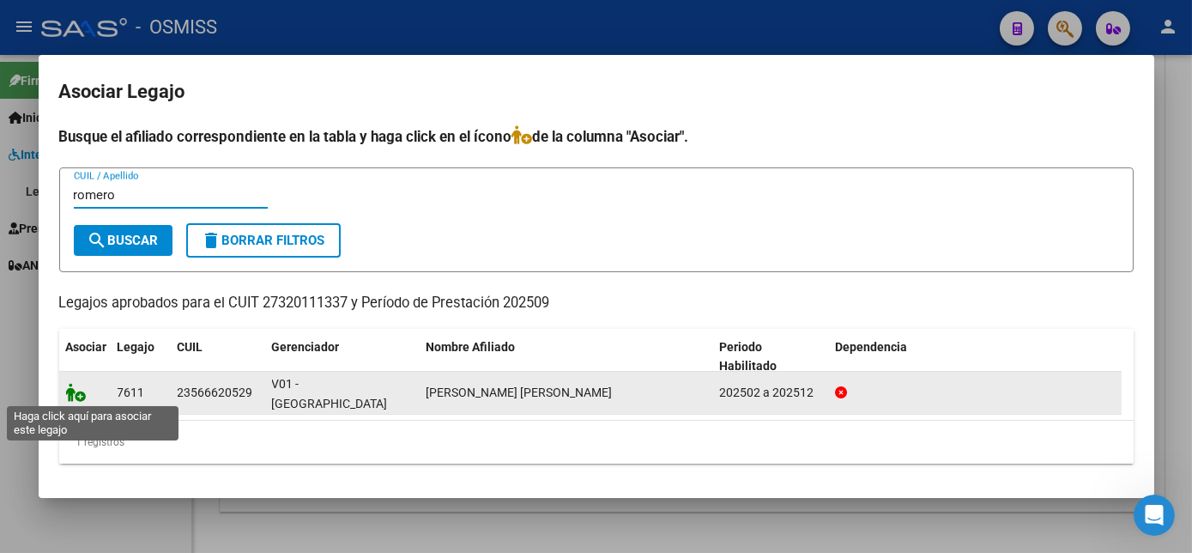
click at [73, 386] on icon at bounding box center [76, 392] width 21 height 19
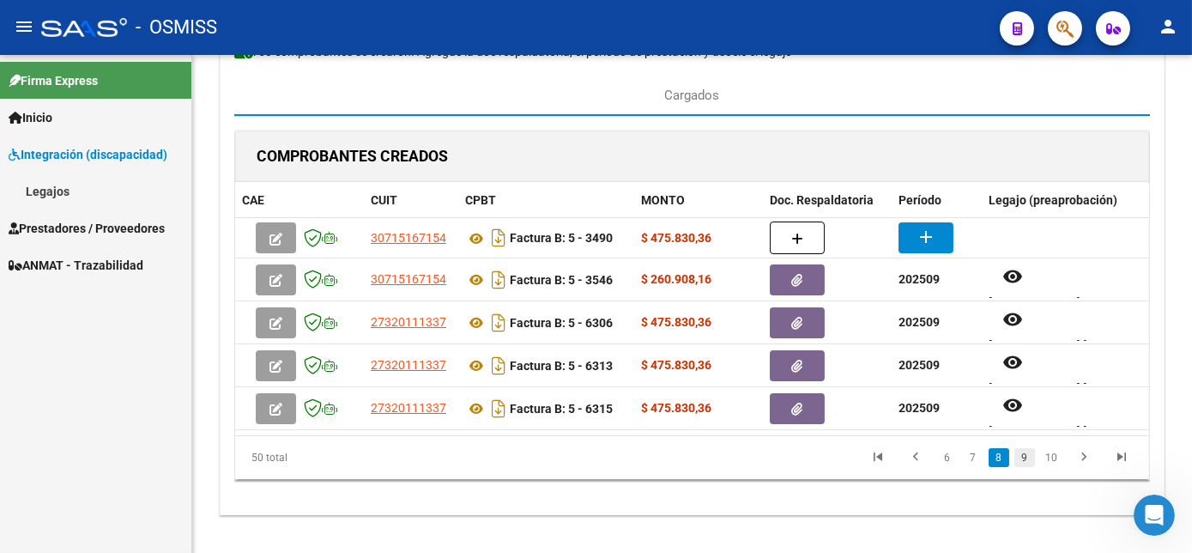
click at [1027, 467] on link "9" at bounding box center [1024, 457] width 21 height 19
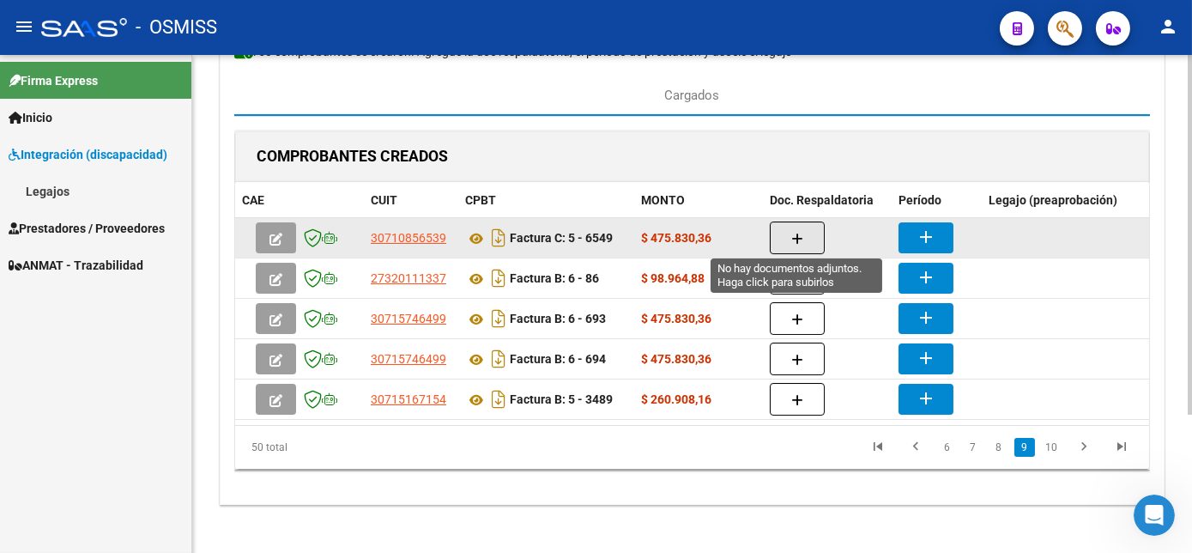
click at [797, 239] on icon "button" at bounding box center [797, 239] width 12 height 13
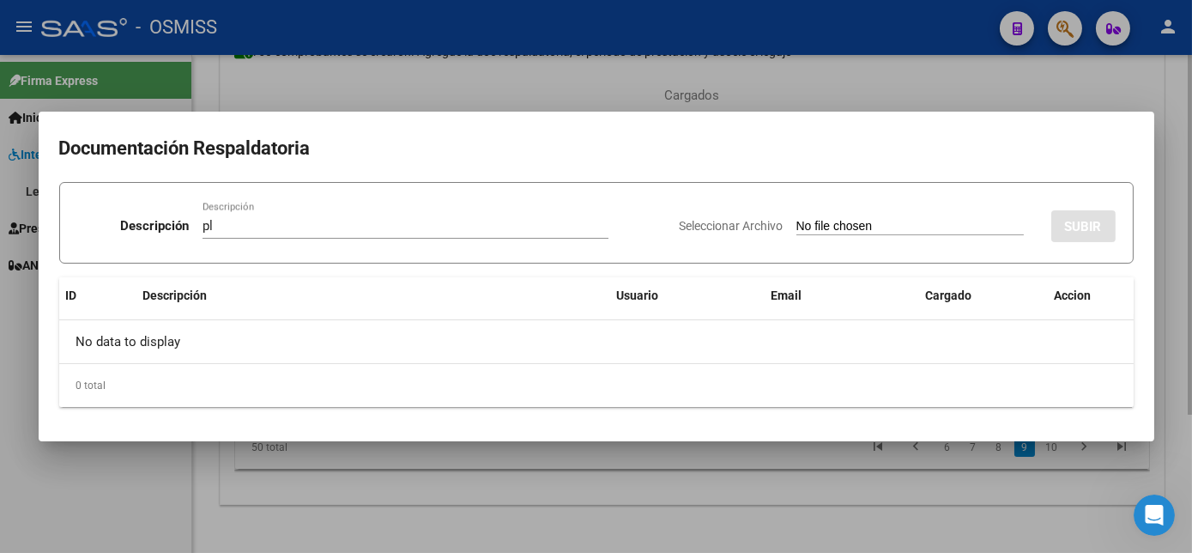
click at [796, 219] on input "Seleccionar Archivo" at bounding box center [909, 227] width 227 height 16
click at [684, 494] on div at bounding box center [596, 276] width 1192 height 553
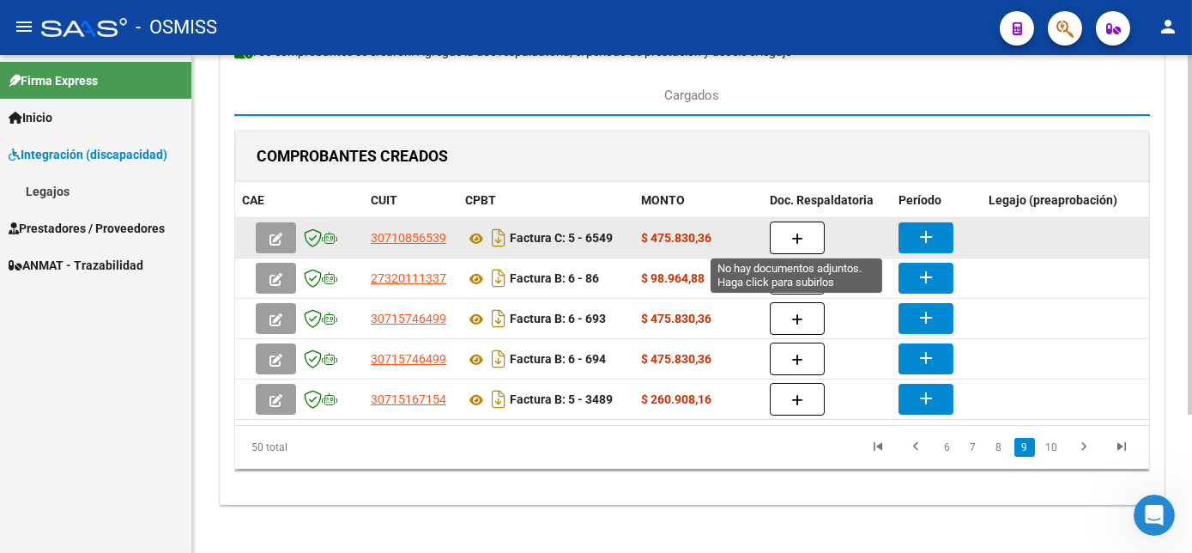
click at [795, 240] on icon "button" at bounding box center [797, 239] width 12 height 13
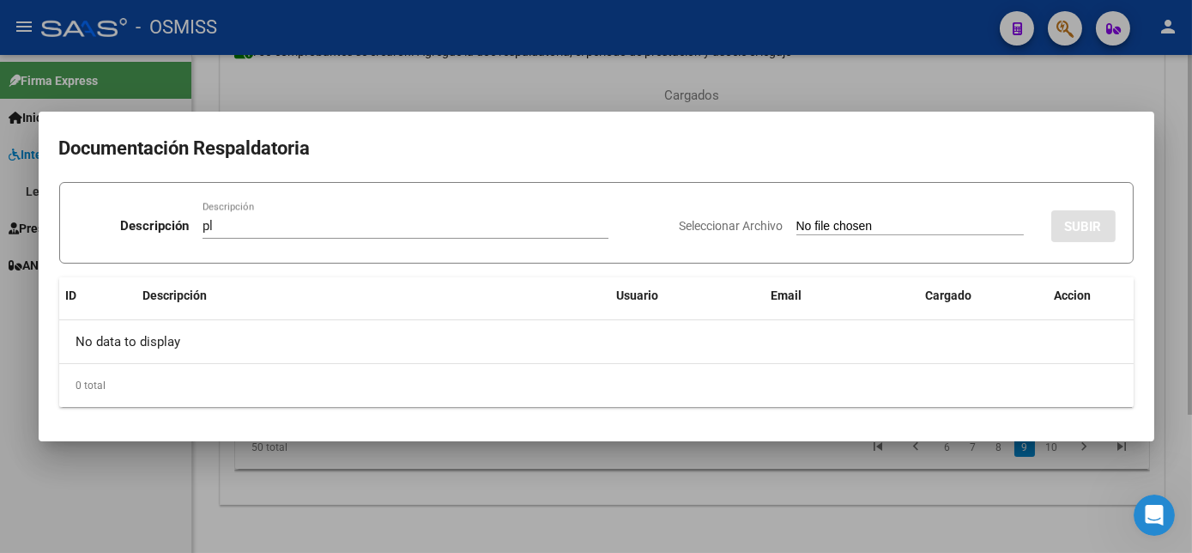
click at [796, 219] on input "Seleccionar Archivo" at bounding box center [909, 227] width 227 height 16
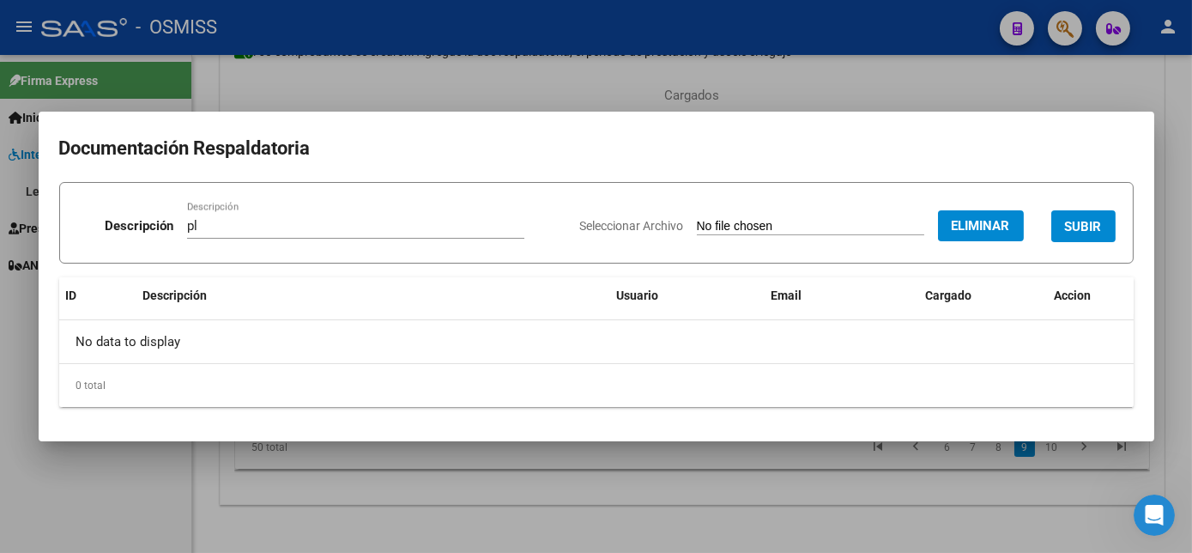
click at [1071, 227] on span "SUBIR" at bounding box center [1083, 226] width 37 height 15
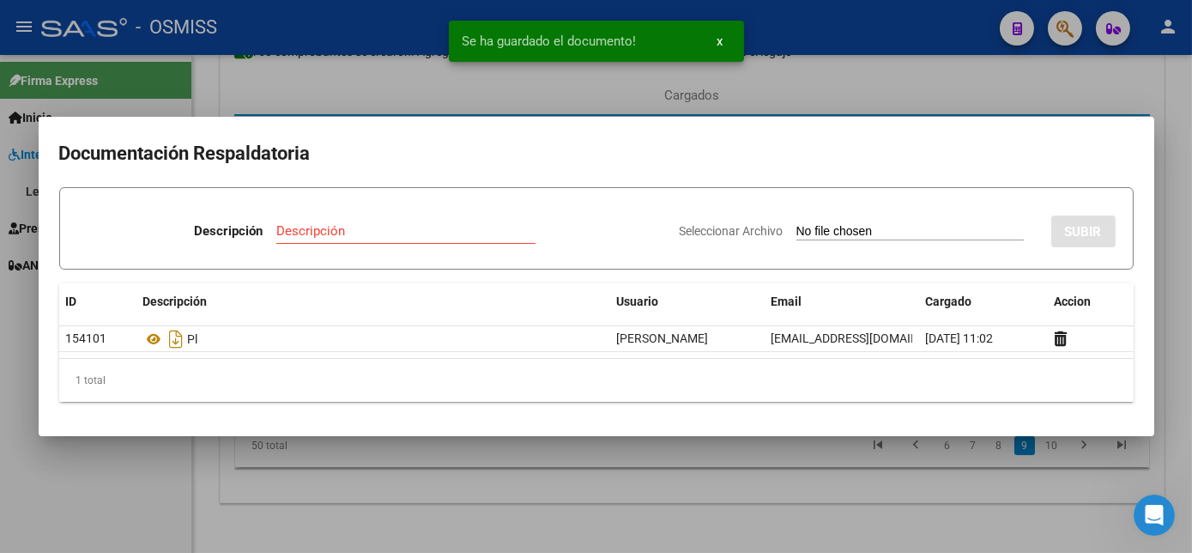
click at [576, 512] on div at bounding box center [596, 276] width 1192 height 553
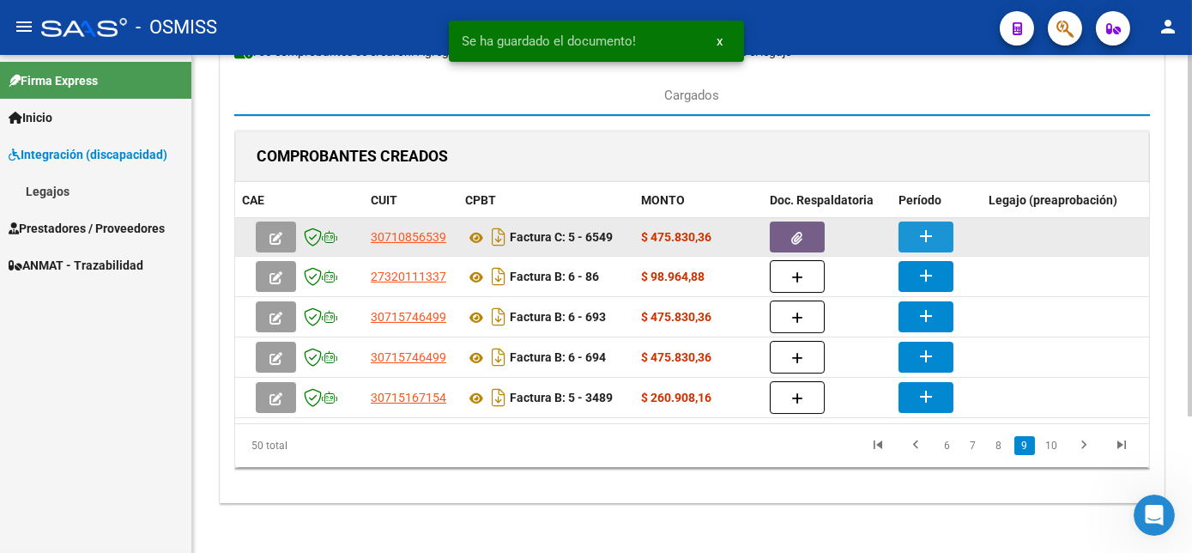
click at [941, 233] on button "add" at bounding box center [926, 236] width 55 height 31
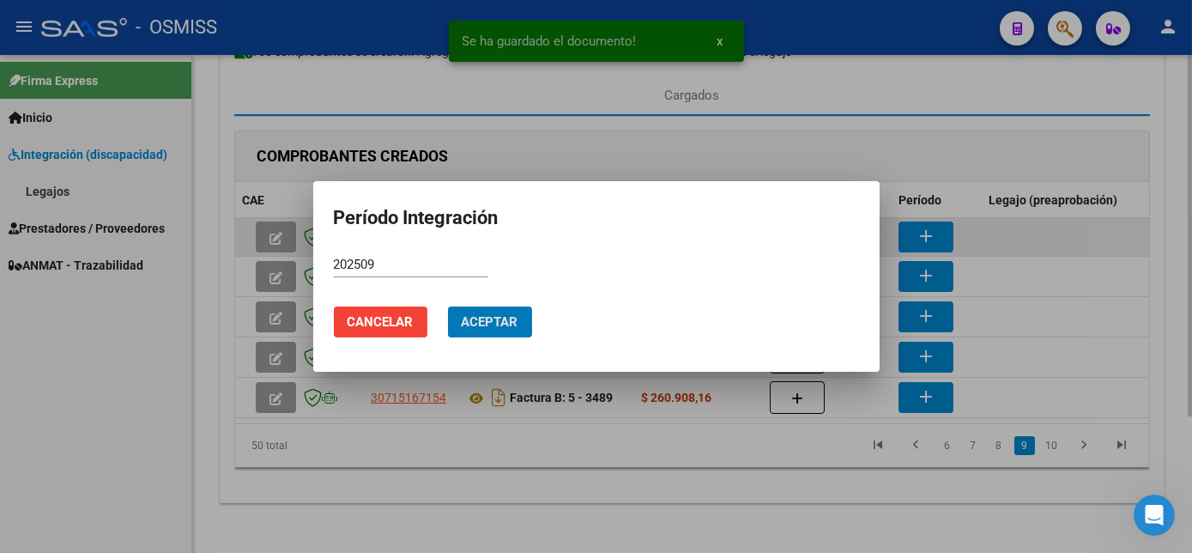
click at [448, 306] on button "Aceptar" at bounding box center [490, 321] width 84 height 31
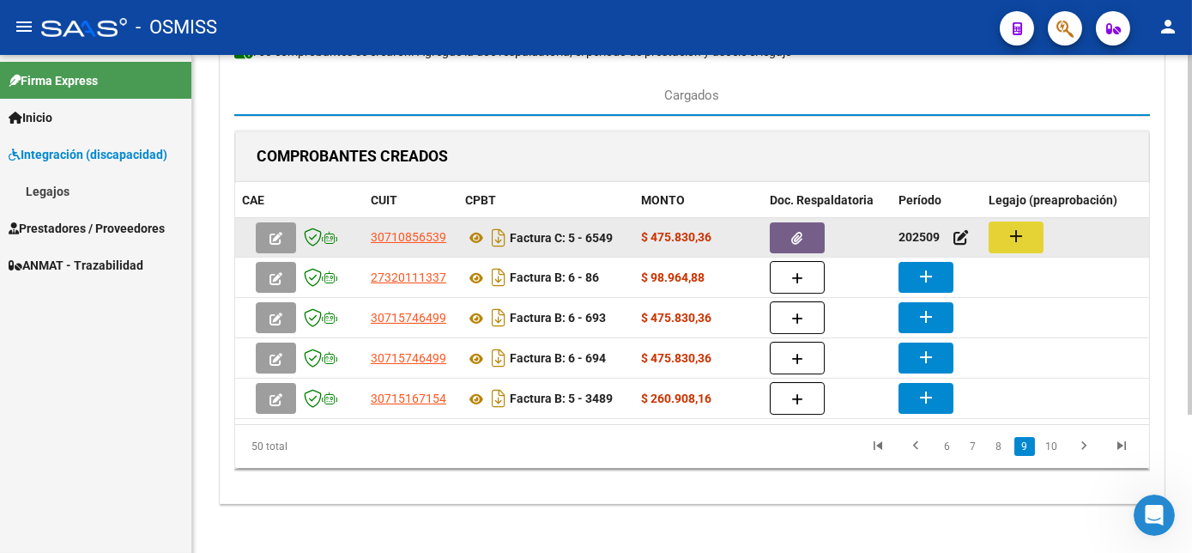
click at [1000, 240] on button "add" at bounding box center [1016, 237] width 55 height 32
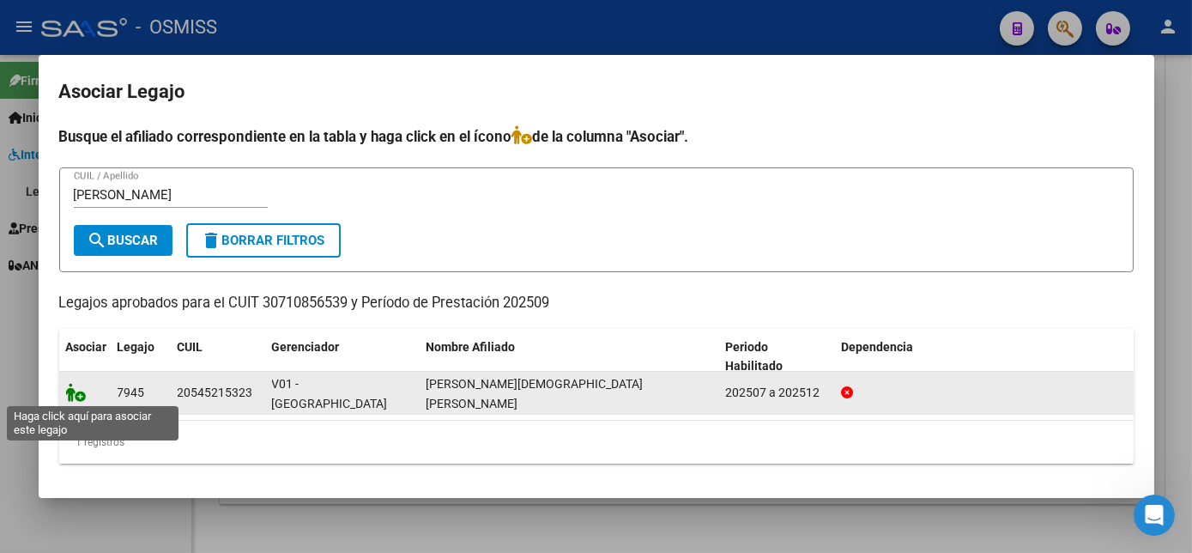
click at [74, 399] on icon at bounding box center [76, 392] width 21 height 19
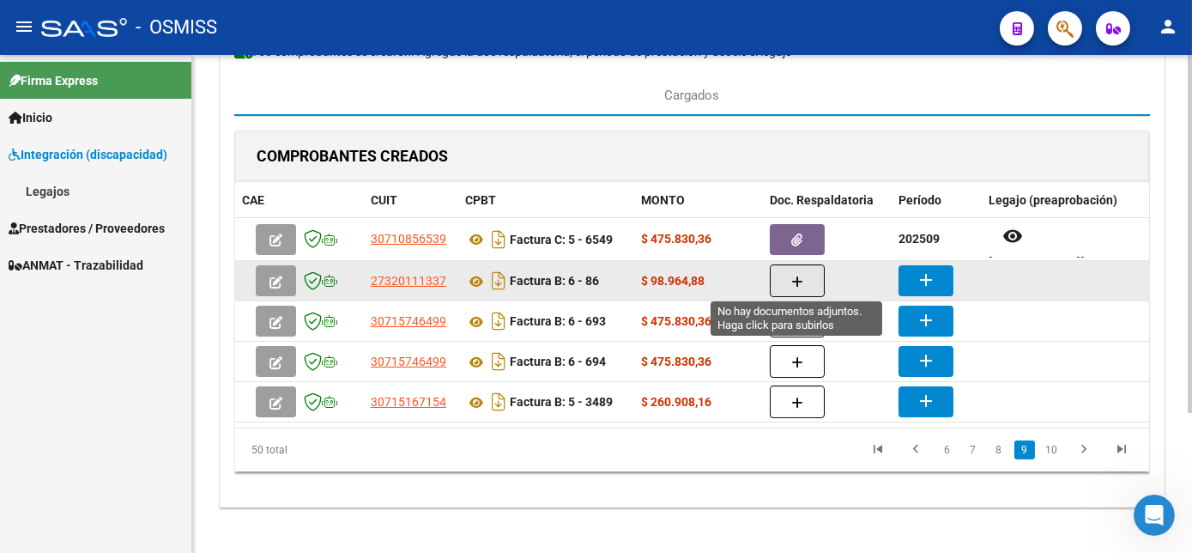
click at [787, 279] on button "button" at bounding box center [797, 280] width 55 height 33
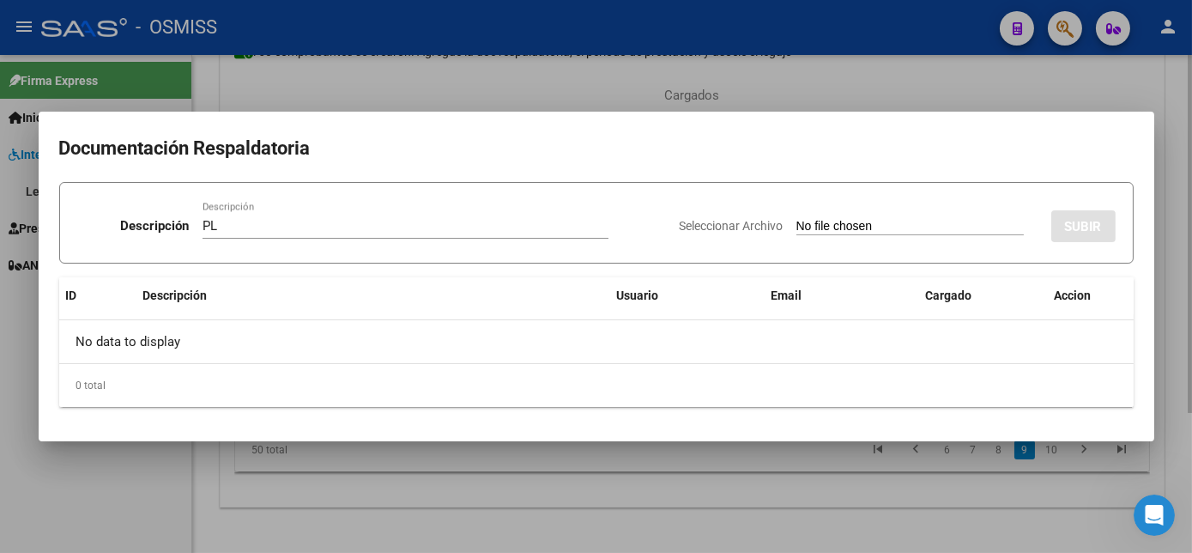
click at [796, 219] on input "Seleccionar Archivo" at bounding box center [909, 227] width 227 height 16
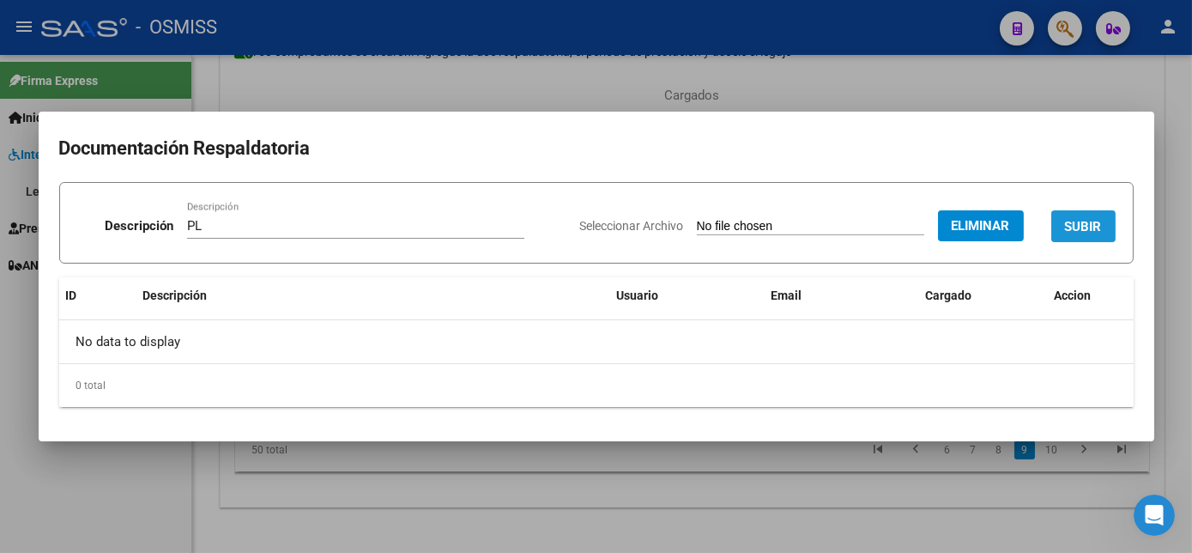
click at [1082, 231] on span "SUBIR" at bounding box center [1083, 226] width 37 height 15
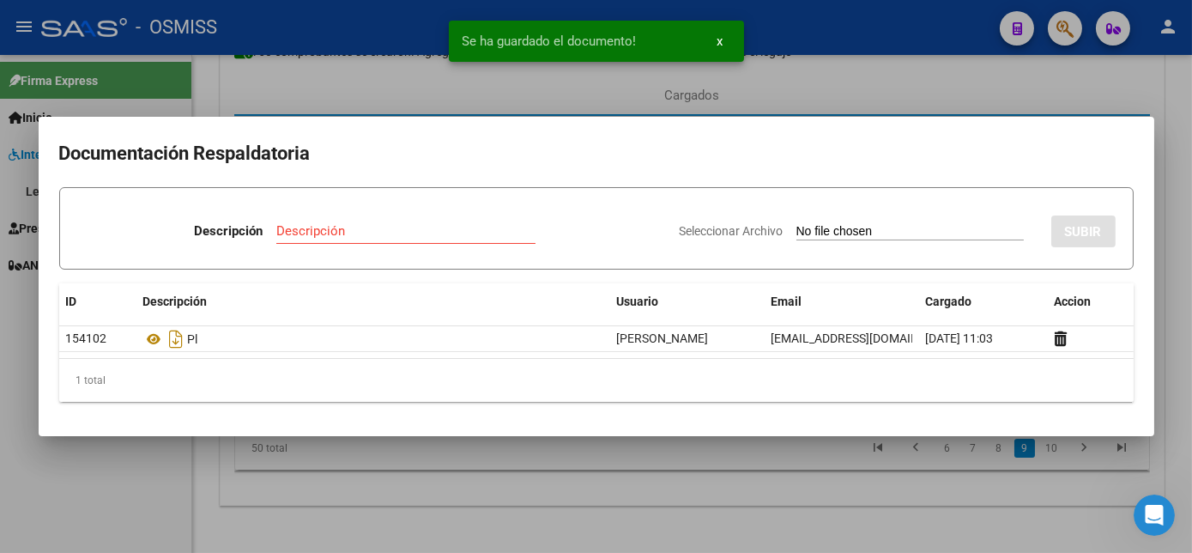
click at [798, 499] on div at bounding box center [596, 276] width 1192 height 553
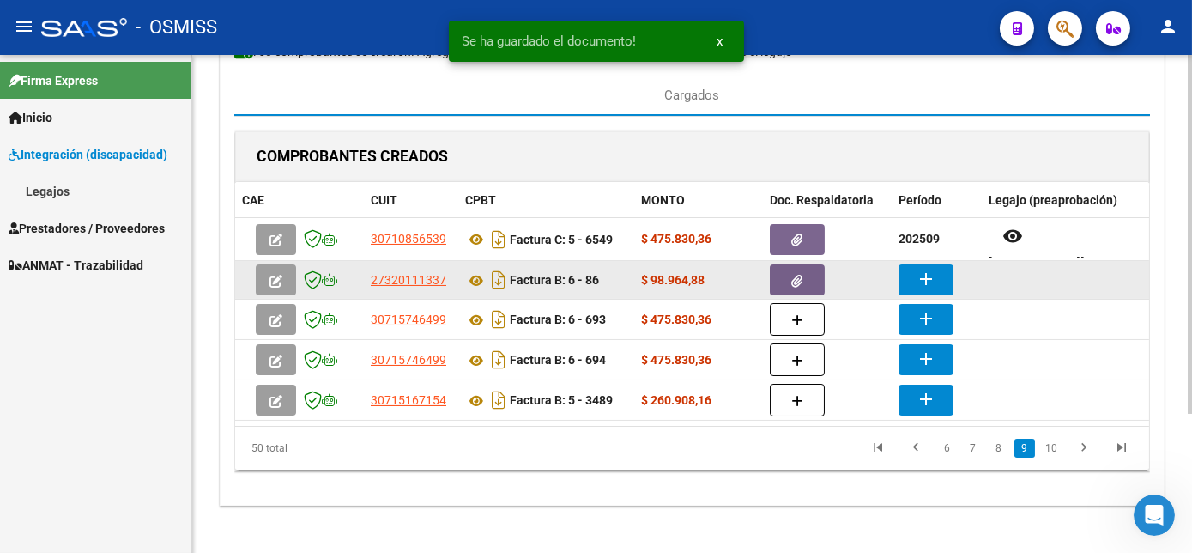
click at [931, 276] on mat-icon "add" at bounding box center [926, 279] width 21 height 21
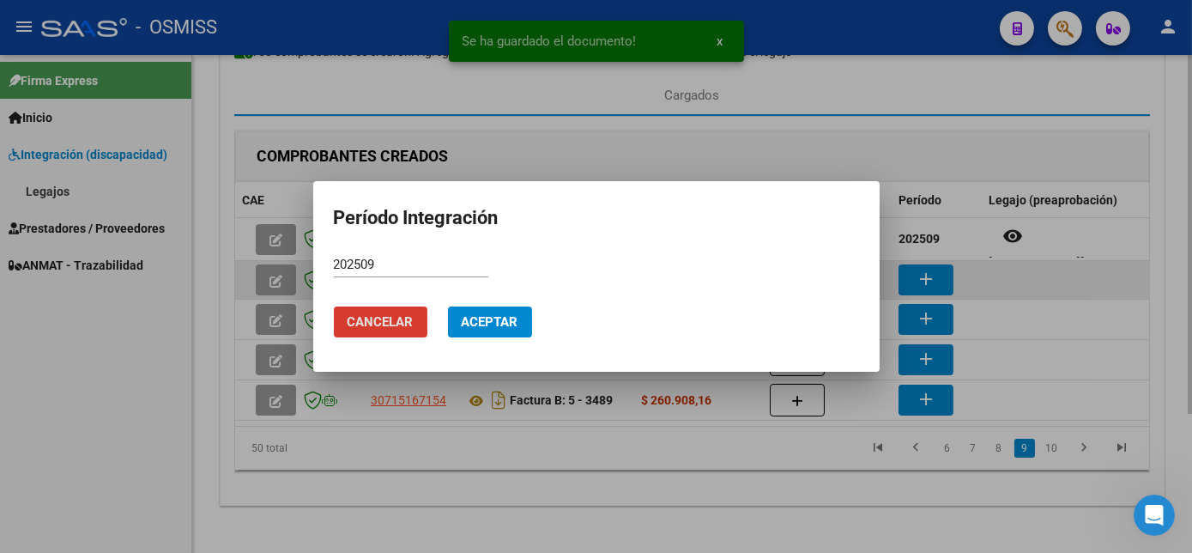
click at [448, 306] on button "Aceptar" at bounding box center [490, 321] width 84 height 31
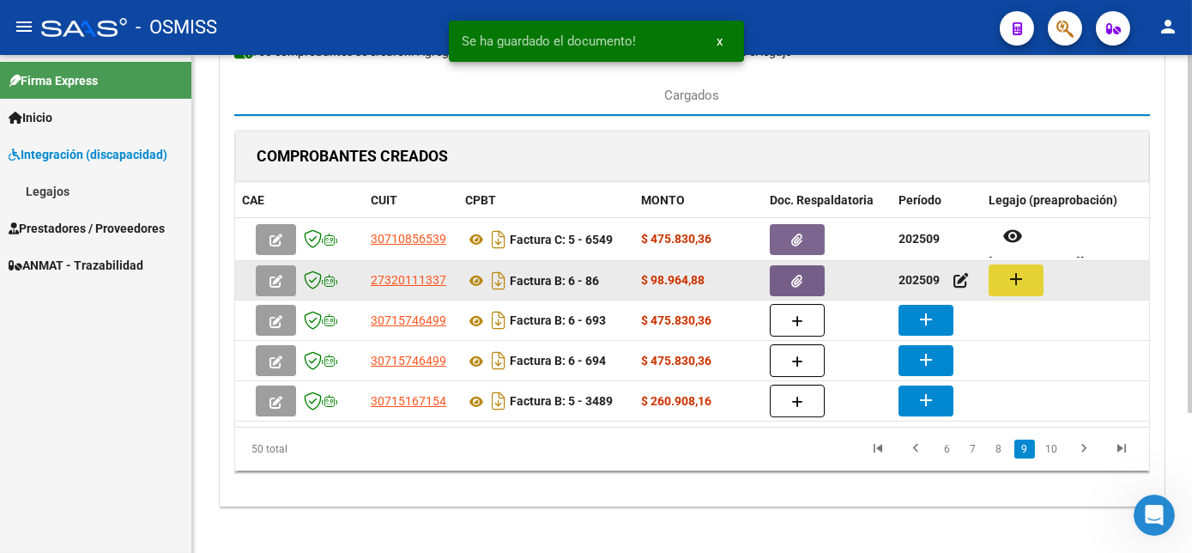
click at [1014, 276] on mat-icon "add" at bounding box center [1016, 279] width 21 height 21
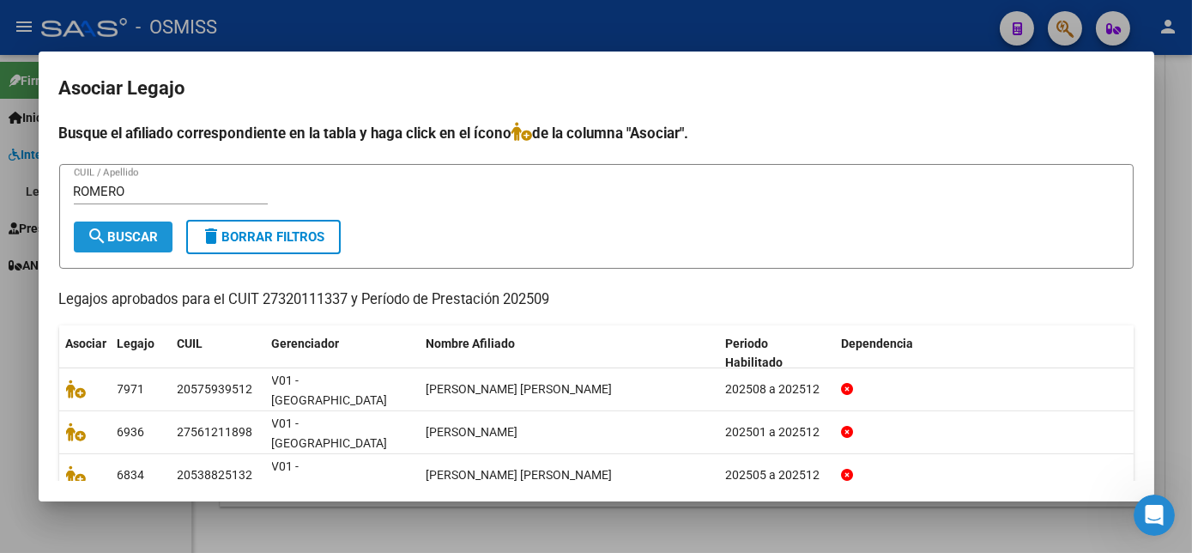
click at [122, 235] on span "search Buscar" at bounding box center [123, 236] width 71 height 15
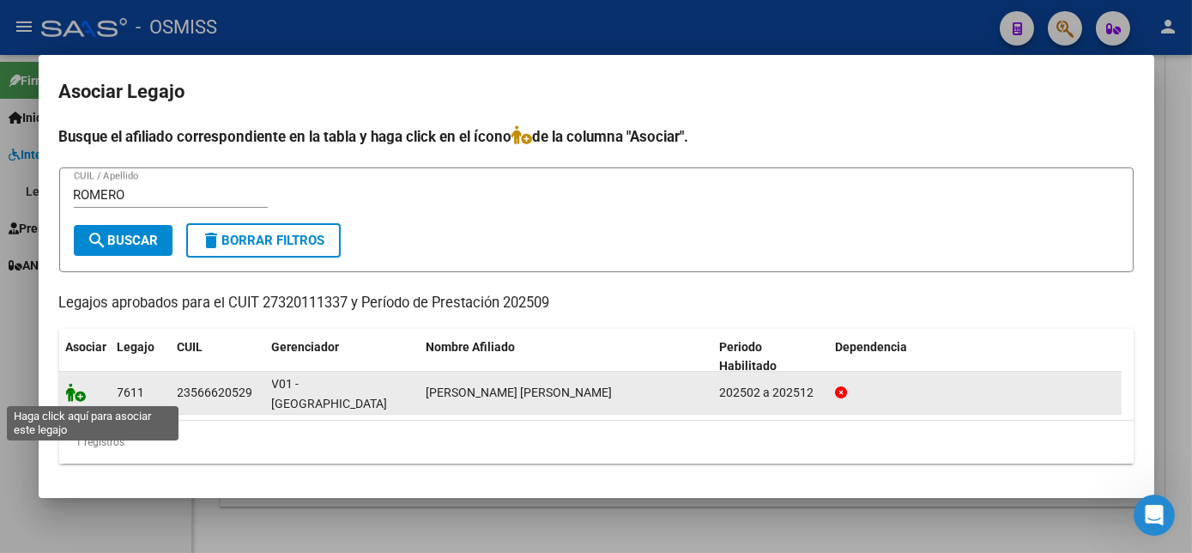
click at [72, 396] on icon at bounding box center [76, 392] width 21 height 19
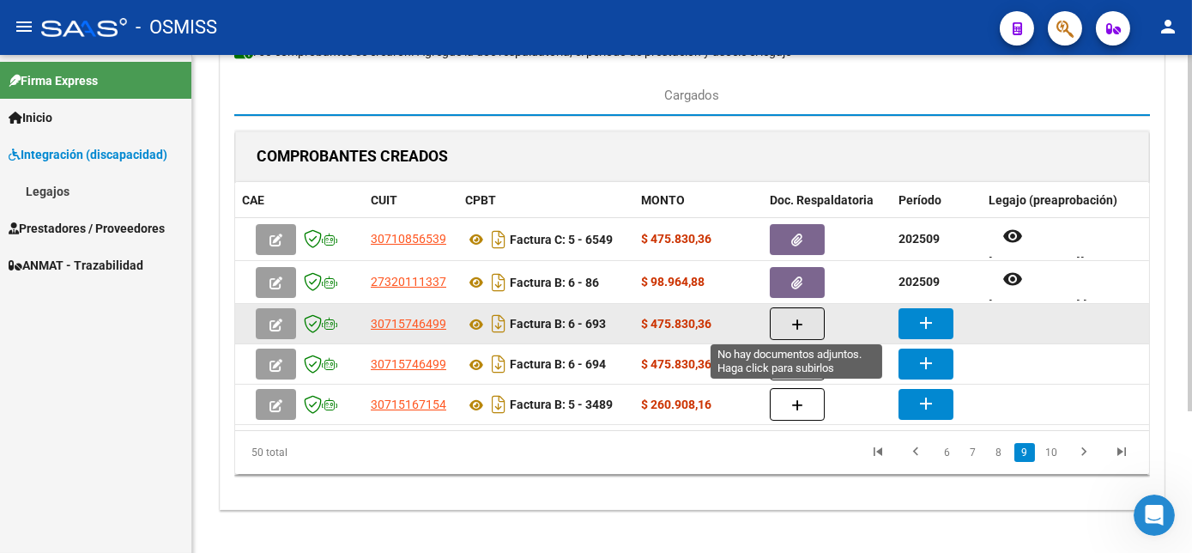
click at [791, 320] on icon "button" at bounding box center [797, 324] width 12 height 13
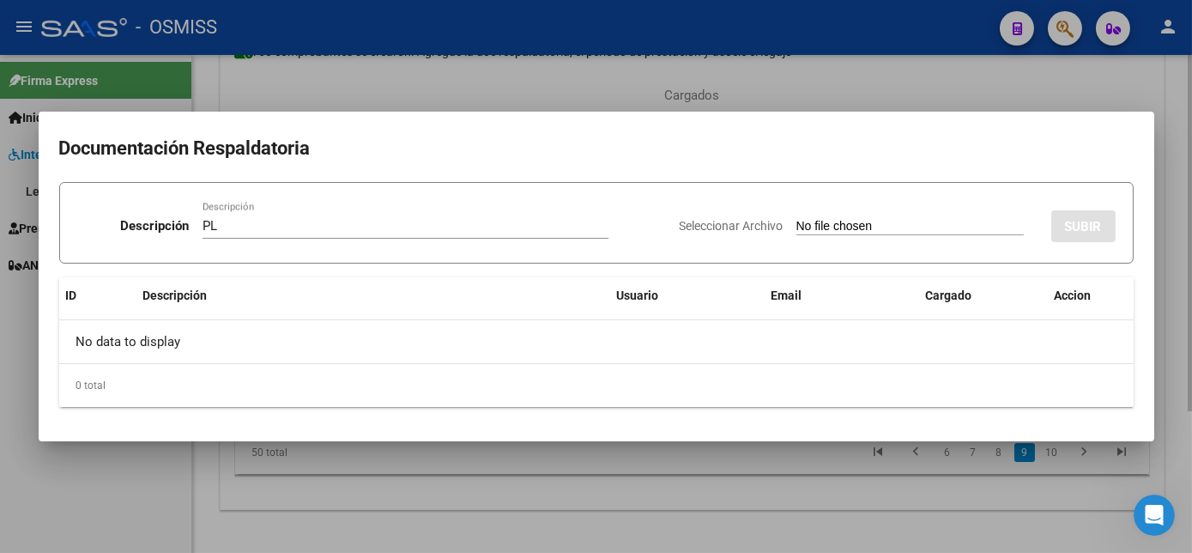
click at [796, 219] on input "Seleccionar Archivo" at bounding box center [909, 227] width 227 height 16
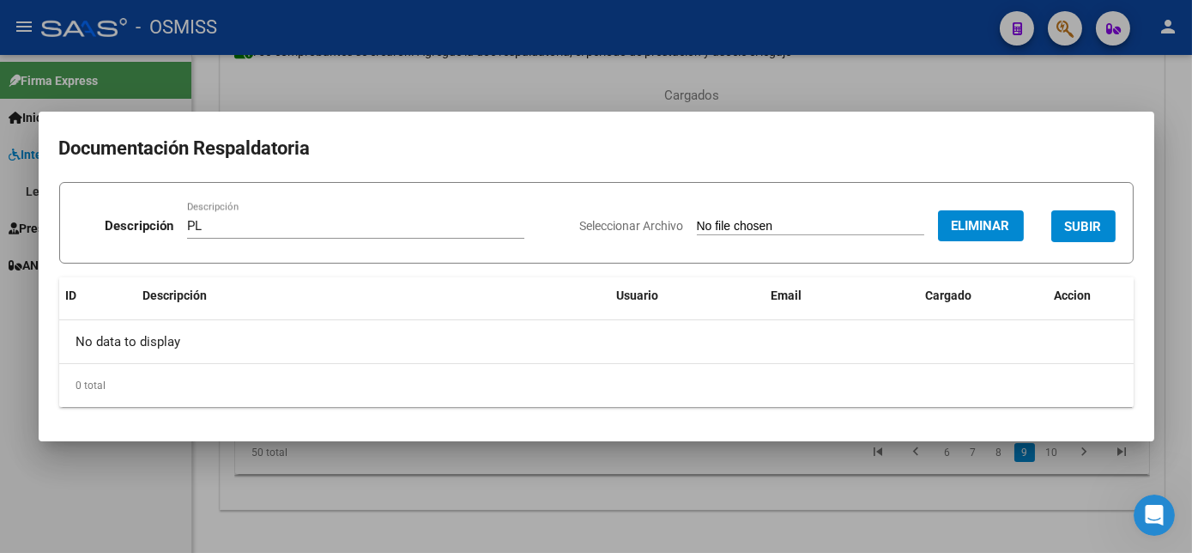
click at [1078, 221] on span "SUBIR" at bounding box center [1083, 226] width 37 height 15
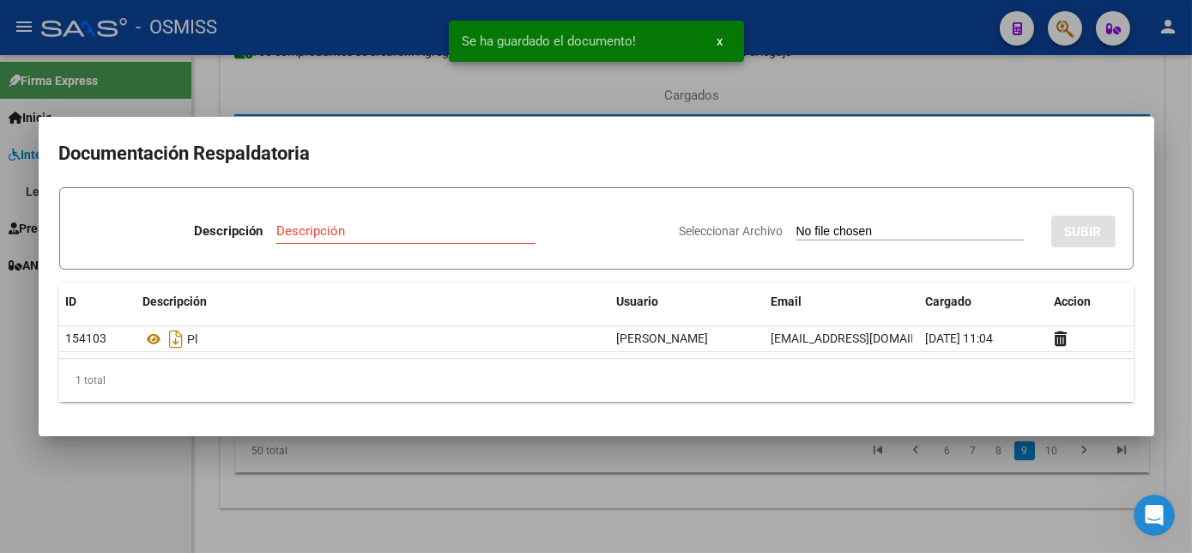
click at [625, 510] on div at bounding box center [596, 276] width 1192 height 553
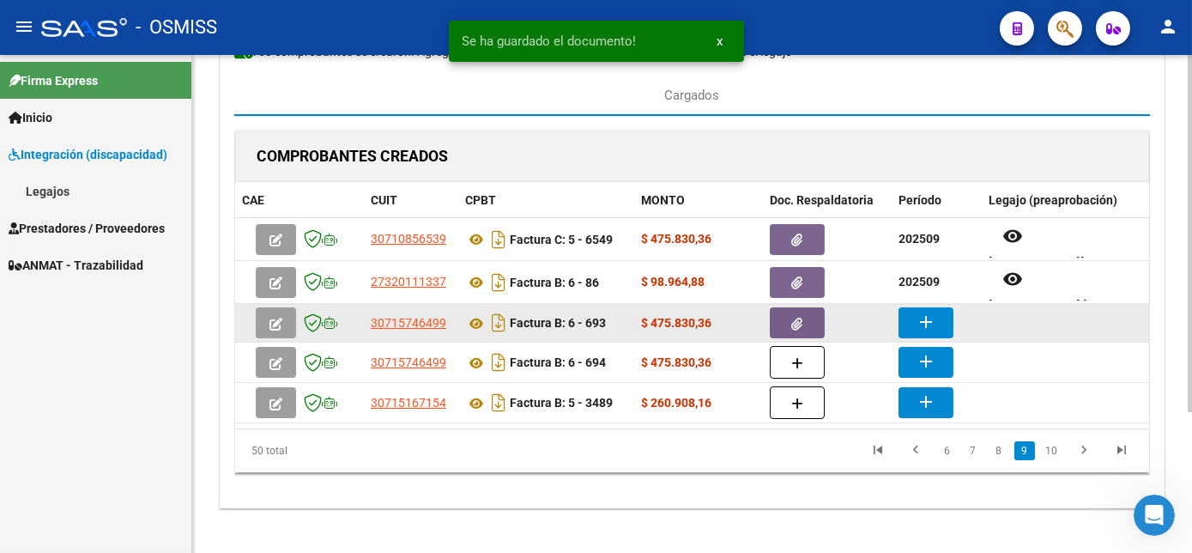
click at [931, 318] on mat-icon "add" at bounding box center [926, 322] width 21 height 21
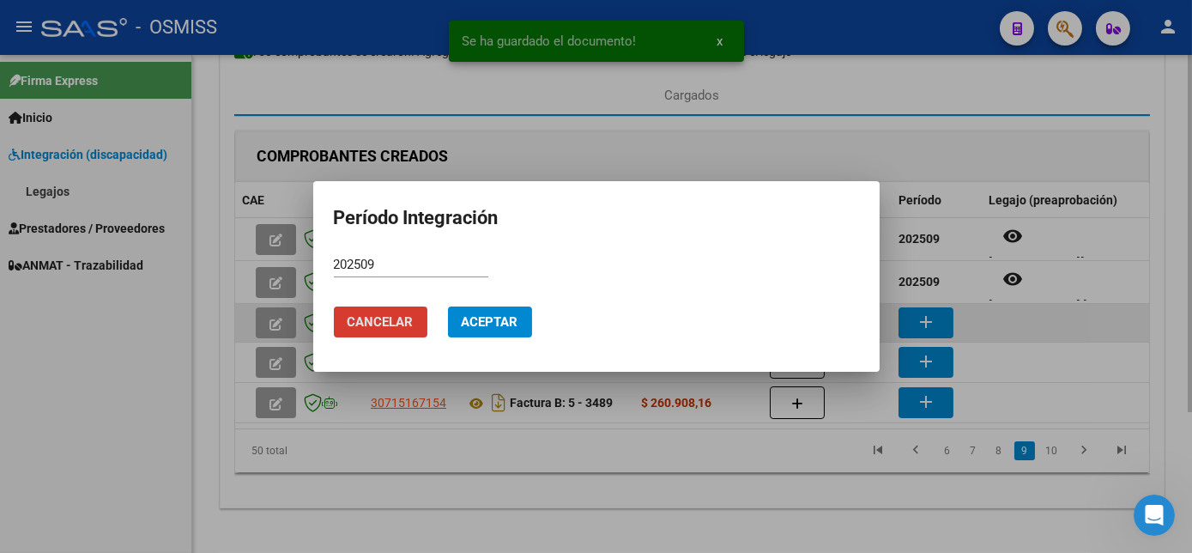
click at [448, 306] on button "Aceptar" at bounding box center [490, 321] width 84 height 31
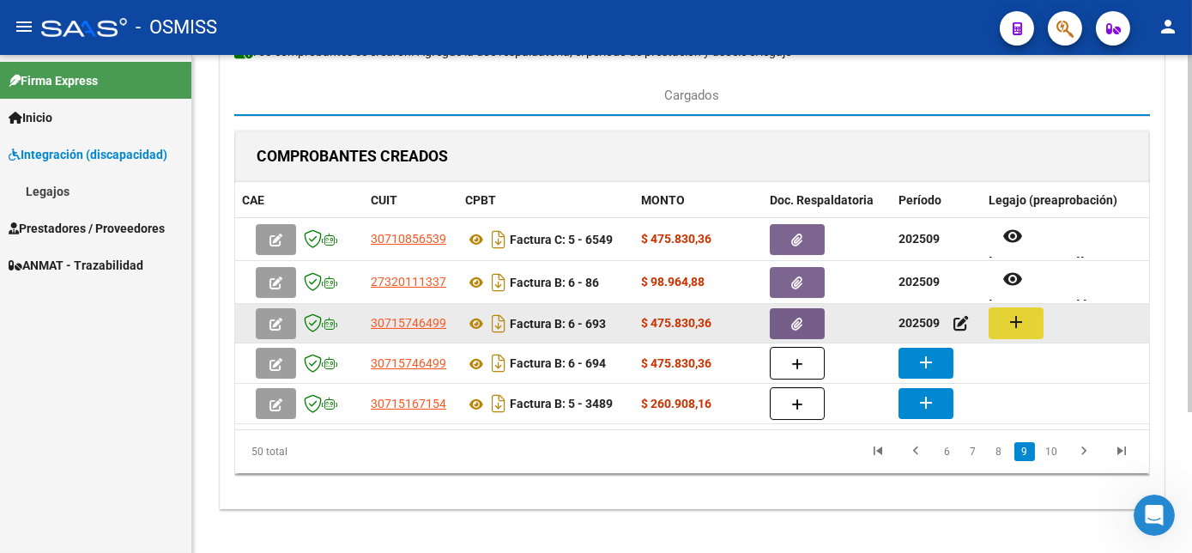
click at [1020, 318] on mat-icon "add" at bounding box center [1016, 322] width 21 height 21
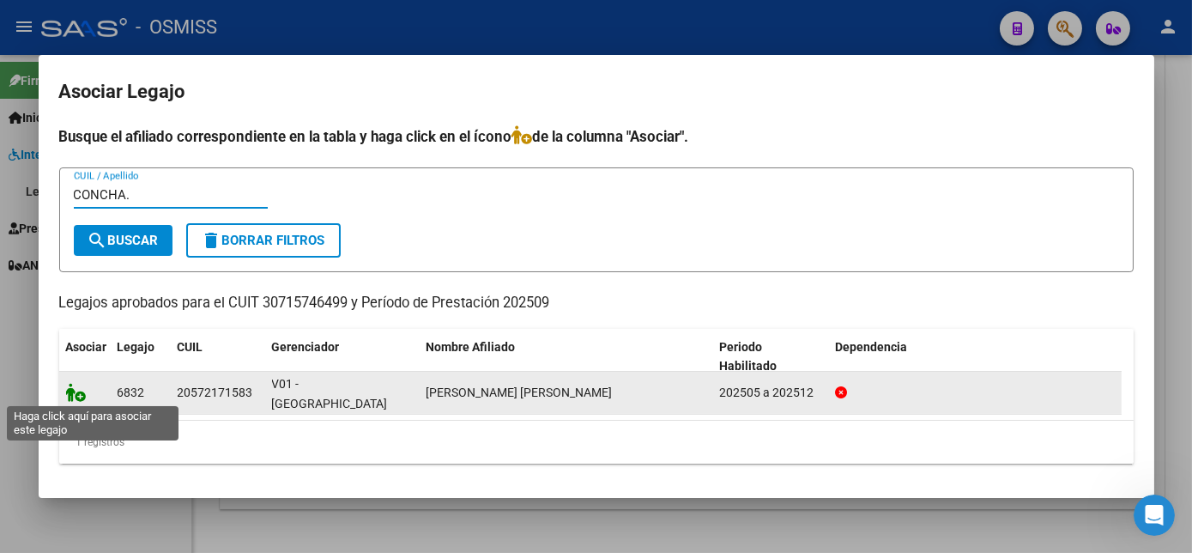
click at [81, 394] on icon at bounding box center [76, 392] width 21 height 19
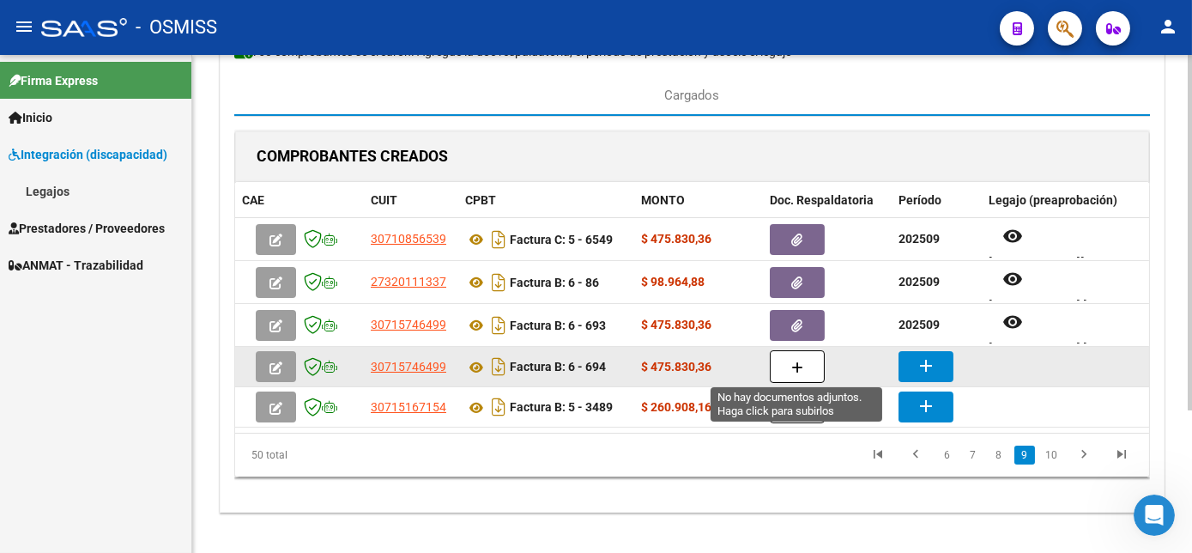
click at [784, 354] on button "button" at bounding box center [797, 366] width 55 height 33
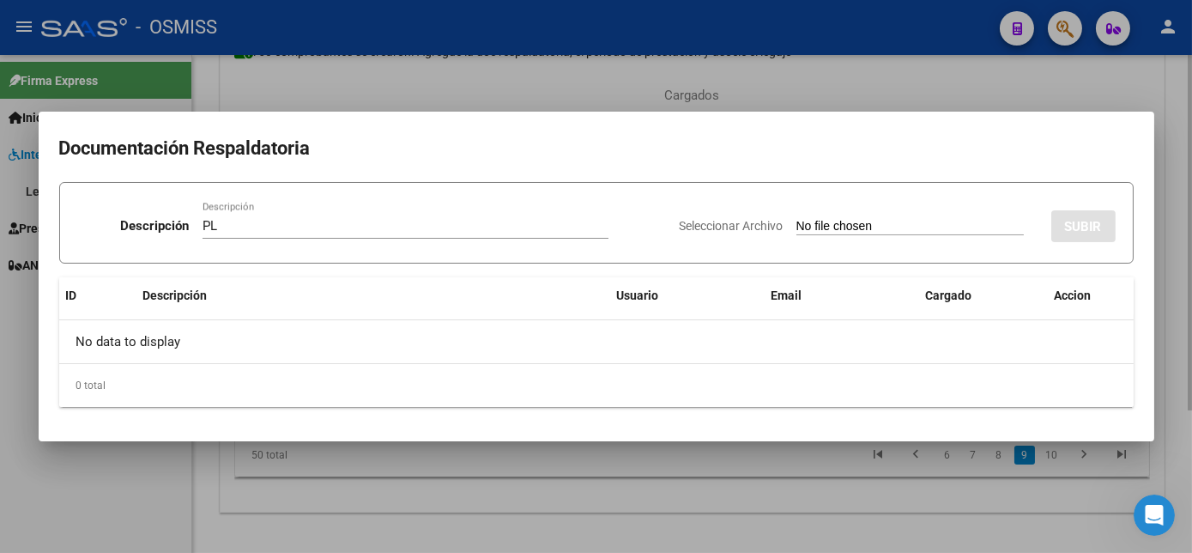
click at [796, 219] on input "Seleccionar Archivo" at bounding box center [909, 227] width 227 height 16
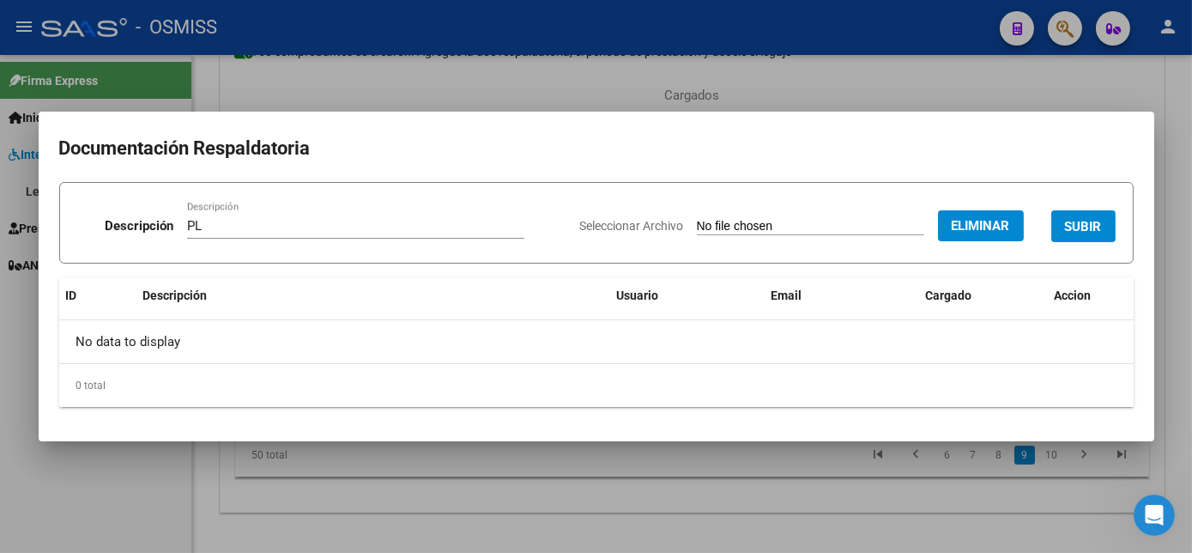
click at [1075, 224] on span "SUBIR" at bounding box center [1083, 226] width 37 height 15
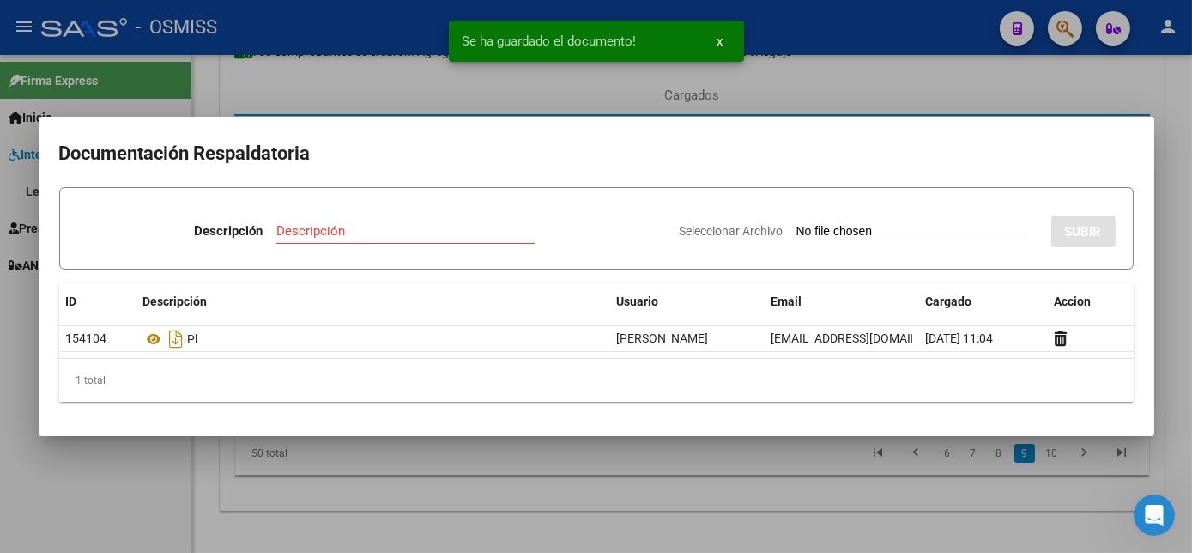
click at [719, 500] on div at bounding box center [596, 276] width 1192 height 553
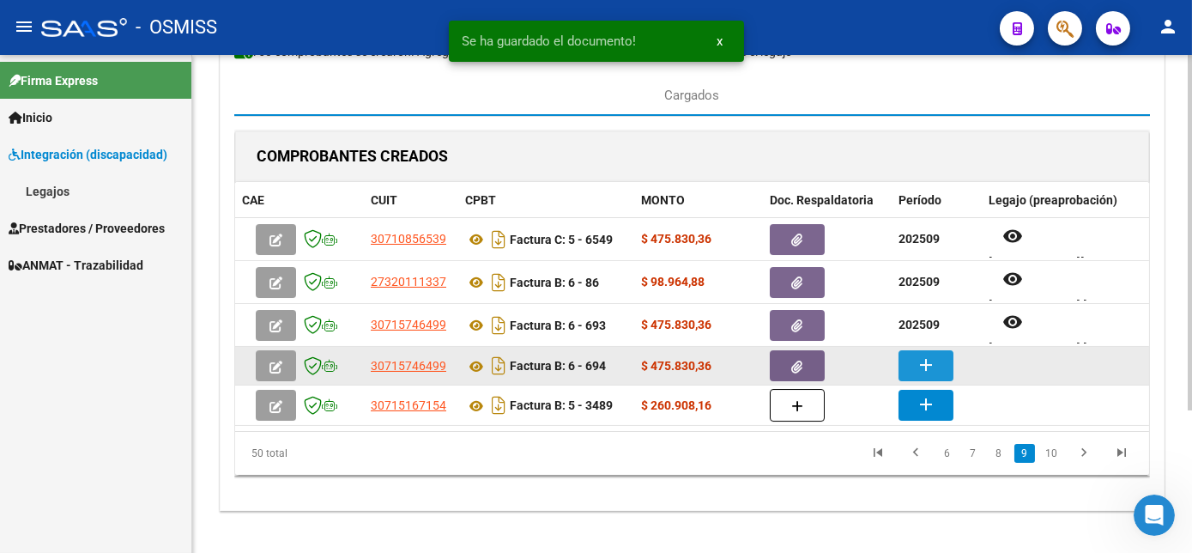
click at [924, 356] on mat-icon "add" at bounding box center [926, 364] width 21 height 21
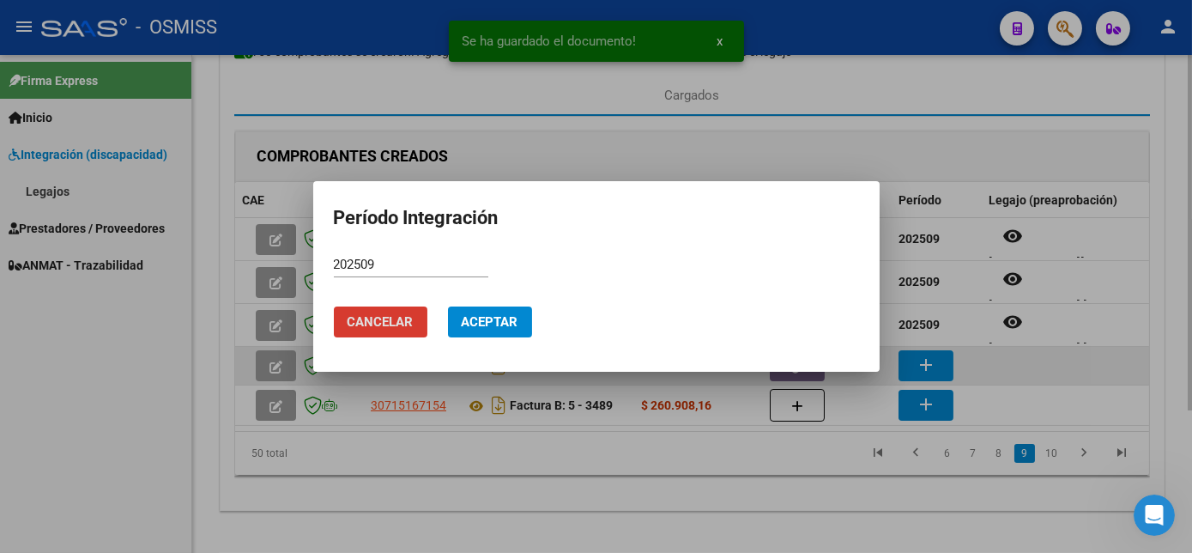
click at [448, 306] on button "Aceptar" at bounding box center [490, 321] width 84 height 31
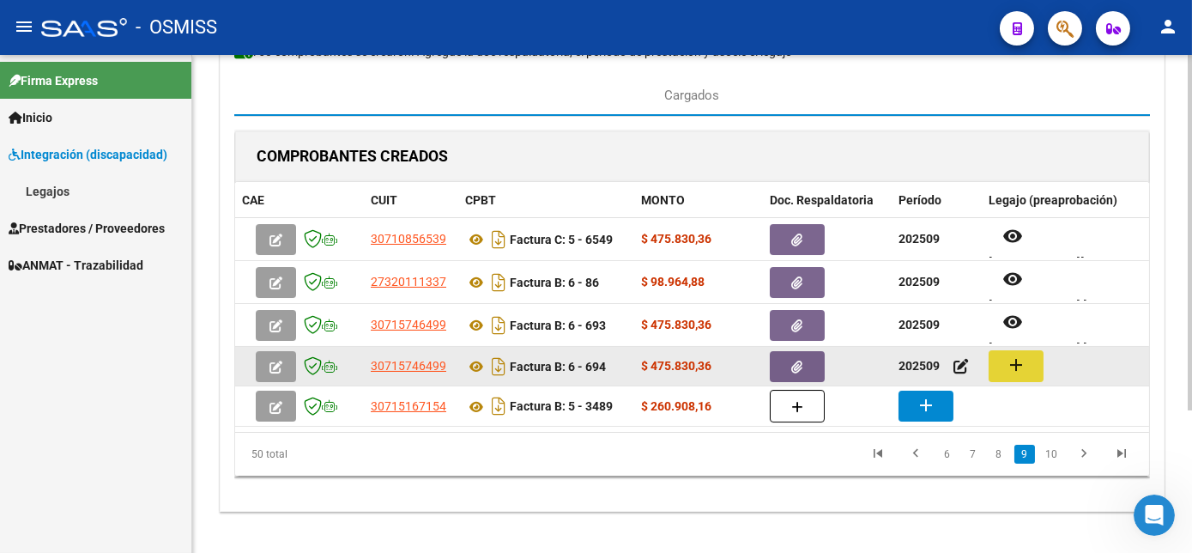
click at [1031, 360] on button "add" at bounding box center [1016, 366] width 55 height 32
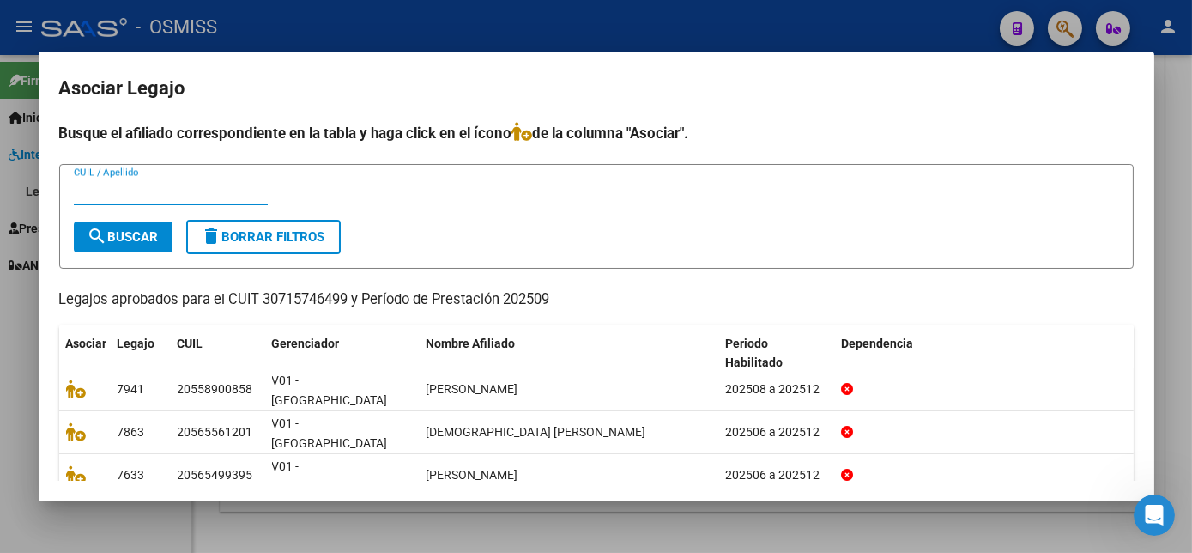
scroll to position [2, 0]
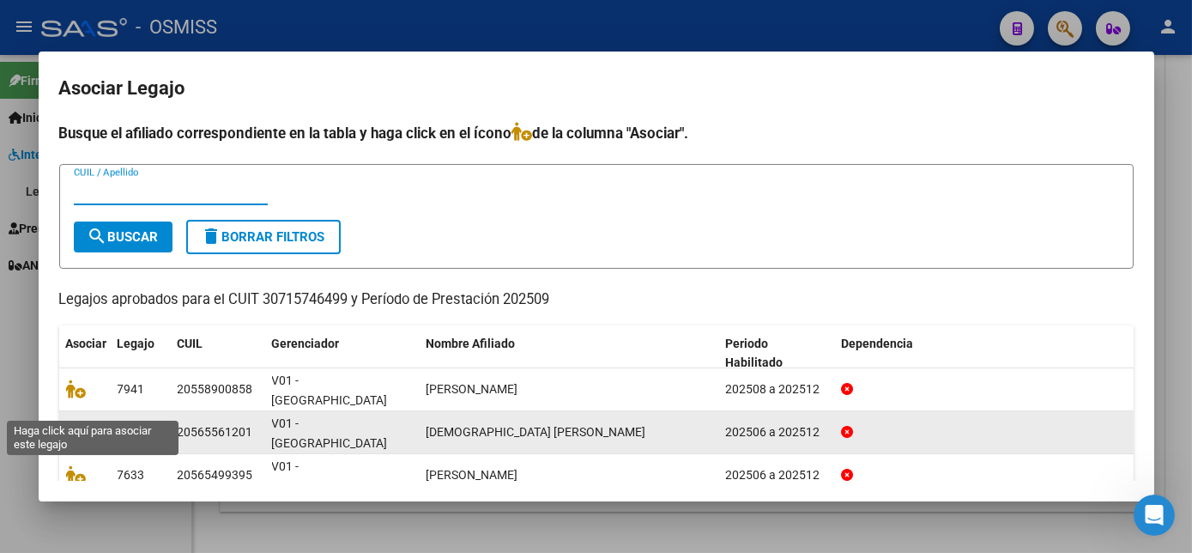
click at [78, 422] on icon at bounding box center [76, 431] width 21 height 19
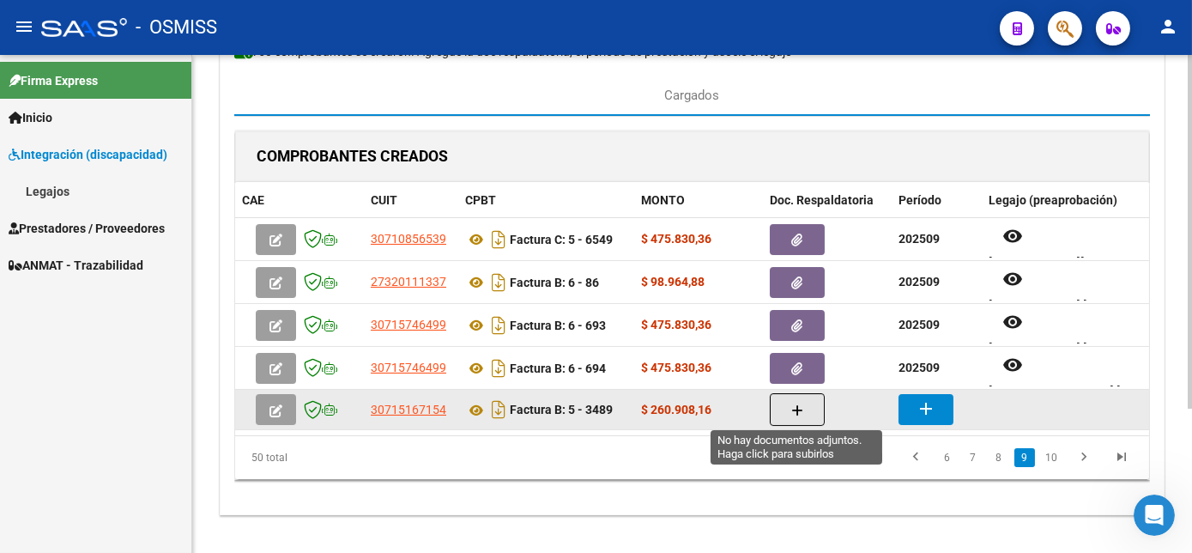
click at [791, 407] on icon "button" at bounding box center [797, 410] width 12 height 13
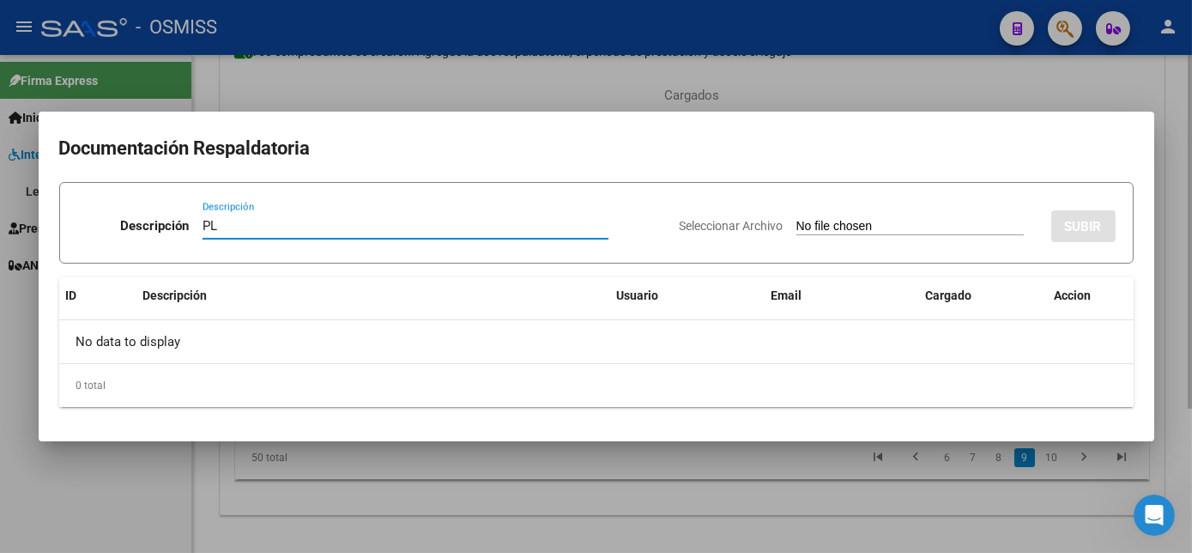
type input "PL"
click at [796, 219] on input "Seleccionar Archivo" at bounding box center [909, 227] width 227 height 16
type input "C:\fakepath\PL 6-3489 [PERSON_NAME] S ET 08.jpg"
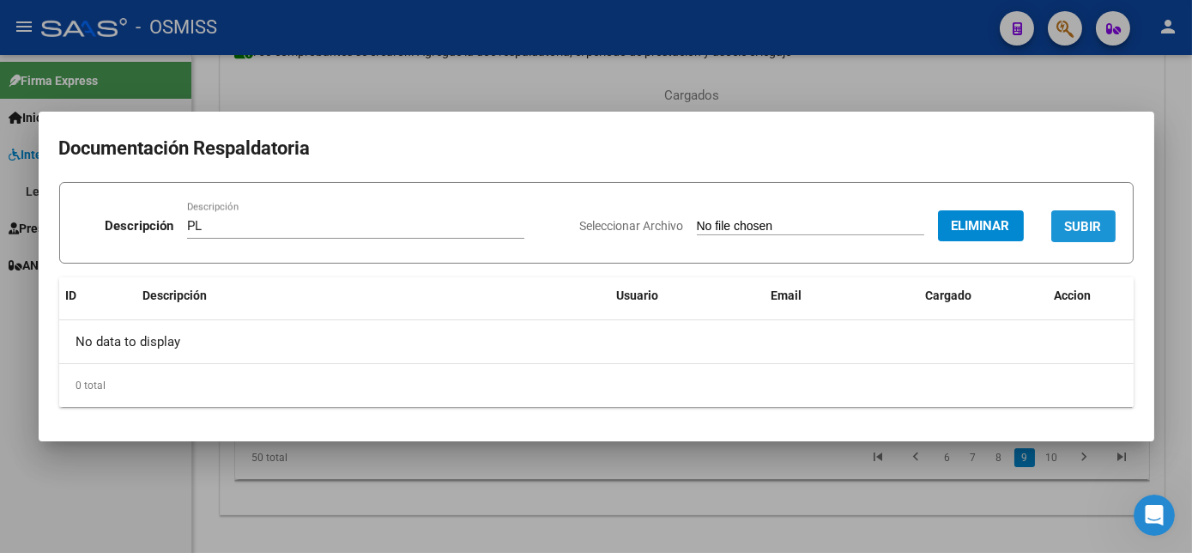
click at [1093, 227] on span "SUBIR" at bounding box center [1083, 226] width 37 height 15
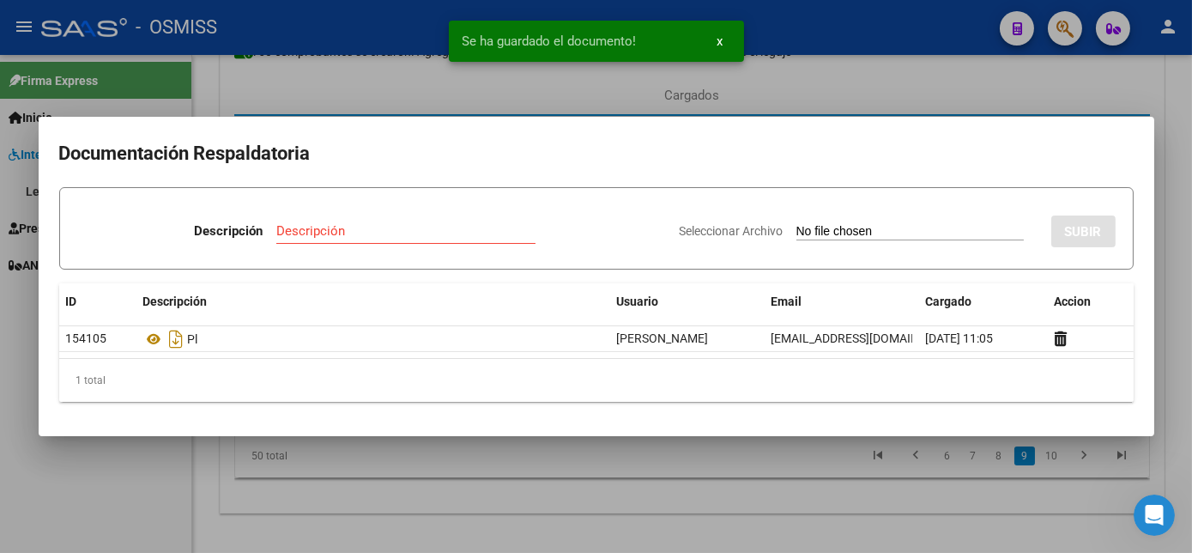
click at [550, 503] on div at bounding box center [596, 276] width 1192 height 553
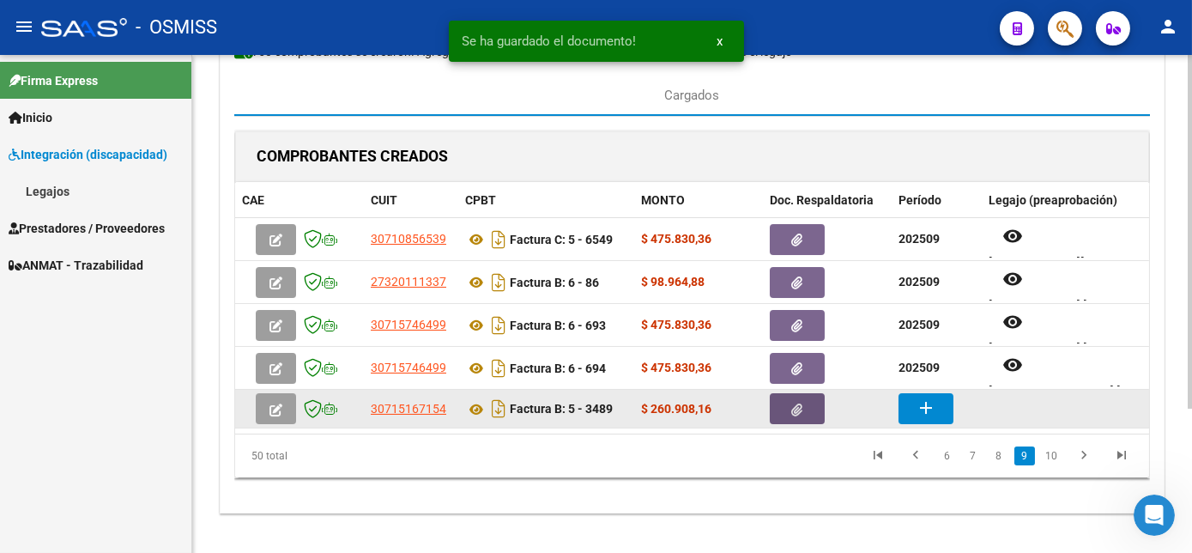
click at [789, 410] on button "button" at bounding box center [797, 408] width 55 height 31
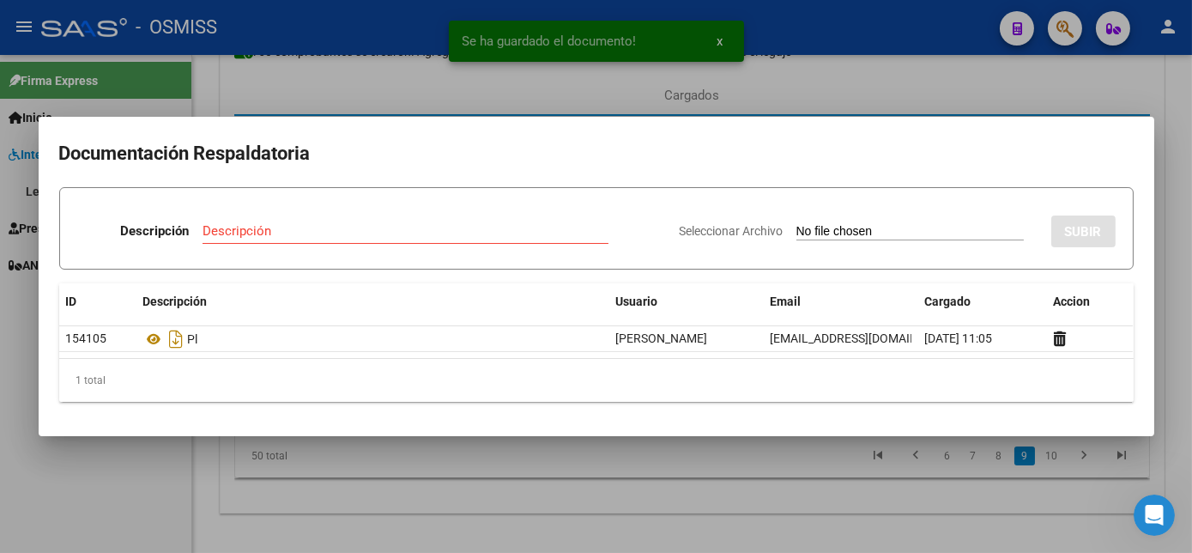
click at [730, 485] on div at bounding box center [596, 276] width 1192 height 553
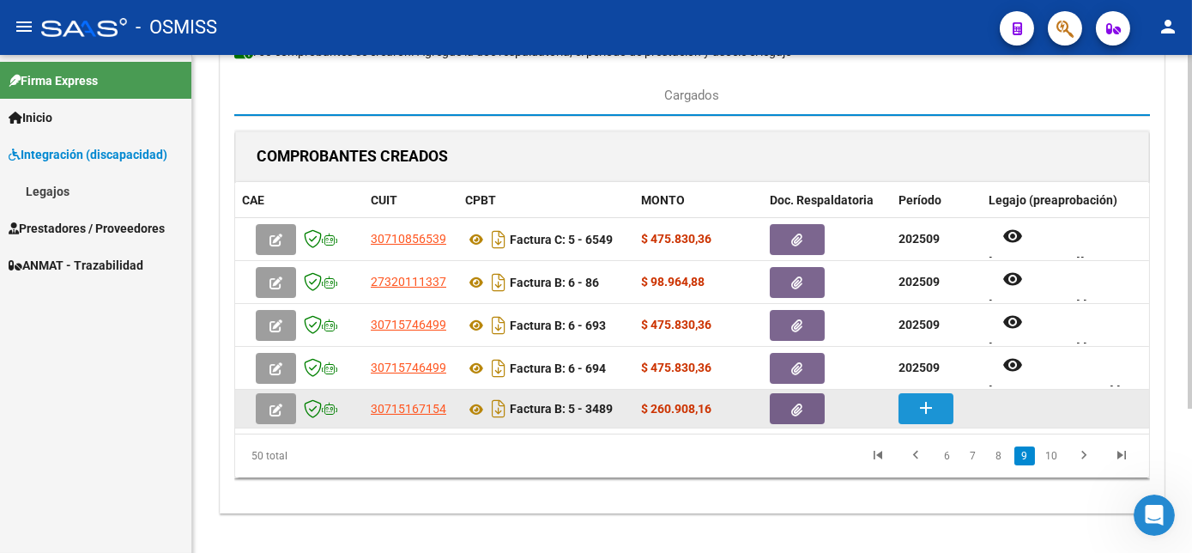
click at [923, 409] on mat-icon "add" at bounding box center [926, 407] width 21 height 21
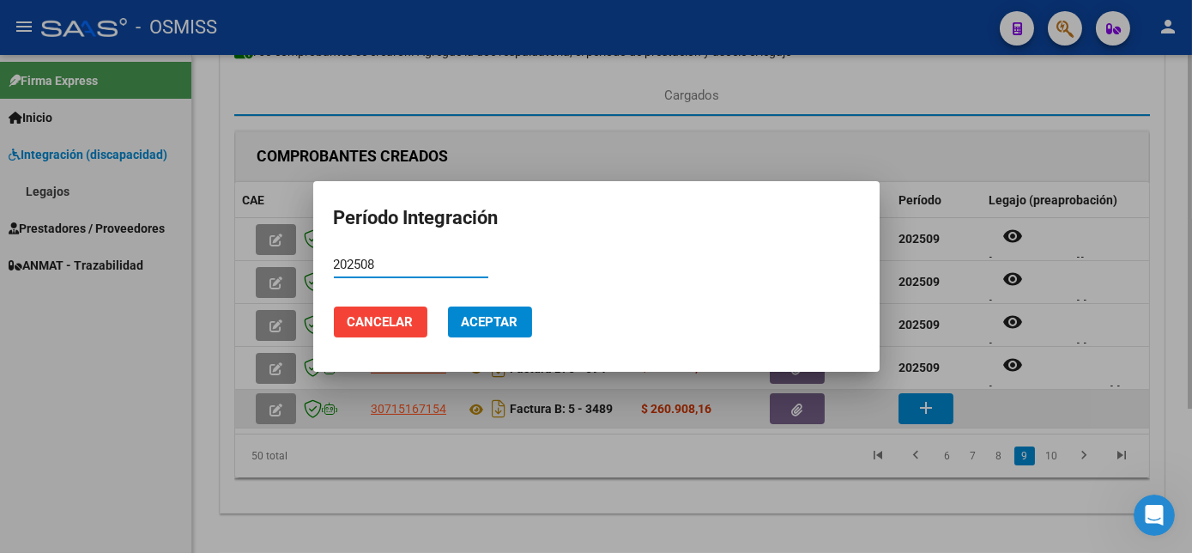
type input "202508"
click at [448, 306] on button "Aceptar" at bounding box center [490, 321] width 84 height 31
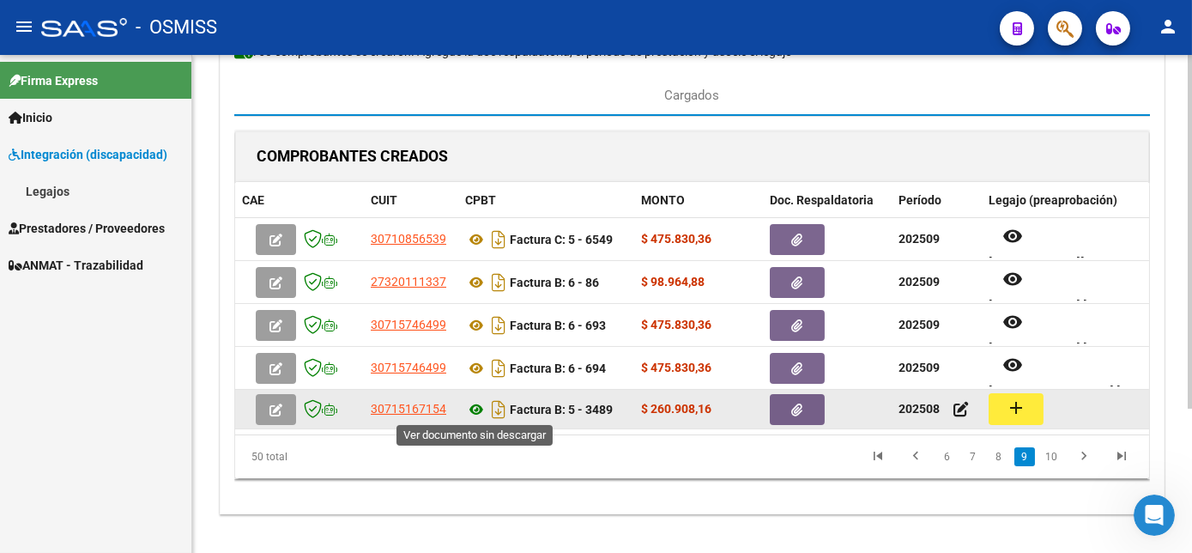
click at [478, 406] on icon at bounding box center [476, 409] width 22 height 21
click at [1012, 411] on mat-icon "add" at bounding box center [1016, 407] width 21 height 21
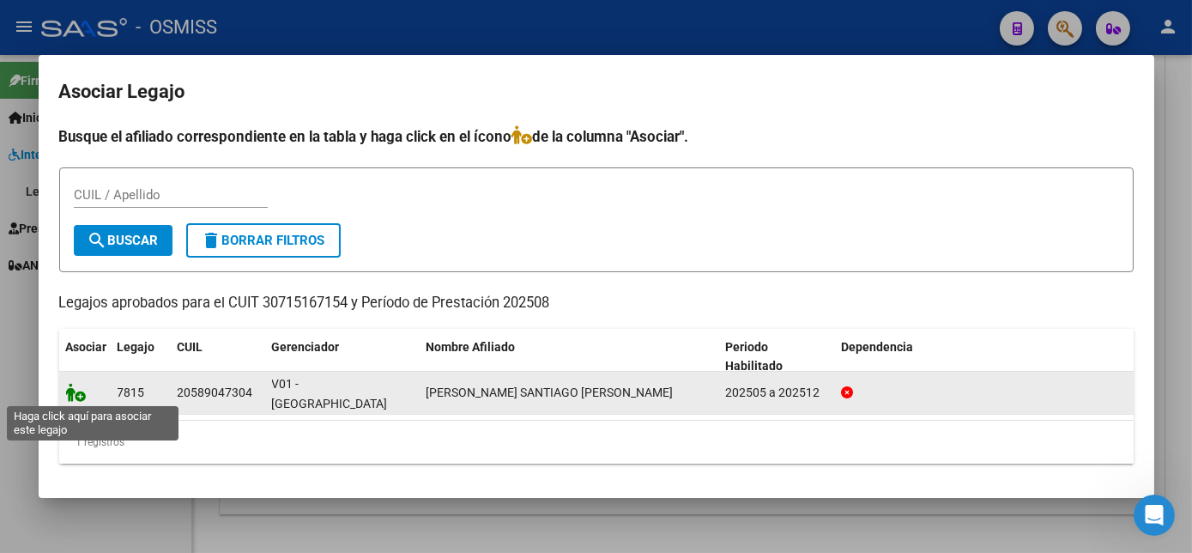
click at [80, 388] on icon at bounding box center [76, 392] width 21 height 19
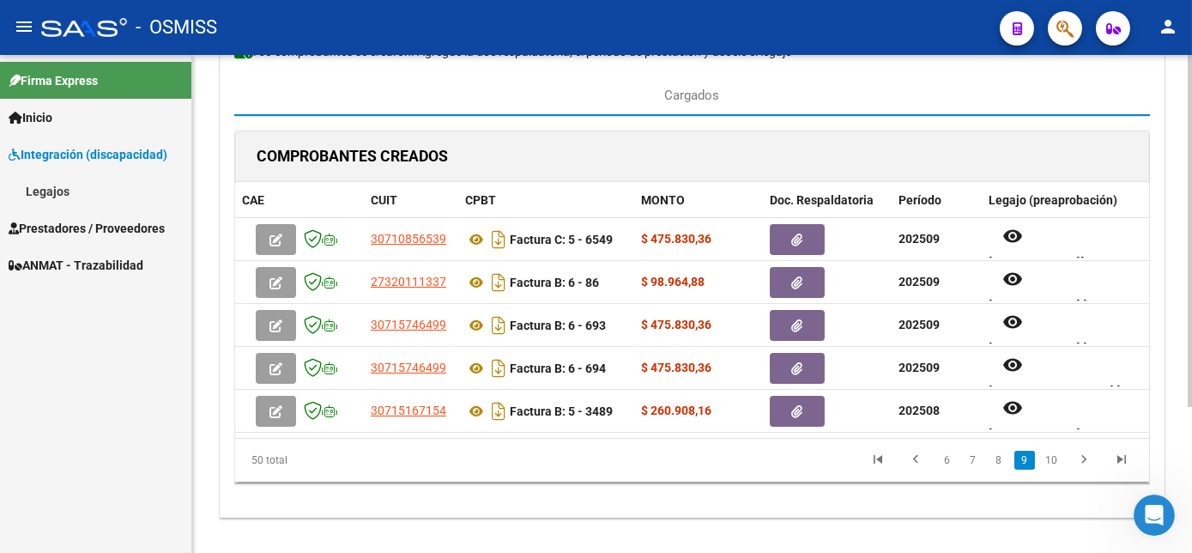
click at [534, 501] on div "COMPROBANTES CREADOS CAE CUIT CPBT MONTO Doc. Respaldatoria Período Legajo (pre…" at bounding box center [692, 316] width 916 height 373
click at [885, 512] on div "CARGA MASIVA DE COMPROBANTES Area: Integración Finalizar Resumen de la carga au…" at bounding box center [692, 214] width 945 height 605
click at [1045, 469] on link "10" at bounding box center [1051, 460] width 22 height 19
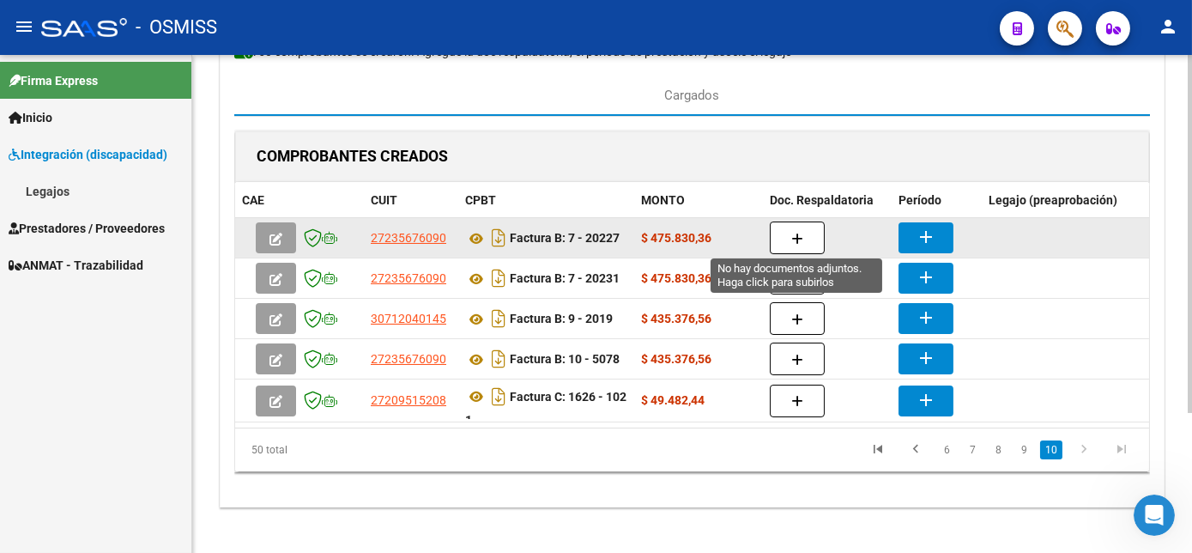
click at [801, 233] on icon "button" at bounding box center [797, 239] width 12 height 13
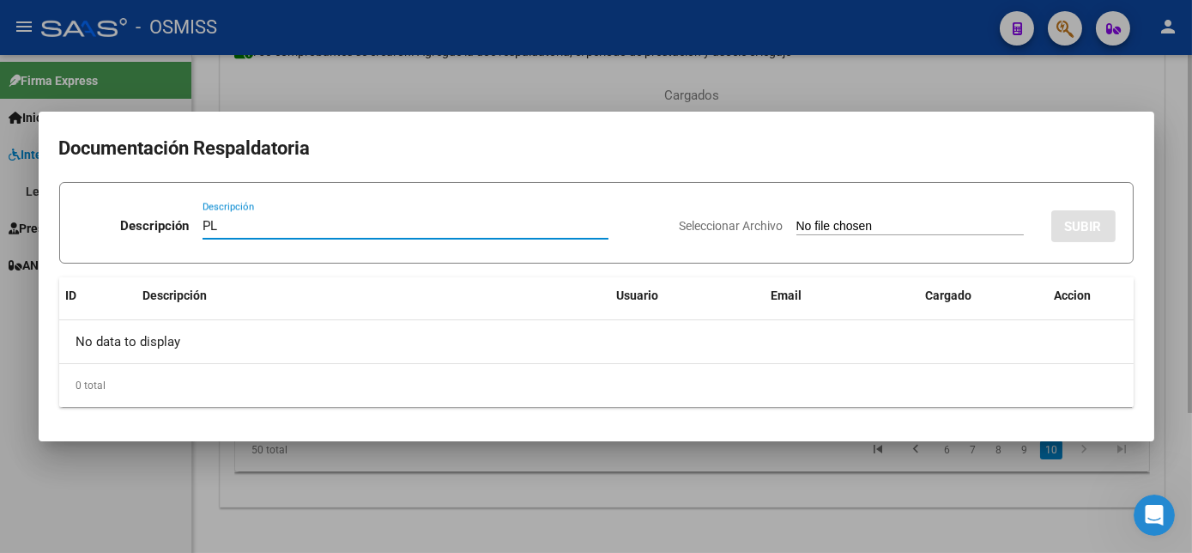
type input "PL"
click at [796, 219] on input "Seleccionar Archivo" at bounding box center [909, 227] width 227 height 16
type input "C:\fakepath\PL 7-20227 [PERSON_NAME] 09.pdf"
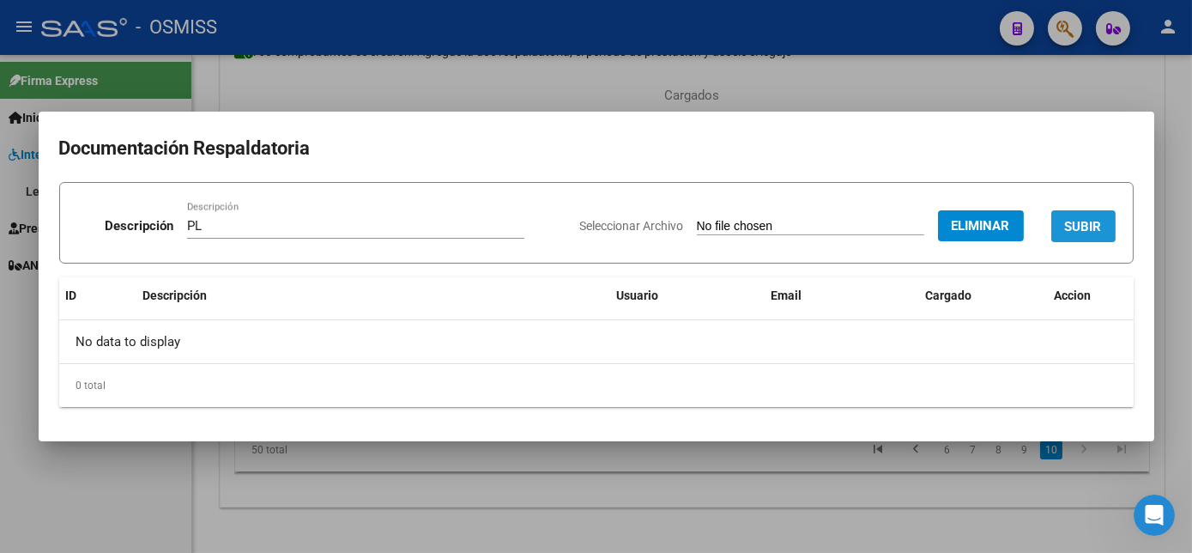
click at [1083, 228] on span "SUBIR" at bounding box center [1083, 226] width 37 height 15
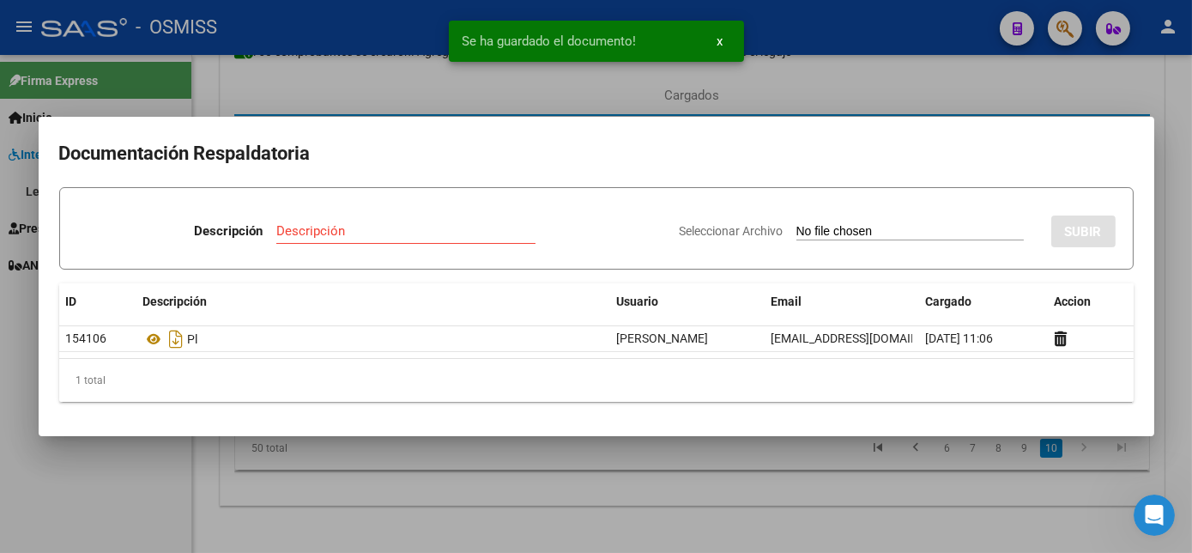
click at [793, 506] on div at bounding box center [596, 276] width 1192 height 553
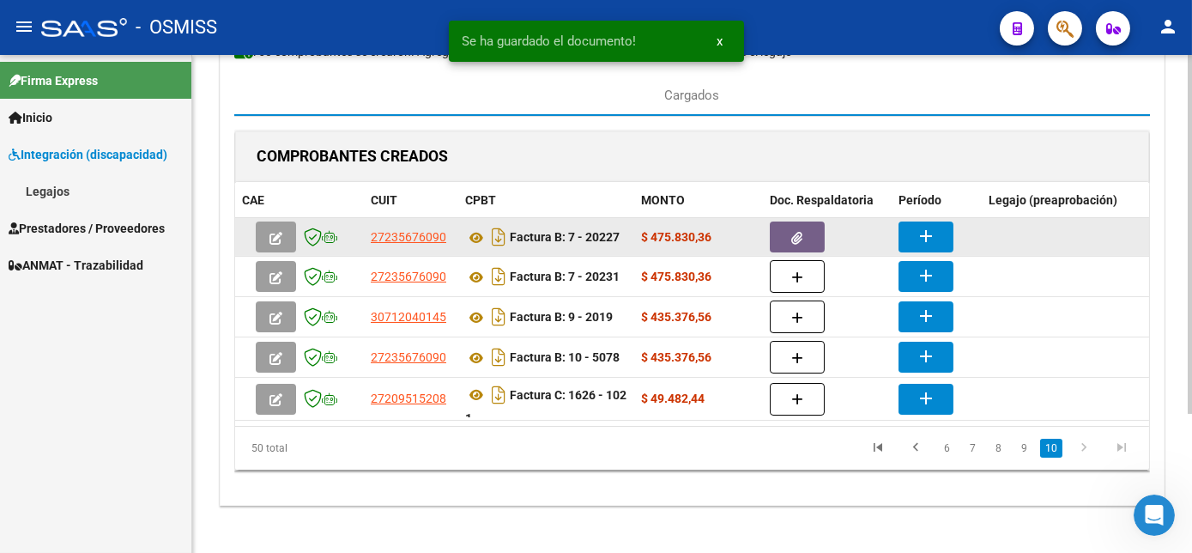
click at [941, 231] on button "add" at bounding box center [926, 236] width 55 height 31
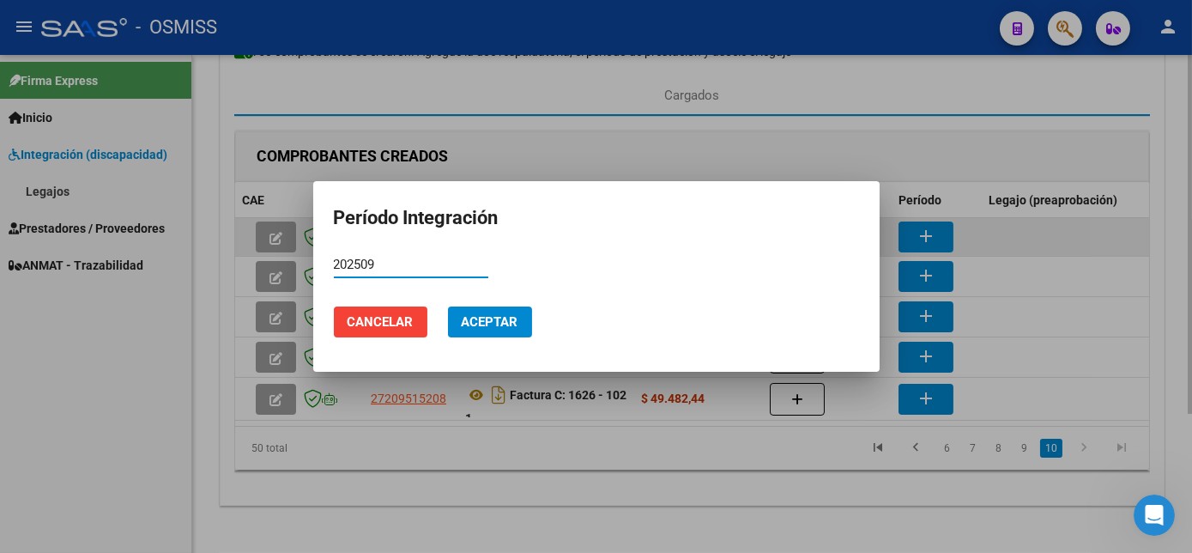
type input "202509"
click at [448, 306] on button "Aceptar" at bounding box center [490, 321] width 84 height 31
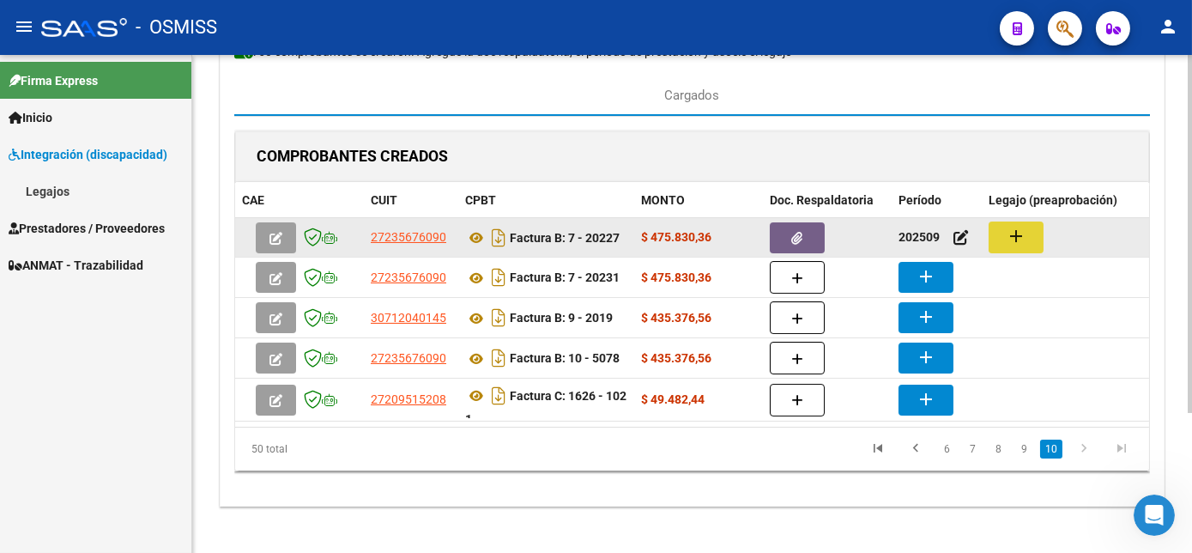
click at [1008, 240] on mat-icon "add" at bounding box center [1016, 236] width 21 height 21
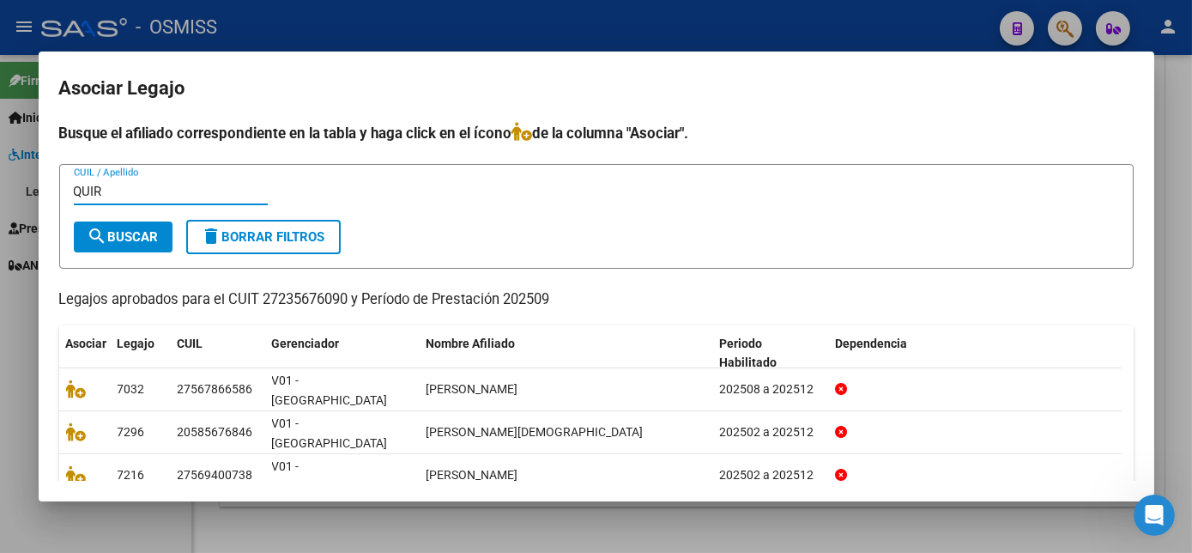
type input "QUIR"
click at [563, 508] on div at bounding box center [596, 276] width 1192 height 553
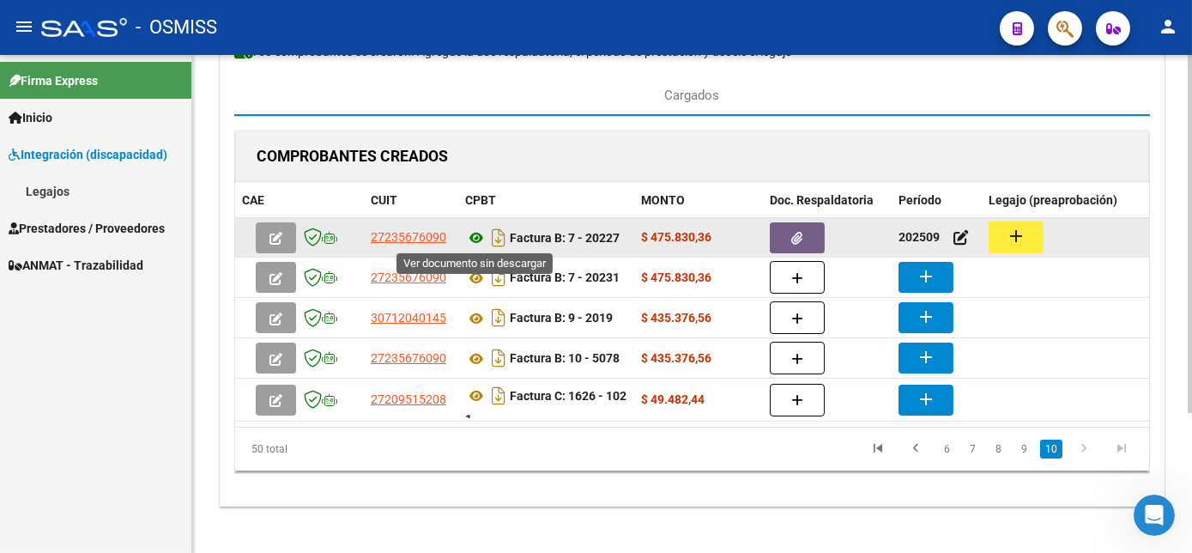
click at [476, 233] on icon at bounding box center [476, 237] width 22 height 21
click at [1018, 238] on mat-icon "add" at bounding box center [1016, 236] width 21 height 21
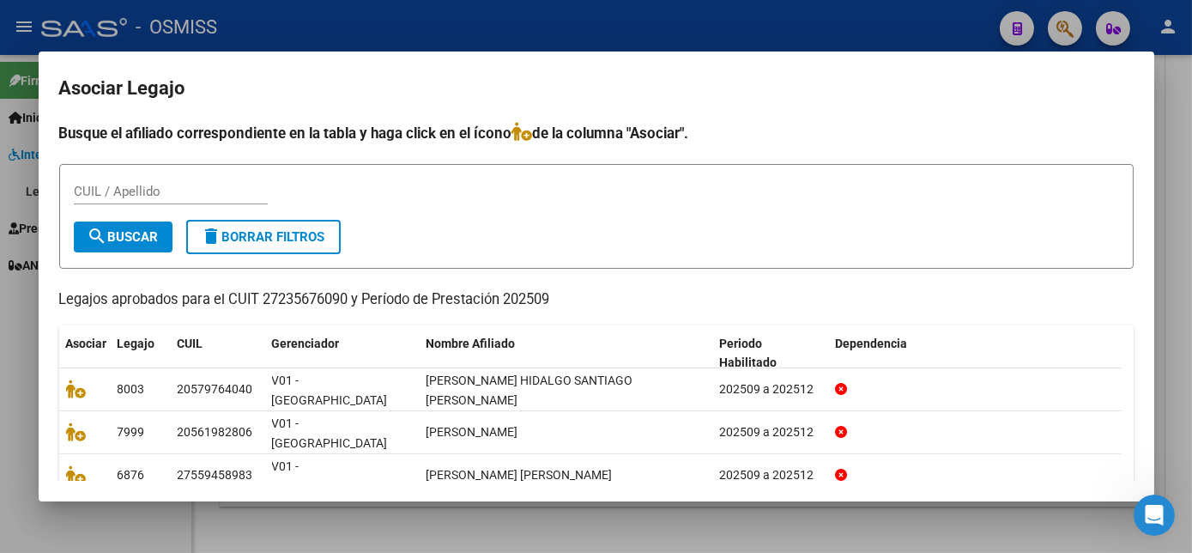
click at [345, 203] on div "CUIL / Apellido" at bounding box center [596, 200] width 1045 height 42
click at [247, 192] on input "CUIL / Apellido" at bounding box center [171, 191] width 194 height 15
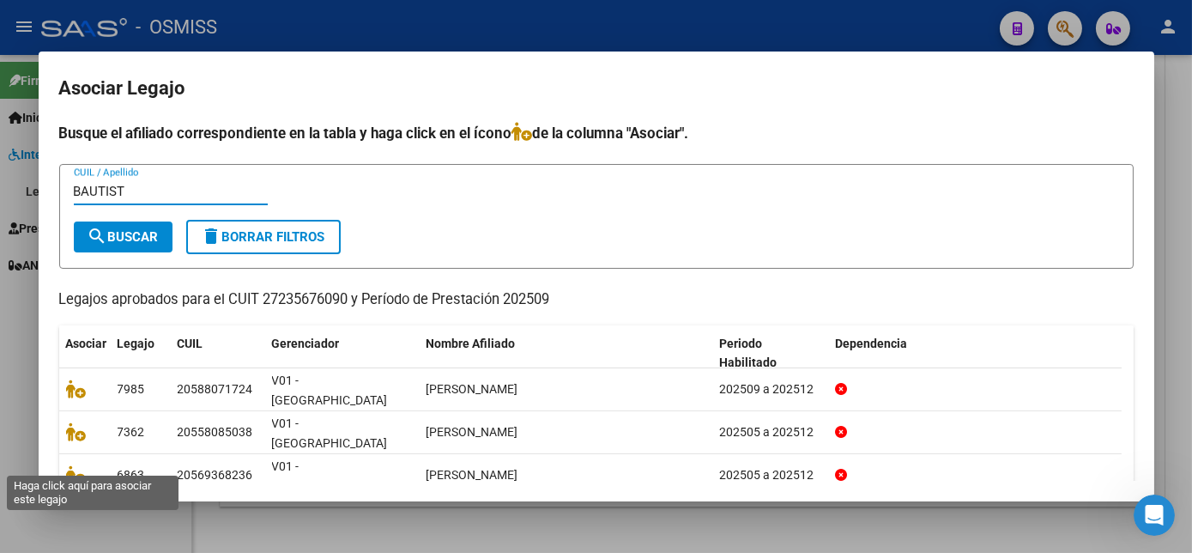
type input "BAUTIST"
click at [71, 508] on icon at bounding box center [76, 517] width 21 height 19
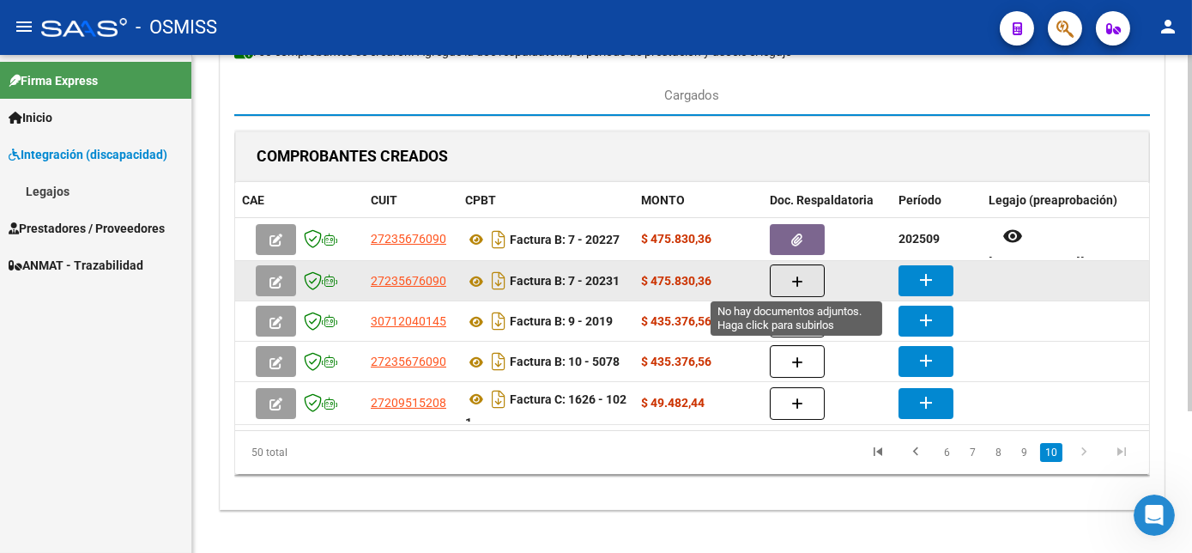
click at [798, 279] on icon "button" at bounding box center [797, 281] width 12 height 13
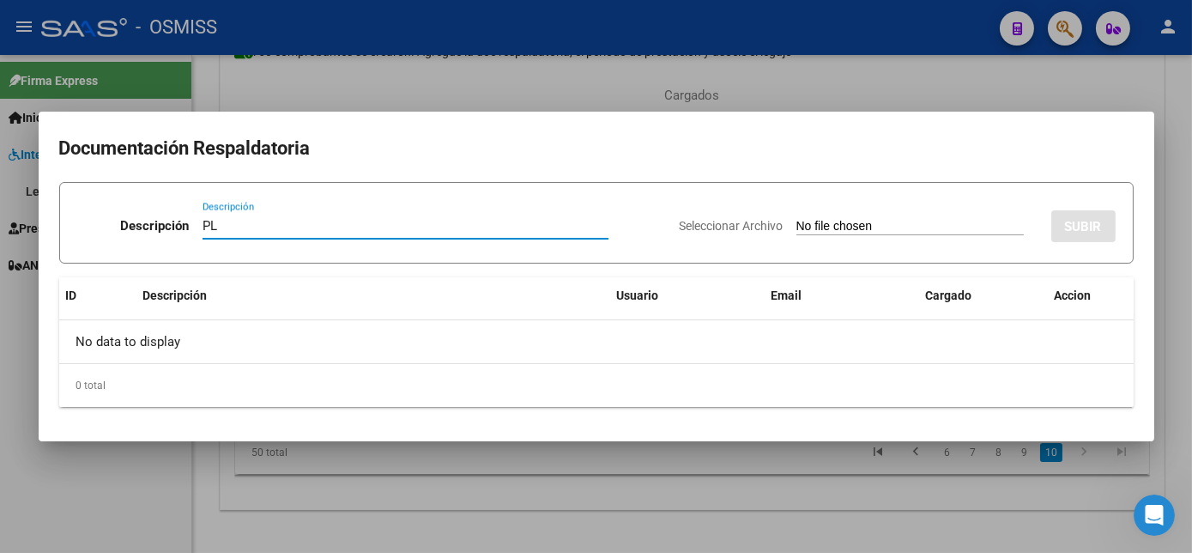
type input "PL"
click at [796, 219] on input "Seleccionar Archivo" at bounding box center [909, 227] width 227 height 16
type input "C:\fakepath\PL 7-20231 [GEOGRAPHIC_DATA] E - MAIE 09.pdf"
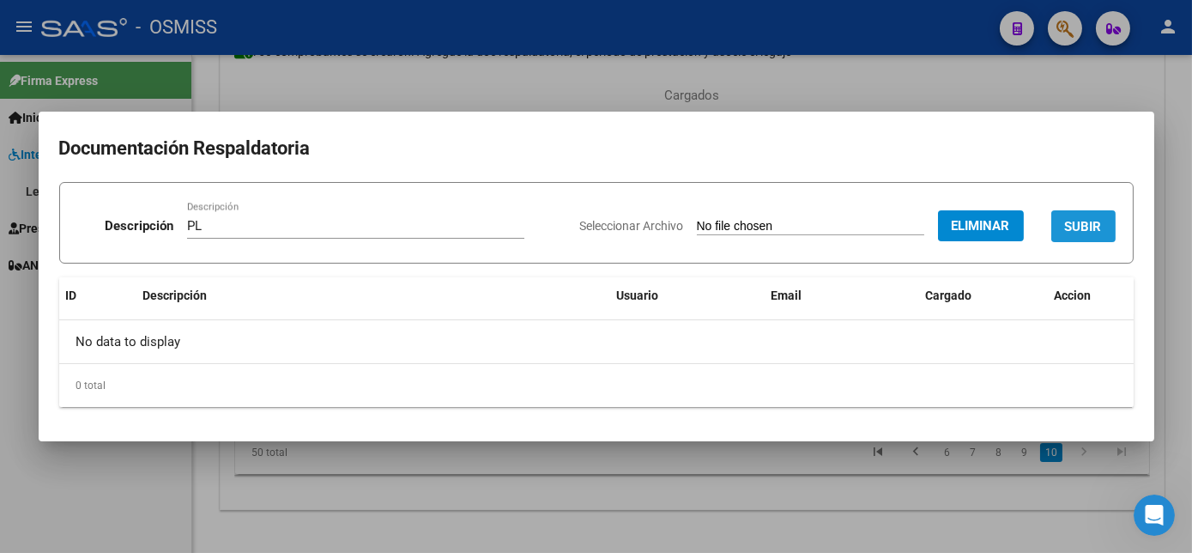
click at [1097, 231] on span "SUBIR" at bounding box center [1083, 226] width 37 height 15
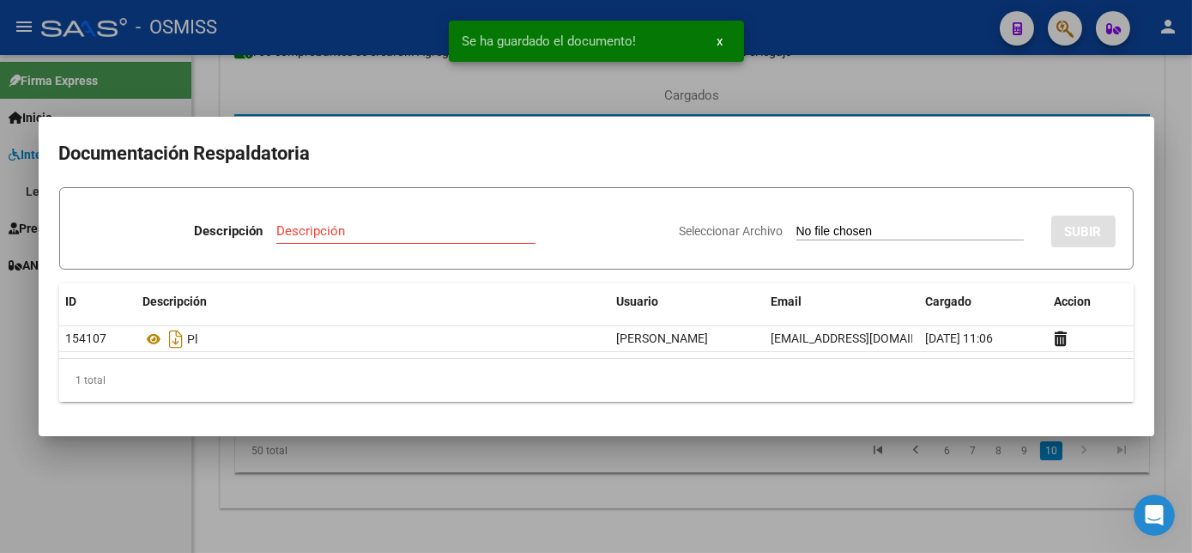
click at [782, 507] on div at bounding box center [596, 276] width 1192 height 553
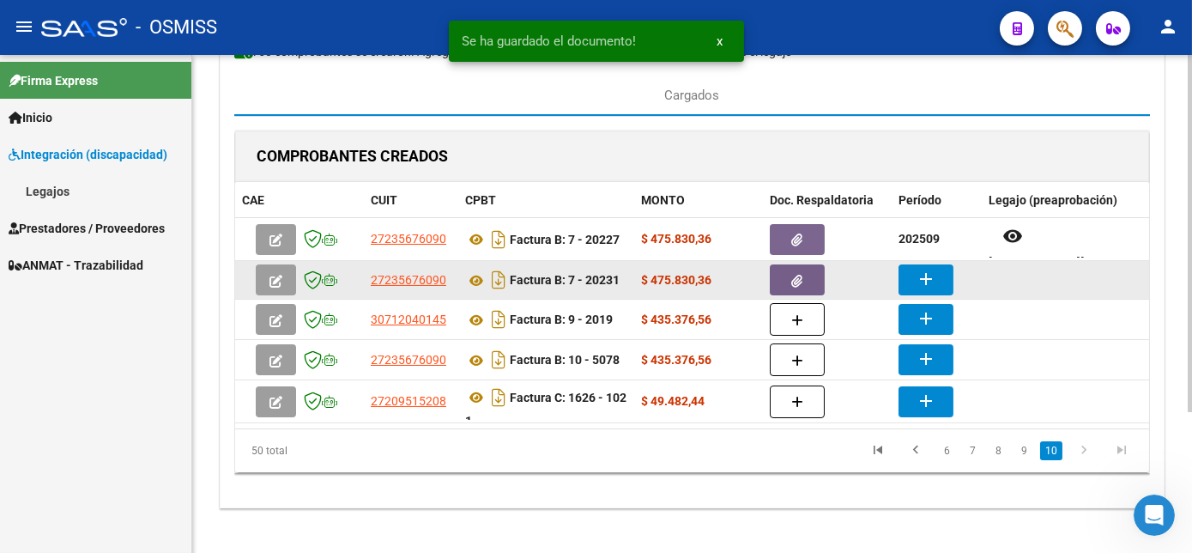
click at [917, 265] on button "add" at bounding box center [926, 279] width 55 height 31
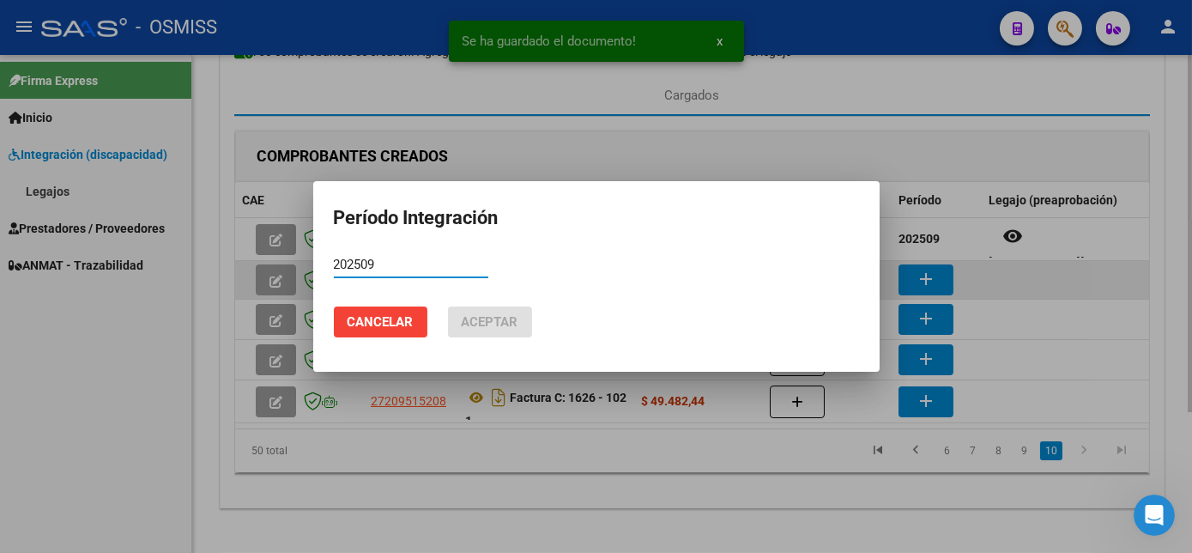
type input "202509"
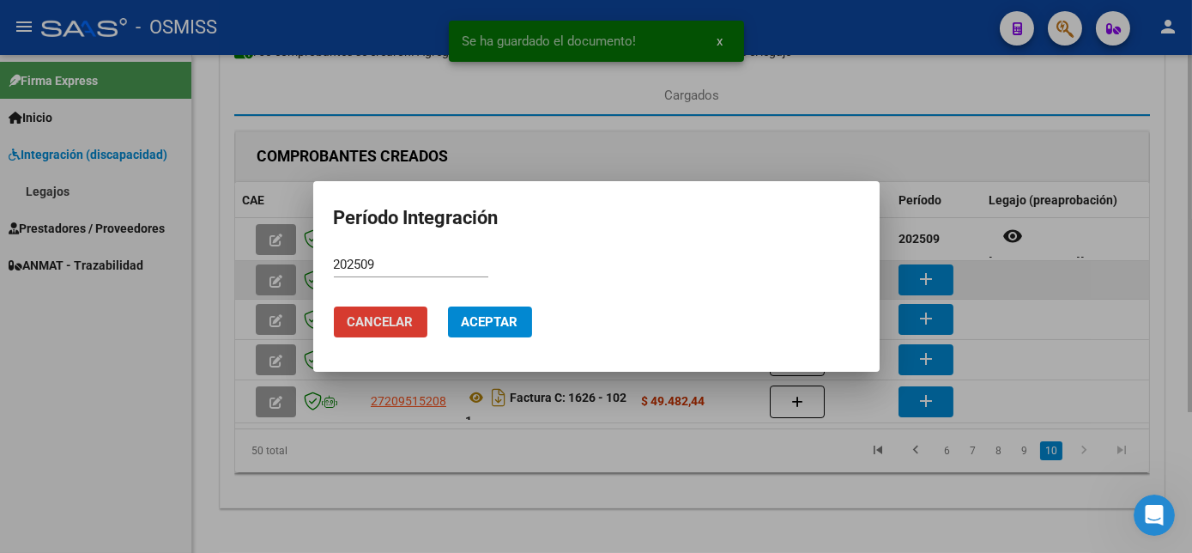
click at [448, 306] on button "Aceptar" at bounding box center [490, 321] width 84 height 31
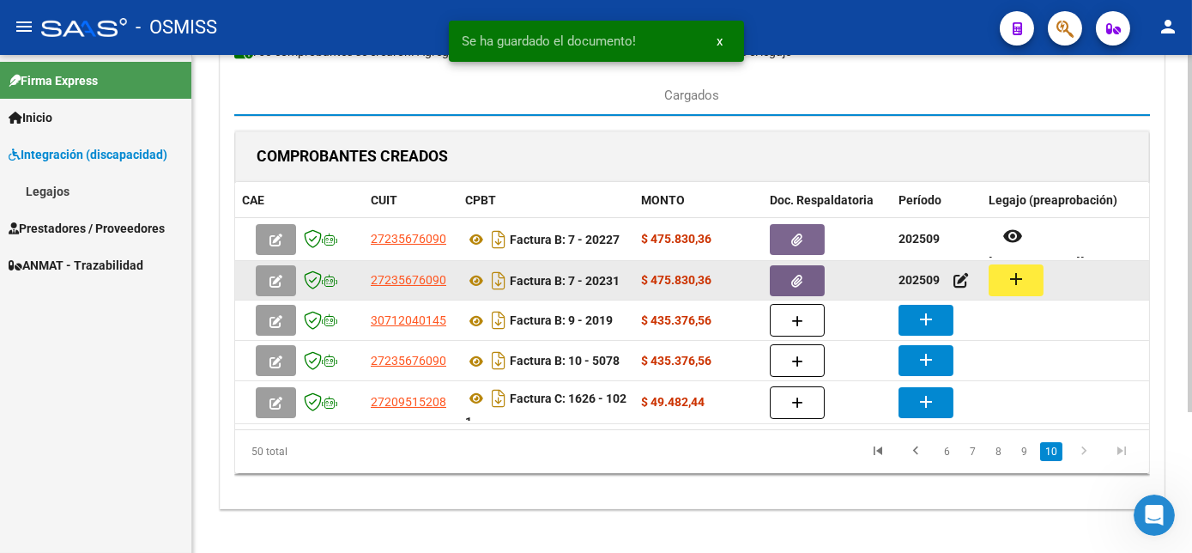
click at [1014, 275] on mat-icon "add" at bounding box center [1016, 279] width 21 height 21
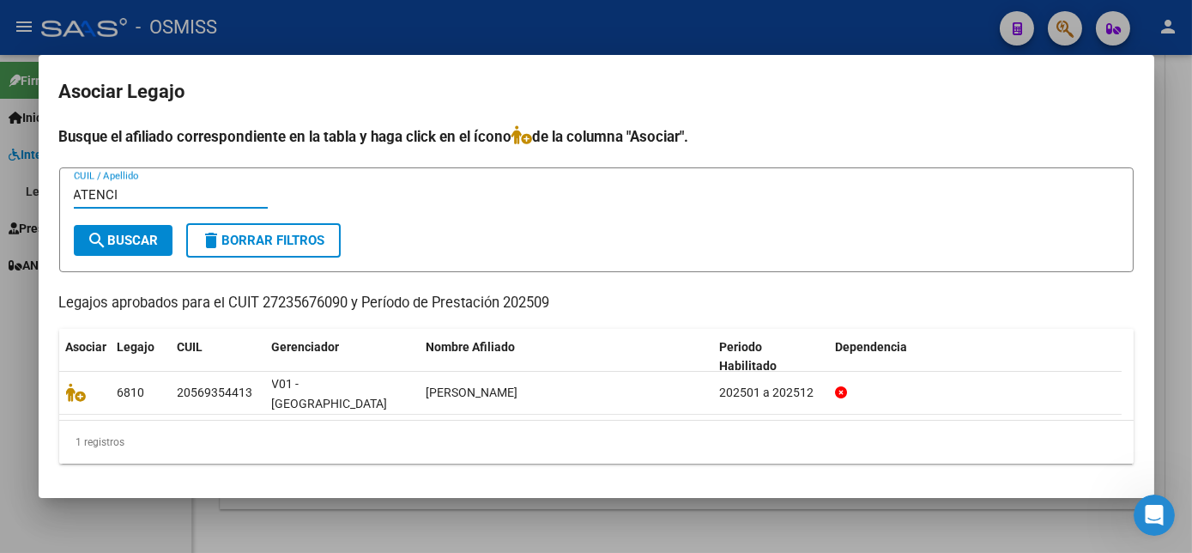
type input "ATENCI"
click at [151, 247] on span "search Buscar" at bounding box center [123, 240] width 71 height 15
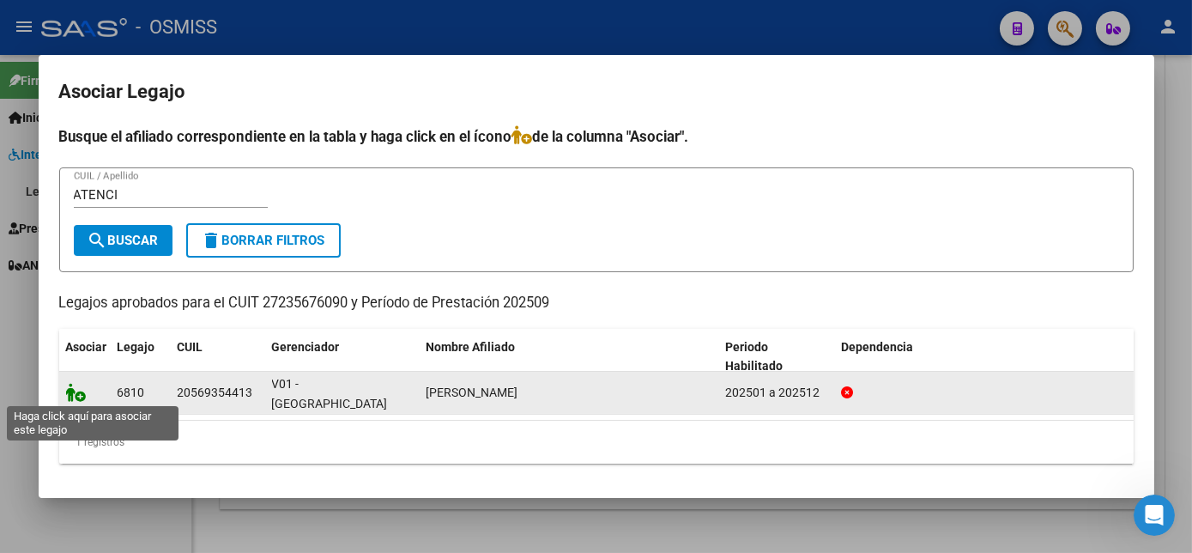
click at [74, 396] on icon at bounding box center [76, 392] width 21 height 19
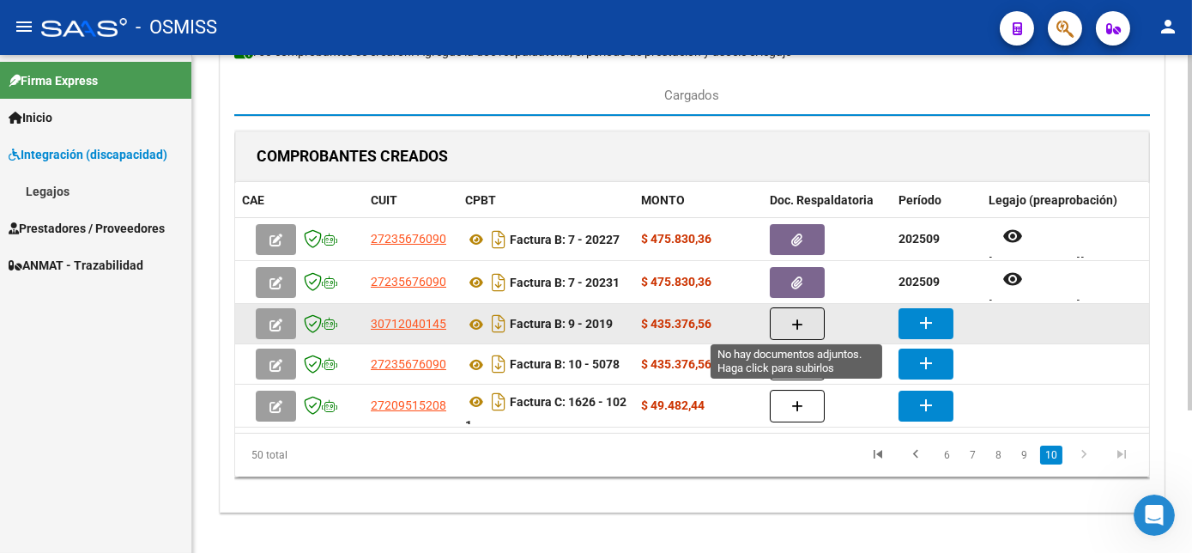
click at [787, 318] on button "button" at bounding box center [797, 323] width 55 height 33
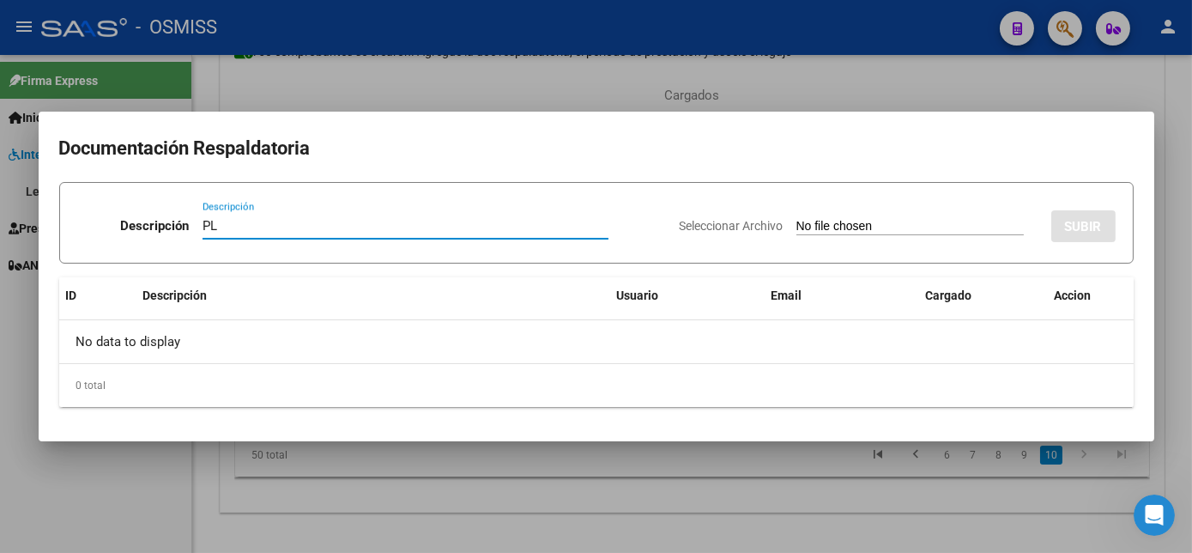
type input "PL"
click at [796, 219] on input "Seleccionar Archivo" at bounding box center [909, 227] width 227 height 16
type input "C:\fakepath\PL 9-2019 [PERSON_NAME] R MII 09.pdf"
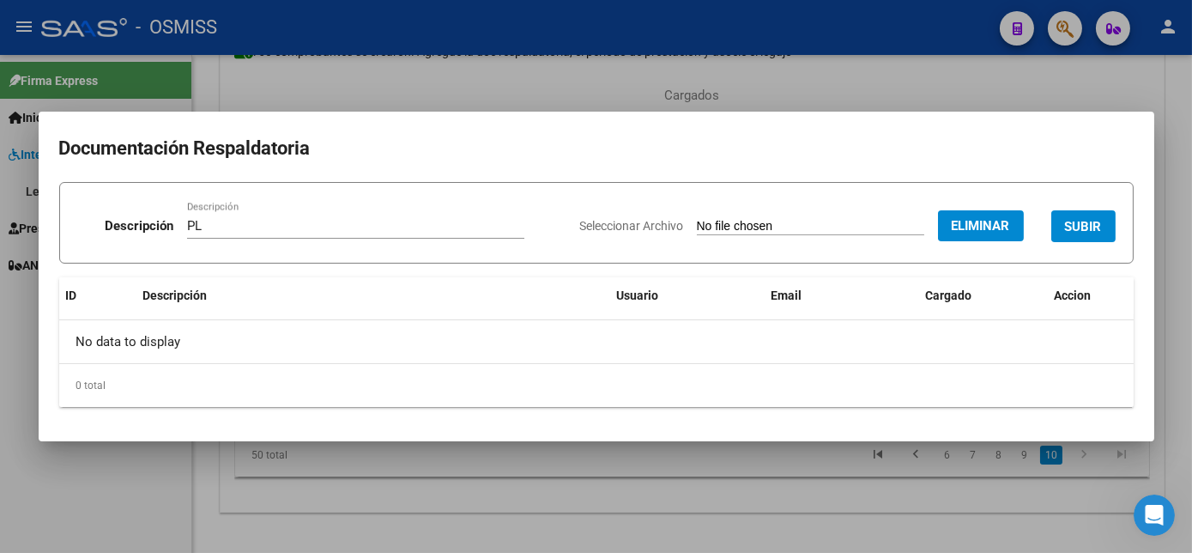
click at [1087, 233] on span "SUBIR" at bounding box center [1083, 226] width 37 height 15
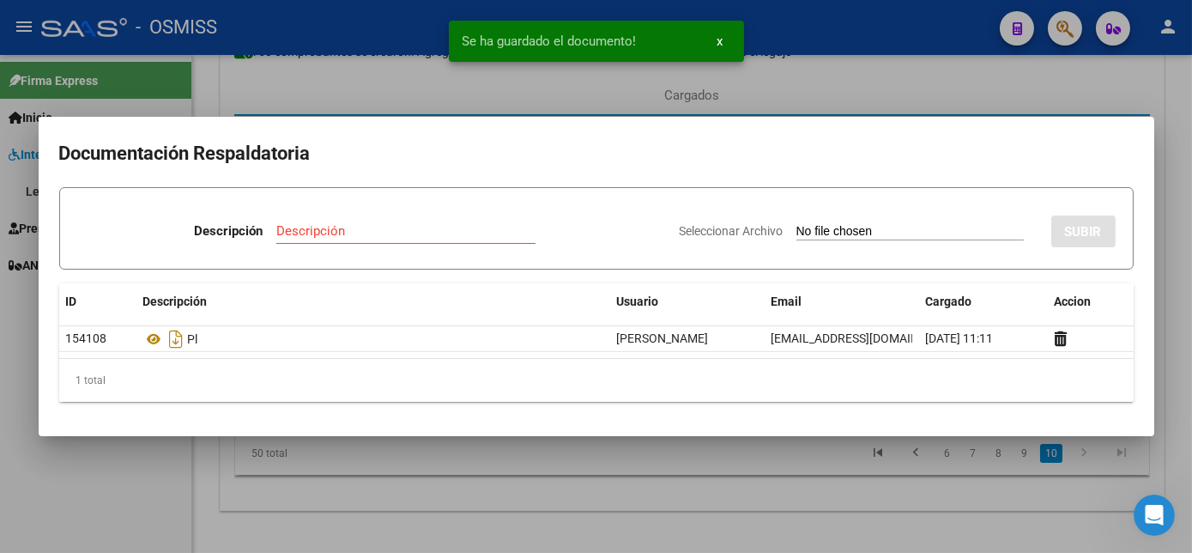
click at [613, 501] on div at bounding box center [596, 276] width 1192 height 553
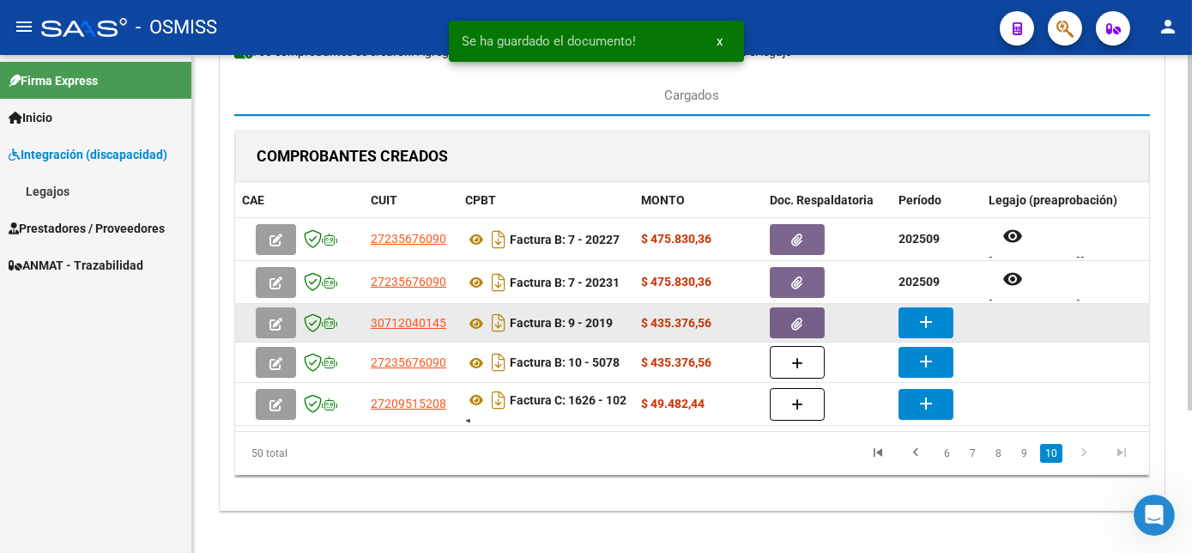
click at [931, 313] on mat-icon "add" at bounding box center [926, 322] width 21 height 21
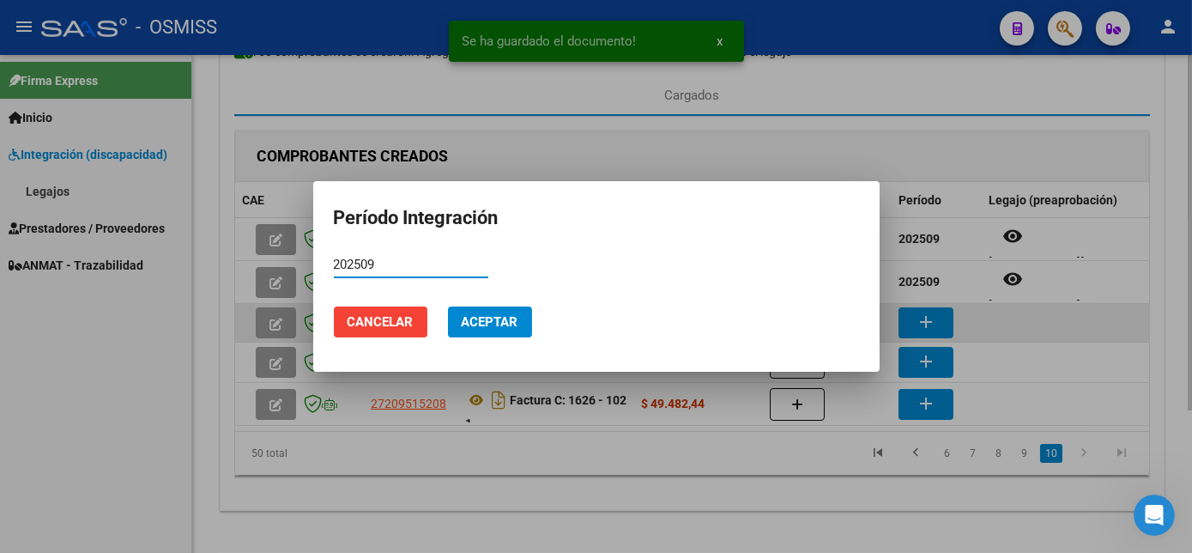
type input "202509"
click at [448, 306] on button "Aceptar" at bounding box center [490, 321] width 84 height 31
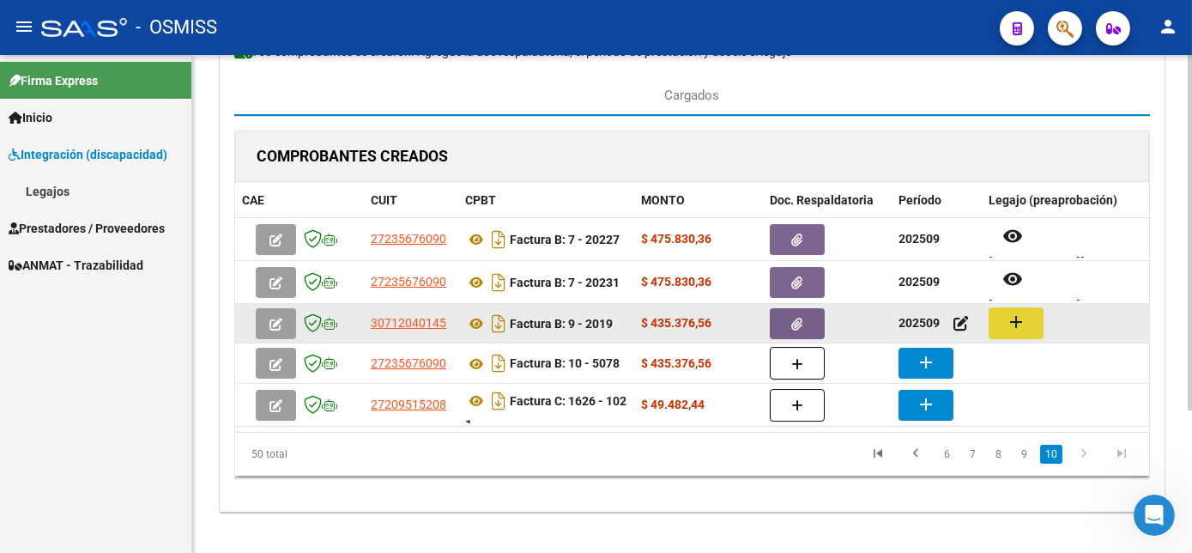
click at [1024, 316] on mat-icon "add" at bounding box center [1016, 322] width 21 height 21
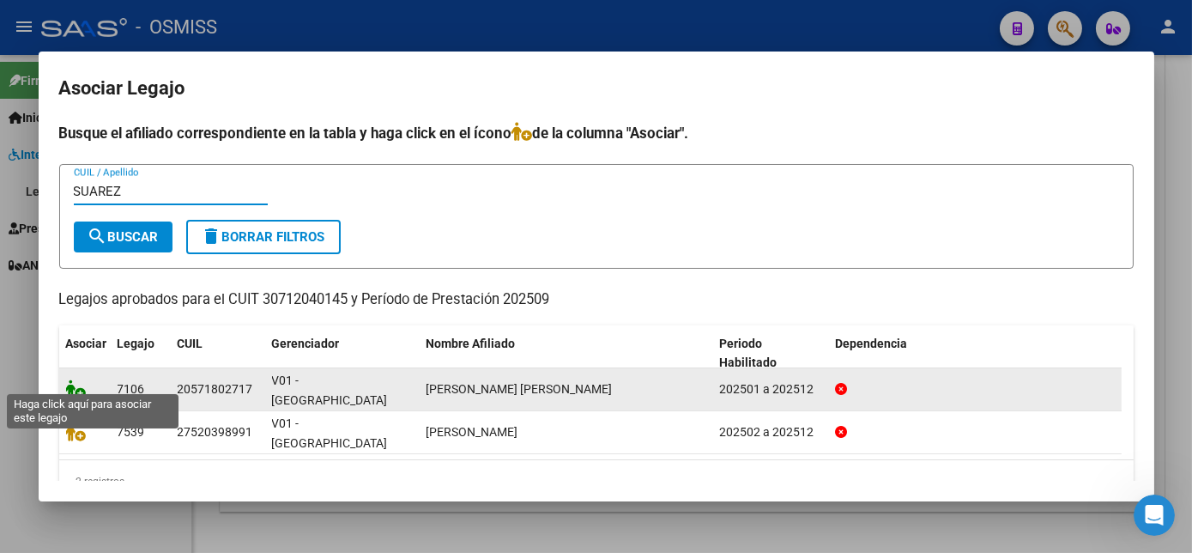
type input "SUAREZ"
click at [74, 379] on icon at bounding box center [76, 388] width 21 height 19
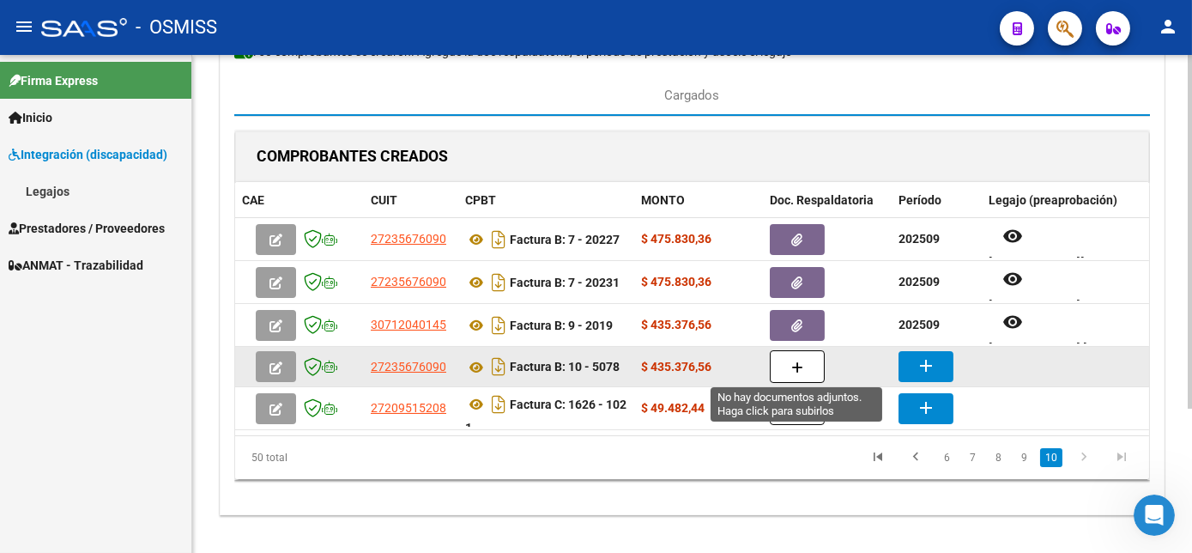
click at [791, 363] on icon "button" at bounding box center [797, 367] width 12 height 13
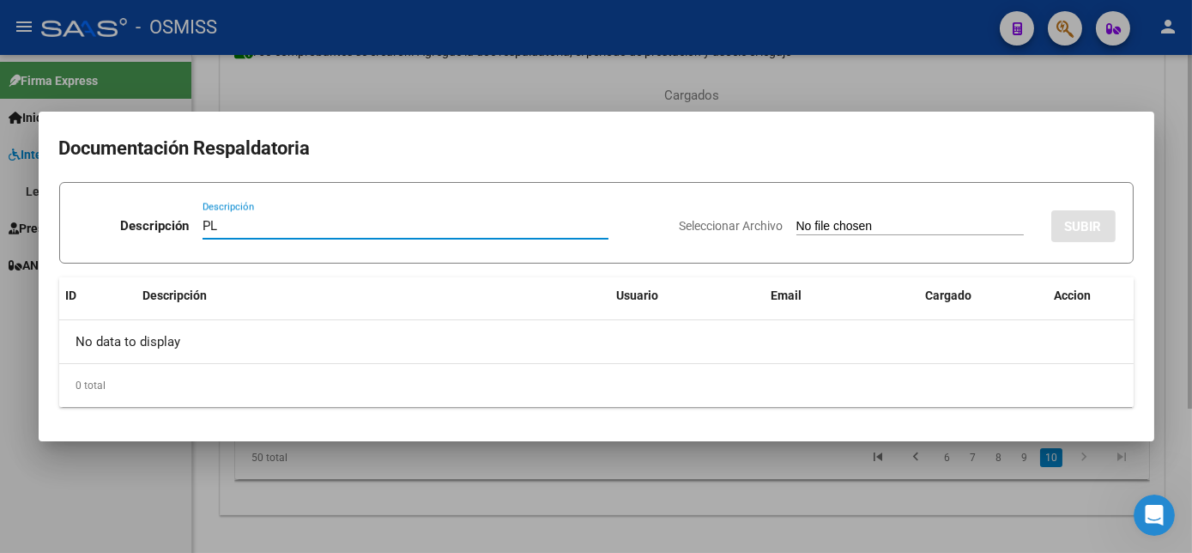
type input "PL"
click at [796, 219] on input "Seleccionar Archivo" at bounding box center [909, 227] width 227 height 16
type input "C:\fakepath\PL 10-5078 [PERSON_NAME] E - MII 09.pdf"
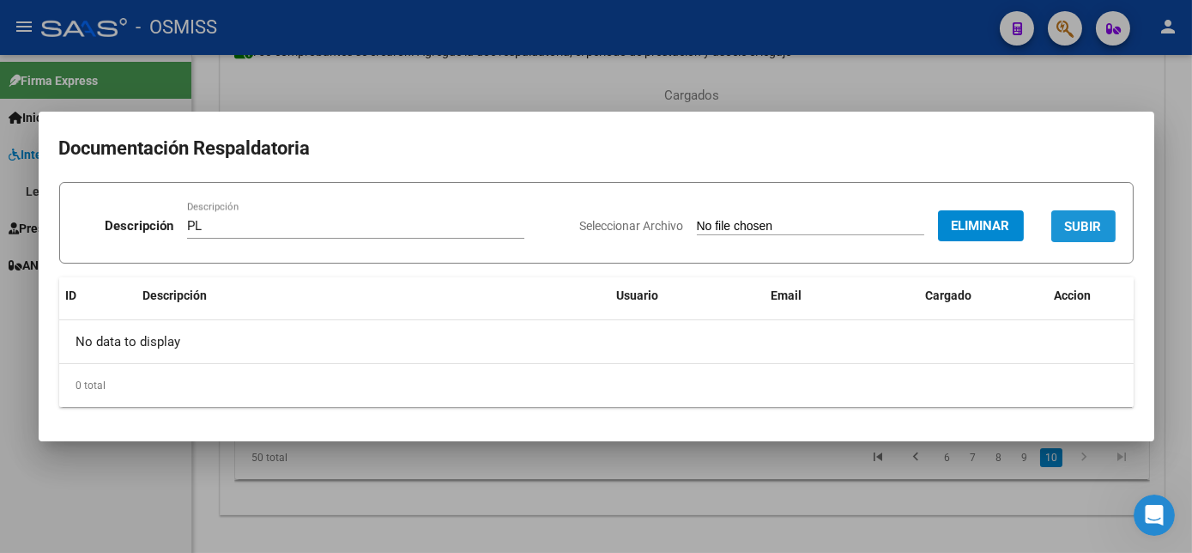
click at [1087, 224] on span "SUBIR" at bounding box center [1083, 226] width 37 height 15
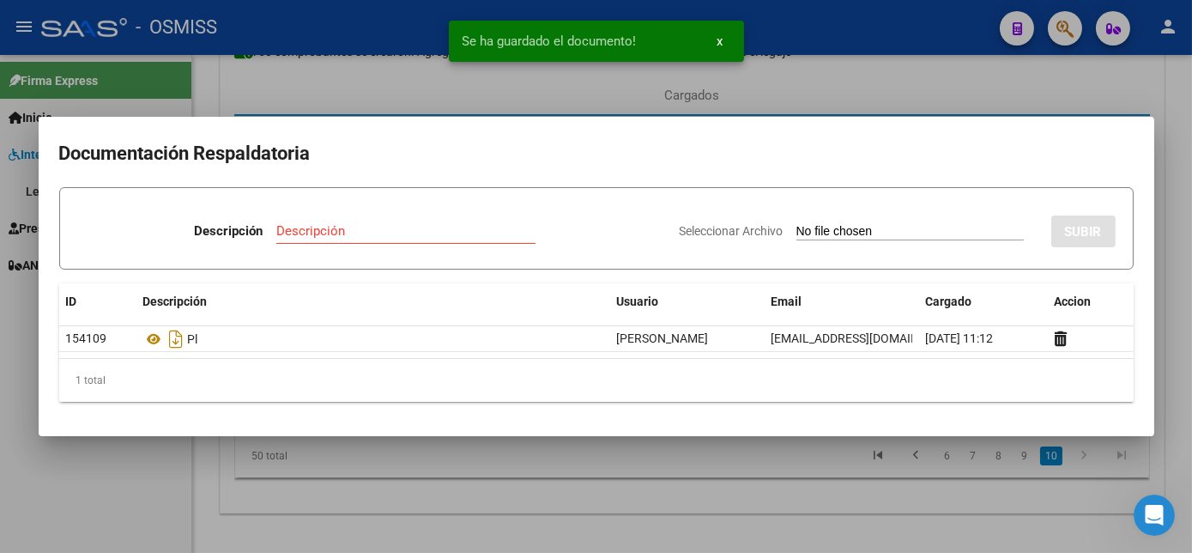
click at [747, 512] on div at bounding box center [596, 276] width 1192 height 553
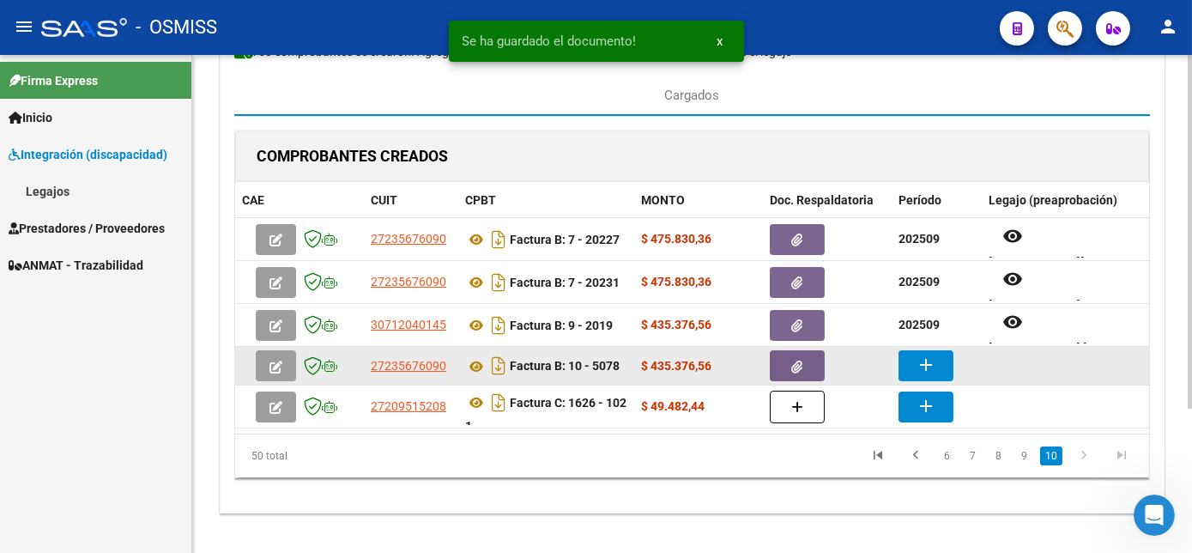
click at [924, 365] on mat-icon "add" at bounding box center [926, 364] width 21 height 21
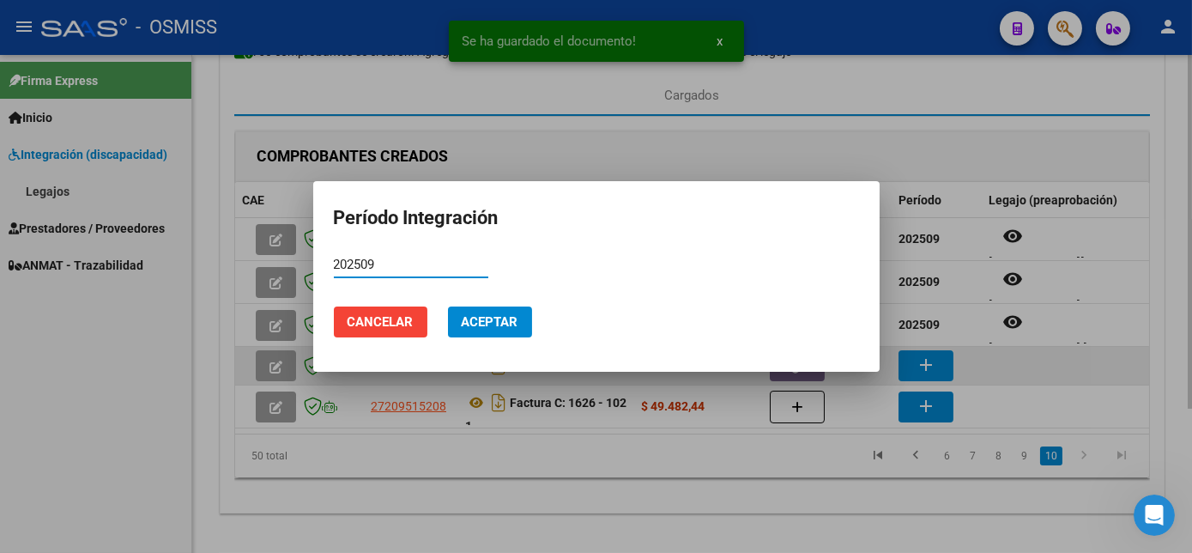
type input "202509"
click at [448, 306] on button "Aceptar" at bounding box center [490, 321] width 84 height 31
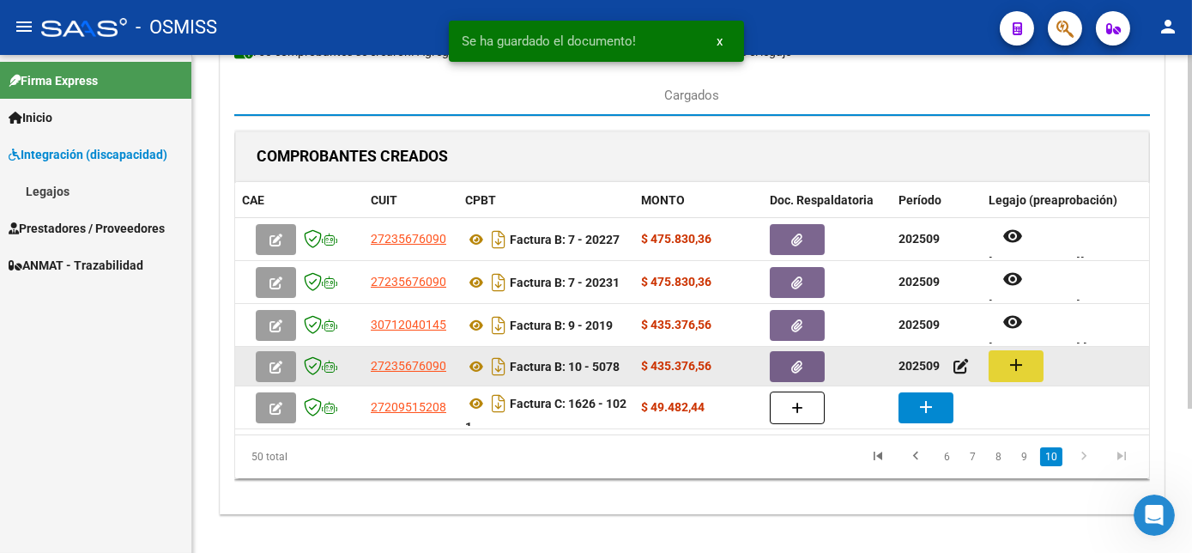
click at [1025, 360] on mat-icon "add" at bounding box center [1016, 364] width 21 height 21
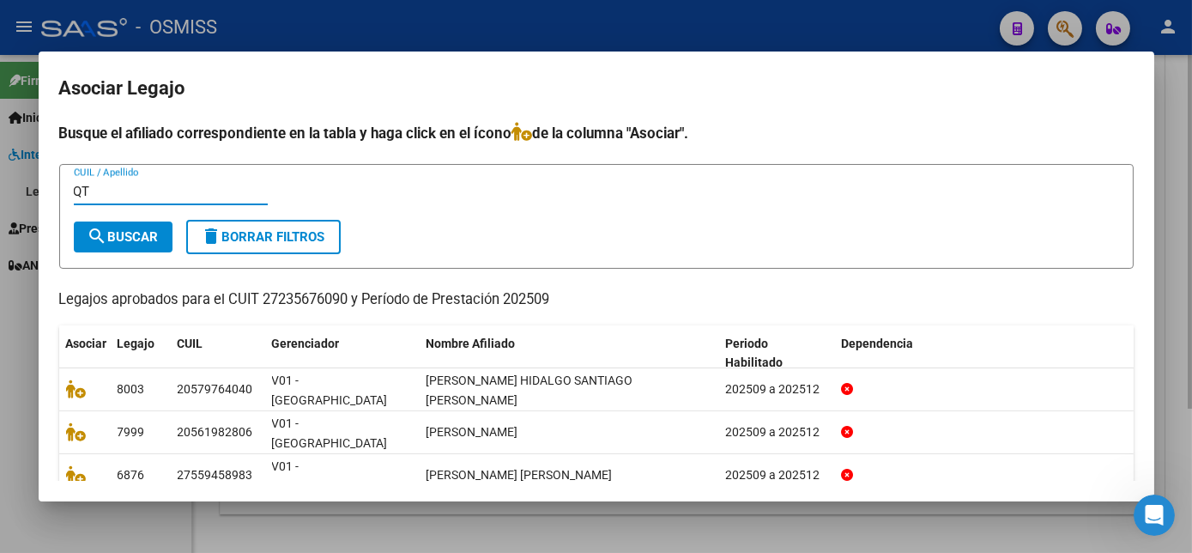
type input "Q"
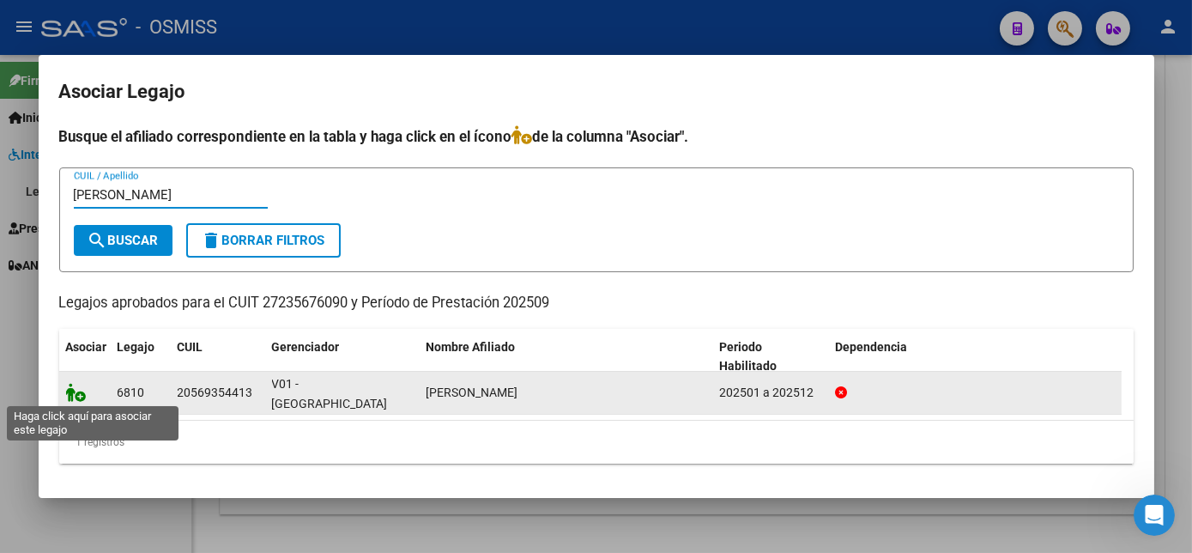
type input "[PERSON_NAME]"
click at [77, 394] on icon at bounding box center [76, 392] width 21 height 19
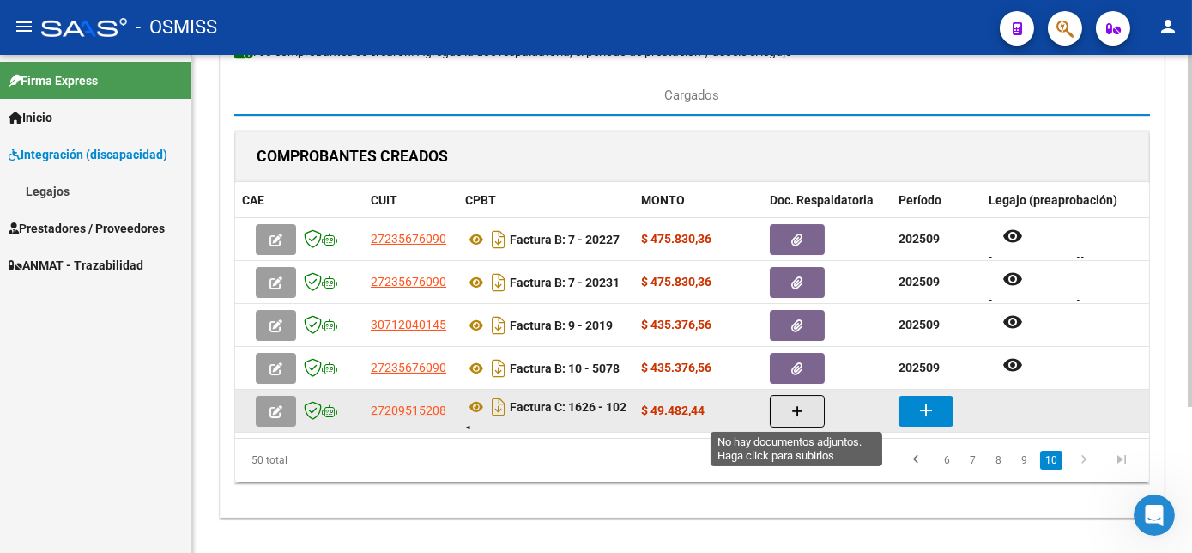
click at [802, 412] on icon "button" at bounding box center [797, 411] width 12 height 13
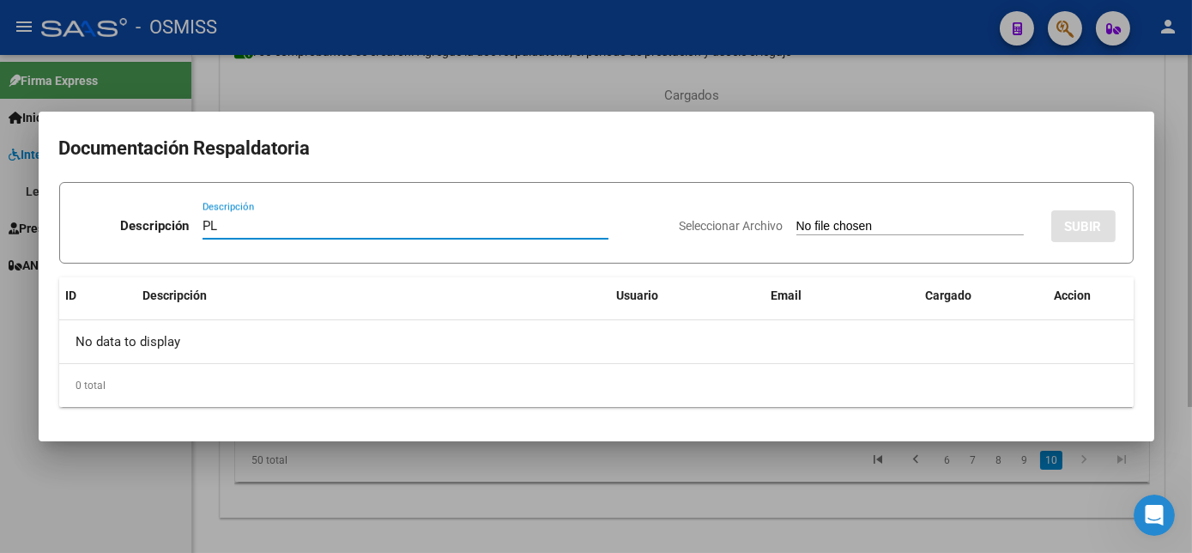
type input "PL"
click at [796, 219] on input "Seleccionar Archivo" at bounding box center [909, 227] width 227 height 16
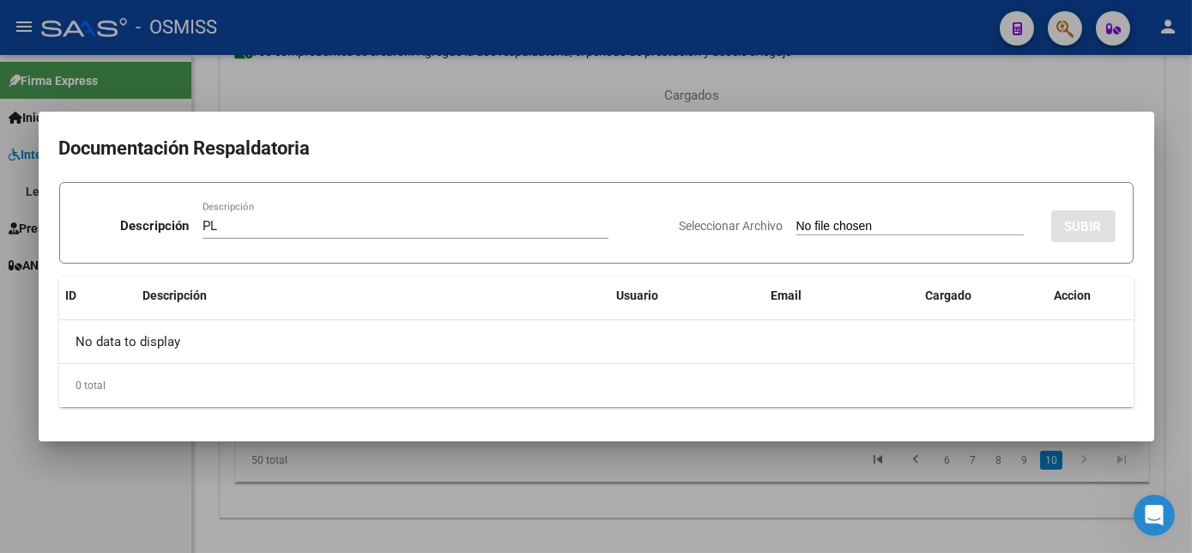
click at [698, 503] on div at bounding box center [596, 276] width 1192 height 553
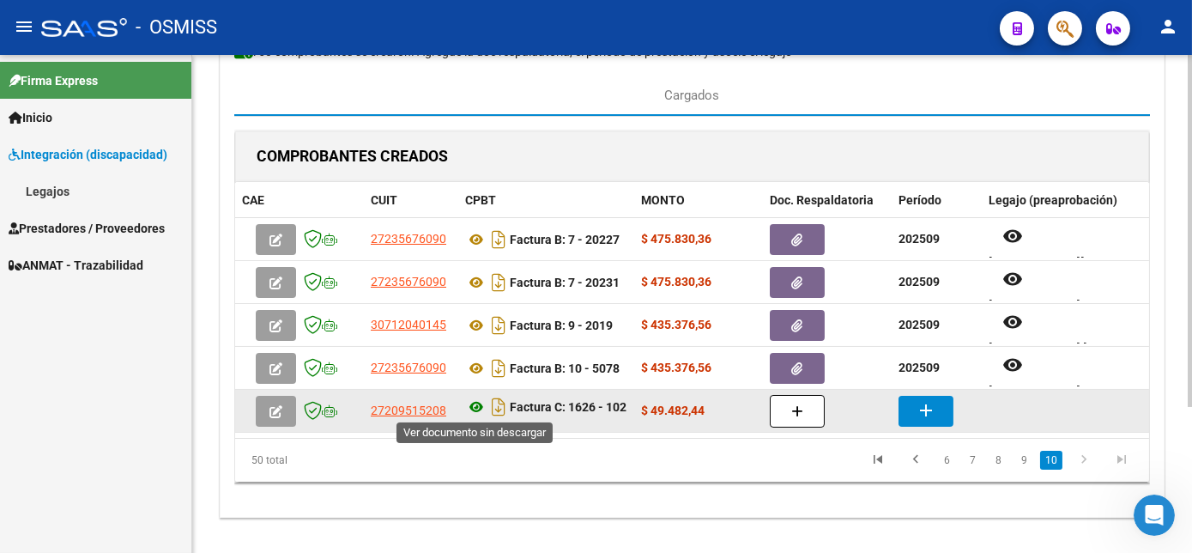
click at [475, 400] on icon at bounding box center [476, 407] width 22 height 21
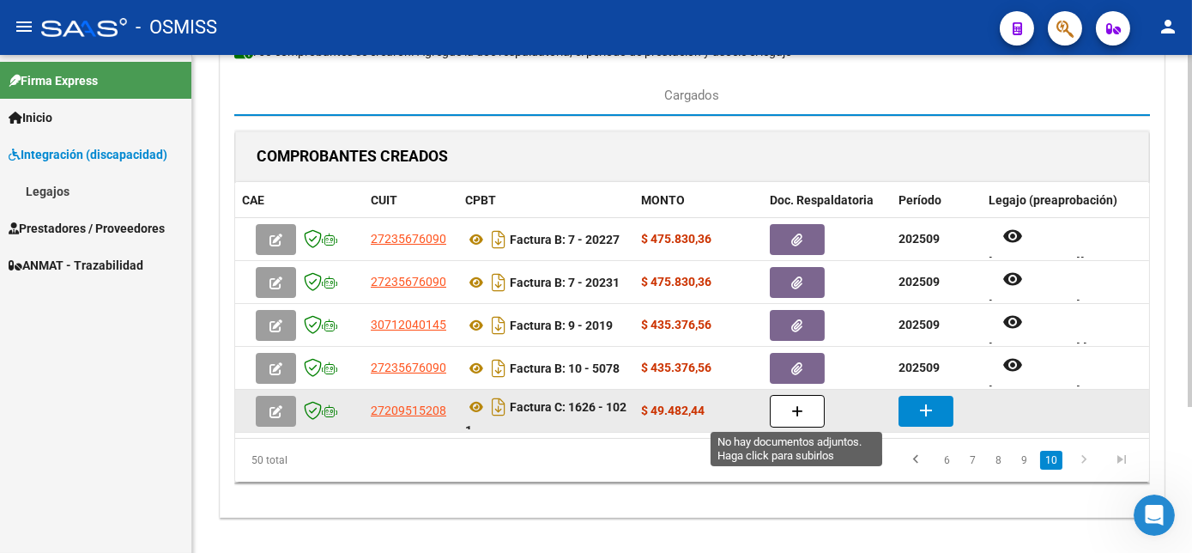
click at [810, 409] on button "button" at bounding box center [797, 411] width 55 height 33
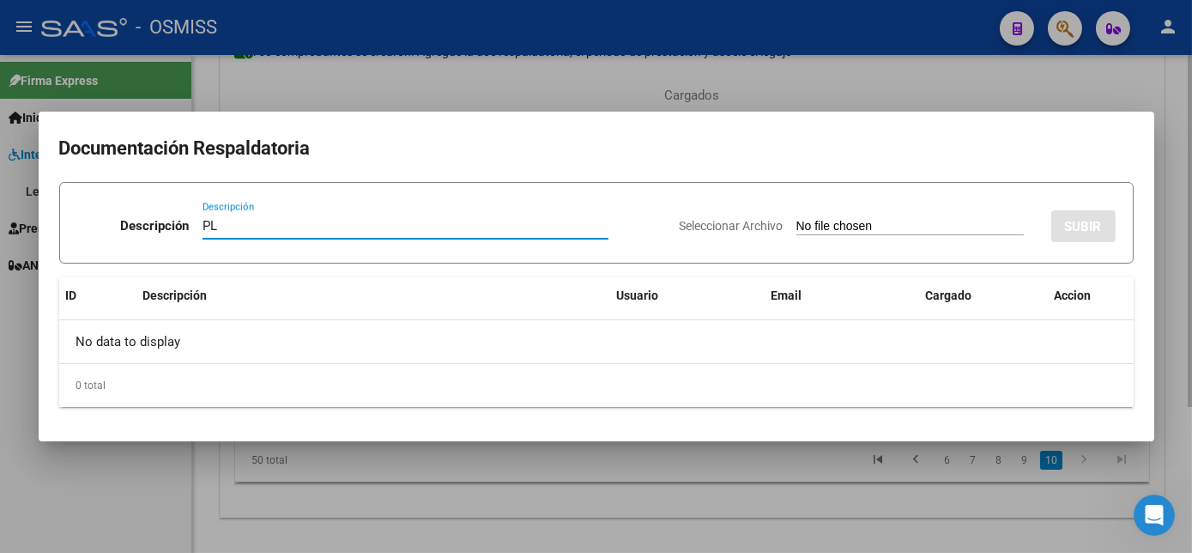
type input "PL"
click at [796, 219] on input "Seleccionar Archivo" at bounding box center [909, 227] width 227 height 16
type input "C:\fakepath\PL 1626-1021 SANTA M - TO 09.pdf"
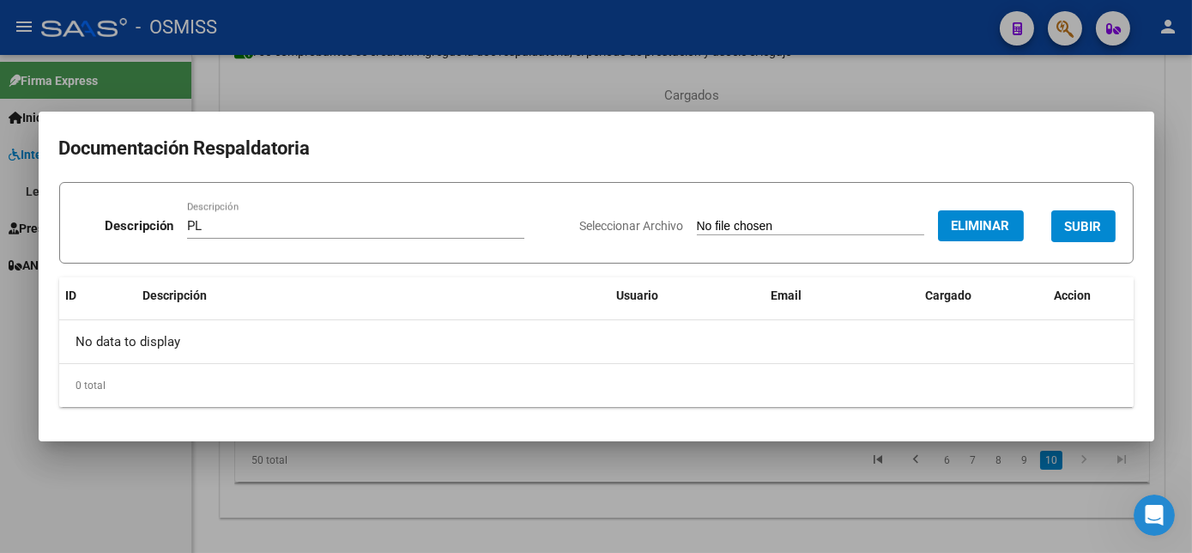
click at [1093, 219] on span "SUBIR" at bounding box center [1083, 226] width 37 height 15
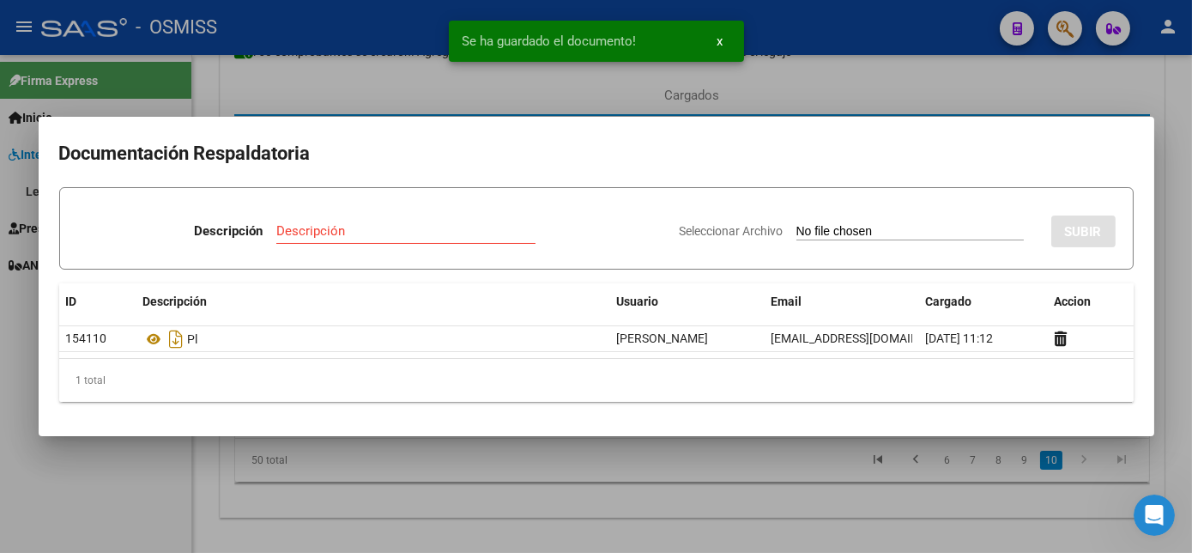
click at [695, 485] on div at bounding box center [596, 276] width 1192 height 553
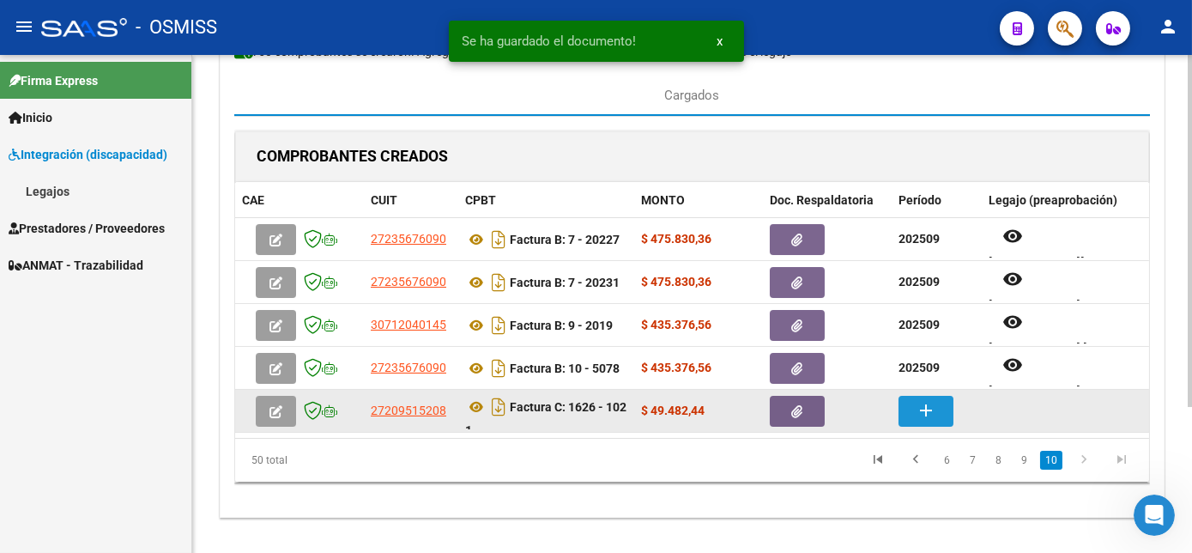
click at [926, 402] on mat-icon "add" at bounding box center [926, 410] width 21 height 21
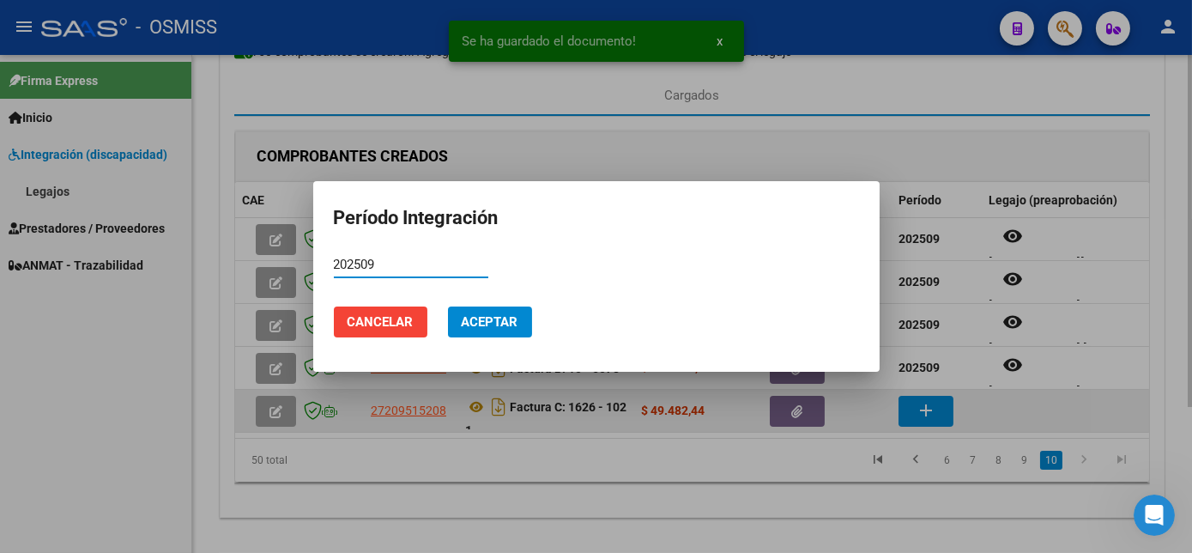
type input "202509"
click at [448, 306] on button "Aceptar" at bounding box center [490, 321] width 84 height 31
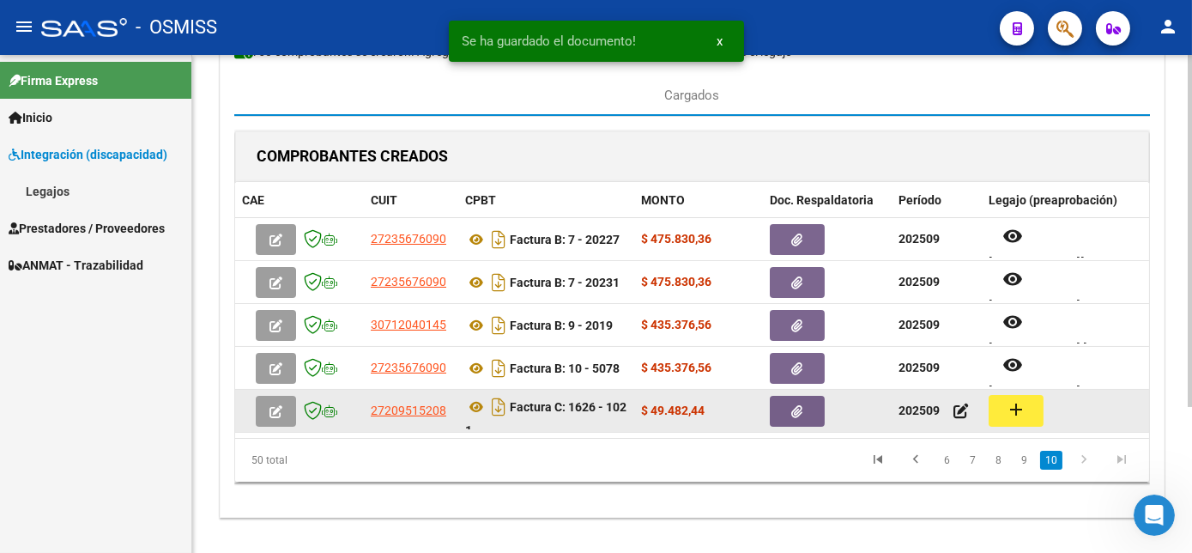
click at [1012, 406] on mat-icon "add" at bounding box center [1016, 409] width 21 height 21
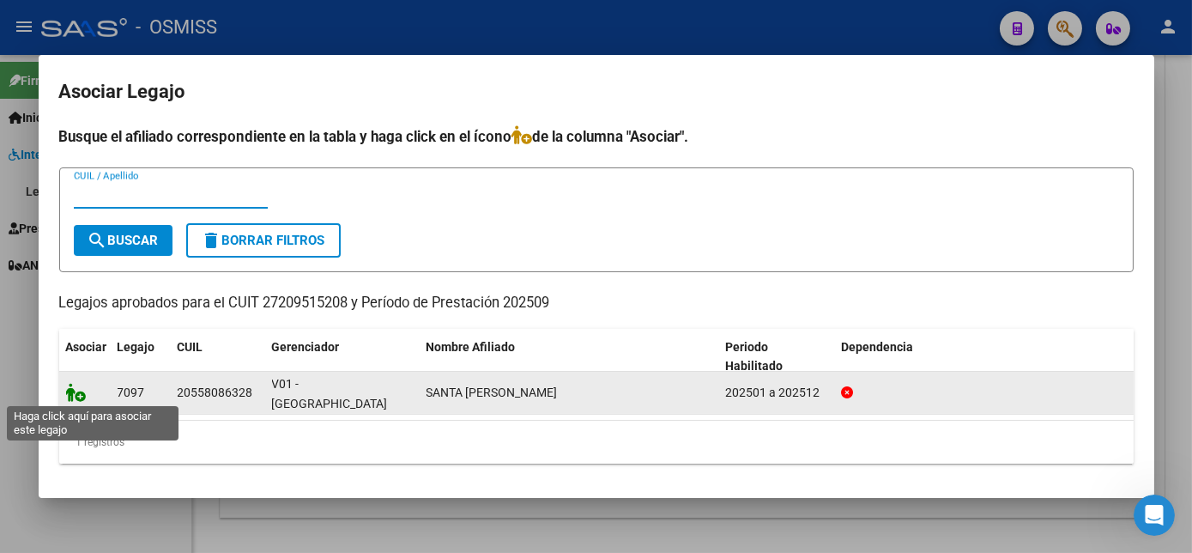
click at [74, 393] on icon at bounding box center [76, 392] width 21 height 19
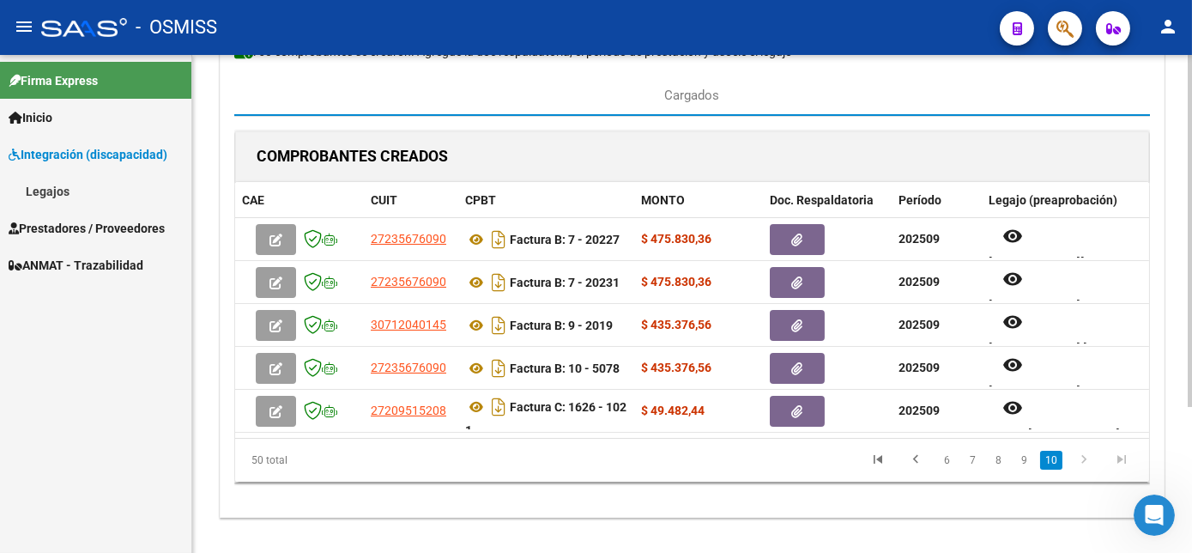
click at [766, 497] on div "COMPROBANTES CREADOS CAE CUIT CPBT MONTO Doc. Respaldatoria Período Legajo (pre…" at bounding box center [692, 316] width 916 height 373
click at [1084, 467] on icon "go to next page" at bounding box center [1084, 461] width 22 height 21
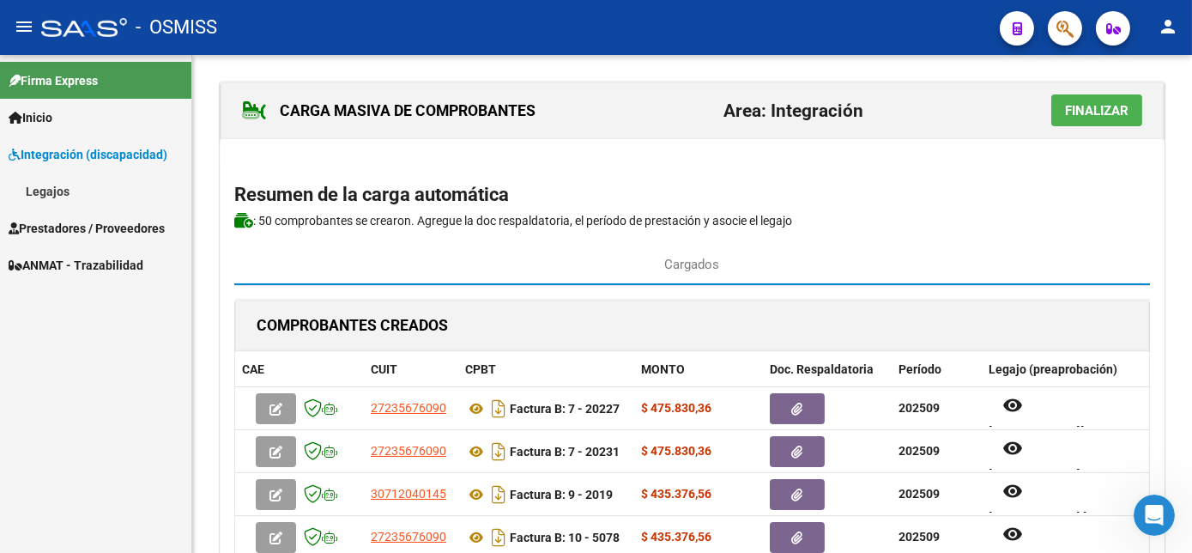
scroll to position [0, 0]
click at [1177, 289] on div "CARGA MASIVA DE COMPROBANTES Area: Integración Finalizar Resumen de la carga au…" at bounding box center [694, 402] width 1004 height 694
click at [1093, 111] on span "Finalizar" at bounding box center [1097, 111] width 64 height 15
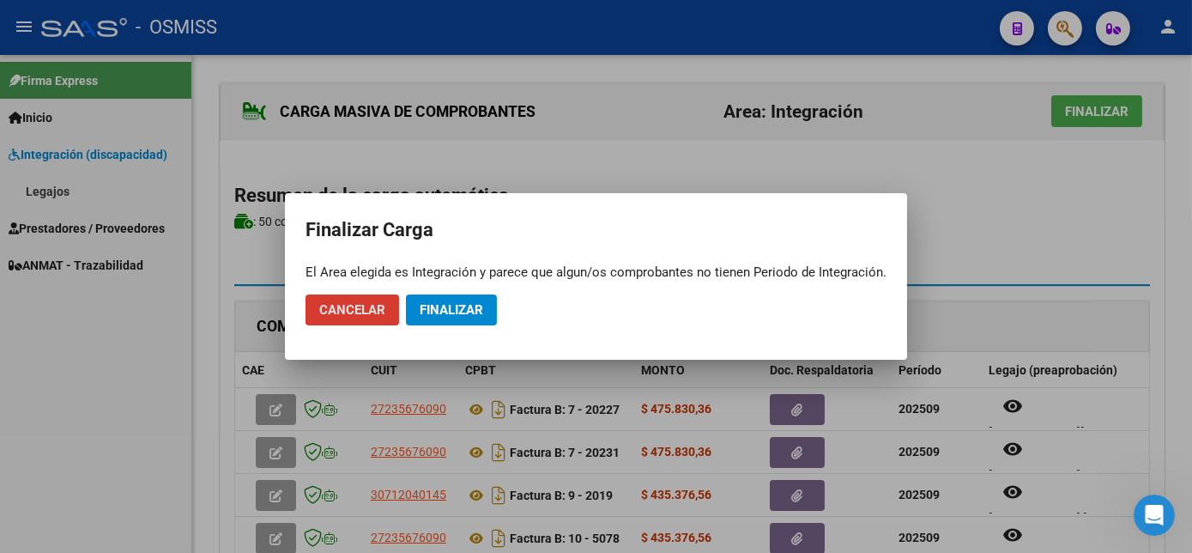
click at [1135, 269] on div at bounding box center [596, 276] width 1192 height 553
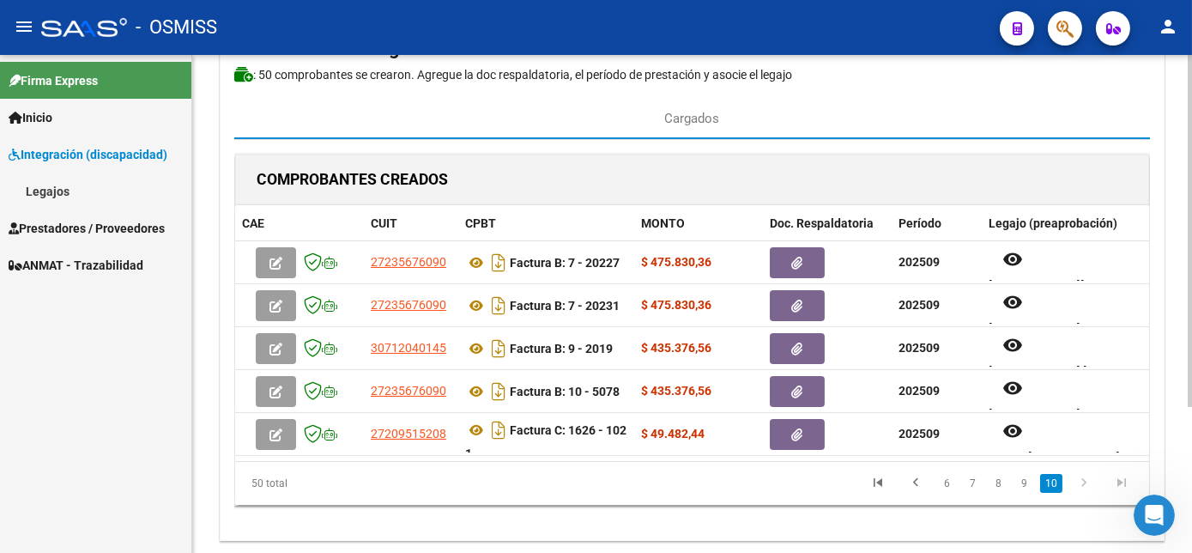
scroll to position [150, 0]
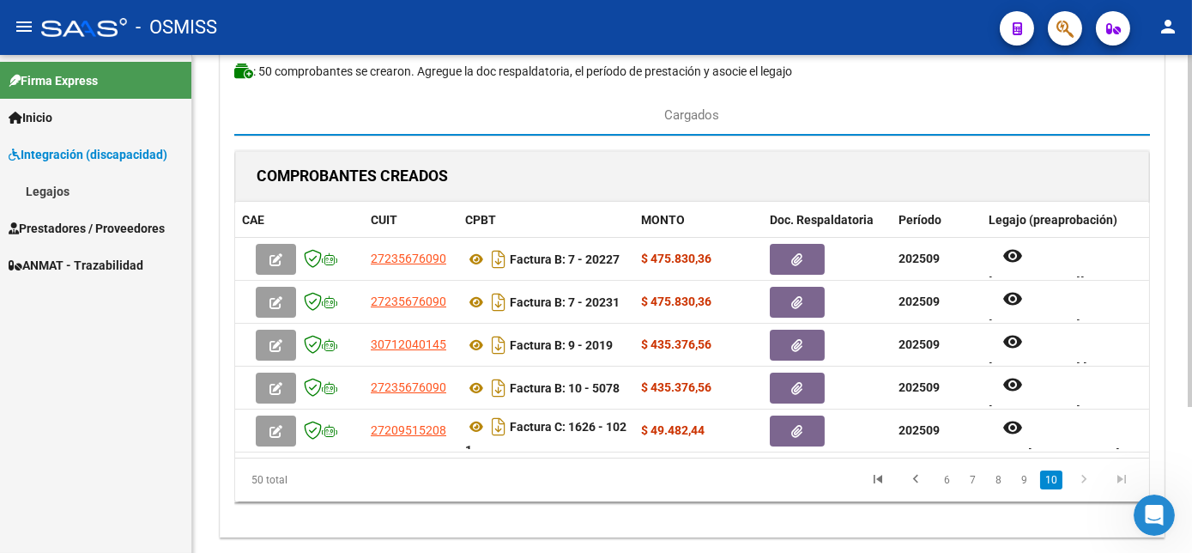
click at [1188, 362] on div at bounding box center [1190, 343] width 4 height 352
click at [1023, 489] on link "9" at bounding box center [1024, 479] width 21 height 19
click at [1002, 489] on link "8" at bounding box center [999, 479] width 21 height 19
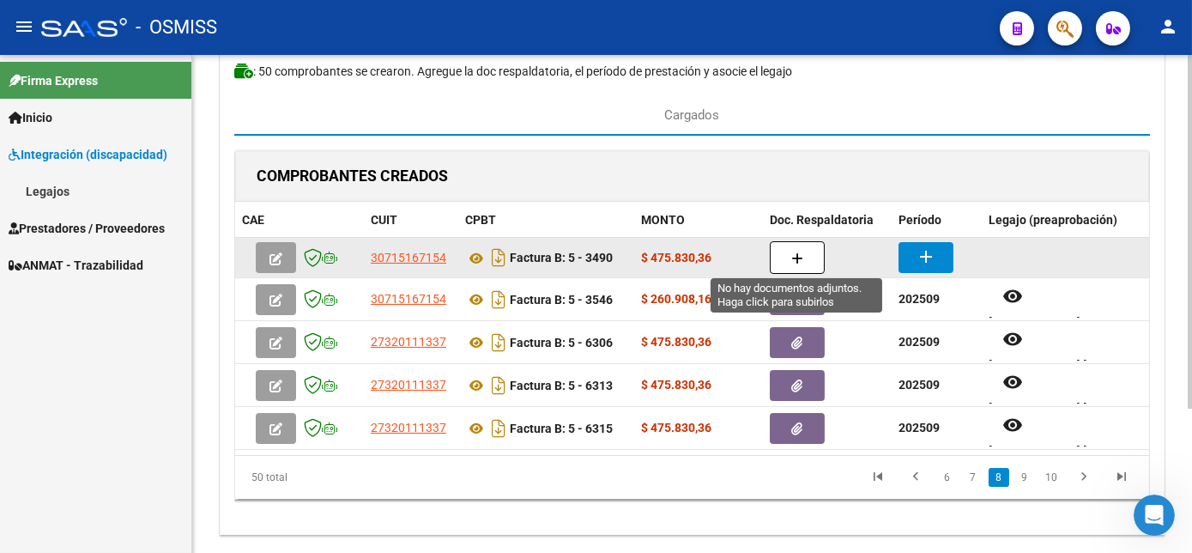
click at [793, 252] on icon "button" at bounding box center [797, 258] width 12 height 13
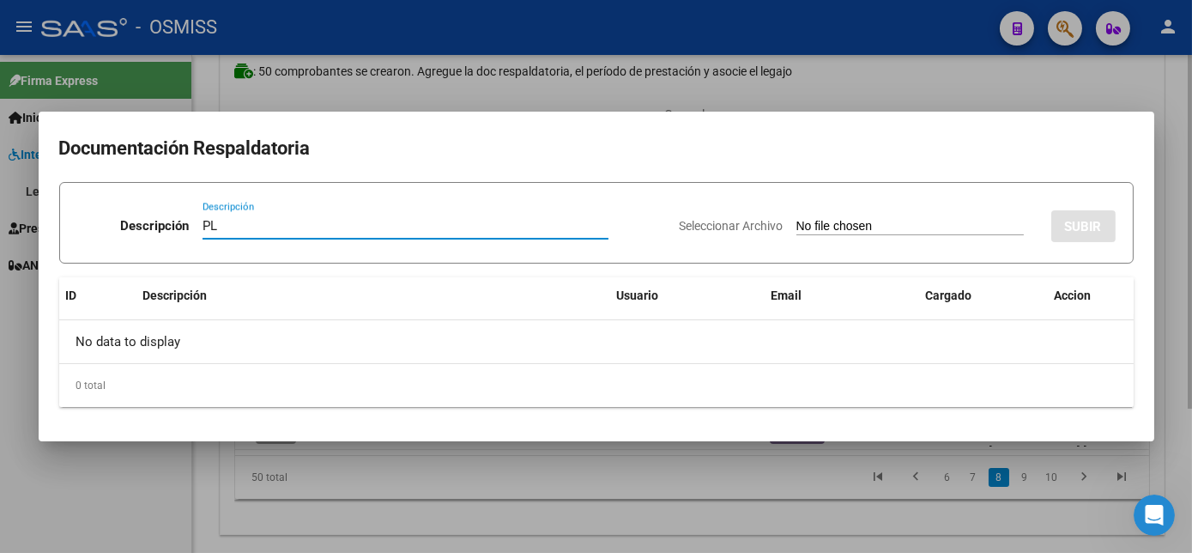
type input "PL"
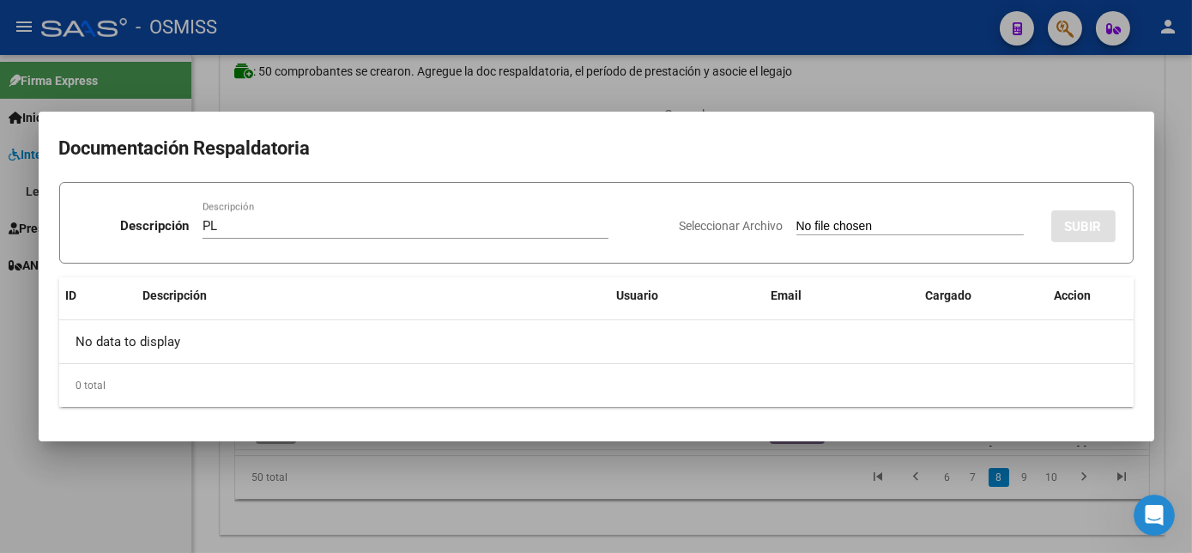
click at [833, 228] on input "Seleccionar Archivo" at bounding box center [909, 227] width 227 height 16
click at [859, 487] on div at bounding box center [596, 276] width 1192 height 553
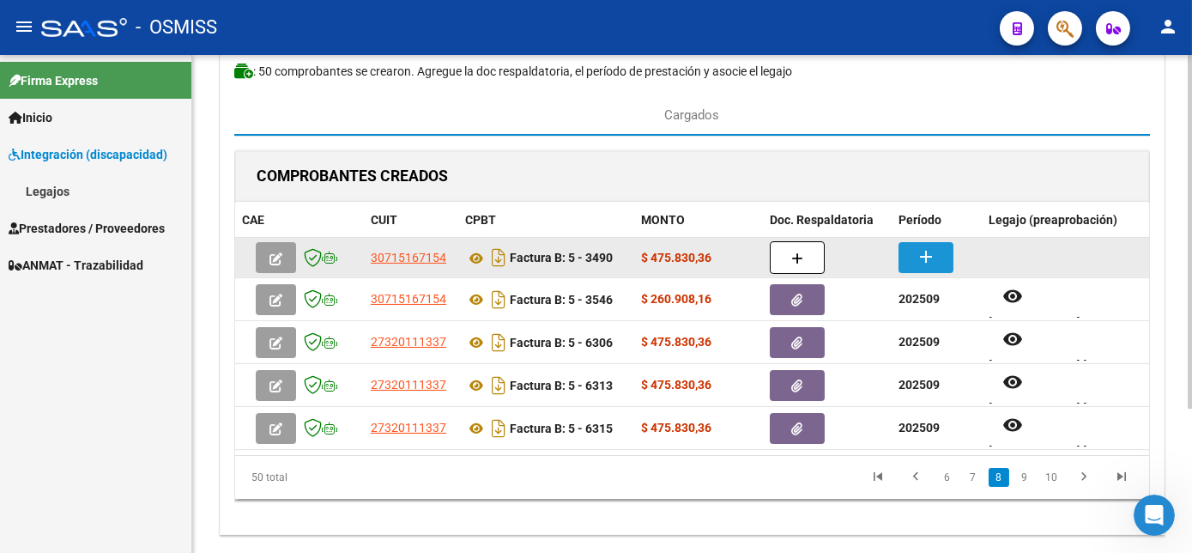
click at [927, 254] on mat-icon "add" at bounding box center [926, 256] width 21 height 21
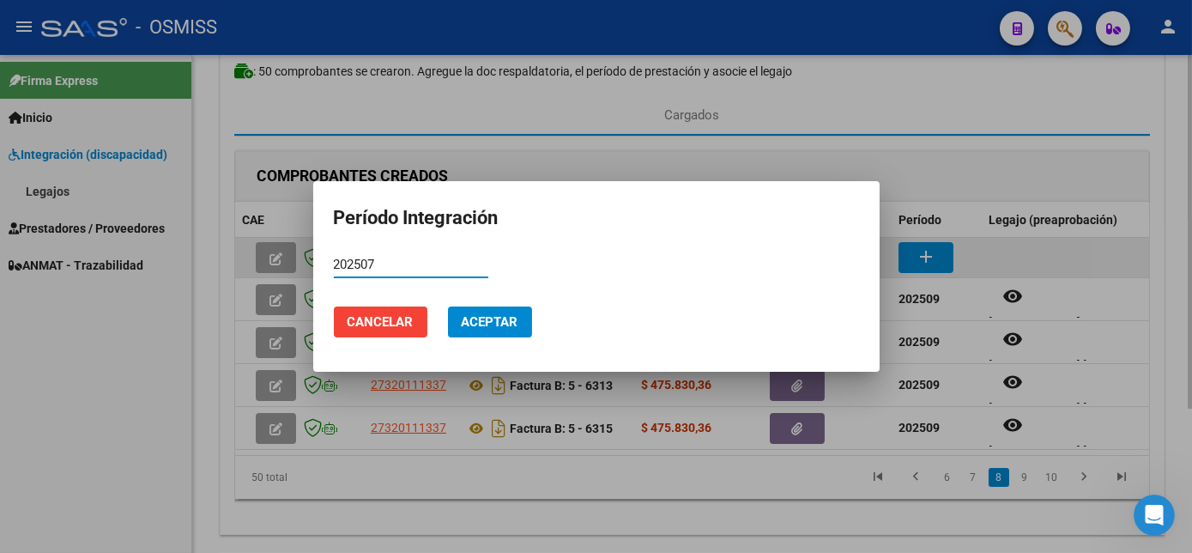
type input "202507"
click at [448, 306] on button "Aceptar" at bounding box center [490, 321] width 84 height 31
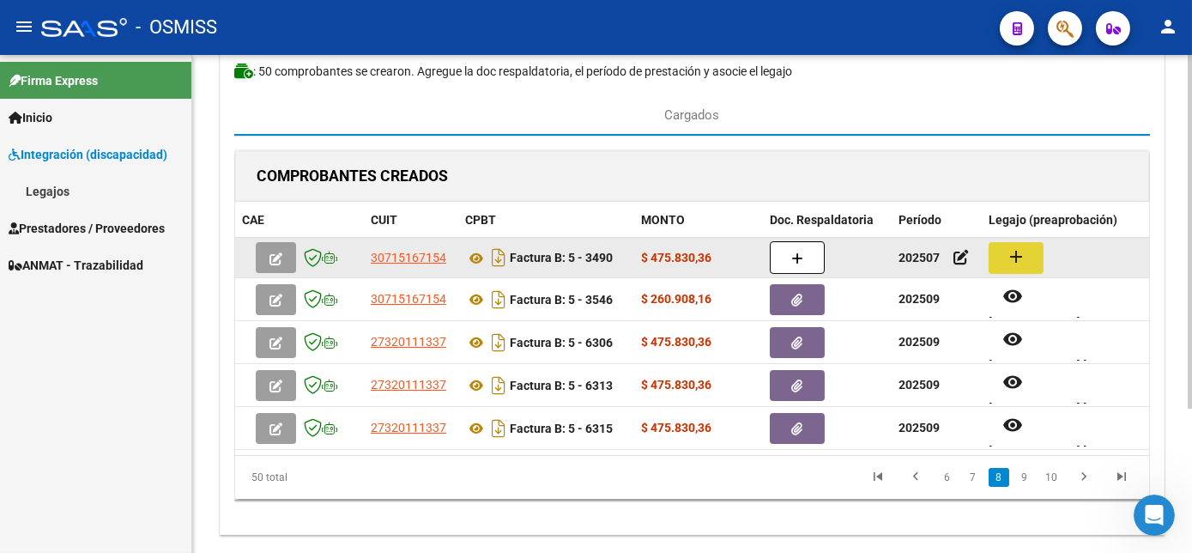
click at [1031, 249] on button "add" at bounding box center [1016, 258] width 55 height 32
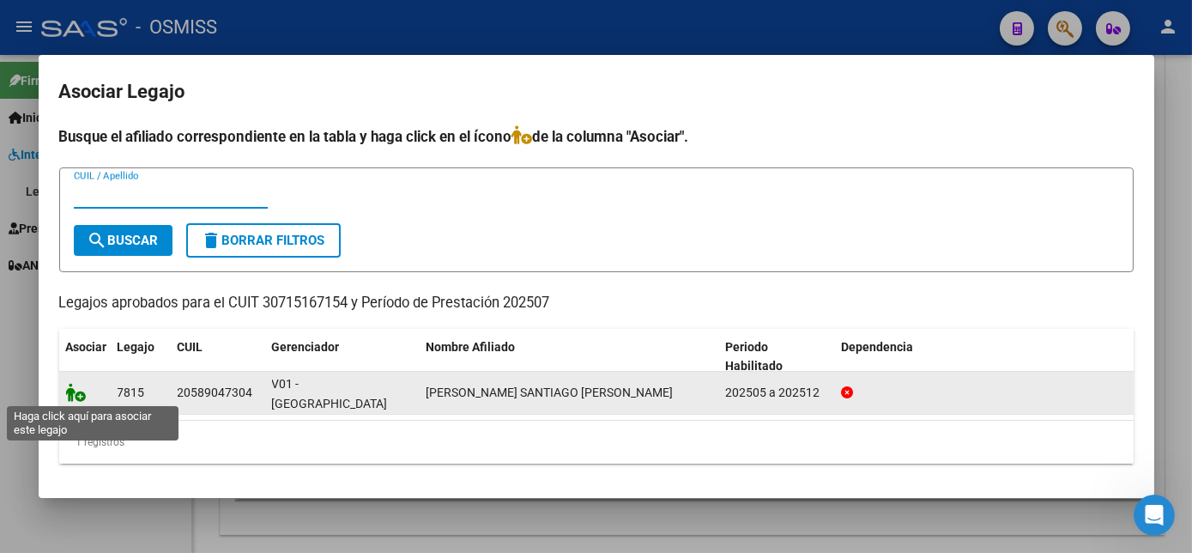
click at [69, 395] on icon at bounding box center [76, 392] width 21 height 19
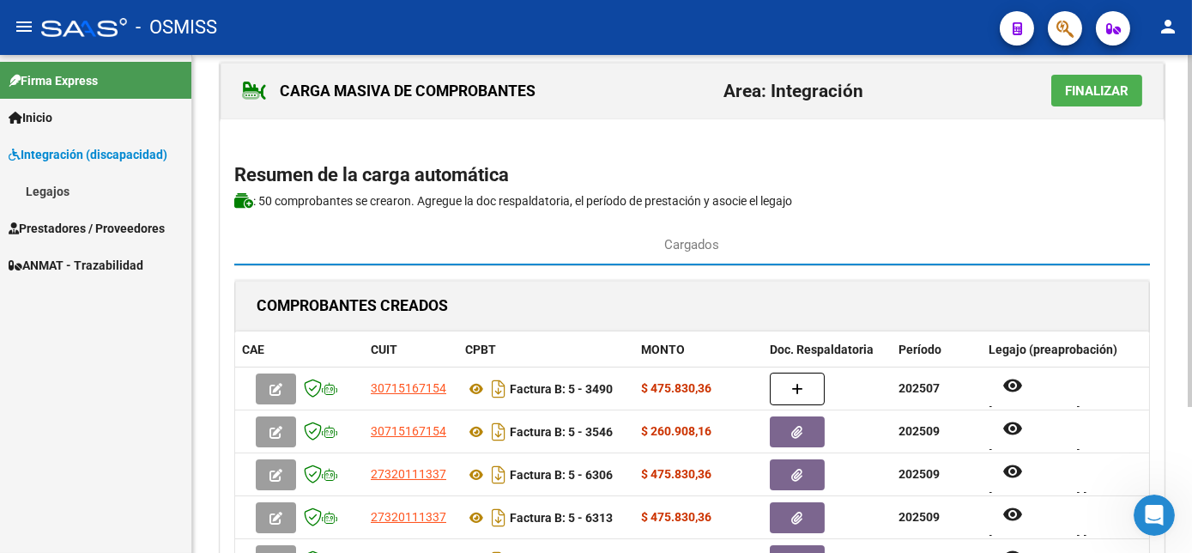
scroll to position [20, 0]
click at [1191, 241] on div at bounding box center [1190, 246] width 4 height 352
click at [1090, 91] on span "Finalizar" at bounding box center [1097, 91] width 64 height 15
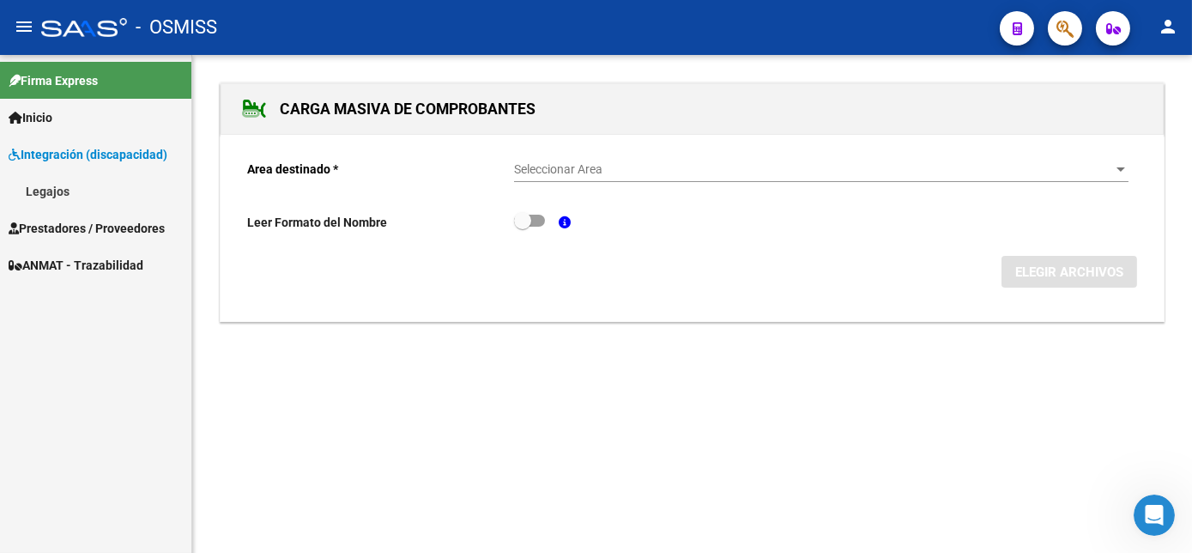
scroll to position [0, 0]
click at [55, 225] on span "Prestadores / Proveedores" at bounding box center [87, 228] width 156 height 19
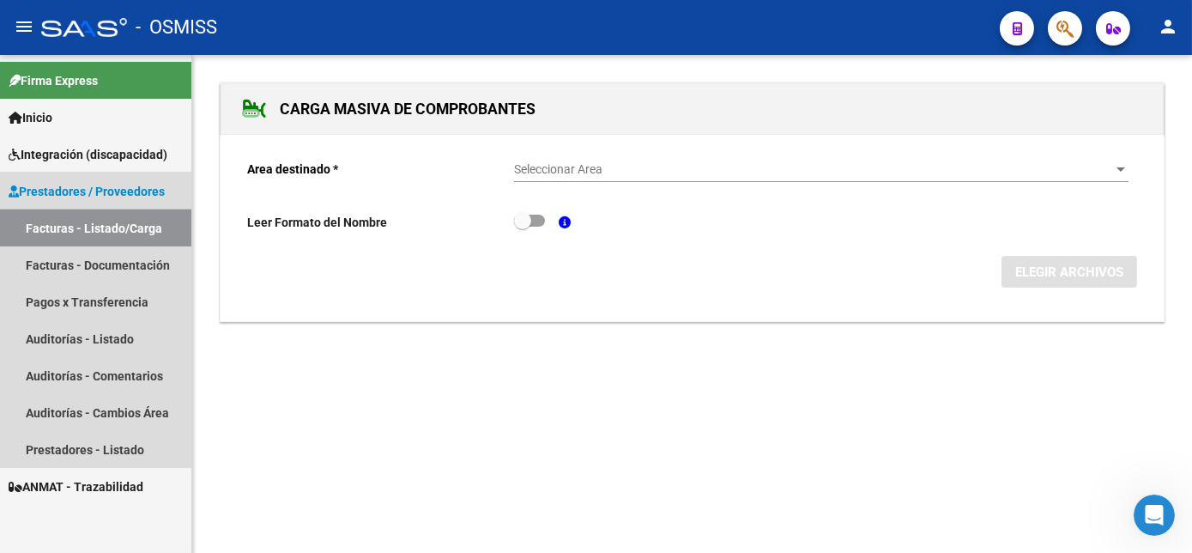
click at [92, 234] on link "Facturas - Listado/Carga" at bounding box center [95, 227] width 191 height 37
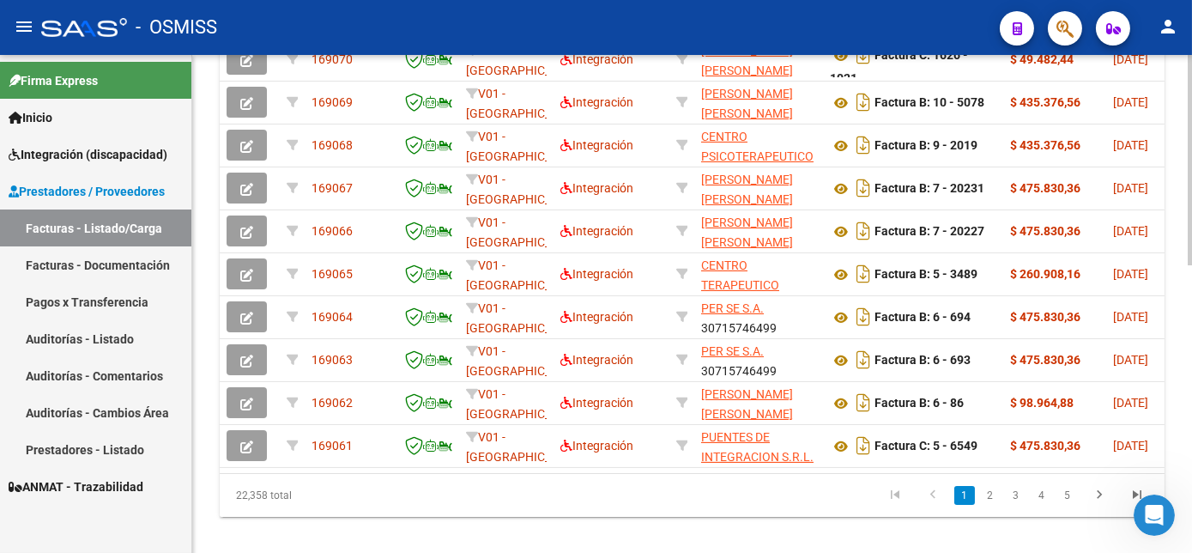
scroll to position [609, 0]
click at [1191, 490] on html "menu - OSMISS person Firma Express Inicio Instructivos Contacto OS Integración …" at bounding box center [596, 276] width 1192 height 553
click at [569, 516] on div "22,358 total 1 2 3 4 5" at bounding box center [692, 494] width 945 height 43
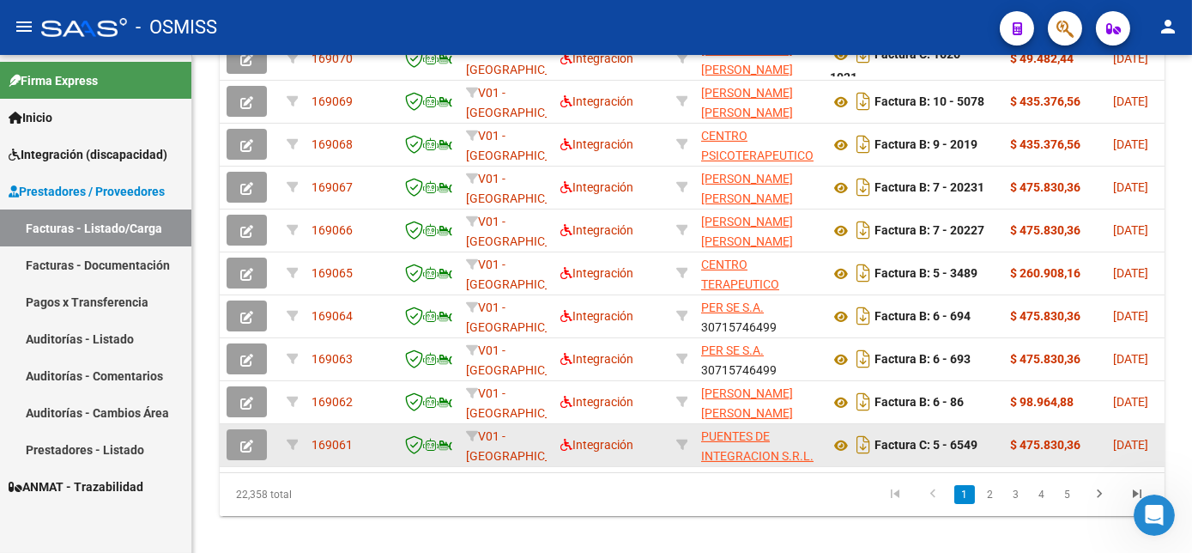
click at [243, 452] on icon "button" at bounding box center [246, 445] width 13 height 13
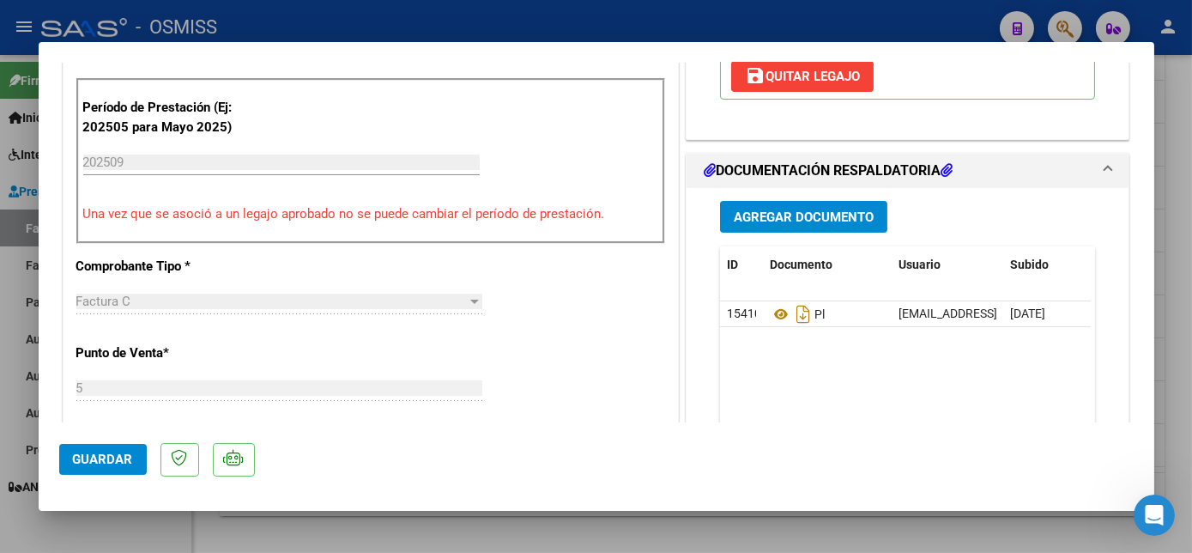
scroll to position [442, 0]
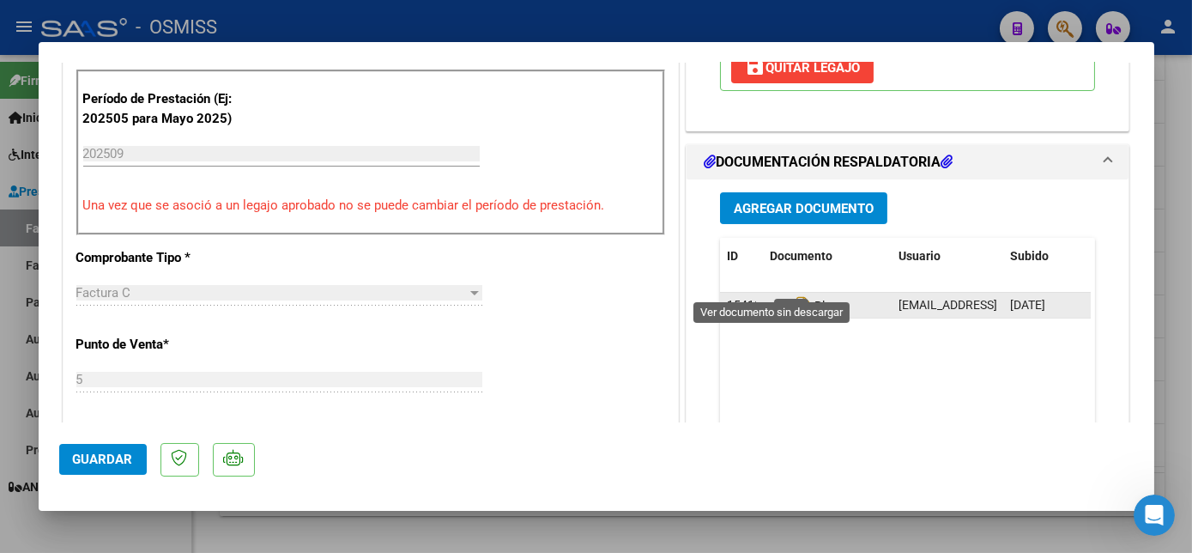
click at [773, 295] on icon at bounding box center [781, 305] width 22 height 21
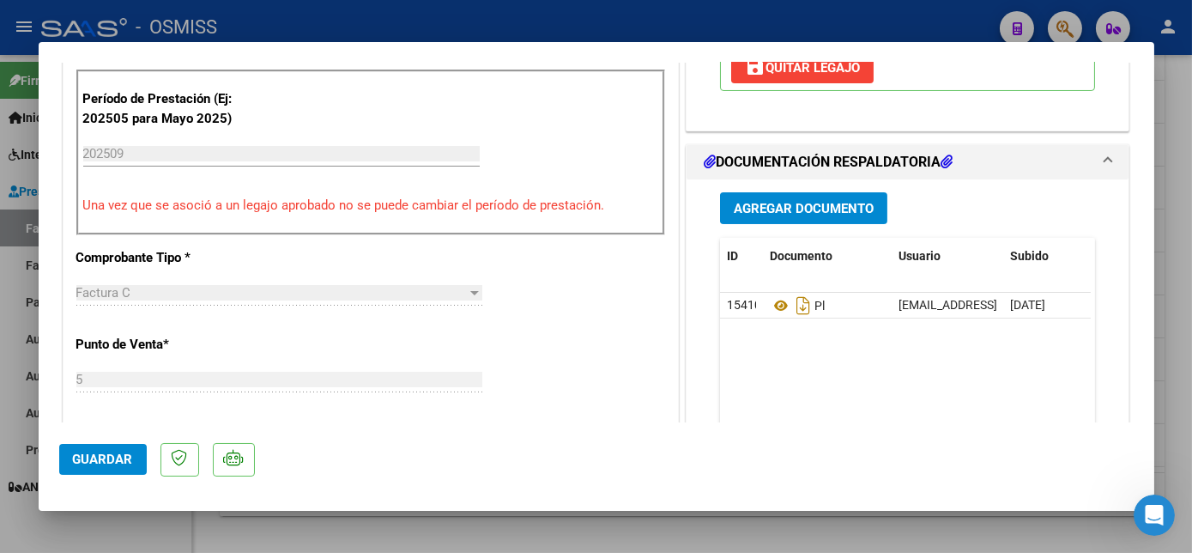
click at [657, 530] on div at bounding box center [596, 276] width 1192 height 553
type input "$ 0,00"
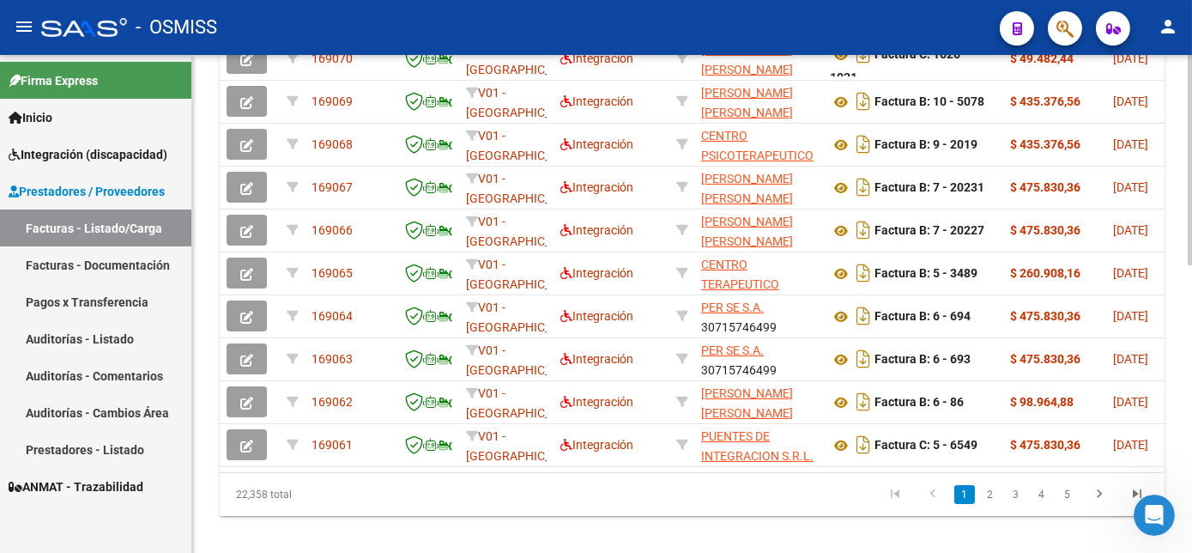
scroll to position [0, 249]
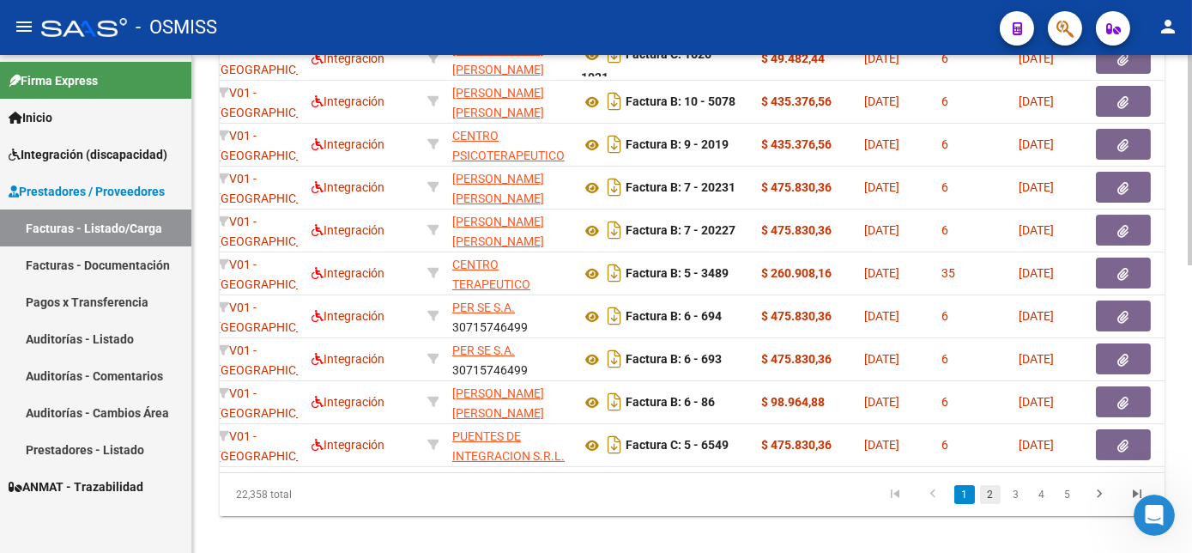
click at [984, 504] on link "2" at bounding box center [990, 494] width 21 height 19
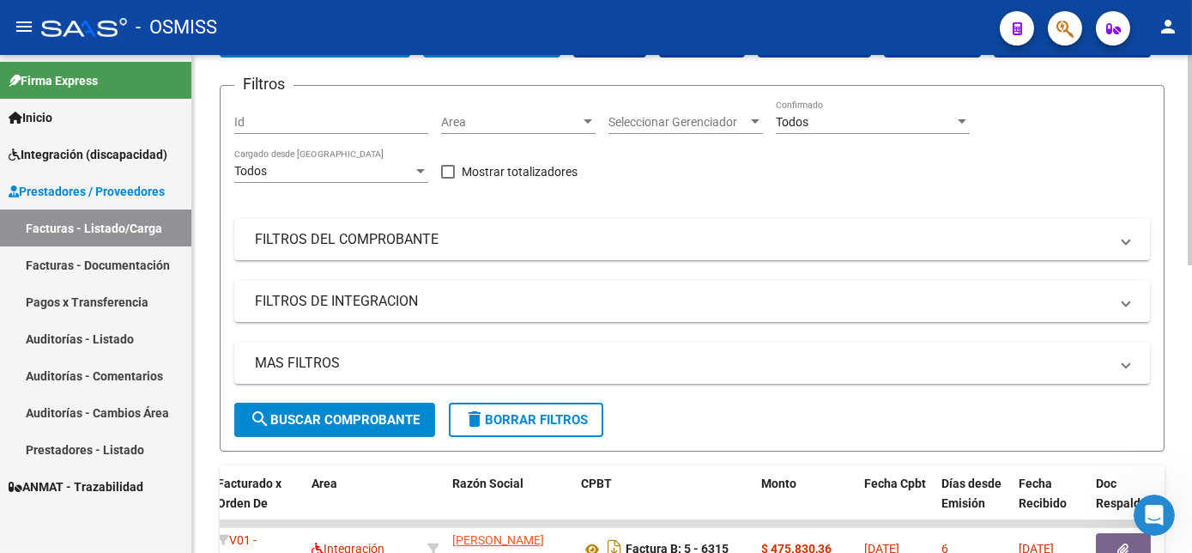
scroll to position [107, 0]
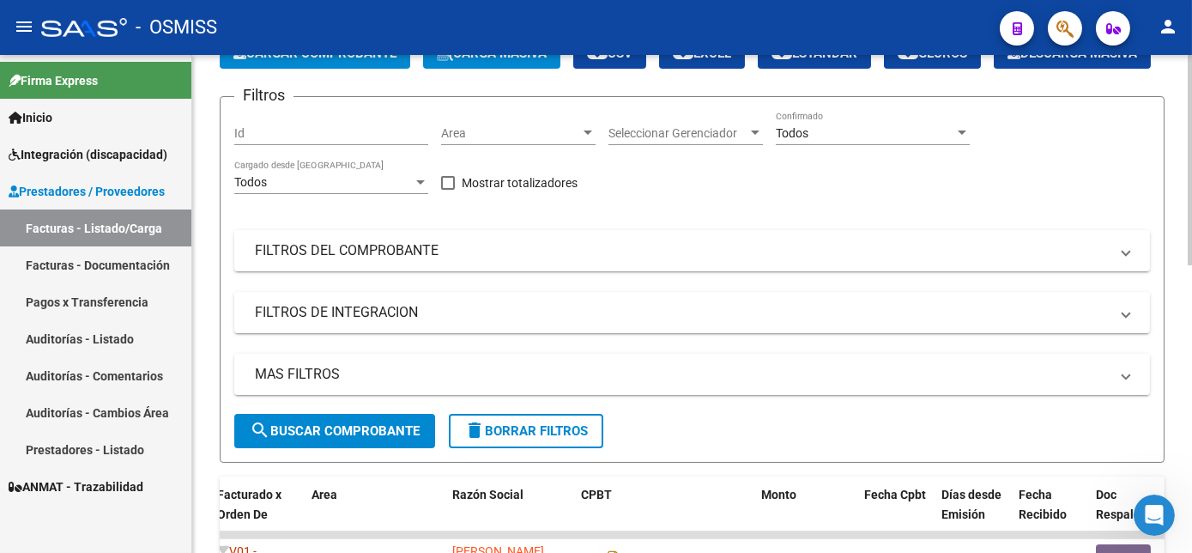
click at [1191, 154] on html "menu - OSMISS person Firma Express Inicio Instructivos Contacto OS Integración …" at bounding box center [596, 276] width 1192 height 553
click at [453, 260] on mat-panel-title "FILTROS DEL COMPROBANTE" at bounding box center [682, 250] width 854 height 19
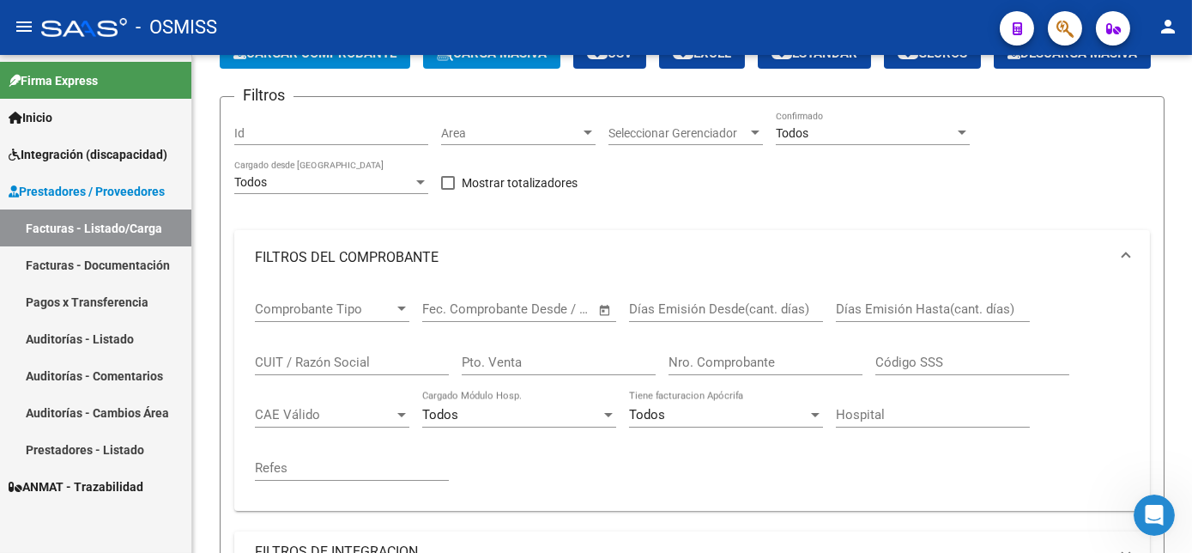
click at [296, 370] on input "CUIT / Razón Social" at bounding box center [352, 361] width 194 height 15
paste input "27213377219"
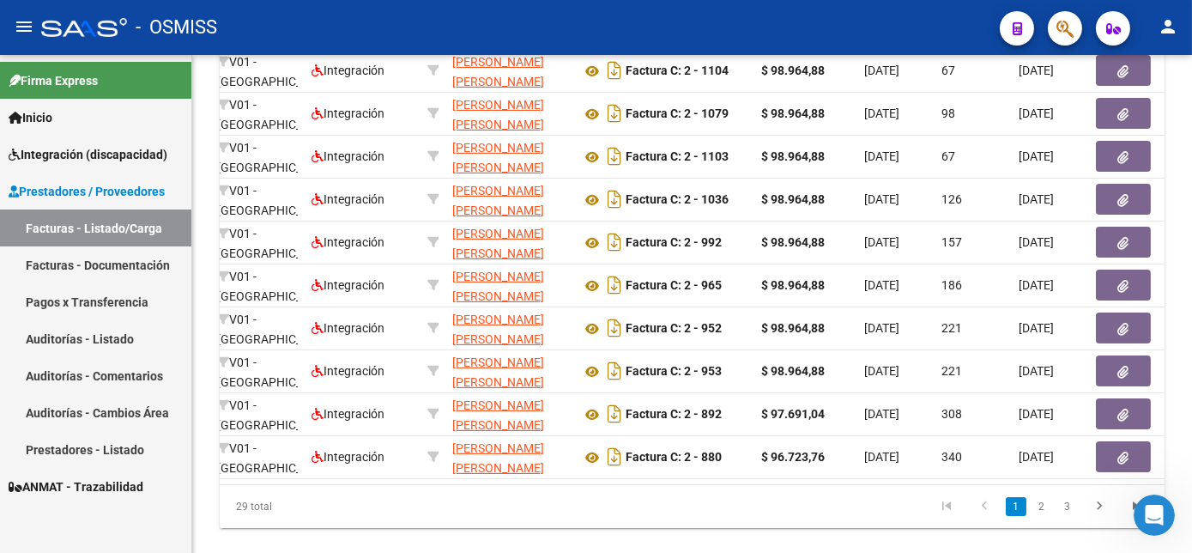
scroll to position [839, 0]
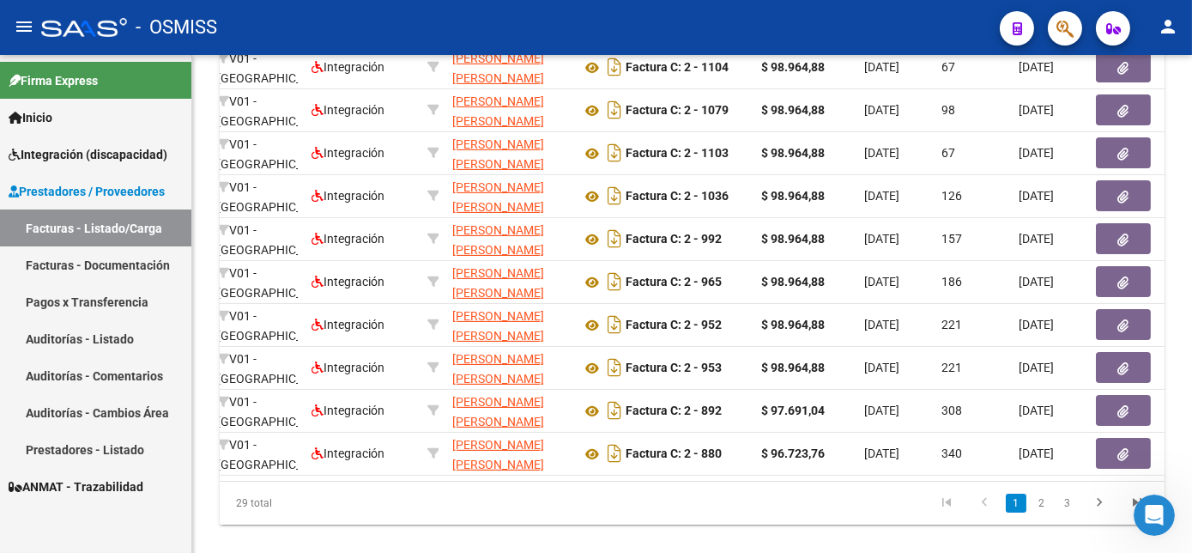
click at [1191, 497] on html "menu - OSMISS person Firma Express Inicio Instructivos Contacto OS Integración …" at bounding box center [596, 276] width 1192 height 553
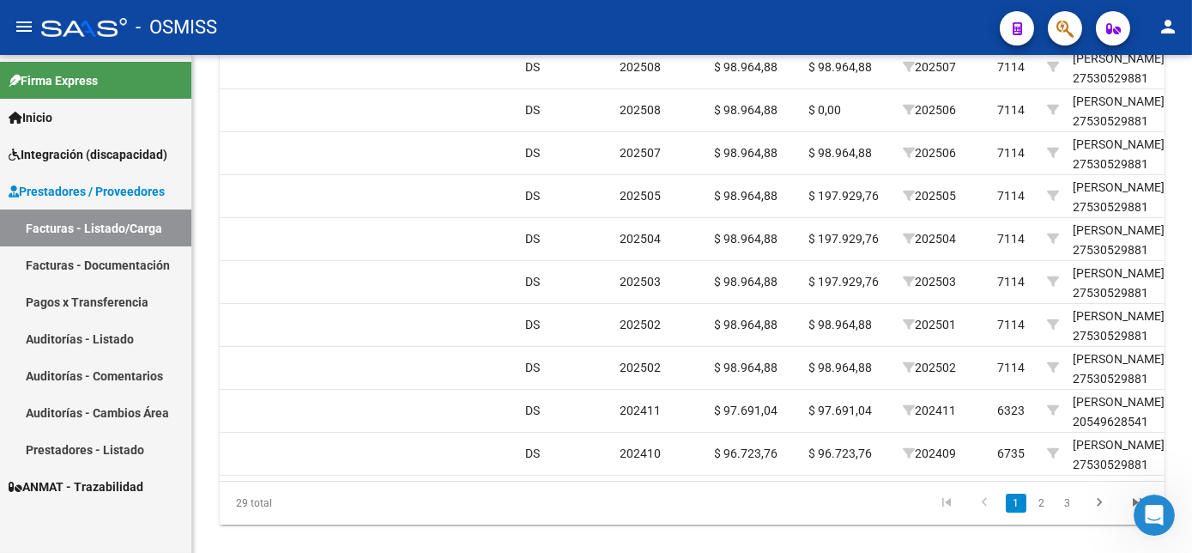
scroll to position [0, 1823]
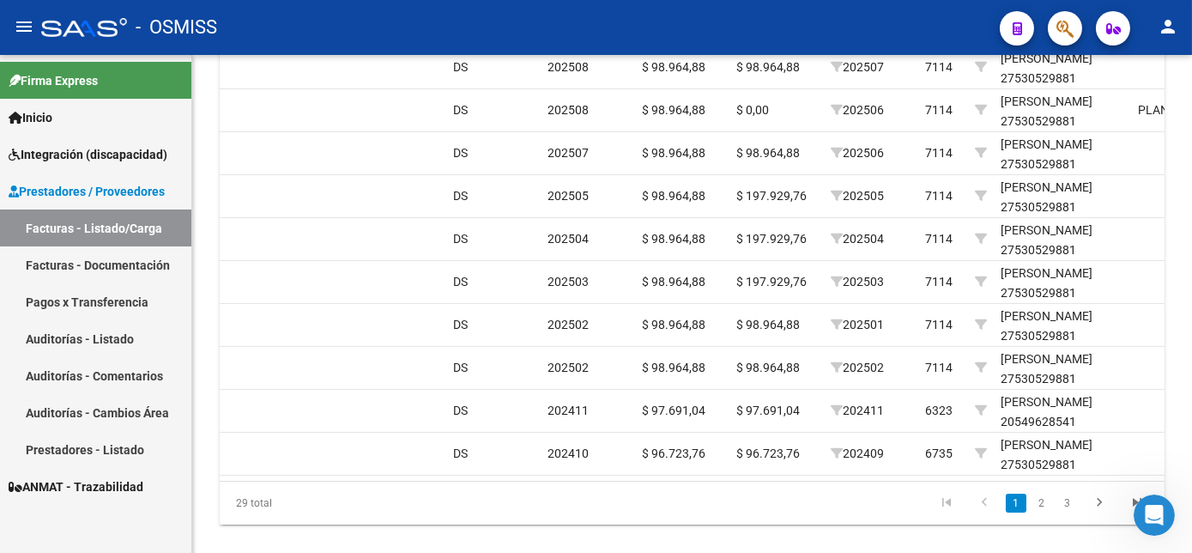
type input "27213377219"
click at [861, 32] on div "Período Prestación" at bounding box center [871, 11] width 81 height 39
drag, startPoint x: 770, startPoint y: 542, endPoint x: 796, endPoint y: 548, distance: 27.3
click at [796, 524] on div "29 total 1 2 3" at bounding box center [692, 502] width 945 height 43
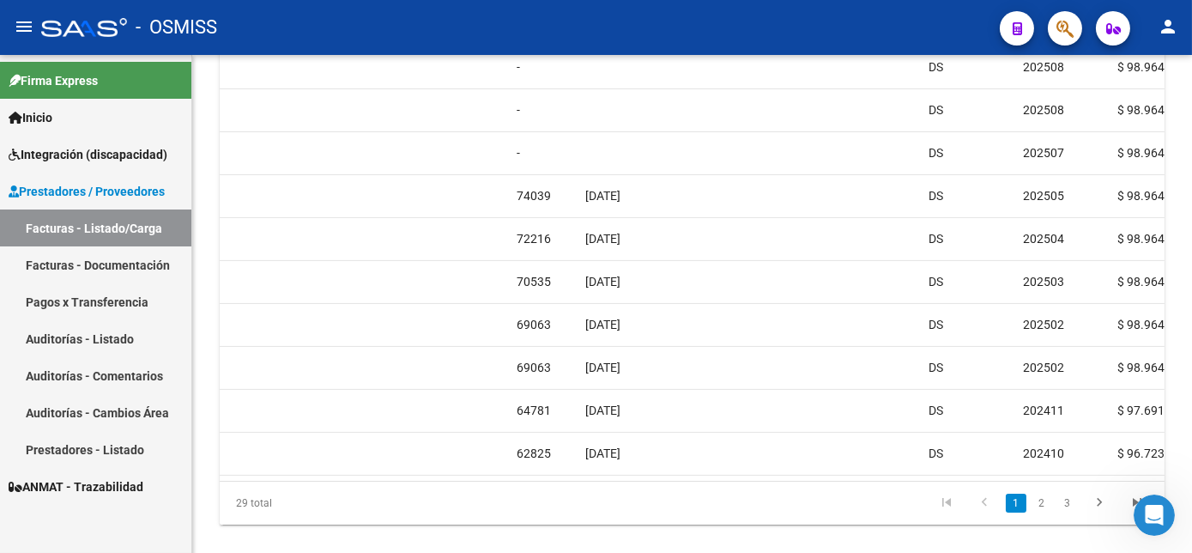
scroll to position [0, 1350]
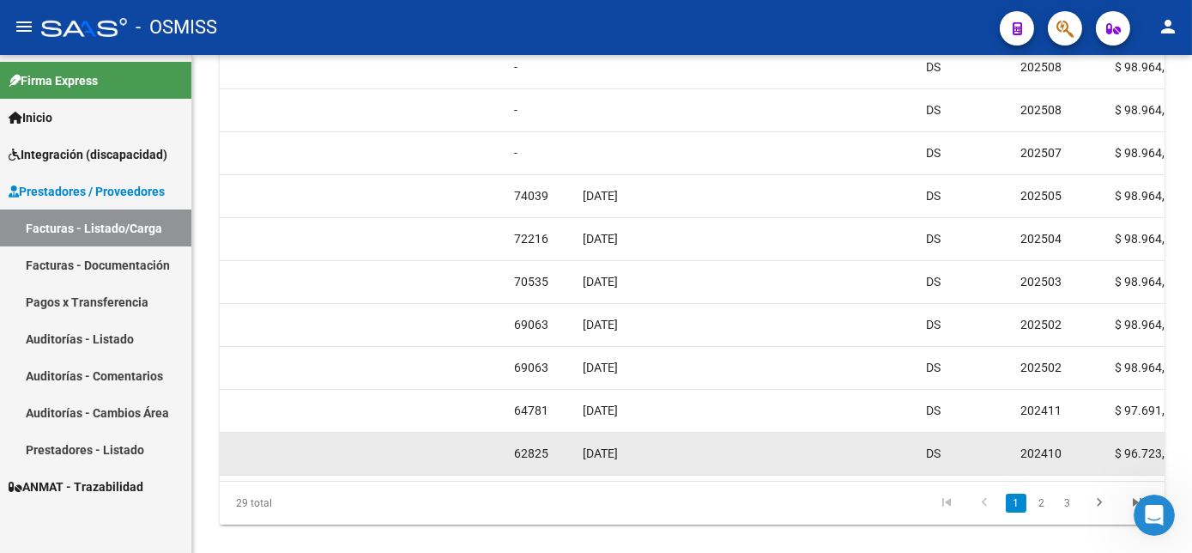
click at [860, 463] on div at bounding box center [842, 454] width 141 height 20
